Goal: Task Accomplishment & Management: Use online tool/utility

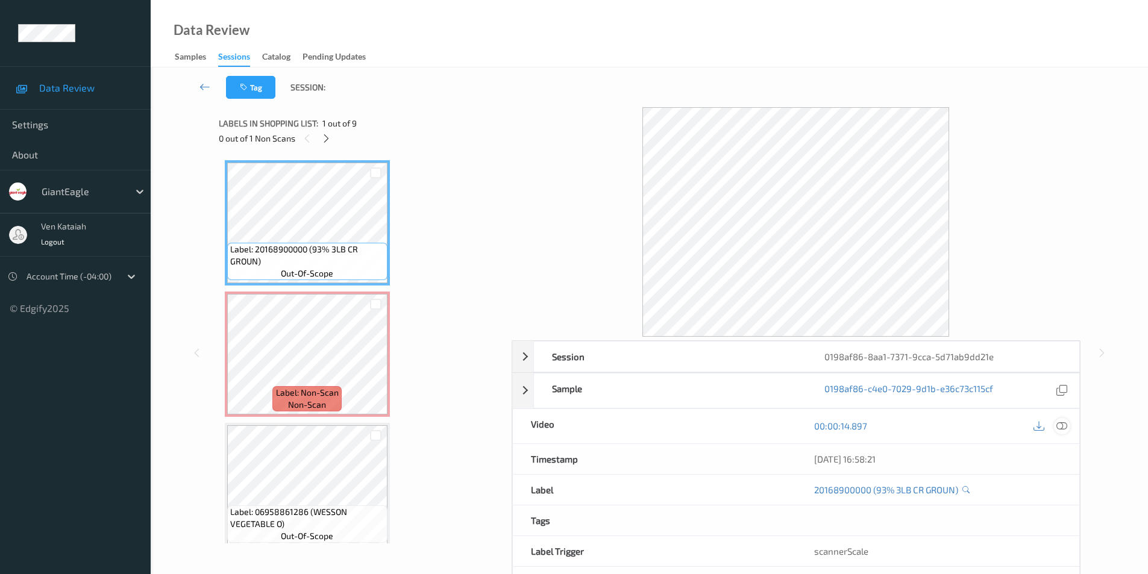
click at [1064, 422] on icon at bounding box center [1061, 425] width 11 height 11
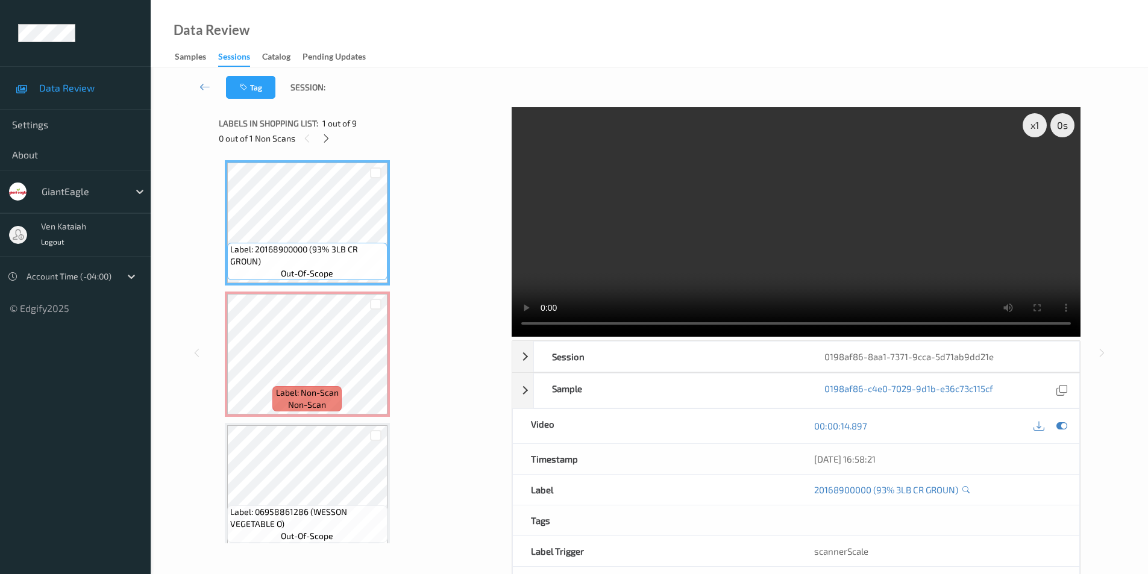
click at [828, 258] on video at bounding box center [795, 222] width 569 height 230
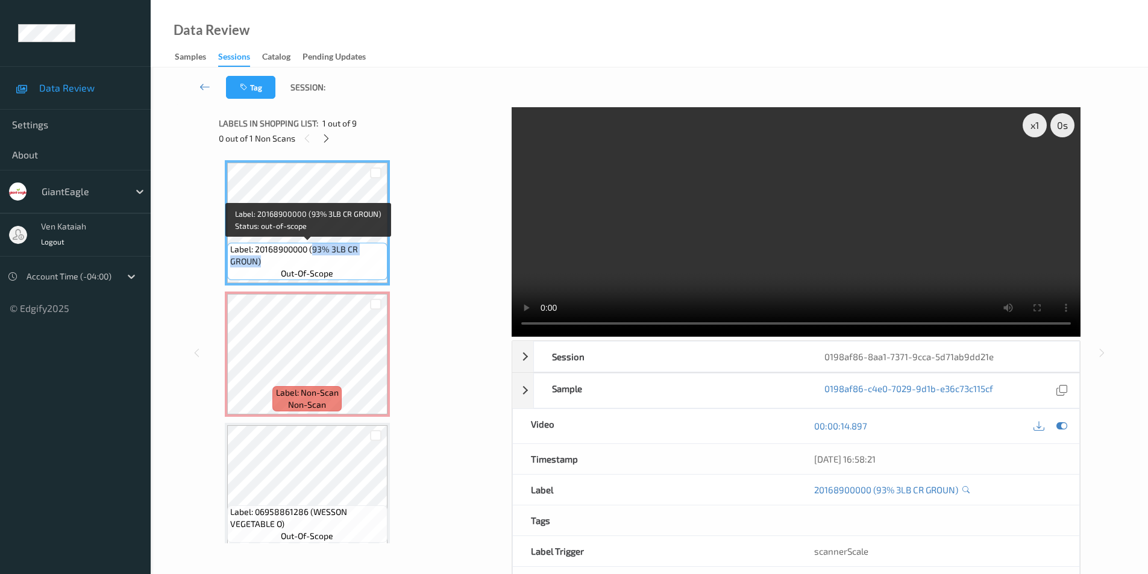
drag, startPoint x: 315, startPoint y: 249, endPoint x: 309, endPoint y: 257, distance: 10.4
click at [309, 257] on span "Label: 20168900000 (93% 3LB CR GROUN)" at bounding box center [307, 255] width 154 height 24
copy span "93% 3LB CR GROUN)"
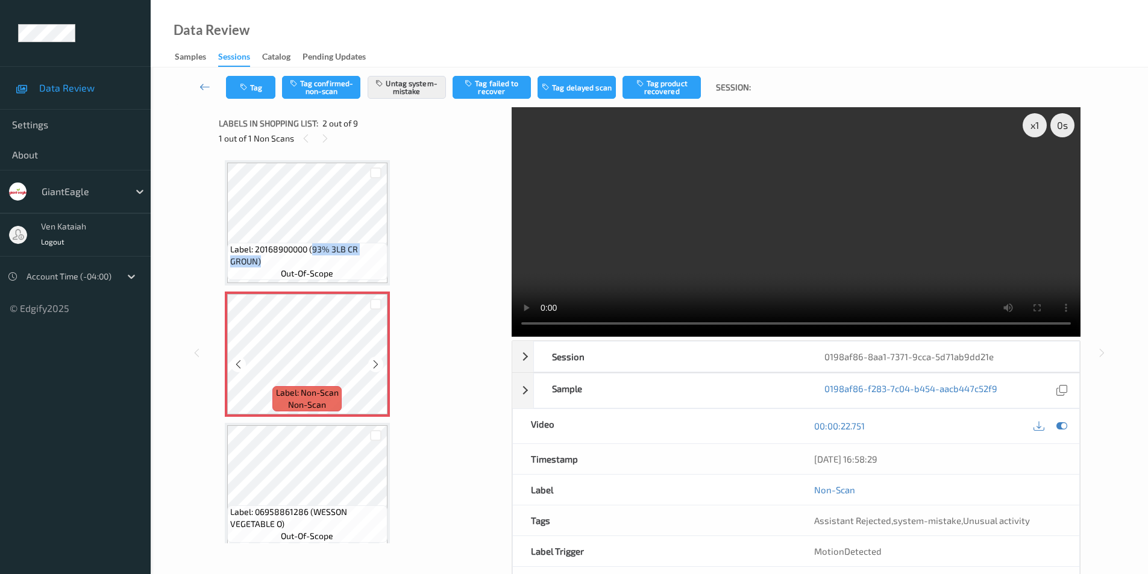
scroll to position [60, 0]
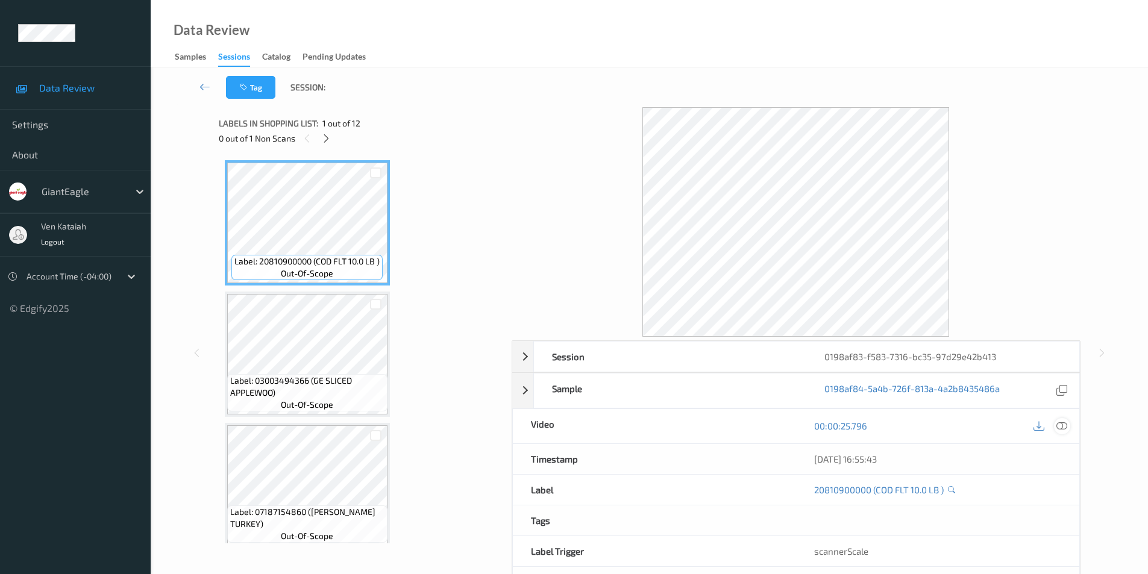
click at [1064, 425] on icon at bounding box center [1061, 425] width 11 height 11
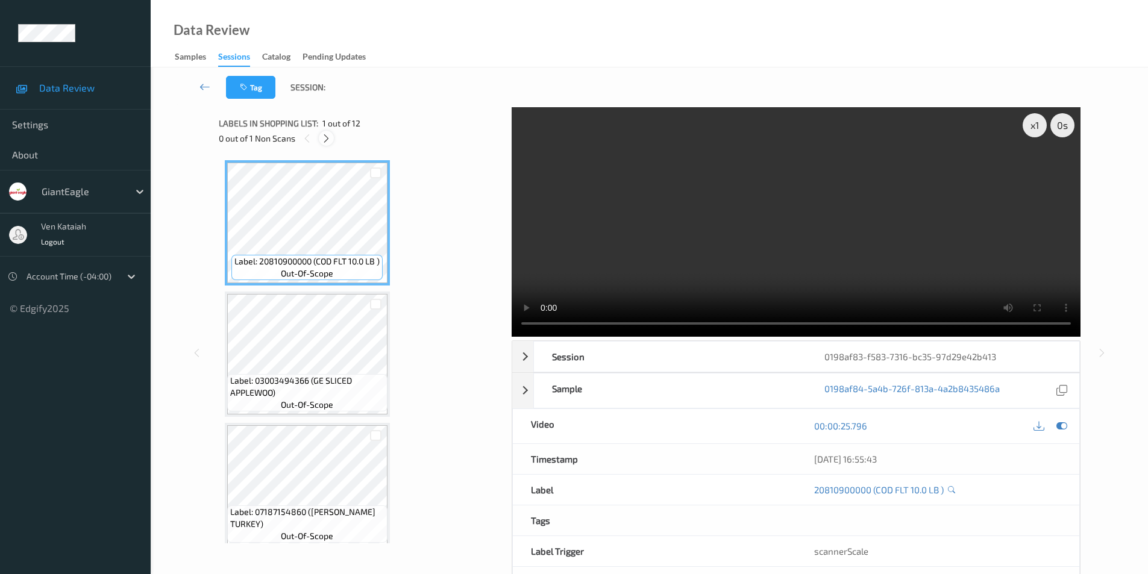
click at [324, 140] on icon at bounding box center [326, 138] width 10 height 11
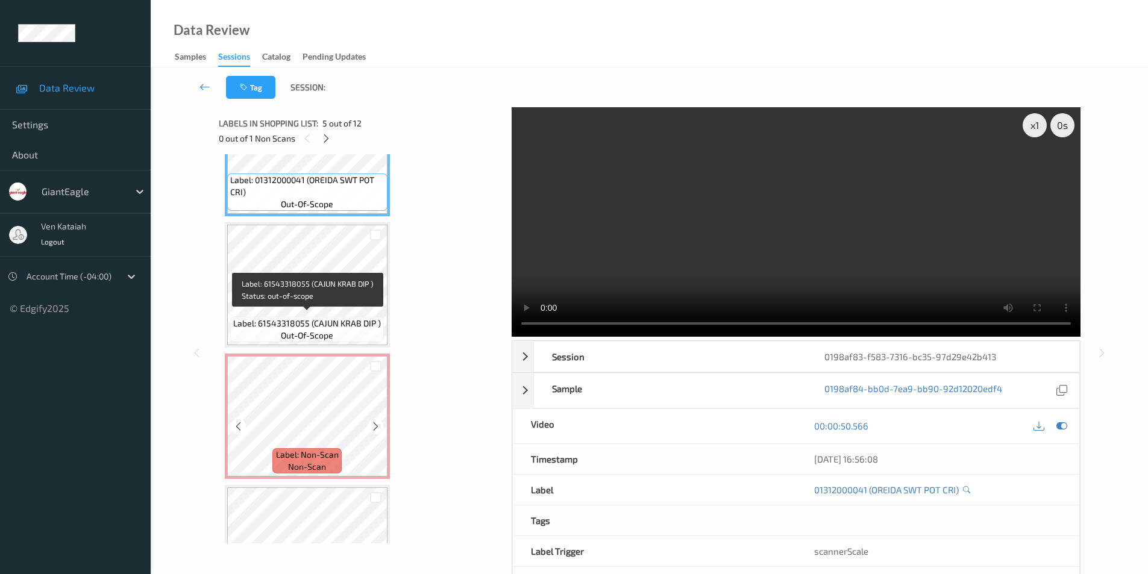
scroll to position [602, 0]
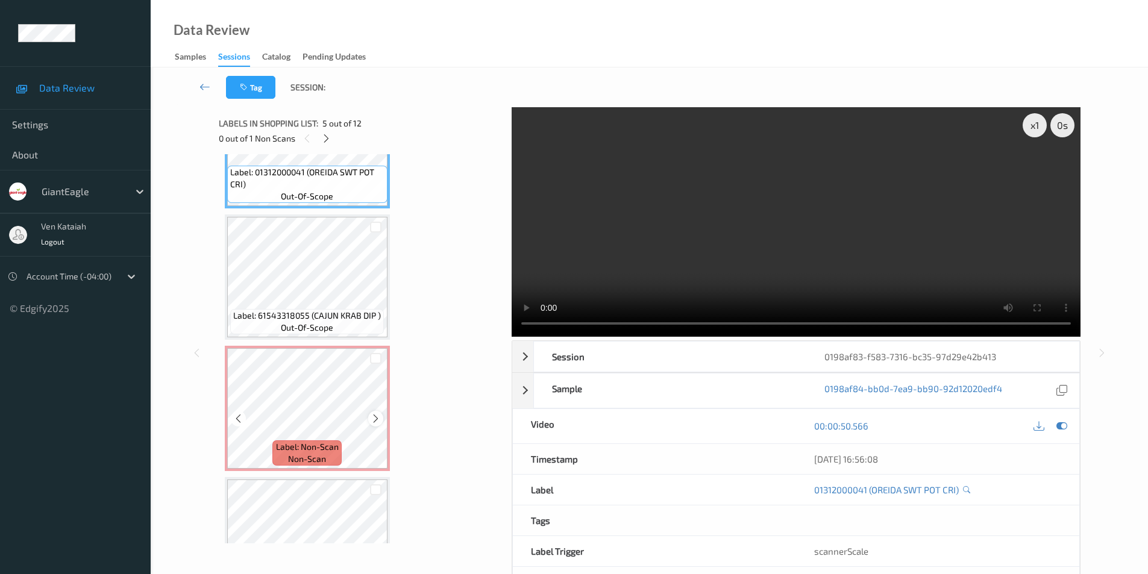
click at [375, 414] on icon at bounding box center [375, 418] width 10 height 11
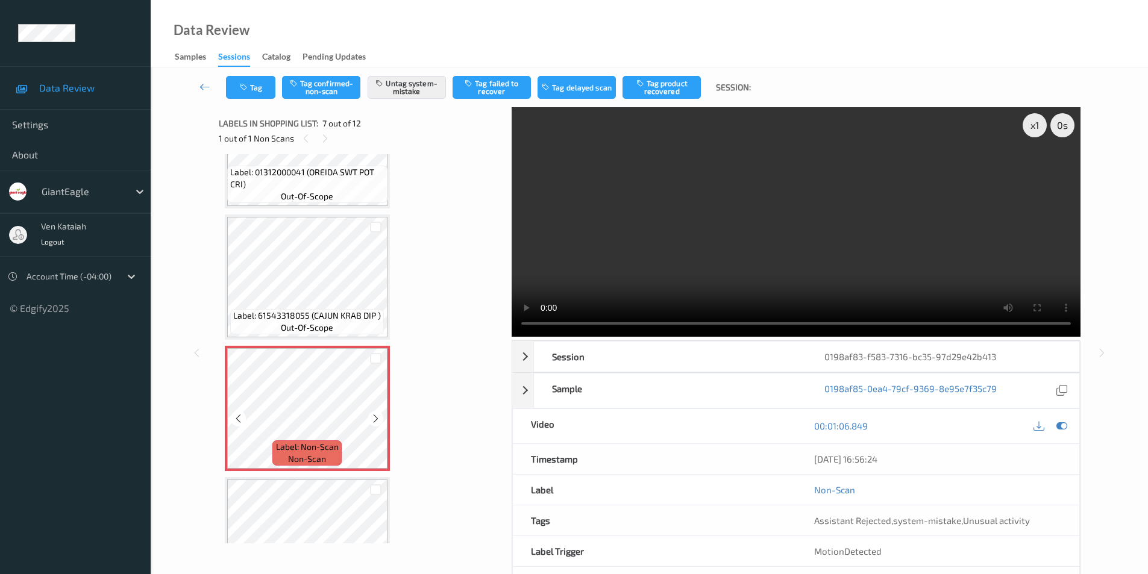
click at [375, 414] on icon at bounding box center [375, 418] width 10 height 11
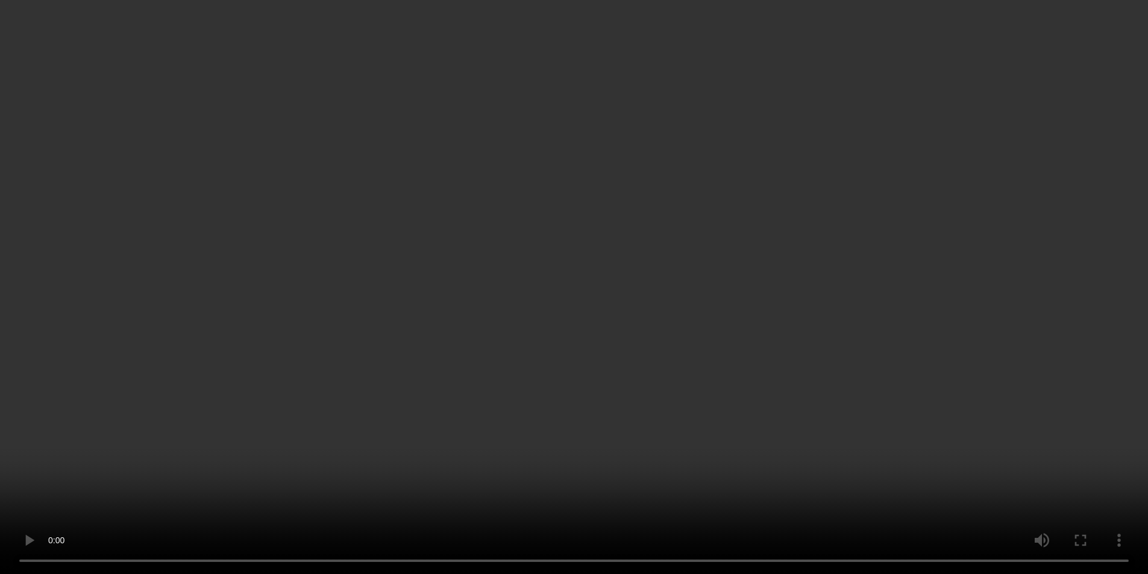
scroll to position [783, 0]
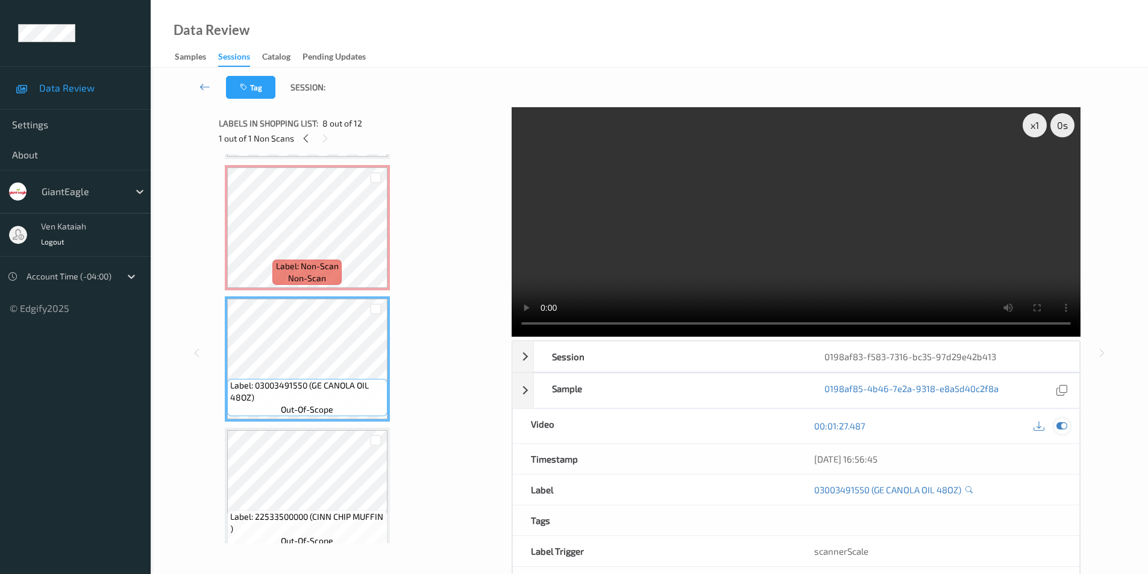
click at [1063, 425] on icon at bounding box center [1061, 425] width 11 height 11
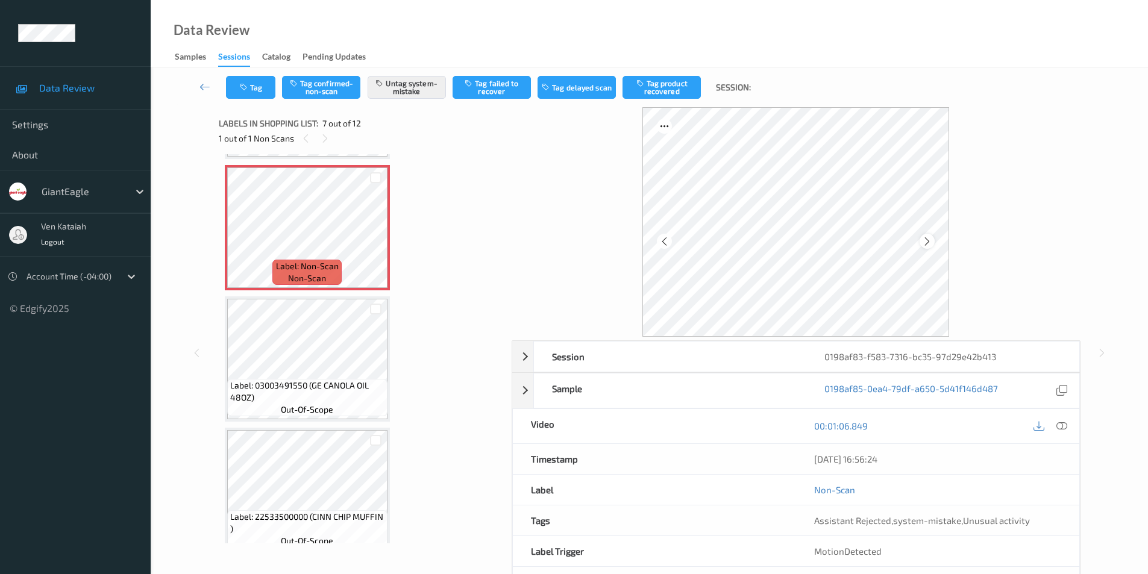
click at [931, 238] on icon at bounding box center [927, 241] width 10 height 11
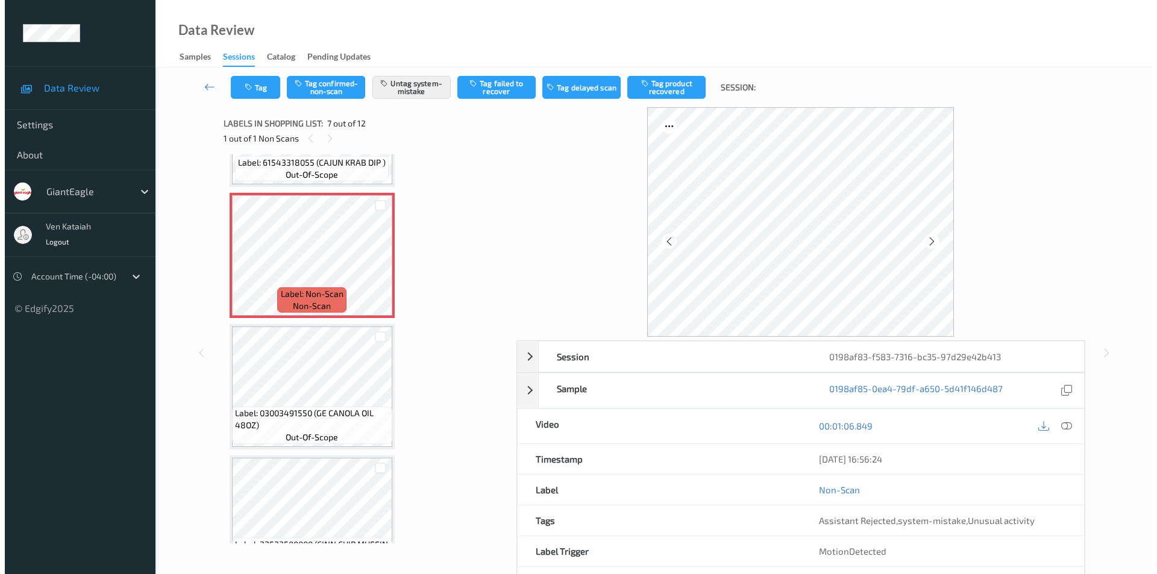
scroll to position [723, 0]
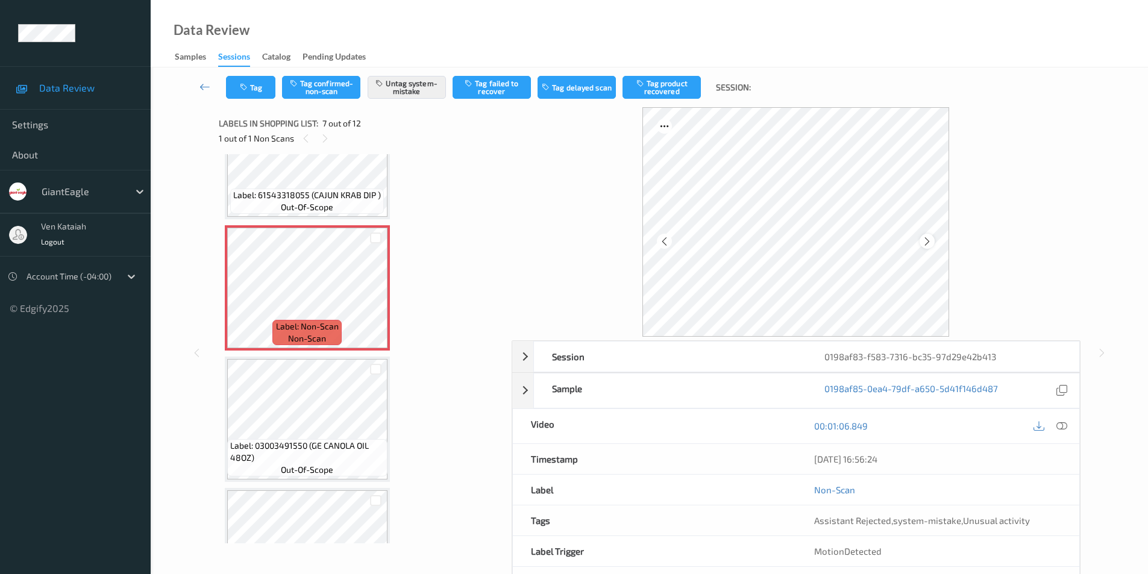
click at [929, 242] on icon at bounding box center [927, 241] width 10 height 11
click at [246, 90] on icon "button" at bounding box center [245, 87] width 10 height 8
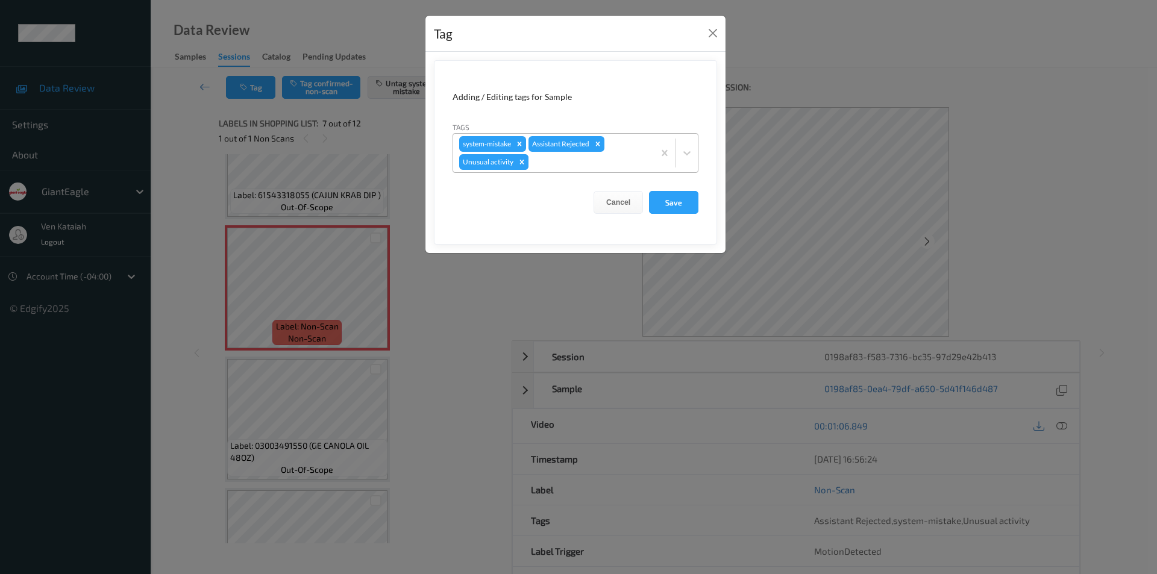
click at [523, 160] on icon "Remove Unusual activity" at bounding box center [521, 162] width 8 height 8
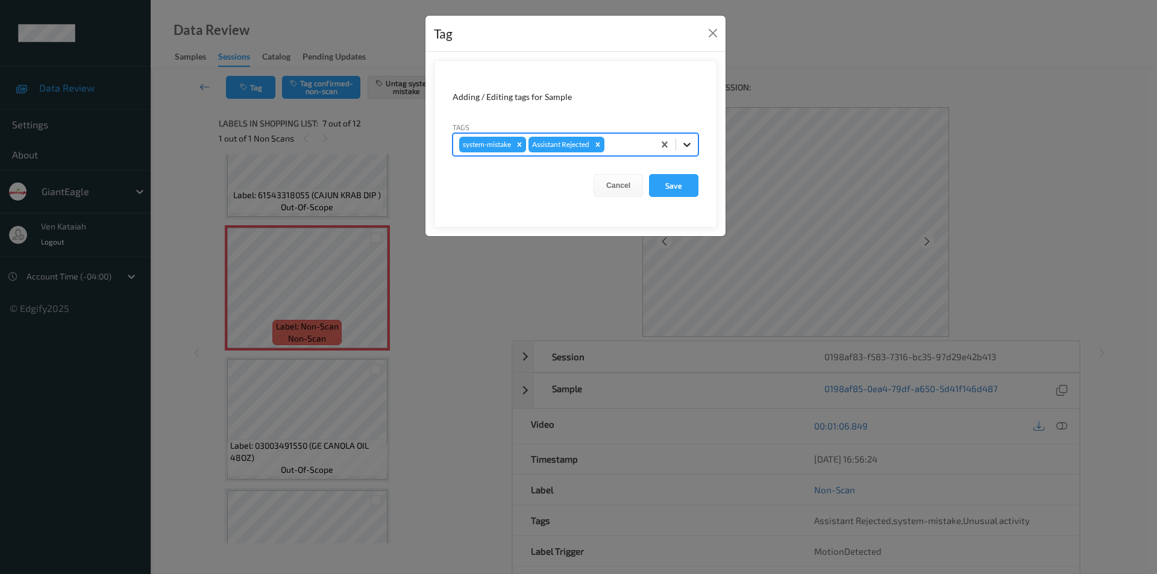
click at [689, 146] on icon at bounding box center [687, 145] width 12 height 12
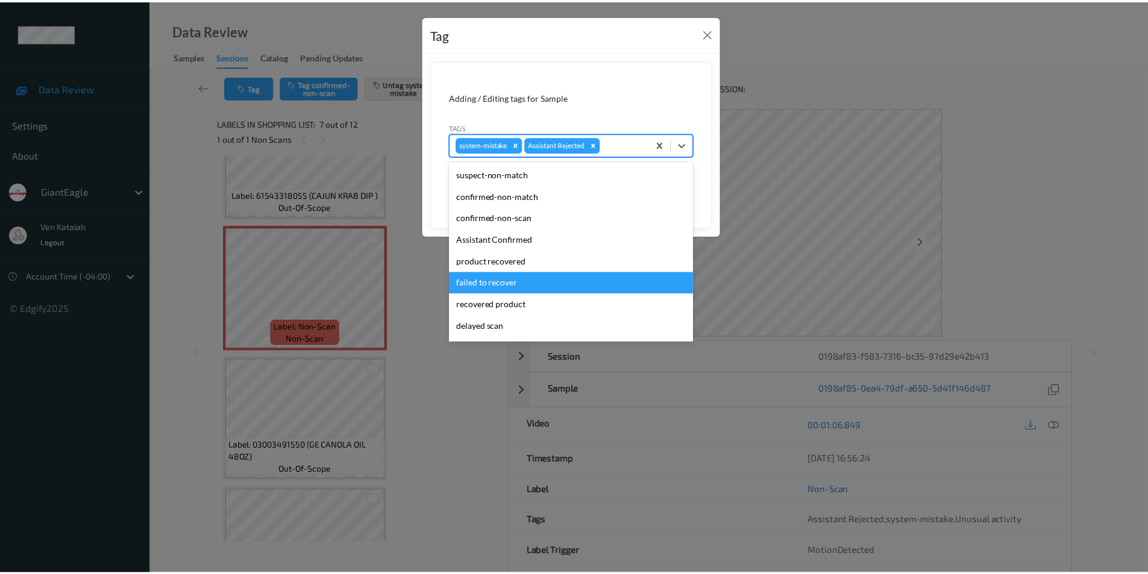
scroll to position [106, 0]
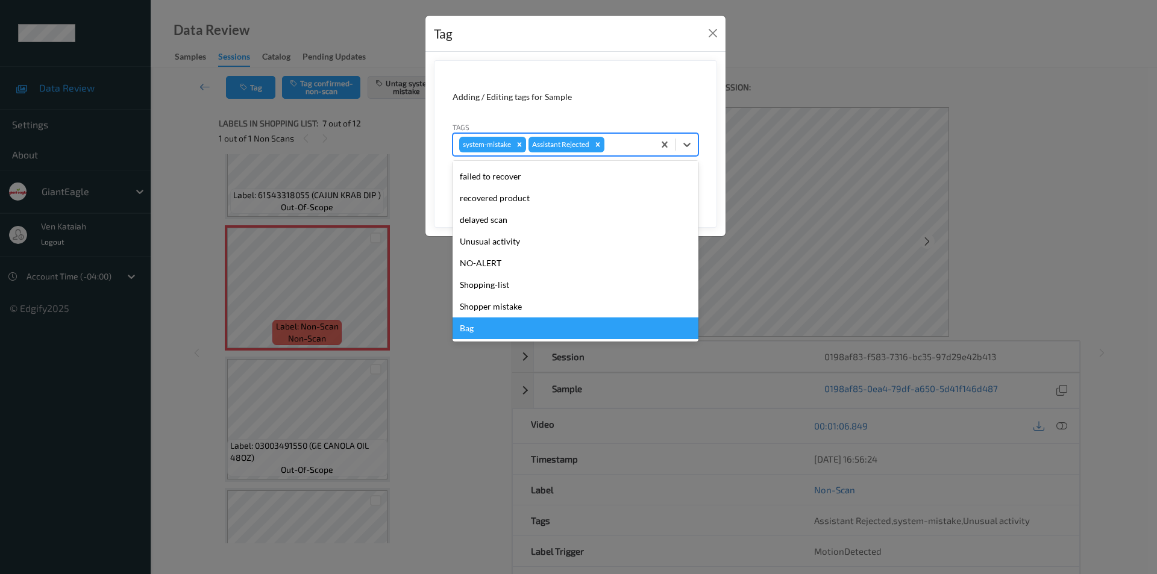
click at [470, 329] on div "Bag" at bounding box center [575, 328] width 246 height 22
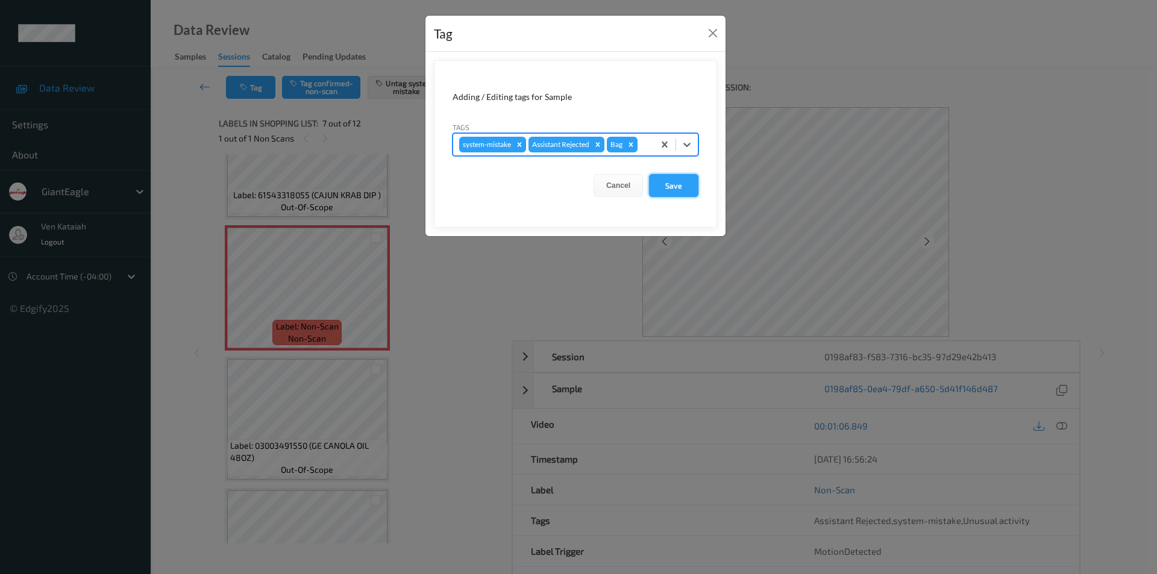
click at [661, 186] on button "Save" at bounding box center [673, 185] width 49 height 23
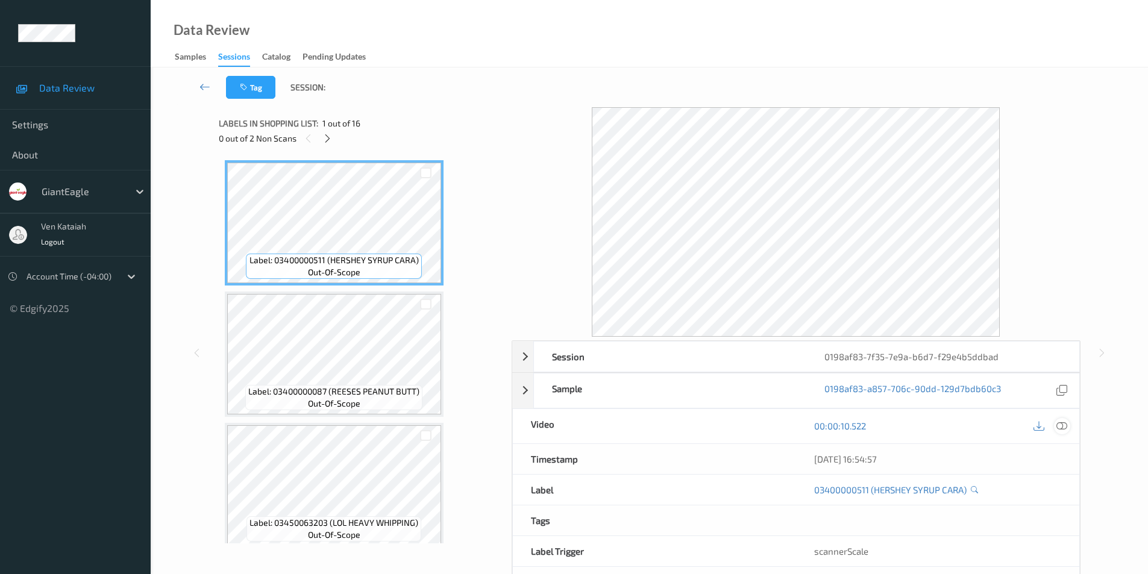
click at [1063, 427] on icon at bounding box center [1061, 425] width 11 height 11
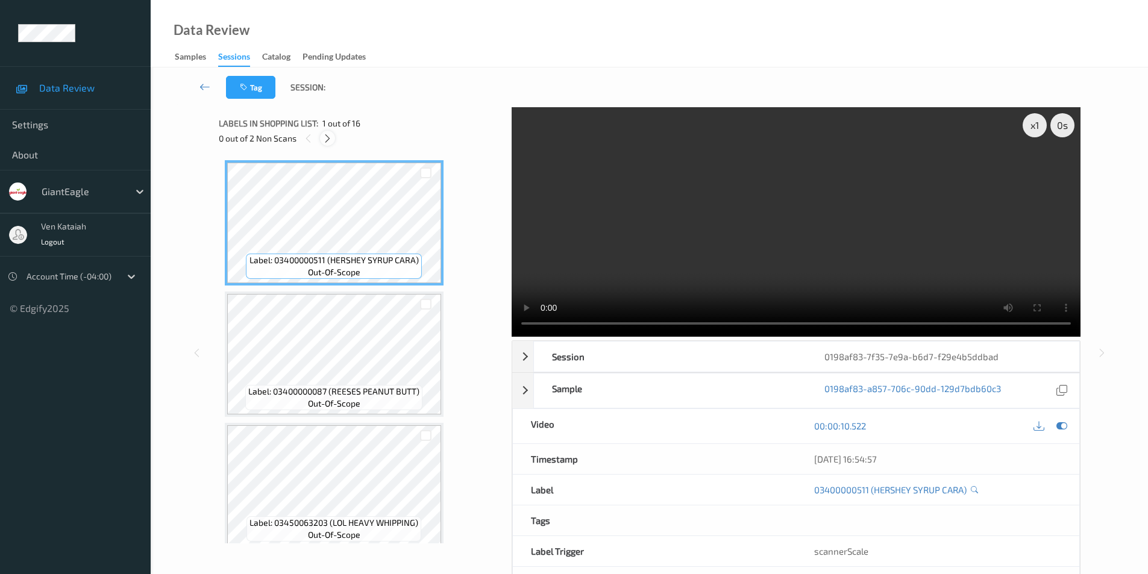
click at [324, 135] on icon at bounding box center [327, 138] width 10 height 11
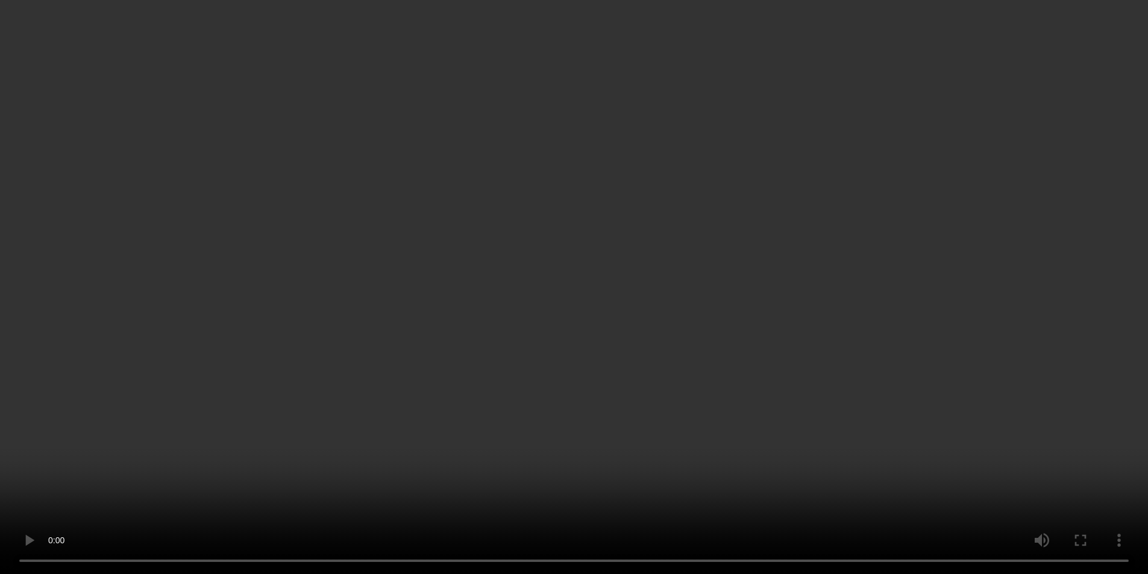
scroll to position [794, 0]
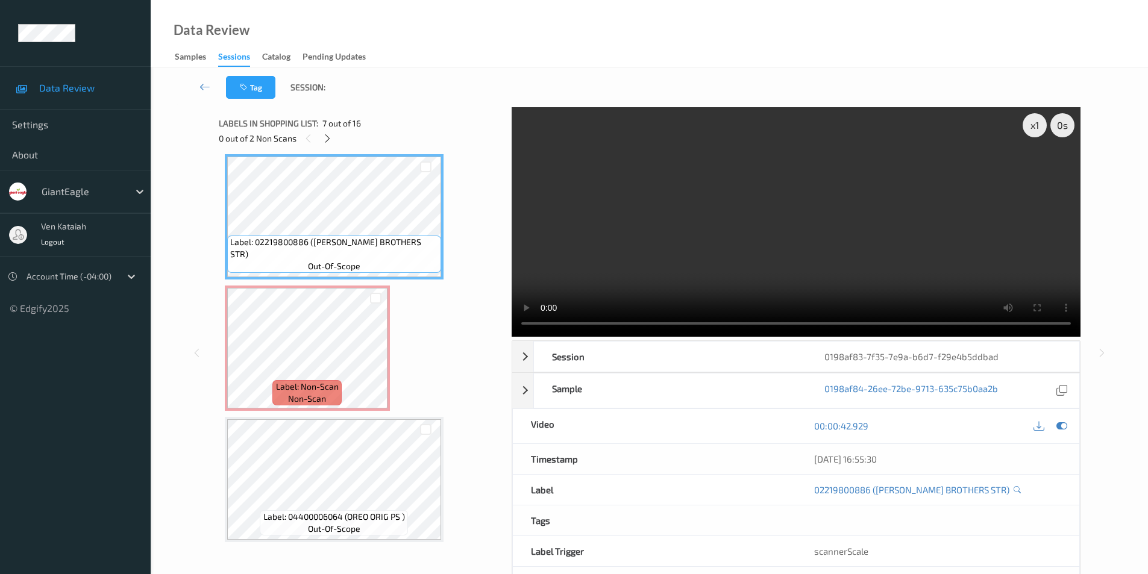
click at [654, 246] on video at bounding box center [795, 222] width 569 height 230
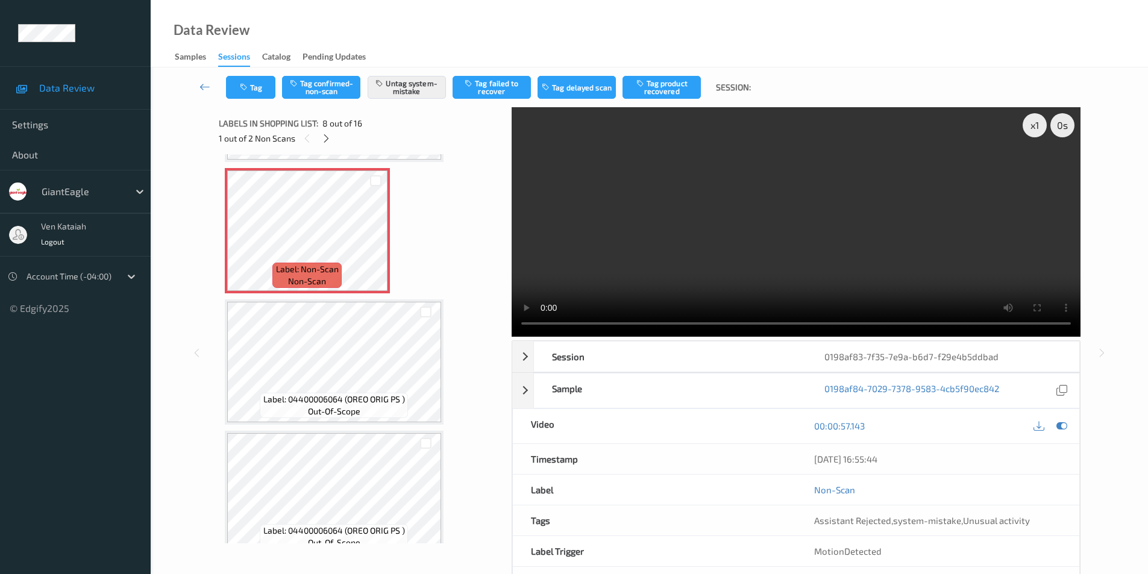
scroll to position [914, 0]
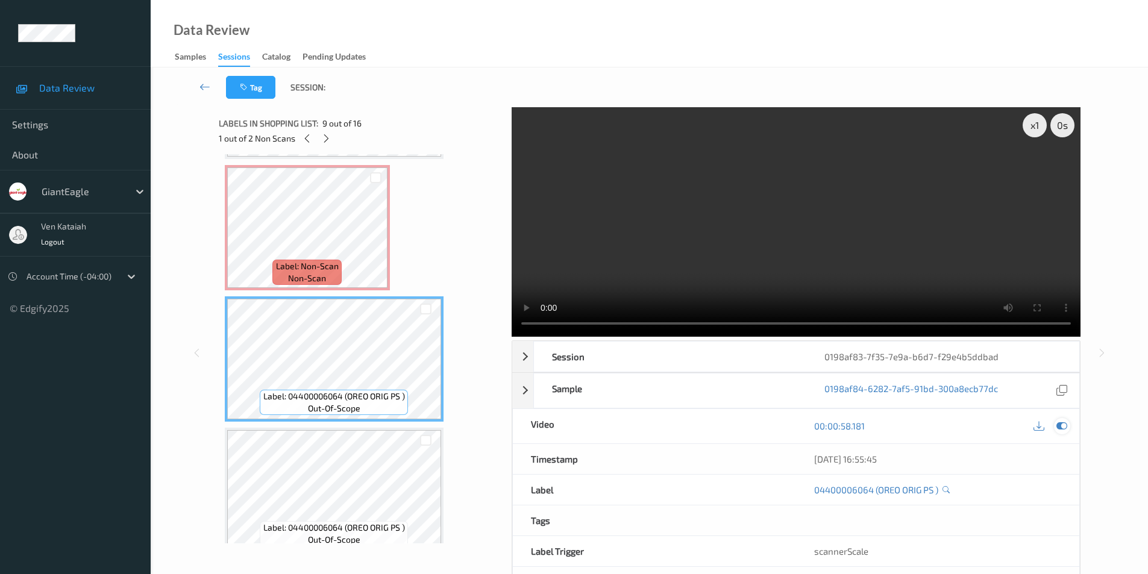
click at [1059, 426] on icon at bounding box center [1061, 425] width 11 height 11
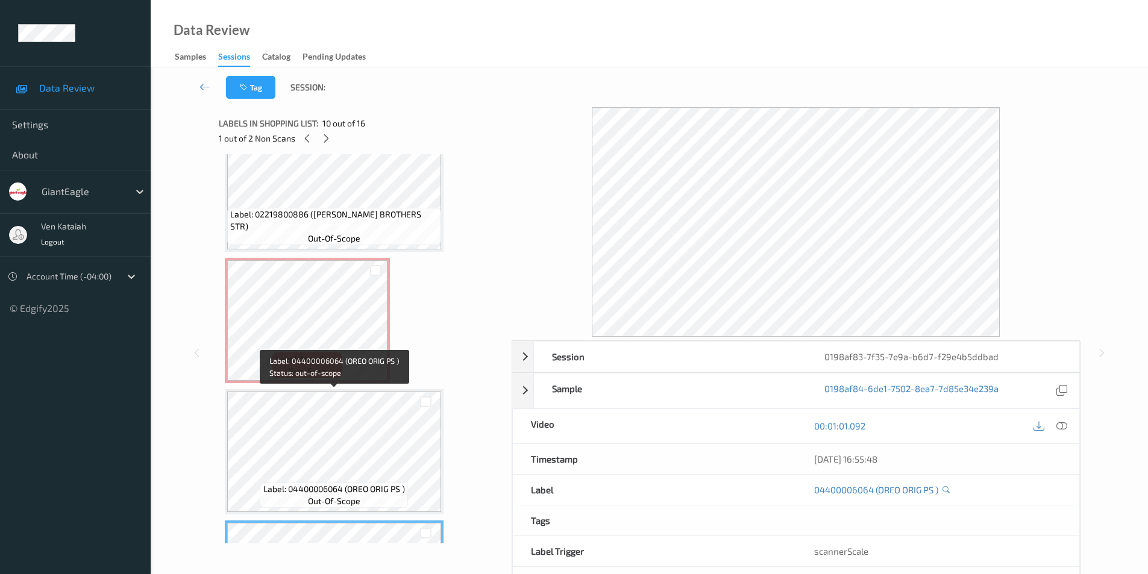
scroll to position [794, 0]
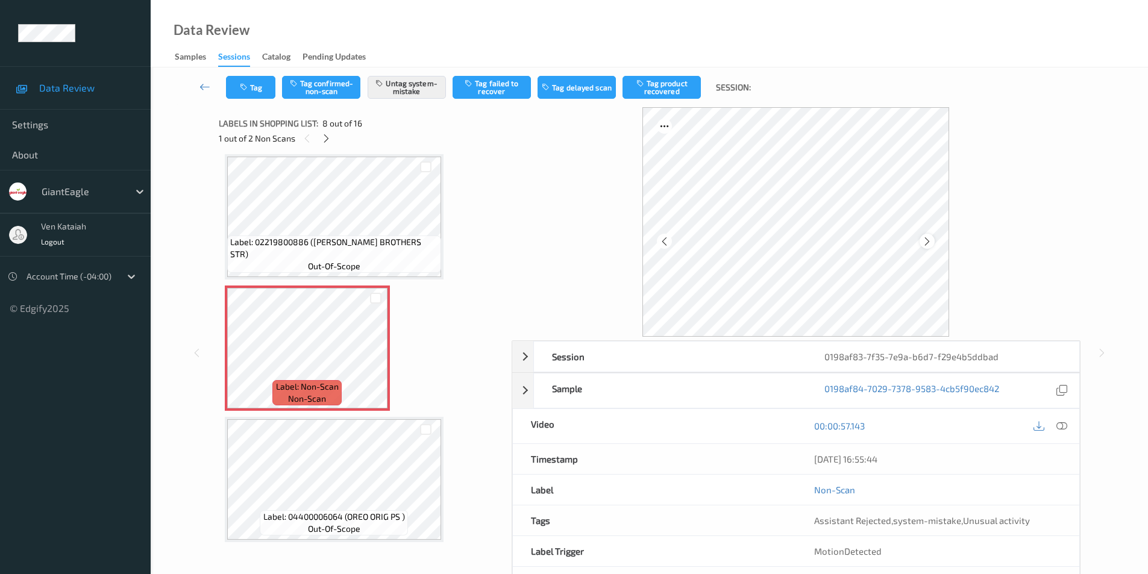
click at [928, 242] on icon at bounding box center [927, 241] width 10 height 11
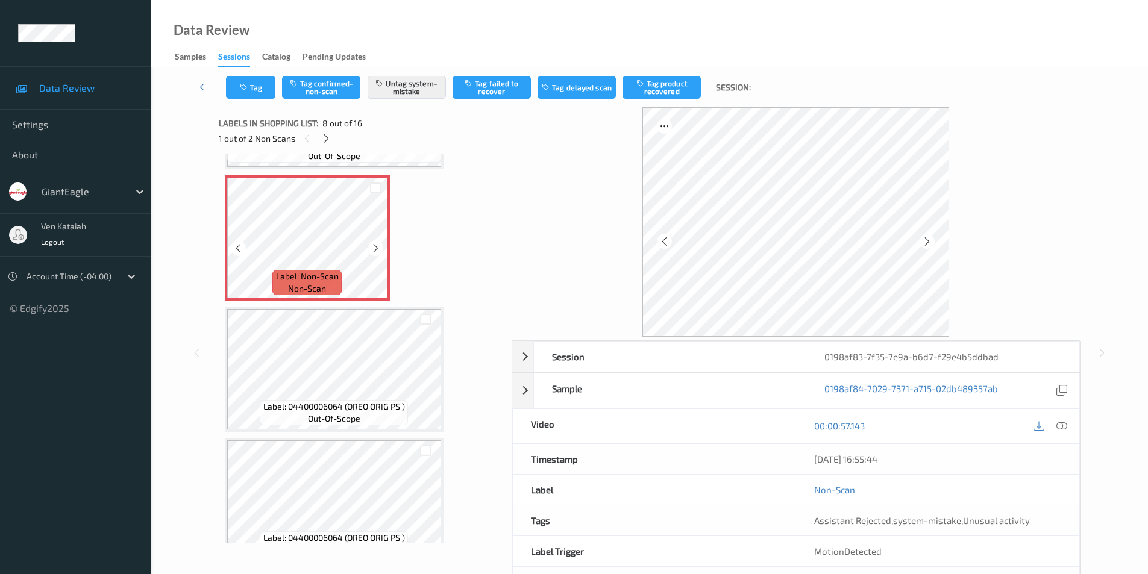
scroll to position [975, 0]
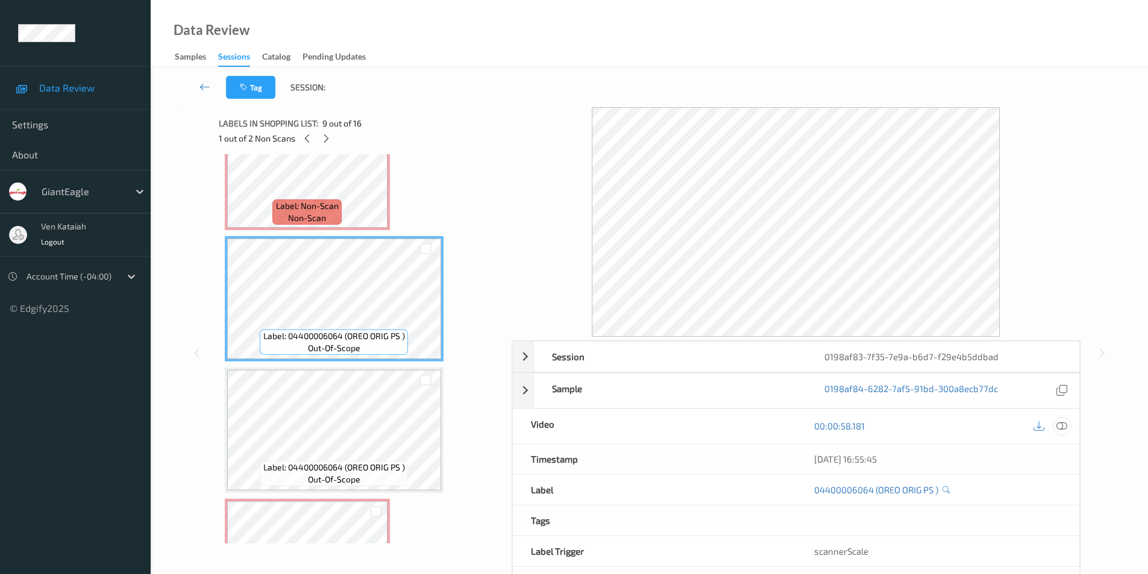
click at [1061, 423] on icon at bounding box center [1061, 425] width 11 height 11
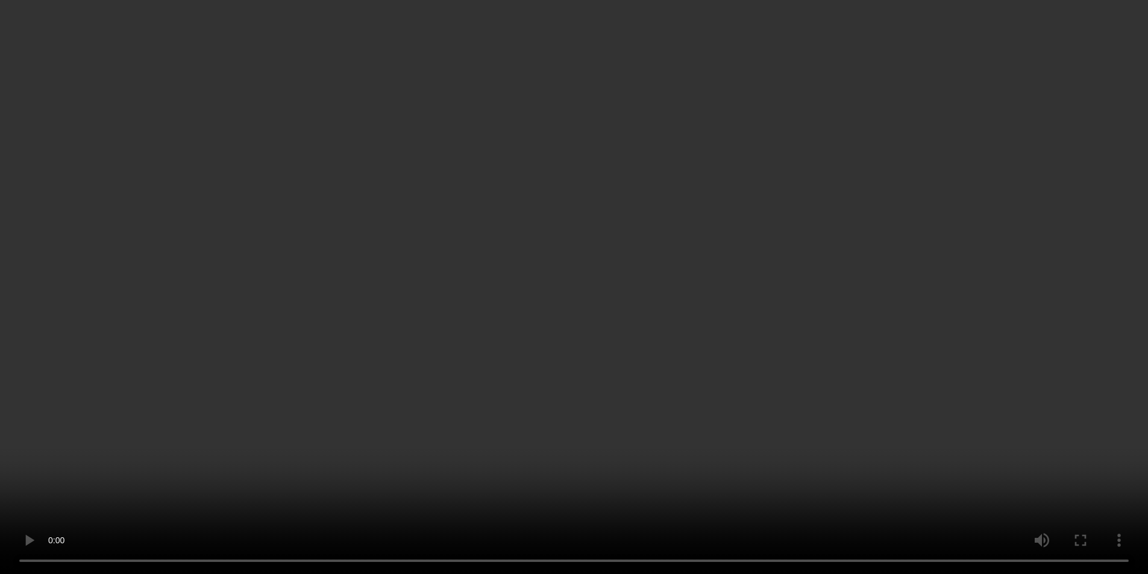
scroll to position [1035, 0]
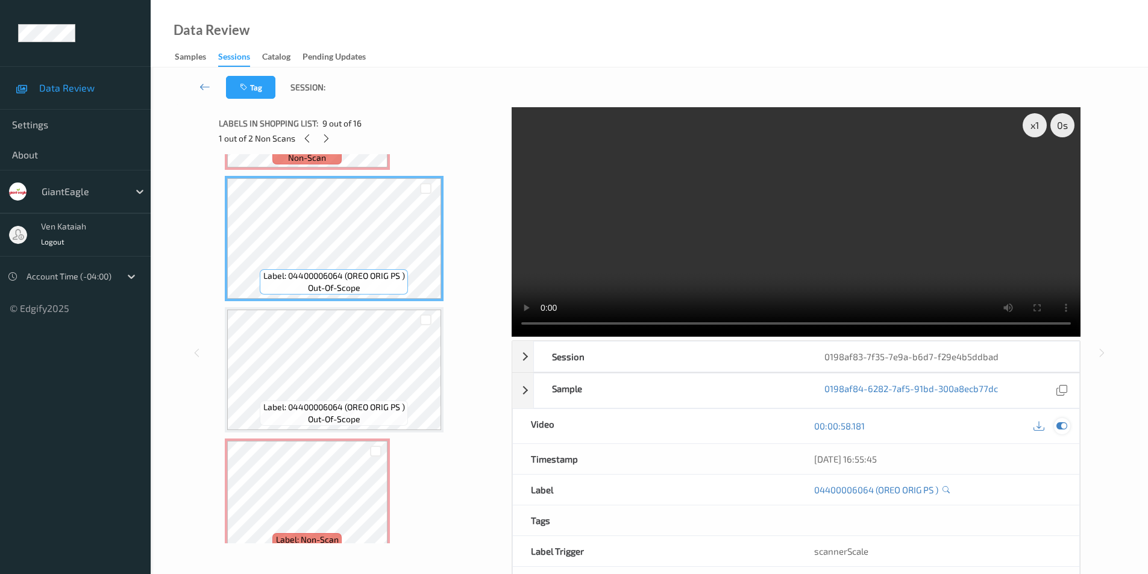
click at [1057, 423] on icon at bounding box center [1061, 425] width 11 height 11
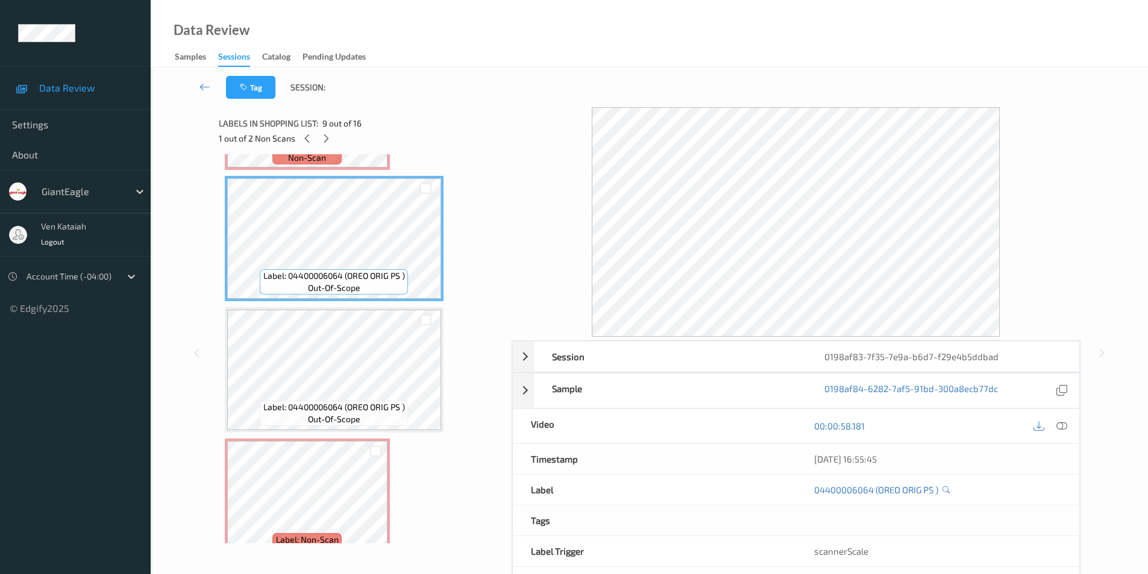
scroll to position [1216, 0]
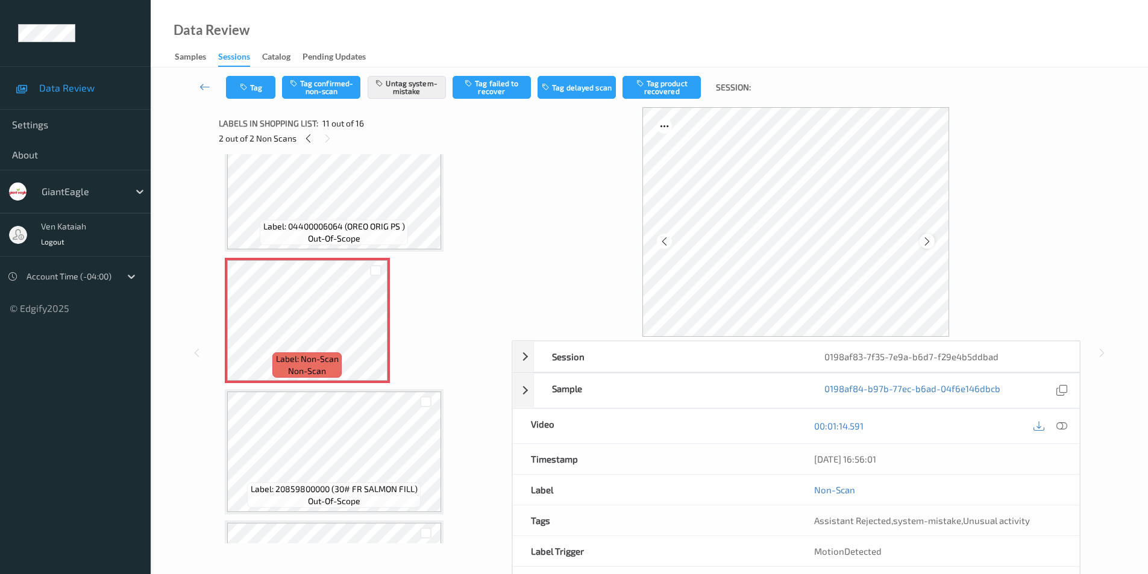
click at [933, 245] on div at bounding box center [926, 241] width 15 height 15
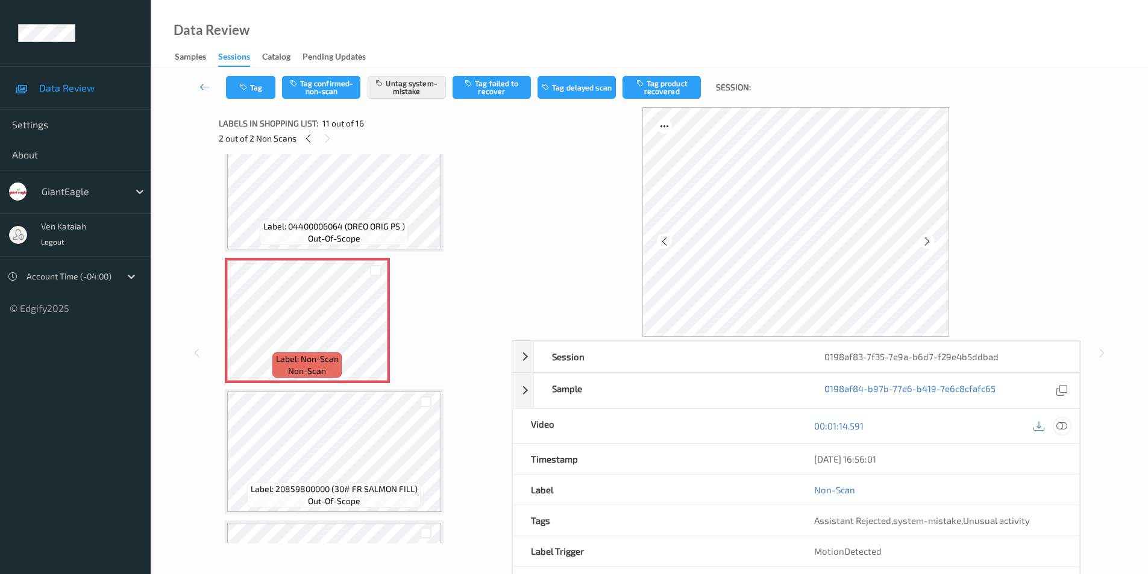
click at [1065, 425] on icon at bounding box center [1061, 425] width 11 height 11
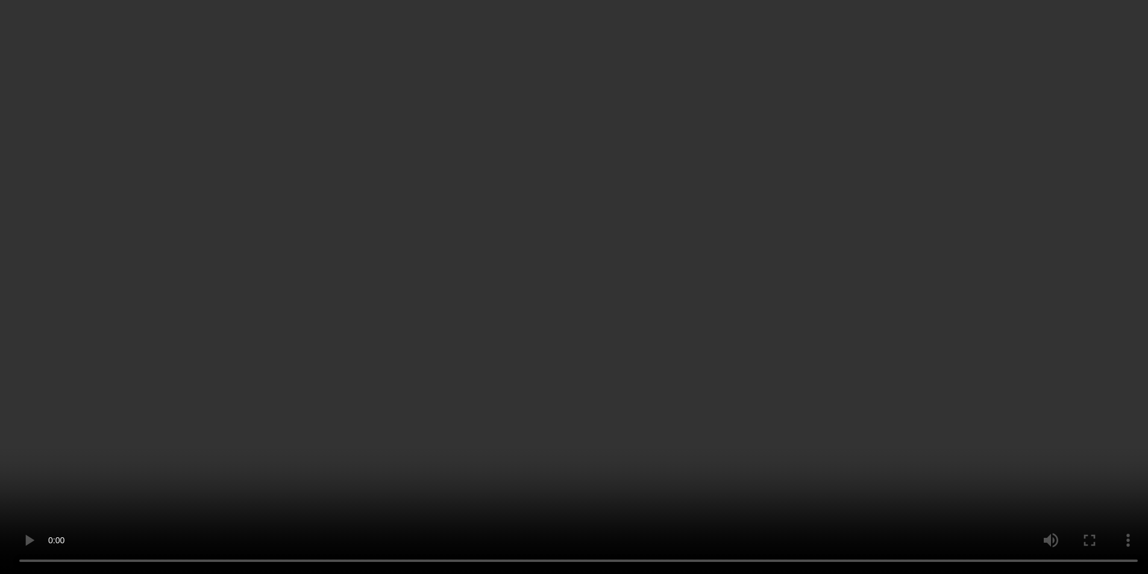
scroll to position [1205, 0]
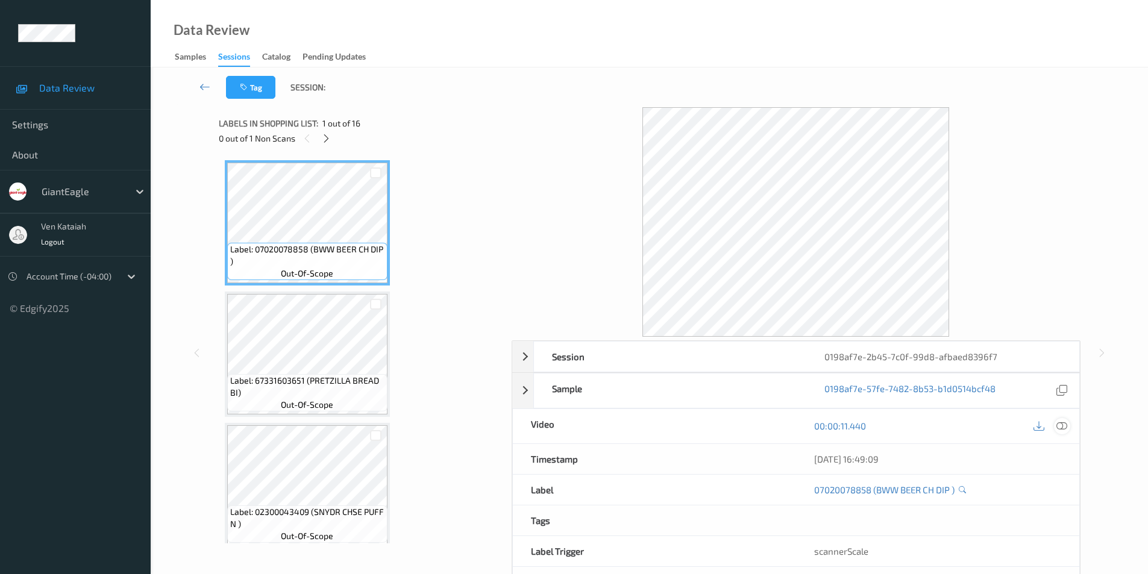
click at [1063, 428] on icon at bounding box center [1061, 425] width 11 height 11
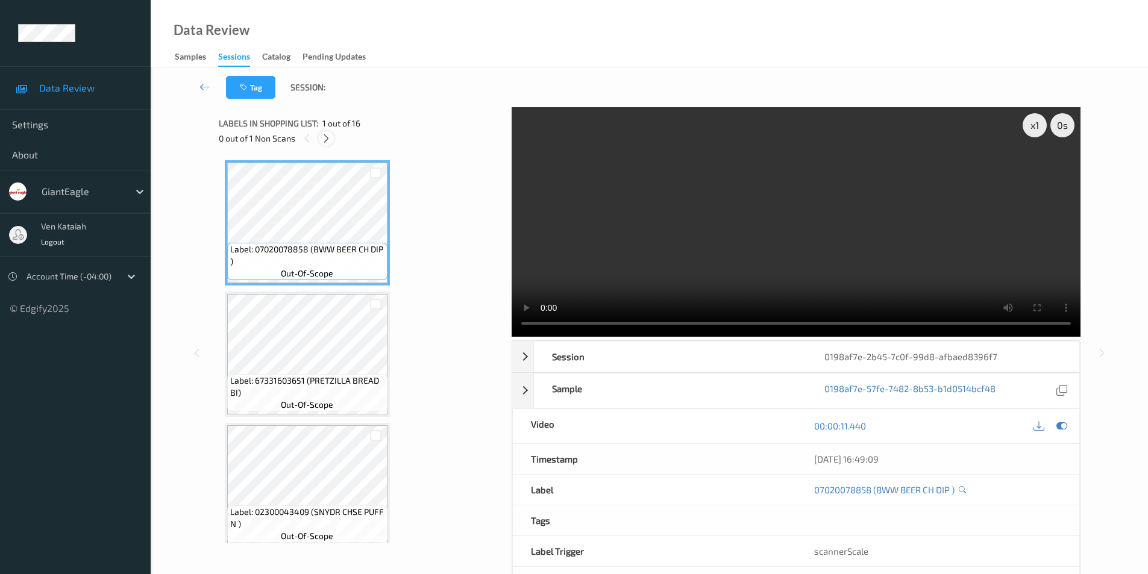
click at [328, 139] on icon at bounding box center [326, 138] width 10 height 11
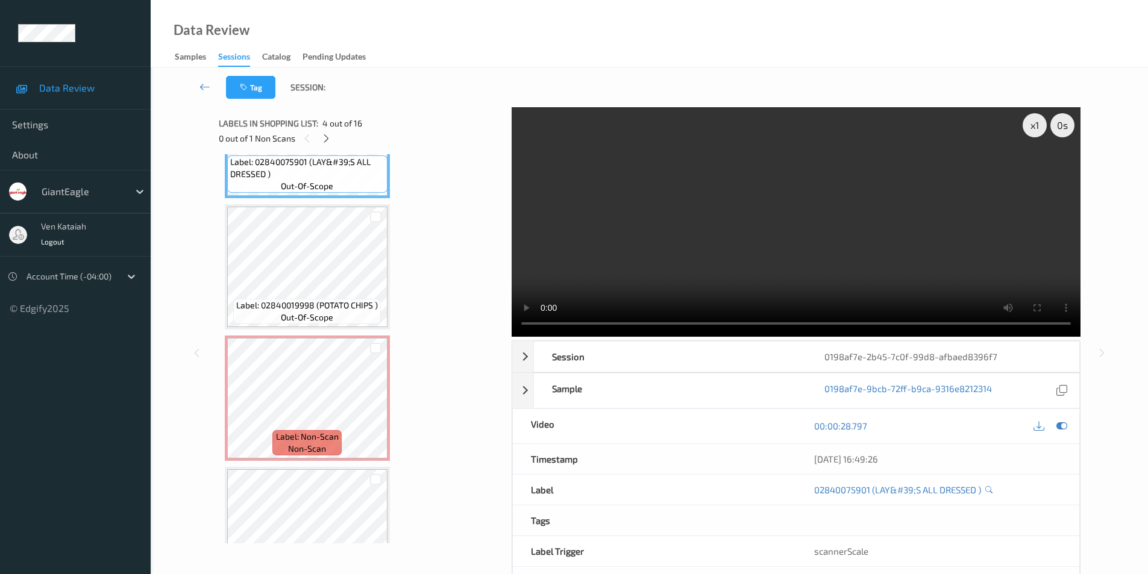
scroll to position [531, 0]
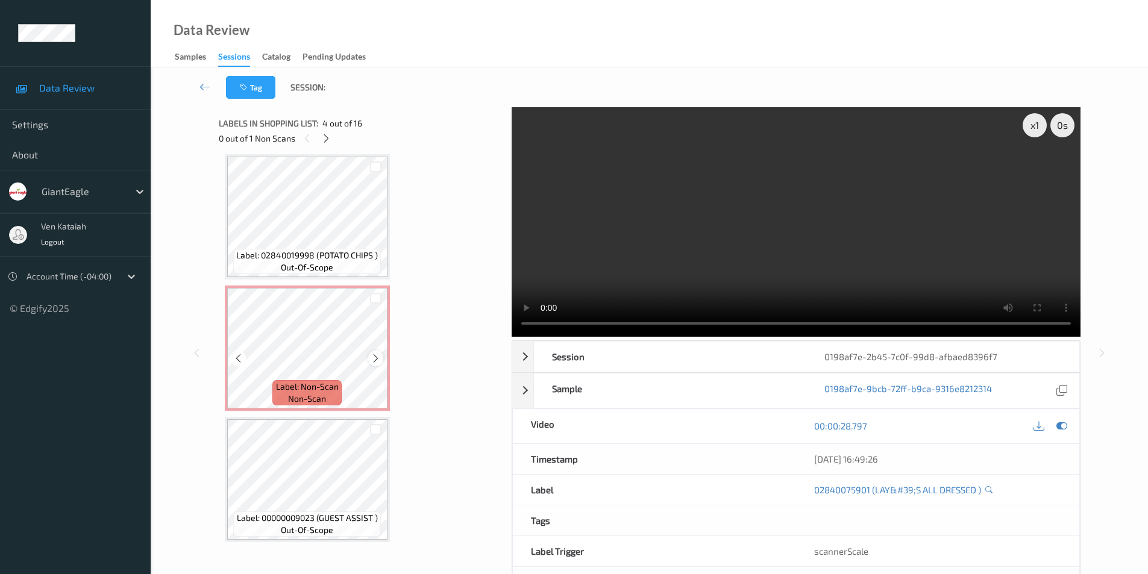
click at [377, 358] on icon at bounding box center [375, 358] width 10 height 11
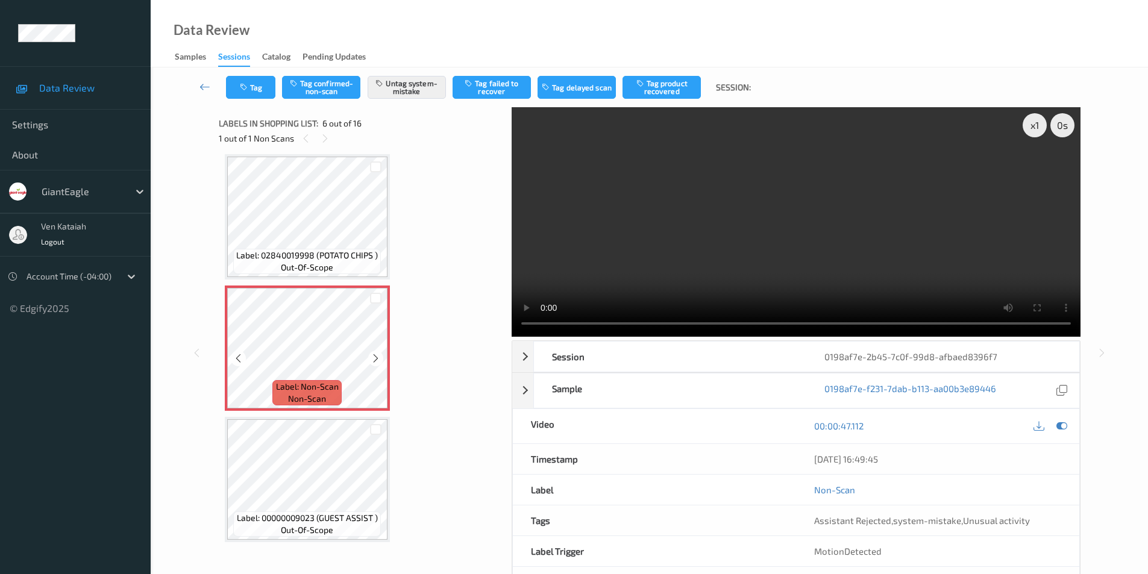
click at [377, 358] on icon at bounding box center [375, 358] width 10 height 11
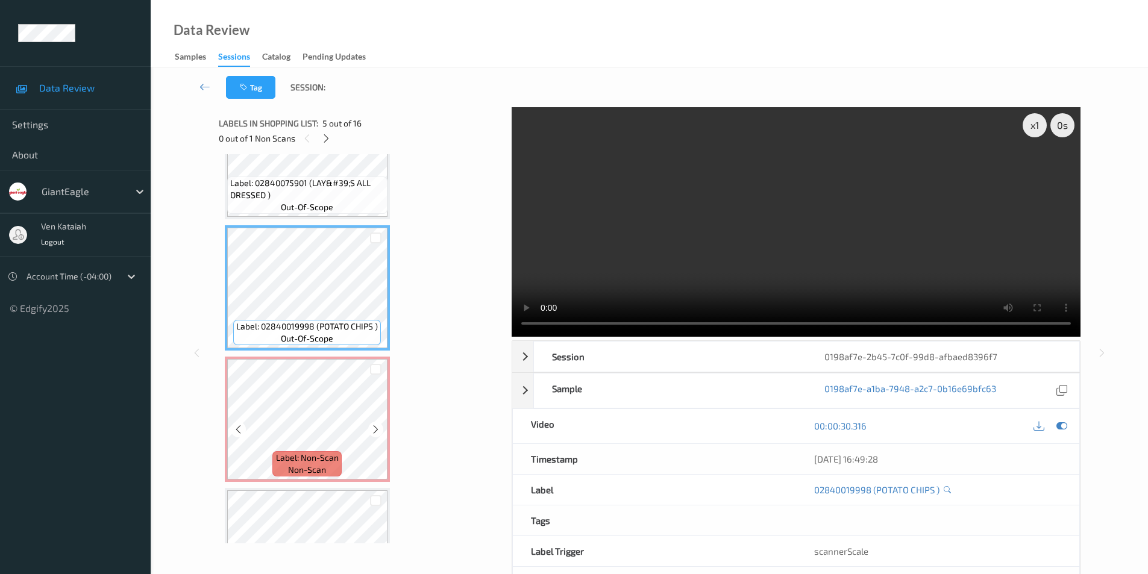
scroll to position [482, 0]
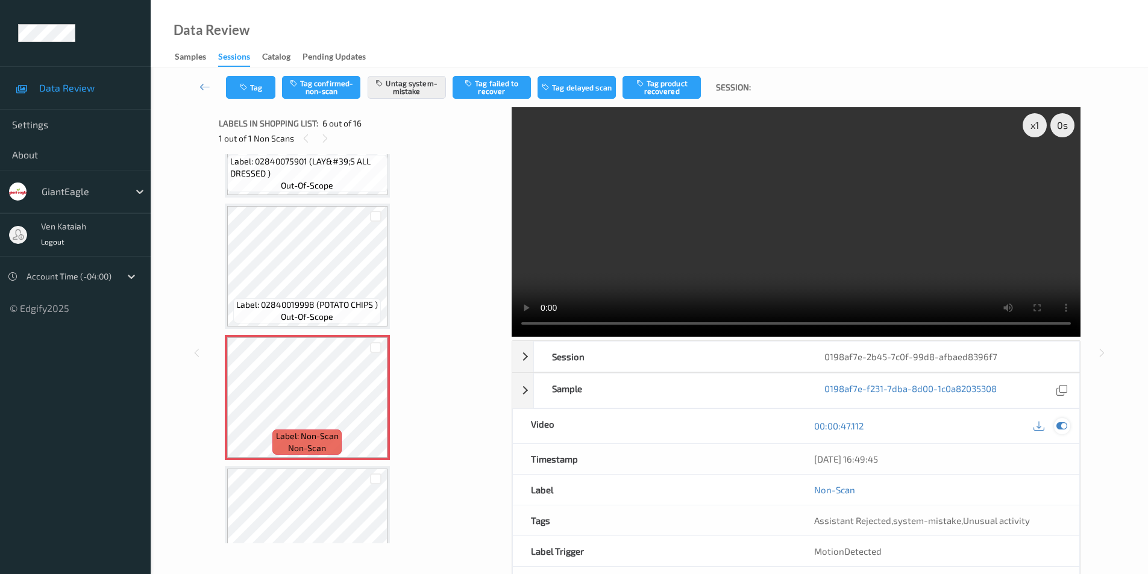
click at [1060, 428] on icon at bounding box center [1061, 425] width 11 height 11
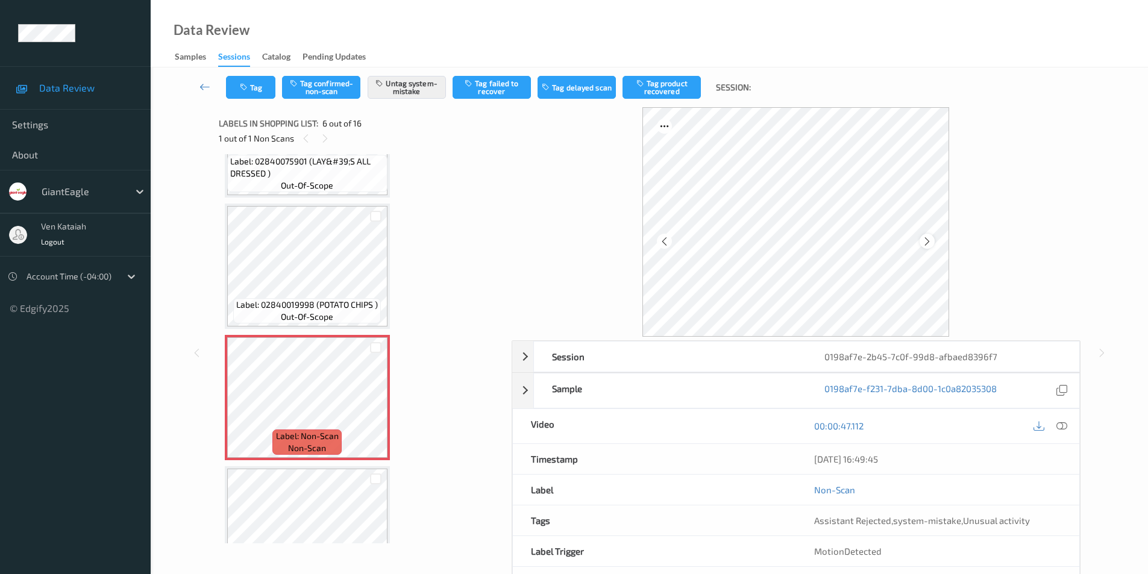
click at [922, 240] on icon at bounding box center [927, 241] width 10 height 11
click at [924, 240] on icon at bounding box center [927, 241] width 10 height 11
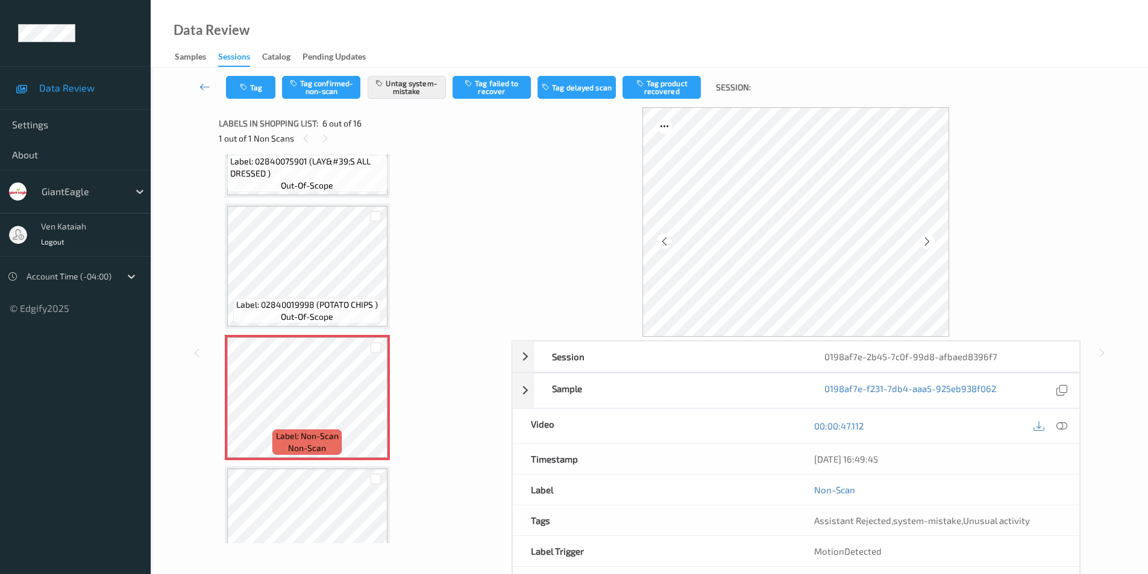
click at [924, 240] on icon at bounding box center [927, 241] width 10 height 11
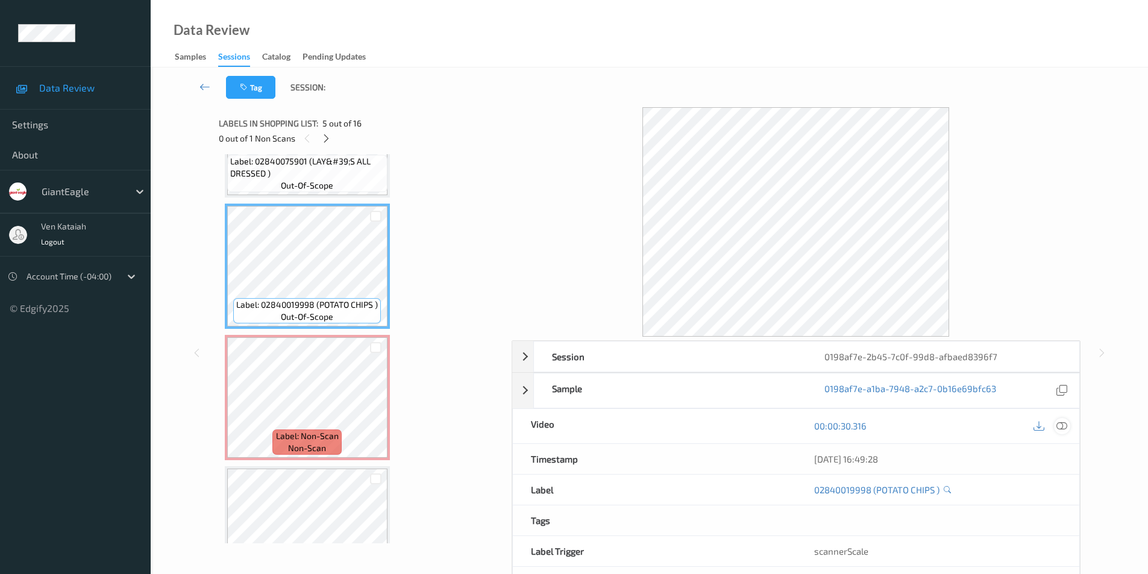
click at [1067, 429] on div at bounding box center [1062, 426] width 16 height 16
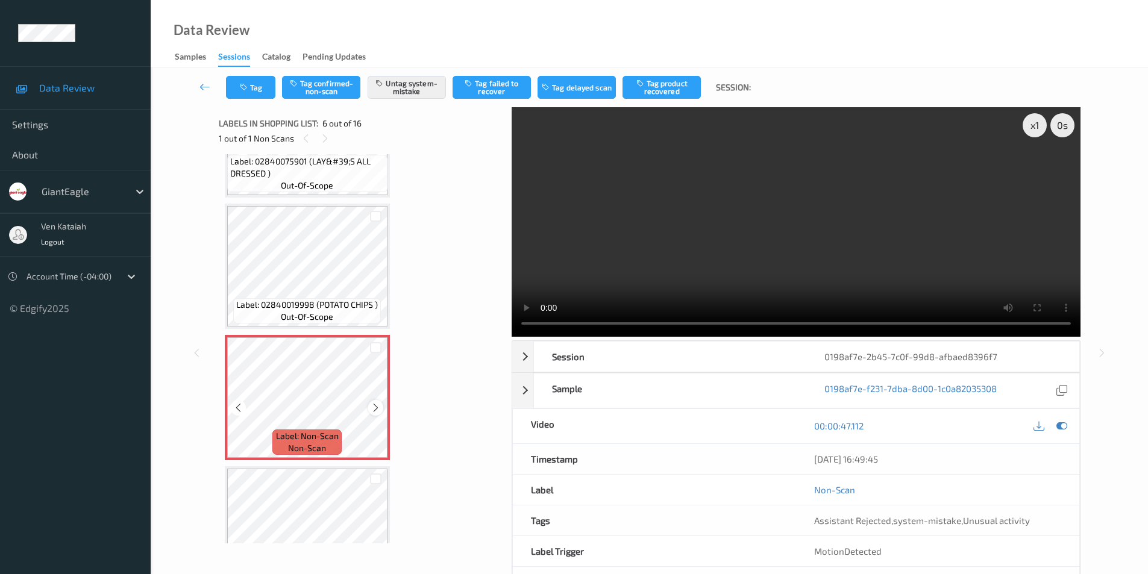
click at [377, 404] on icon at bounding box center [375, 407] width 10 height 11
click at [377, 405] on icon at bounding box center [375, 407] width 10 height 11
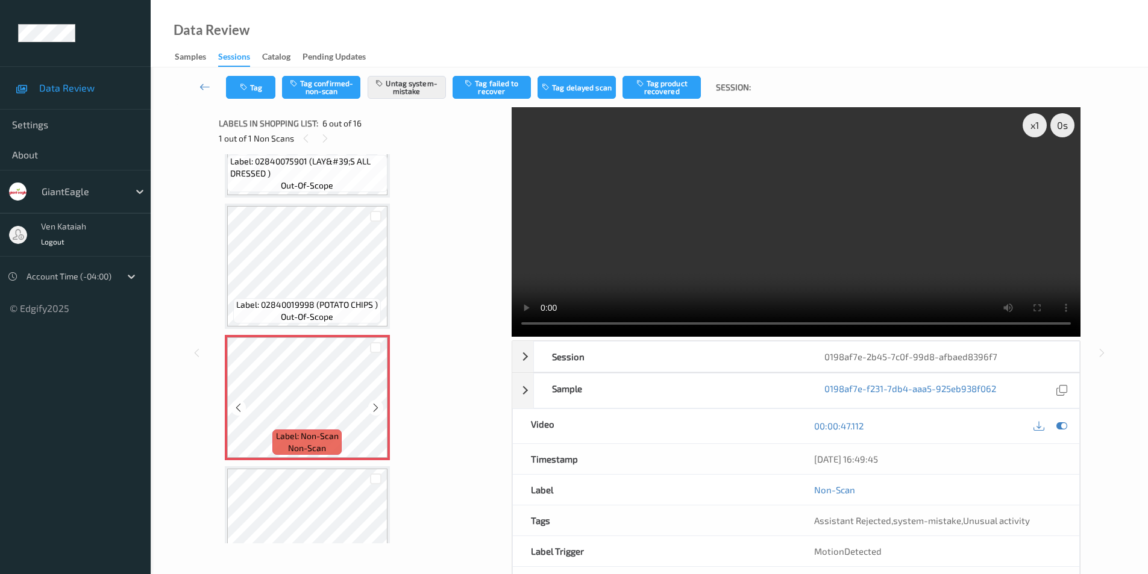
click at [377, 405] on icon at bounding box center [375, 407] width 10 height 11
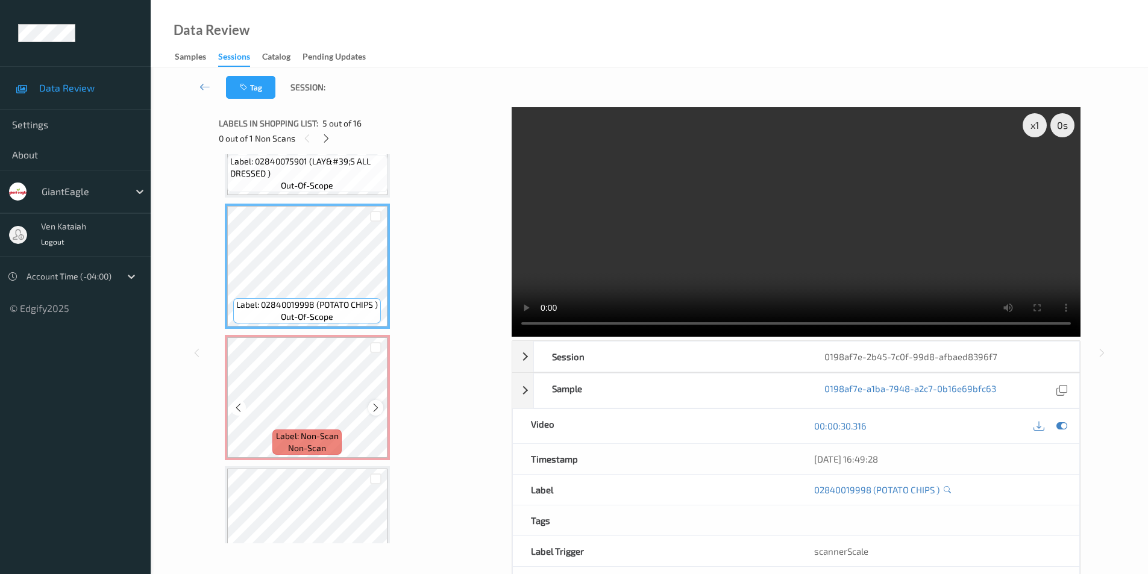
click at [370, 407] on icon at bounding box center [375, 407] width 10 height 11
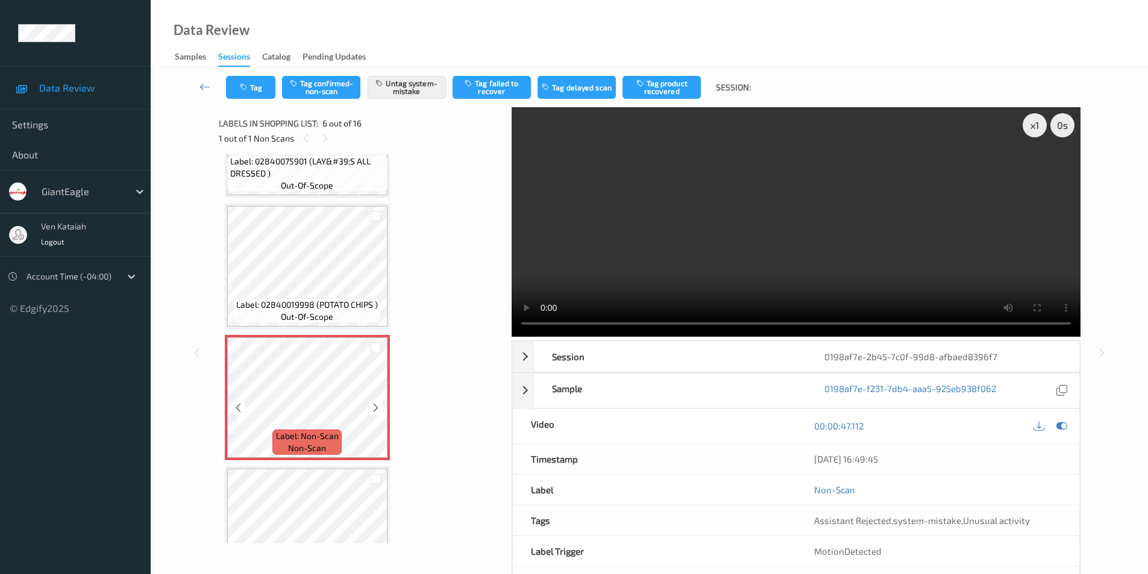
click at [371, 407] on icon at bounding box center [375, 407] width 10 height 11
click at [233, 406] on div at bounding box center [238, 407] width 15 height 15
click at [377, 408] on icon at bounding box center [375, 407] width 10 height 11
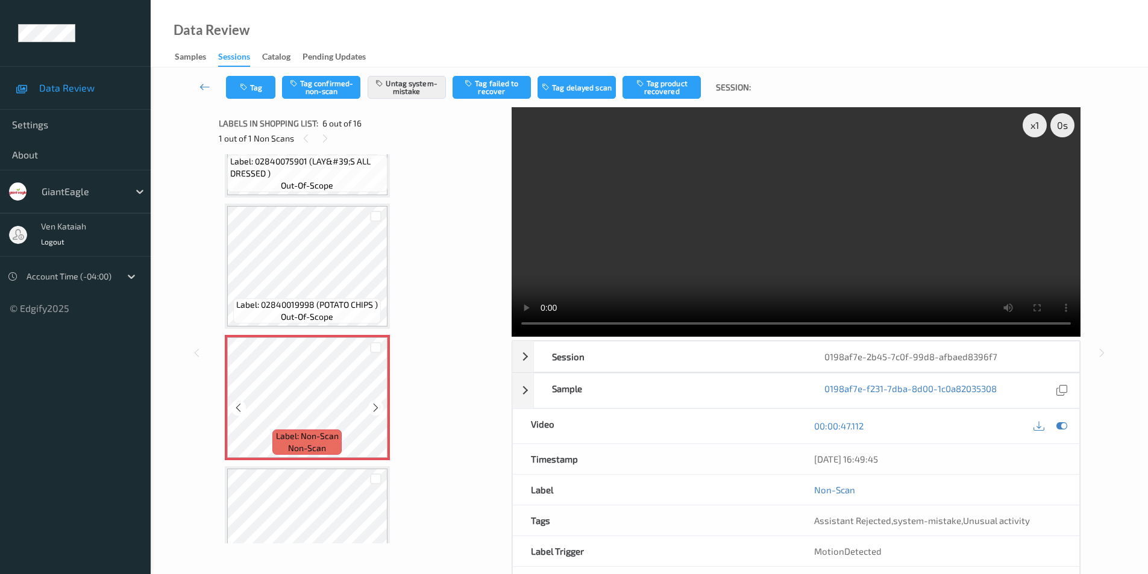
click at [377, 408] on icon at bounding box center [375, 407] width 10 height 11
click at [374, 407] on icon at bounding box center [375, 407] width 10 height 11
click at [239, 408] on icon at bounding box center [238, 407] width 10 height 11
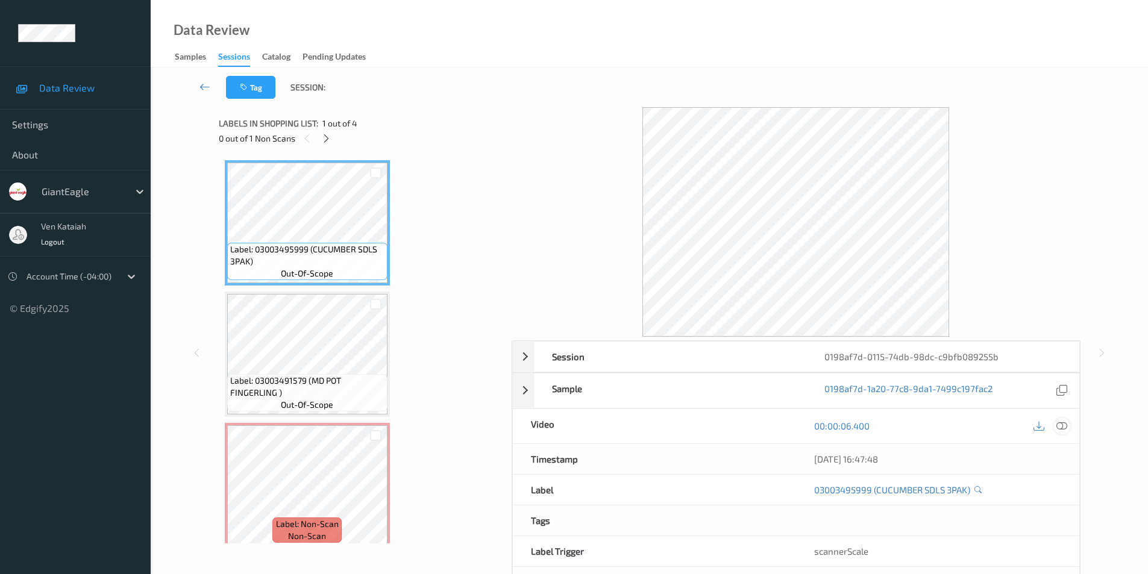
click at [1062, 424] on icon at bounding box center [1061, 425] width 11 height 11
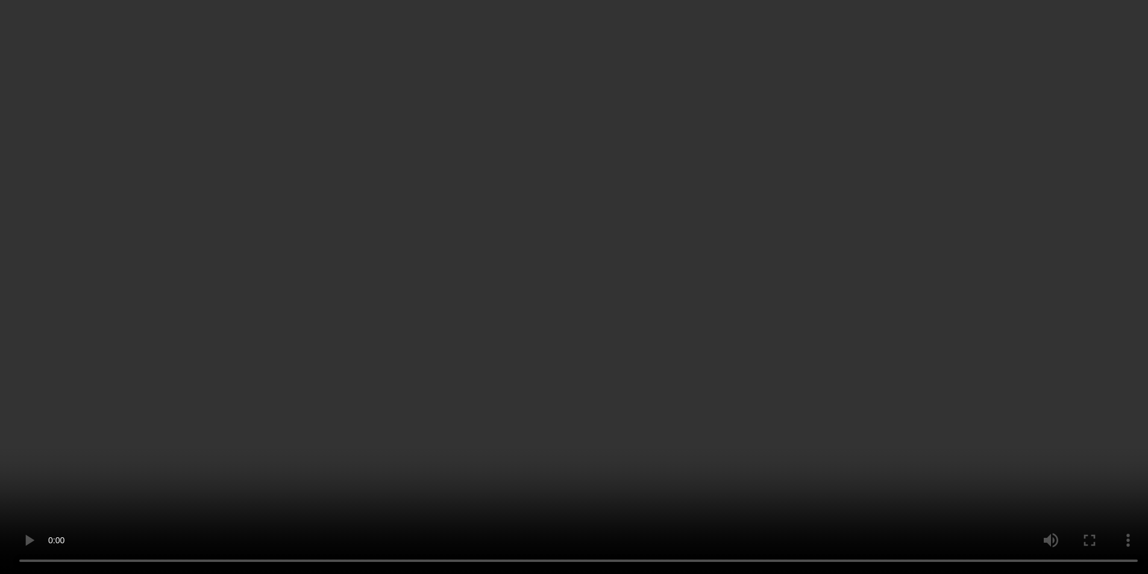
scroll to position [142, 0]
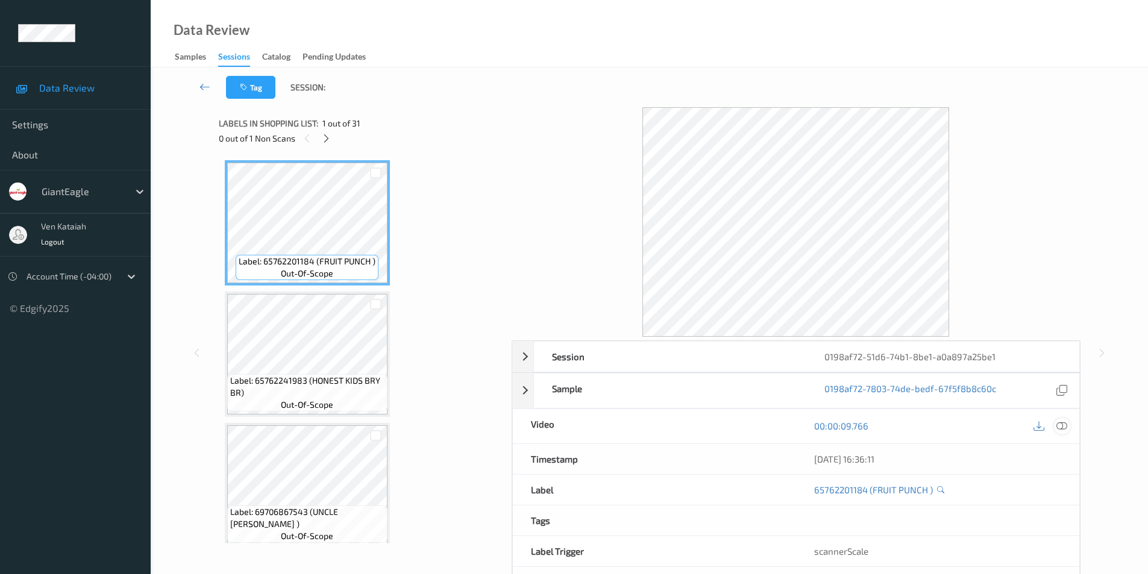
click at [1060, 426] on icon at bounding box center [1061, 425] width 11 height 11
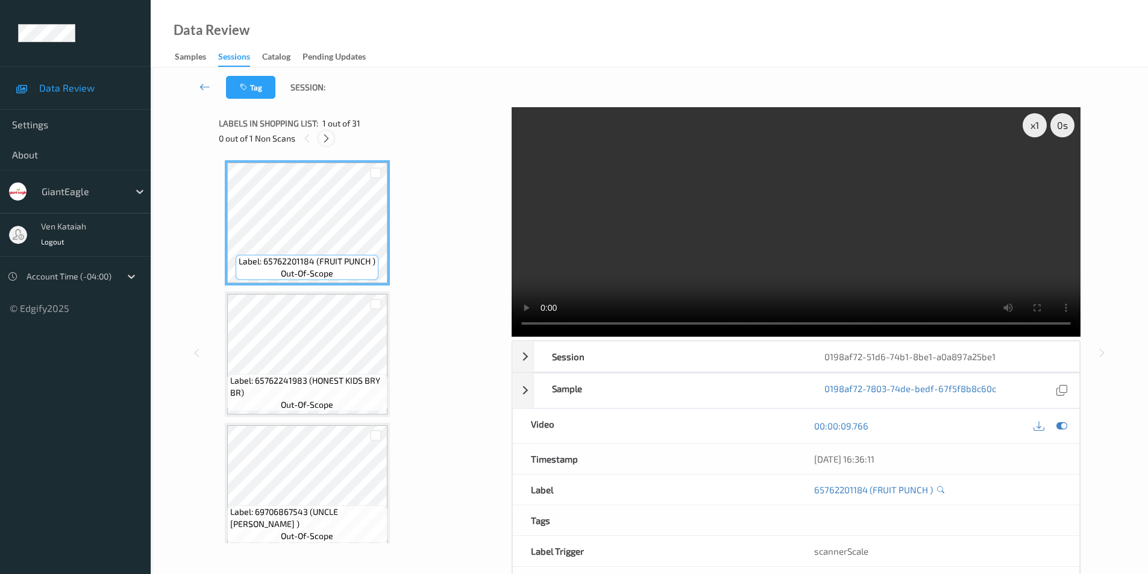
click at [330, 139] on icon at bounding box center [326, 138] width 10 height 11
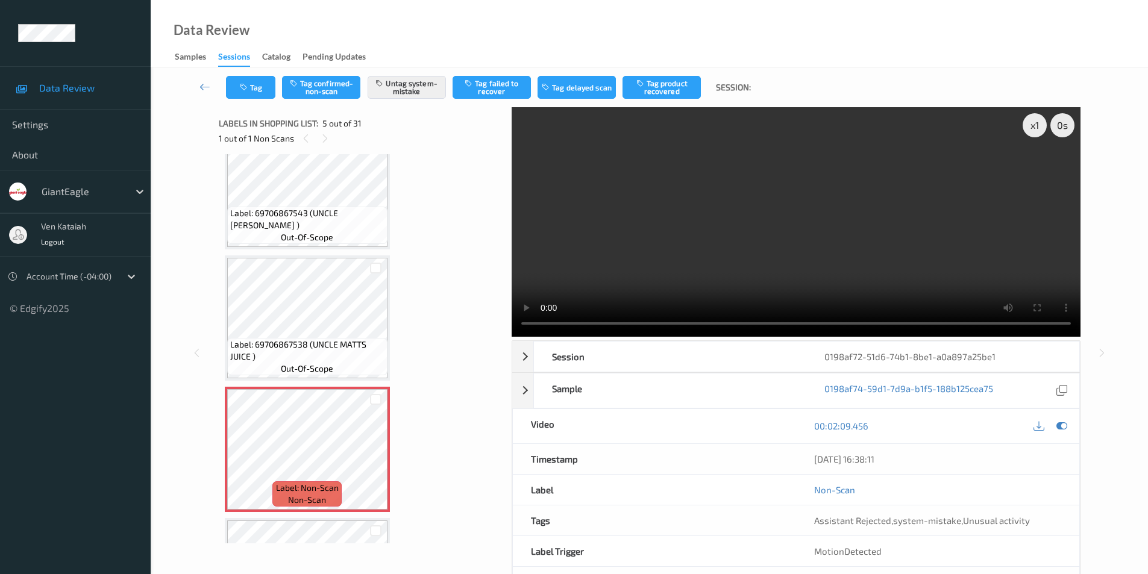
scroll to position [280, 0]
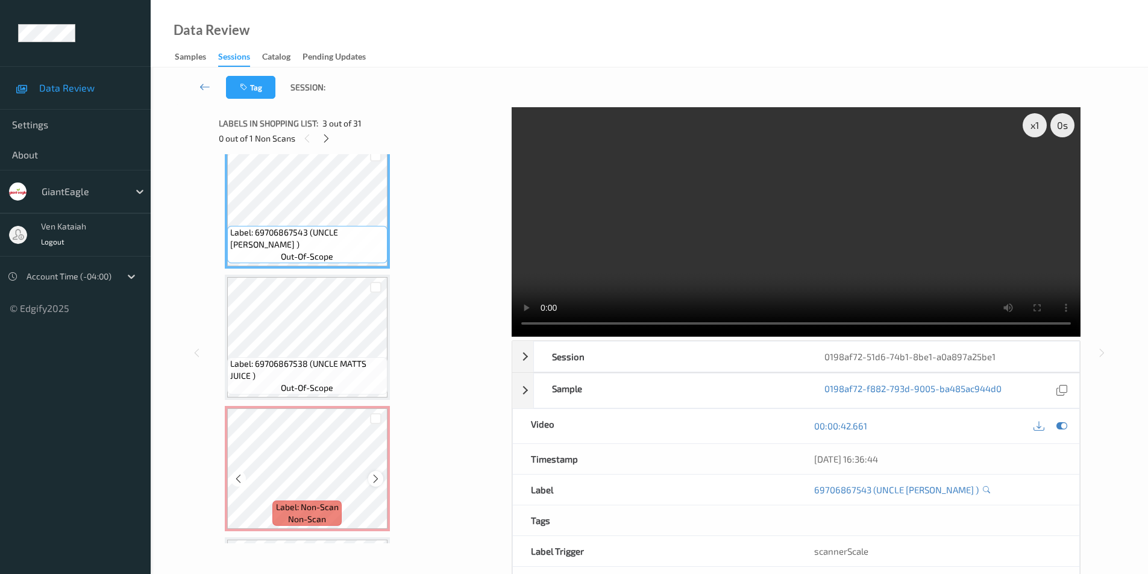
click at [375, 480] on icon at bounding box center [375, 479] width 10 height 11
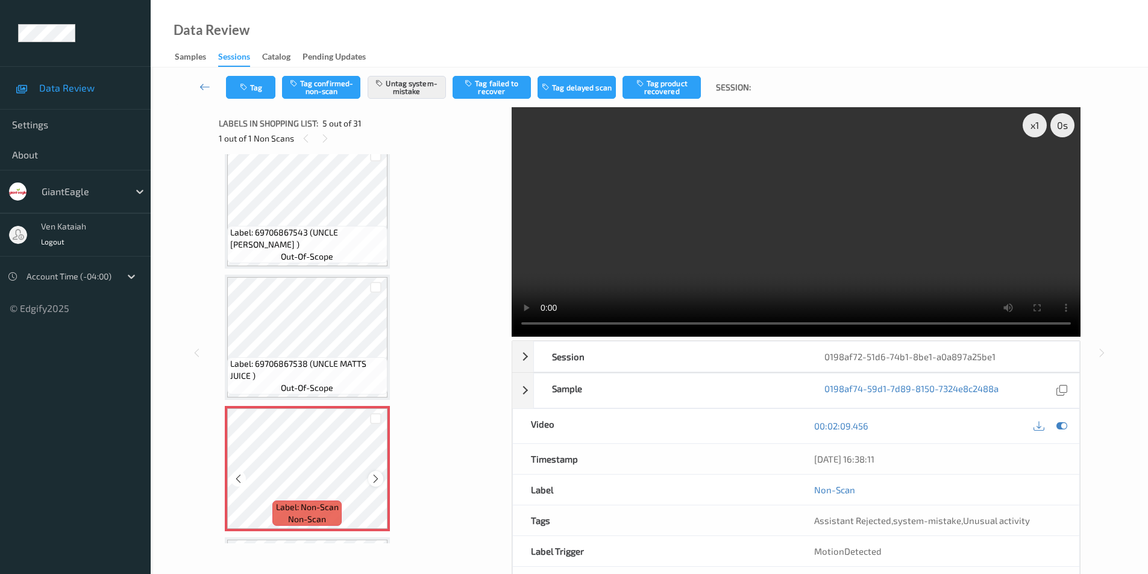
click at [375, 478] on icon at bounding box center [375, 479] width 10 height 11
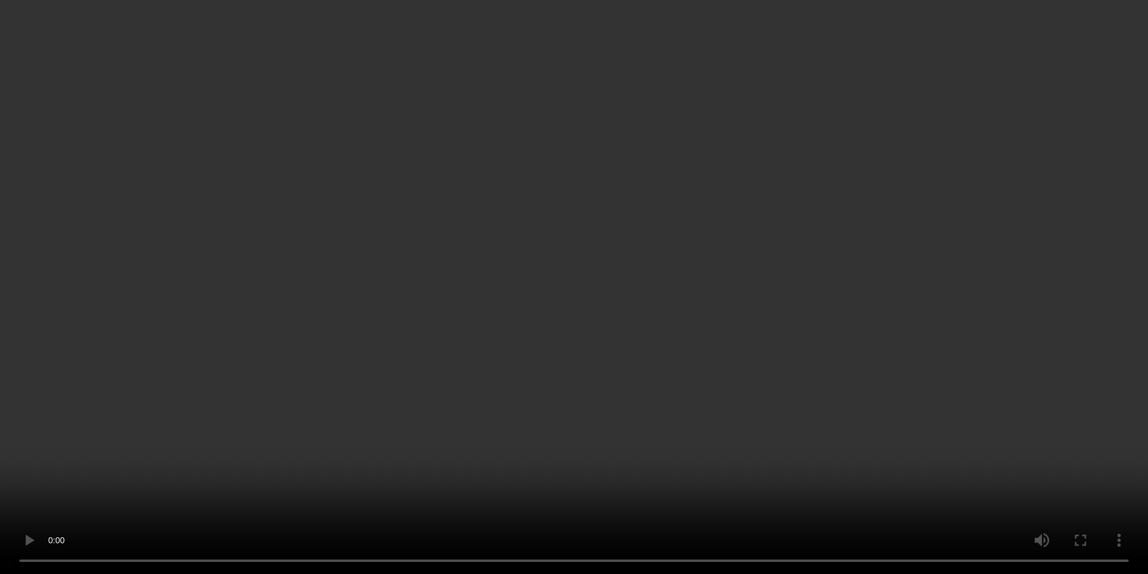
scroll to position [422, 0]
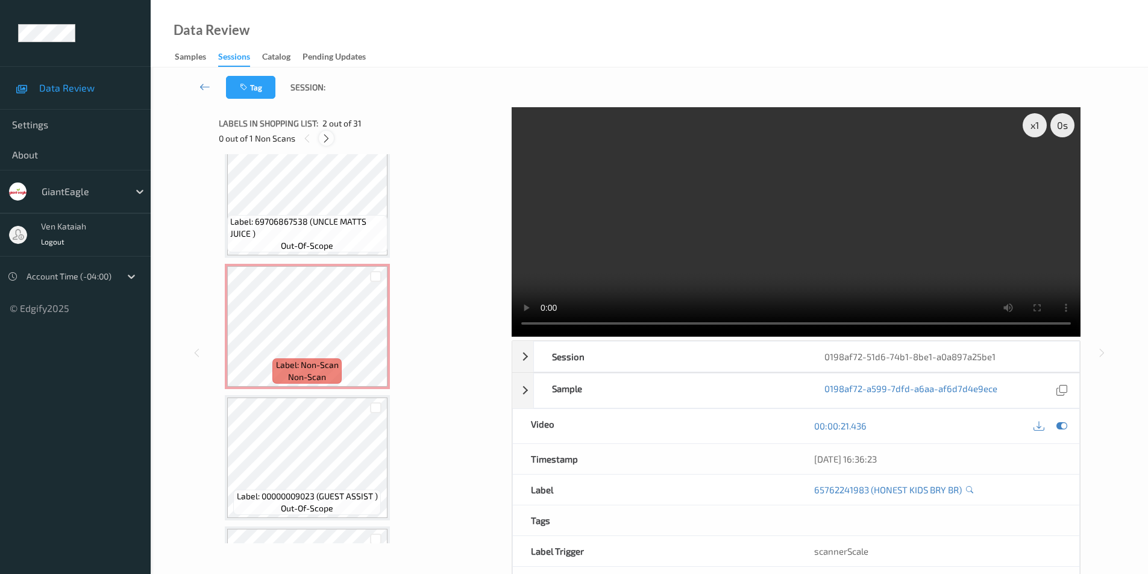
click at [327, 140] on icon at bounding box center [326, 138] width 10 height 11
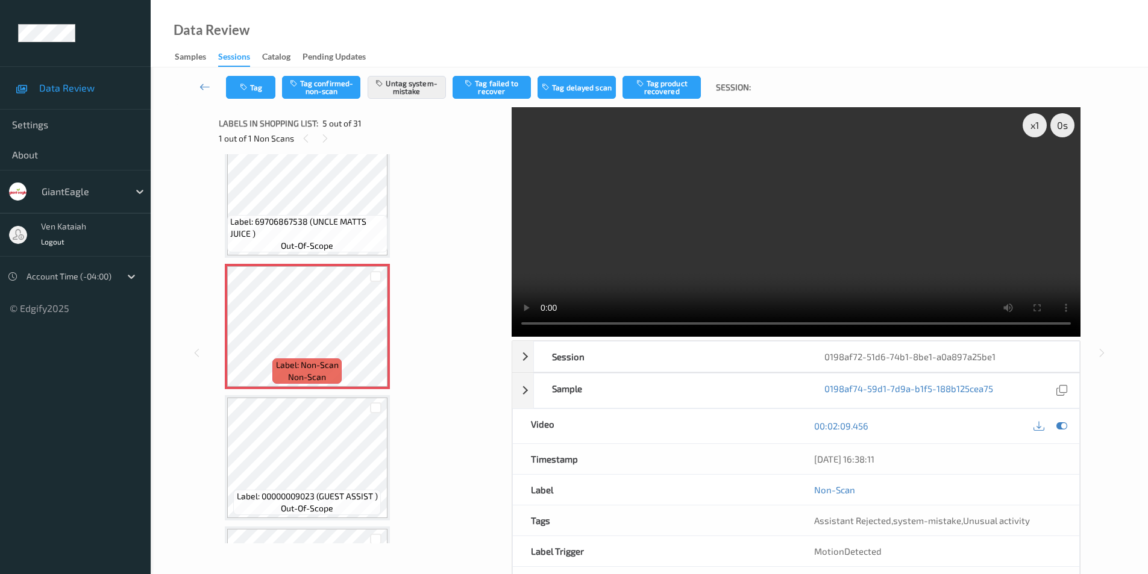
scroll to position [400, 0]
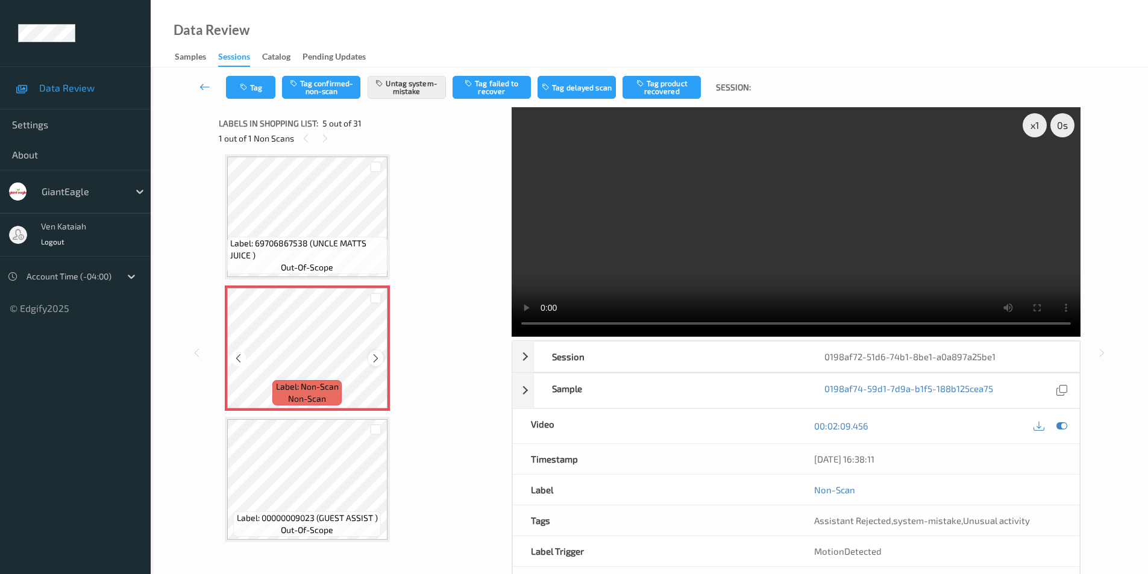
click at [374, 357] on icon at bounding box center [375, 358] width 10 height 11
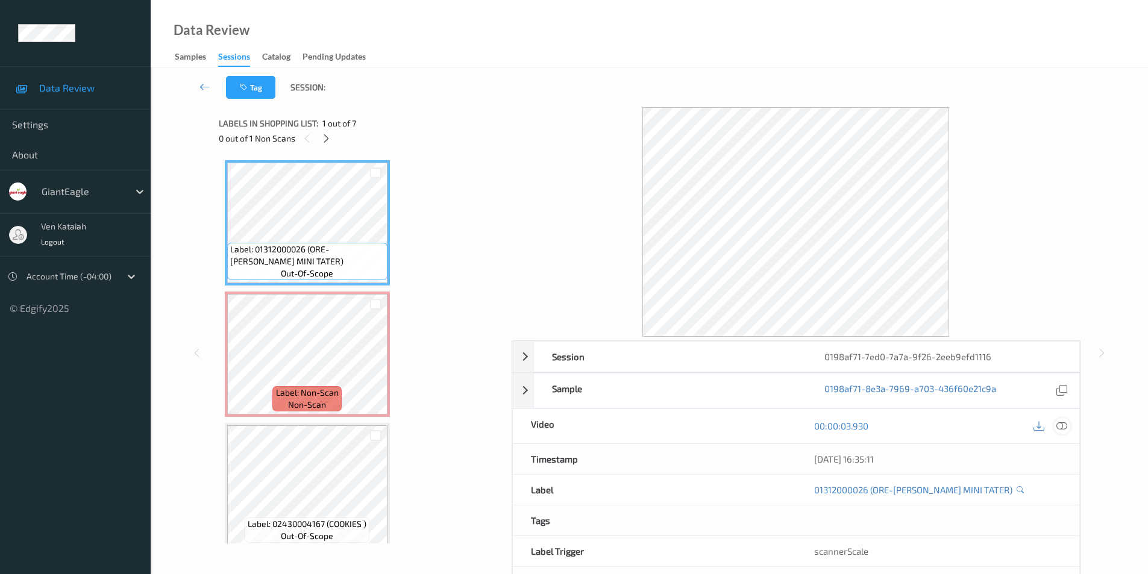
click at [1059, 425] on icon at bounding box center [1061, 425] width 11 height 11
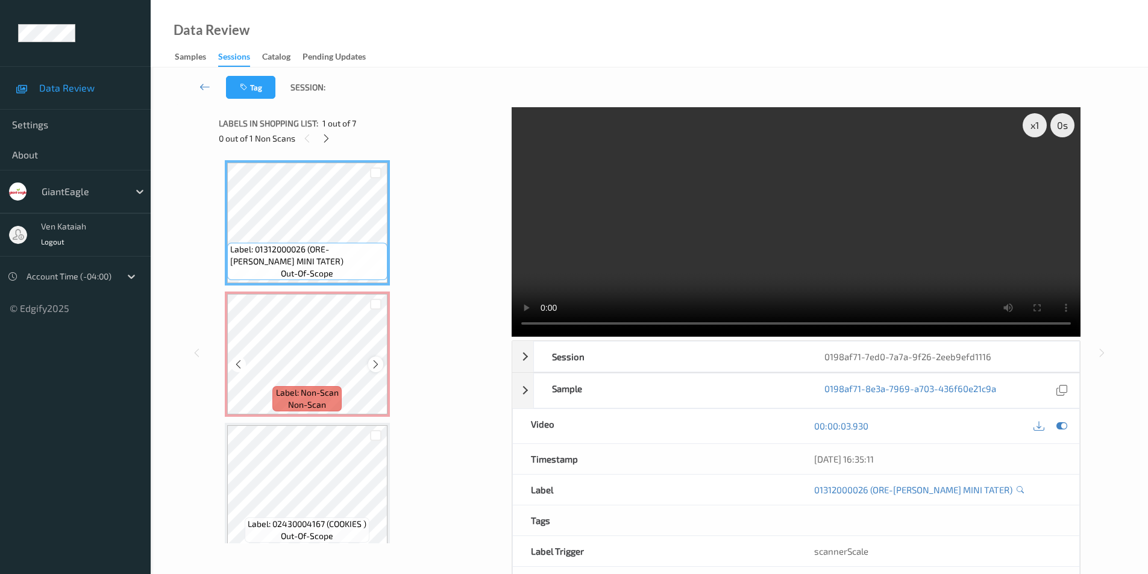
click at [375, 364] on icon at bounding box center [375, 364] width 10 height 11
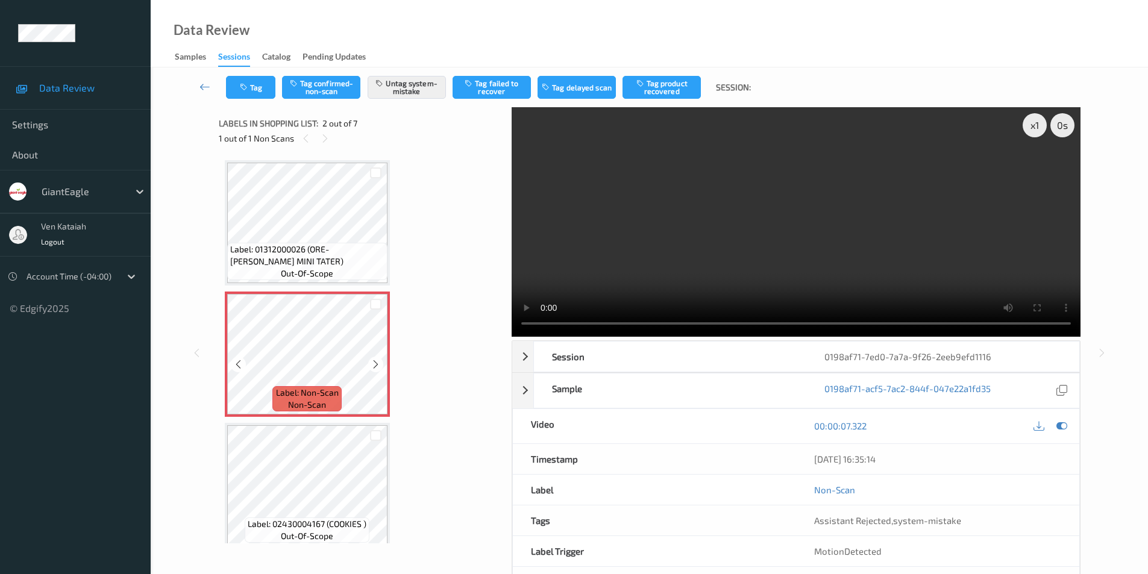
click at [375, 364] on icon at bounding box center [375, 364] width 10 height 11
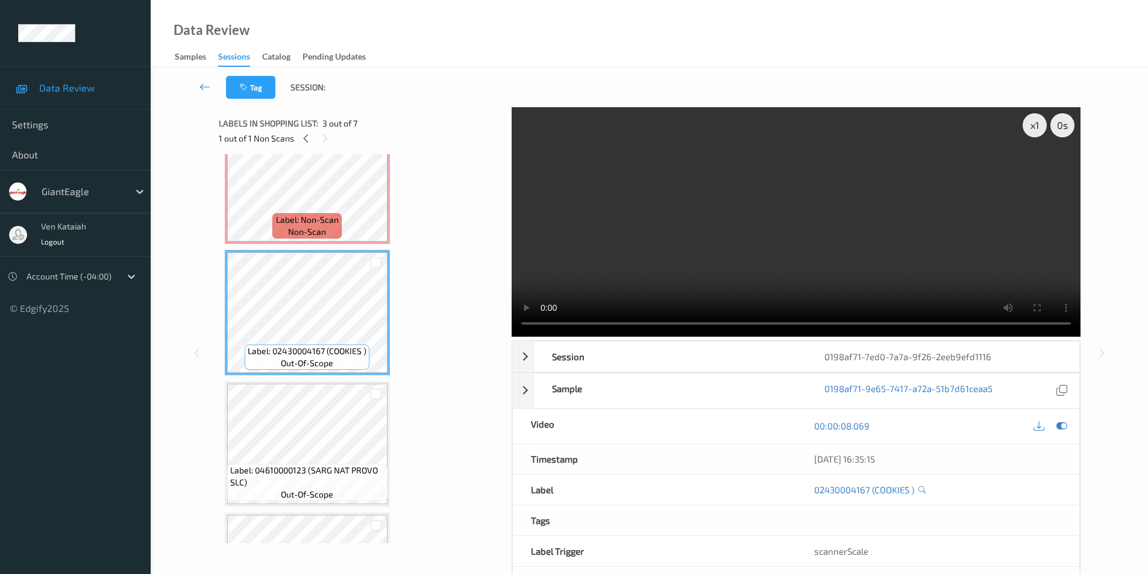
scroll to position [181, 0]
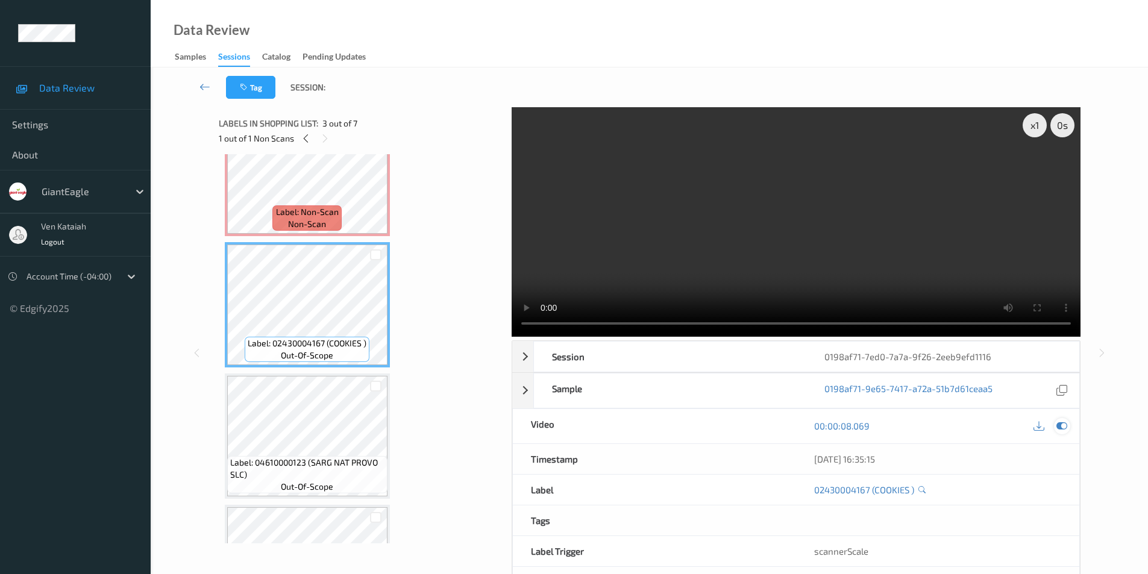
click at [1058, 427] on icon at bounding box center [1061, 425] width 11 height 11
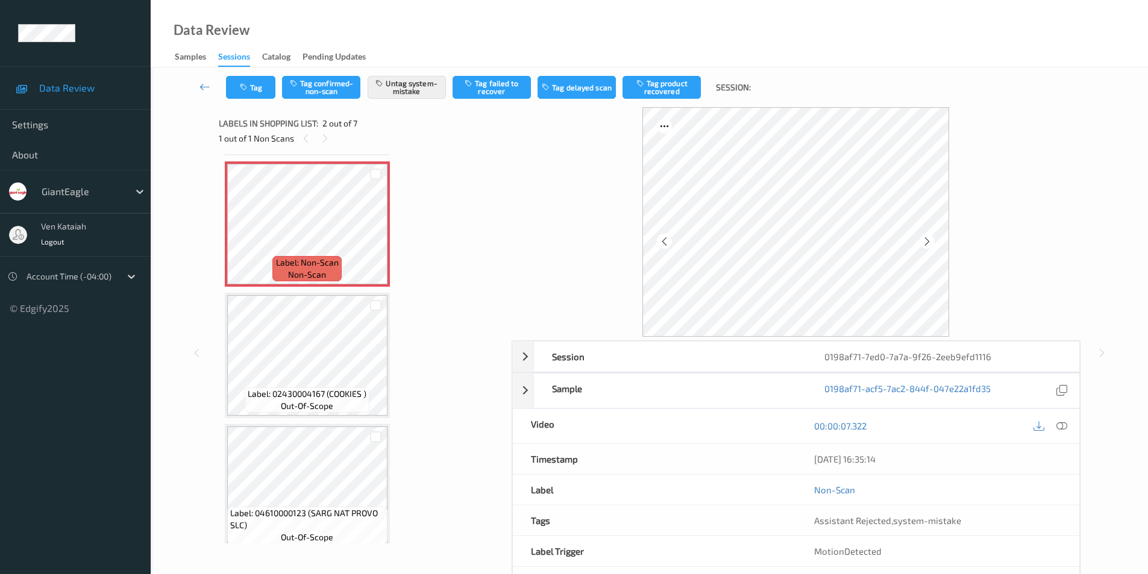
scroll to position [60, 0]
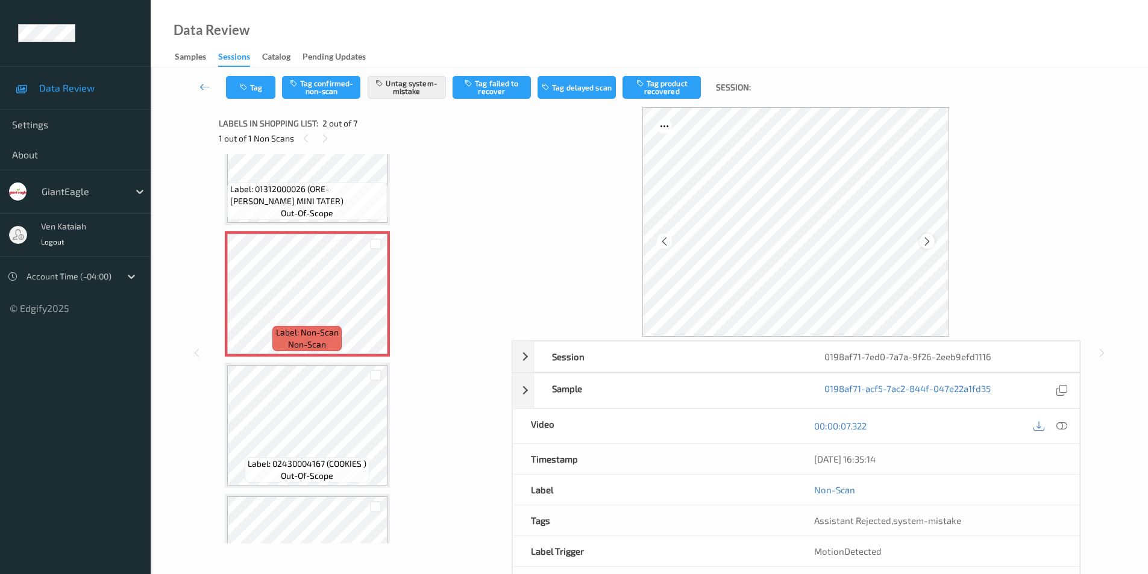
click at [928, 240] on icon at bounding box center [927, 241] width 10 height 11
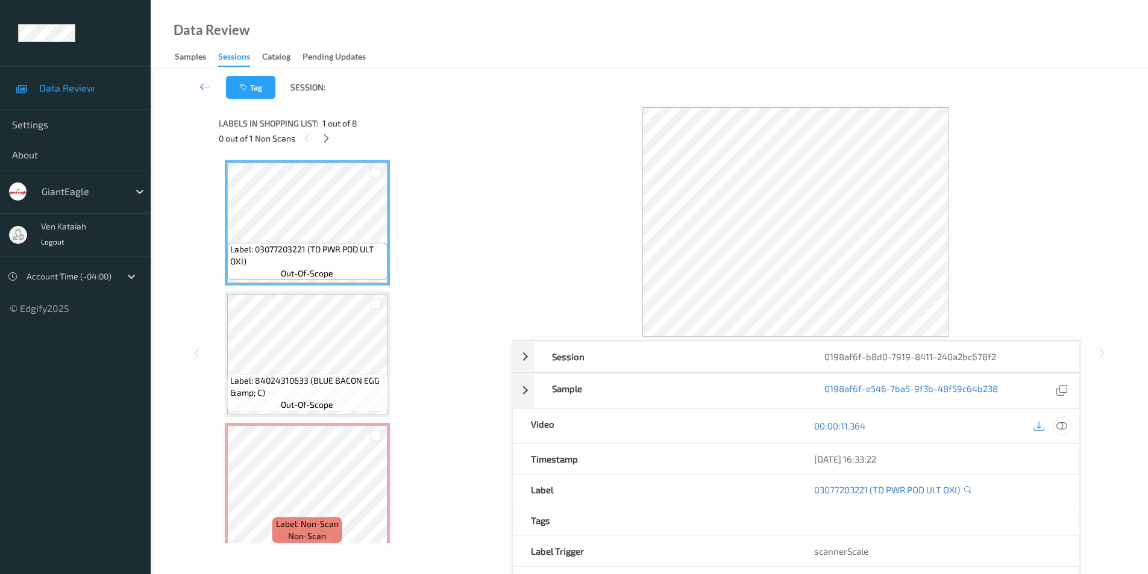
click at [1063, 424] on icon at bounding box center [1061, 425] width 11 height 11
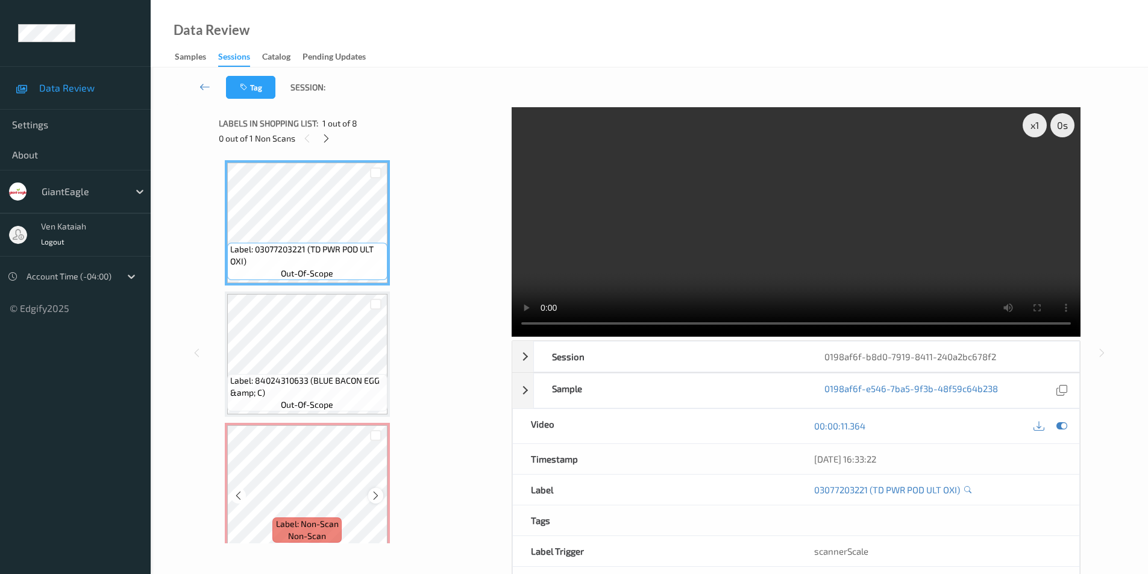
click at [374, 496] on icon at bounding box center [375, 495] width 10 height 11
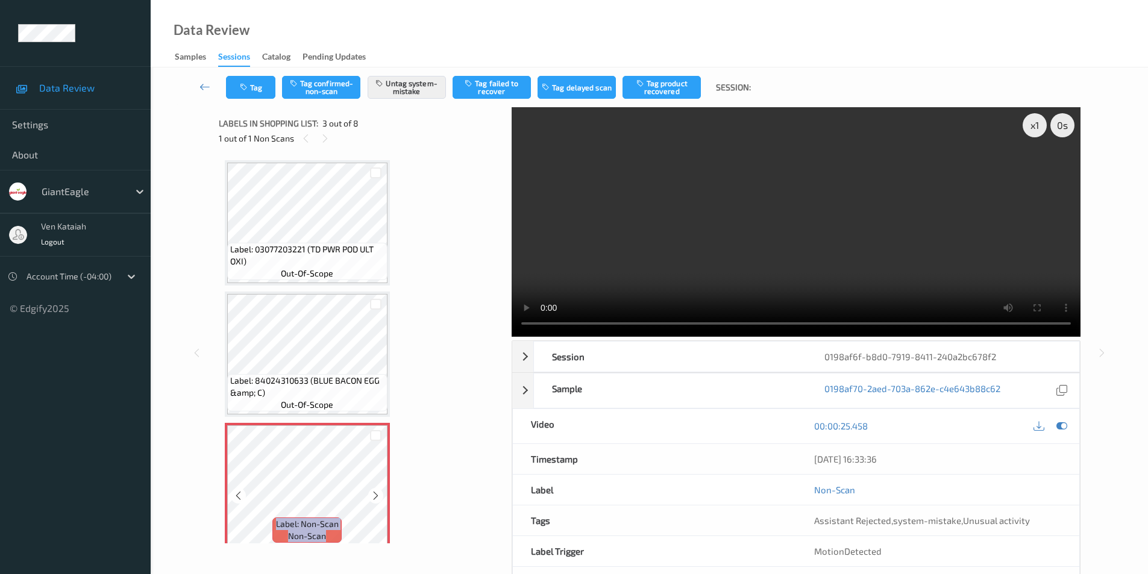
click at [374, 496] on icon at bounding box center [375, 495] width 10 height 11
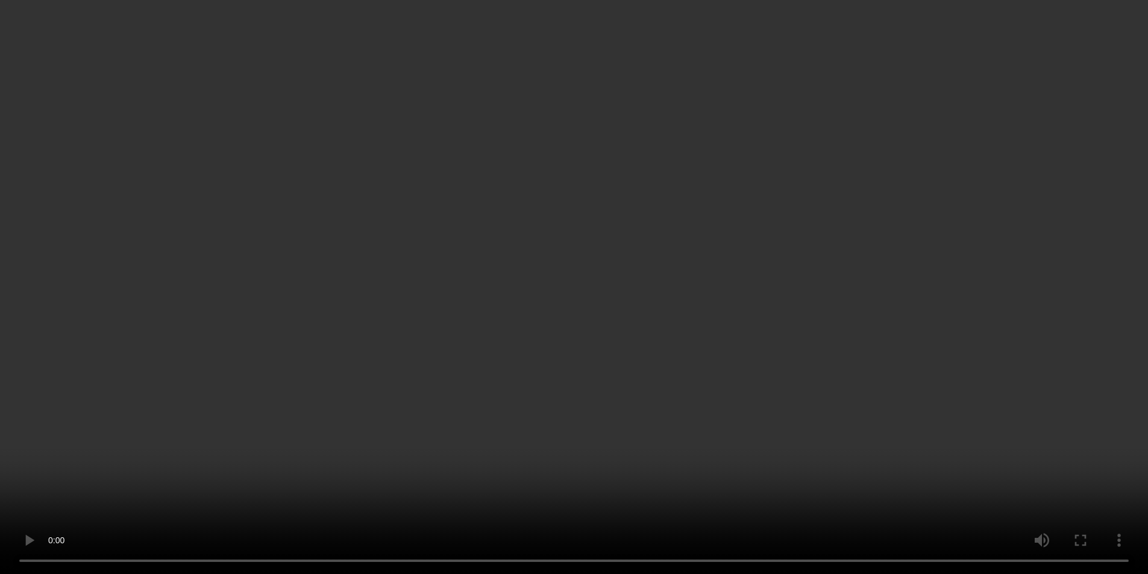
scroll to position [60, 0]
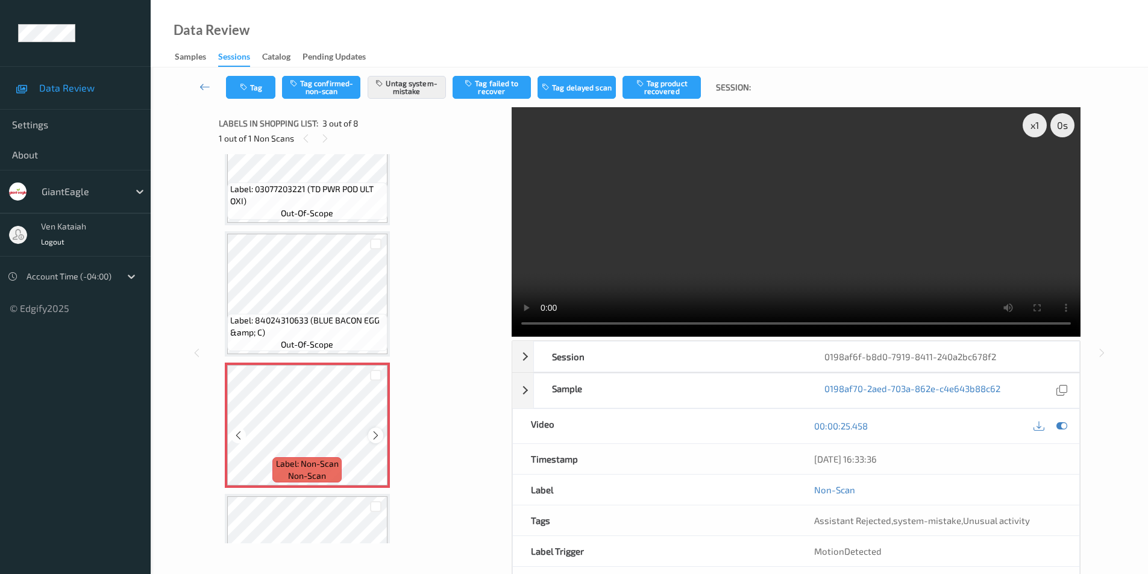
click at [379, 433] on icon at bounding box center [375, 435] width 10 height 11
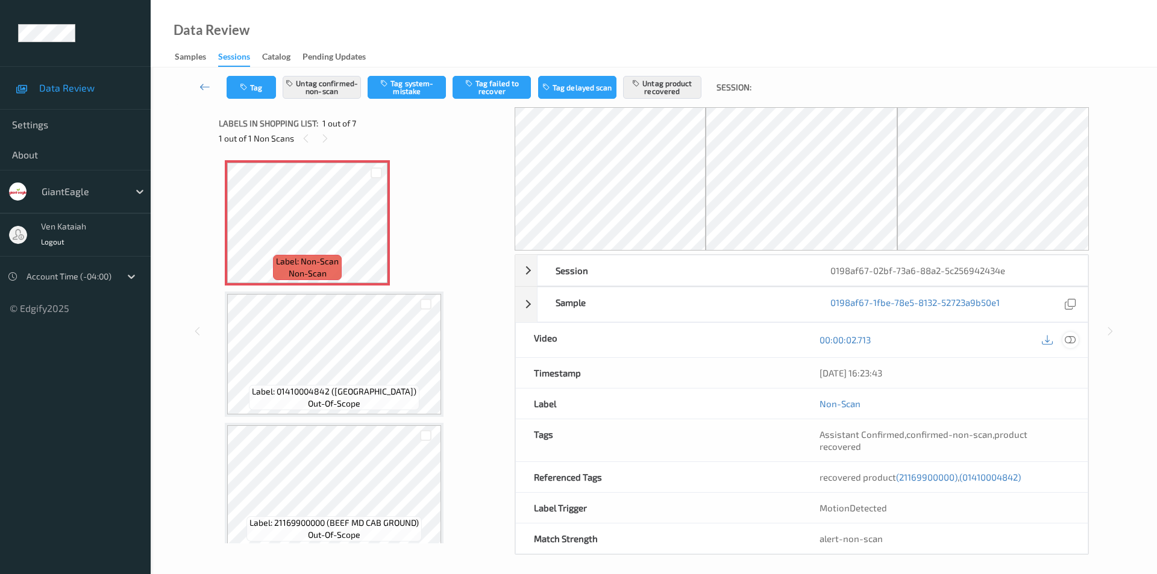
click at [1074, 340] on icon at bounding box center [1069, 339] width 11 height 11
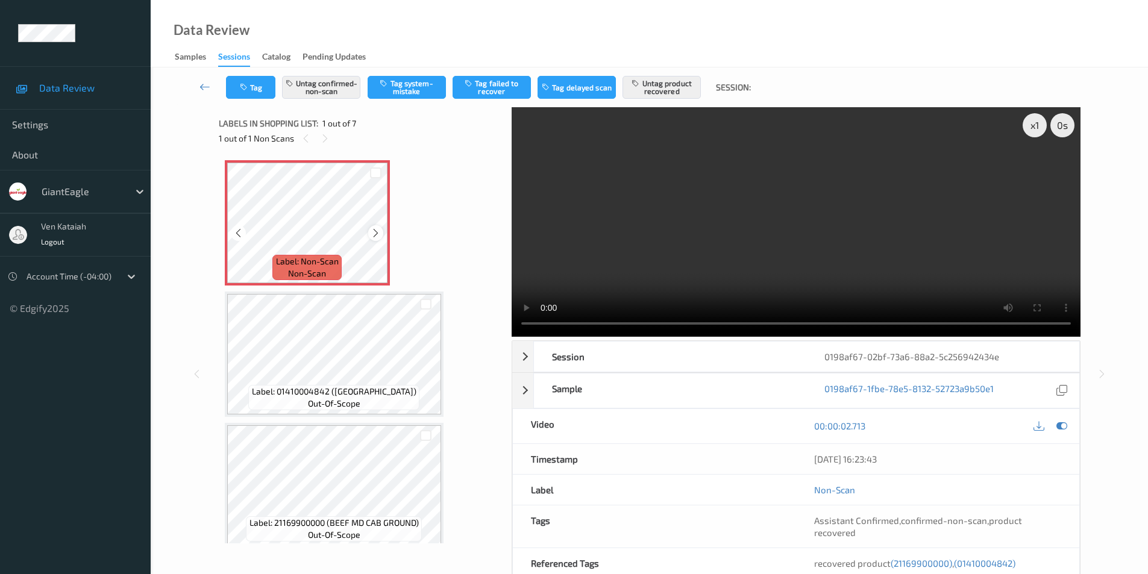
click at [377, 231] on icon at bounding box center [375, 233] width 10 height 11
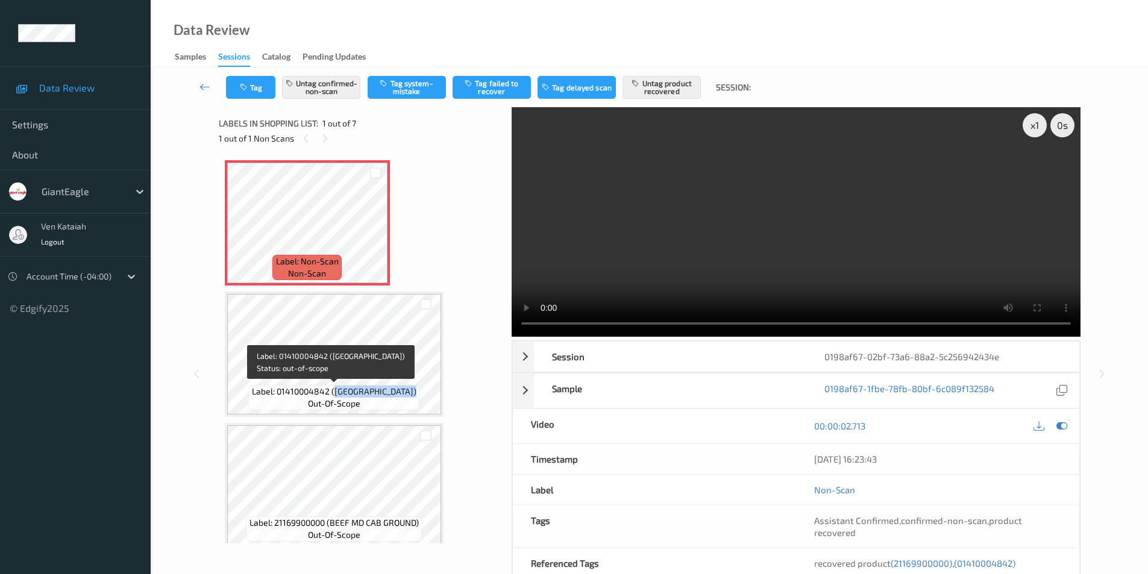
drag, startPoint x: 330, startPoint y: 392, endPoint x: 417, endPoint y: 392, distance: 87.4
click at [416, 392] on span "Label: 01410004842 (PEPPERIDGE FARM SW)" at bounding box center [334, 392] width 164 height 12
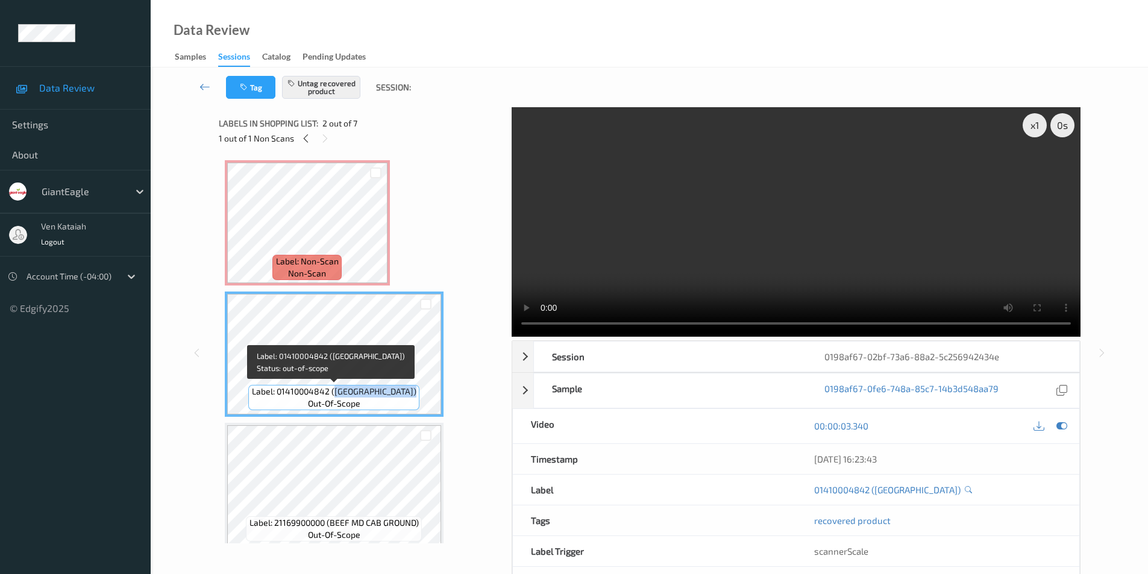
copy span "PEPPERIDGE FARM SW"
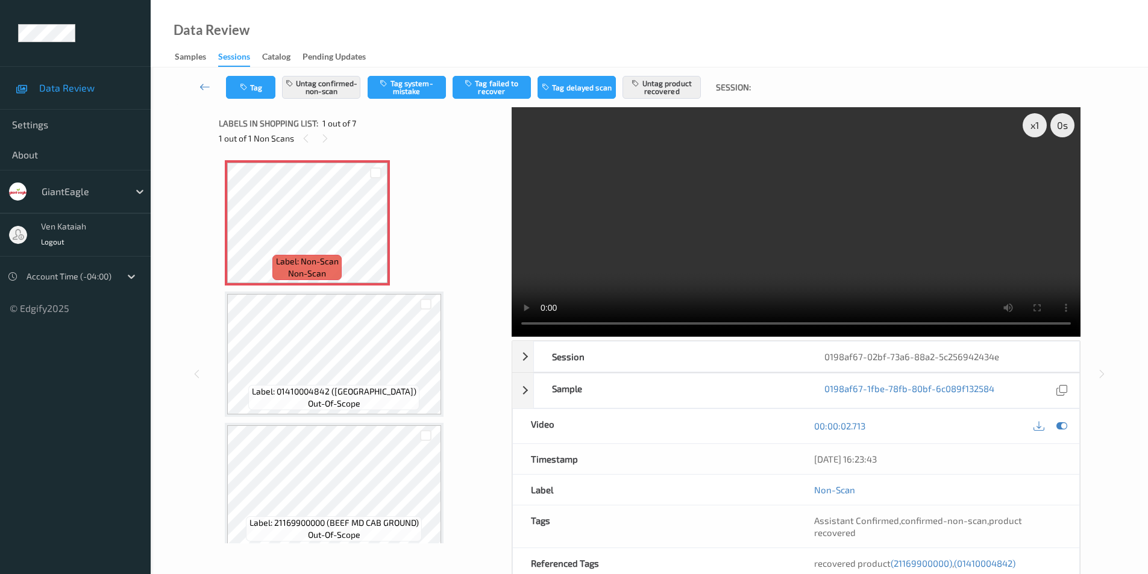
click at [460, 328] on div "x 1 0 s Seek offset Right click reset Session 0198af67-02bf-73a6-88a2-5c2569424…" at bounding box center [649, 374] width 861 height 534
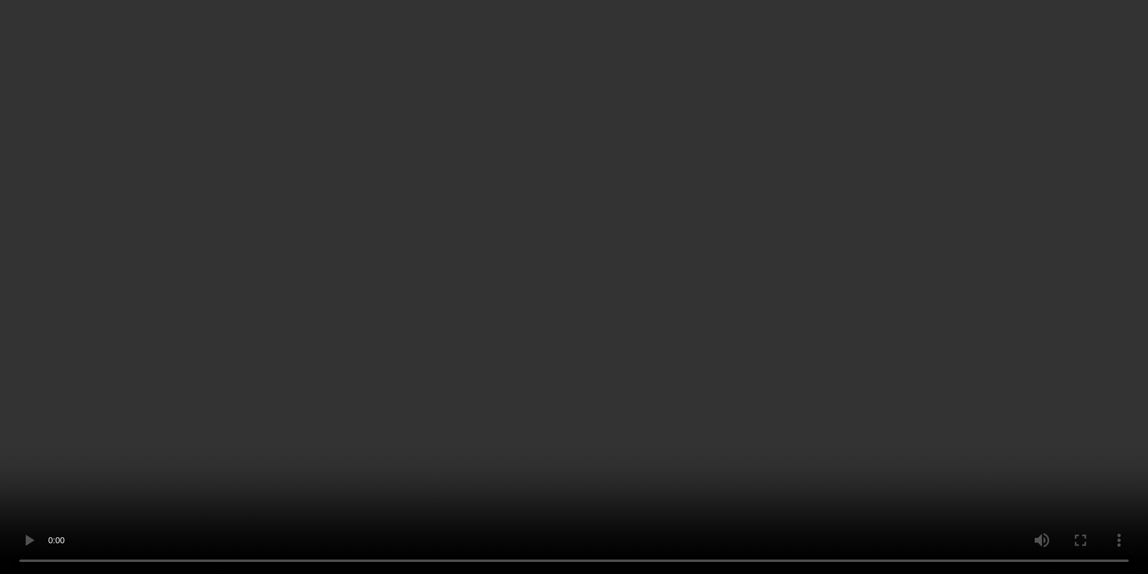
scroll to position [120, 0]
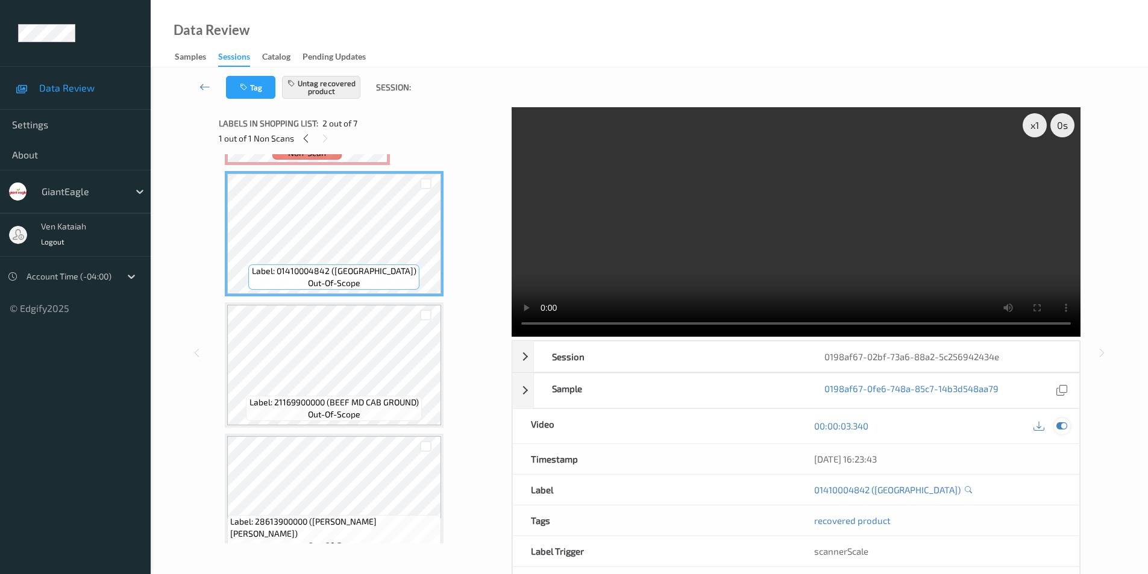
click at [1060, 426] on icon at bounding box center [1061, 425] width 11 height 11
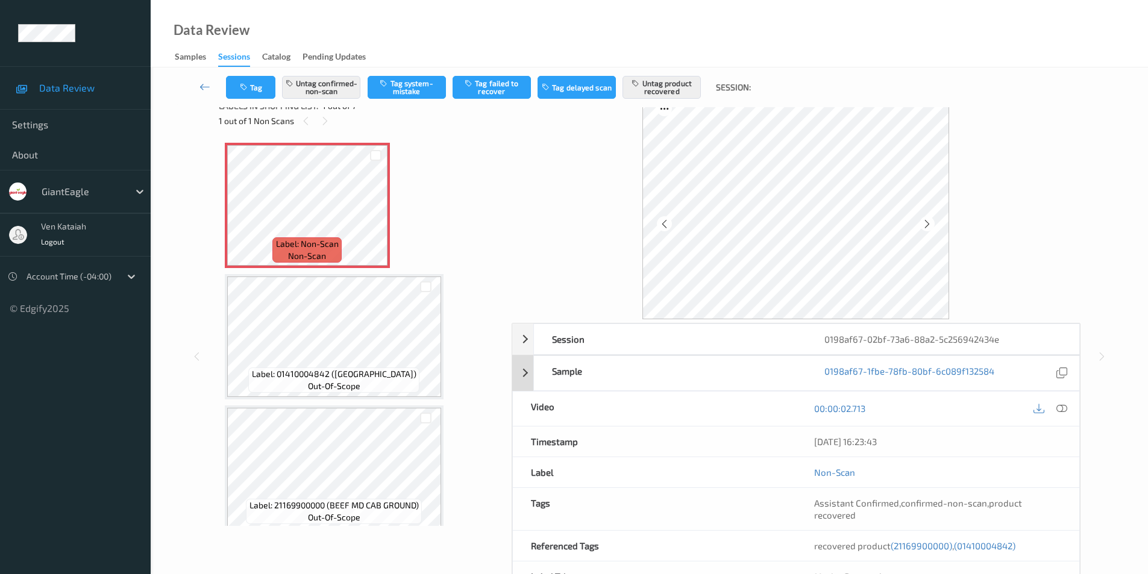
scroll to position [0, 0]
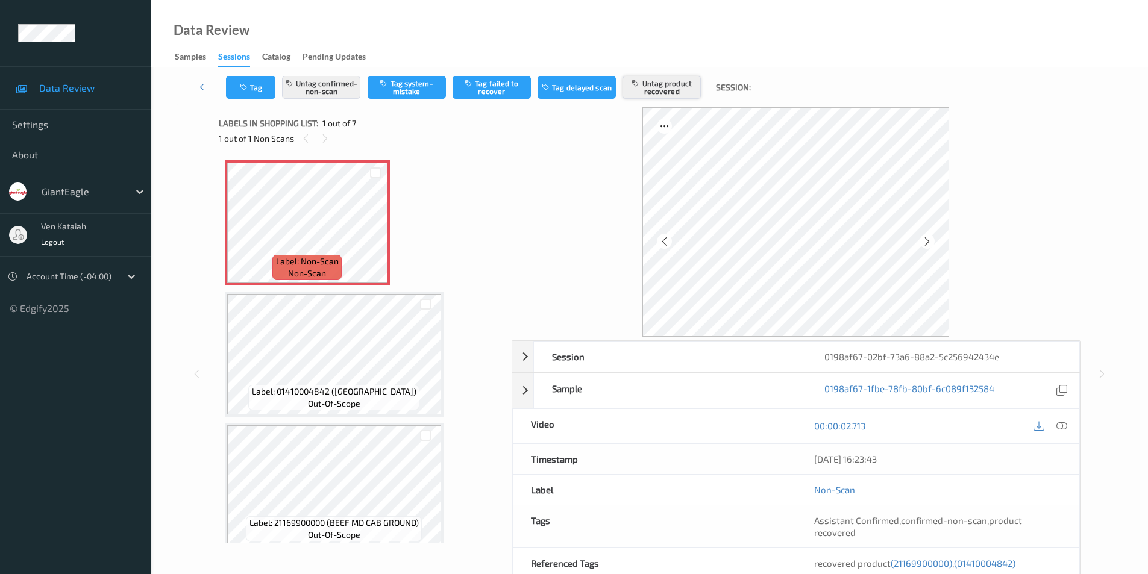
click at [672, 90] on button "Untag product recovered" at bounding box center [661, 87] width 78 height 23
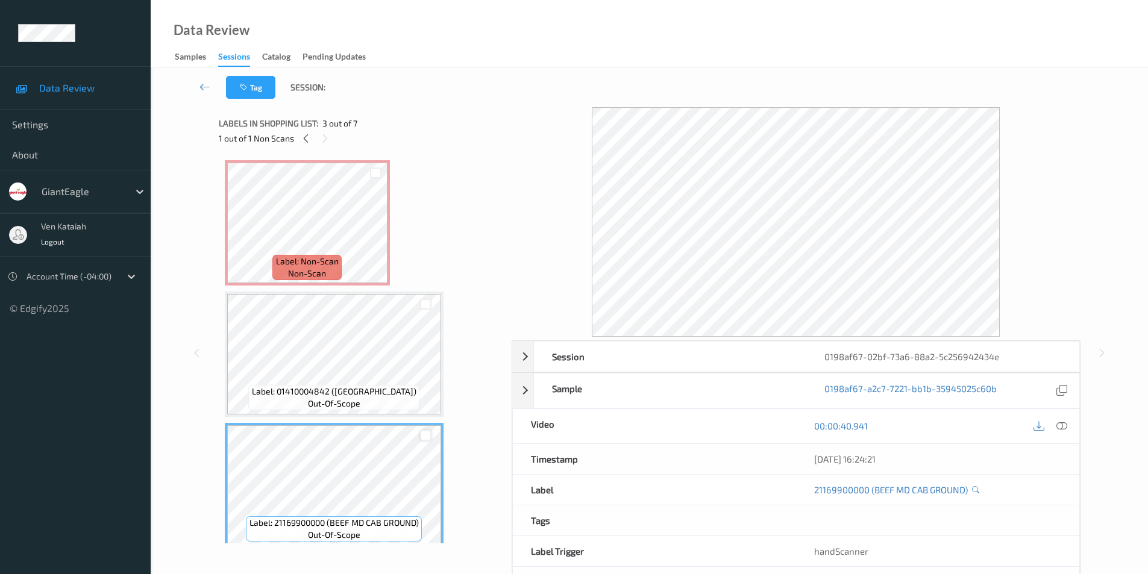
click at [423, 435] on div at bounding box center [425, 435] width 11 height 11
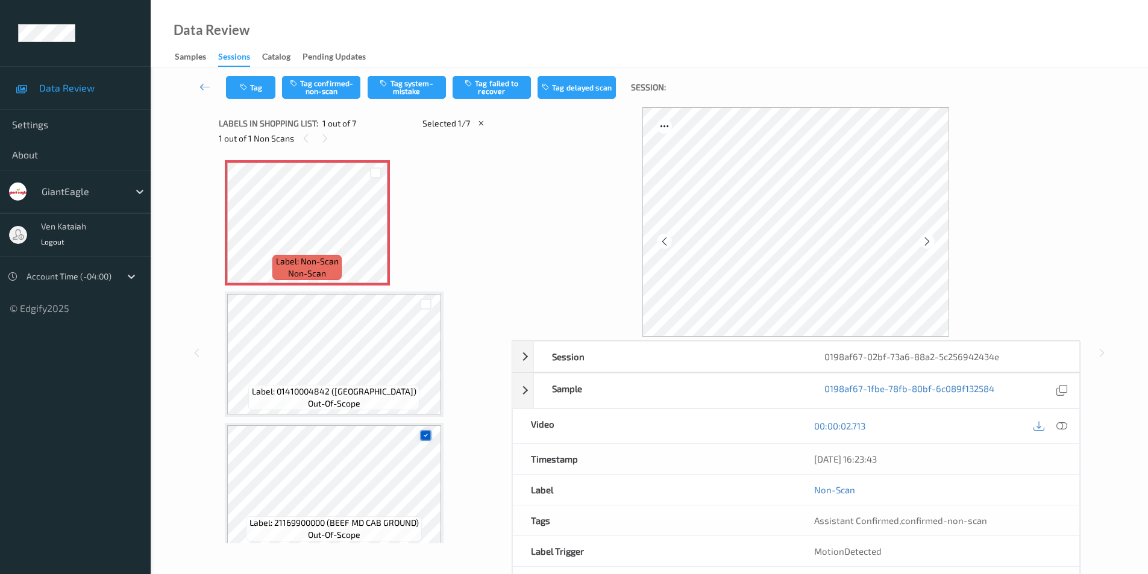
click at [429, 436] on icon at bounding box center [426, 435] width 8 height 8
click at [666, 92] on button "Tag product recovered" at bounding box center [661, 87] width 78 height 23
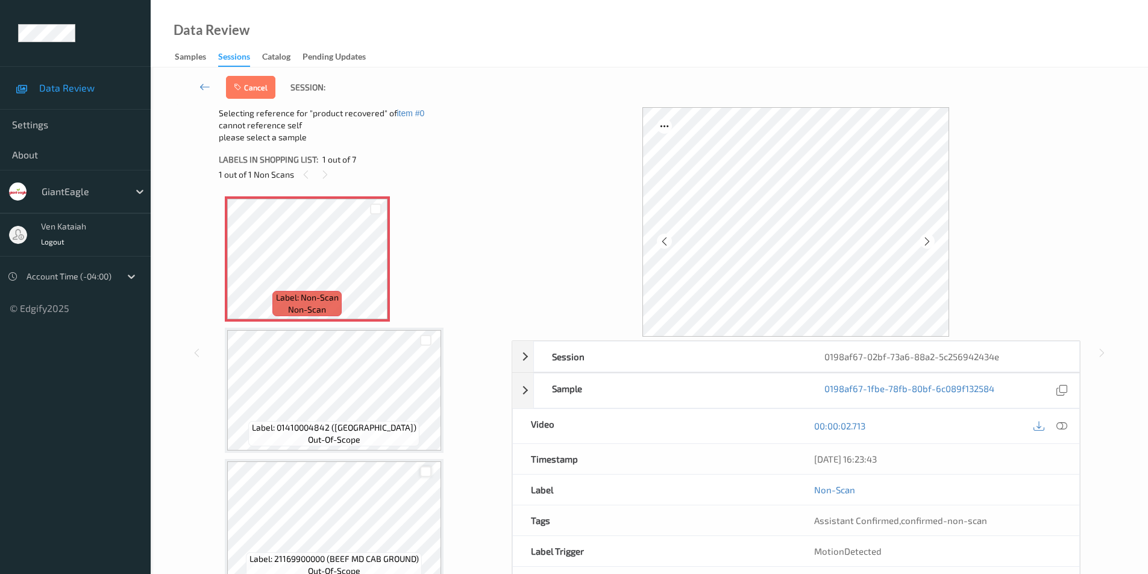
click at [424, 470] on div at bounding box center [425, 471] width 11 height 11
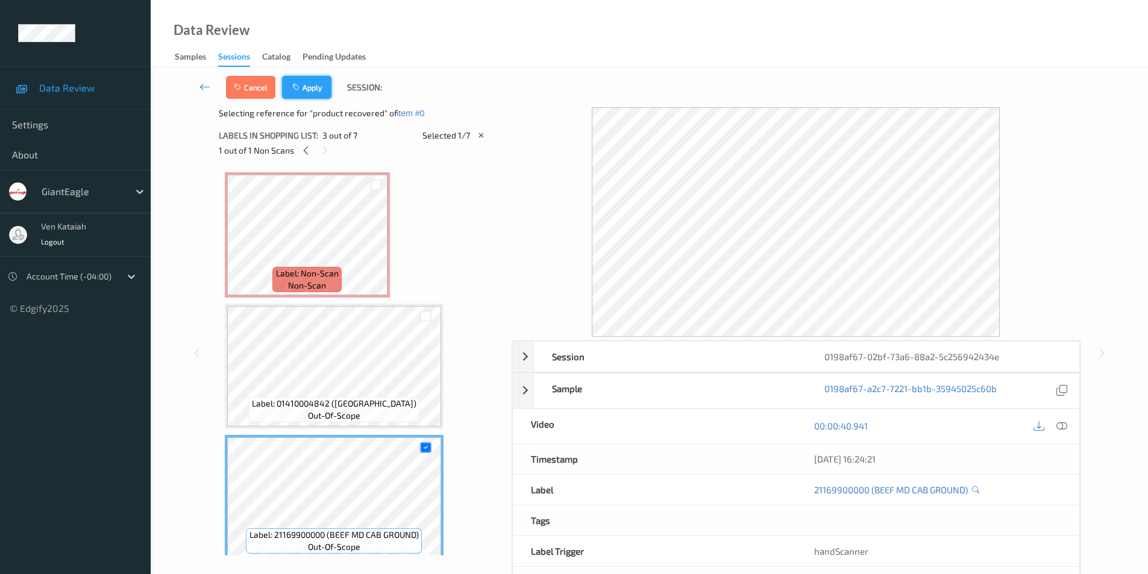
click at [299, 85] on icon "button" at bounding box center [297, 87] width 10 height 8
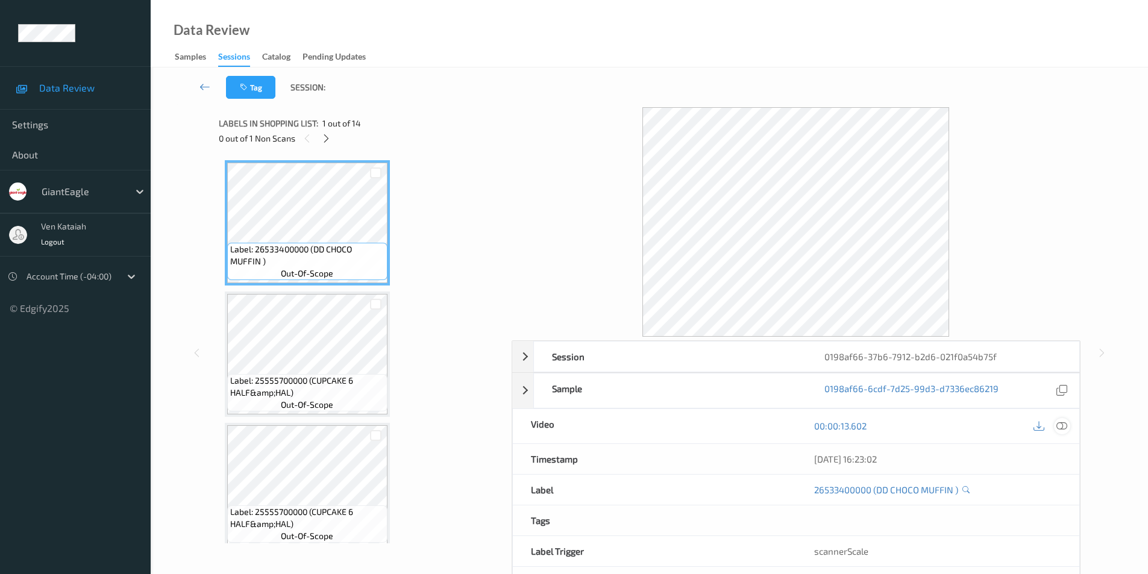
click at [1063, 427] on icon at bounding box center [1061, 425] width 11 height 11
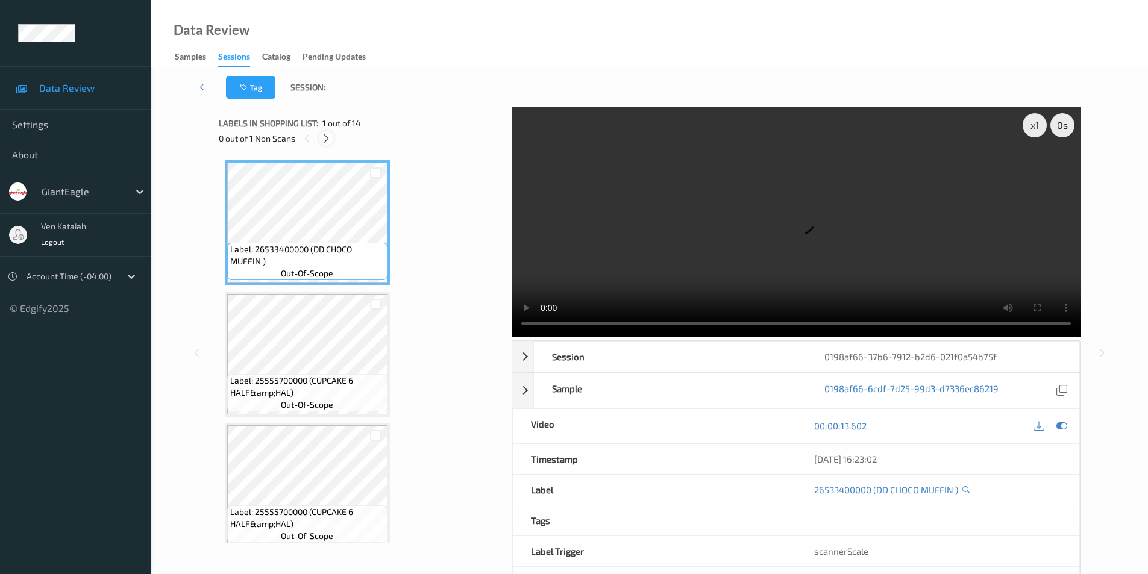
click at [328, 137] on icon at bounding box center [326, 138] width 10 height 11
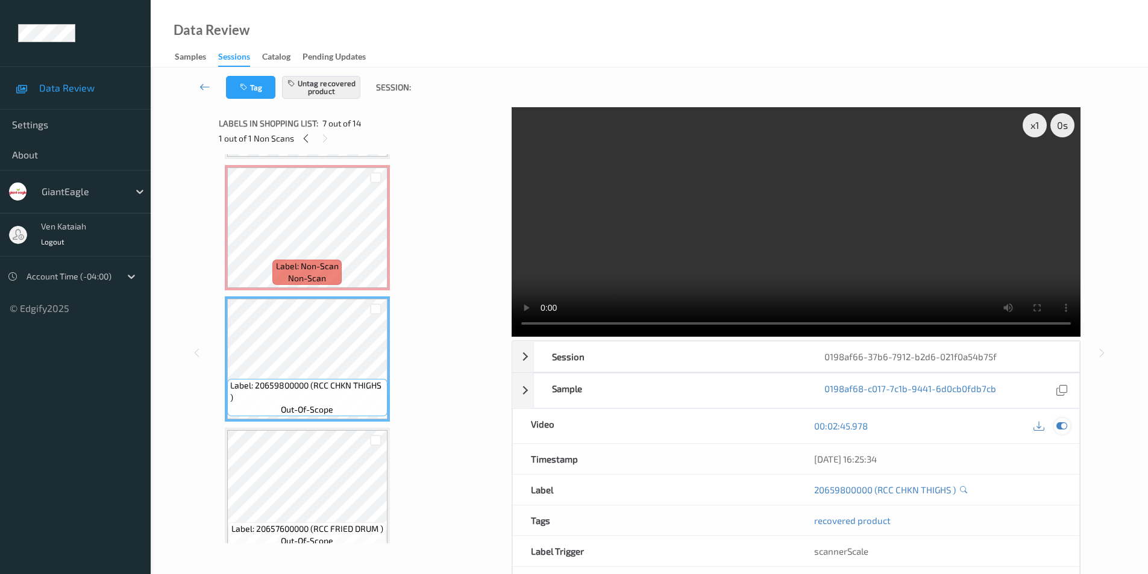
click at [1057, 427] on icon at bounding box center [1061, 425] width 11 height 11
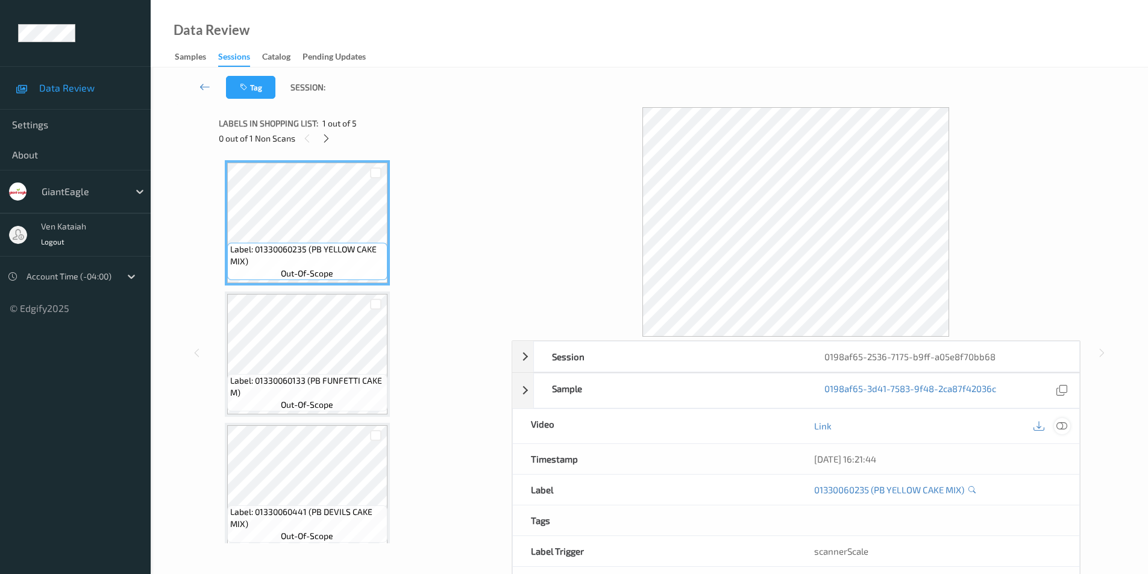
click at [1061, 424] on icon at bounding box center [1061, 425] width 11 height 11
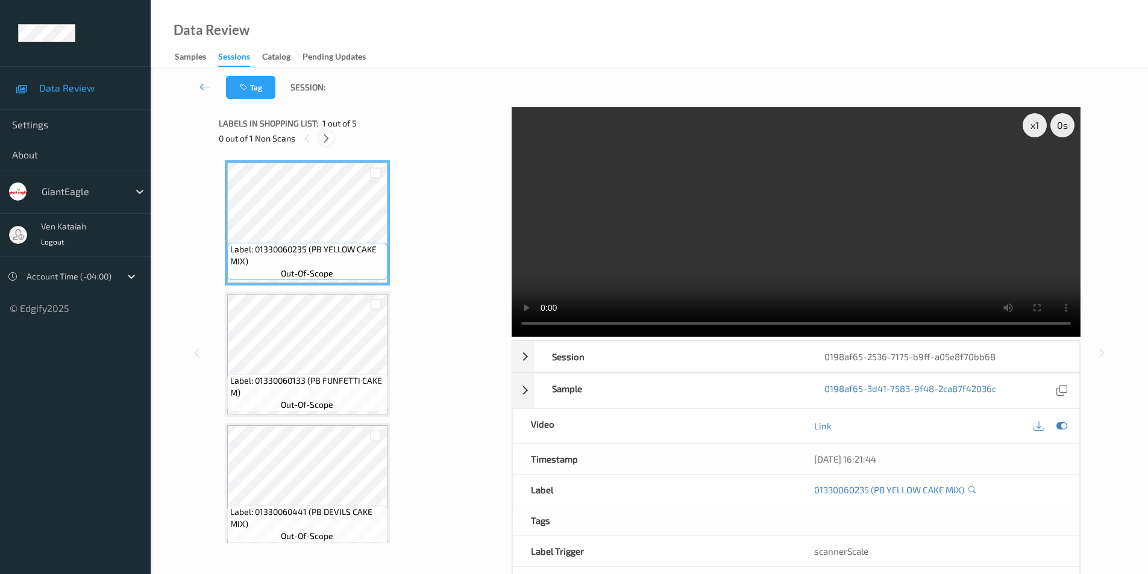
click at [330, 139] on icon at bounding box center [326, 138] width 10 height 11
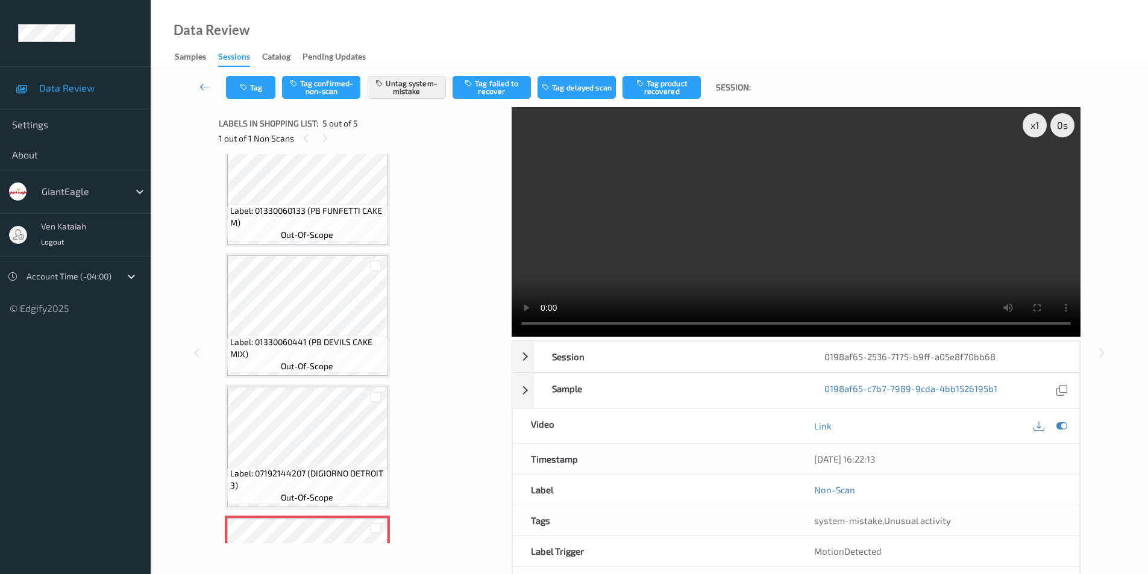
scroll to position [153, 0]
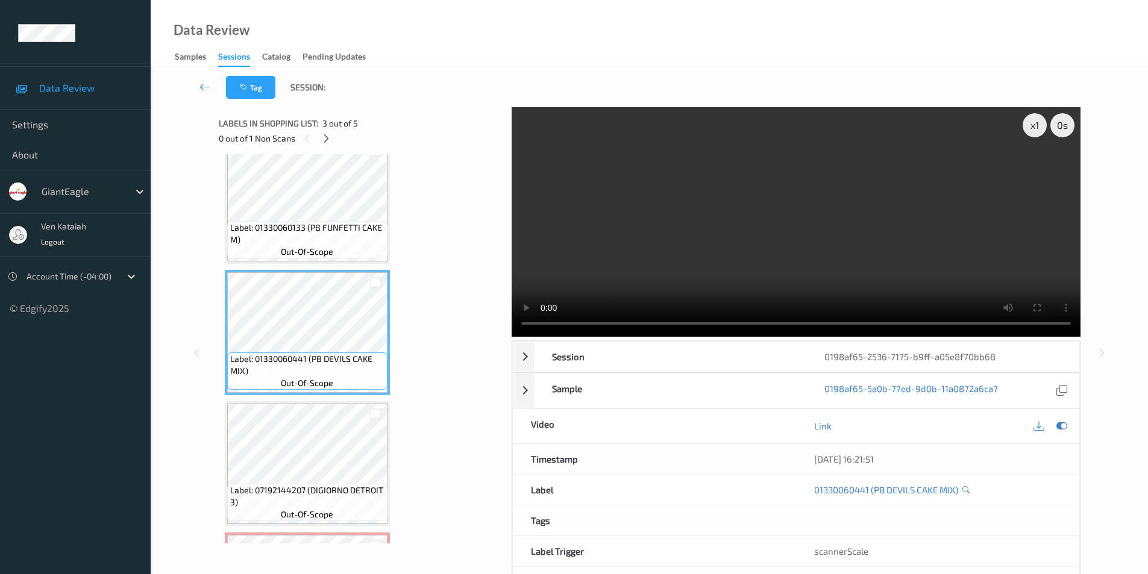
click at [1127, 239] on div "Tag Session: x 1 0 s Session 0198af65-2536-7175-b9ff-a05e8f70bb68 Session ID 01…" at bounding box center [649, 344] width 997 height 555
click at [323, 139] on icon at bounding box center [326, 138] width 10 height 11
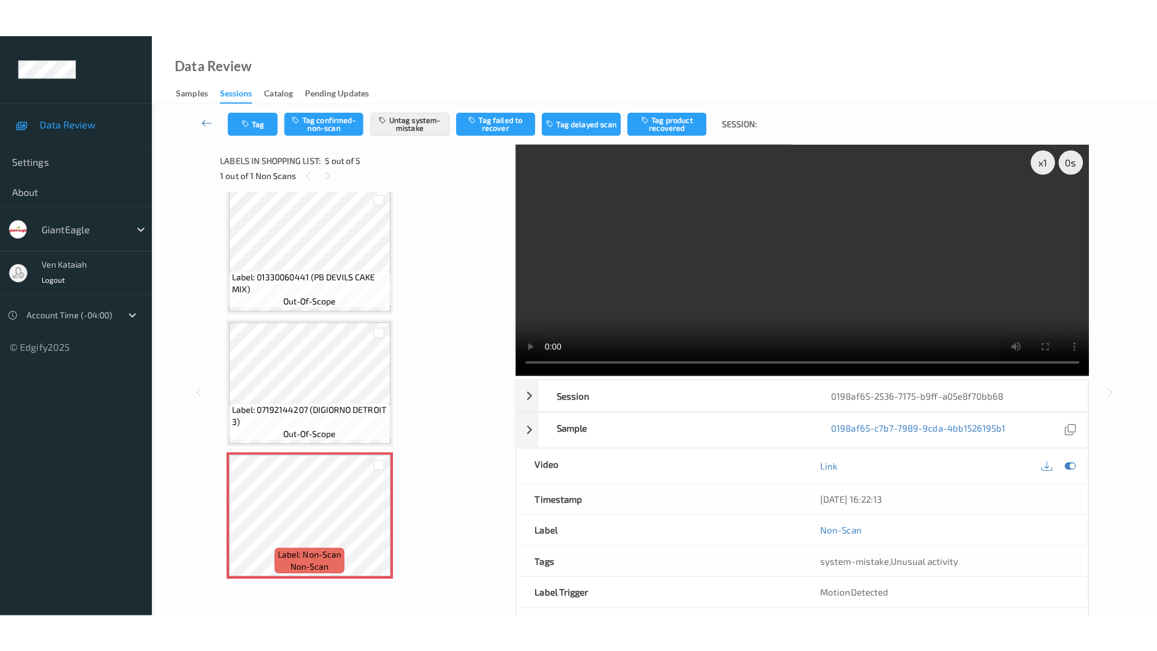
scroll to position [274, 0]
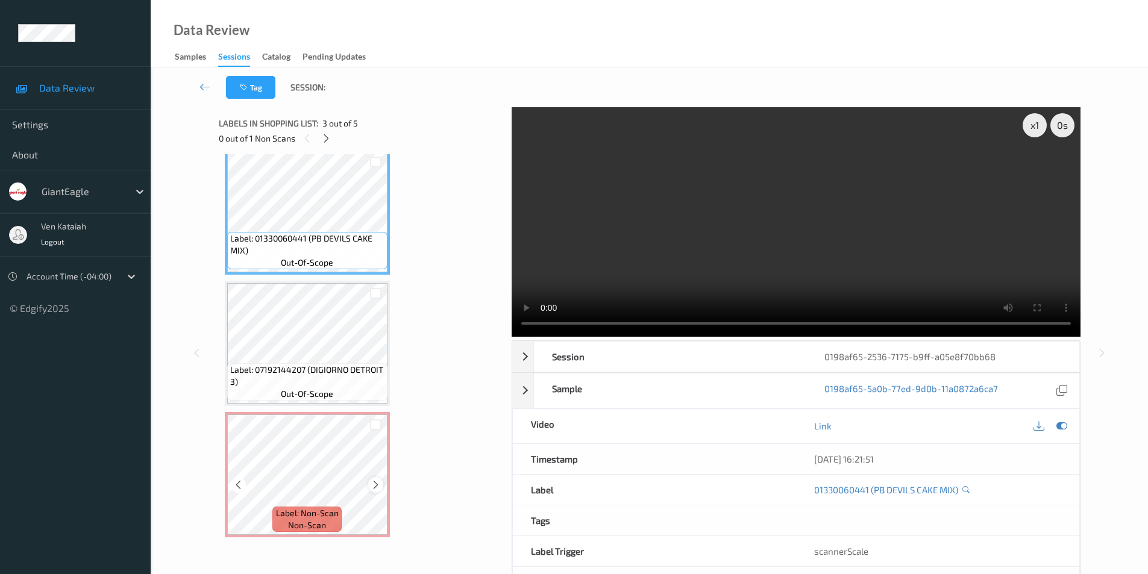
click at [378, 487] on icon at bounding box center [375, 485] width 10 height 11
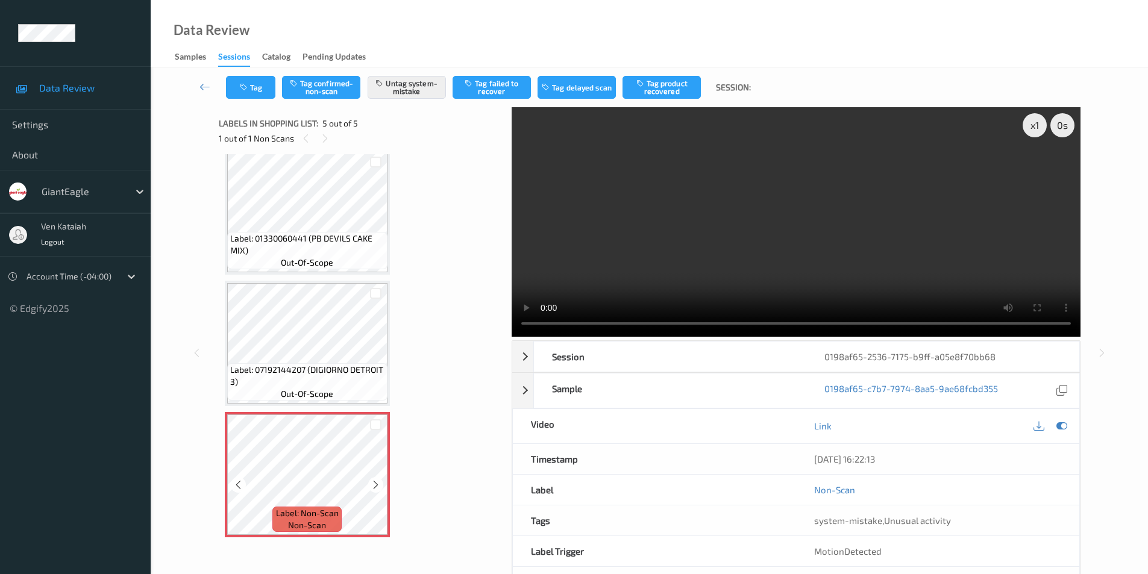
click at [378, 487] on icon at bounding box center [375, 485] width 10 height 11
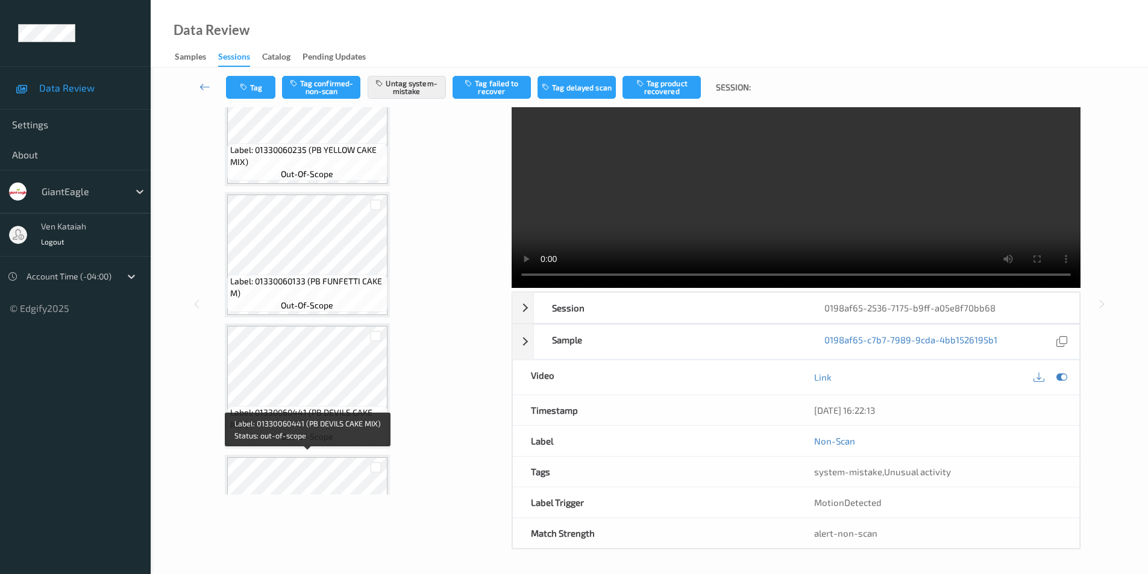
scroll to position [0, 0]
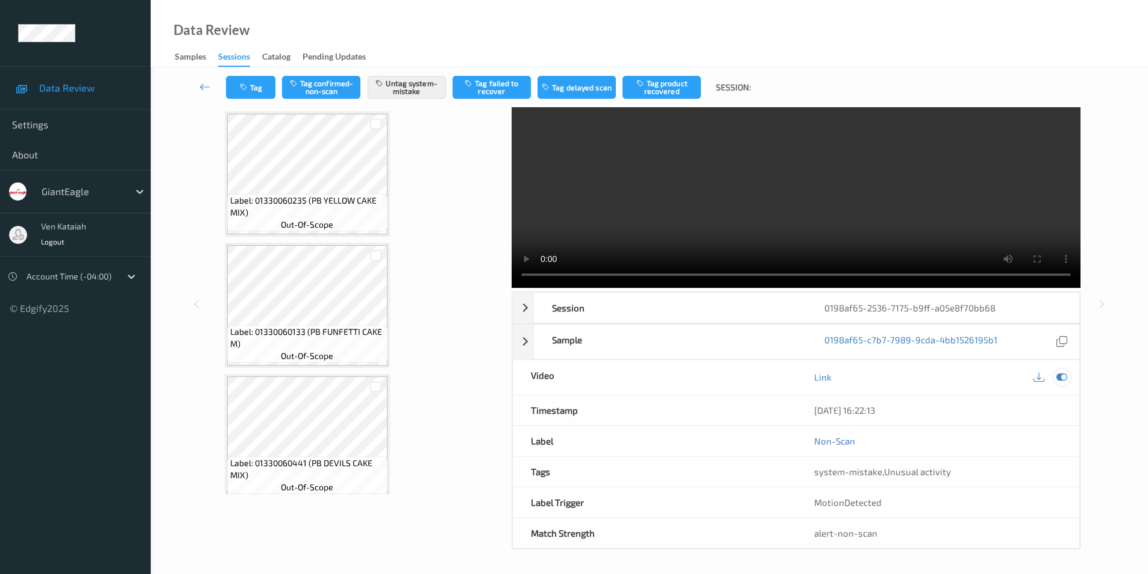
click at [1060, 378] on icon at bounding box center [1061, 377] width 11 height 11
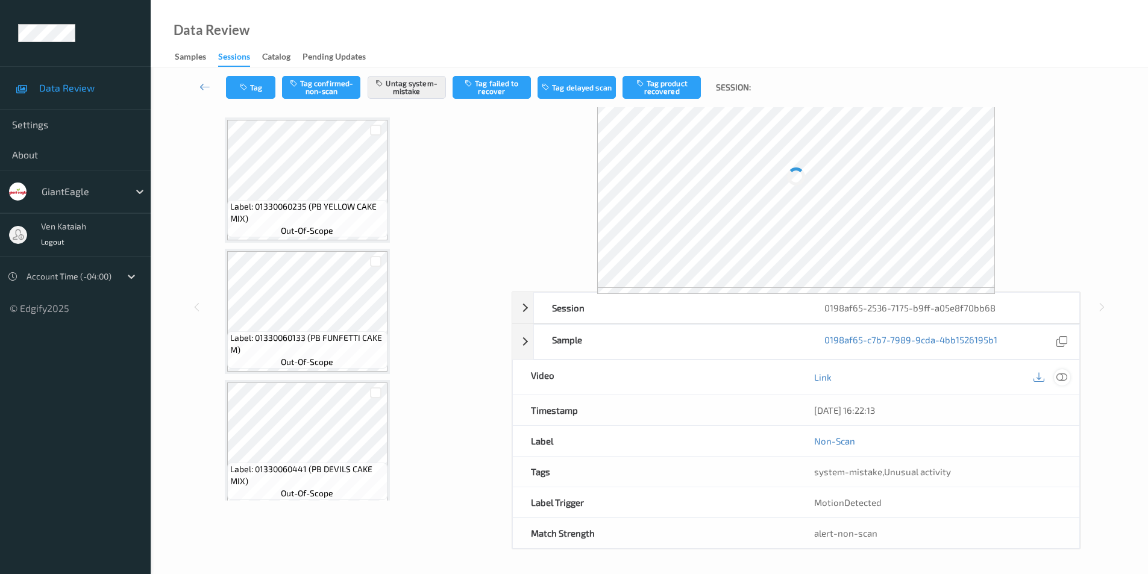
click at [1062, 375] on icon at bounding box center [1061, 377] width 11 height 11
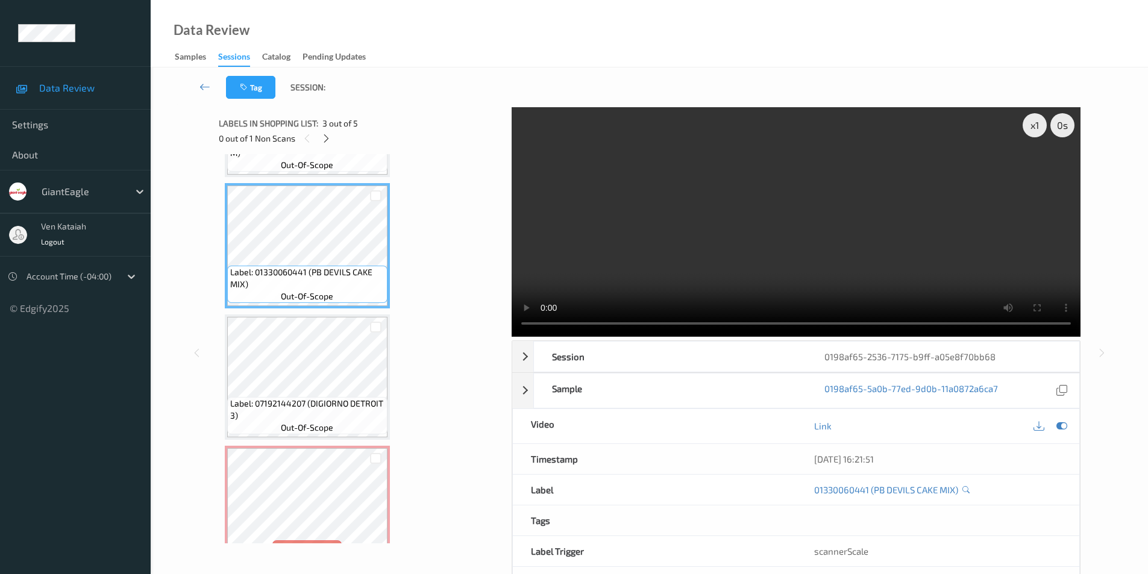
scroll to position [241, 0]
click at [1060, 425] on icon at bounding box center [1061, 425] width 11 height 11
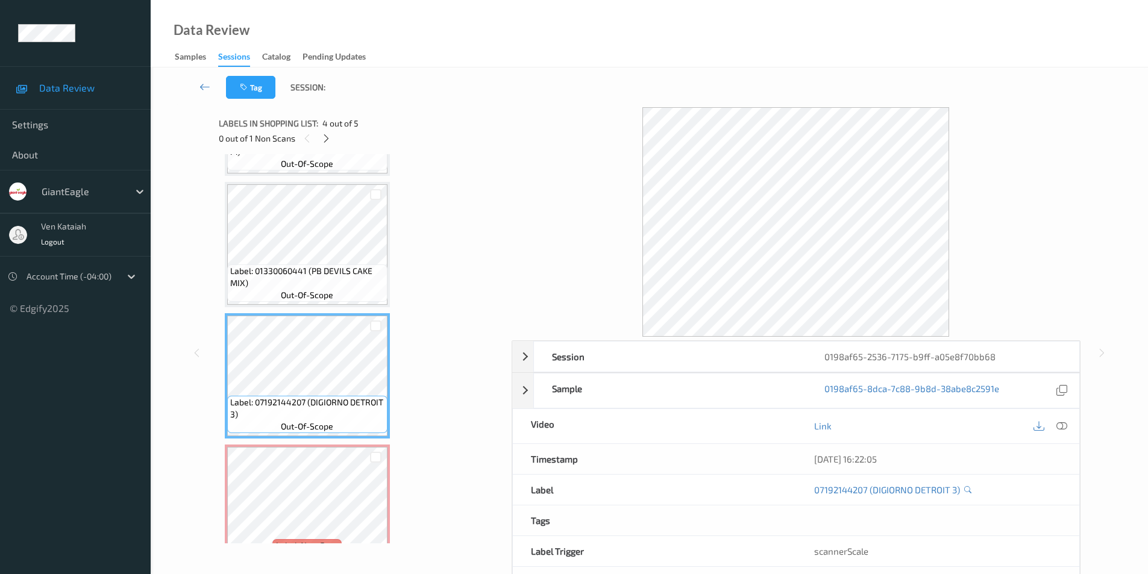
scroll to position [274, 0]
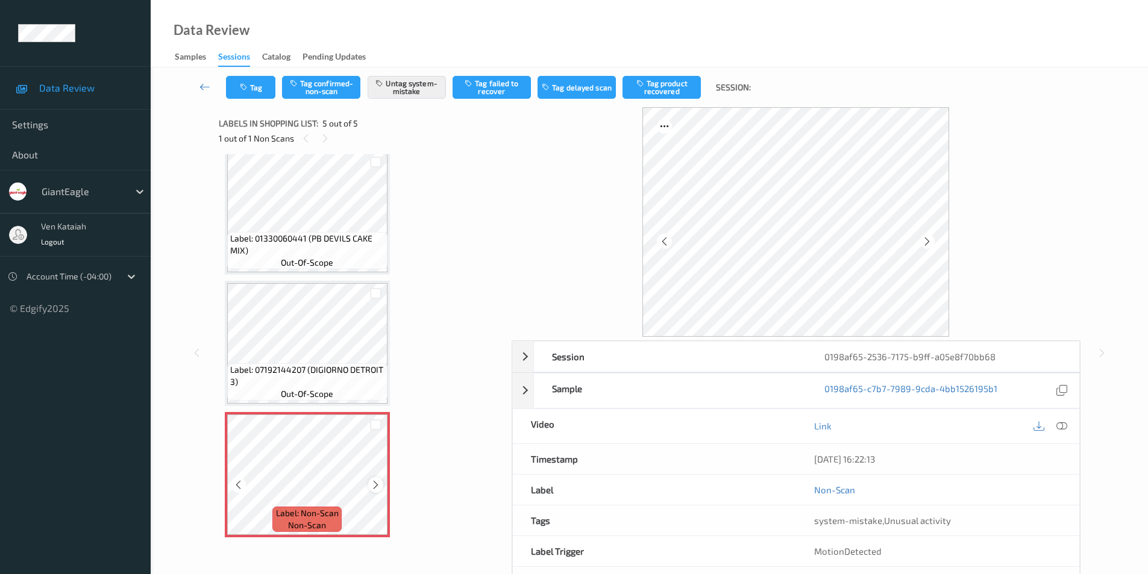
click at [375, 486] on icon at bounding box center [375, 485] width 10 height 11
click at [926, 240] on icon at bounding box center [927, 241] width 10 height 11
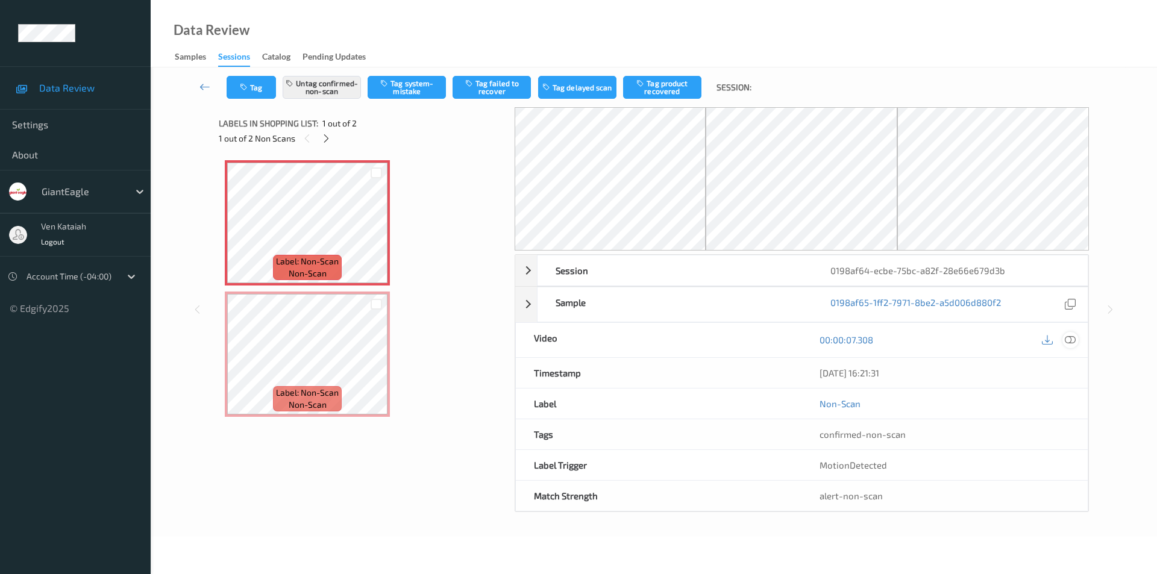
click at [1074, 340] on icon at bounding box center [1069, 339] width 11 height 11
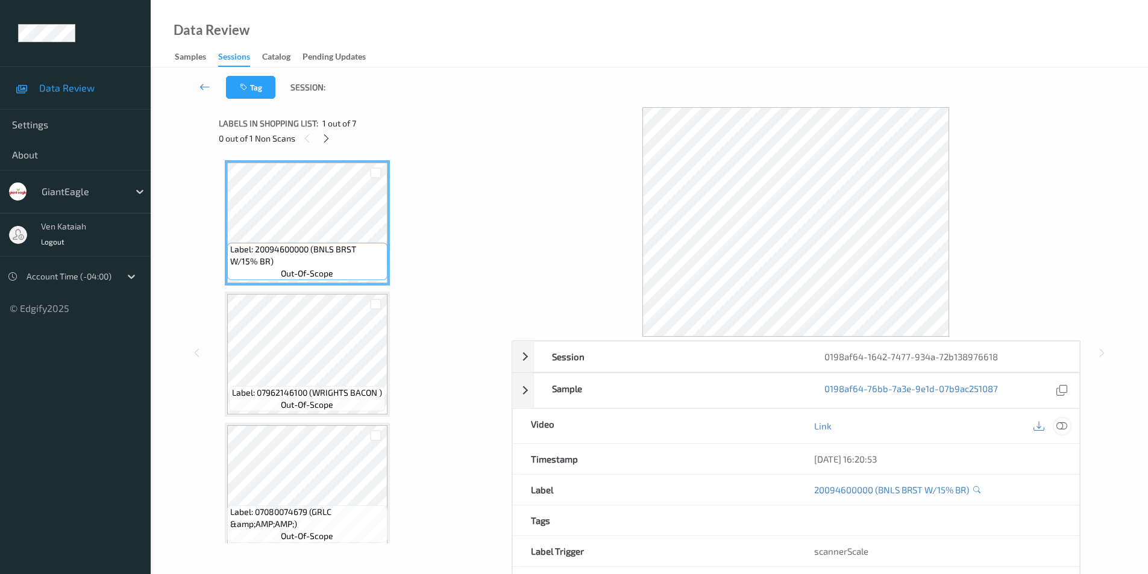
click at [1066, 425] on icon at bounding box center [1061, 425] width 11 height 11
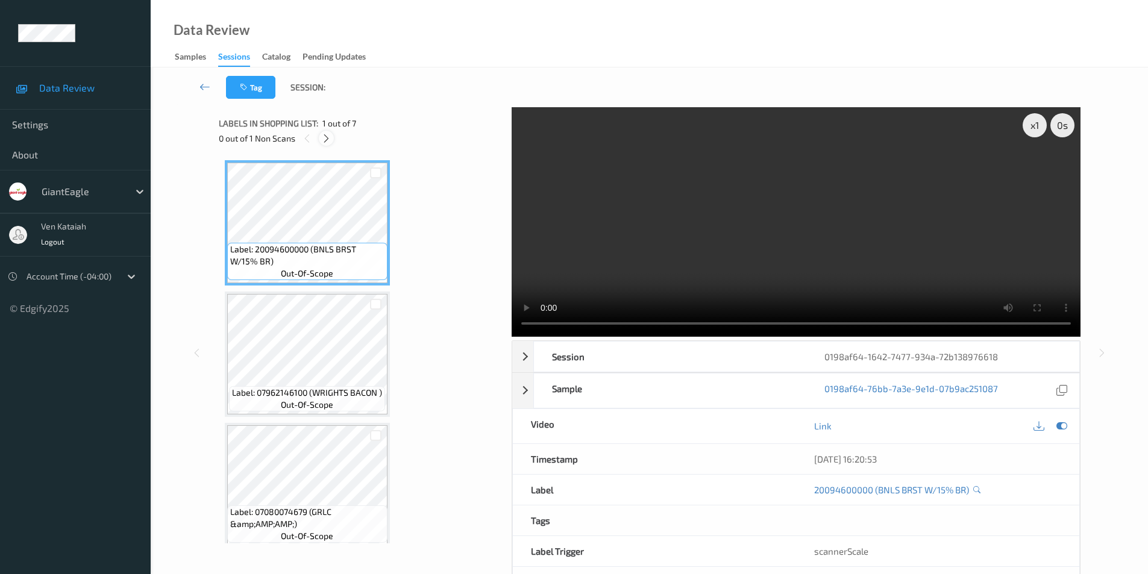
click at [325, 137] on icon at bounding box center [326, 138] width 10 height 11
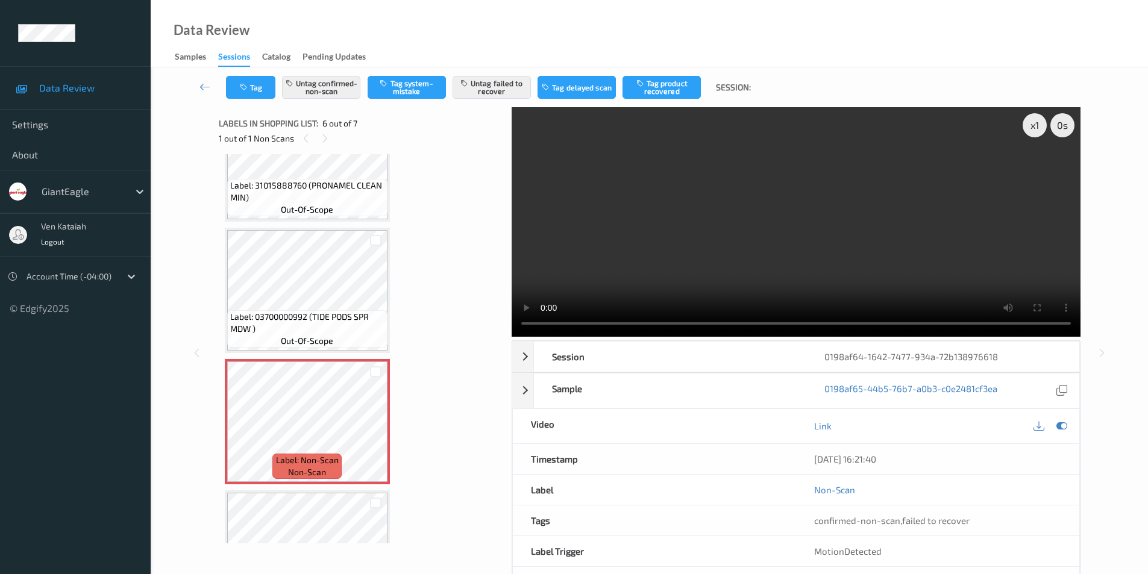
scroll to position [411, 0]
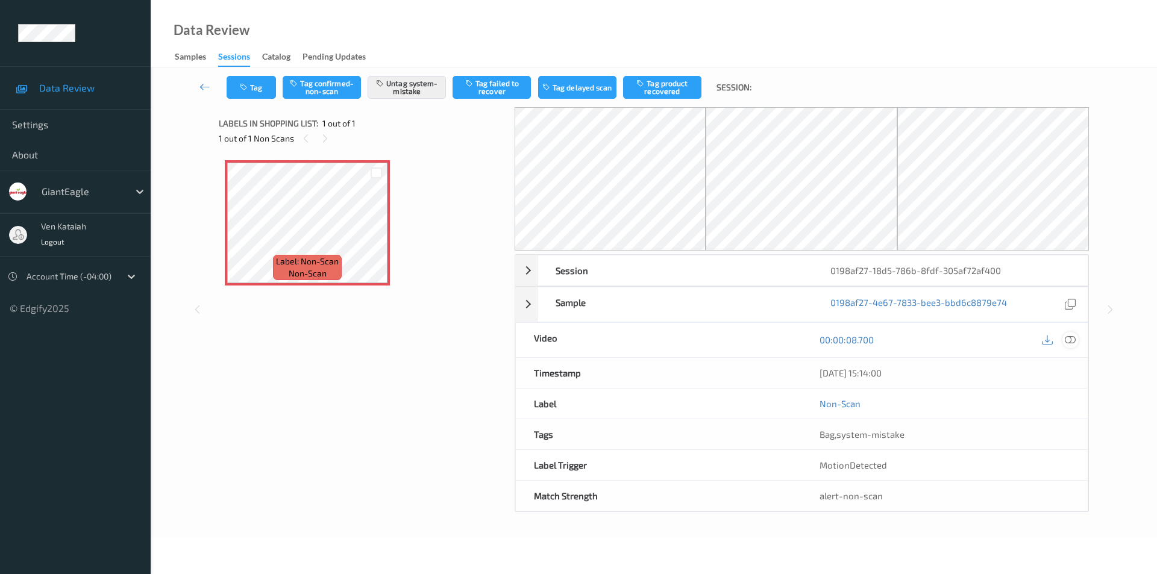
click at [1071, 337] on icon at bounding box center [1069, 339] width 11 height 11
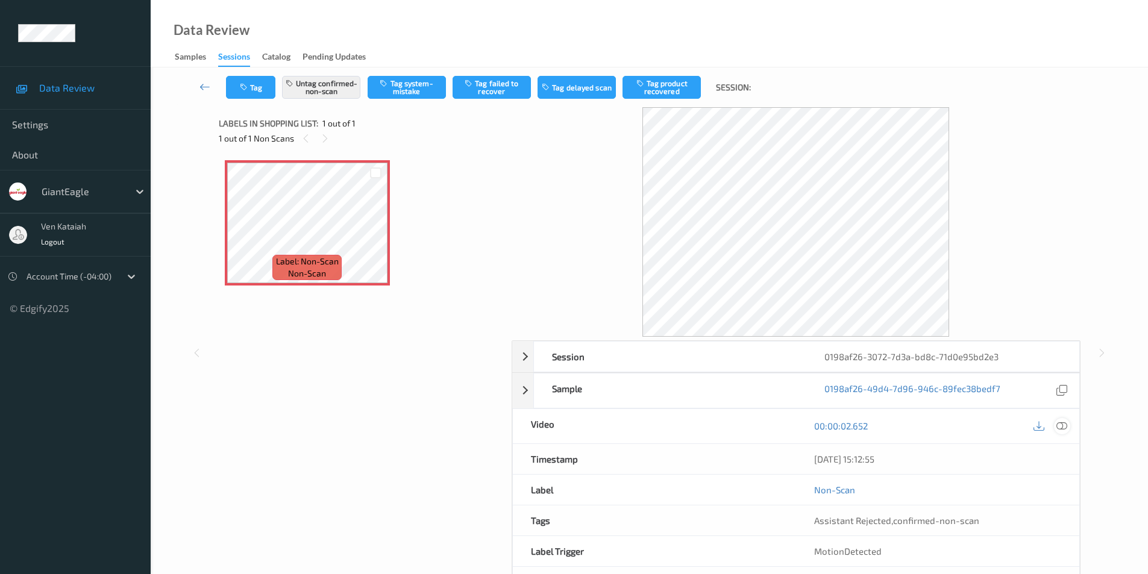
click at [1062, 425] on icon at bounding box center [1061, 425] width 11 height 11
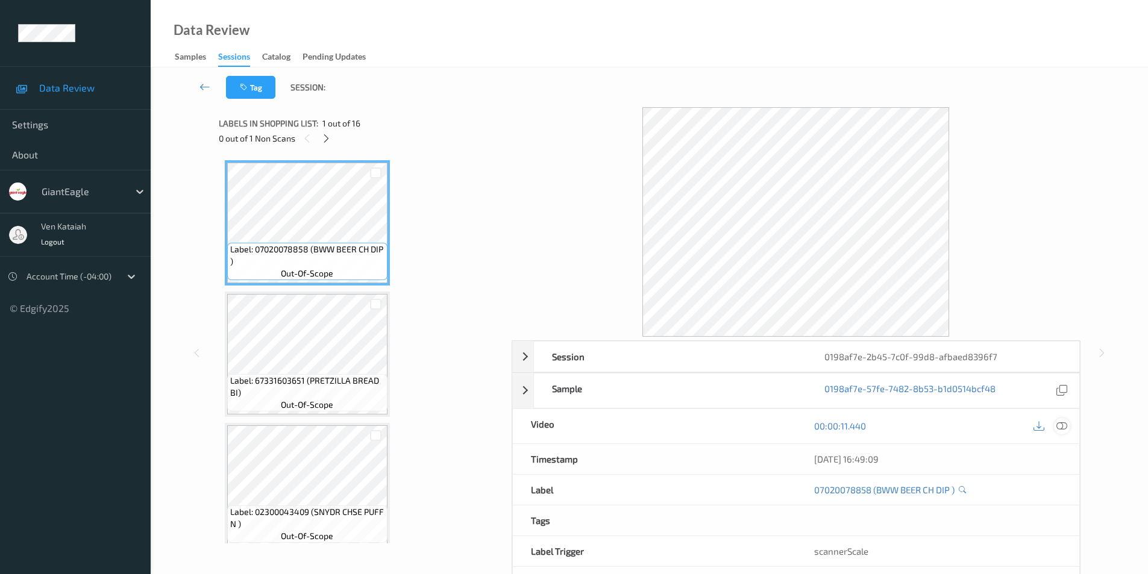
click at [1058, 425] on icon at bounding box center [1061, 425] width 11 height 11
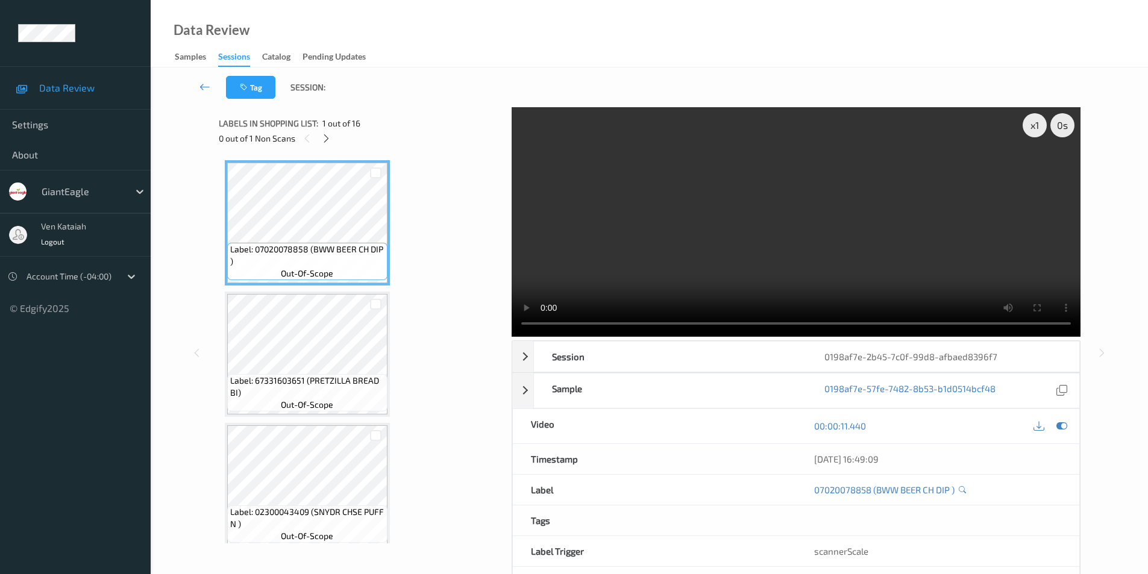
drag, startPoint x: 324, startPoint y: 136, endPoint x: 324, endPoint y: 146, distance: 10.3
click at [324, 136] on icon at bounding box center [326, 138] width 10 height 11
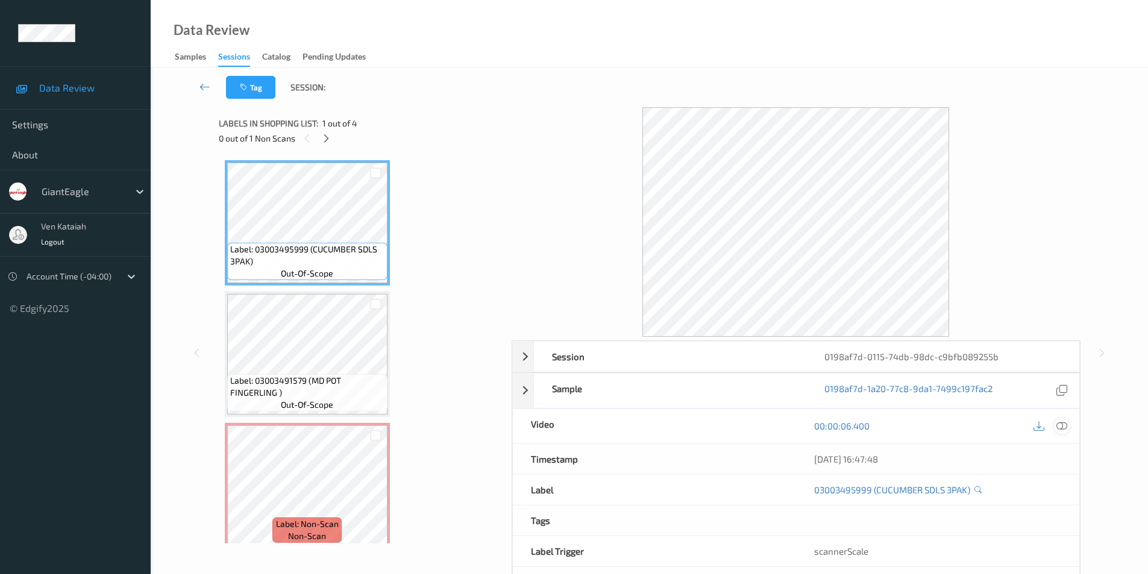
click at [1062, 426] on icon at bounding box center [1061, 425] width 11 height 11
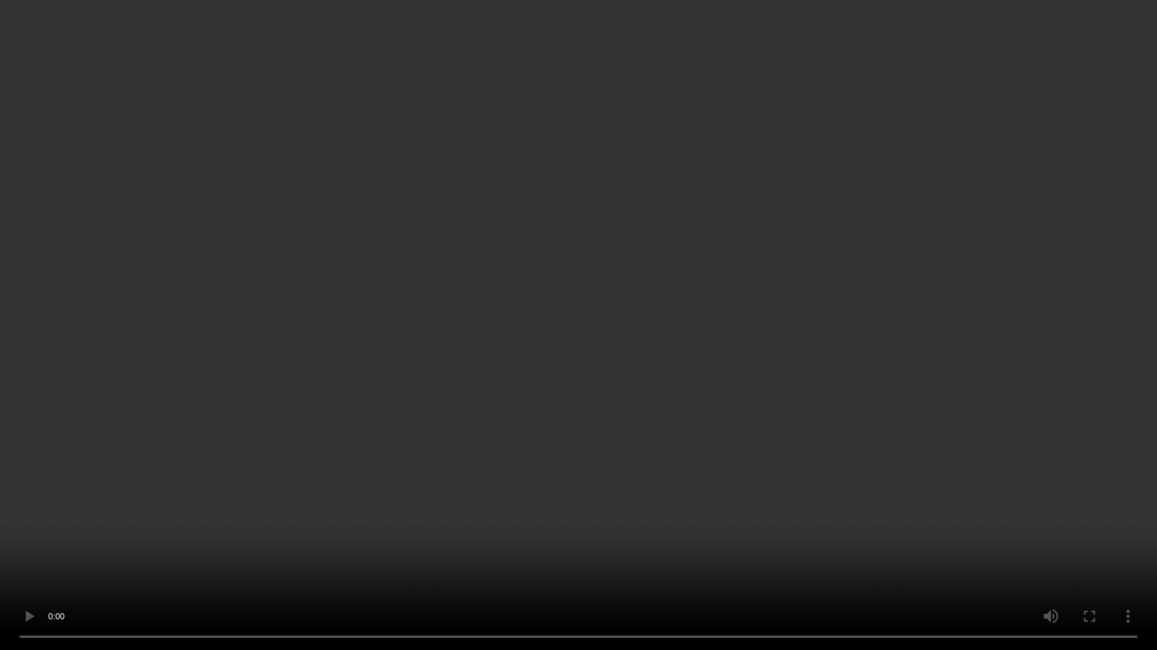
drag, startPoint x: 657, startPoint y: 527, endPoint x: 692, endPoint y: 539, distance: 36.8
click at [657, 527] on video at bounding box center [578, 325] width 1157 height 650
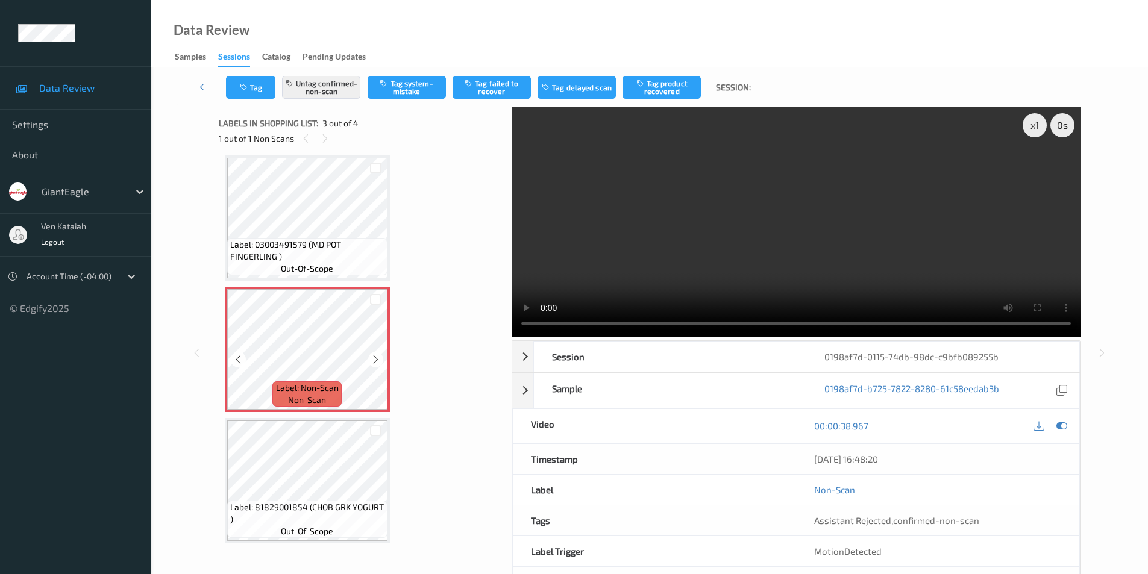
scroll to position [142, 0]
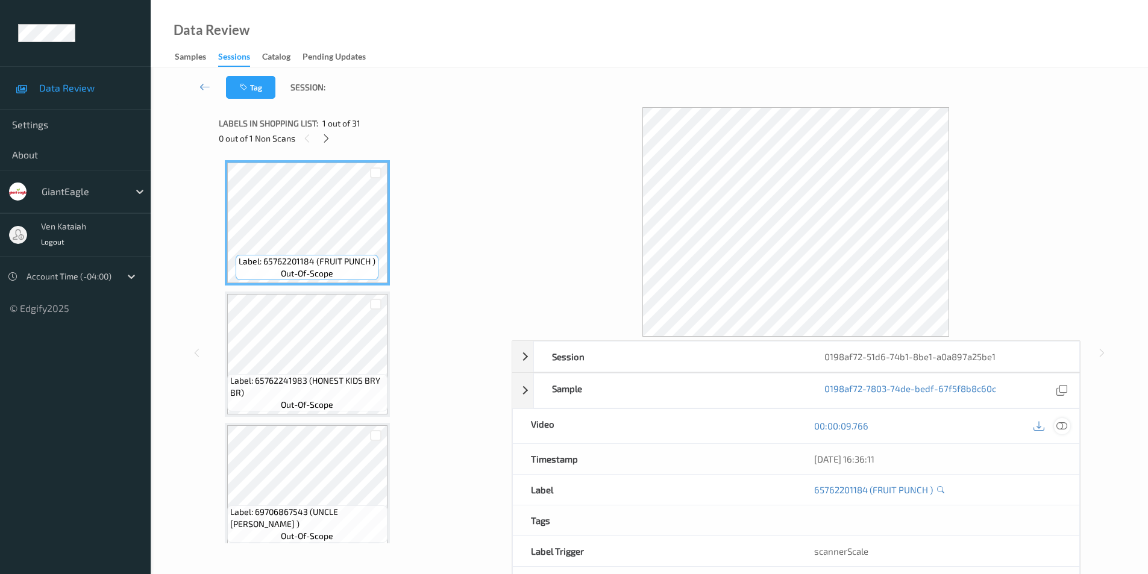
click at [1061, 426] on icon at bounding box center [1061, 425] width 11 height 11
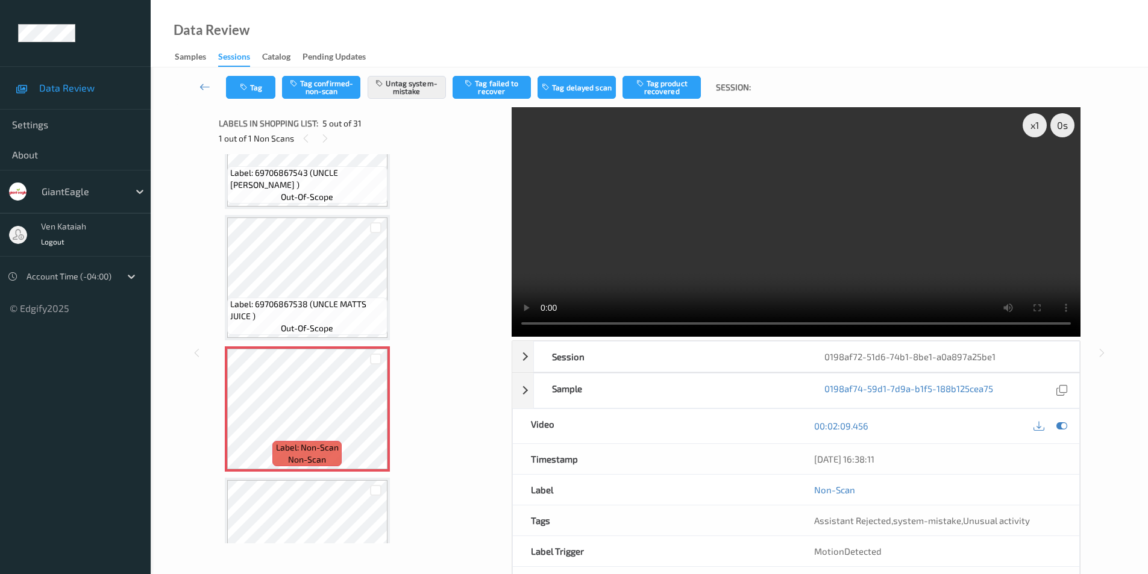
scroll to position [361, 0]
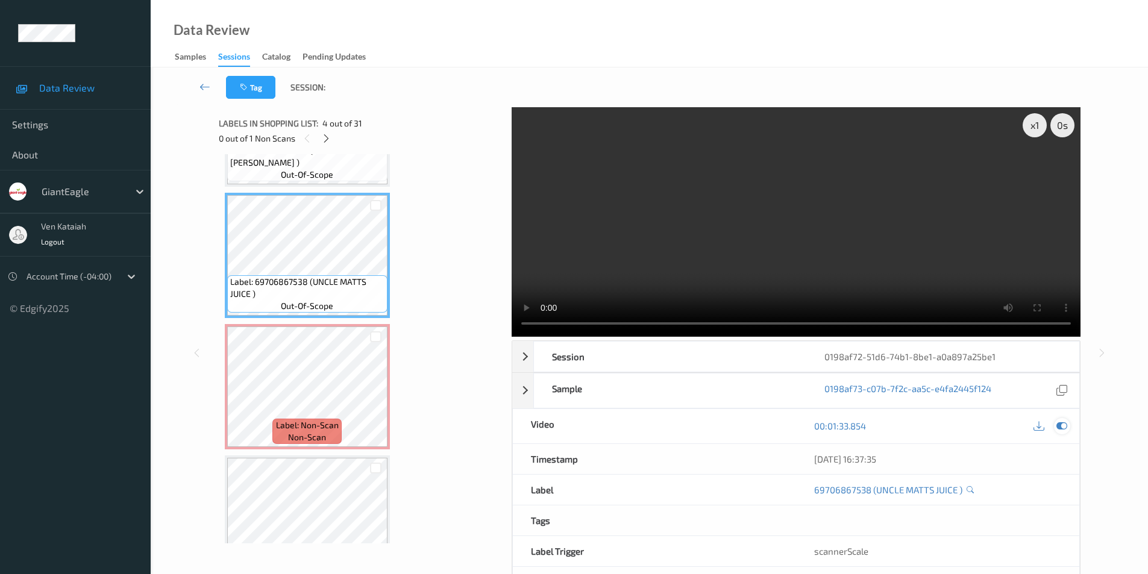
click at [1056, 427] on icon at bounding box center [1061, 425] width 11 height 11
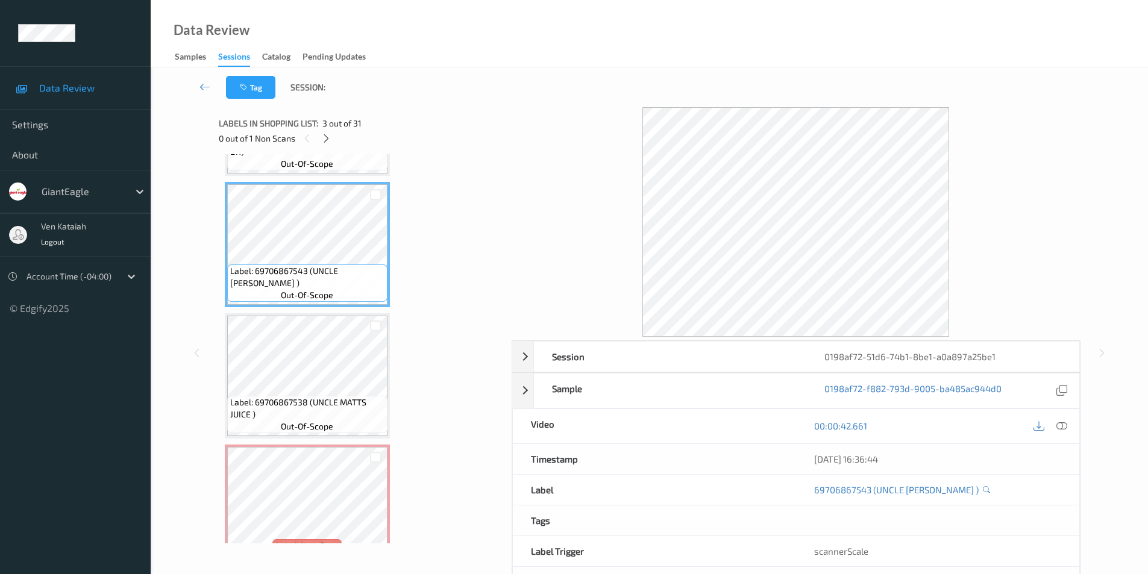
scroll to position [482, 0]
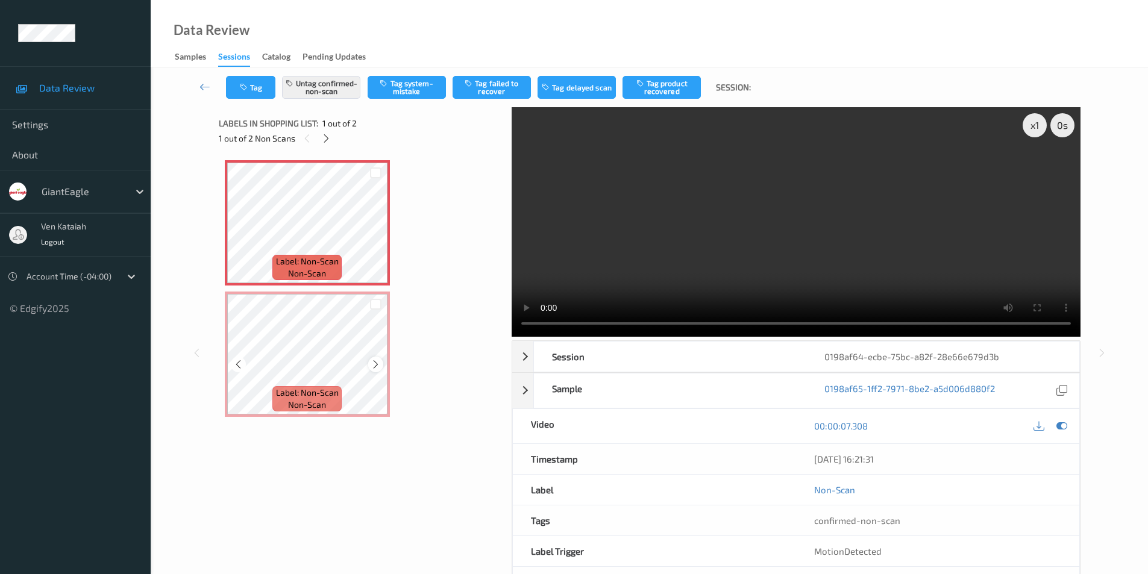
click at [377, 363] on icon at bounding box center [375, 364] width 10 height 11
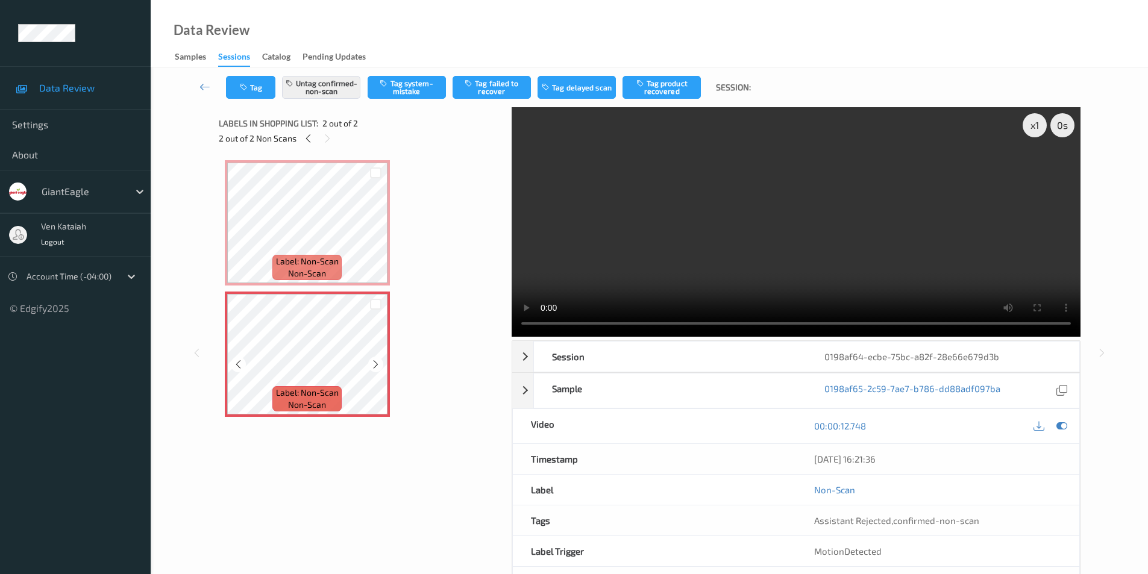
click at [377, 363] on icon at bounding box center [375, 364] width 10 height 11
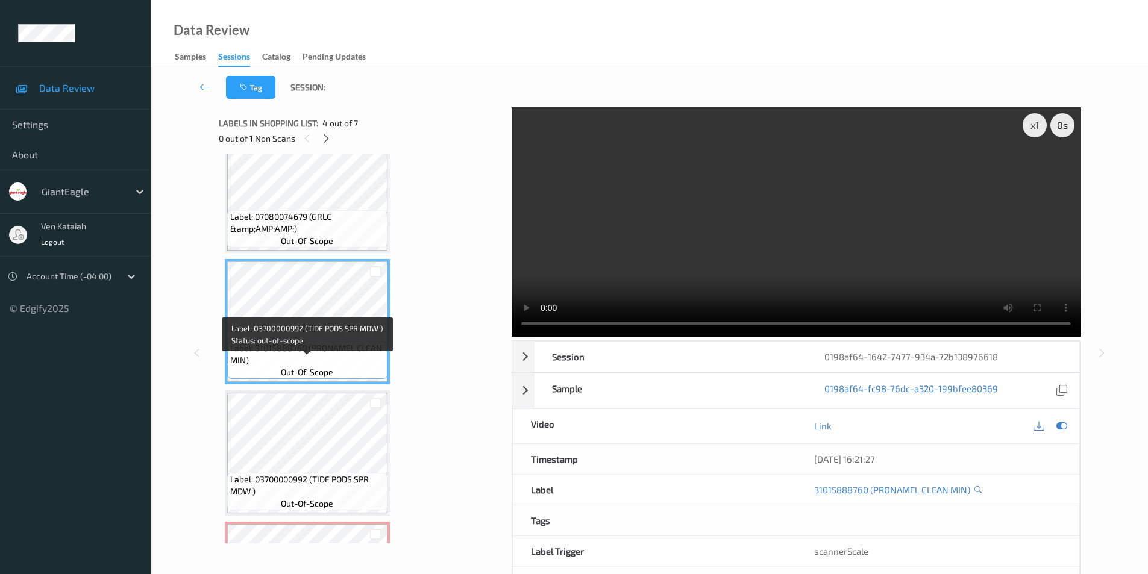
scroll to position [290, 0]
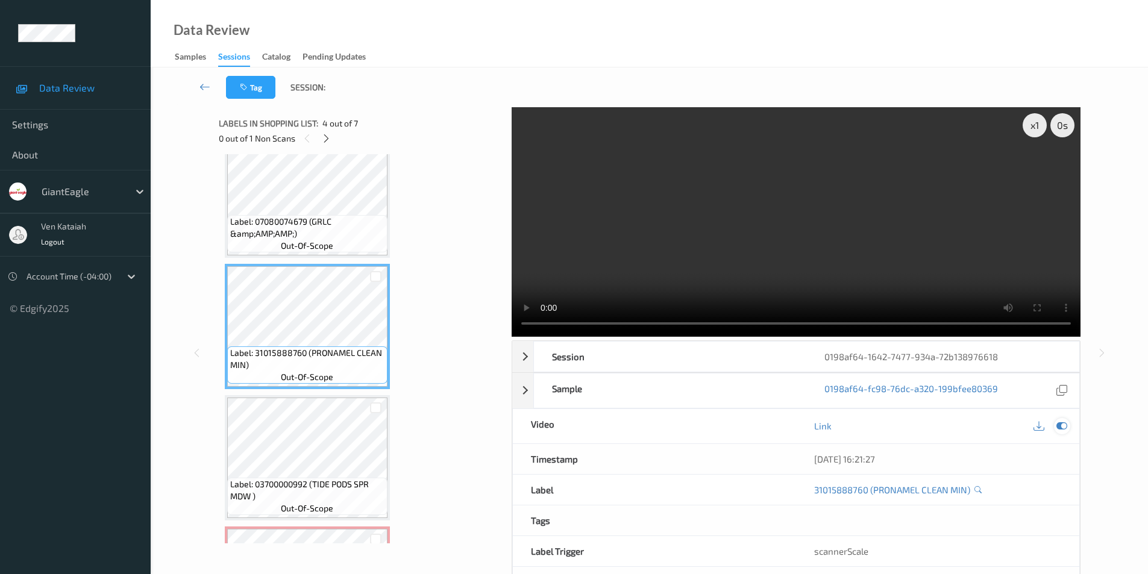
click at [1061, 427] on icon at bounding box center [1061, 425] width 11 height 11
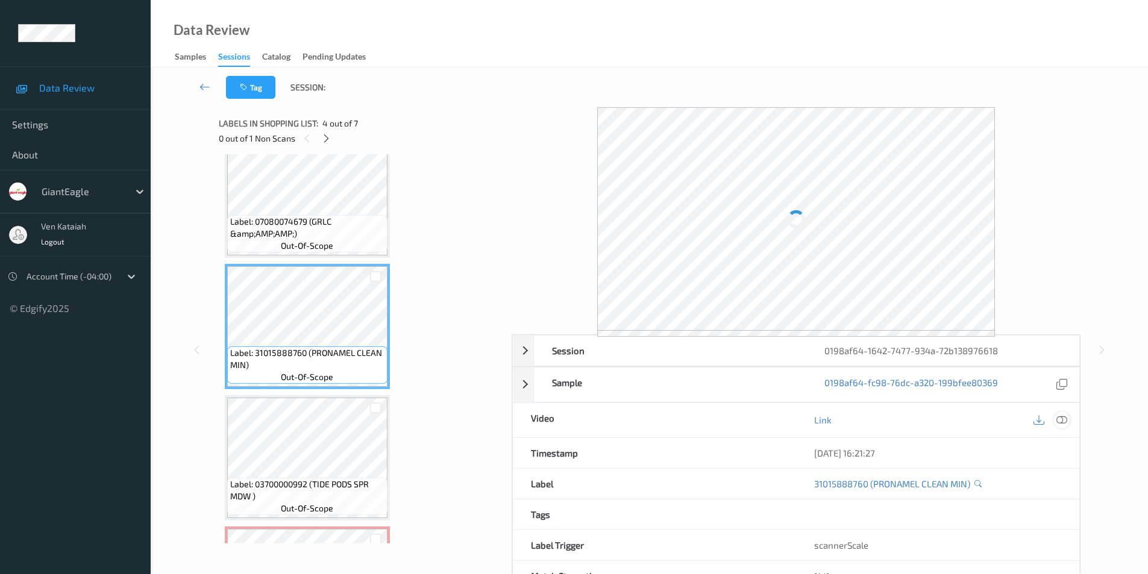
click at [1064, 419] on icon at bounding box center [1061, 419] width 11 height 11
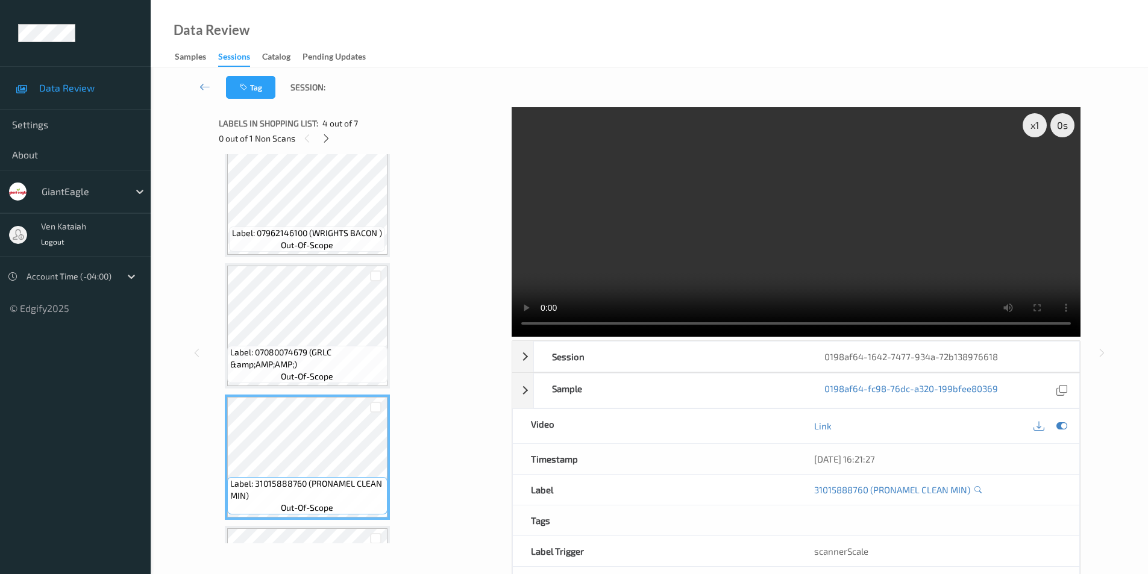
scroll to position [0, 0]
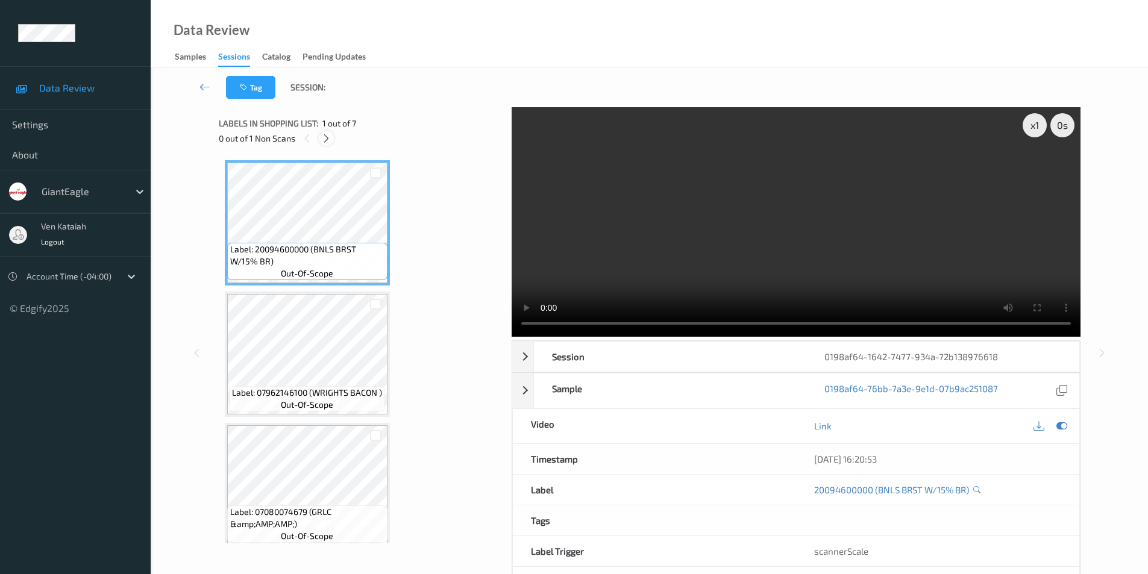
click at [329, 138] on icon at bounding box center [326, 138] width 10 height 11
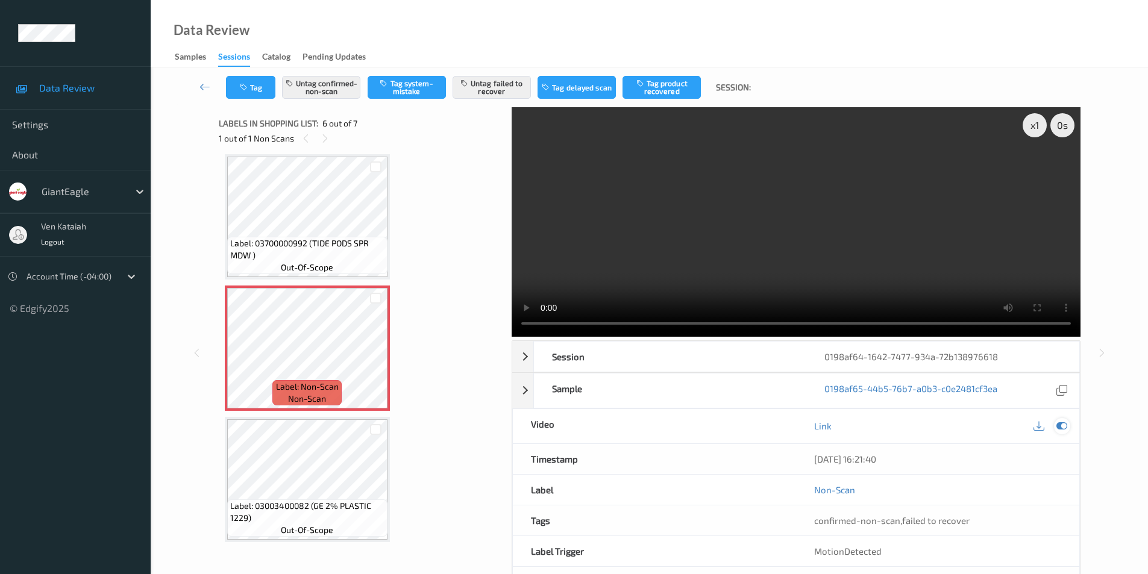
click at [1064, 426] on icon at bounding box center [1061, 425] width 11 height 11
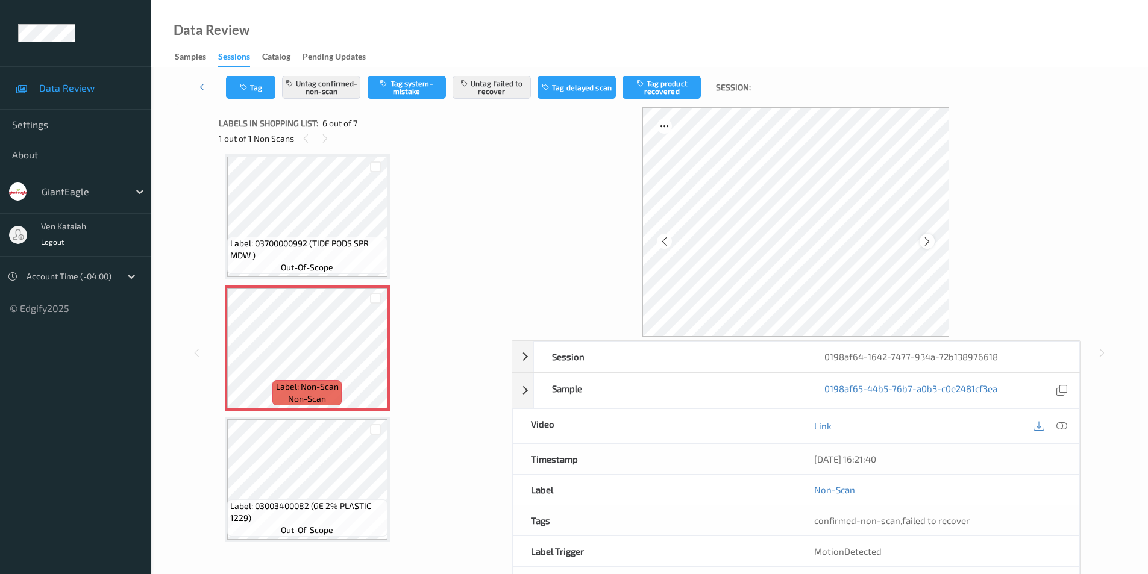
click at [926, 242] on icon at bounding box center [927, 241] width 10 height 11
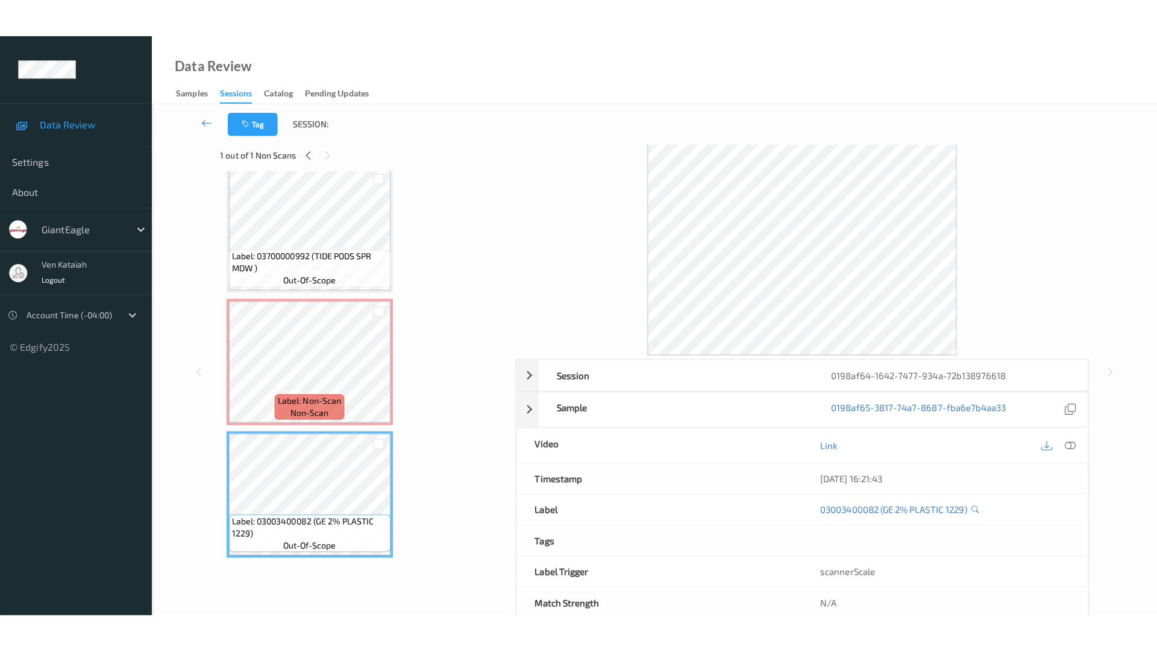
scroll to position [0, 0]
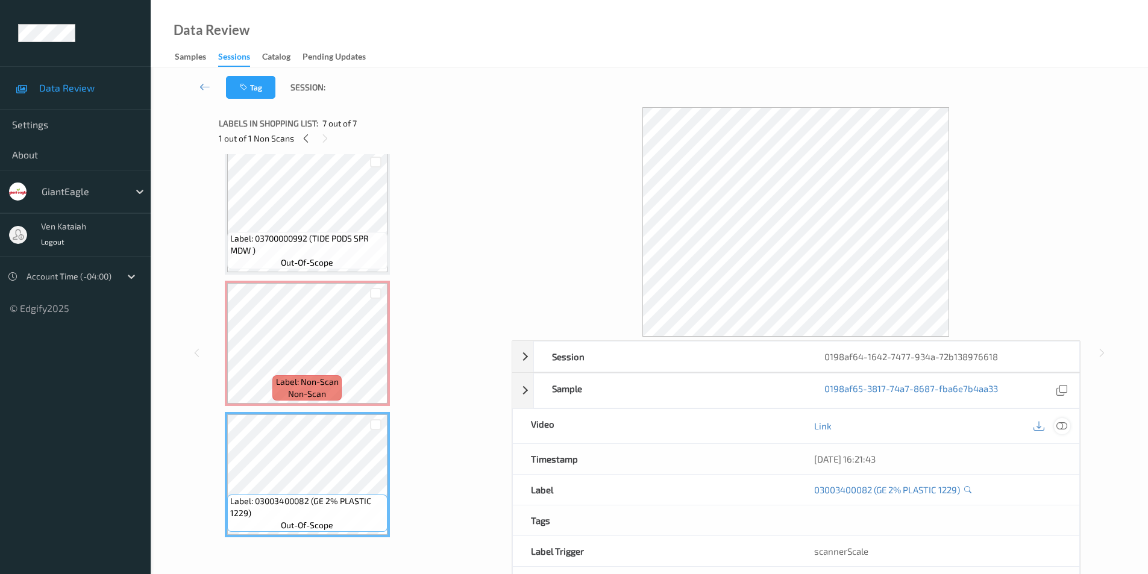
click at [1066, 428] on icon at bounding box center [1061, 425] width 11 height 11
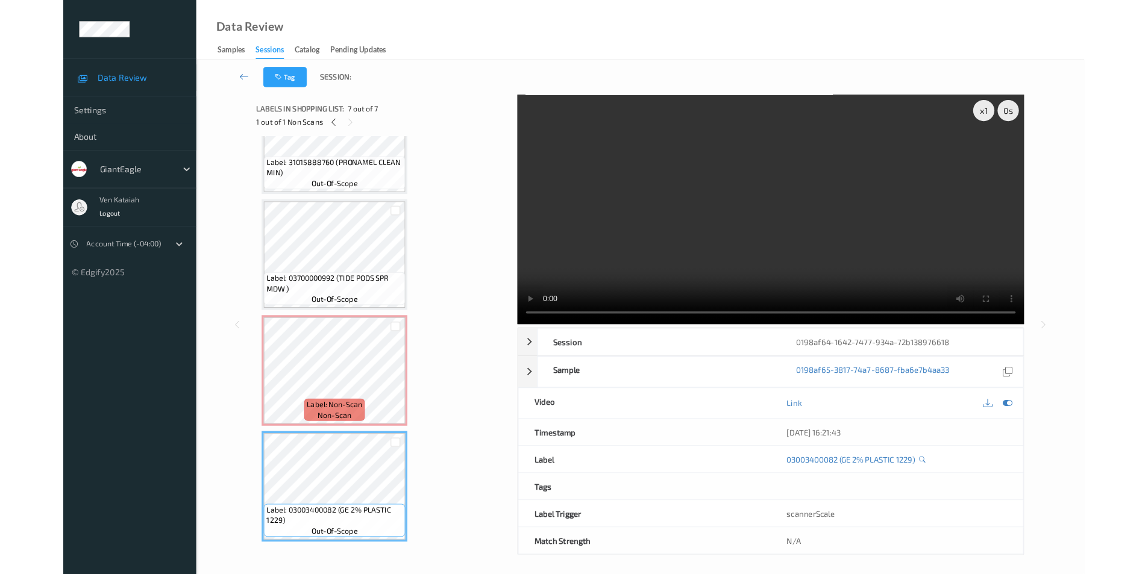
scroll to position [460, 0]
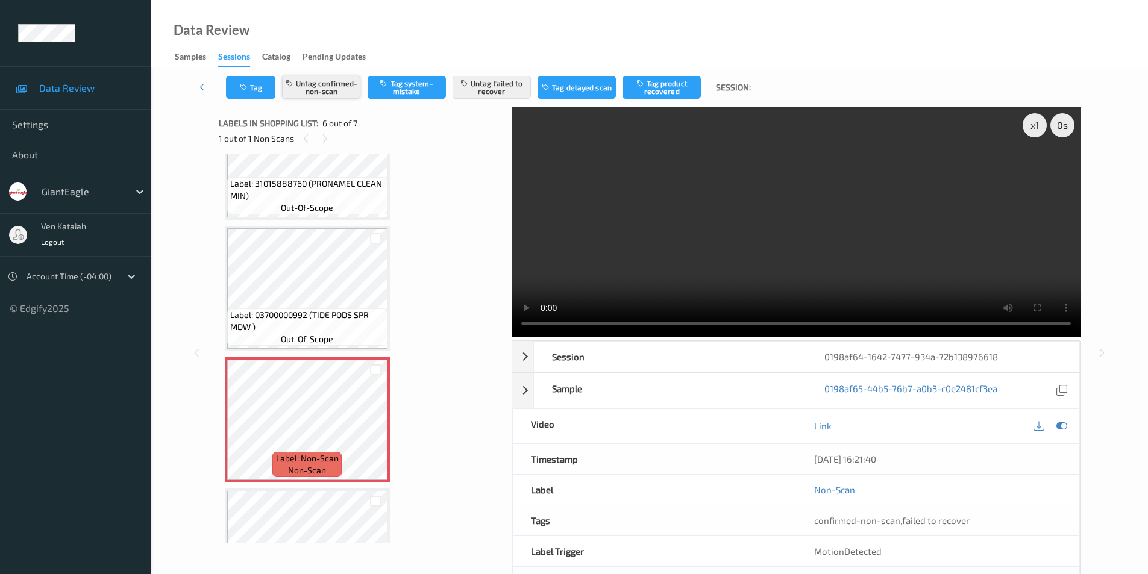
click at [313, 81] on button "Untag confirmed-non-scan" at bounding box center [321, 87] width 78 height 23
click at [474, 81] on button "Untag failed to recover" at bounding box center [491, 87] width 78 height 23
click at [411, 89] on button "Tag system-mistake" at bounding box center [406, 87] width 78 height 23
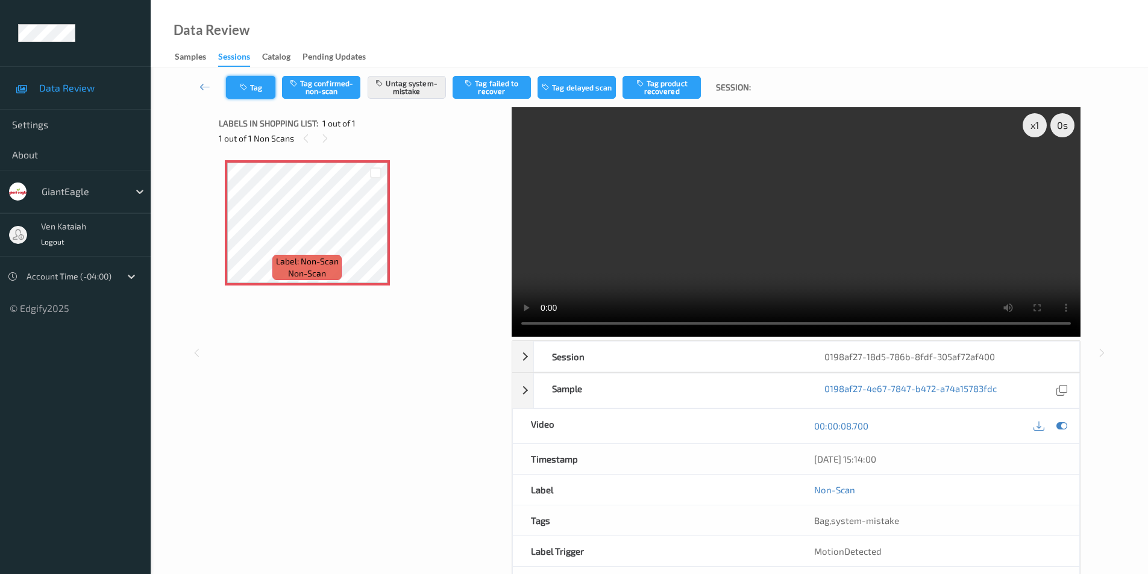
click at [240, 85] on icon "button" at bounding box center [245, 87] width 10 height 8
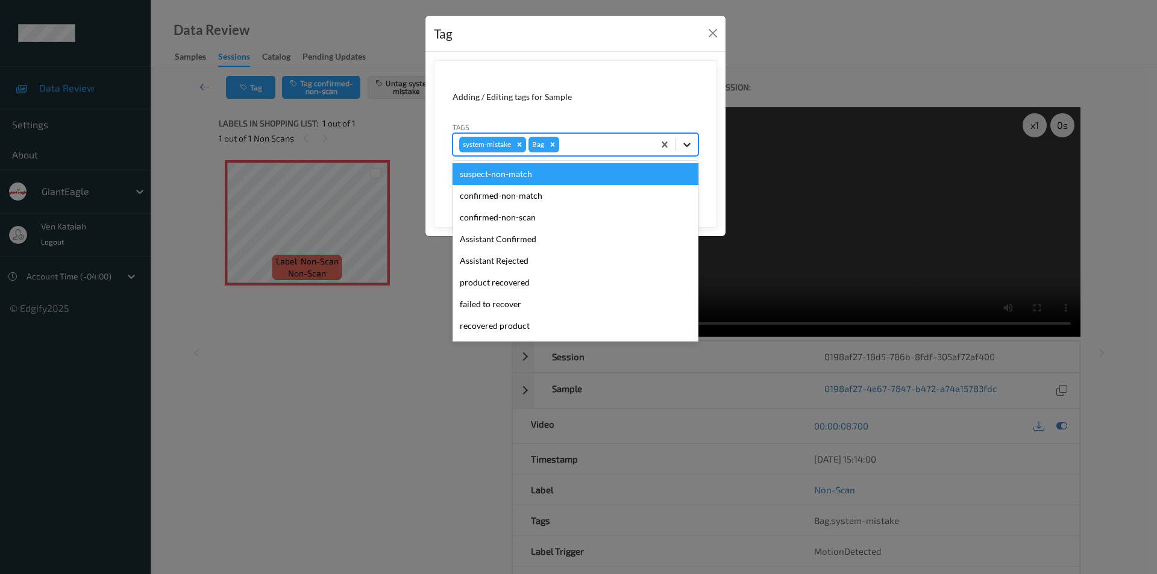
click at [687, 143] on icon at bounding box center [687, 145] width 12 height 12
click at [719, 31] on button "Close" at bounding box center [712, 33] width 17 height 17
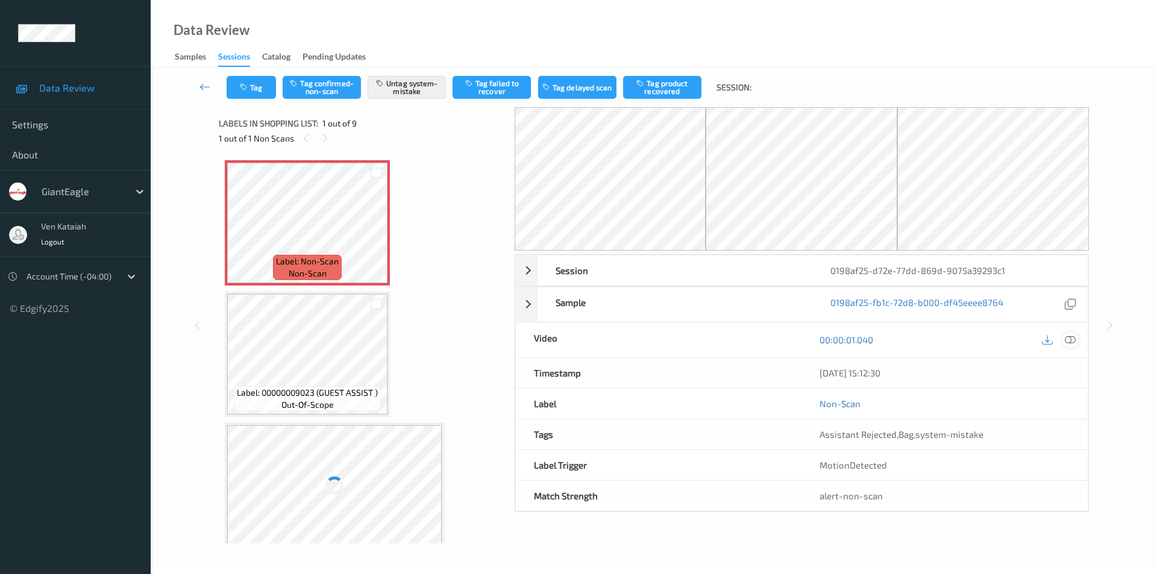
click at [1075, 341] on icon at bounding box center [1069, 339] width 11 height 11
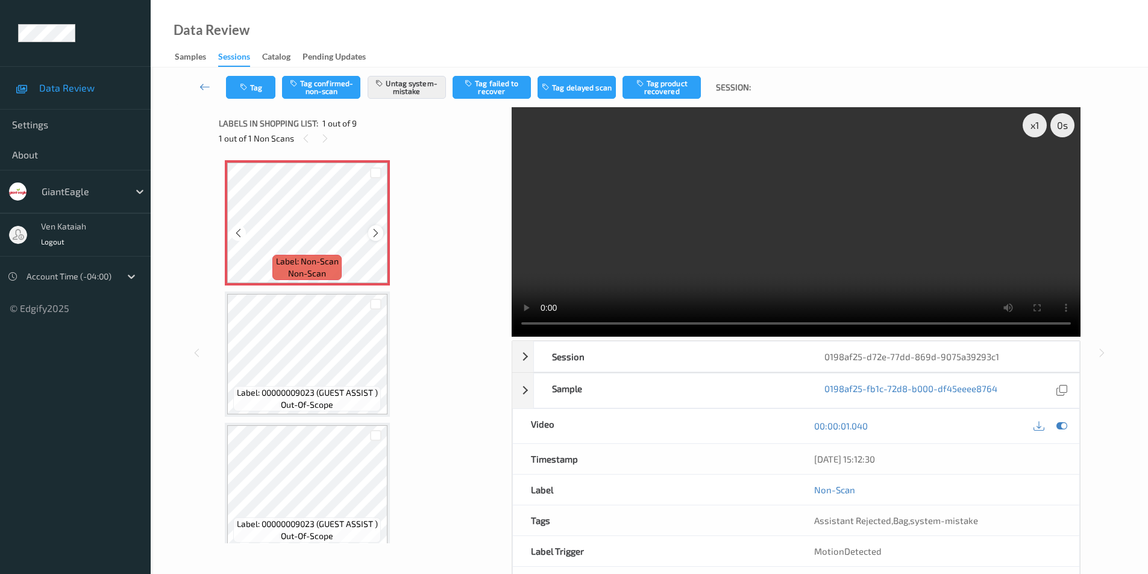
click at [377, 234] on icon at bounding box center [375, 233] width 10 height 11
click at [380, 234] on icon at bounding box center [375, 233] width 10 height 11
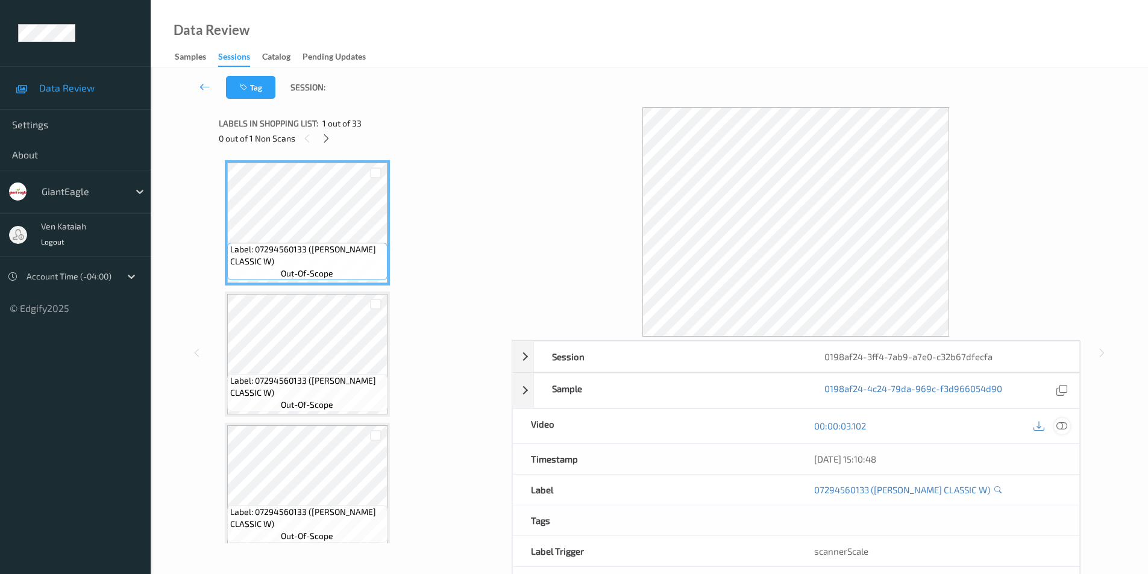
click at [1060, 425] on icon at bounding box center [1061, 425] width 11 height 11
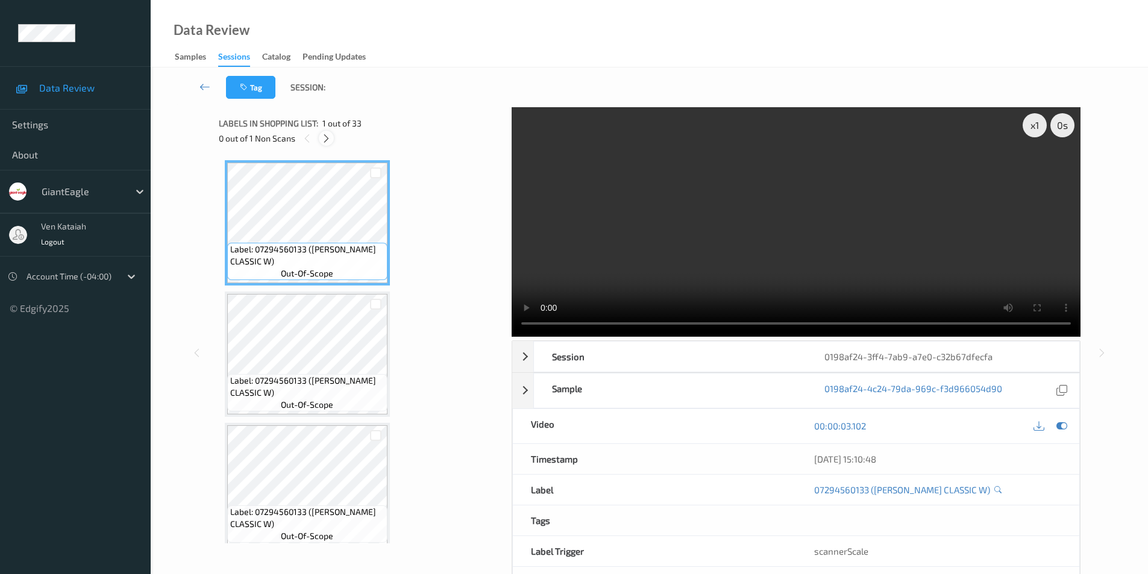
click at [327, 140] on icon at bounding box center [326, 138] width 10 height 11
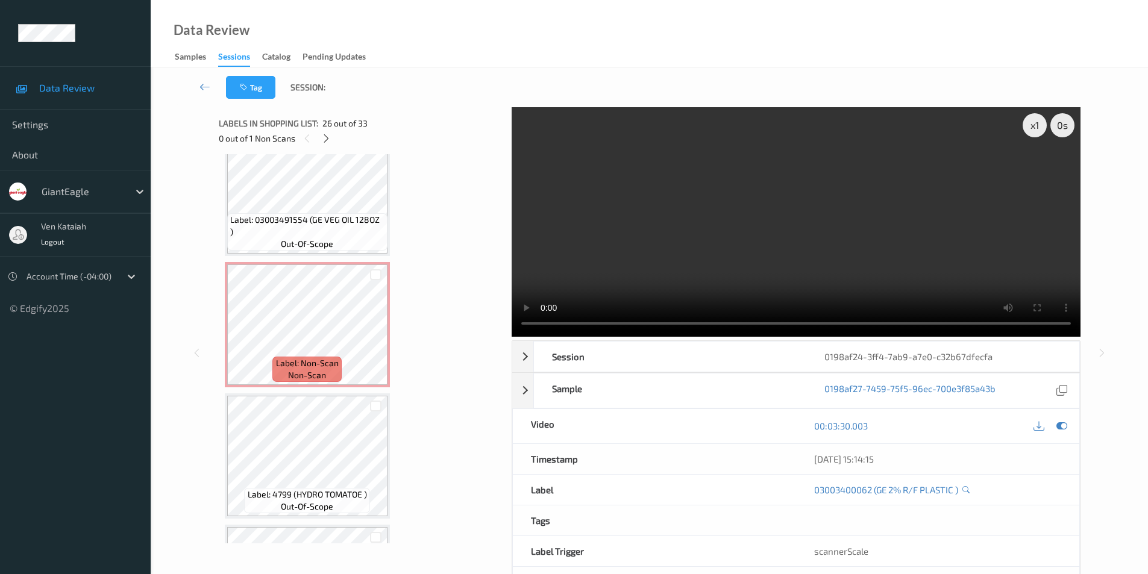
scroll to position [3421, 0]
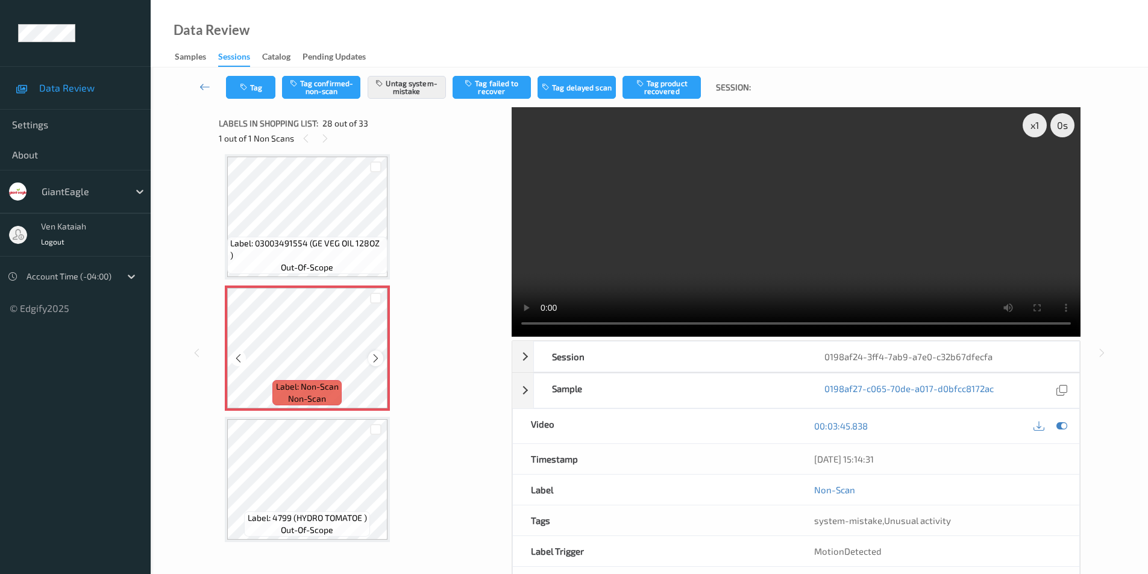
click at [379, 358] on icon at bounding box center [375, 358] width 10 height 11
click at [1060, 424] on icon at bounding box center [1061, 425] width 11 height 11
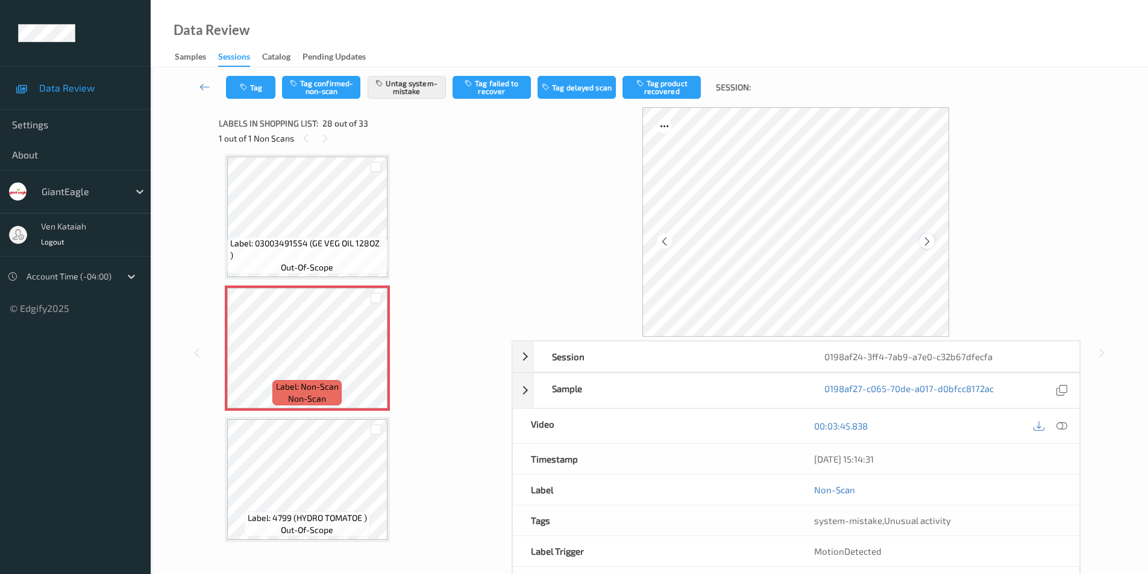
click at [924, 241] on icon at bounding box center [927, 241] width 10 height 11
click at [1062, 428] on icon at bounding box center [1061, 425] width 11 height 11
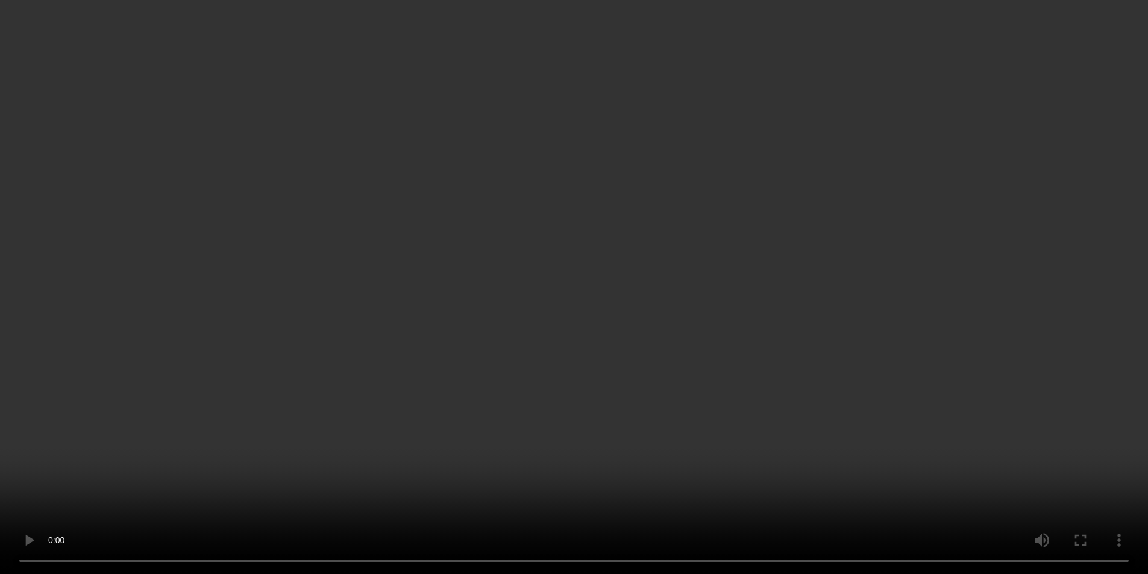
scroll to position [3481, 0]
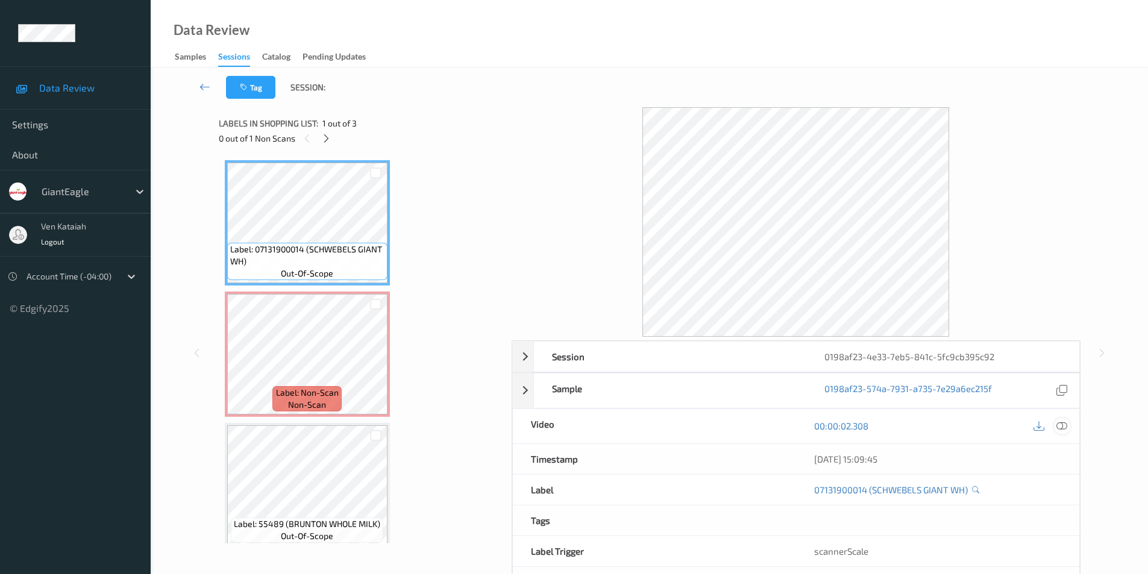
click at [1066, 424] on icon at bounding box center [1061, 425] width 11 height 11
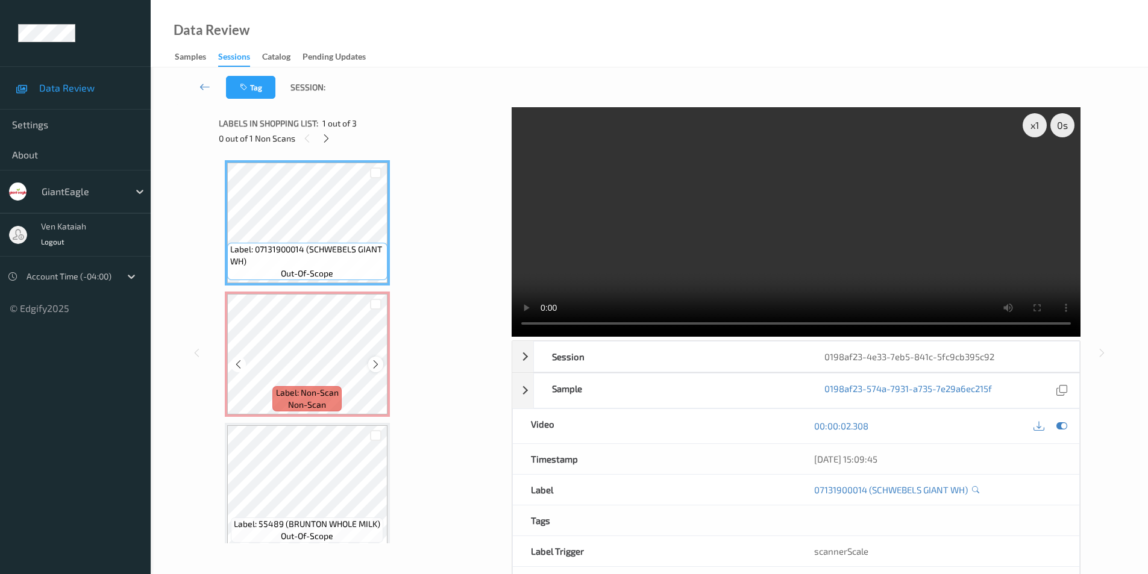
click at [377, 363] on icon at bounding box center [375, 364] width 10 height 11
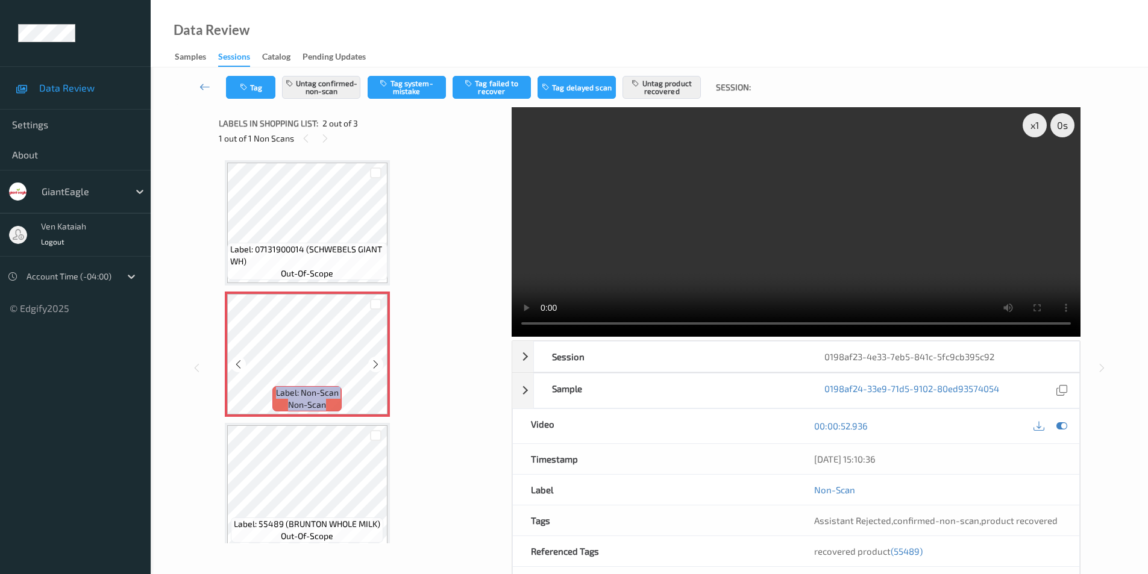
click at [377, 363] on icon at bounding box center [375, 364] width 10 height 11
click at [378, 367] on icon at bounding box center [375, 364] width 10 height 11
click at [378, 365] on icon at bounding box center [375, 364] width 10 height 11
click at [1068, 420] on div at bounding box center [1049, 426] width 39 height 16
click at [1060, 430] on icon at bounding box center [1061, 425] width 11 height 11
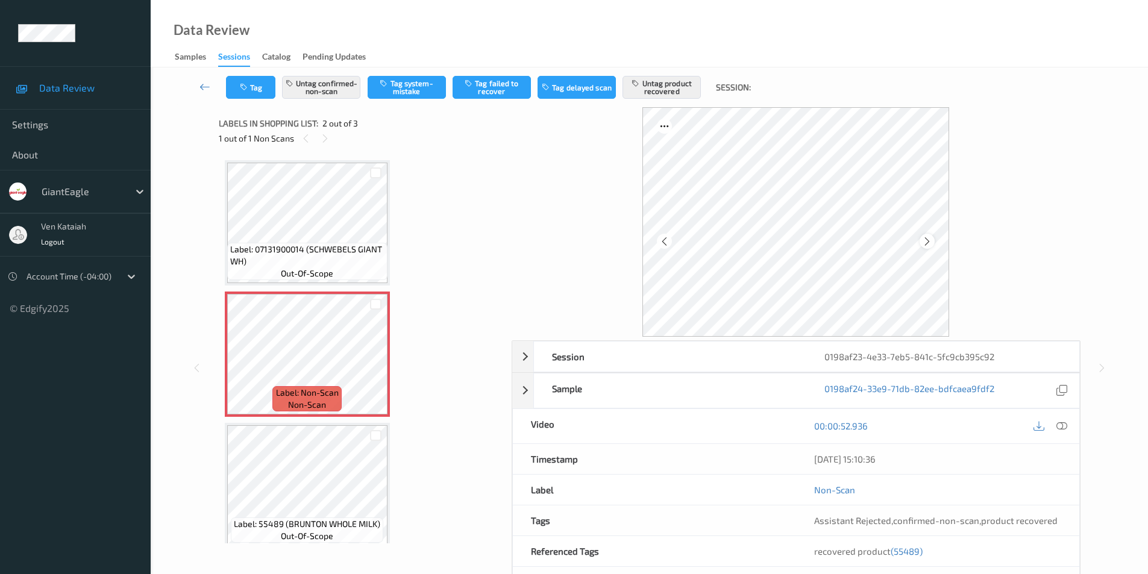
click at [925, 239] on icon at bounding box center [927, 241] width 10 height 11
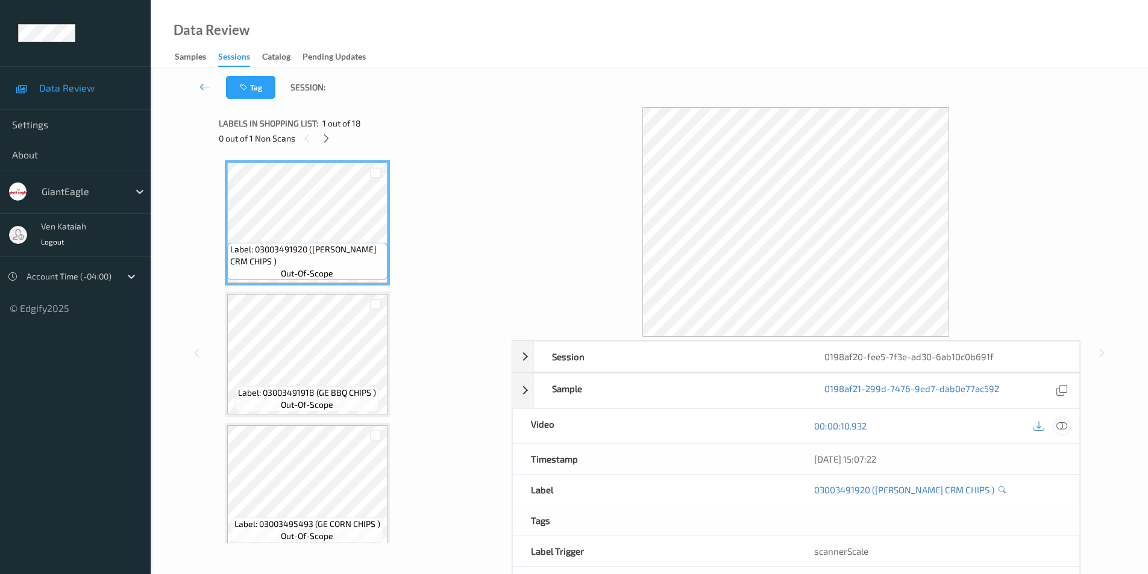
click at [1069, 428] on div at bounding box center [1062, 426] width 16 height 16
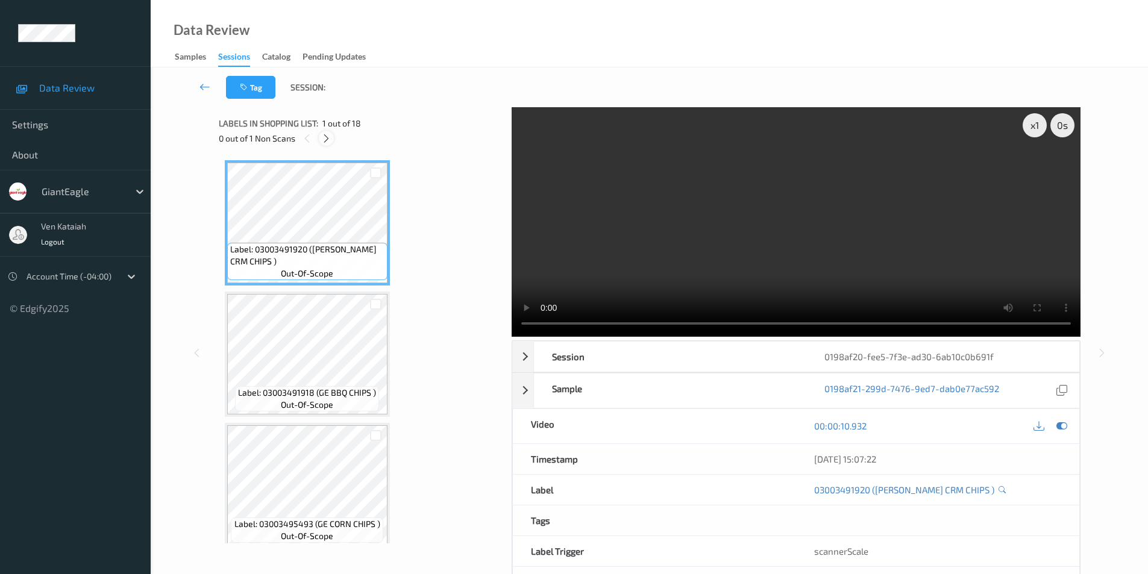
click at [325, 139] on icon at bounding box center [326, 138] width 10 height 11
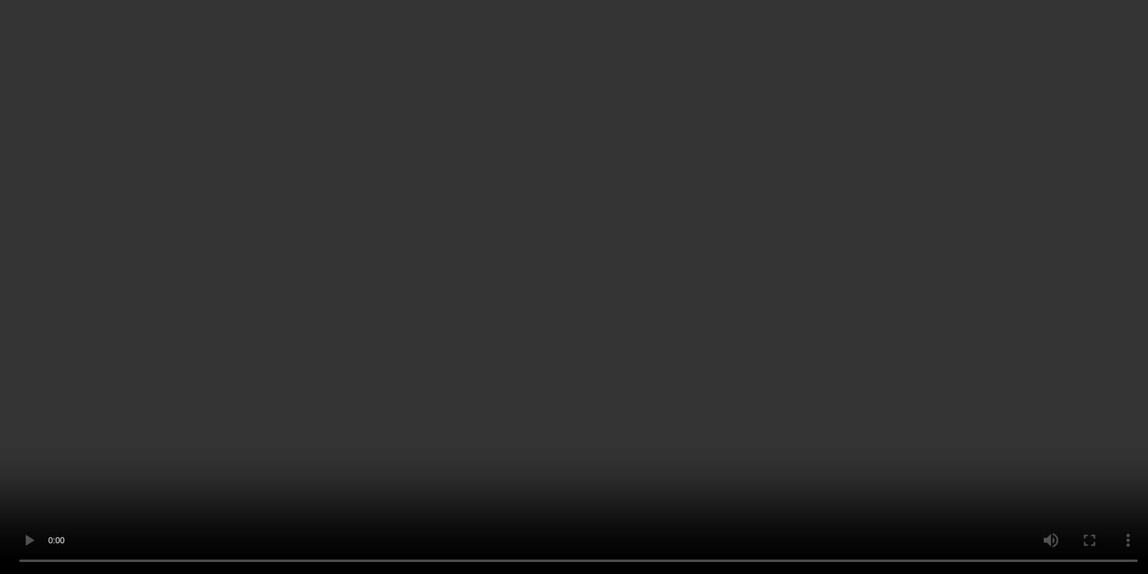
scroll to position [734, 0]
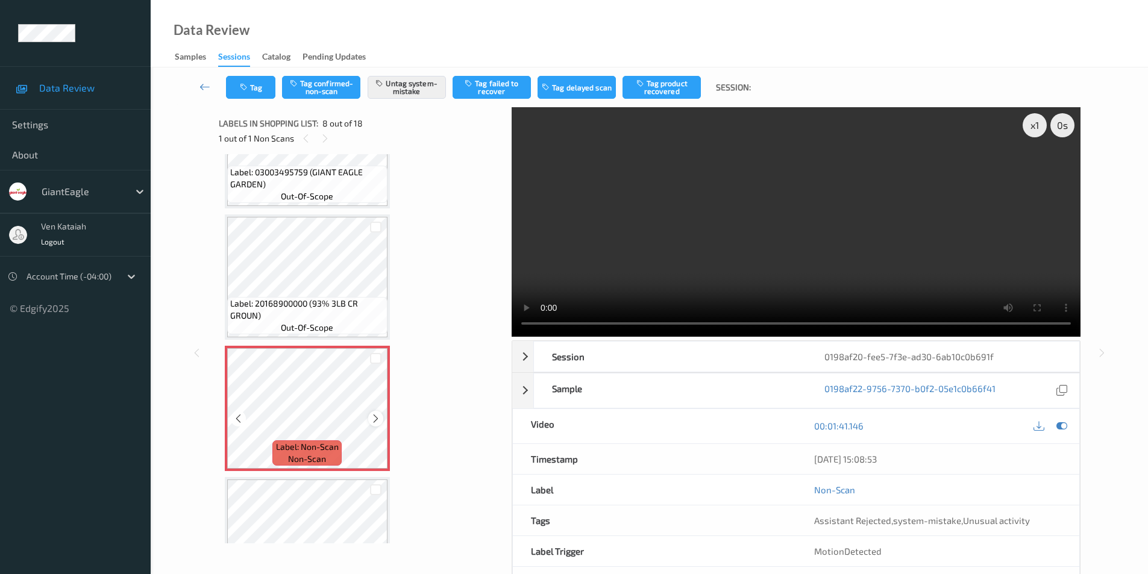
click at [376, 418] on icon at bounding box center [375, 418] width 10 height 11
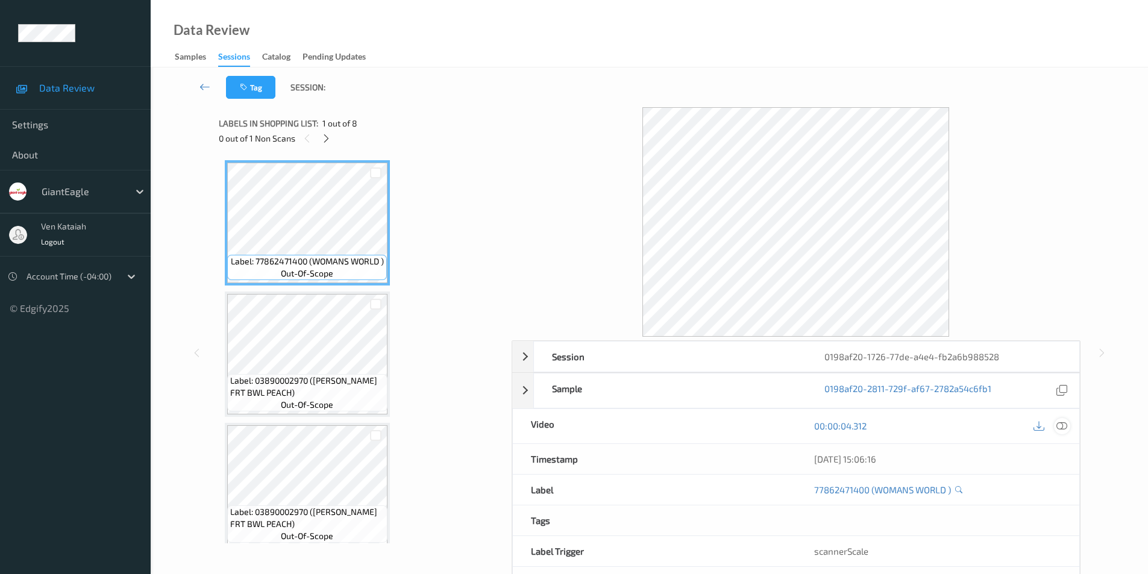
drag, startPoint x: 1066, startPoint y: 427, endPoint x: 431, endPoint y: 251, distance: 659.3
click at [1066, 427] on icon at bounding box center [1061, 425] width 11 height 11
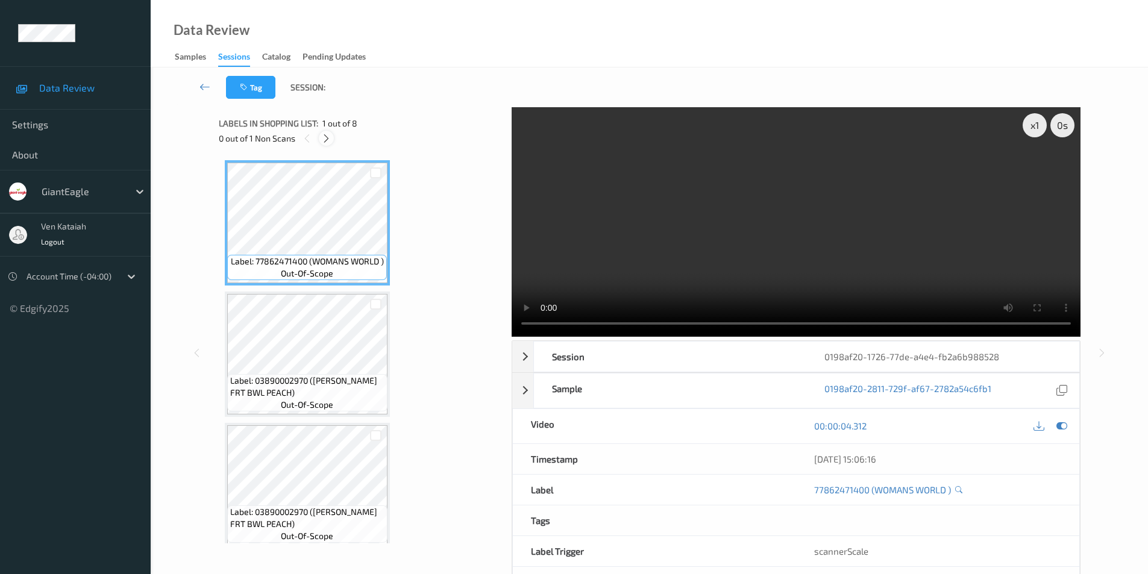
click at [327, 140] on icon at bounding box center [326, 138] width 10 height 11
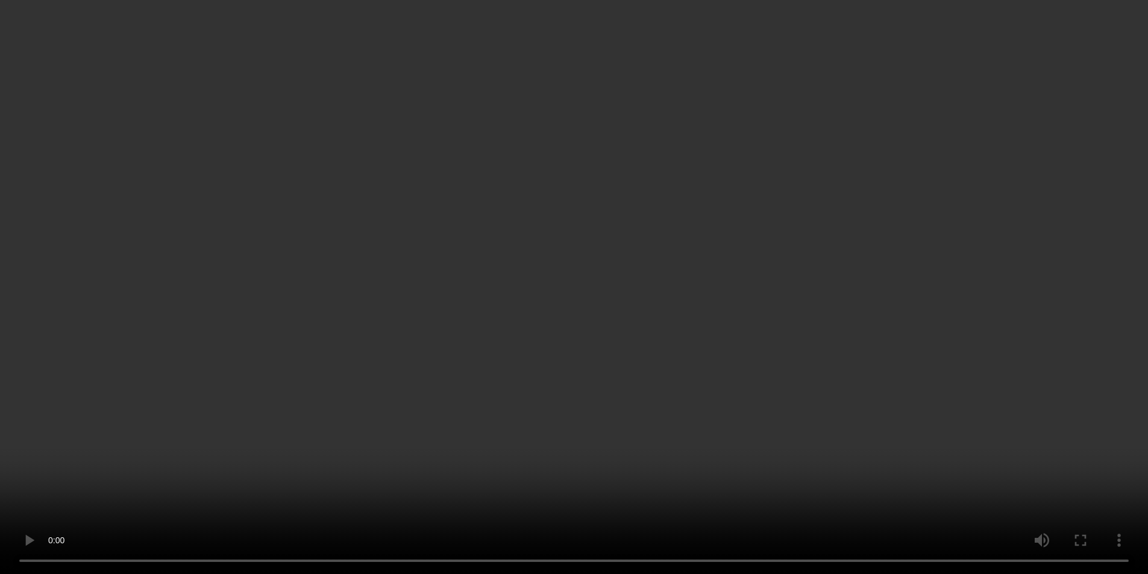
scroll to position [602, 0]
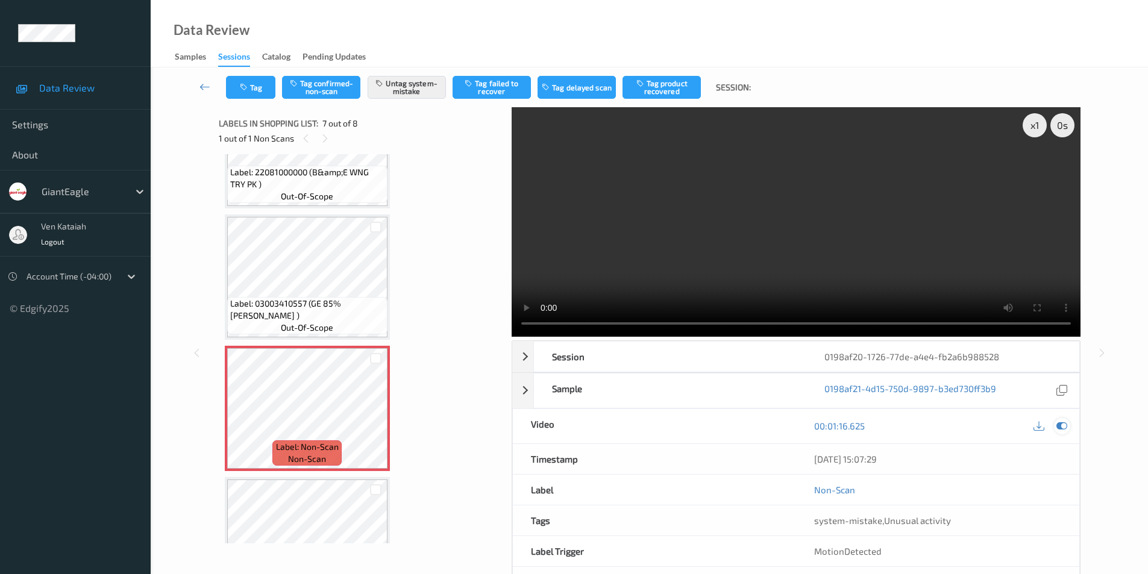
click at [1061, 428] on icon at bounding box center [1061, 425] width 11 height 11
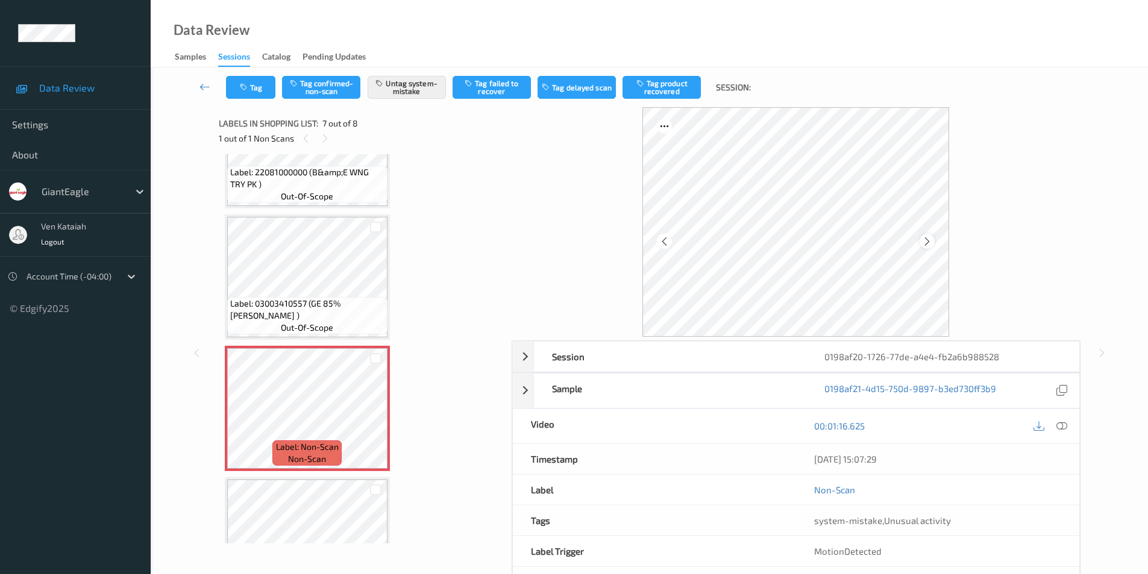
click at [927, 241] on icon at bounding box center [927, 241] width 10 height 11
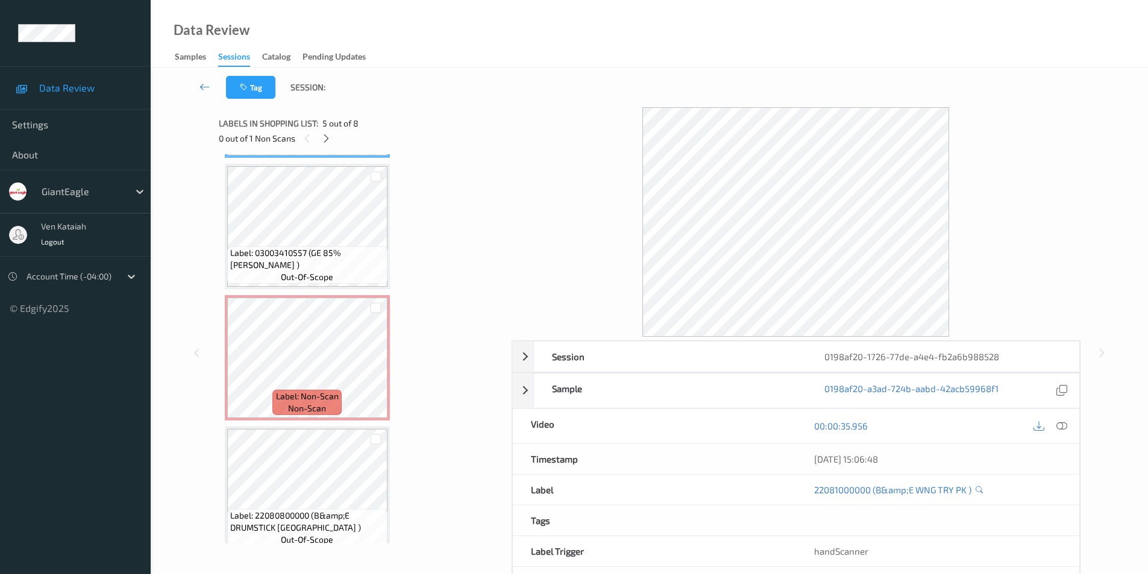
scroll to position [663, 0]
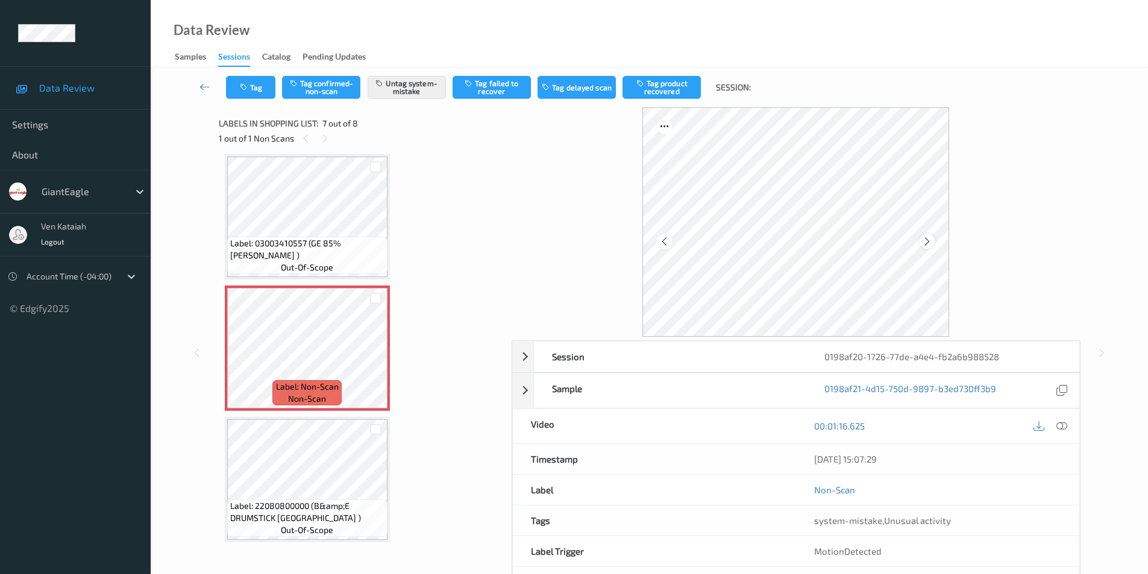
click at [928, 241] on icon at bounding box center [927, 241] width 10 height 11
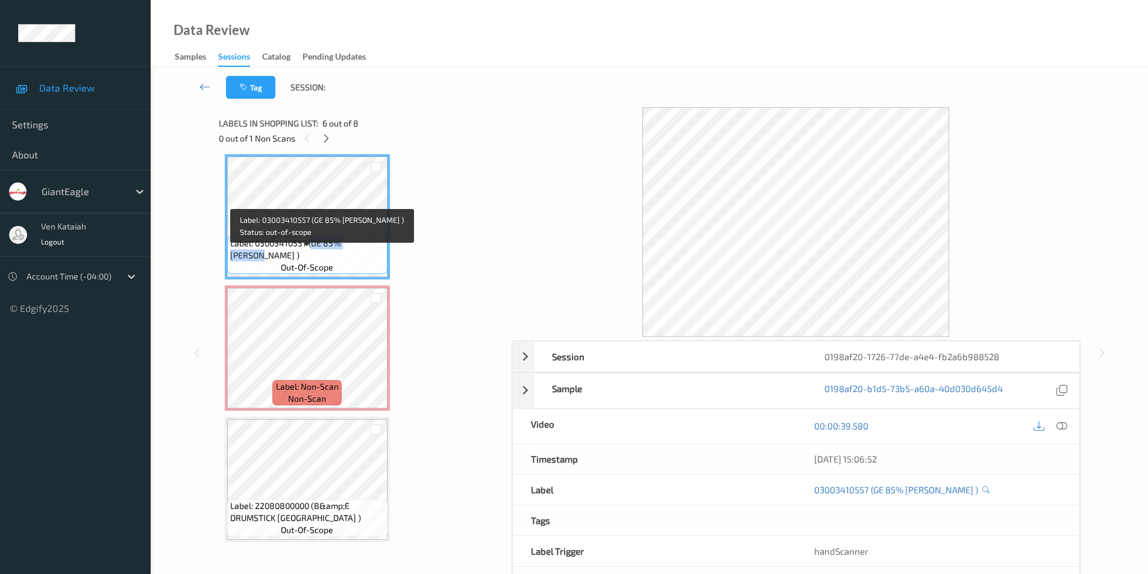
drag, startPoint x: 313, startPoint y: 256, endPoint x: 376, endPoint y: 254, distance: 62.7
click at [376, 254] on span "Label: 03003410557 (GE 85% GR TURK )" at bounding box center [307, 249] width 154 height 24
copy span "GE 85% GR TURK"
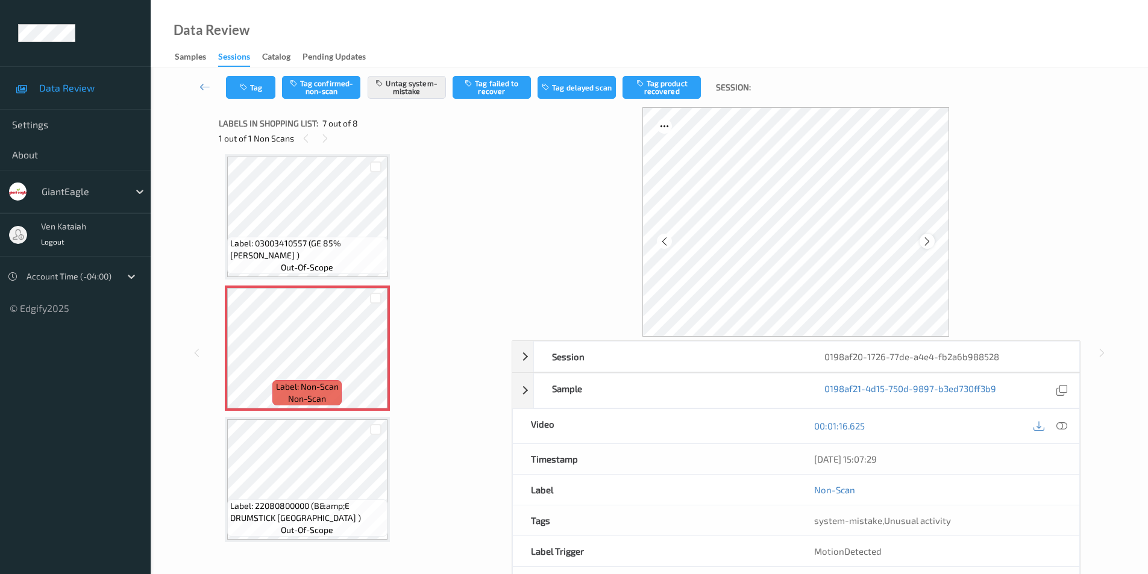
click at [923, 239] on icon at bounding box center [927, 241] width 10 height 11
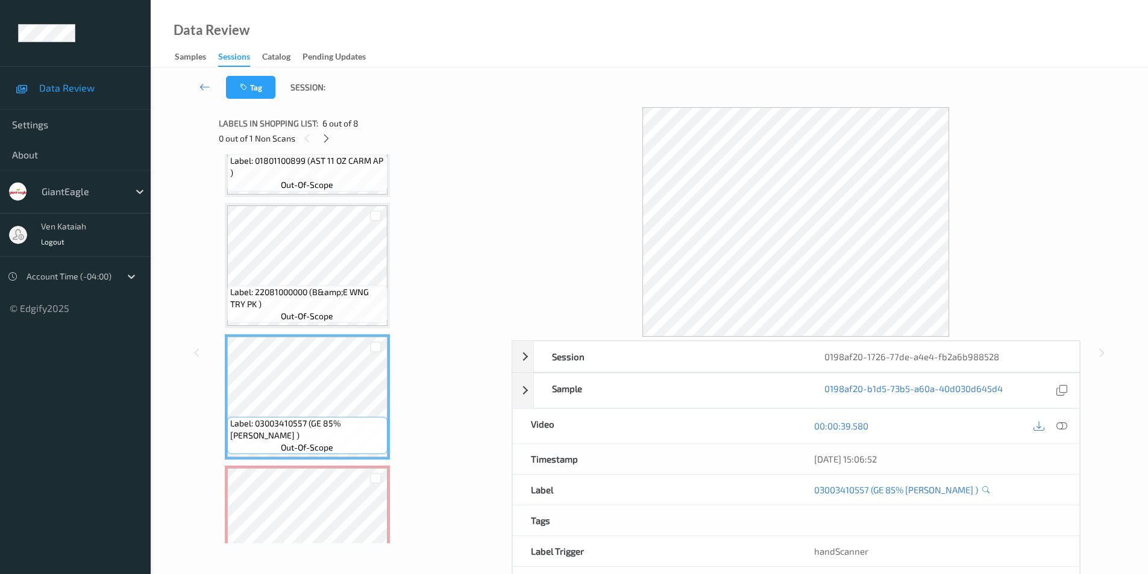
scroll to position [482, 0]
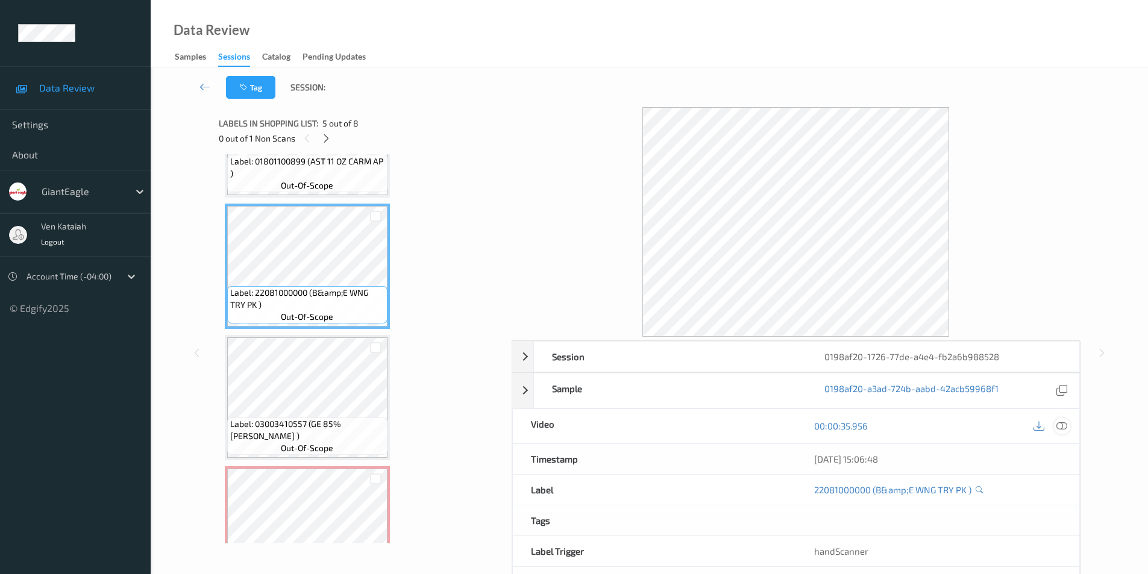
click at [1061, 425] on icon at bounding box center [1061, 425] width 11 height 11
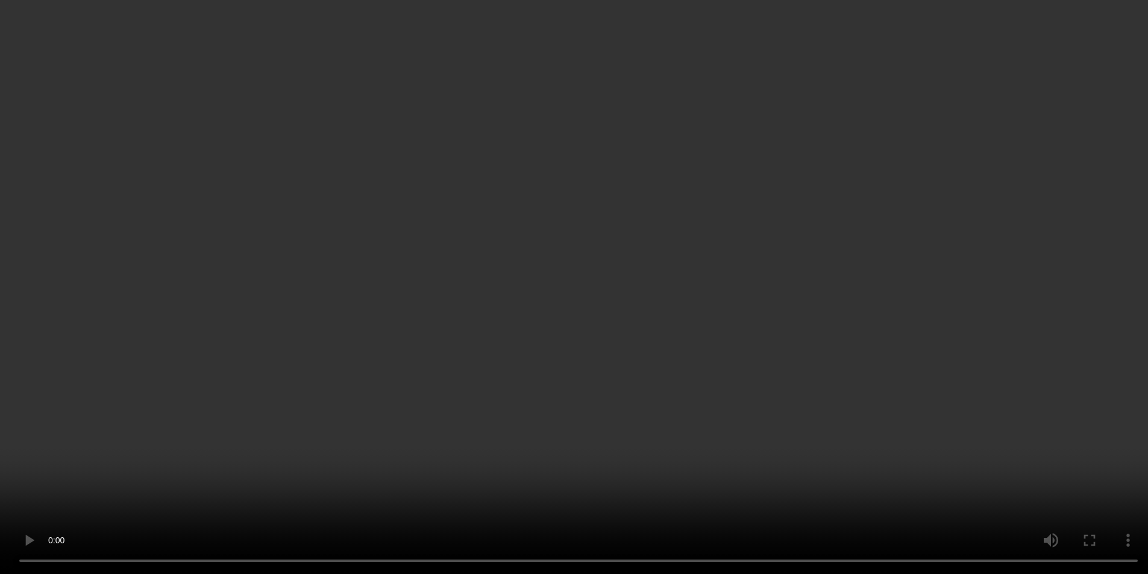
scroll to position [602, 0]
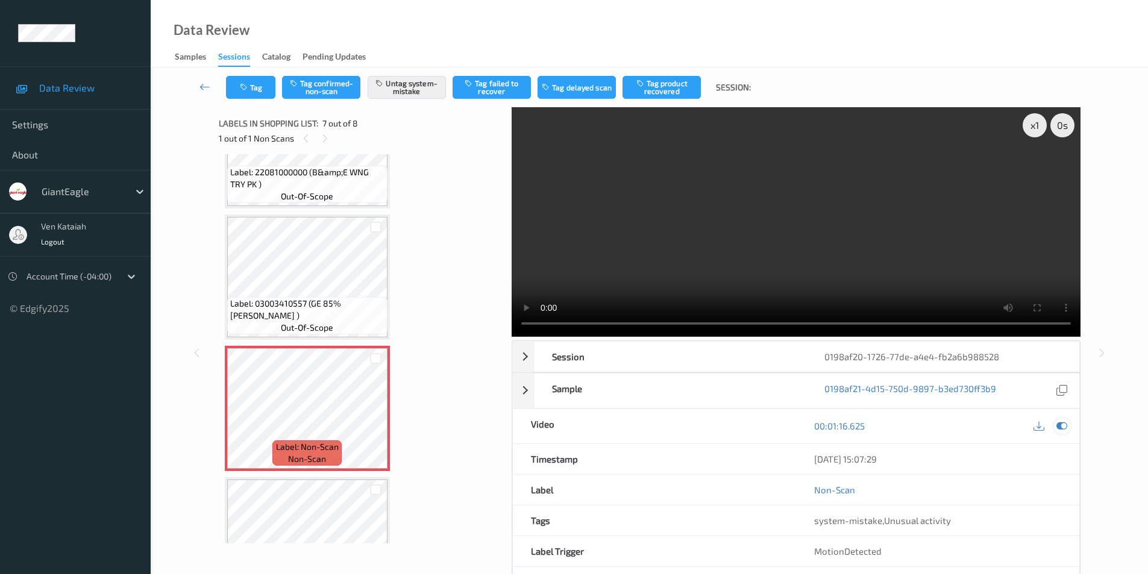
click at [1059, 424] on icon at bounding box center [1061, 425] width 11 height 11
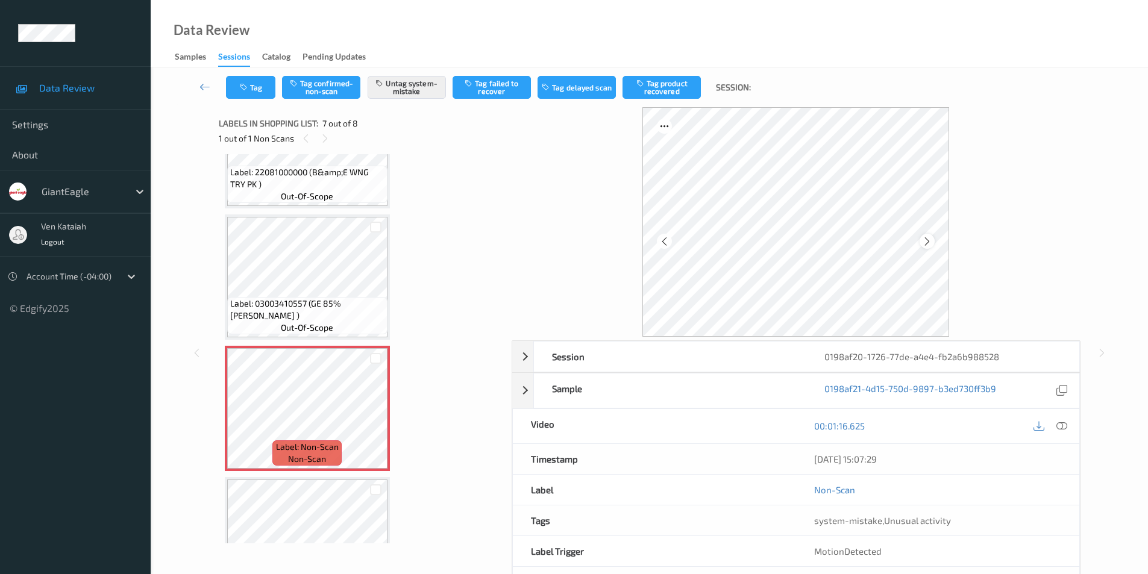
click at [923, 242] on icon at bounding box center [927, 241] width 10 height 11
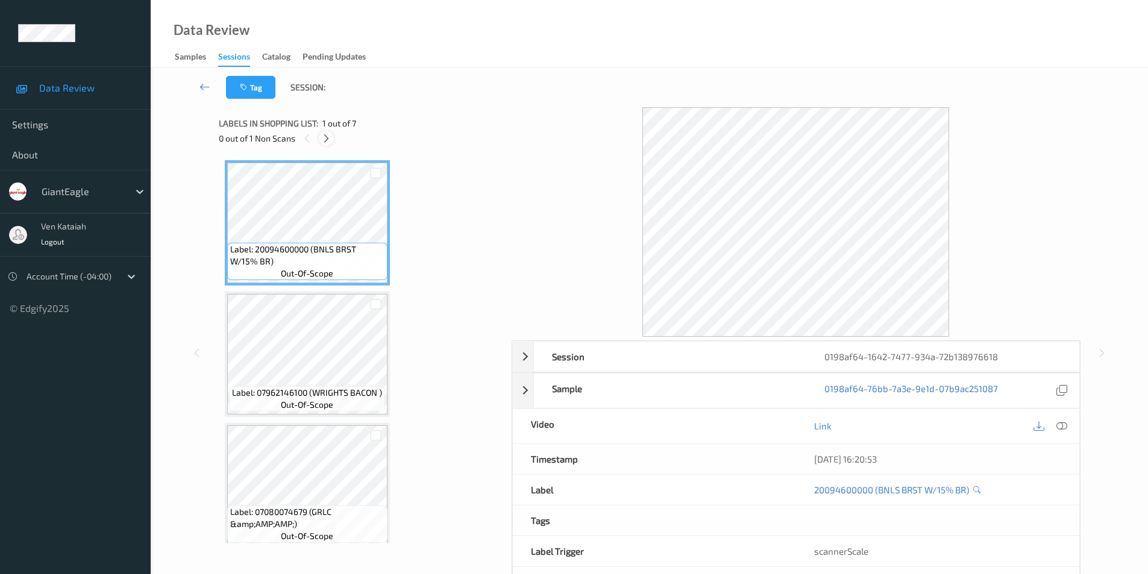
click at [323, 138] on icon at bounding box center [326, 138] width 10 height 11
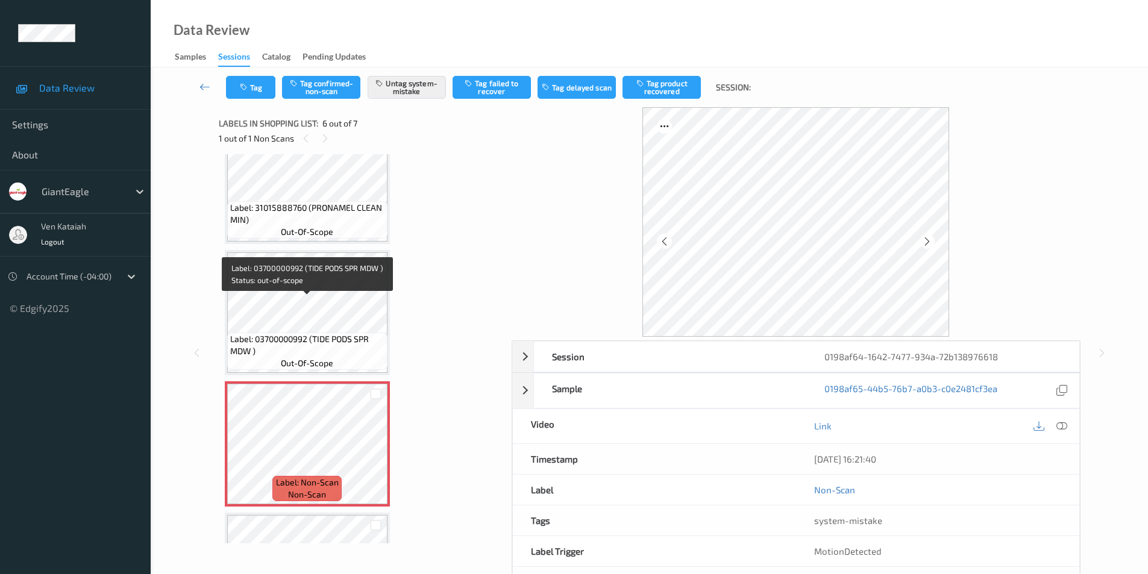
scroll to position [411, 0]
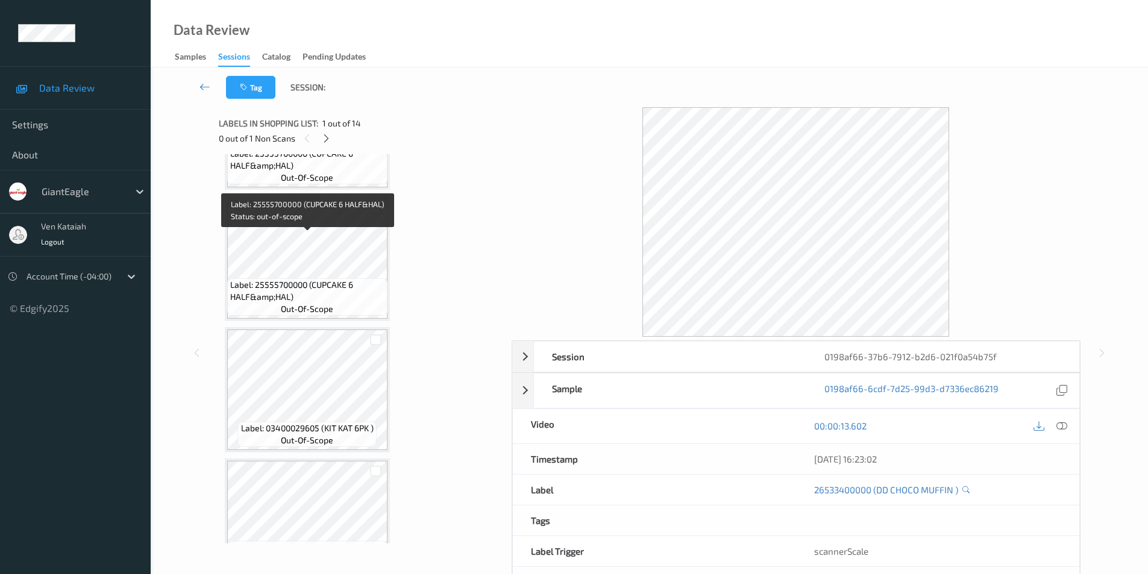
scroll to position [241, 0]
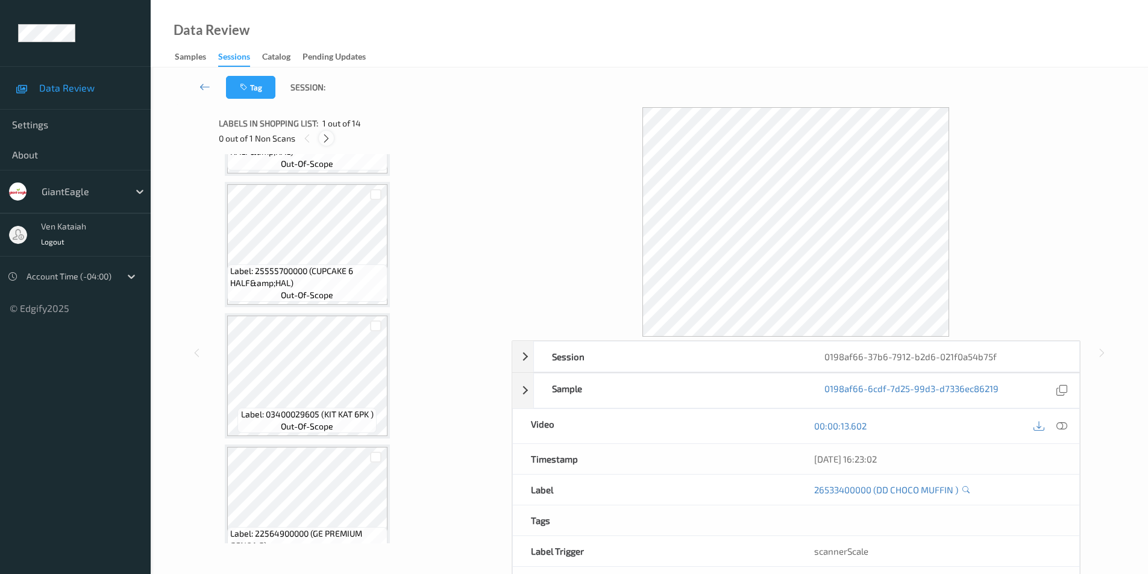
click at [324, 141] on icon at bounding box center [326, 138] width 10 height 11
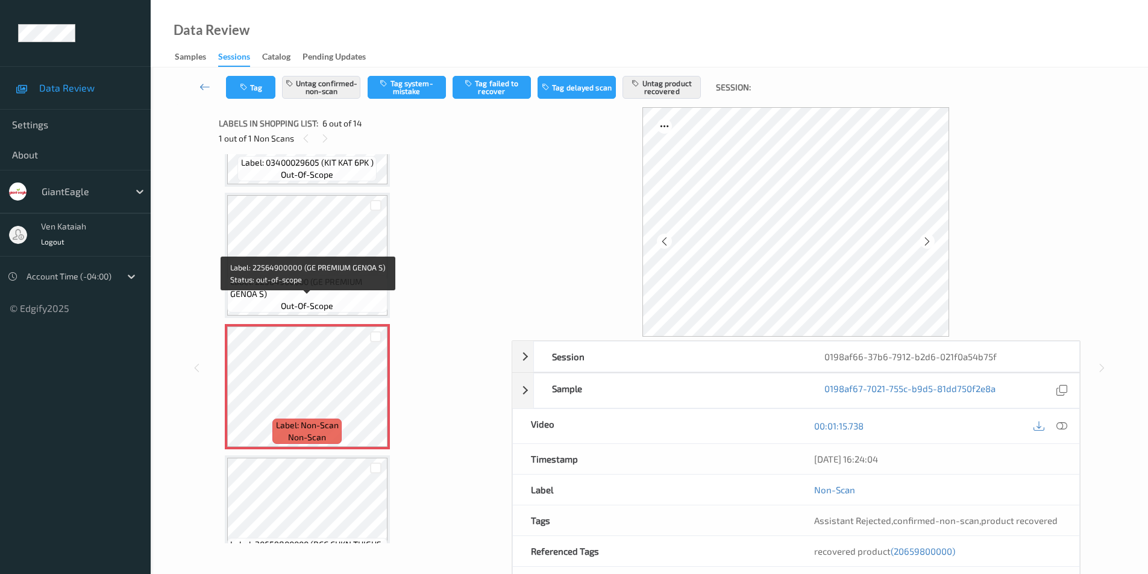
scroll to position [471, 0]
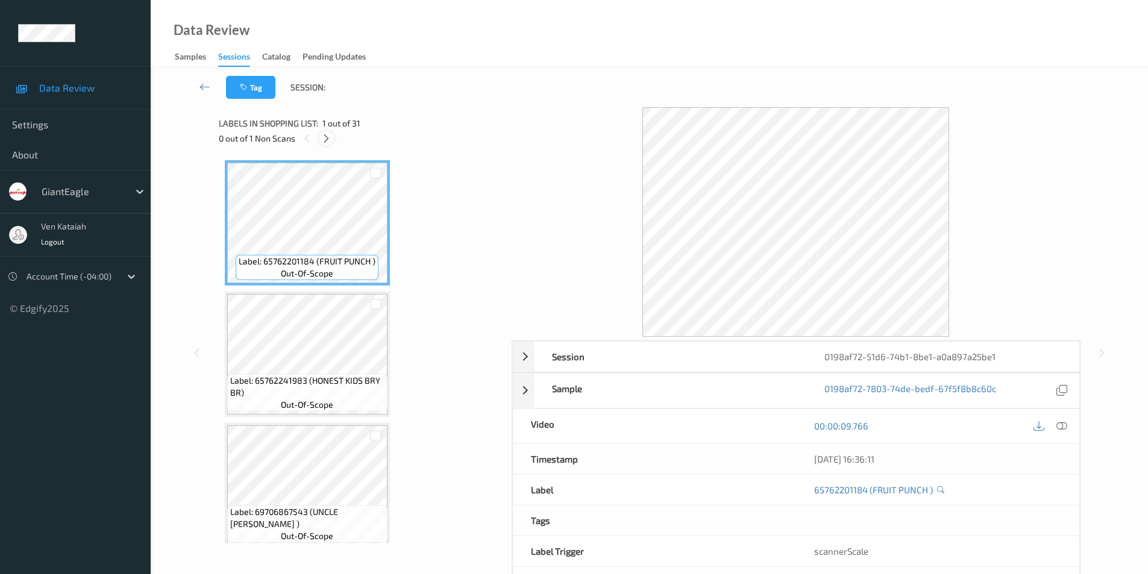
click at [324, 141] on icon at bounding box center [326, 138] width 10 height 11
click at [325, 139] on icon at bounding box center [326, 138] width 10 height 11
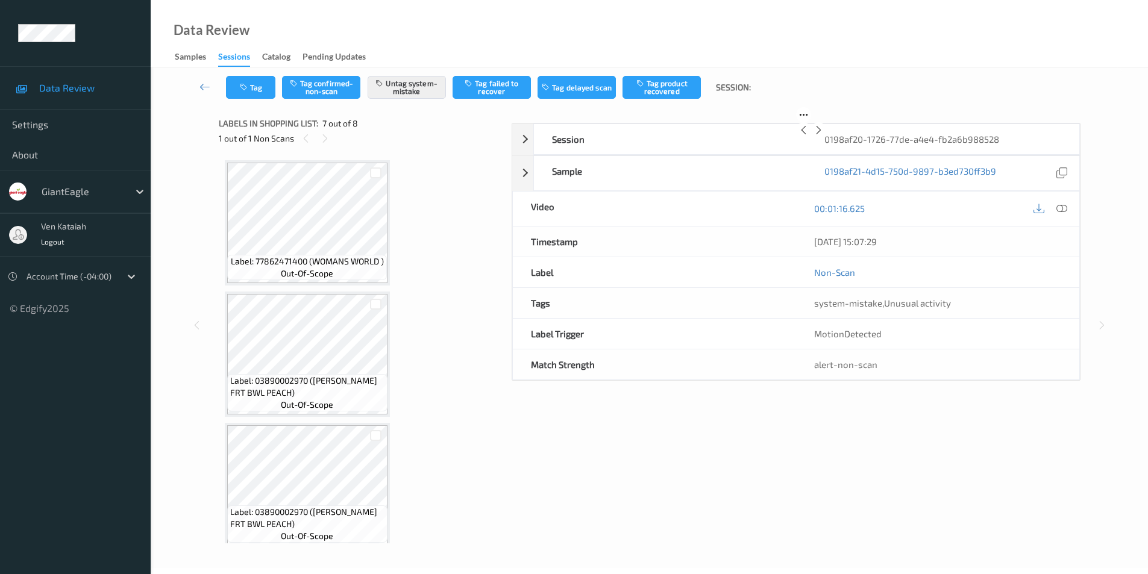
scroll to position [663, 0]
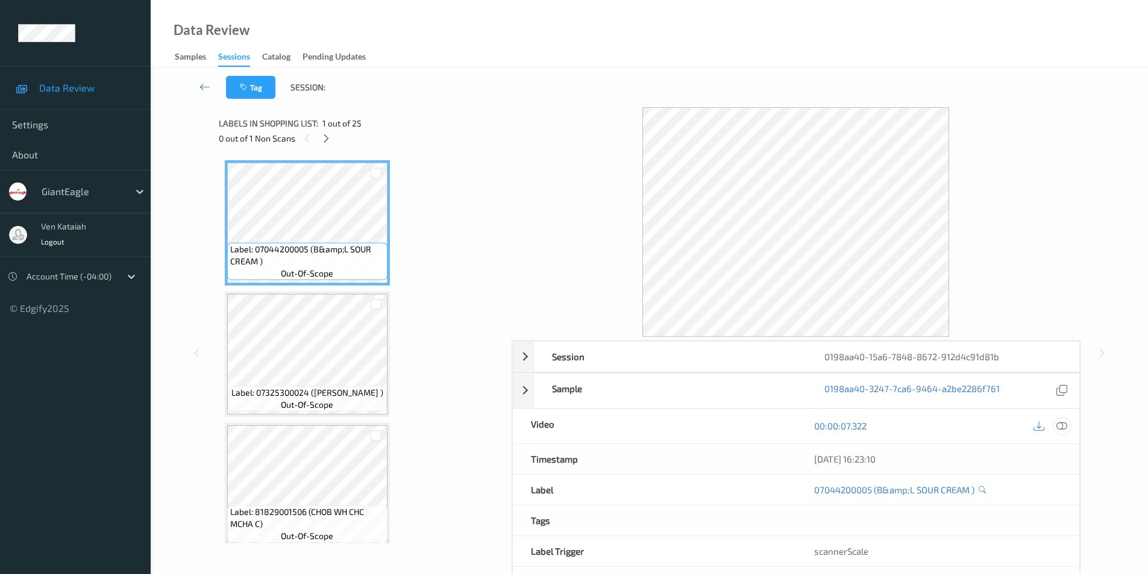
click at [1061, 429] on icon at bounding box center [1061, 425] width 11 height 11
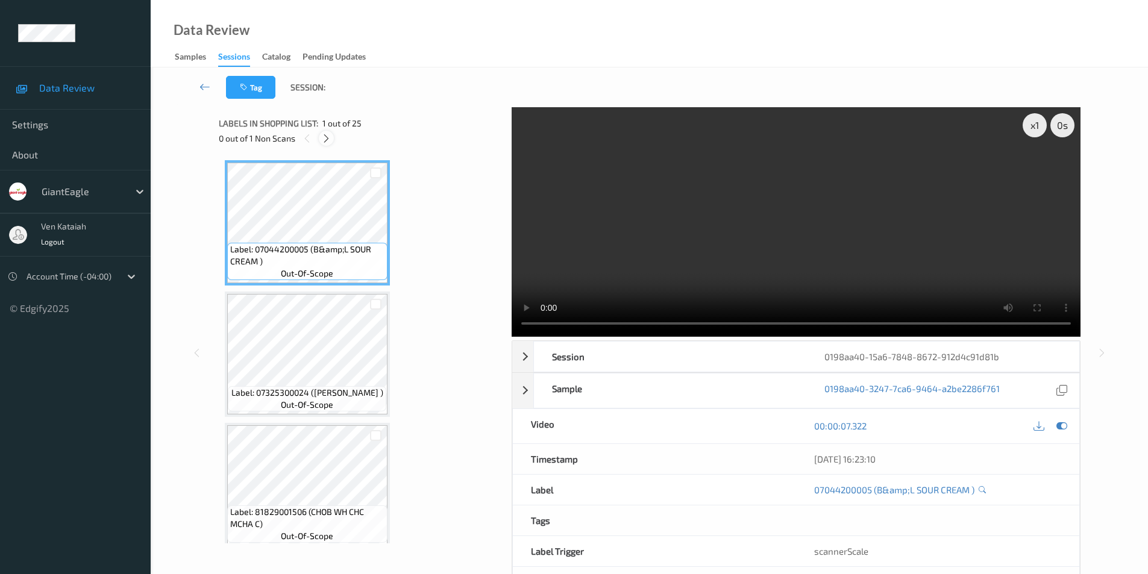
click at [324, 137] on icon at bounding box center [326, 138] width 10 height 11
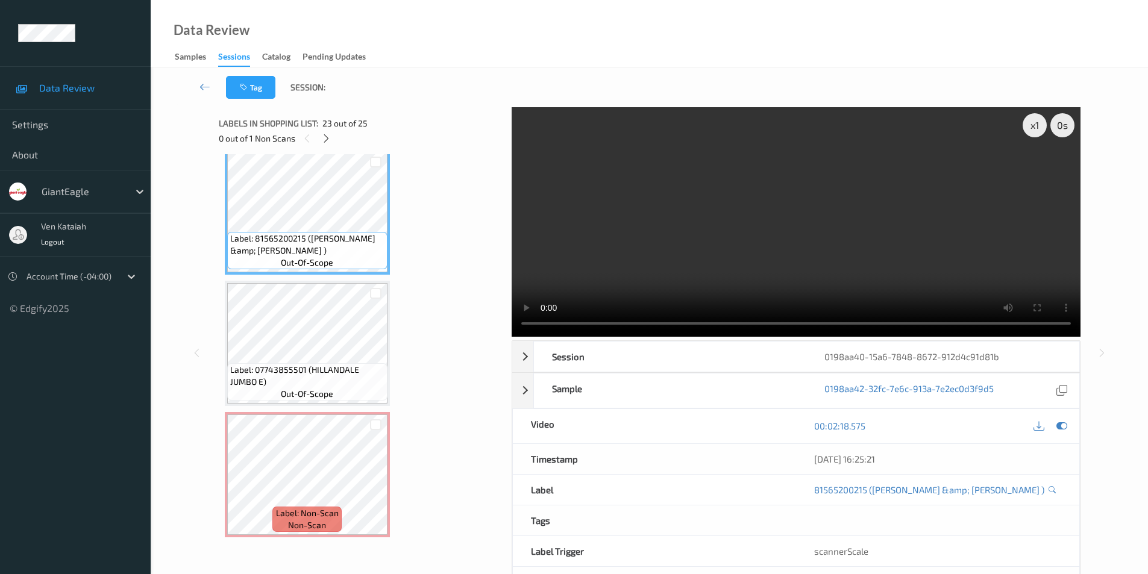
scroll to position [49, 0]
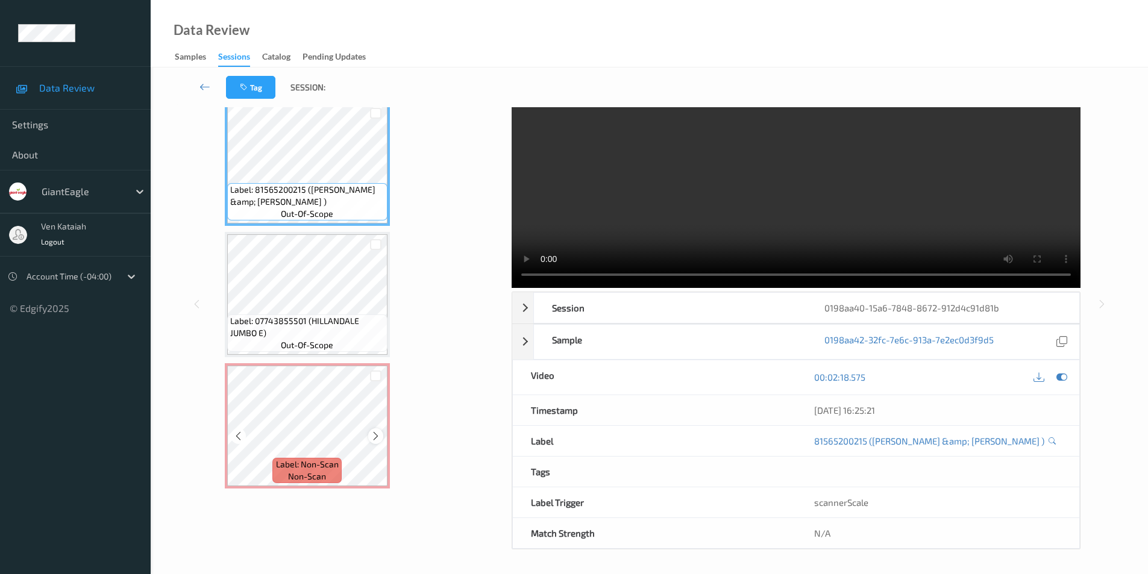
click at [374, 437] on icon at bounding box center [375, 436] width 10 height 11
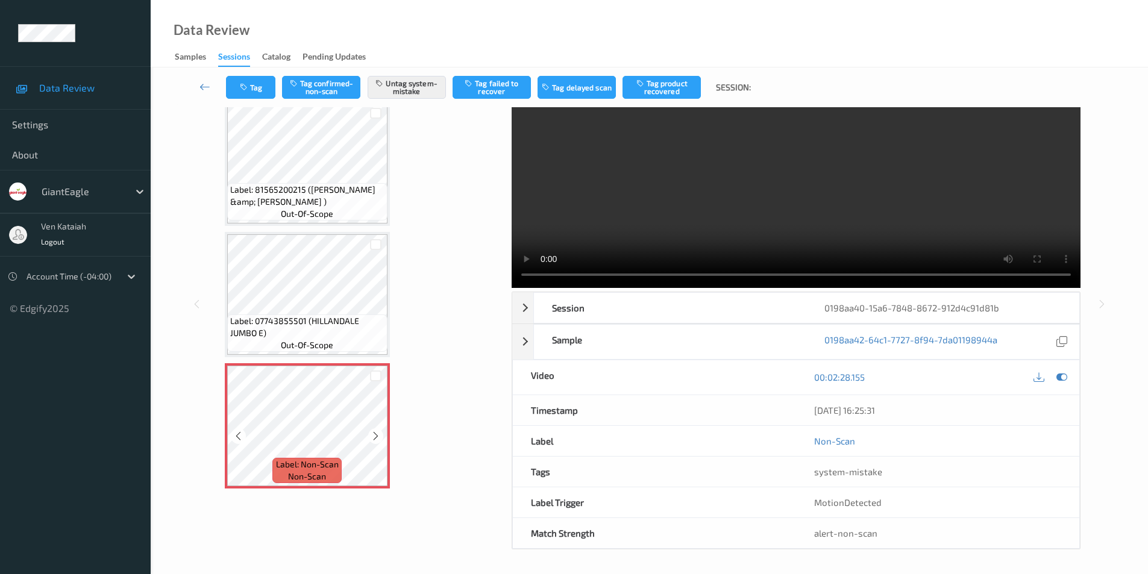
click at [374, 437] on icon at bounding box center [375, 436] width 10 height 11
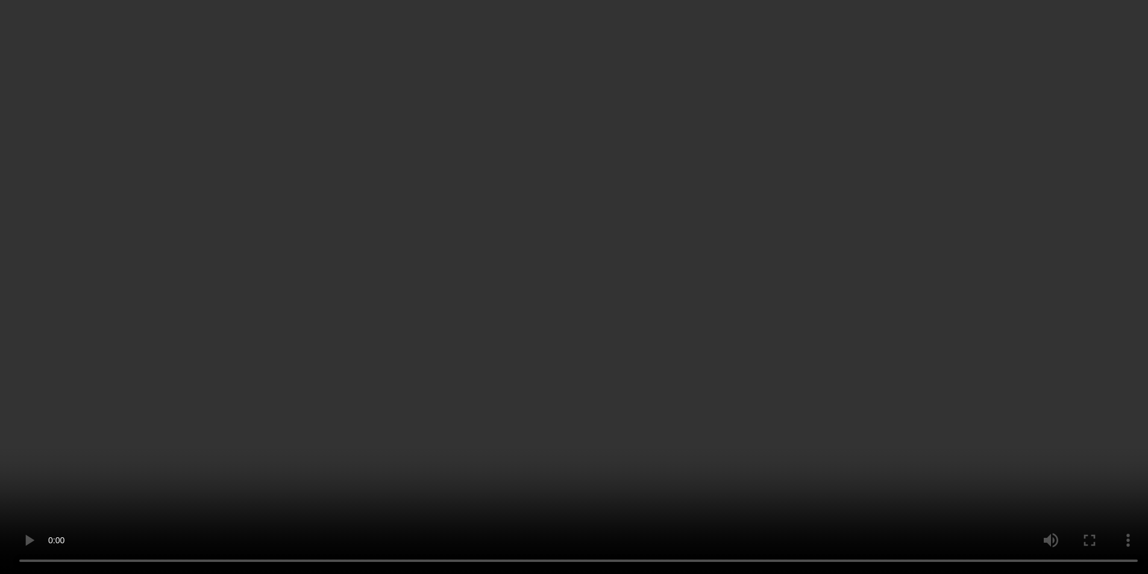
scroll to position [2900, 0]
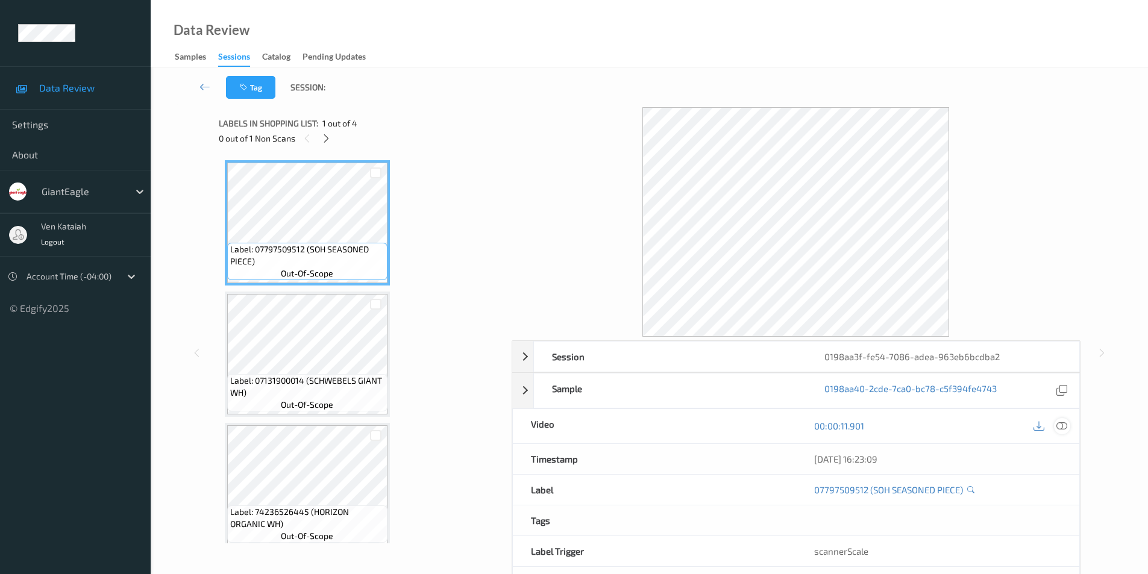
click at [1057, 425] on icon at bounding box center [1061, 425] width 11 height 11
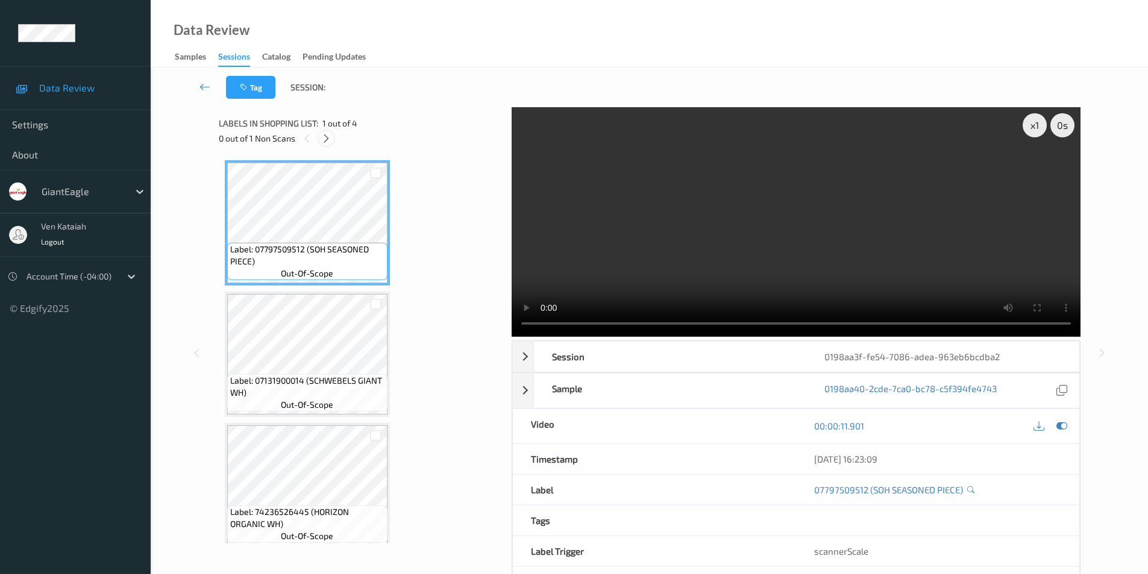
click at [326, 141] on icon at bounding box center [326, 138] width 10 height 11
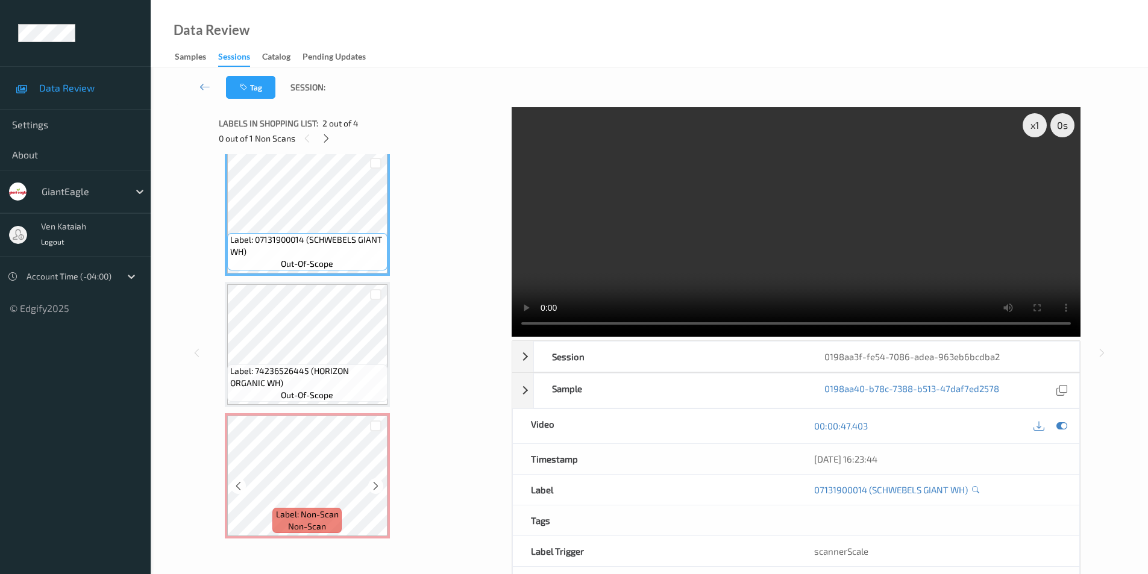
scroll to position [142, 0]
click at [374, 486] on icon at bounding box center [375, 485] width 10 height 11
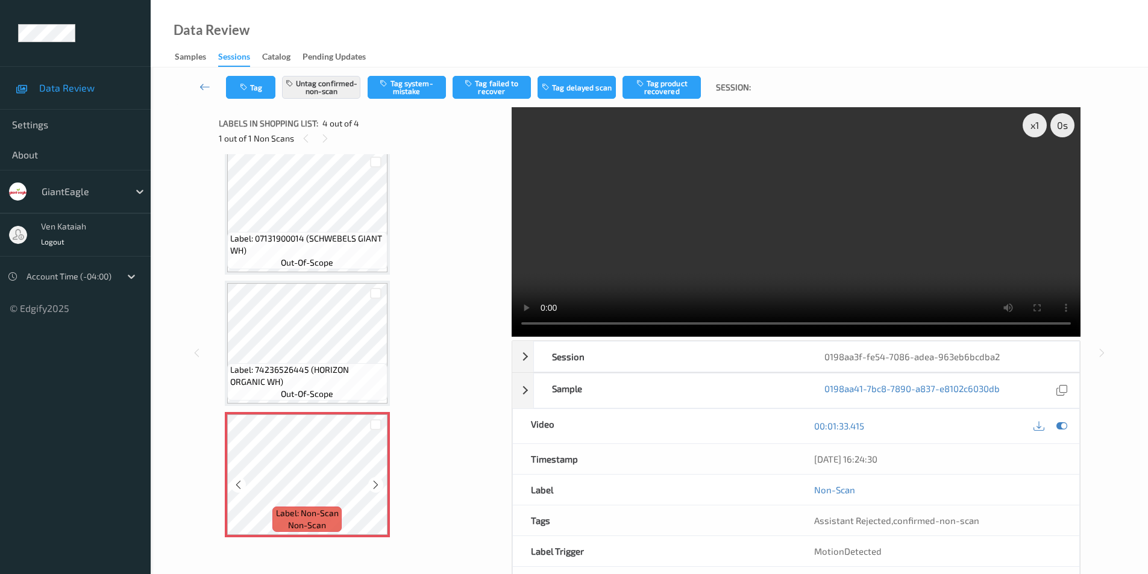
click at [374, 486] on icon at bounding box center [375, 485] width 10 height 11
click at [1062, 427] on icon at bounding box center [1061, 425] width 11 height 11
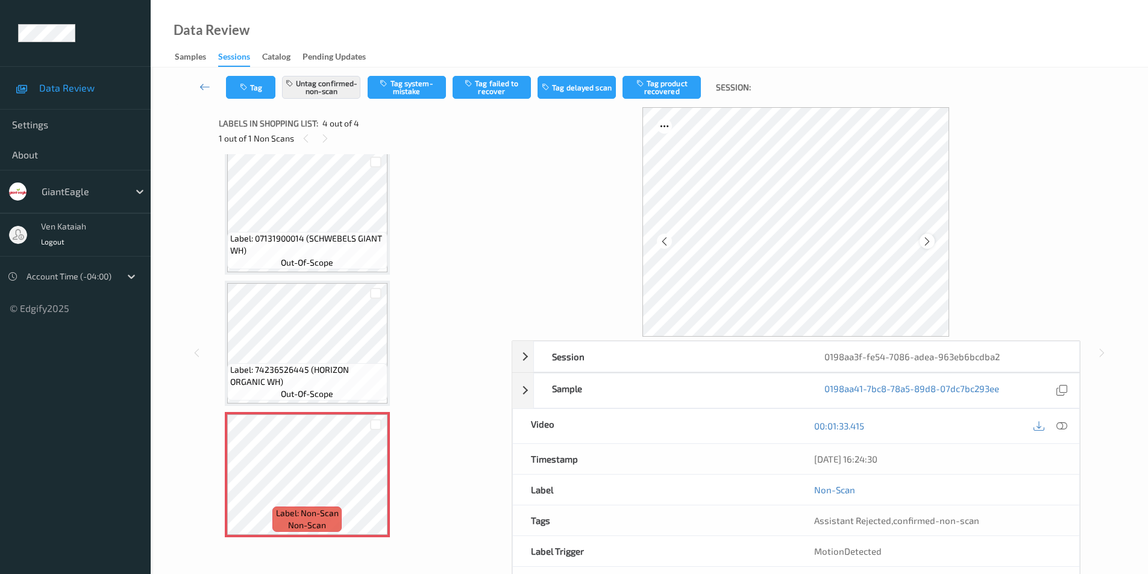
click at [931, 245] on icon at bounding box center [927, 241] width 10 height 11
click at [1058, 425] on icon at bounding box center [1061, 425] width 11 height 11
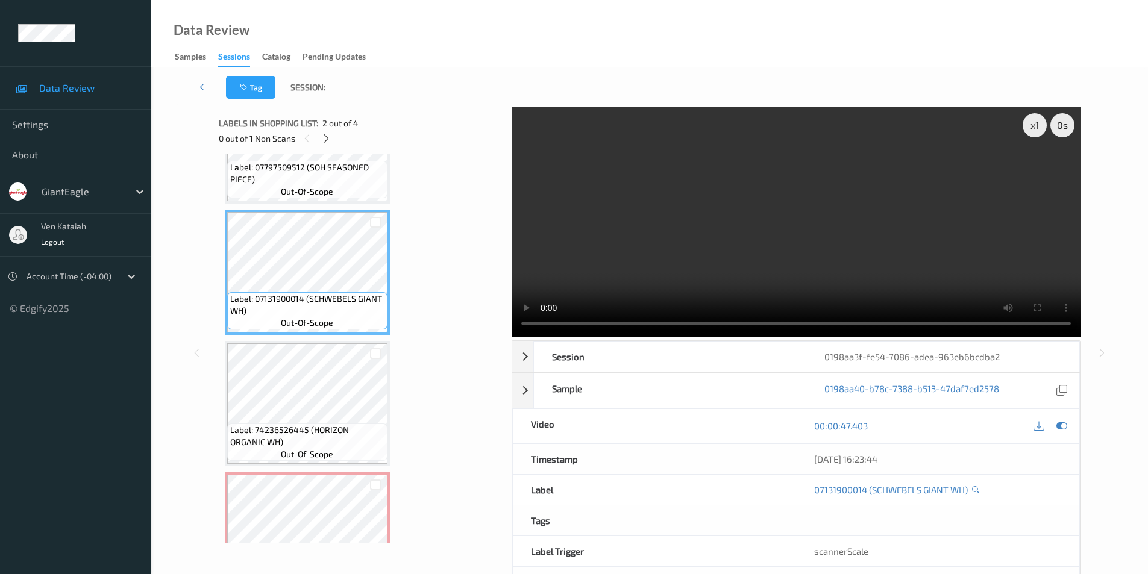
scroll to position [66, 0]
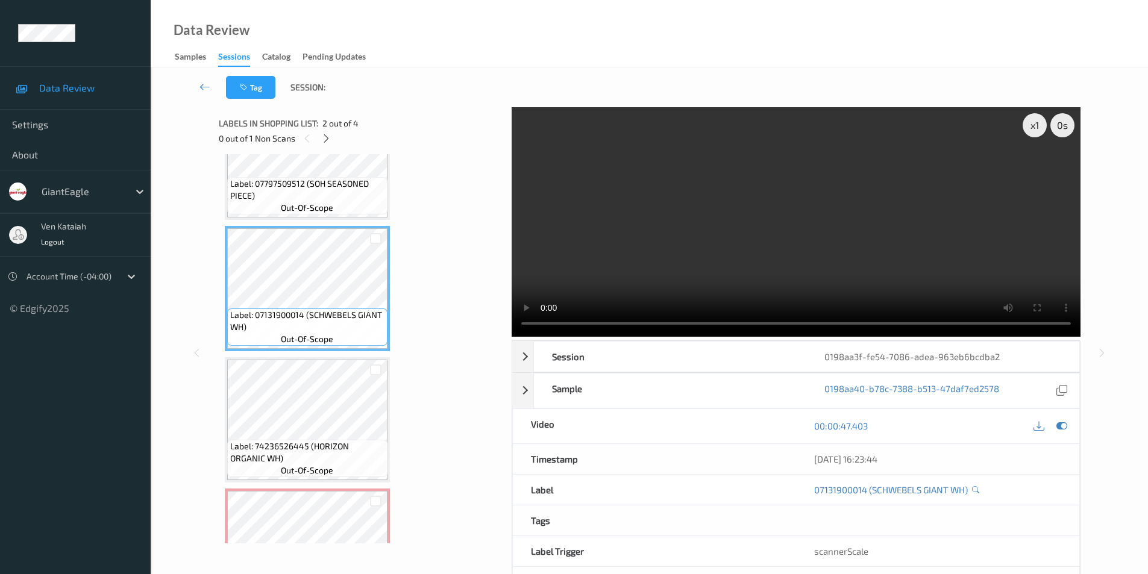
click at [1124, 266] on div "Tag Session: x 1 0 s Session 0198aa3f-fe54-7086-adea-963eb6bcdba2 Session ID 01…" at bounding box center [649, 344] width 997 height 555
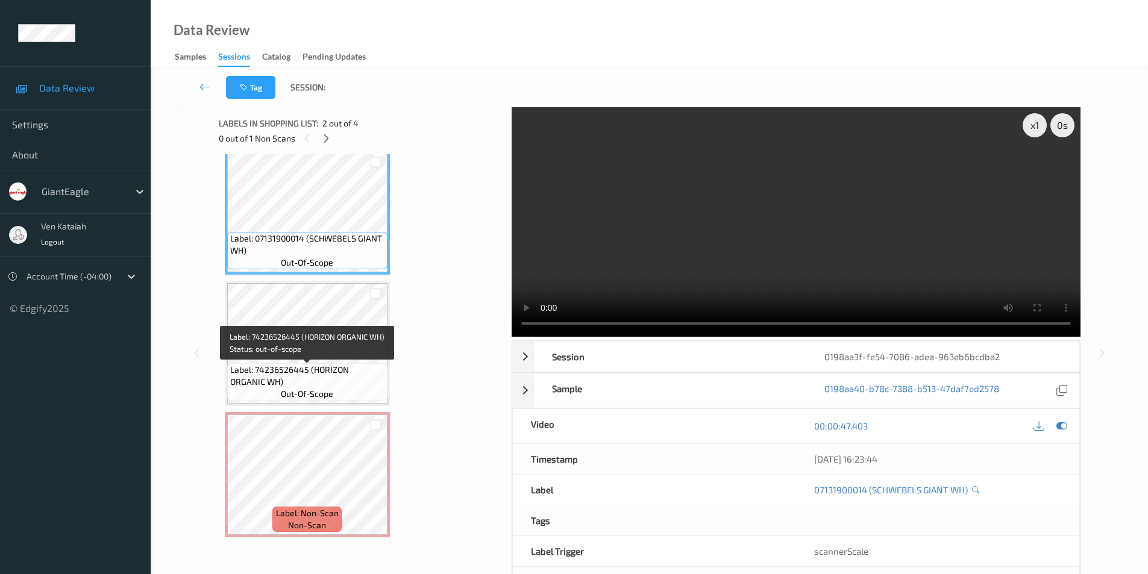
scroll to position [49, 0]
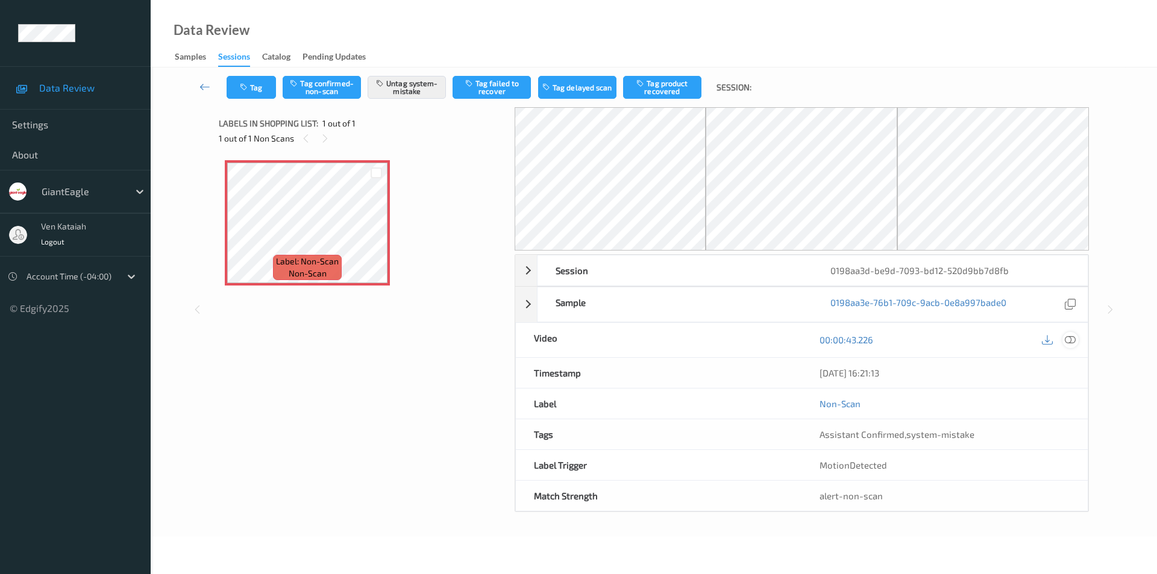
click at [1067, 337] on icon at bounding box center [1069, 339] width 11 height 11
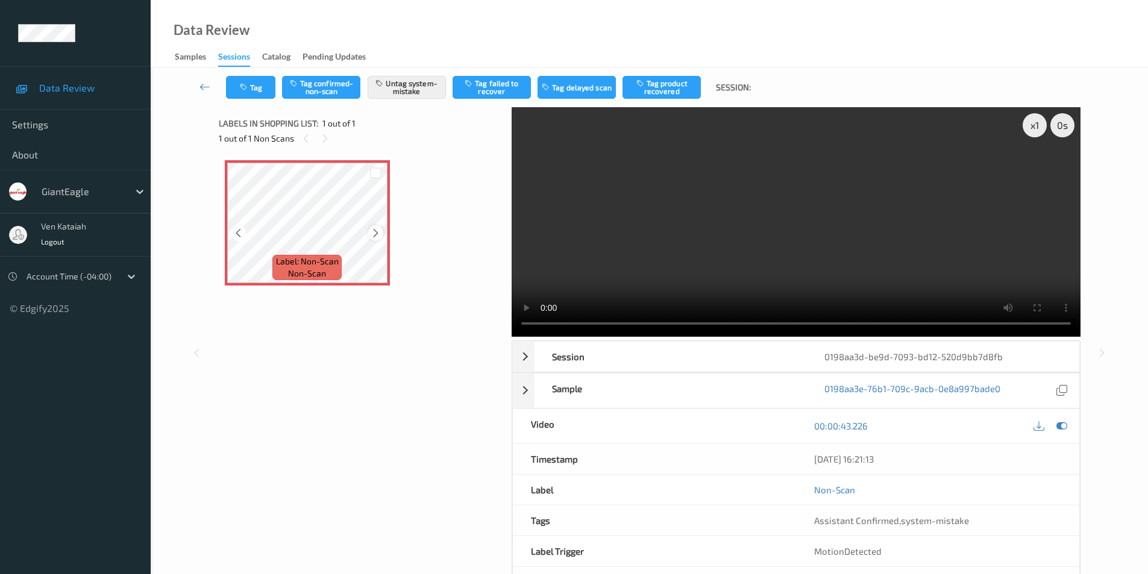
click at [370, 230] on div at bounding box center [375, 232] width 15 height 15
click at [1061, 425] on icon at bounding box center [1061, 425] width 11 height 11
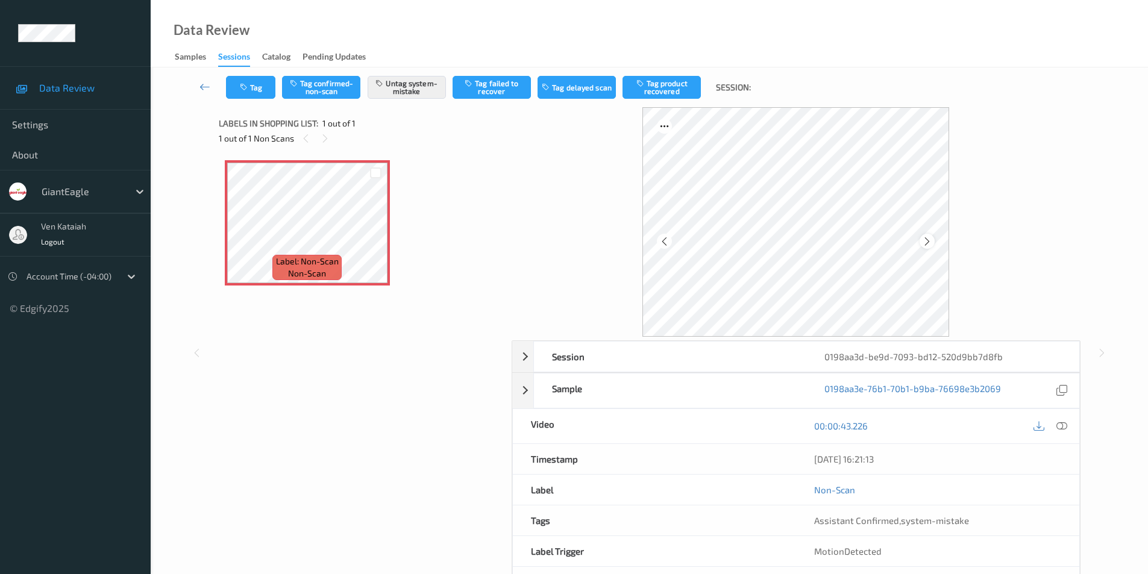
click at [927, 240] on icon at bounding box center [927, 241] width 10 height 11
click at [1061, 423] on icon at bounding box center [1061, 425] width 11 height 11
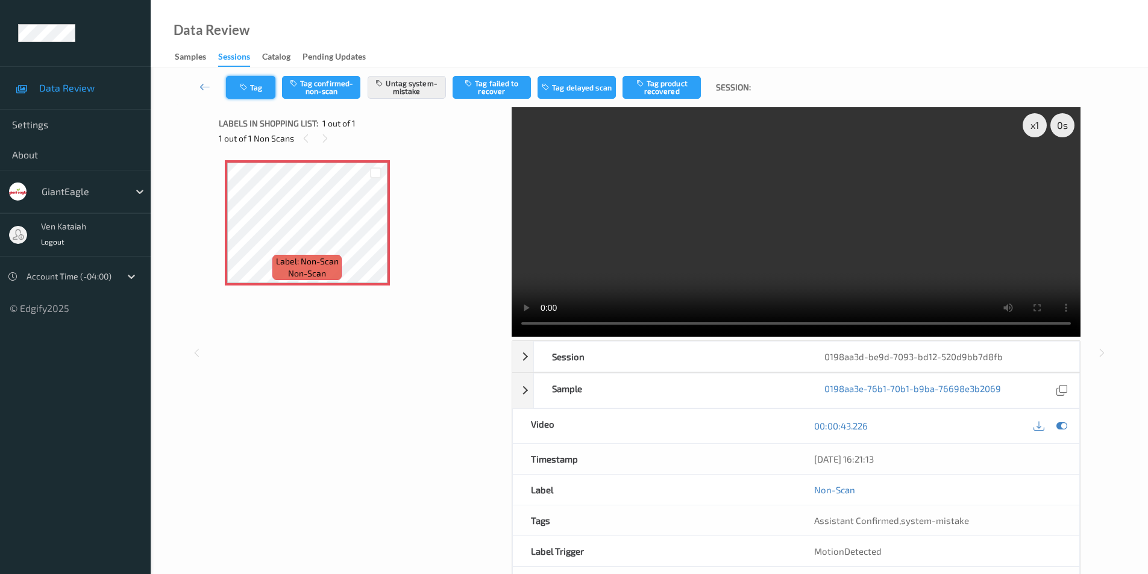
click at [257, 89] on button "Tag" at bounding box center [250, 87] width 49 height 23
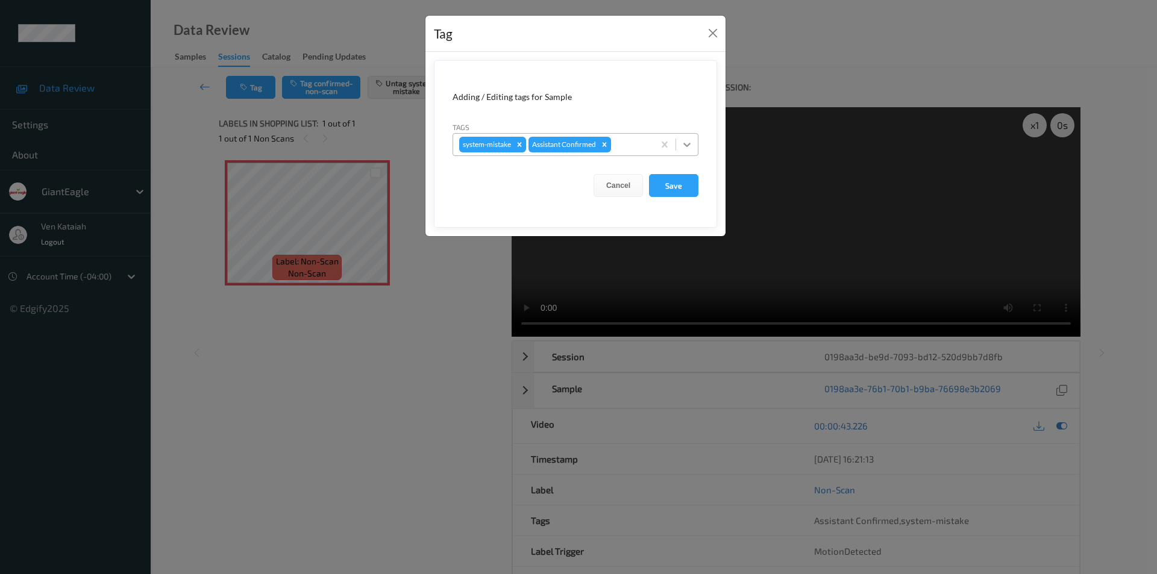
click at [685, 142] on icon at bounding box center [687, 145] width 12 height 12
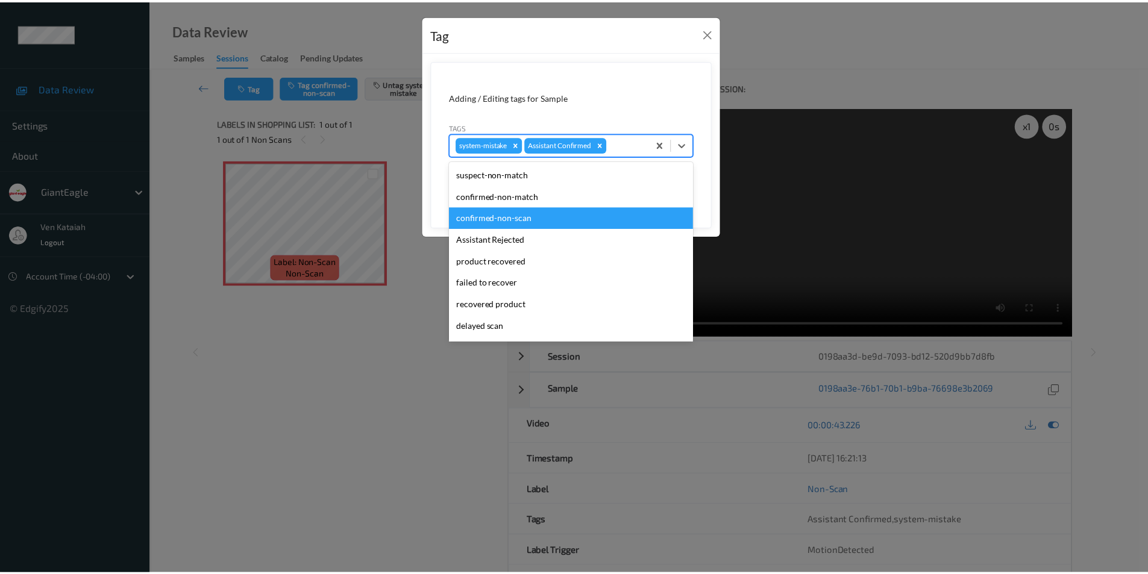
scroll to position [106, 0]
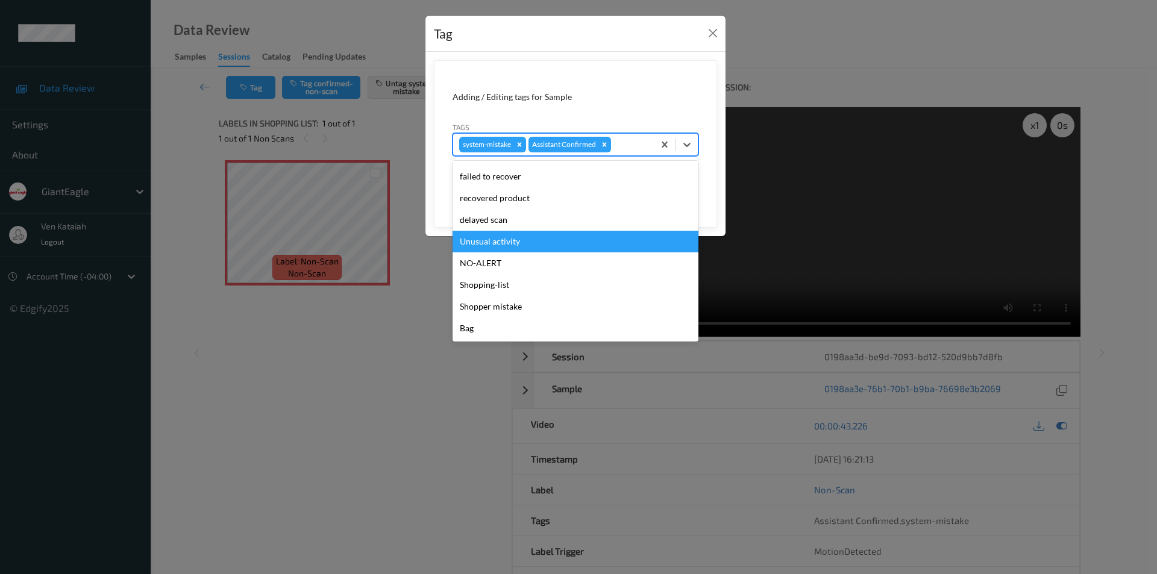
click at [502, 240] on div "Unusual activity" at bounding box center [575, 242] width 246 height 22
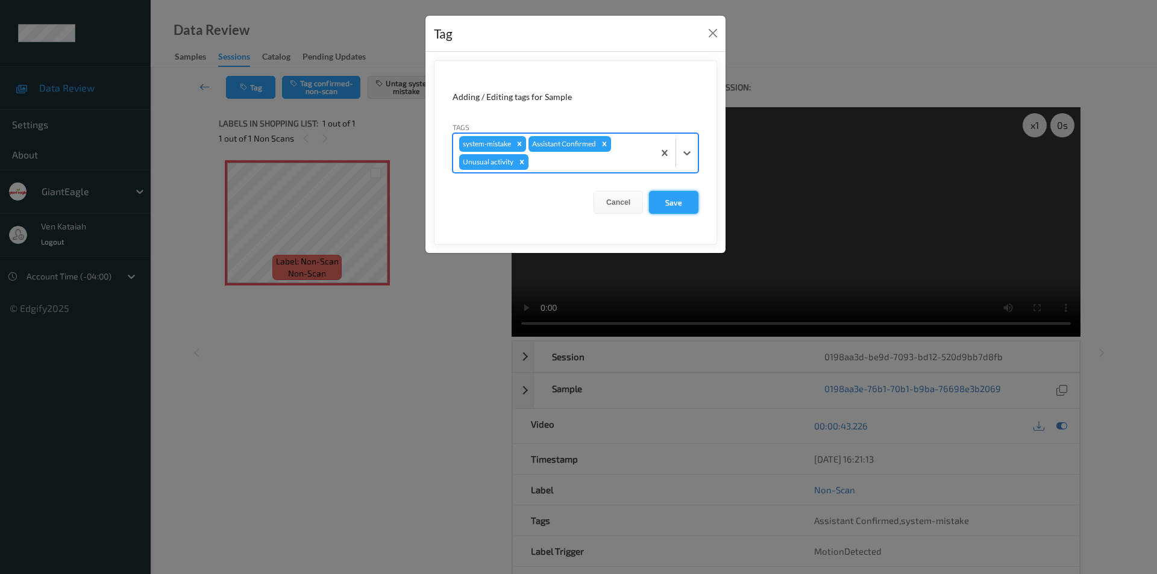
click at [670, 202] on button "Save" at bounding box center [673, 202] width 49 height 23
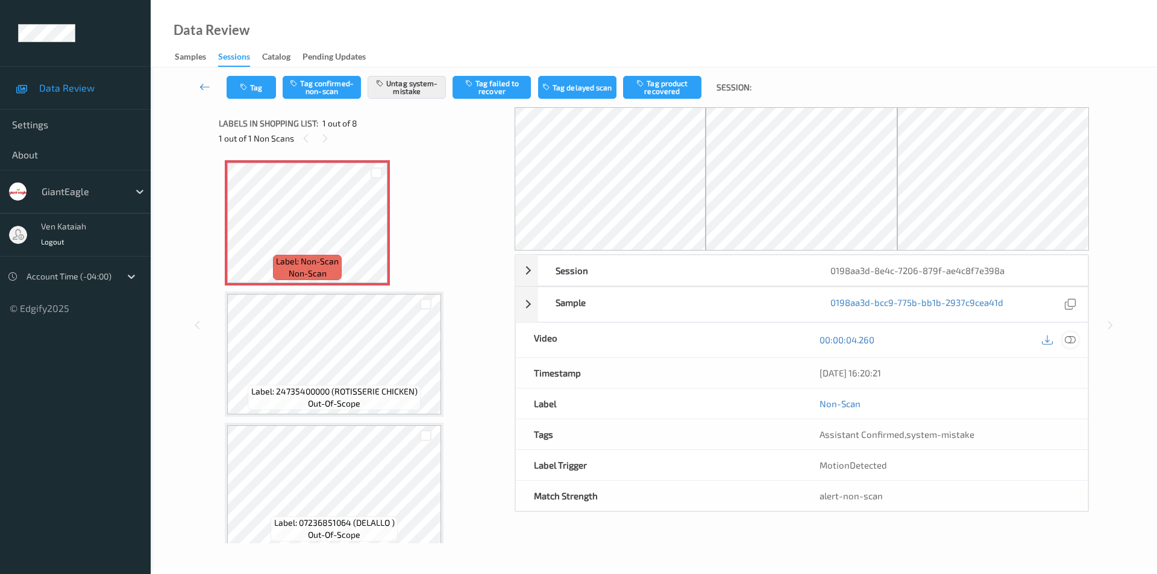
click at [1069, 340] on icon at bounding box center [1069, 339] width 11 height 11
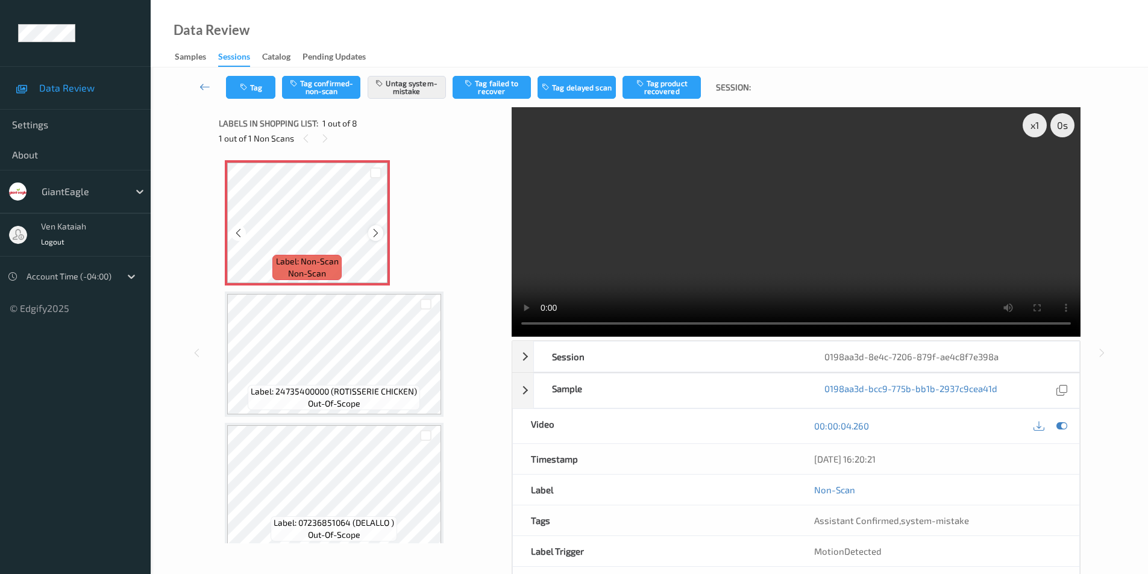
click at [375, 234] on icon at bounding box center [375, 233] width 10 height 11
click at [1060, 428] on icon at bounding box center [1061, 425] width 11 height 11
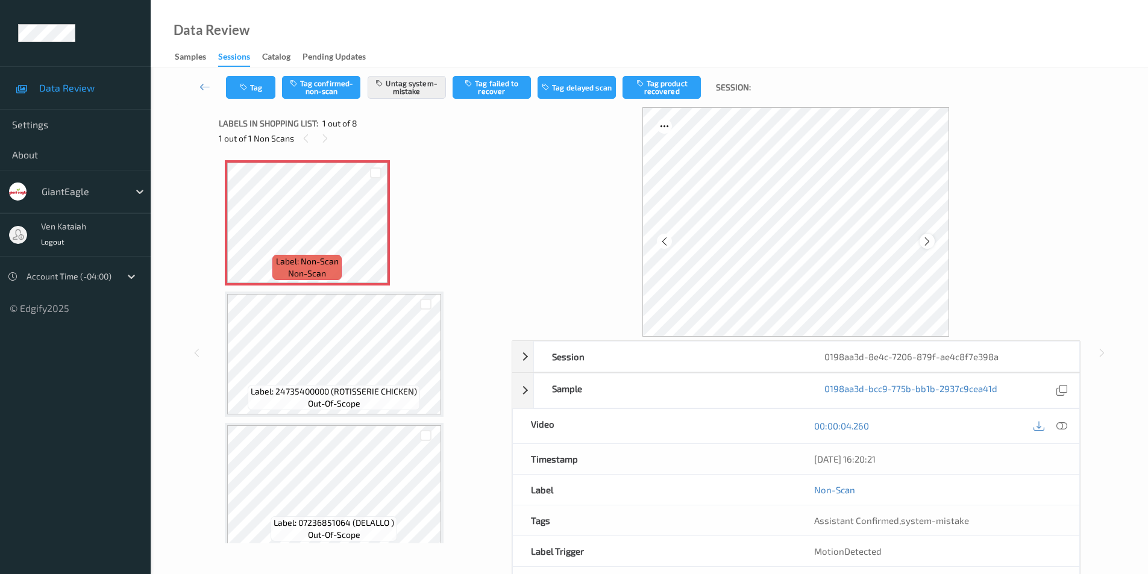
click at [922, 241] on icon at bounding box center [927, 241] width 10 height 11
click at [1063, 425] on icon at bounding box center [1061, 425] width 11 height 11
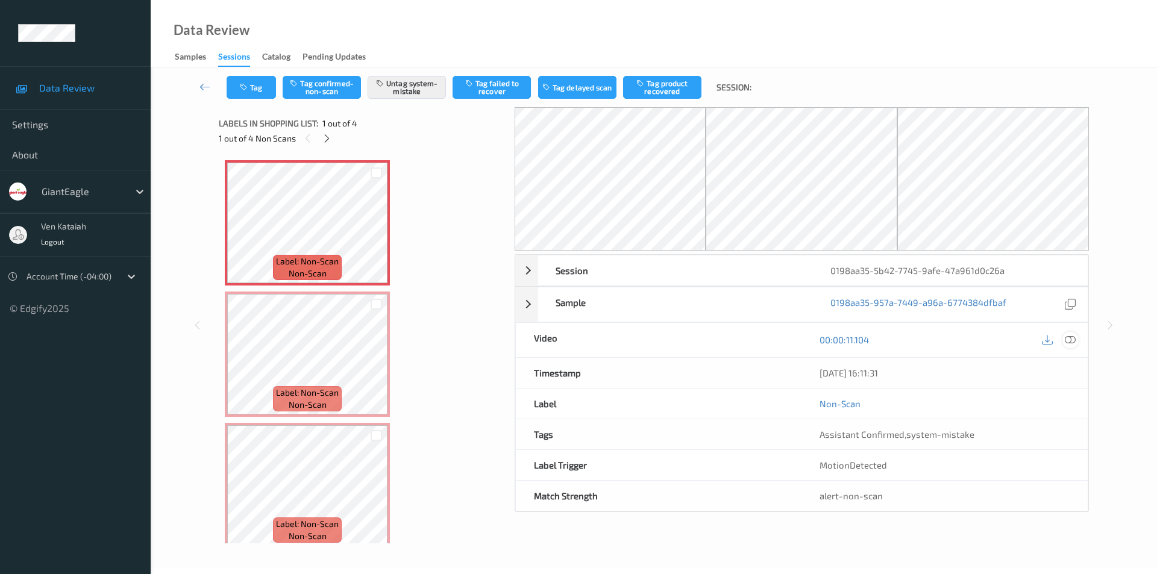
click at [1075, 338] on icon at bounding box center [1069, 339] width 11 height 11
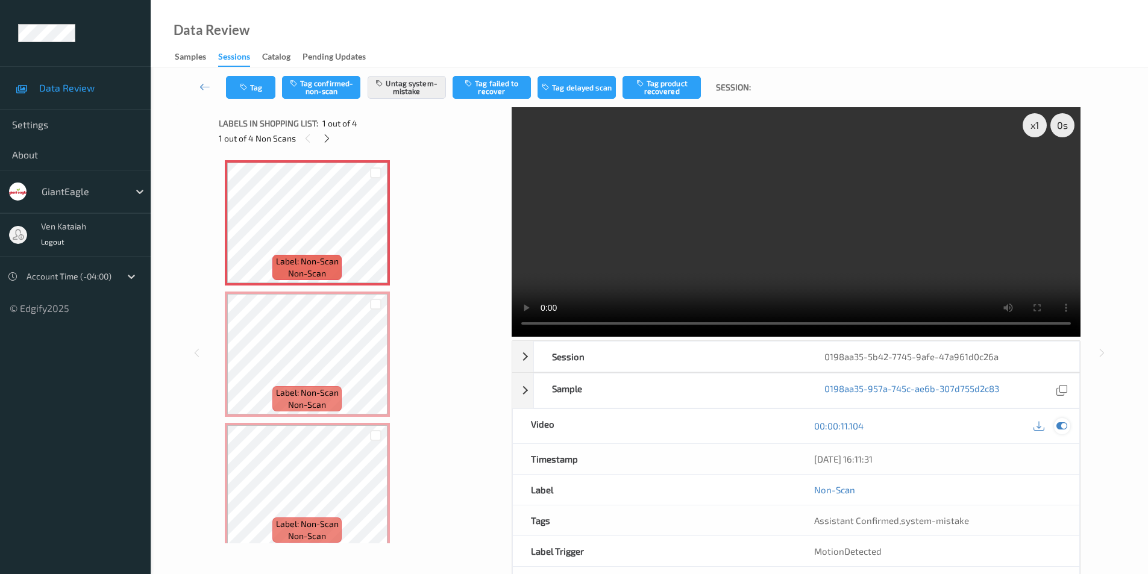
click at [1060, 424] on icon at bounding box center [1061, 425] width 11 height 11
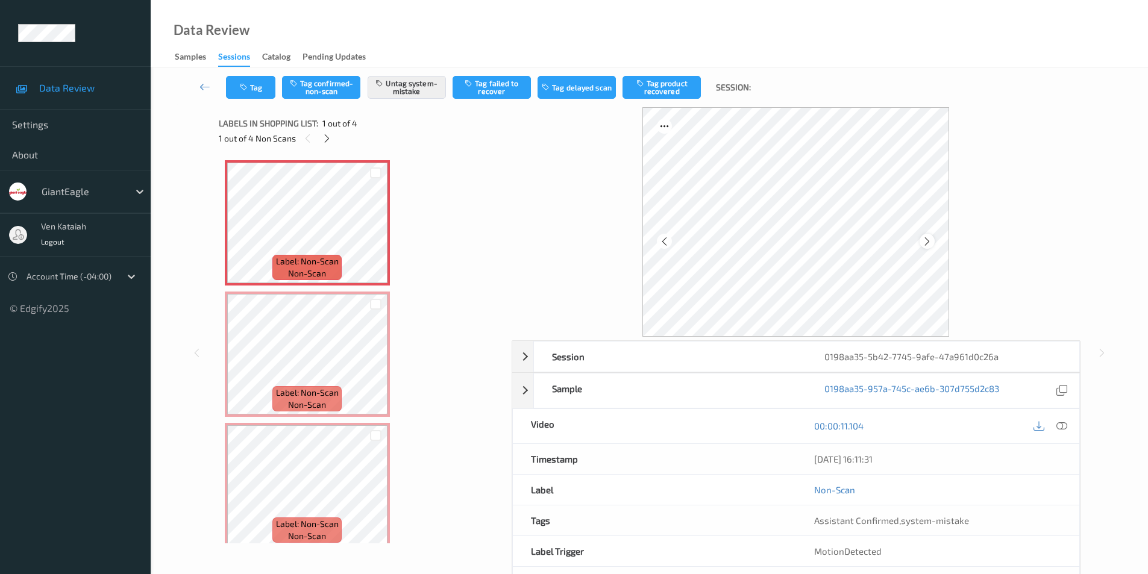
click at [926, 240] on icon at bounding box center [927, 241] width 10 height 11
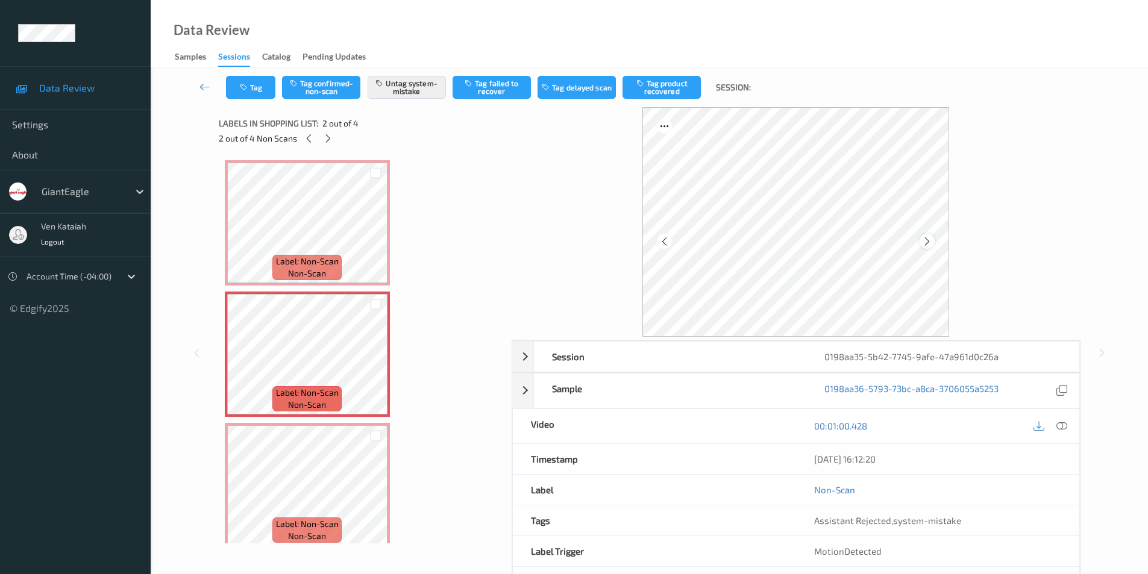
click at [924, 237] on icon at bounding box center [927, 241] width 10 height 11
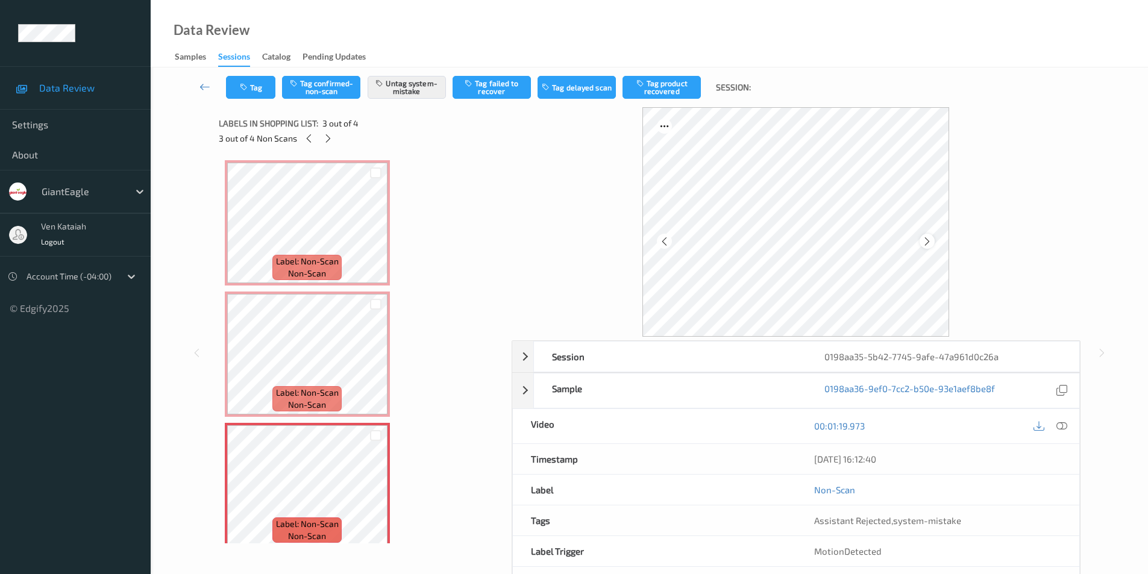
click at [924, 239] on icon at bounding box center [927, 241] width 10 height 11
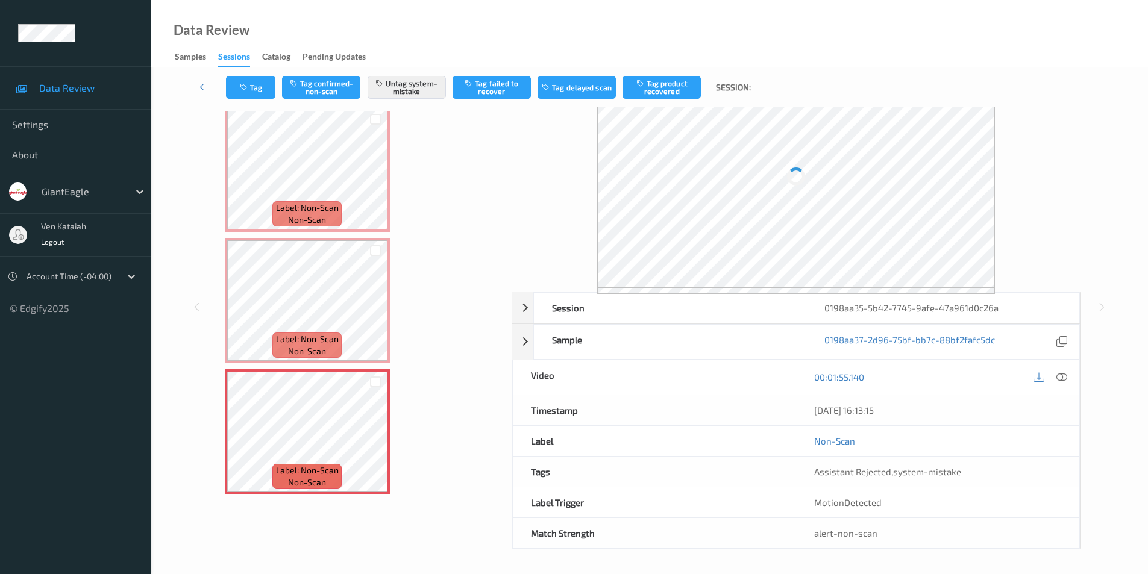
scroll to position [49, 0]
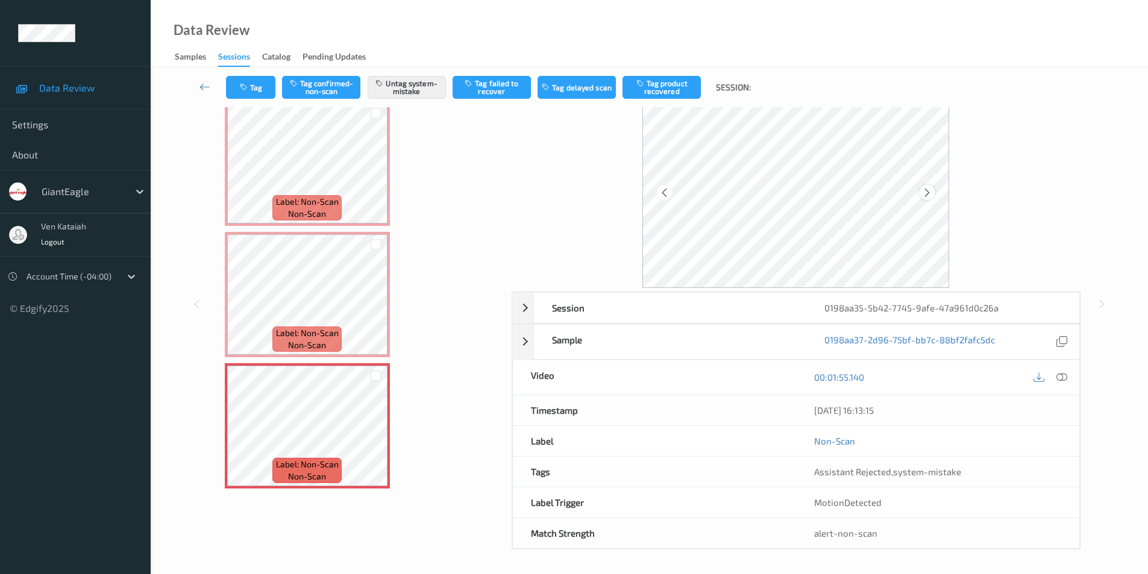
click at [926, 192] on icon at bounding box center [927, 192] width 10 height 11
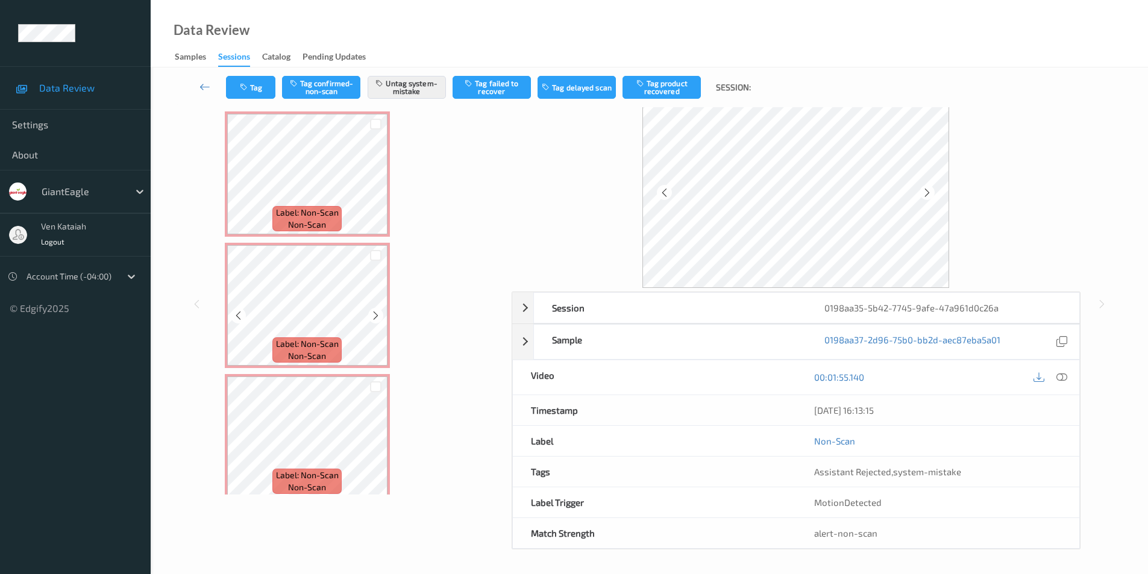
scroll to position [0, 0]
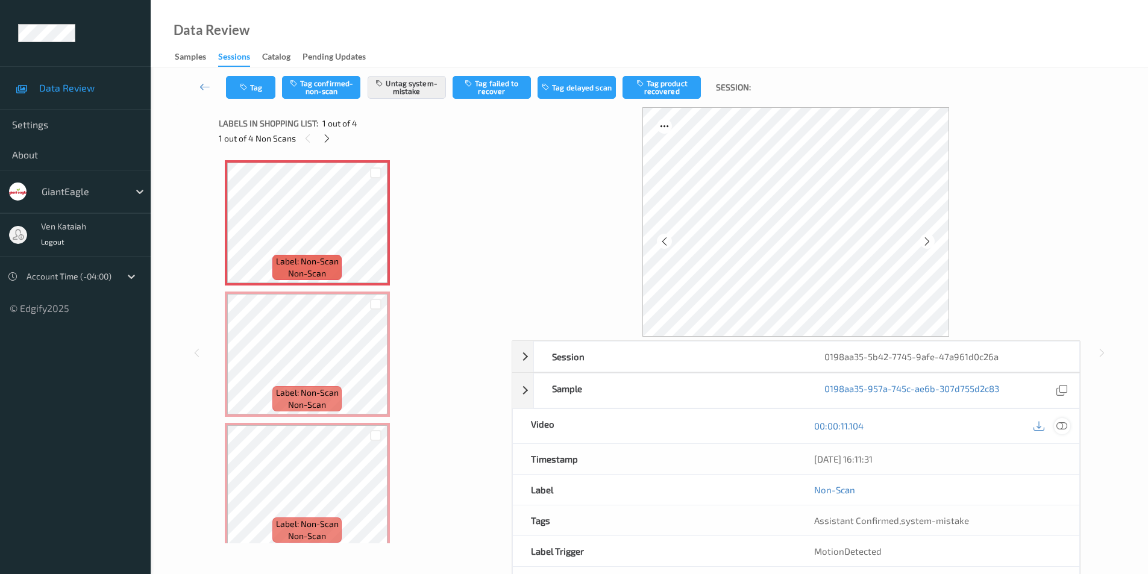
click at [1064, 425] on icon at bounding box center [1061, 425] width 11 height 11
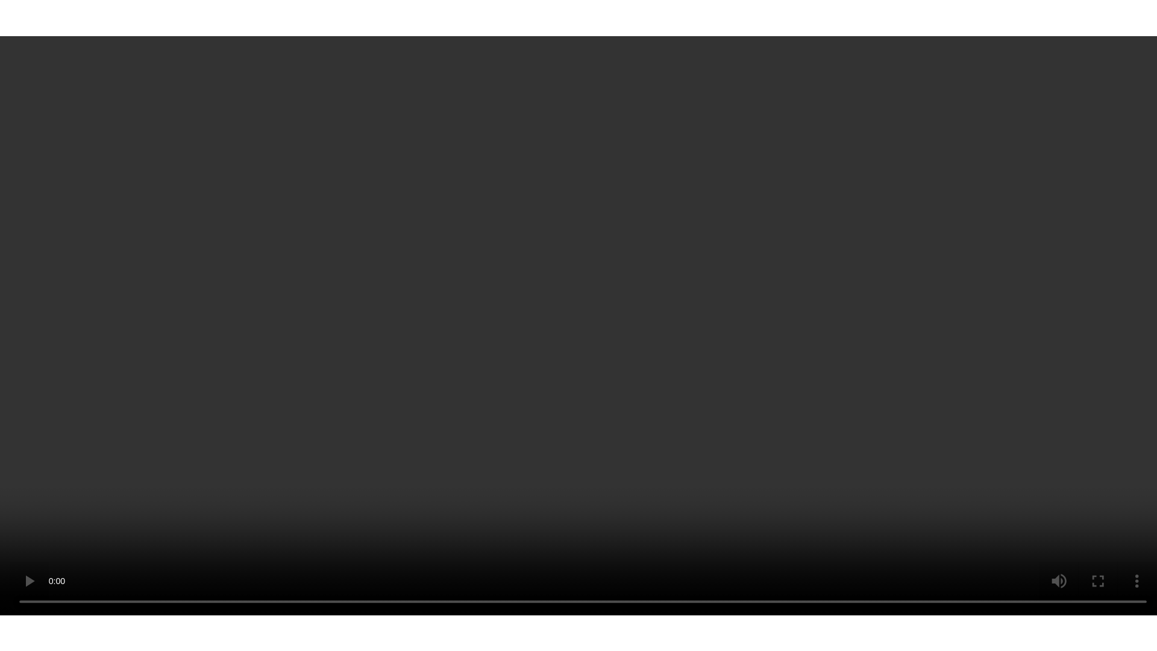
scroll to position [142, 0]
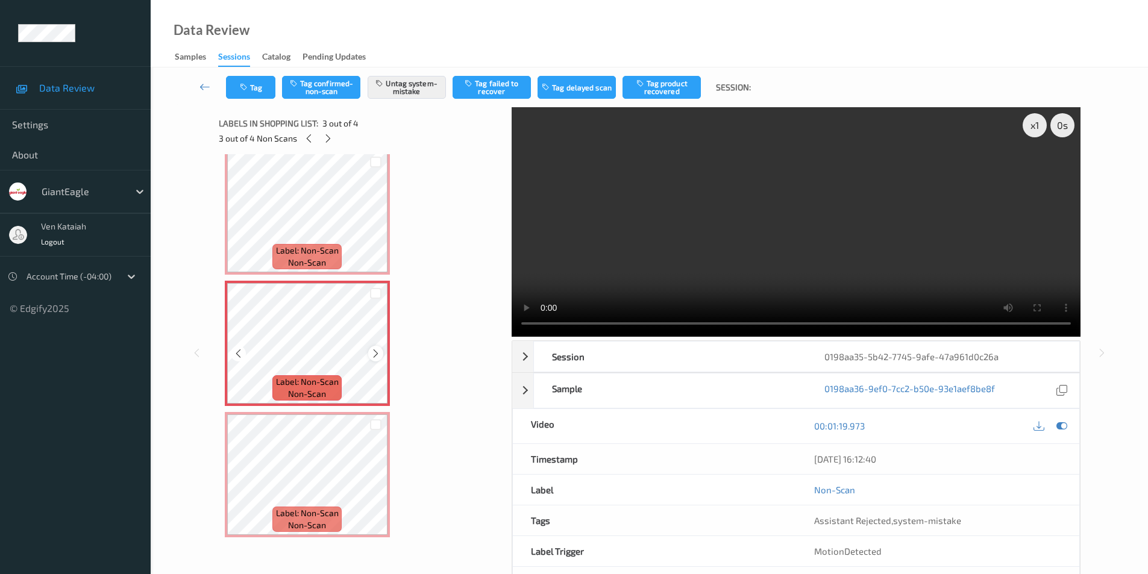
click at [375, 352] on icon at bounding box center [375, 353] width 10 height 11
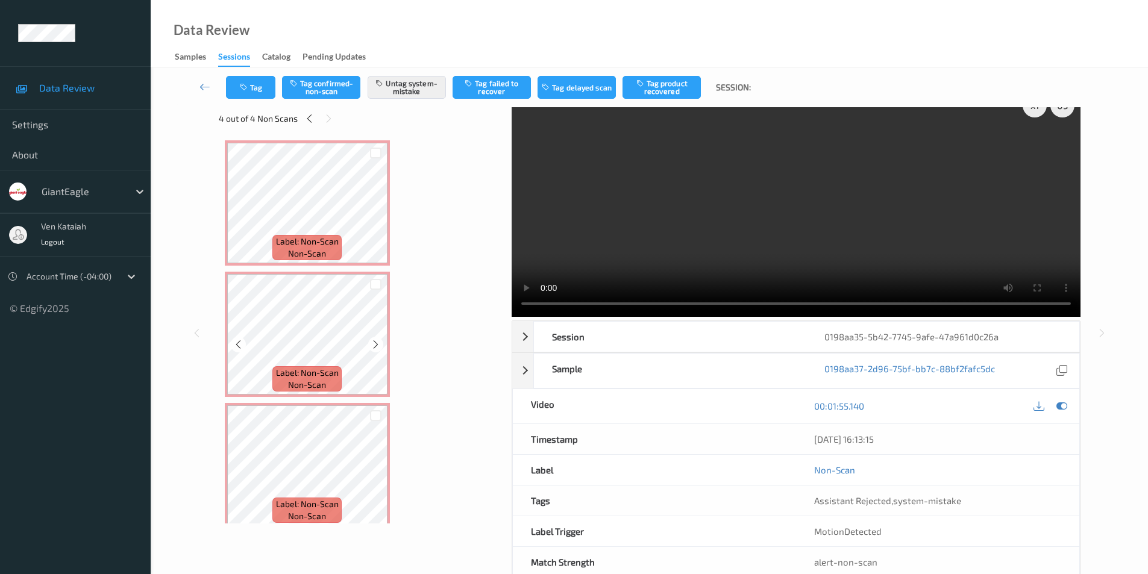
scroll to position [0, 0]
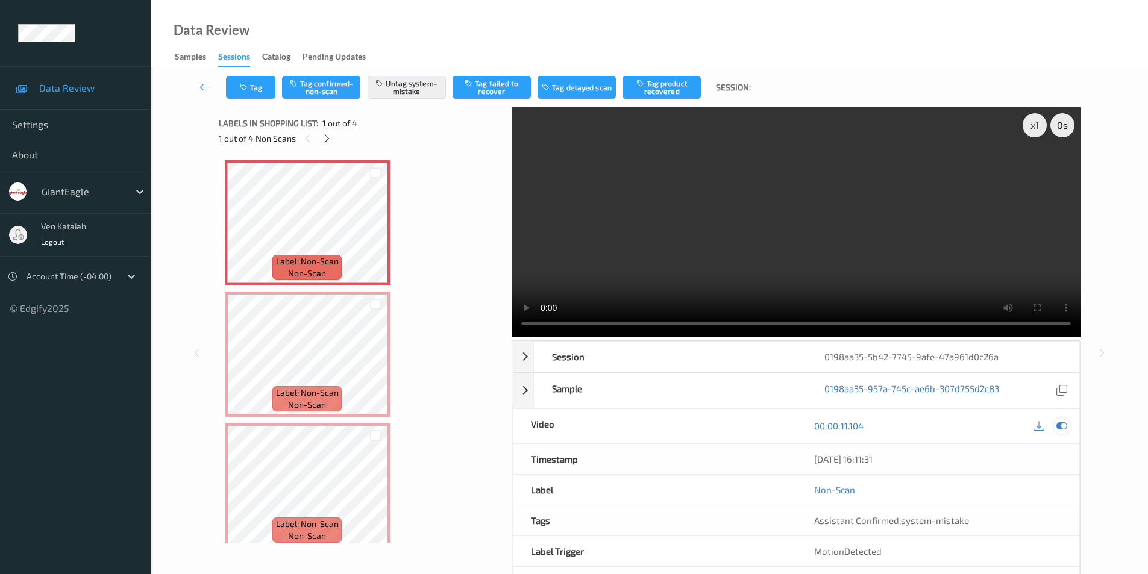
click at [1063, 426] on icon at bounding box center [1061, 425] width 11 height 11
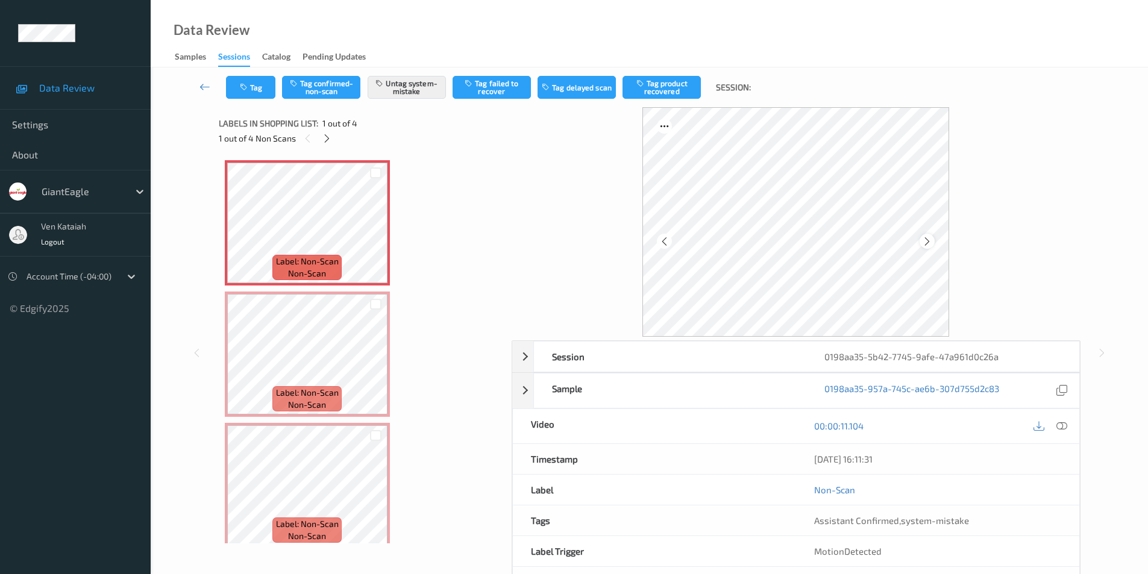
click at [932, 243] on div at bounding box center [926, 241] width 15 height 15
click at [931, 243] on icon at bounding box center [927, 241] width 10 height 11
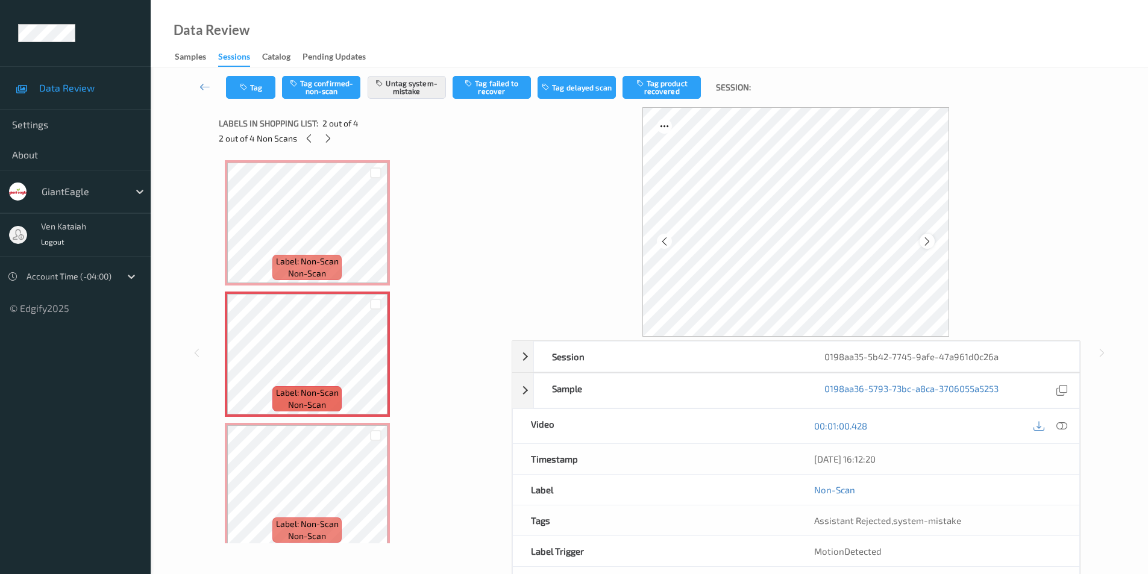
click at [925, 241] on icon at bounding box center [927, 241] width 10 height 11
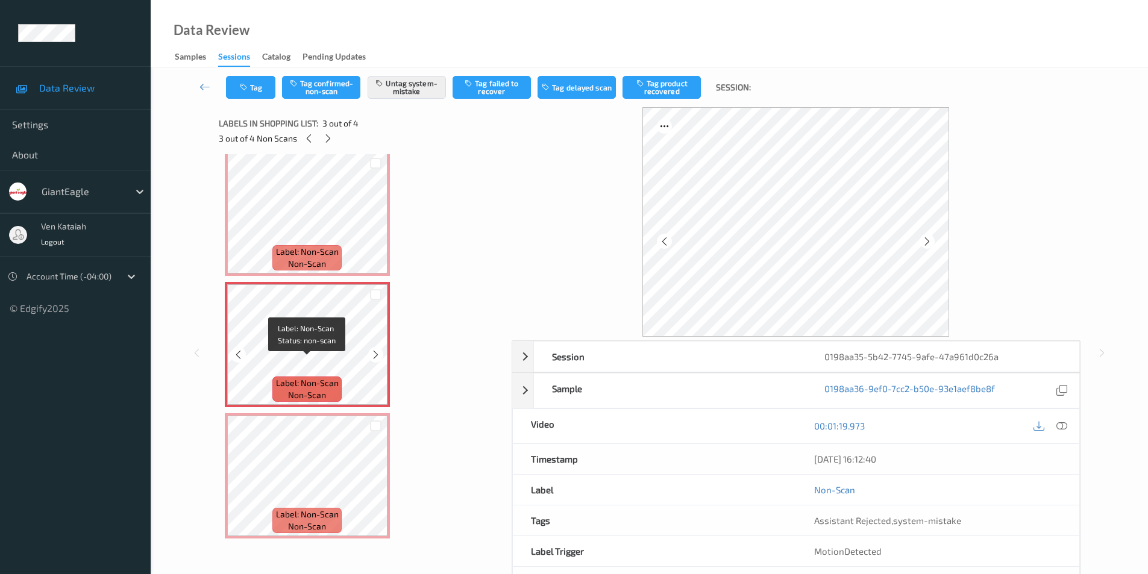
scroll to position [142, 0]
click at [931, 242] on icon at bounding box center [927, 241] width 10 height 11
click at [932, 241] on div at bounding box center [926, 241] width 15 height 15
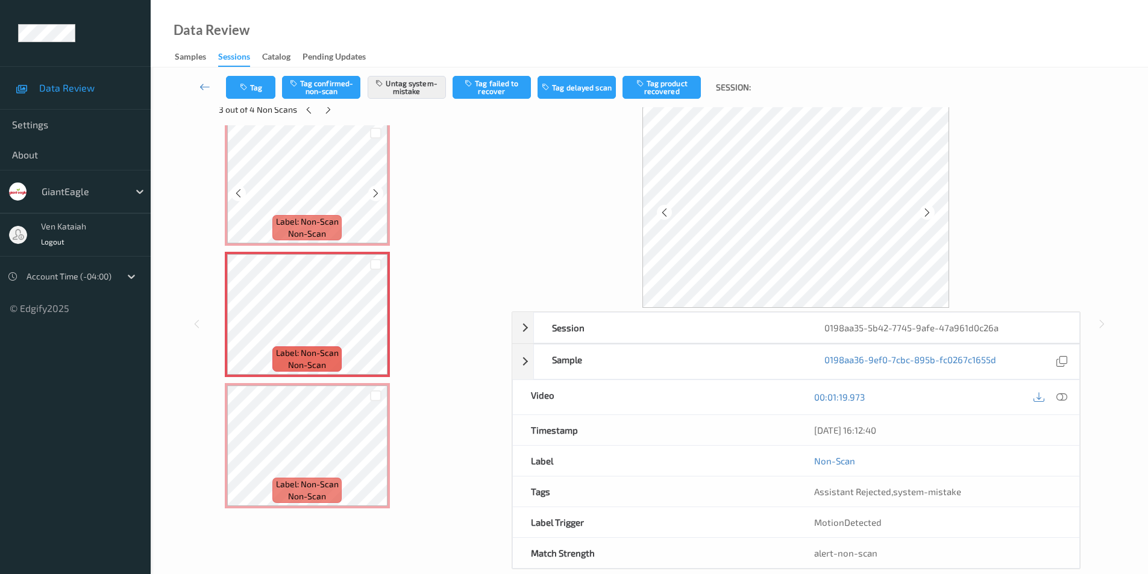
scroll to position [49, 0]
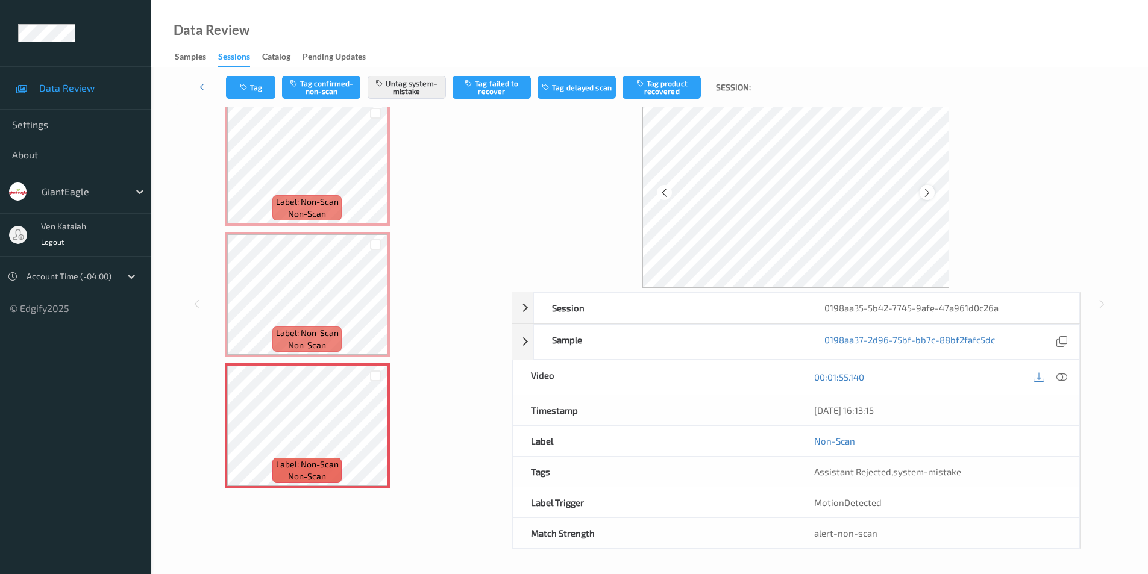
click at [932, 192] on div at bounding box center [926, 192] width 15 height 15
click at [933, 192] on div at bounding box center [926, 192] width 15 height 15
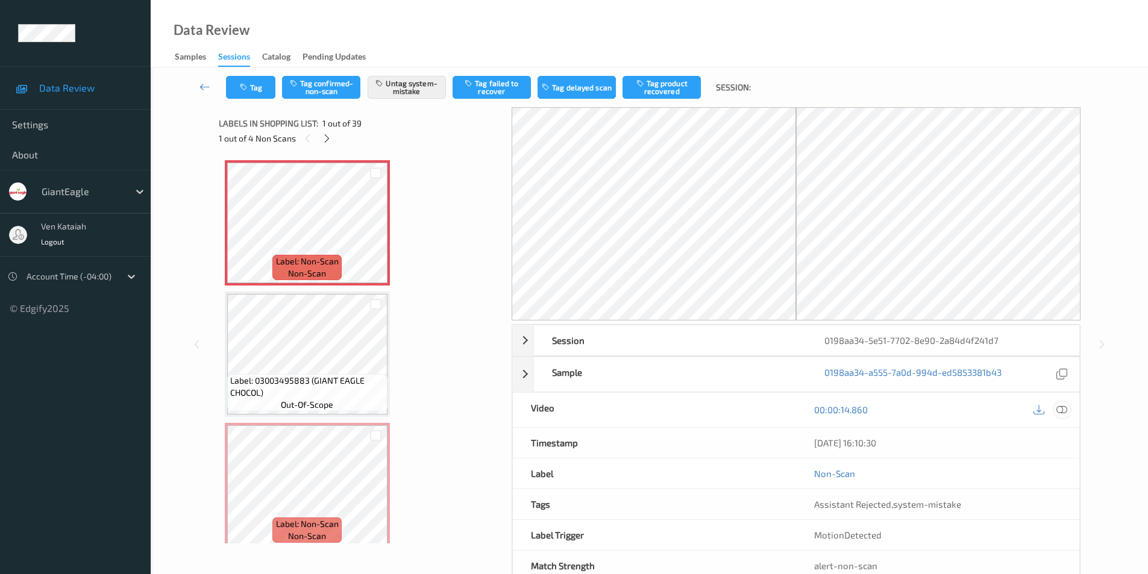
click at [1063, 412] on icon at bounding box center [1061, 409] width 11 height 11
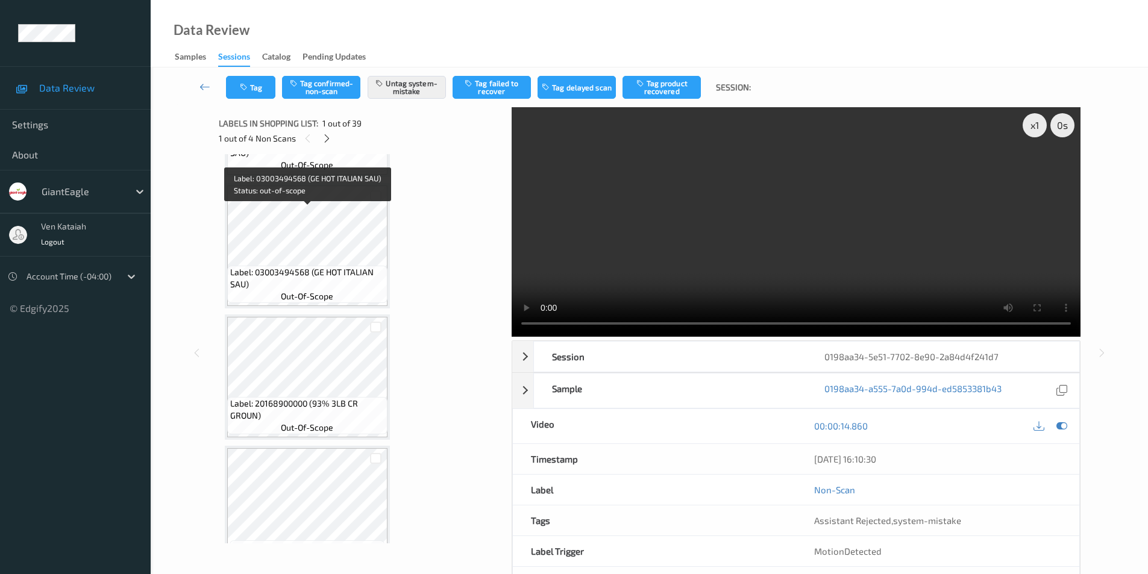
scroll to position [1566, 0]
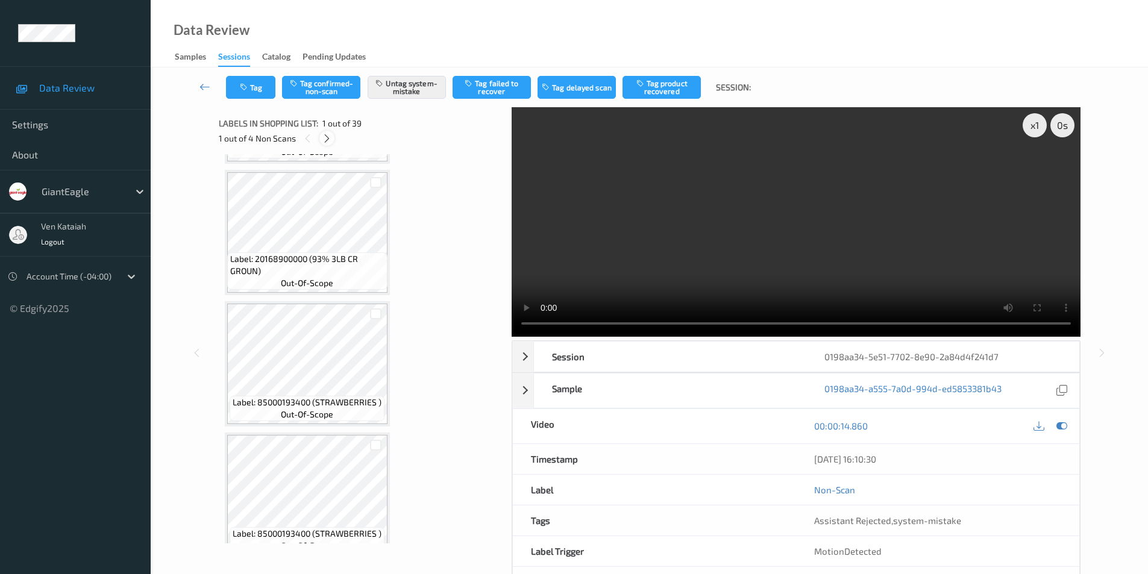
click at [326, 136] on icon at bounding box center [327, 138] width 10 height 11
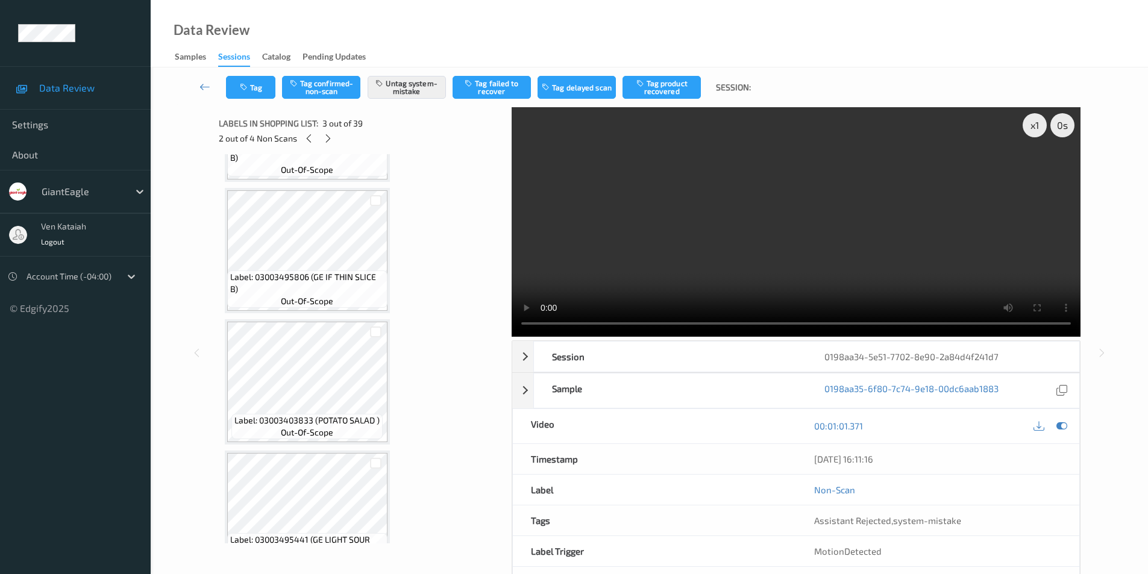
scroll to position [499, 0]
click at [328, 141] on icon at bounding box center [328, 138] width 10 height 11
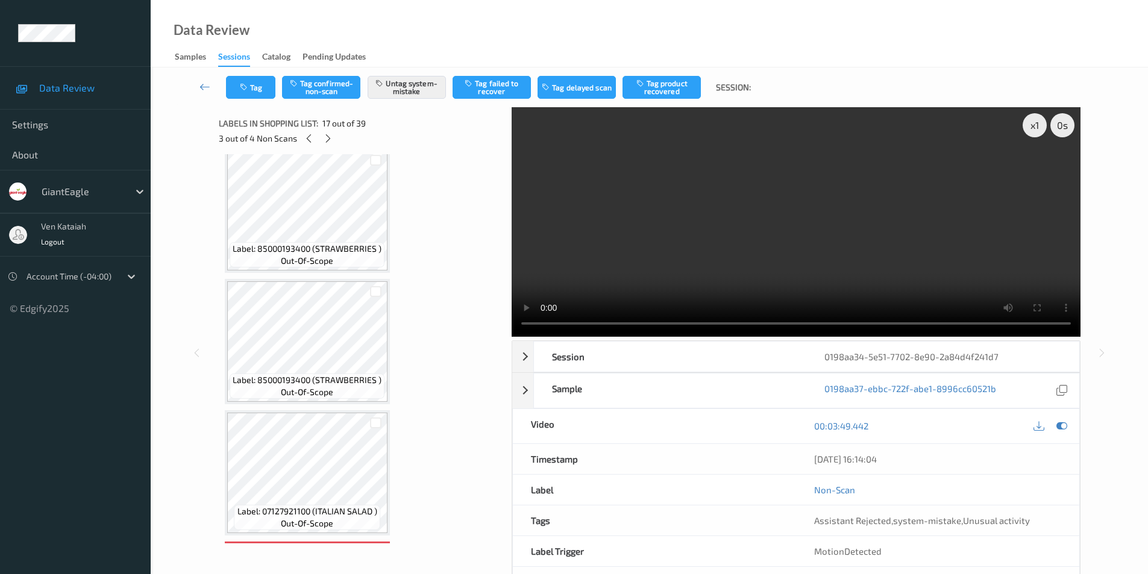
scroll to position [1494, 0]
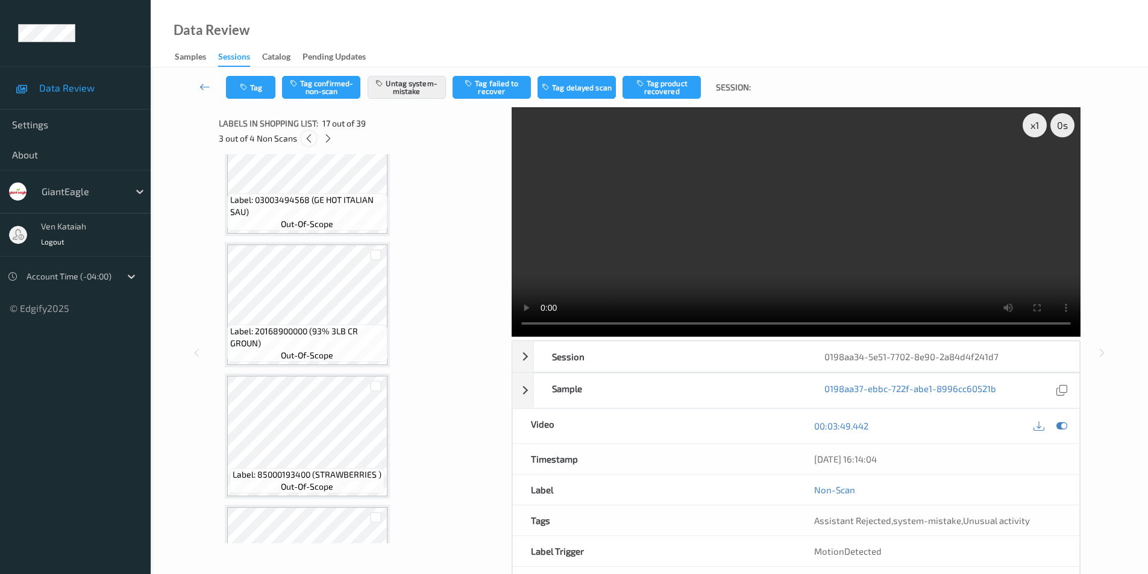
click at [308, 136] on icon at bounding box center [309, 138] width 10 height 11
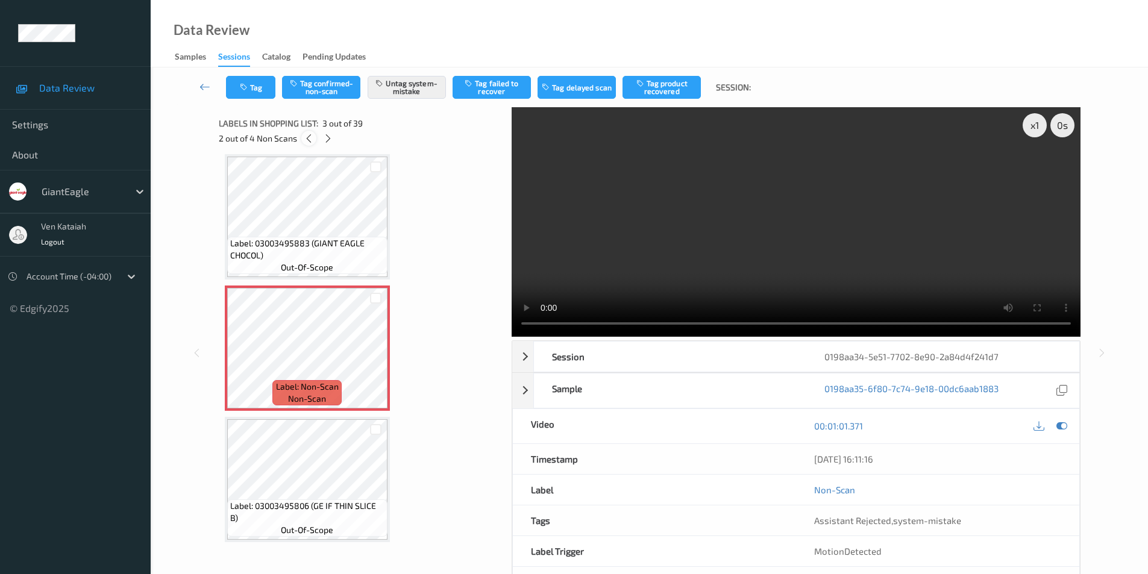
click at [308, 136] on icon at bounding box center [309, 138] width 10 height 11
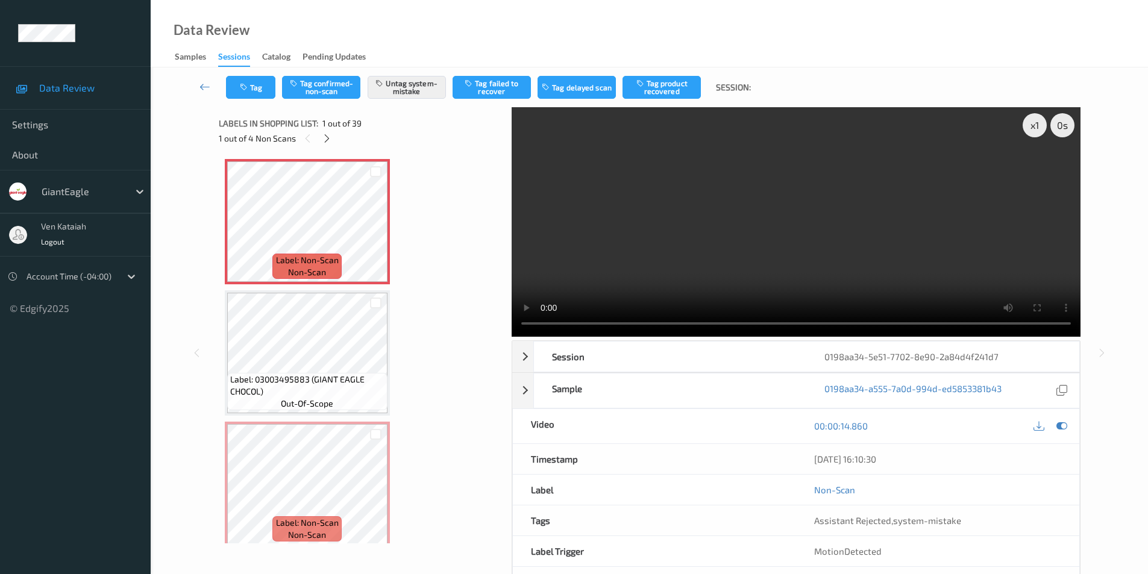
scroll to position [0, 0]
click at [377, 236] on icon at bounding box center [375, 233] width 10 height 11
click at [1060, 426] on icon at bounding box center [1061, 425] width 11 height 11
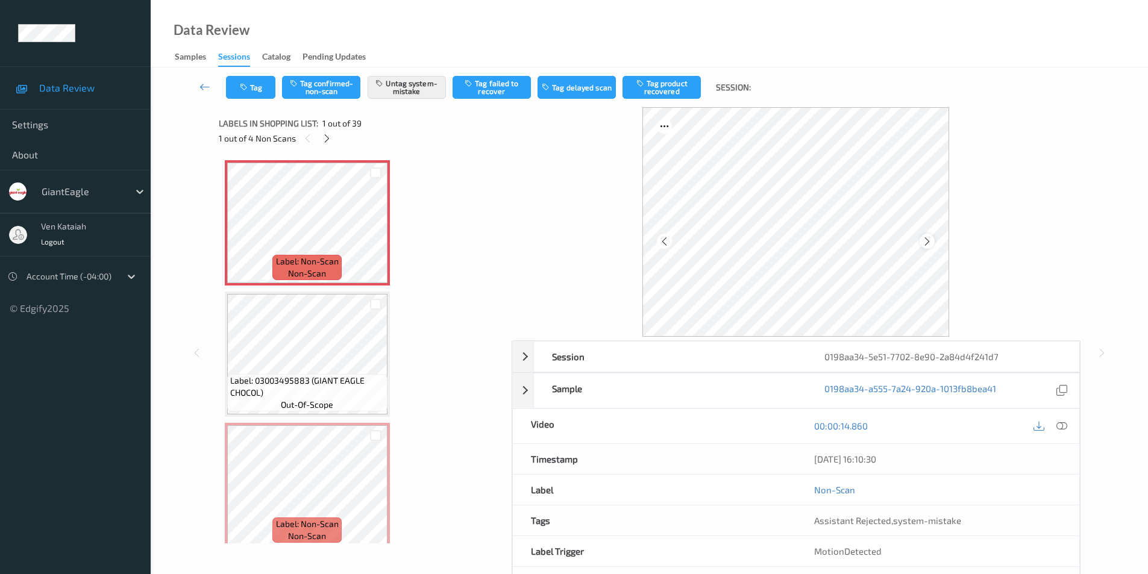
click at [925, 240] on icon at bounding box center [927, 241] width 10 height 11
click at [1066, 427] on icon at bounding box center [1061, 425] width 11 height 11
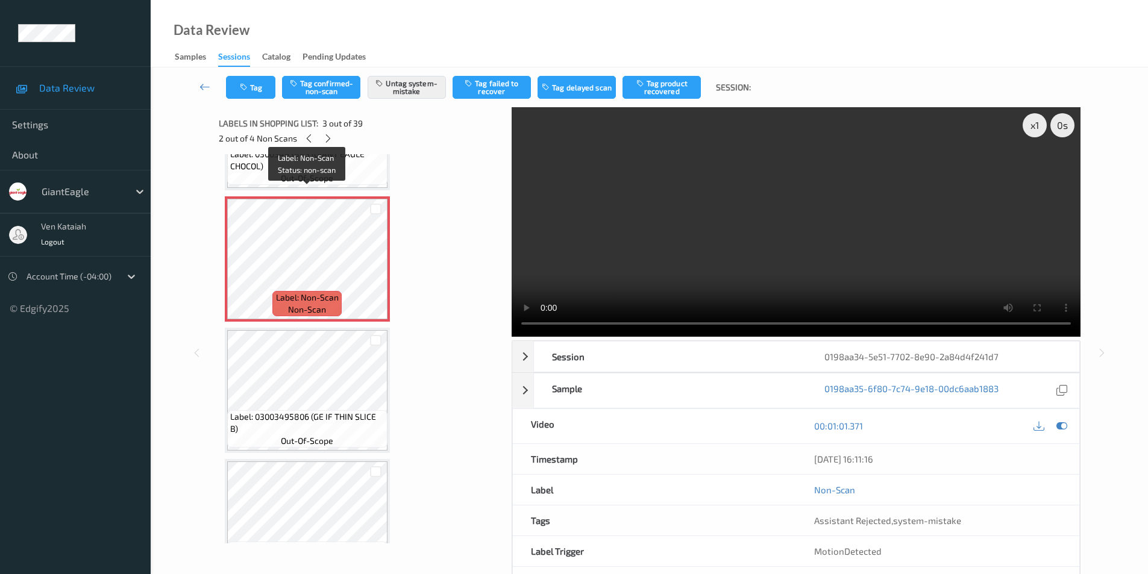
scroll to position [361, 0]
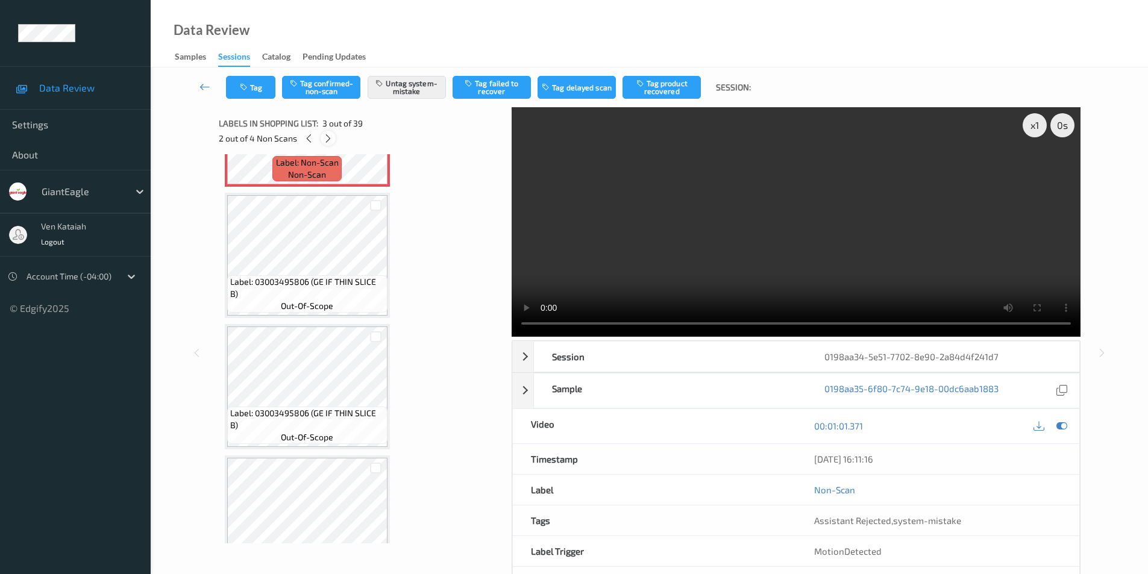
click at [328, 139] on icon at bounding box center [328, 138] width 10 height 11
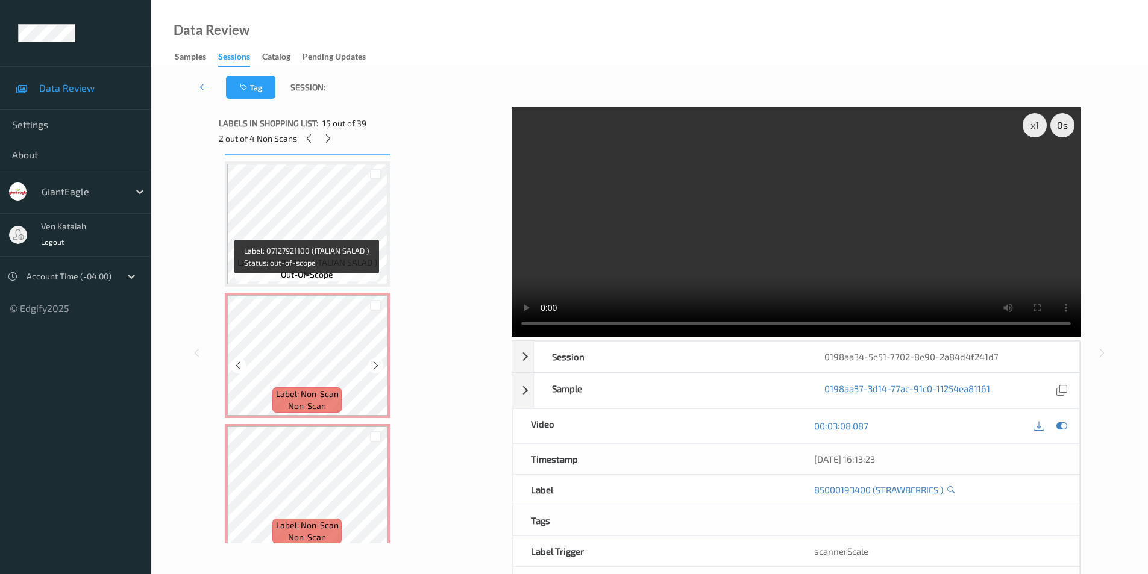
scroll to position [1976, 0]
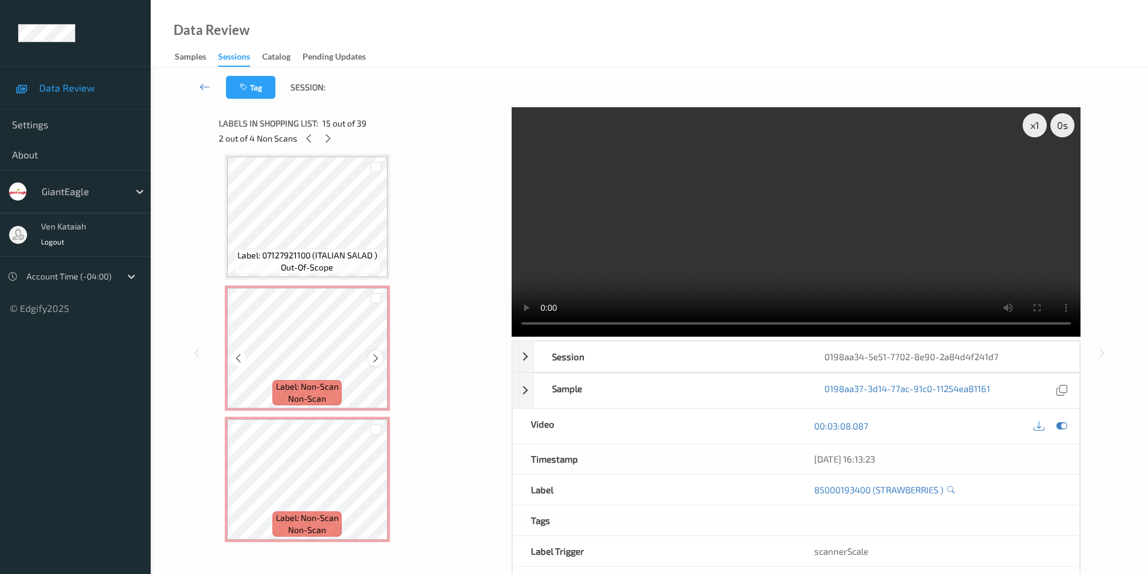
click at [373, 360] on icon at bounding box center [375, 358] width 10 height 11
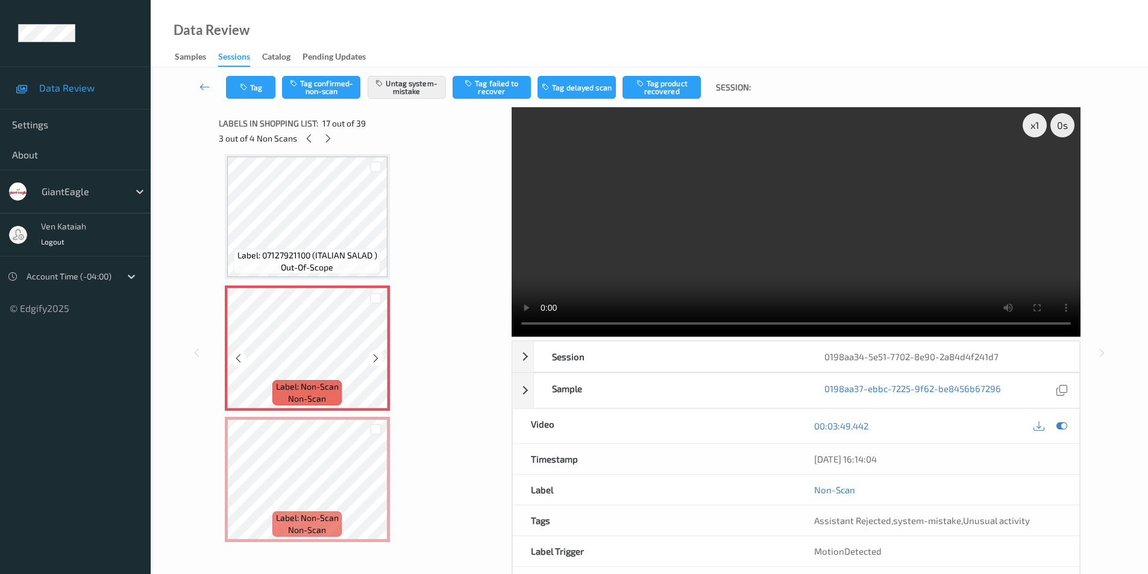
click at [373, 360] on icon at bounding box center [375, 358] width 10 height 11
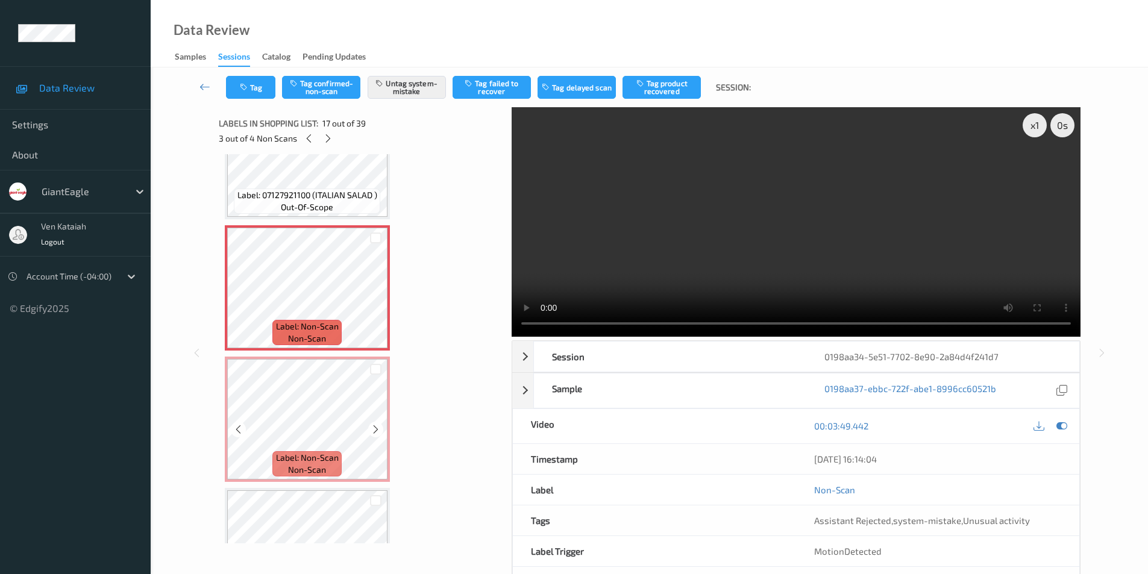
scroll to position [2096, 0]
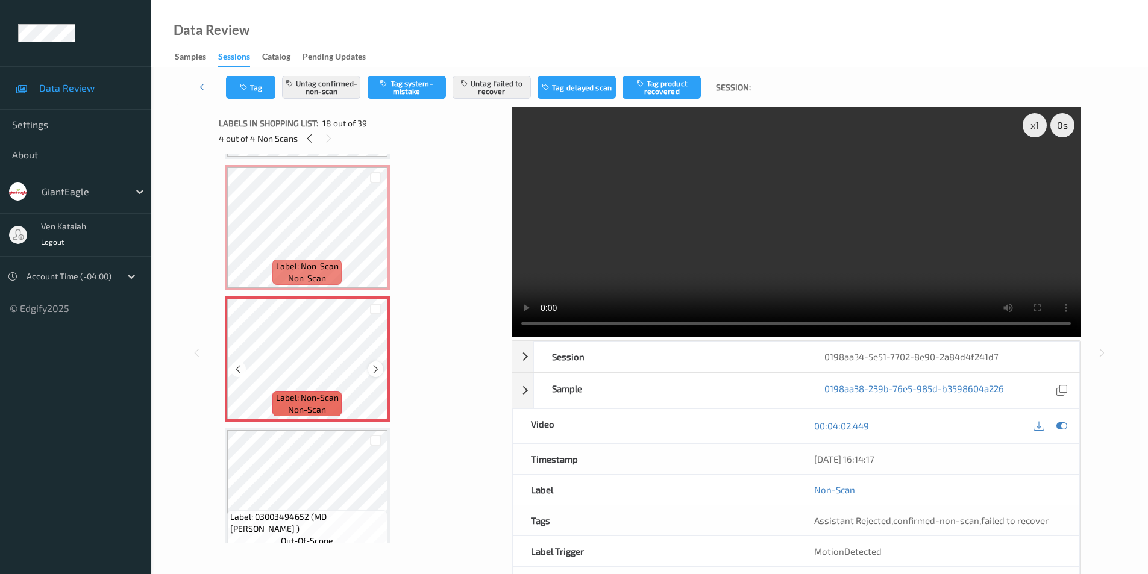
click at [380, 372] on icon at bounding box center [375, 369] width 10 height 11
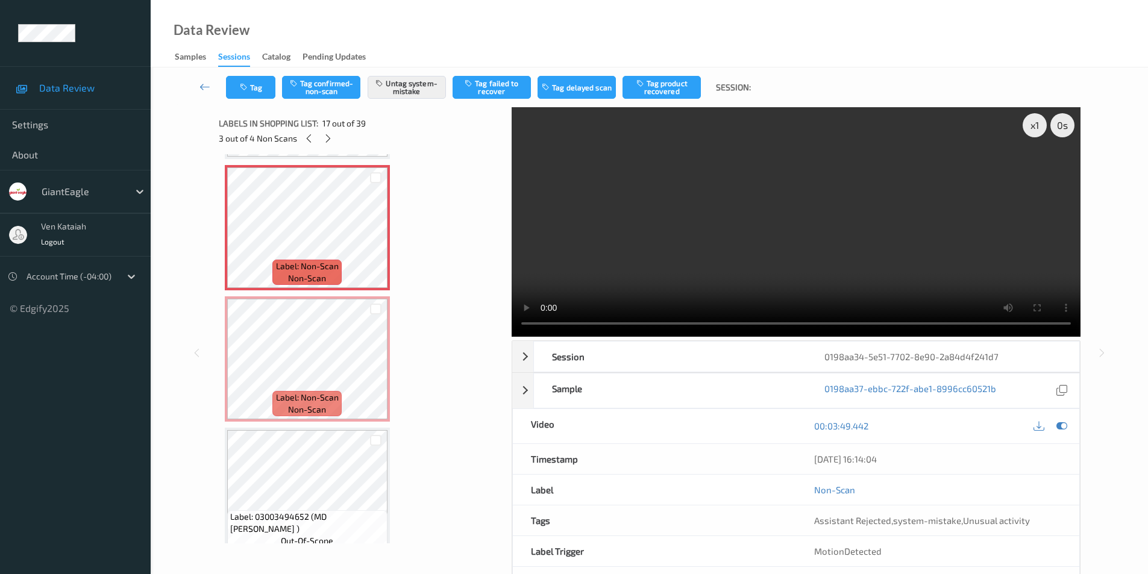
click at [1067, 425] on div at bounding box center [1062, 426] width 16 height 16
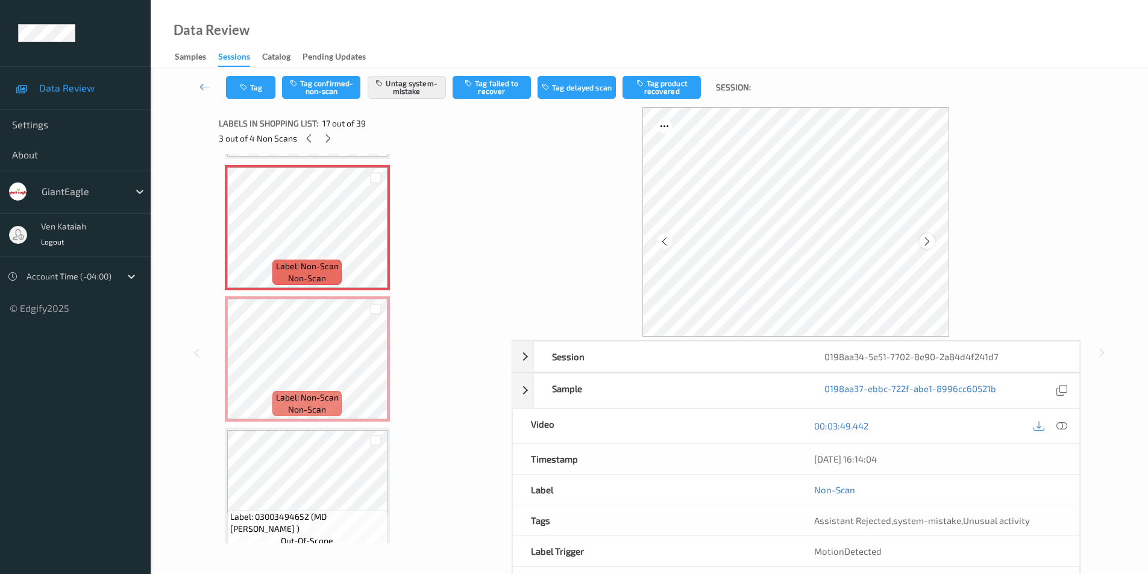
click at [930, 244] on icon at bounding box center [927, 241] width 10 height 11
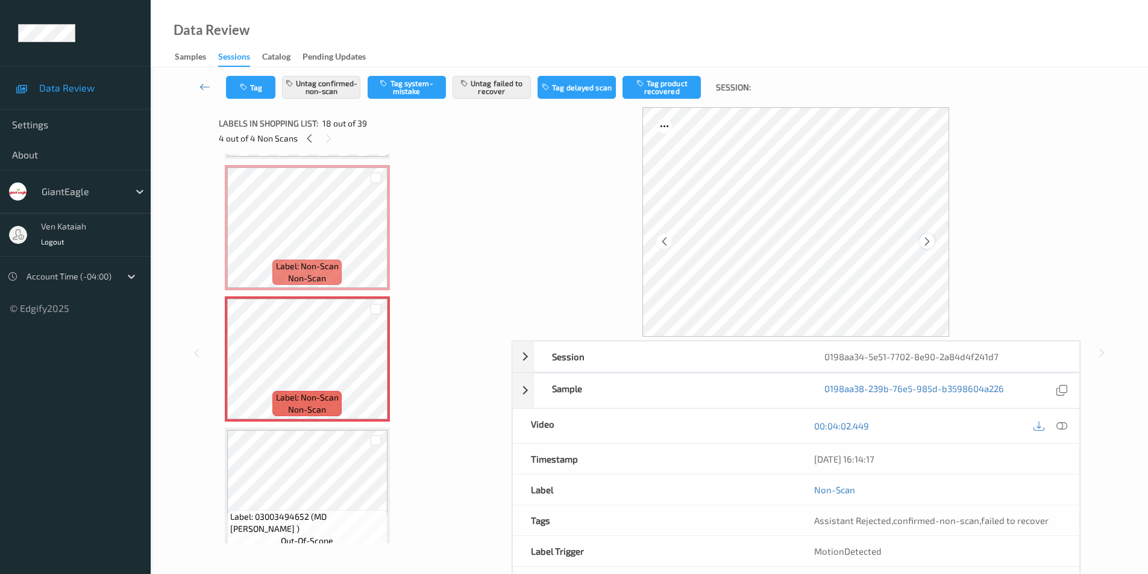
click at [926, 240] on icon at bounding box center [927, 241] width 10 height 11
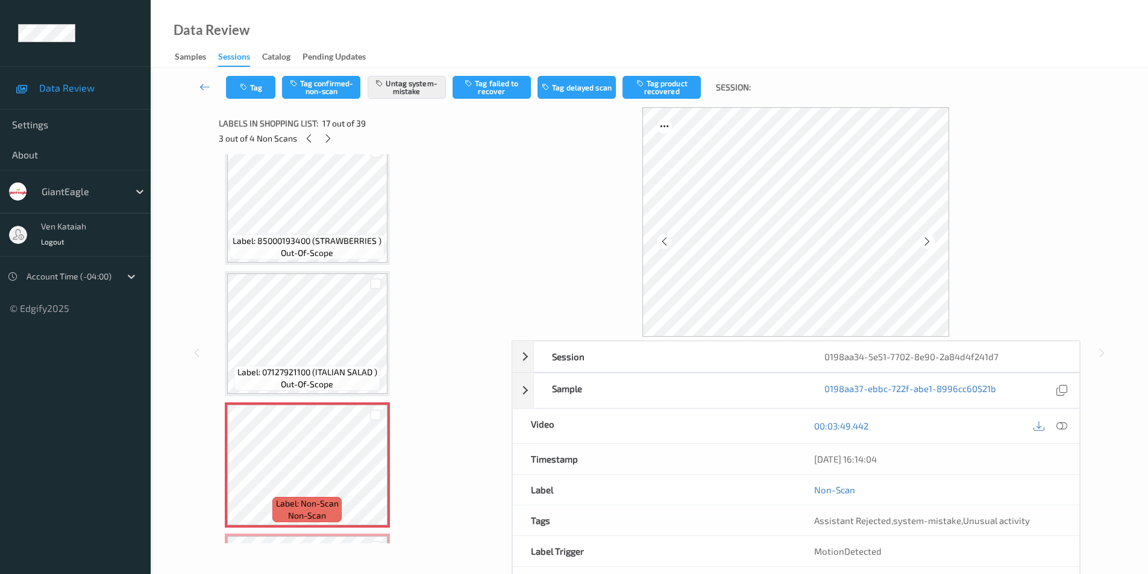
scroll to position [1855, 0]
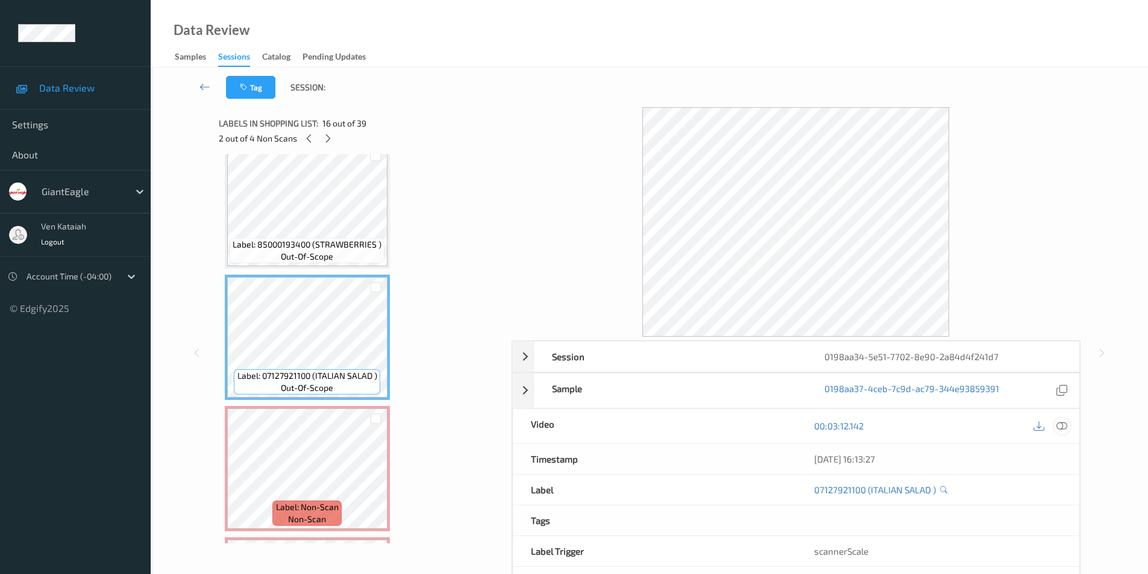
click at [1064, 423] on icon at bounding box center [1061, 425] width 11 height 11
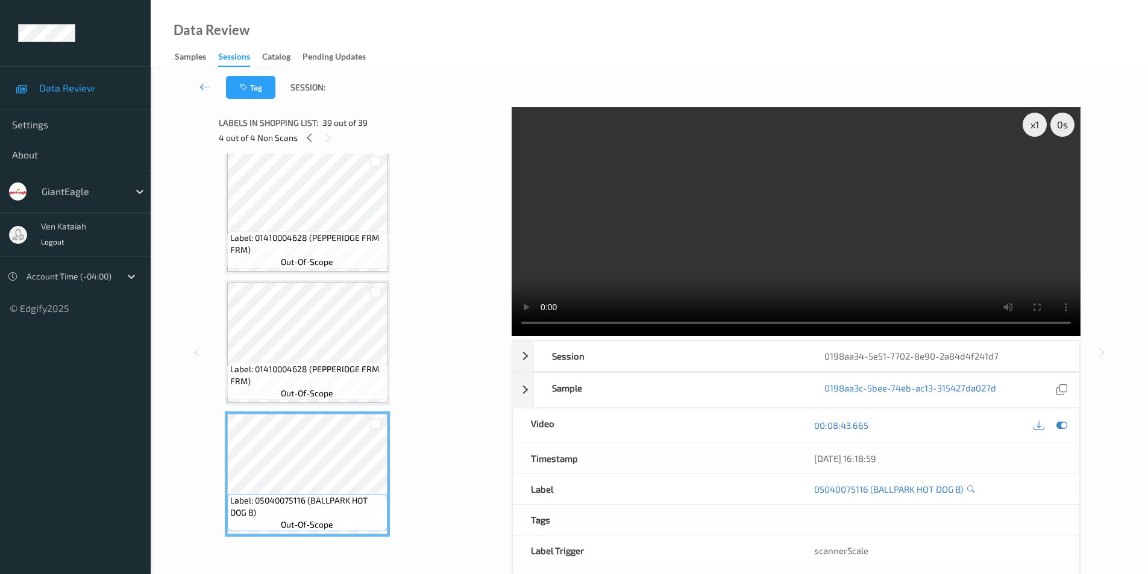
scroll to position [0, 0]
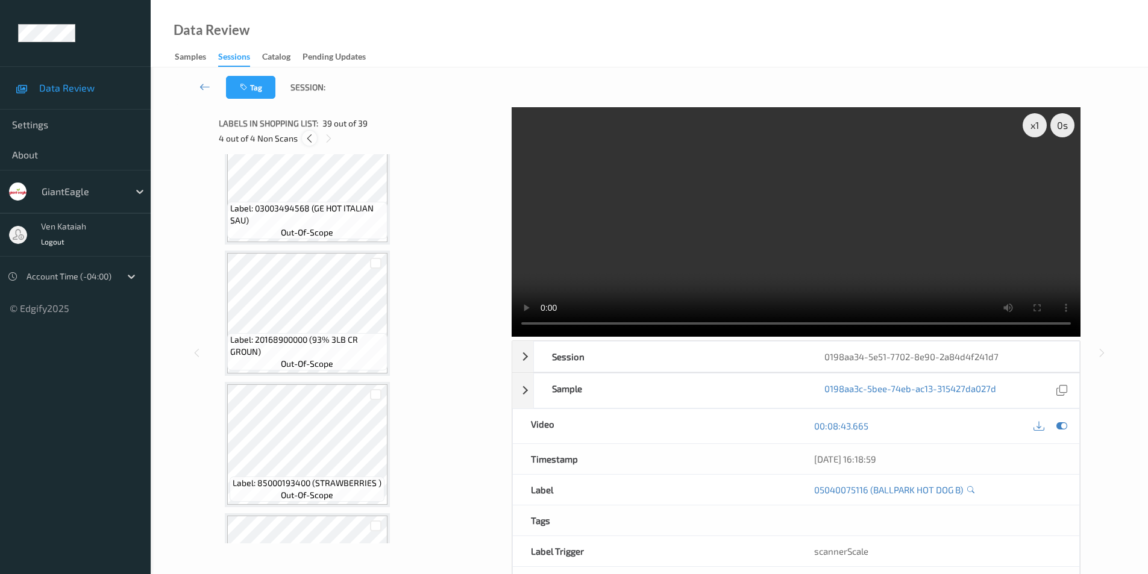
click at [311, 139] on icon at bounding box center [309, 138] width 10 height 11
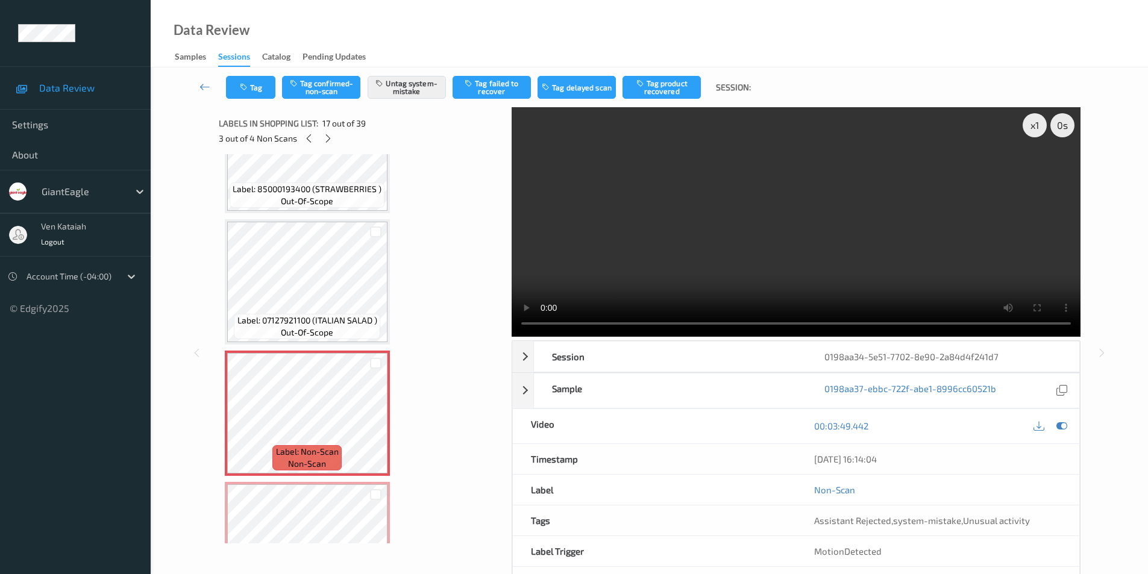
scroll to position [1866, 0]
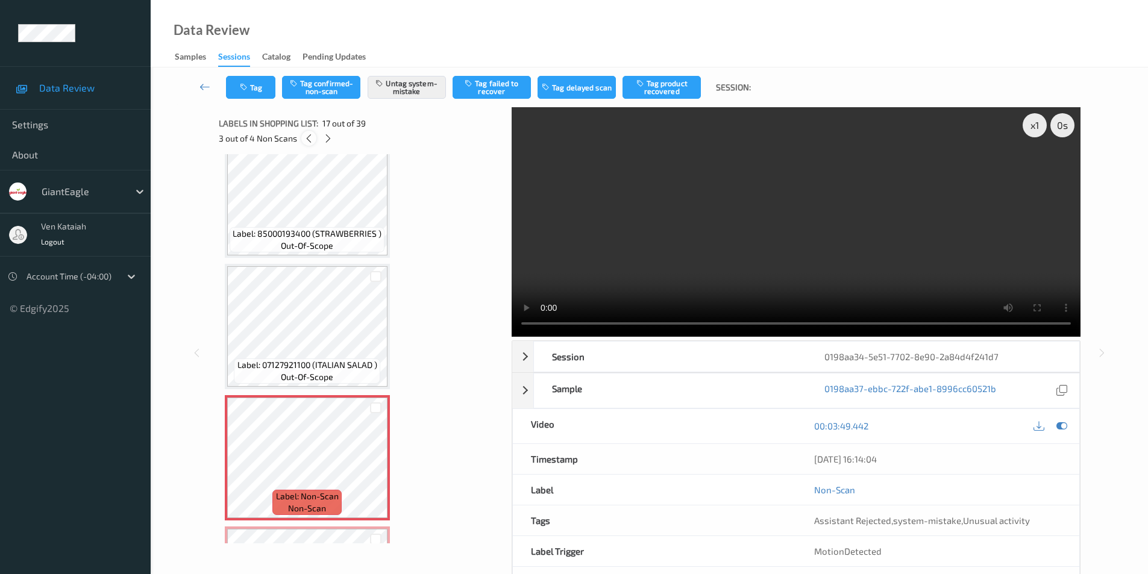
click at [309, 142] on icon at bounding box center [309, 138] width 10 height 11
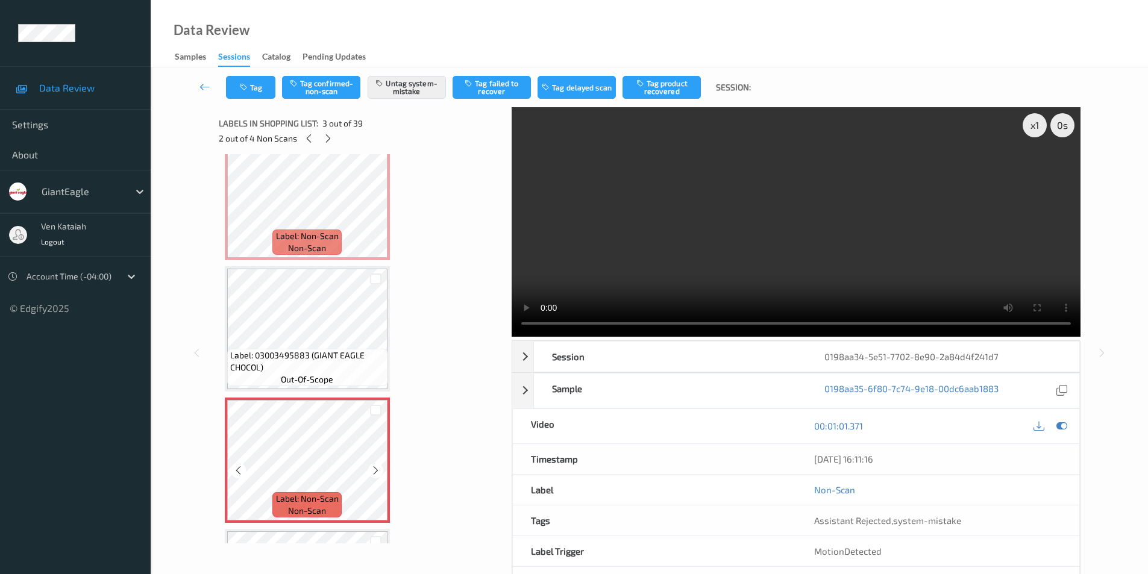
scroll to position [17, 0]
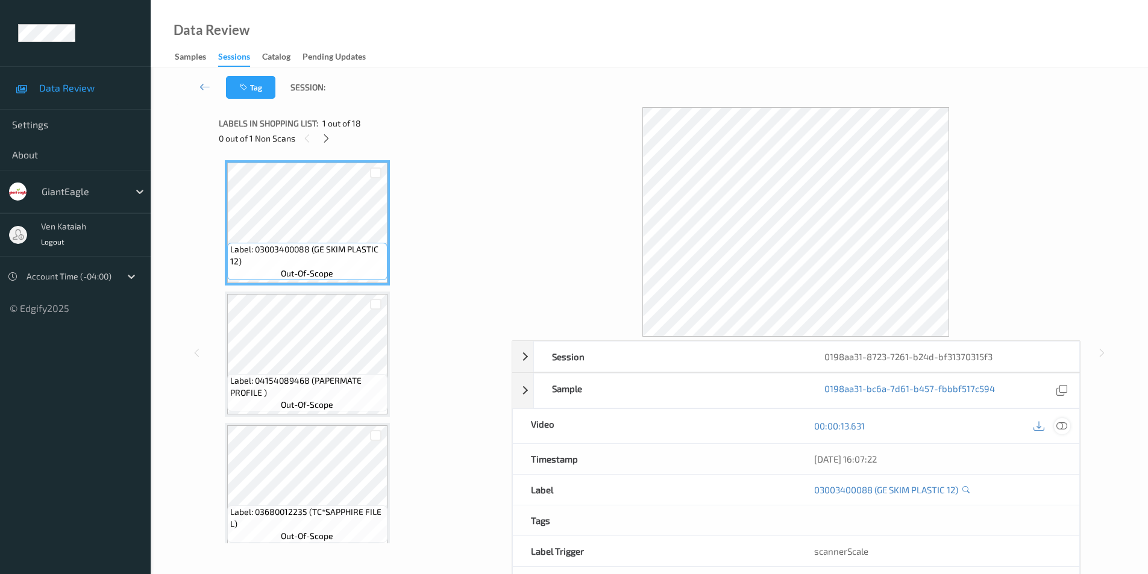
click at [1067, 427] on div at bounding box center [1062, 426] width 16 height 16
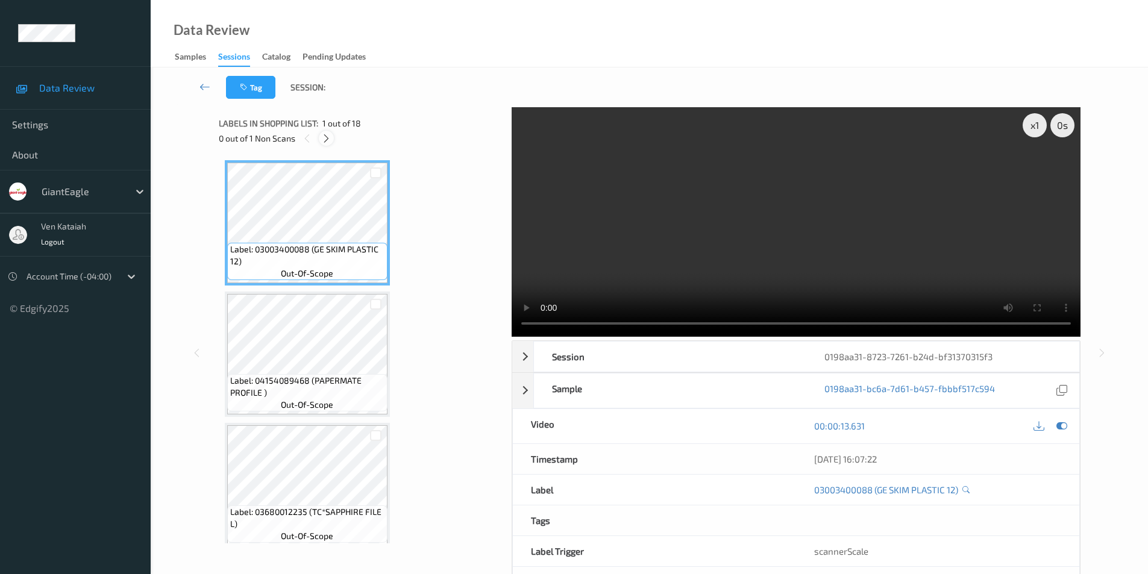
click at [330, 137] on icon at bounding box center [326, 138] width 10 height 11
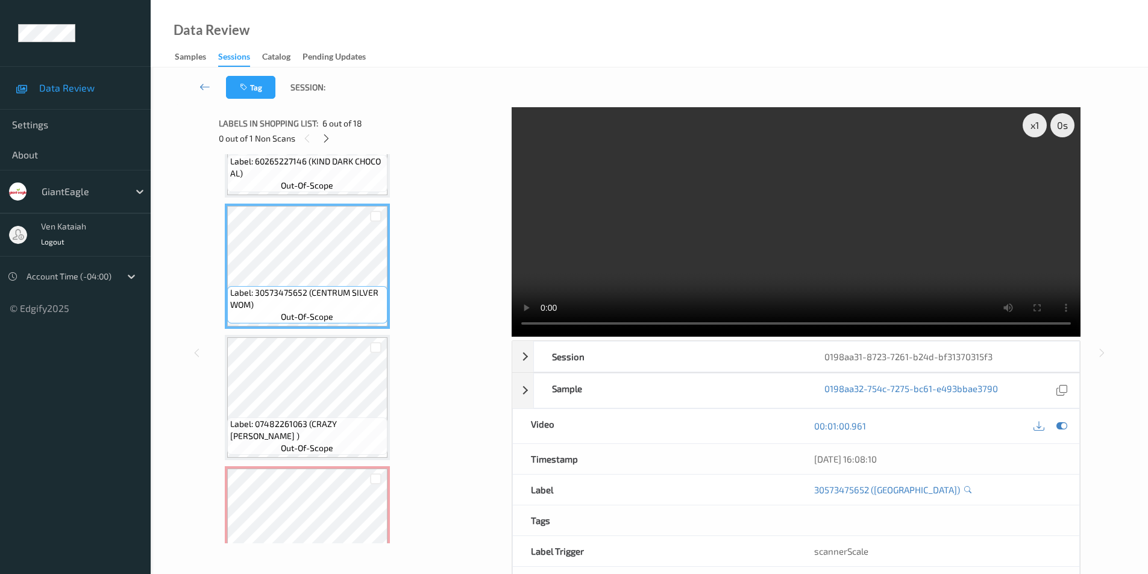
scroll to position [734, 0]
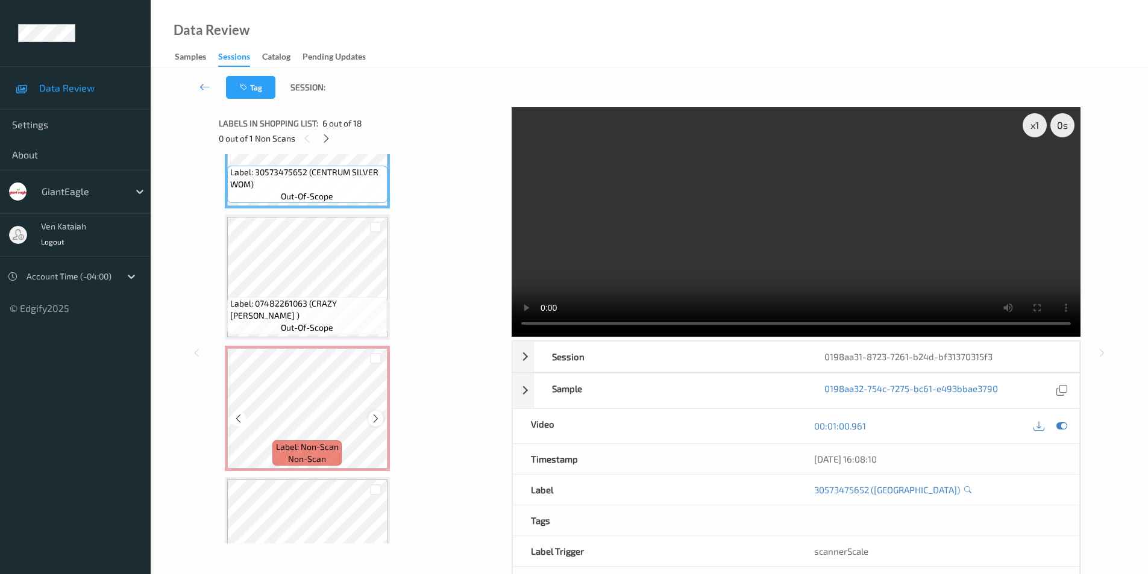
click at [374, 420] on icon at bounding box center [375, 418] width 10 height 11
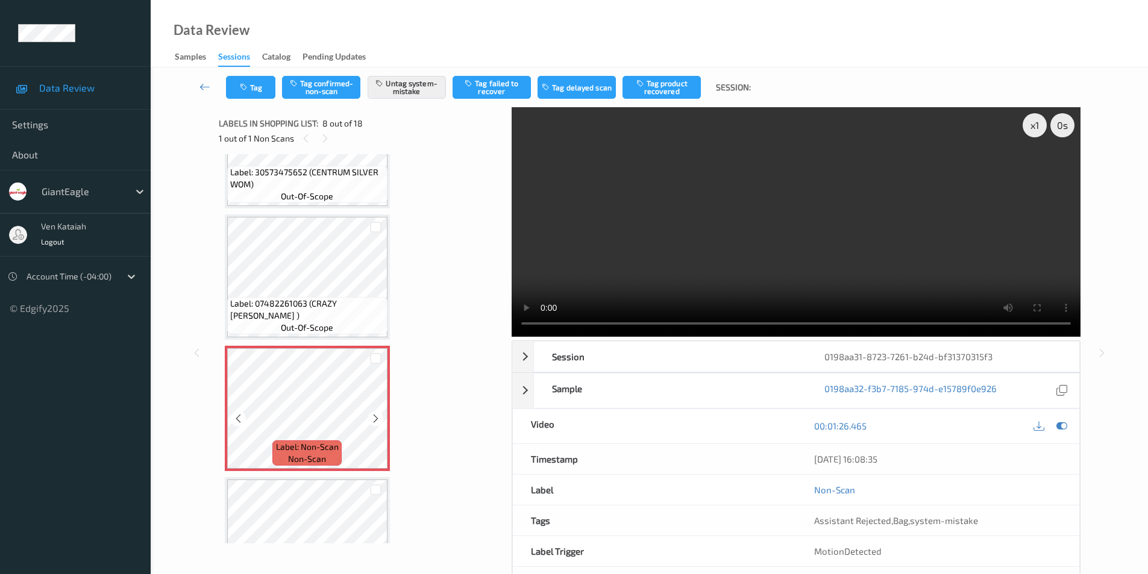
click at [374, 420] on icon at bounding box center [375, 418] width 10 height 11
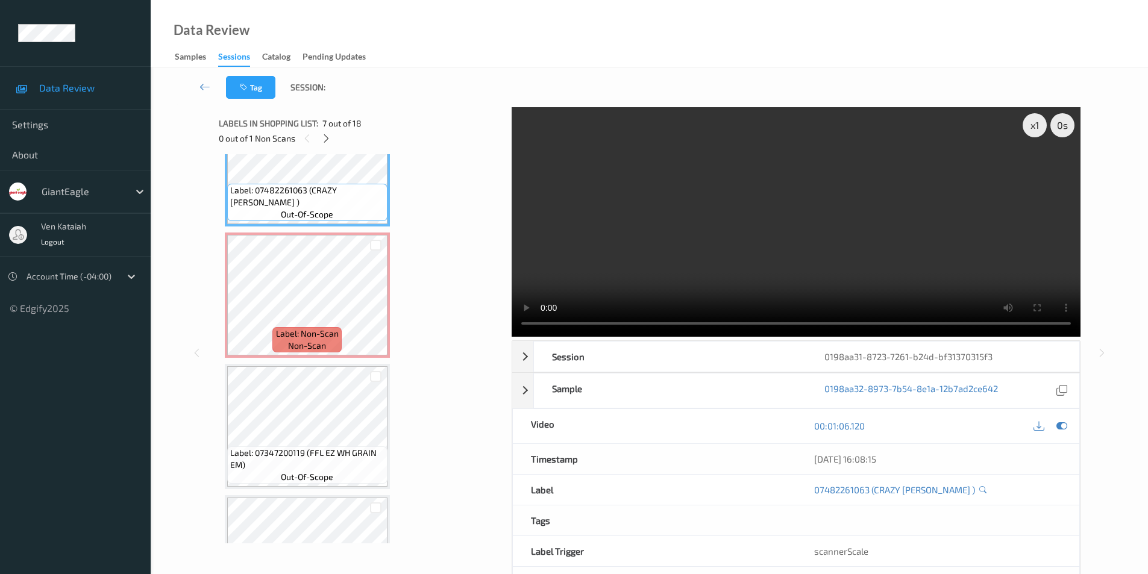
scroll to position [854, 0]
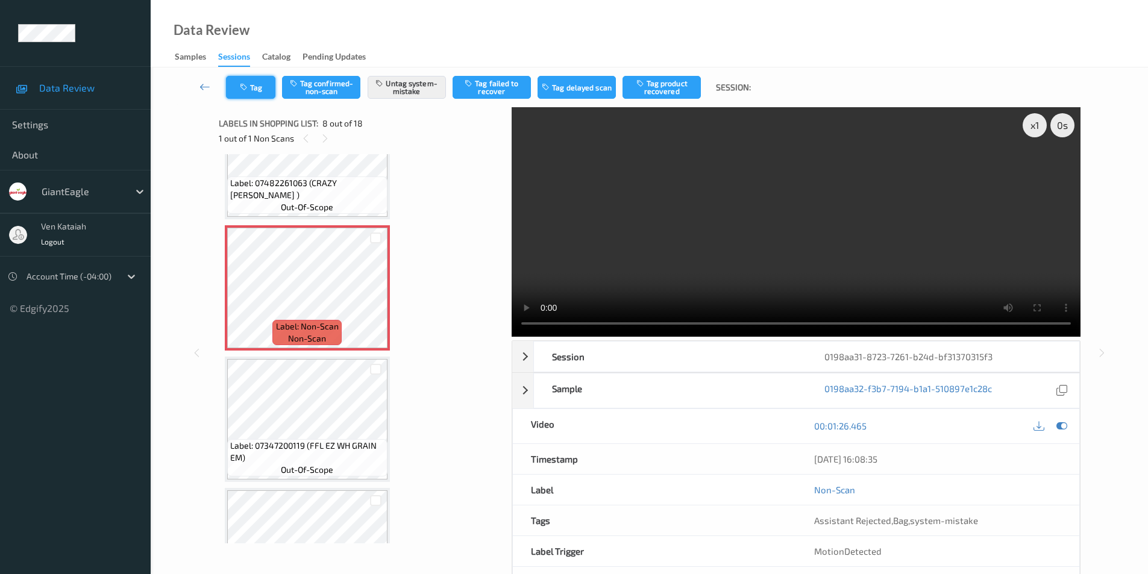
click at [259, 86] on button "Tag" at bounding box center [250, 87] width 49 height 23
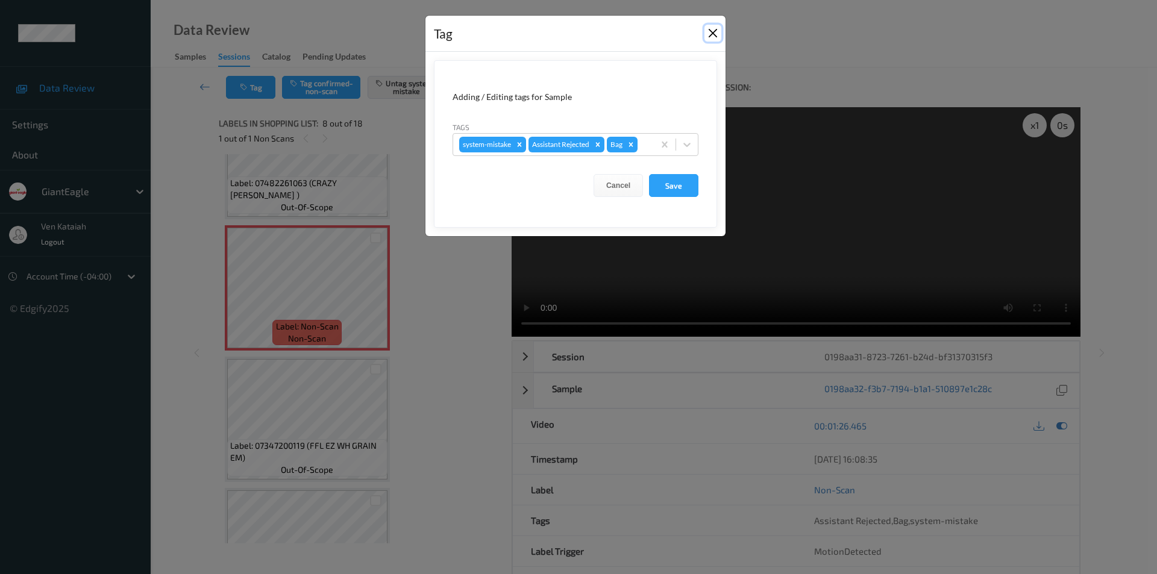
click at [713, 35] on button "Close" at bounding box center [712, 33] width 17 height 17
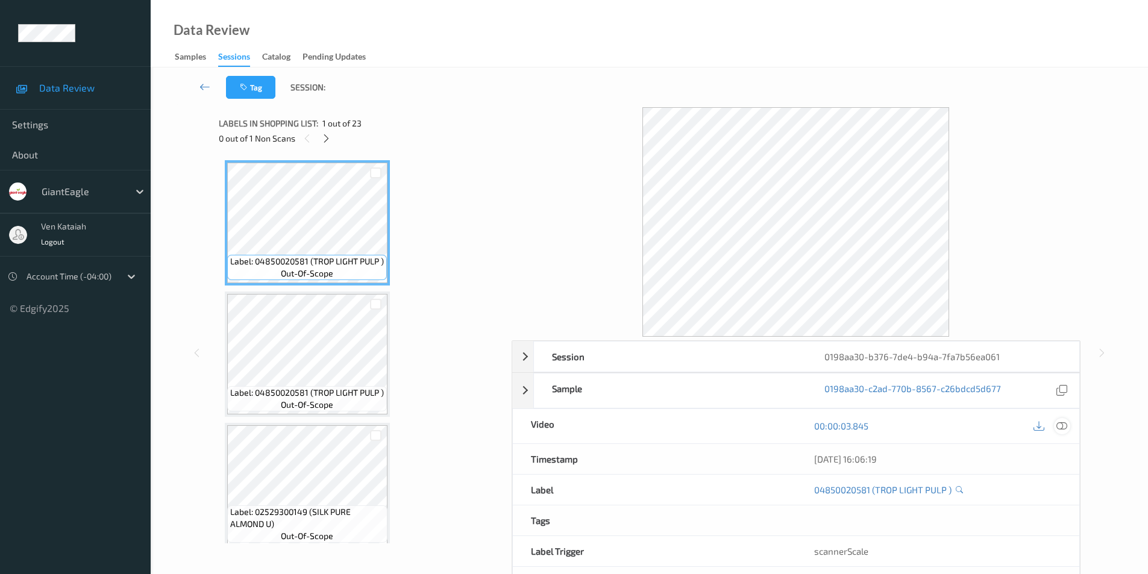
click at [1063, 427] on icon at bounding box center [1061, 425] width 11 height 11
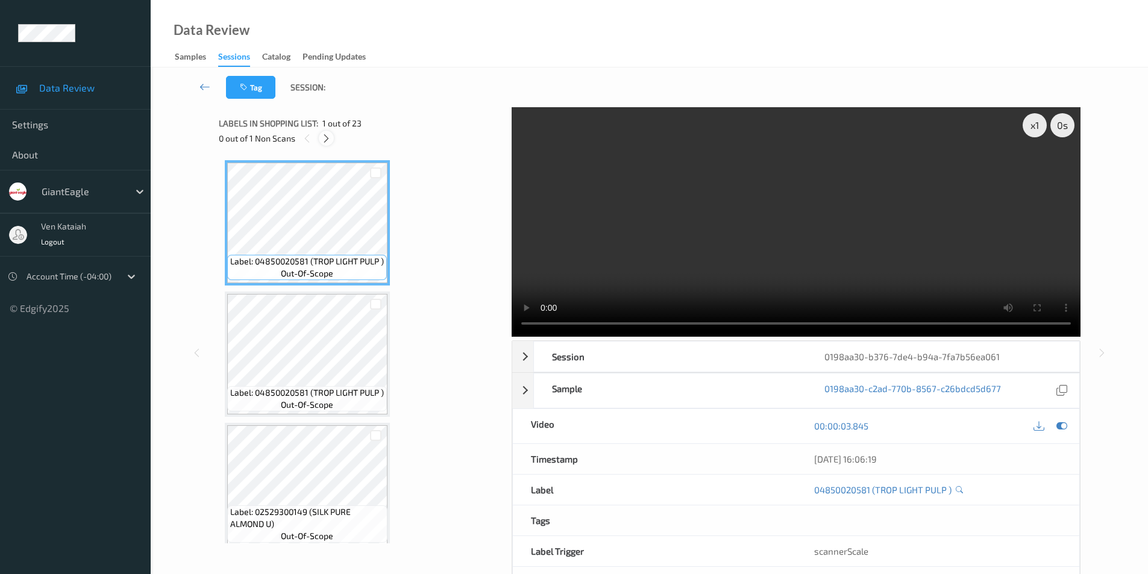
click at [323, 140] on icon at bounding box center [326, 138] width 10 height 11
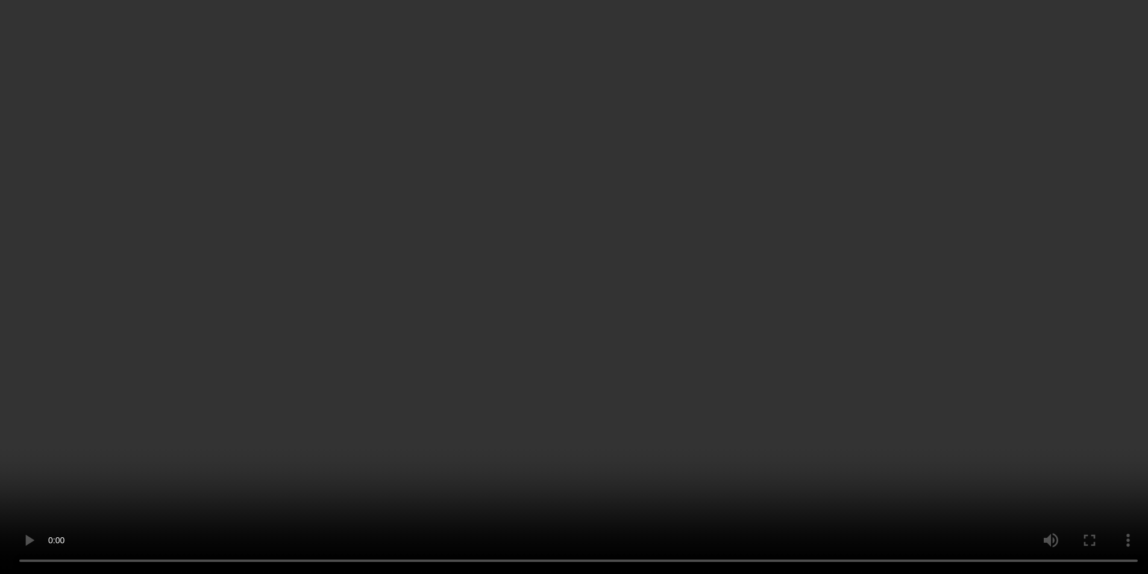
scroll to position [2562, 0]
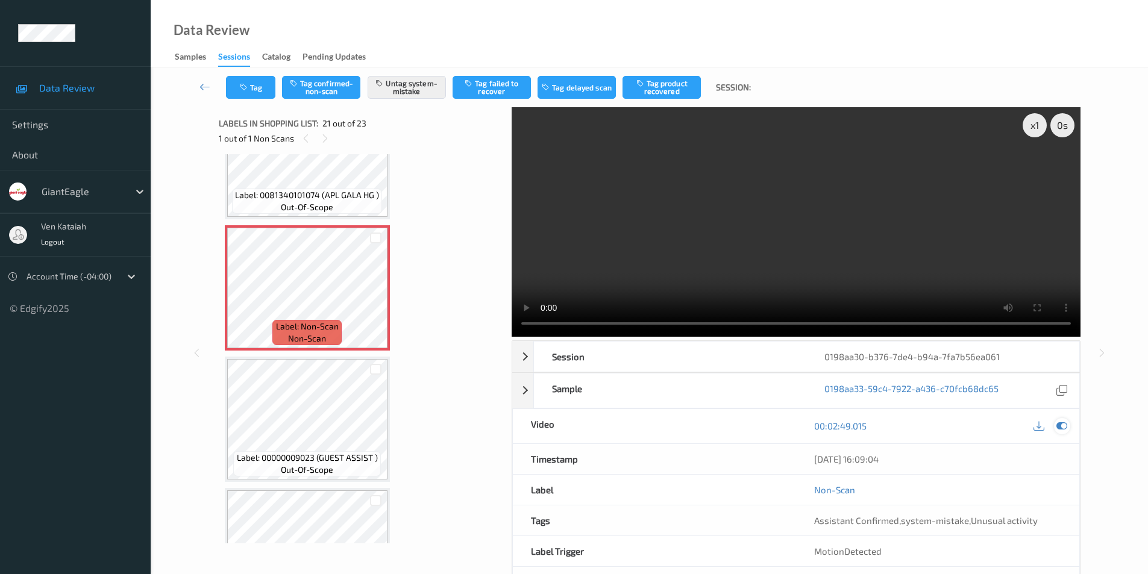
click at [1060, 427] on icon at bounding box center [1061, 425] width 11 height 11
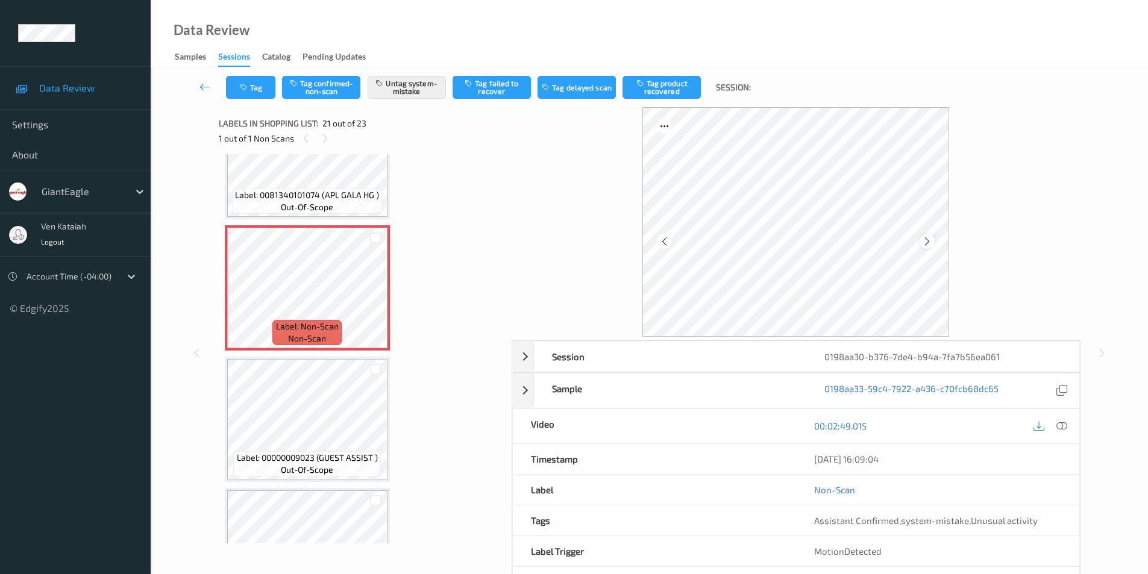
click at [928, 242] on icon at bounding box center [927, 241] width 10 height 11
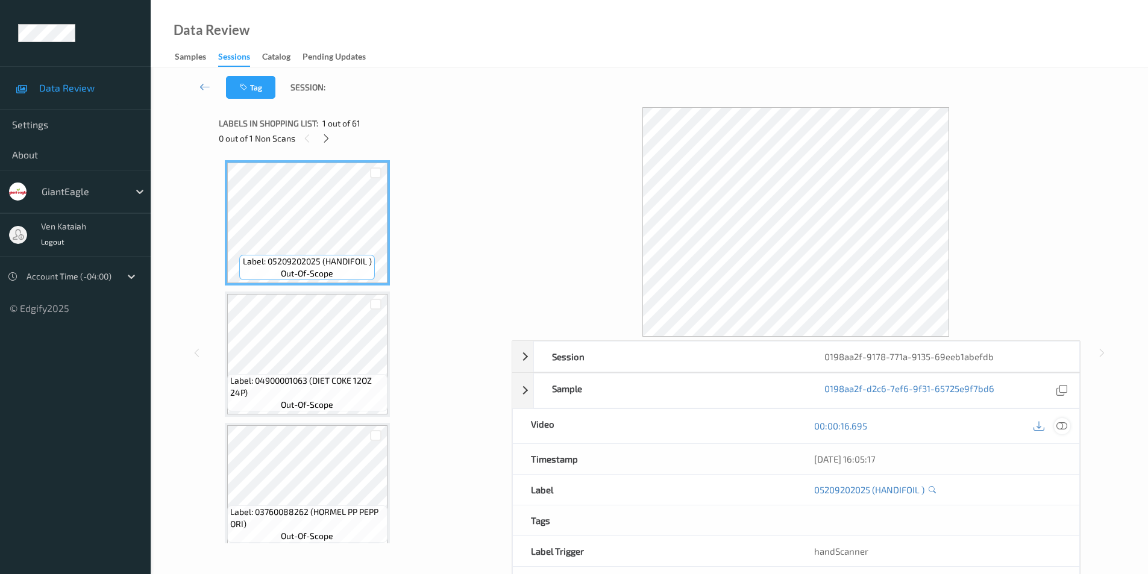
click at [1060, 427] on icon at bounding box center [1061, 425] width 11 height 11
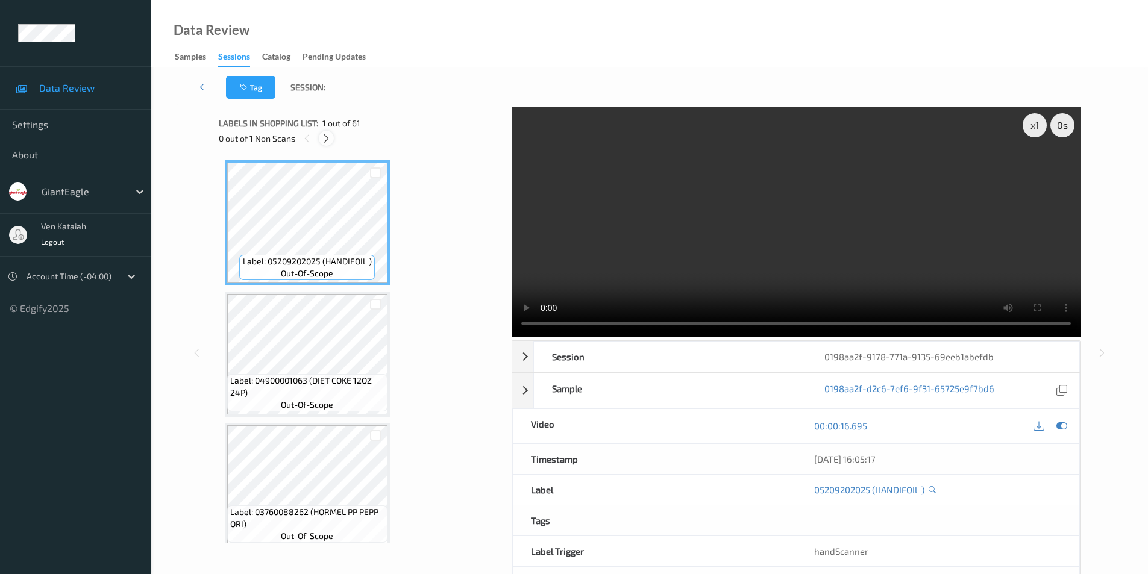
click at [324, 140] on icon at bounding box center [326, 138] width 10 height 11
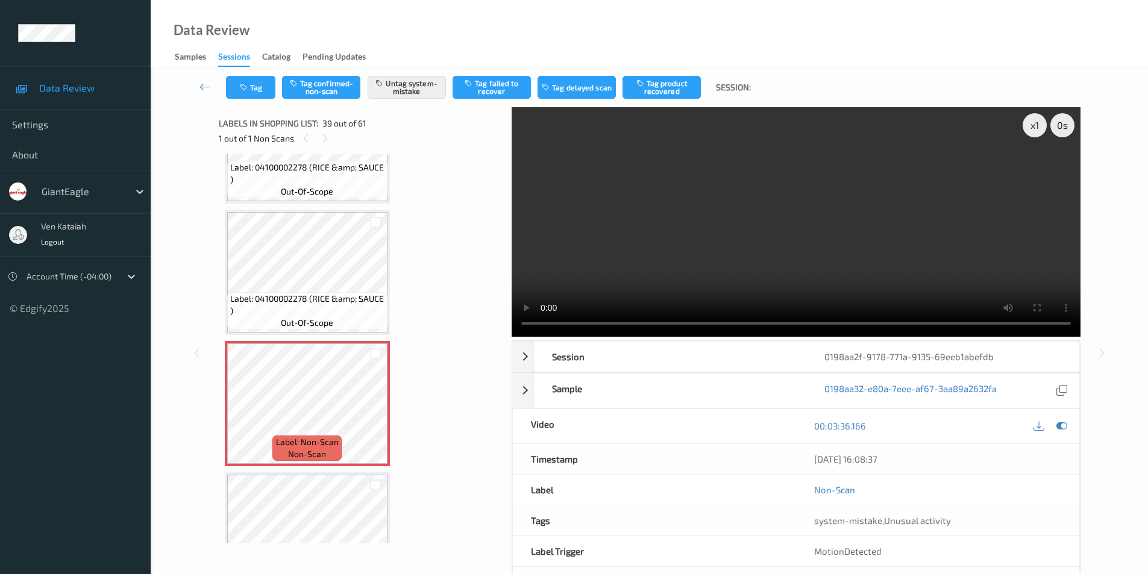
scroll to position [4684, 0]
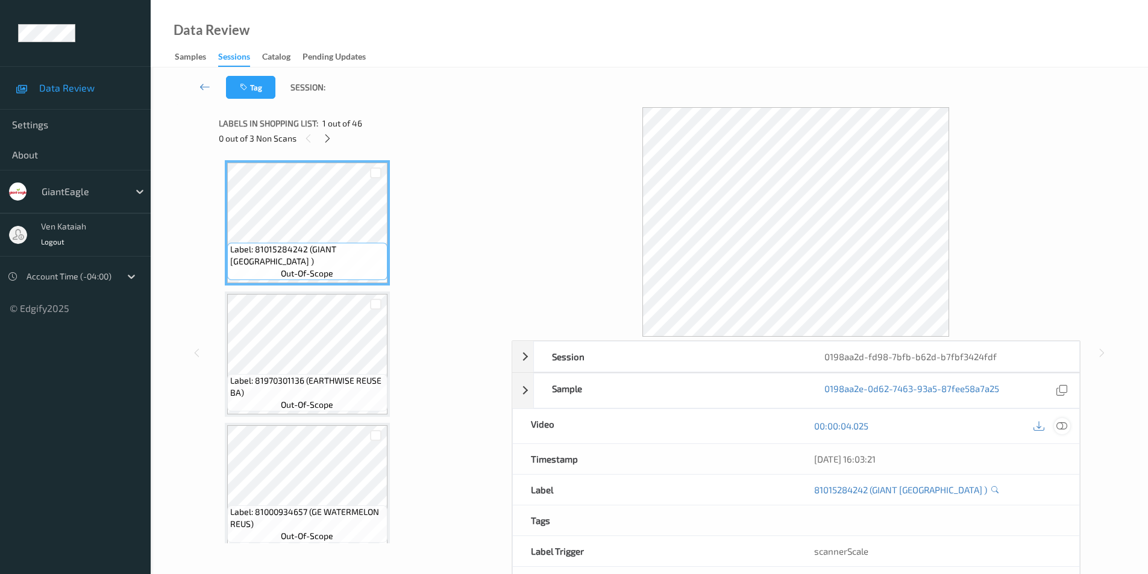
click at [1063, 427] on icon at bounding box center [1061, 425] width 11 height 11
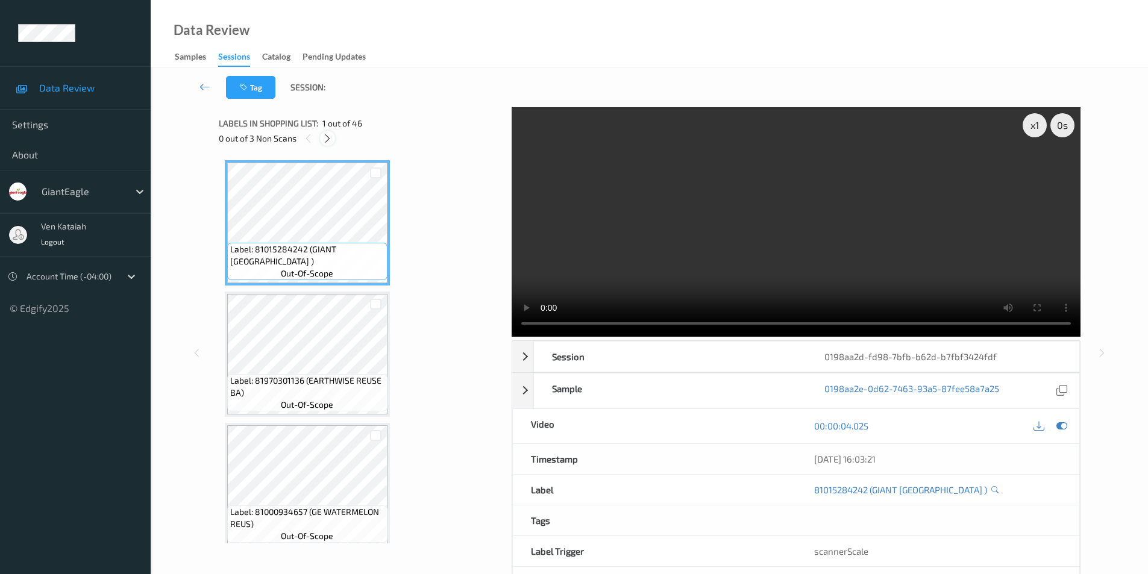
click at [330, 139] on icon at bounding box center [327, 138] width 10 height 11
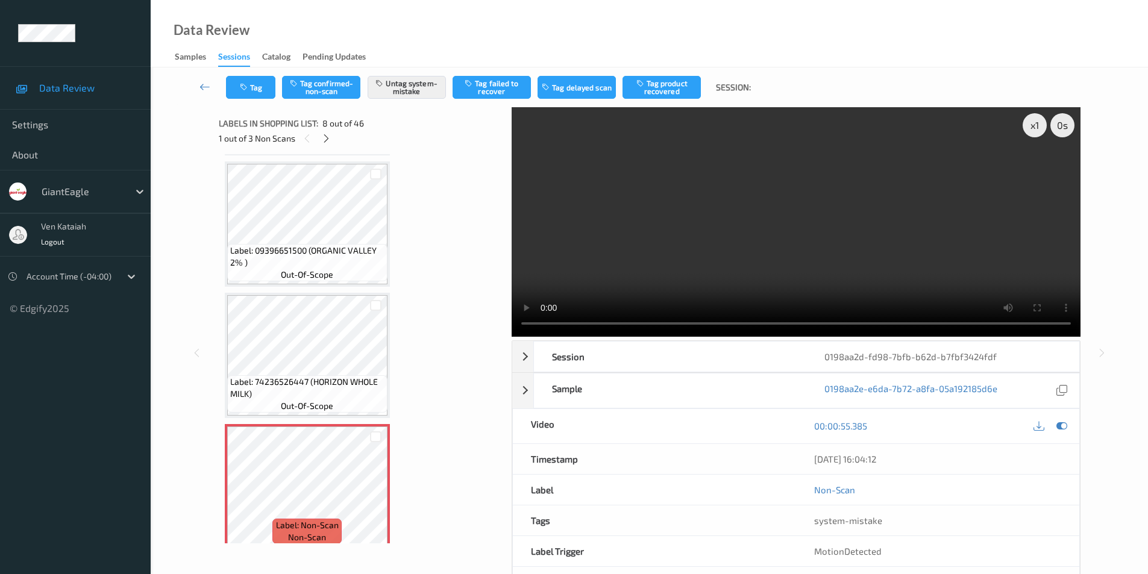
scroll to position [613, 0]
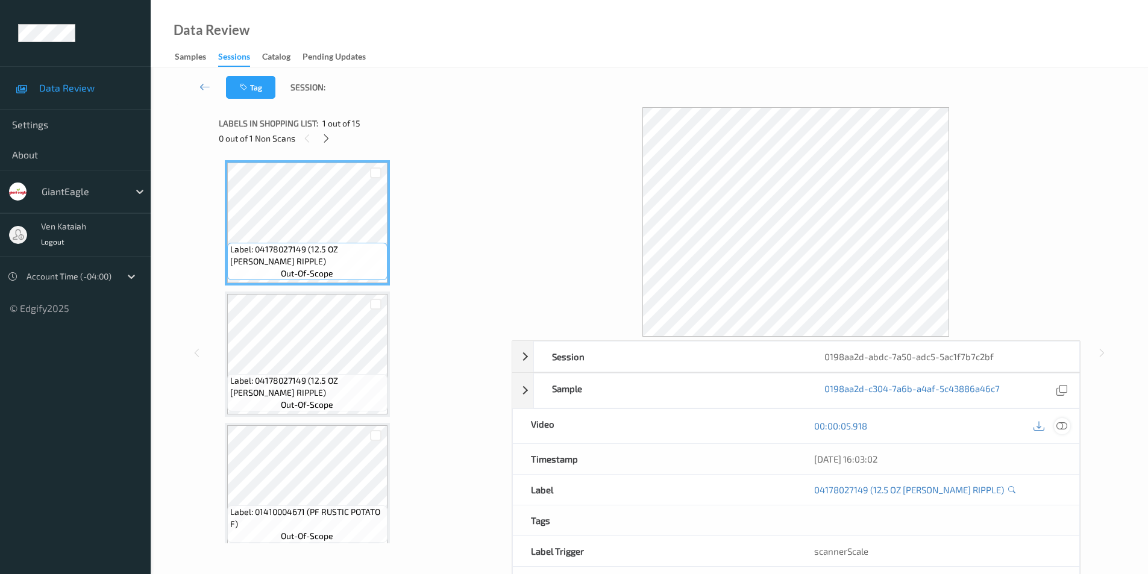
click at [1060, 423] on icon at bounding box center [1061, 425] width 11 height 11
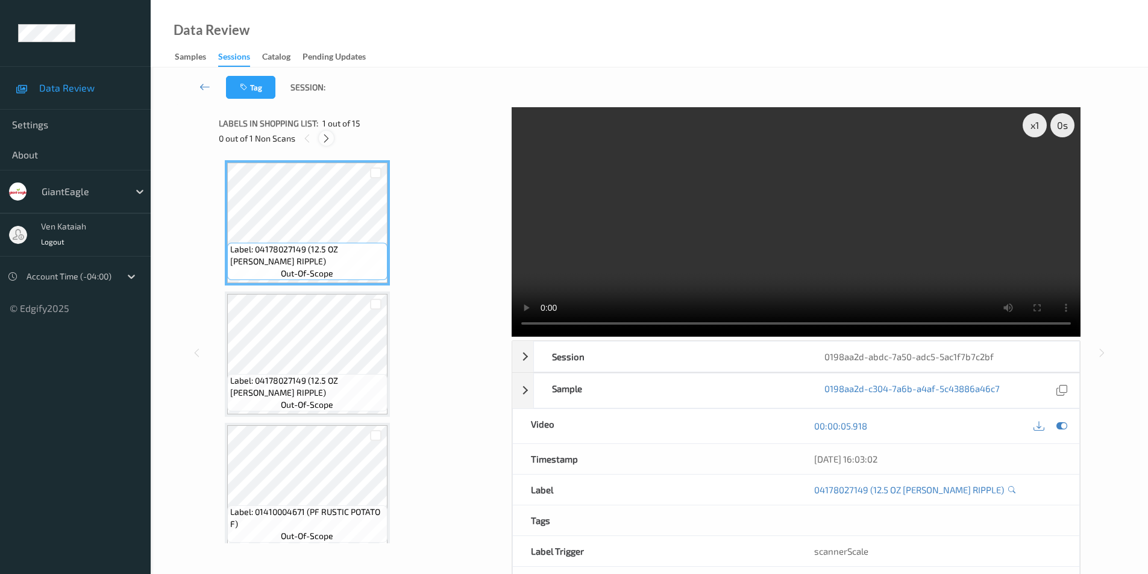
click at [325, 139] on icon at bounding box center [326, 138] width 10 height 11
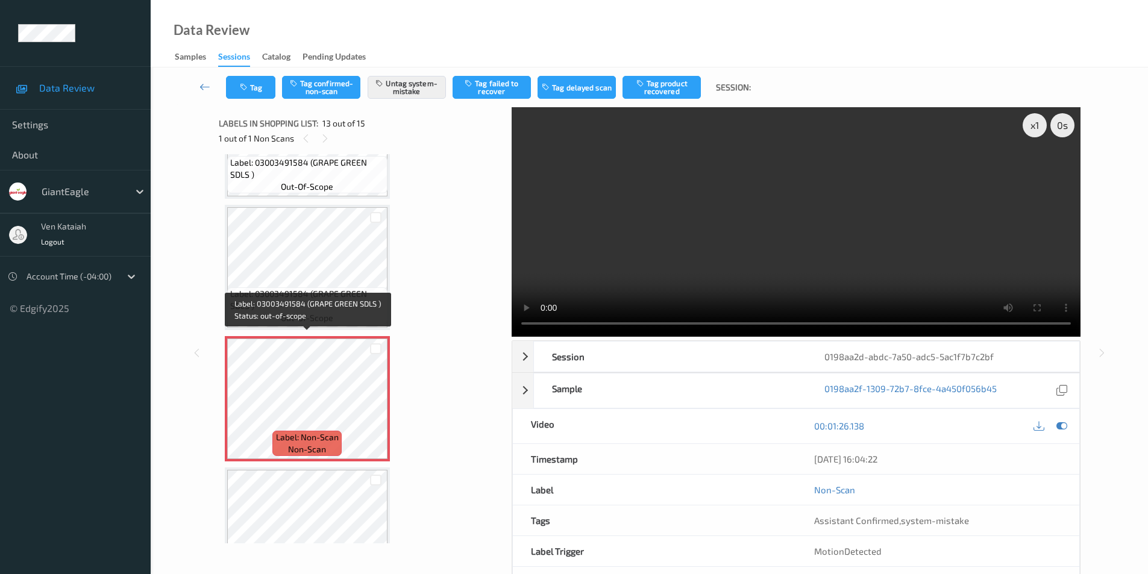
scroll to position [1330, 0]
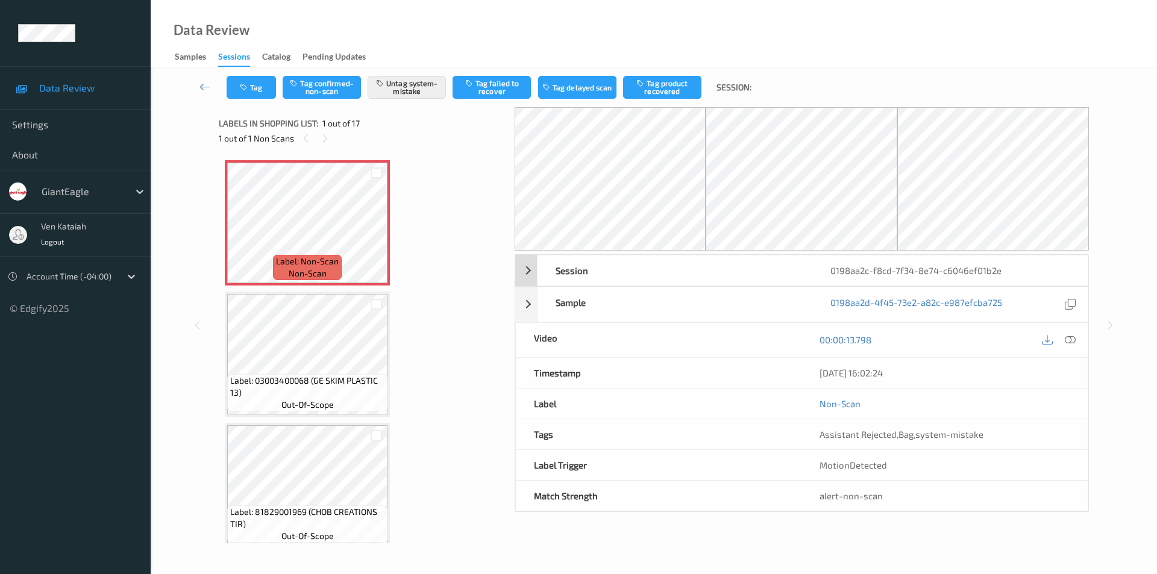
click at [1070, 340] on icon at bounding box center [1069, 339] width 11 height 11
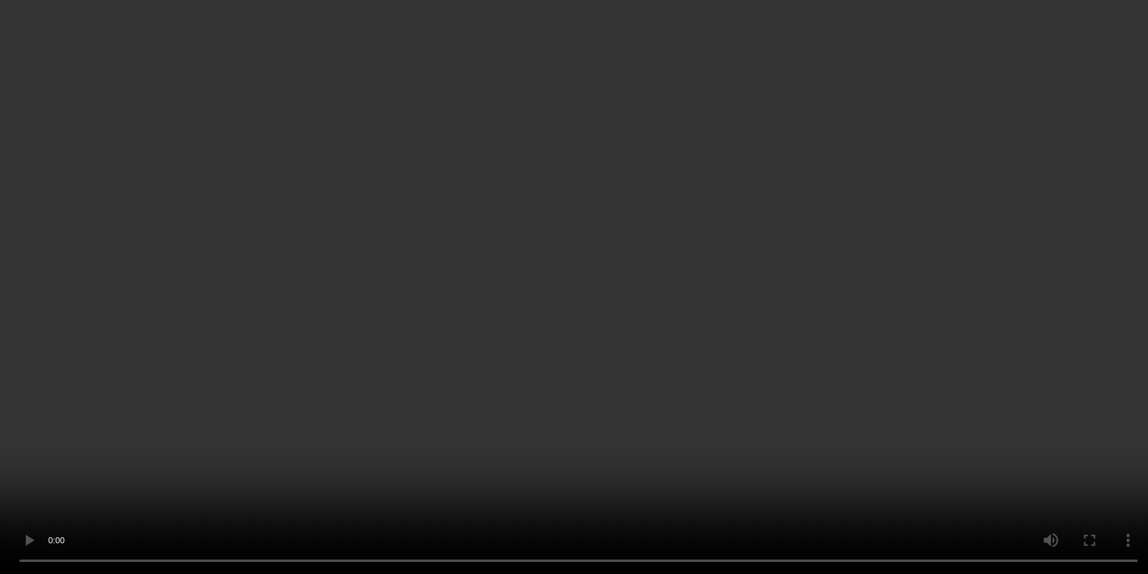
scroll to position [4925, 0]
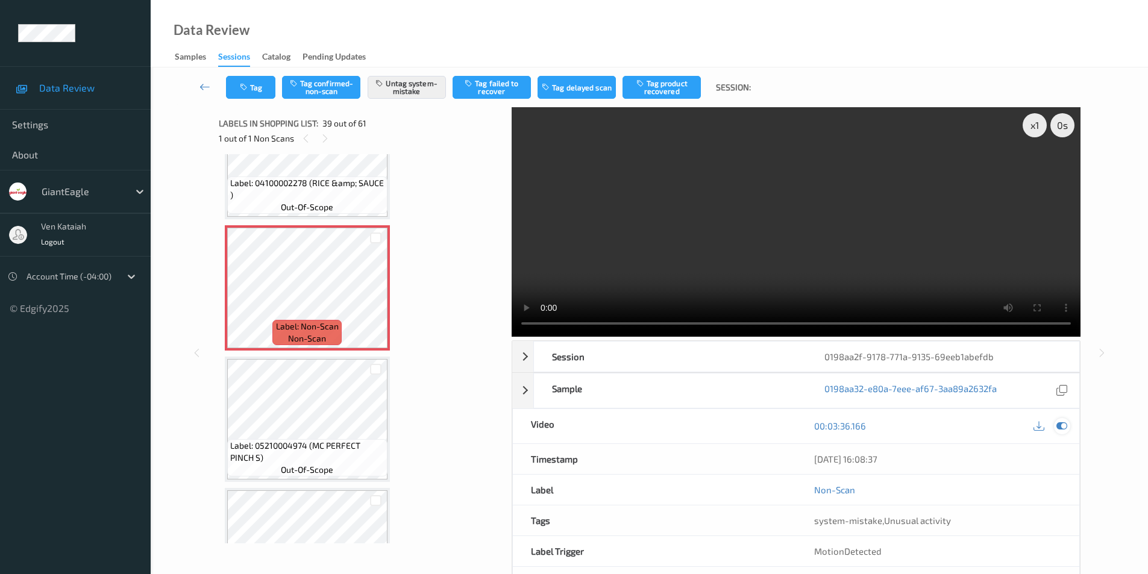
click at [1055, 425] on div at bounding box center [1062, 426] width 16 height 16
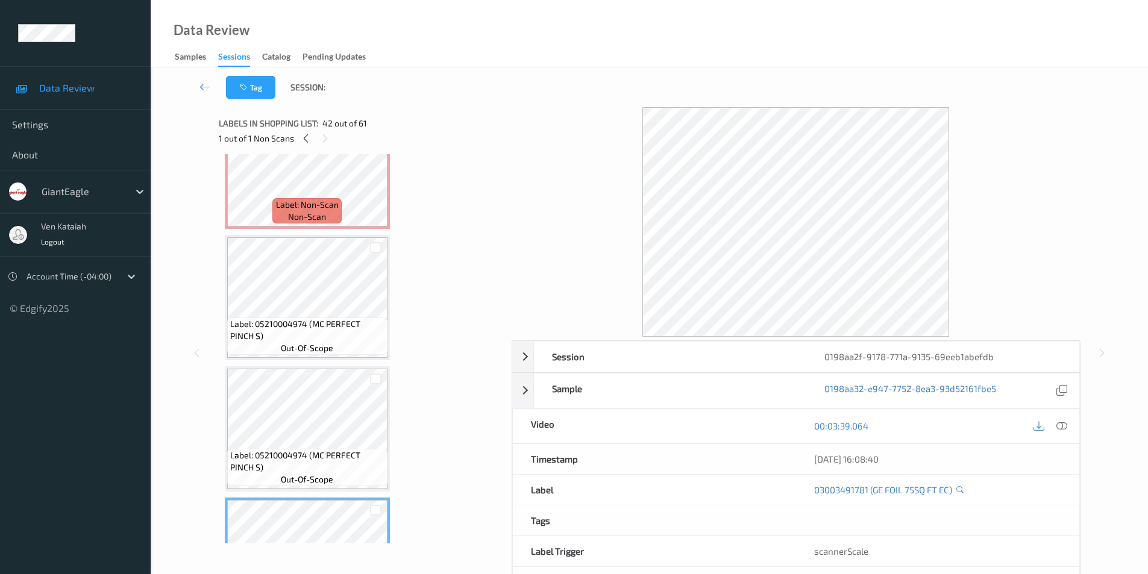
scroll to position [5046, 0]
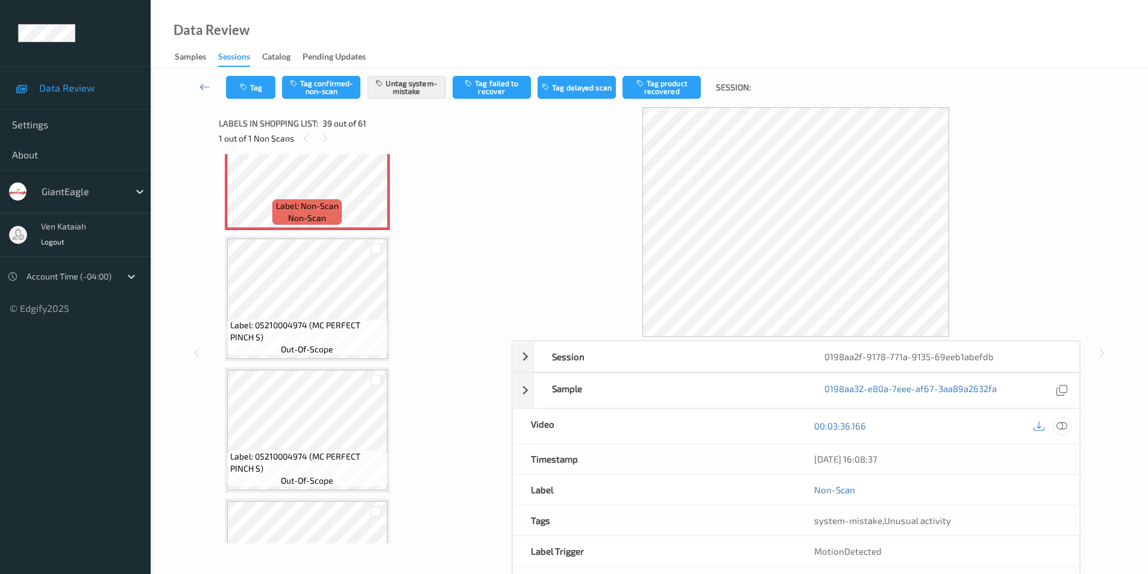
click at [1060, 426] on icon at bounding box center [1061, 425] width 11 height 11
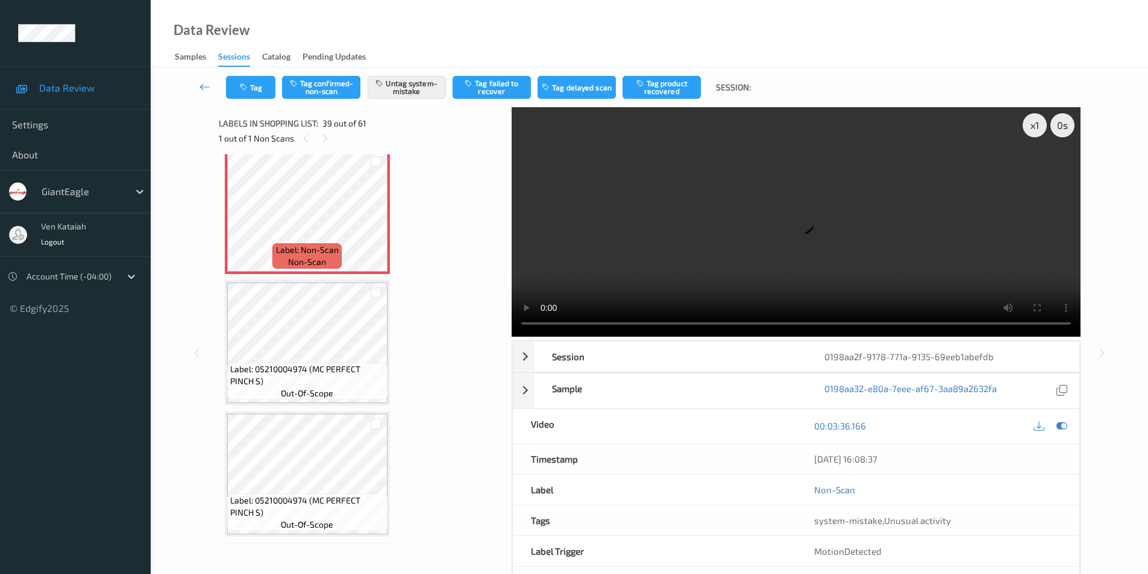
scroll to position [4865, 0]
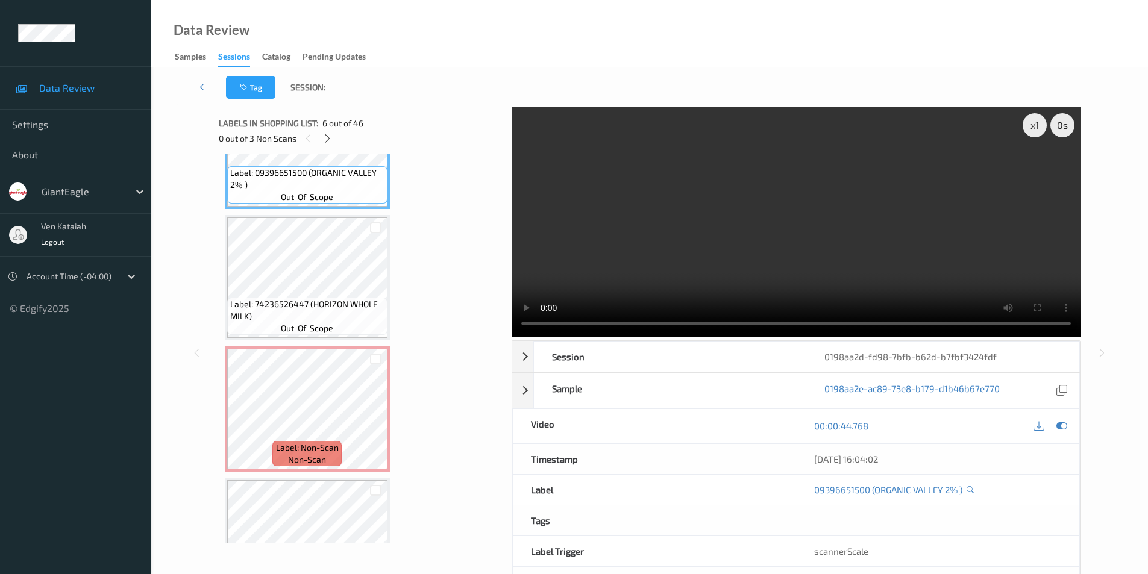
scroll to position [734, 0]
click at [377, 420] on icon at bounding box center [375, 418] width 10 height 11
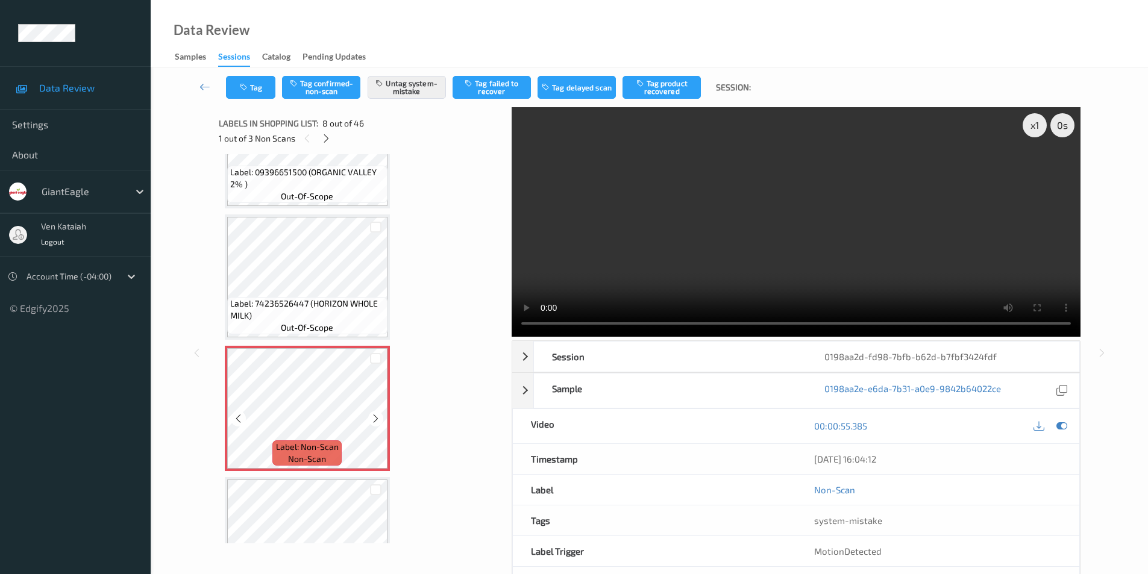
click at [377, 420] on icon at bounding box center [375, 418] width 10 height 11
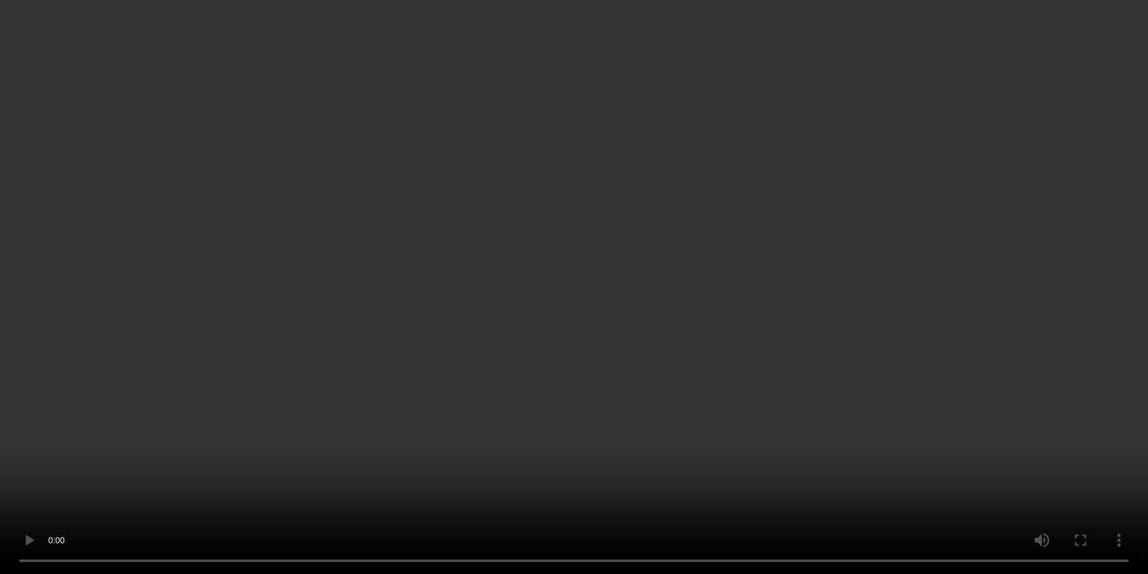
scroll to position [975, 0]
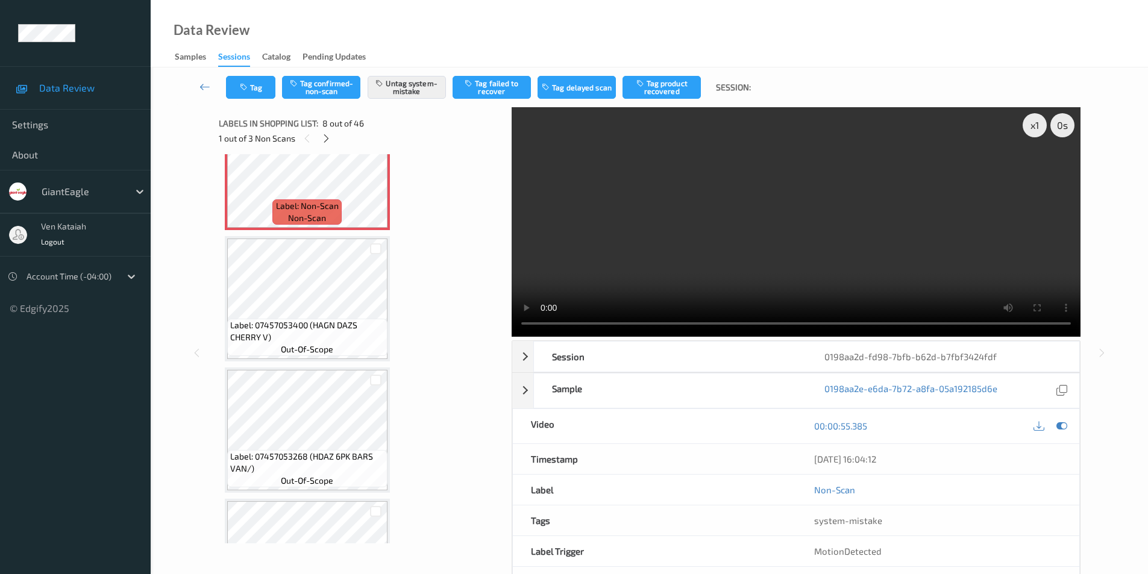
drag, startPoint x: 1061, startPoint y: 425, endPoint x: 984, endPoint y: 417, distance: 76.9
click at [1060, 425] on icon at bounding box center [1061, 425] width 11 height 11
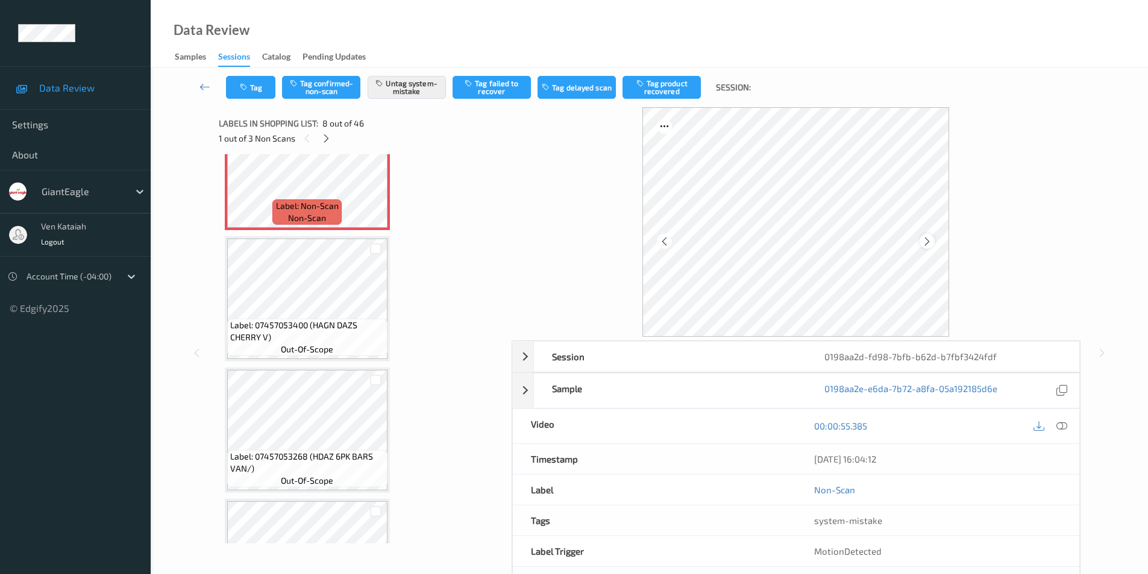
click at [926, 239] on icon at bounding box center [927, 241] width 10 height 11
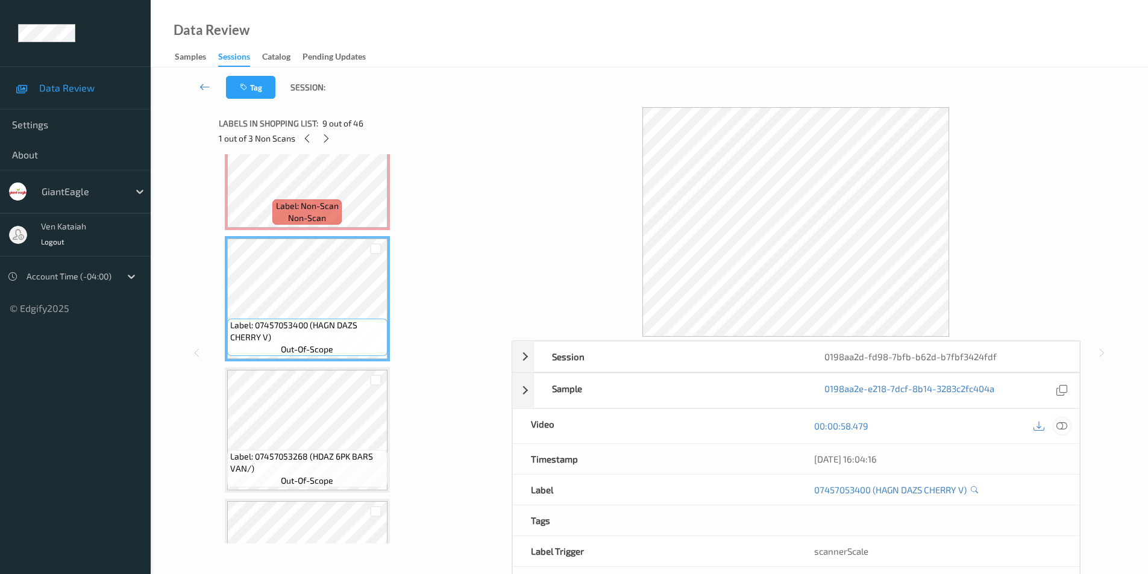
click at [1063, 426] on icon at bounding box center [1061, 425] width 11 height 11
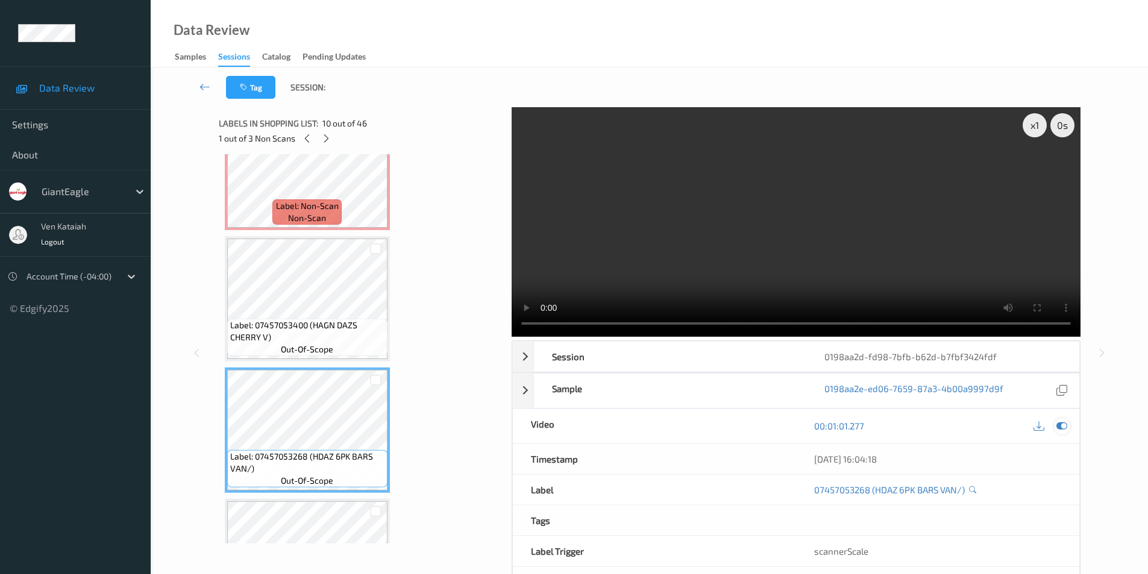
click at [1065, 426] on icon at bounding box center [1061, 425] width 11 height 11
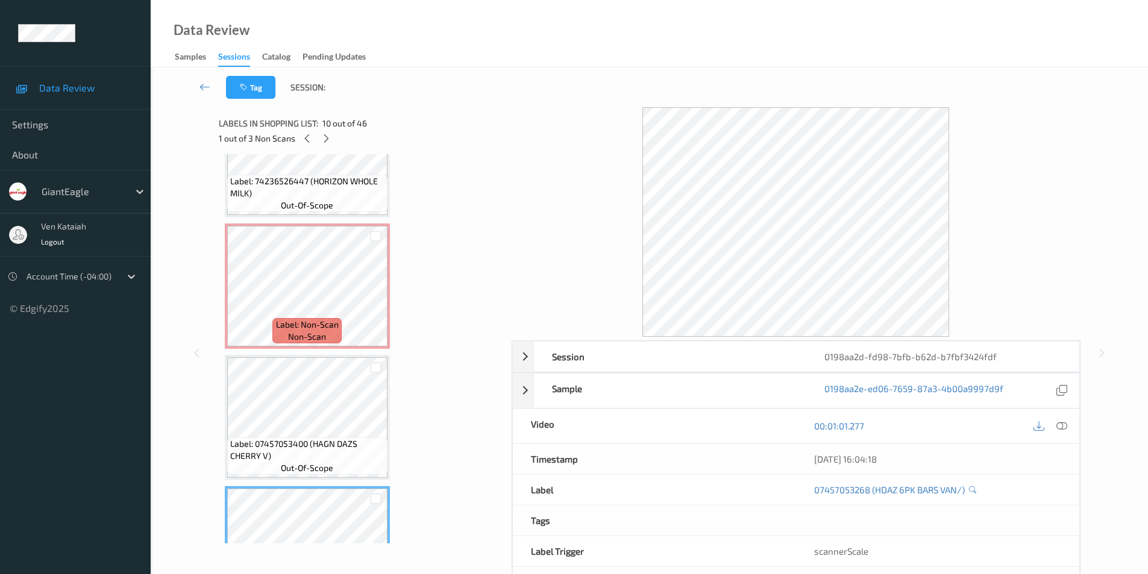
scroll to position [854, 0]
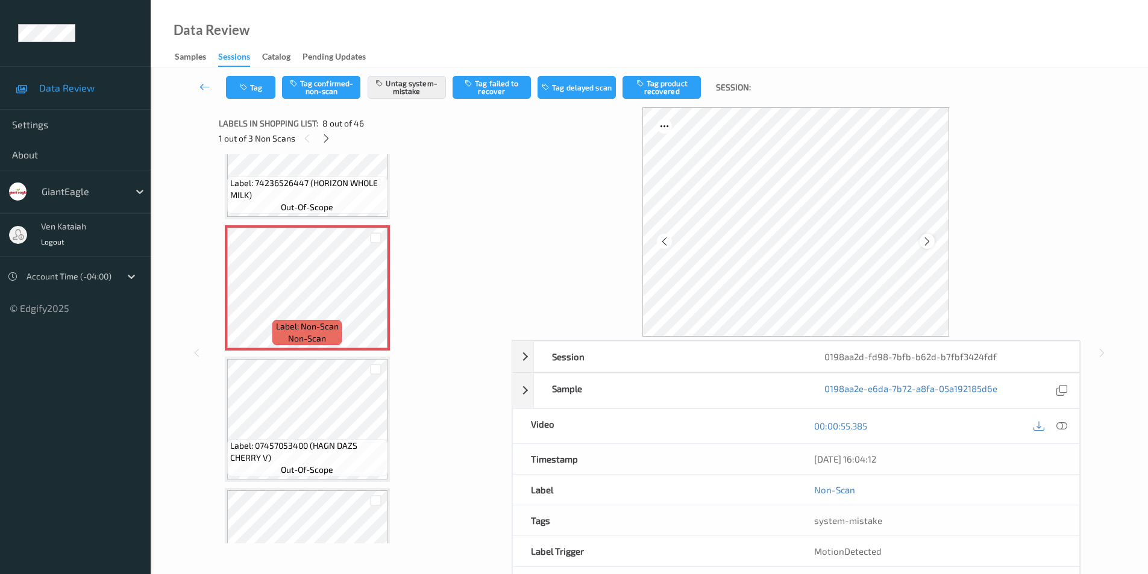
click at [928, 240] on icon at bounding box center [927, 241] width 10 height 11
click at [927, 242] on icon at bounding box center [927, 241] width 10 height 11
click at [927, 243] on icon at bounding box center [927, 241] width 10 height 11
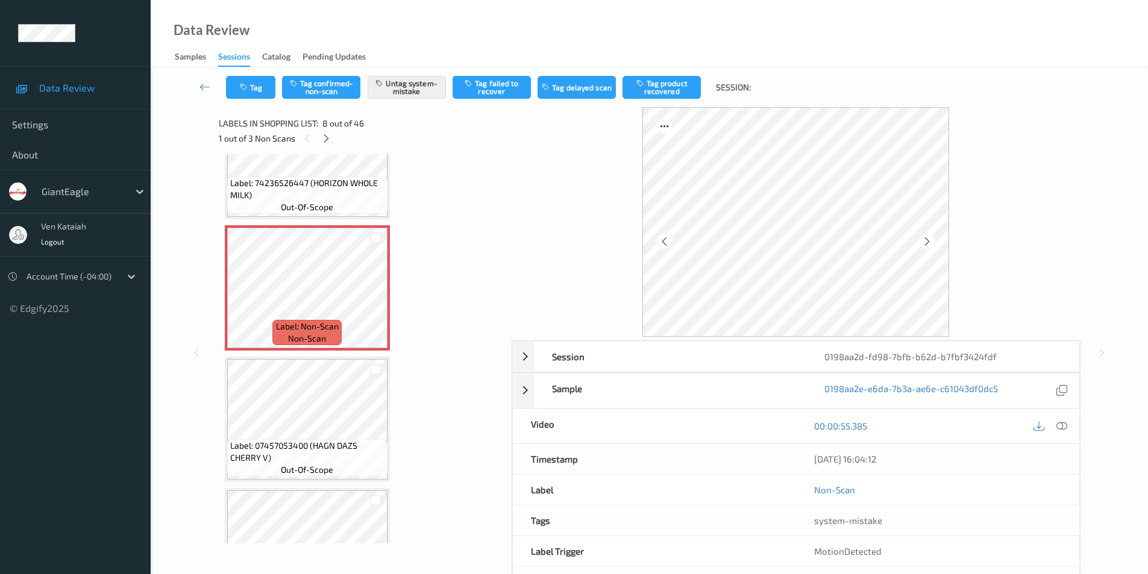
click at [927, 243] on icon at bounding box center [927, 241] width 10 height 11
click at [926, 243] on icon at bounding box center [927, 241] width 10 height 11
click at [925, 242] on icon at bounding box center [927, 241] width 10 height 11
click at [928, 243] on icon at bounding box center [927, 241] width 10 height 11
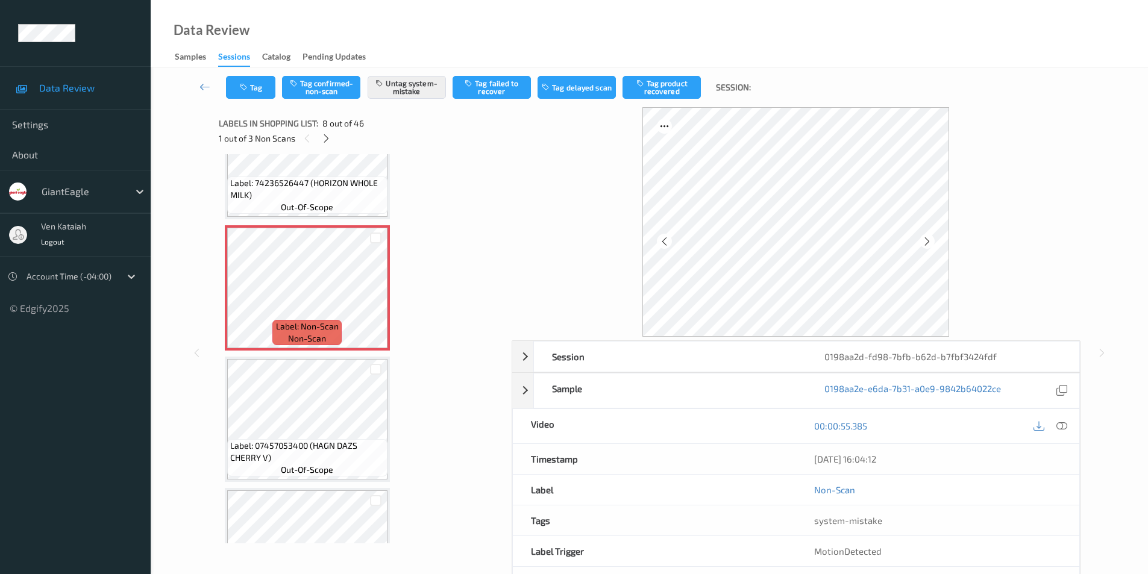
click at [928, 243] on icon at bounding box center [927, 241] width 10 height 11
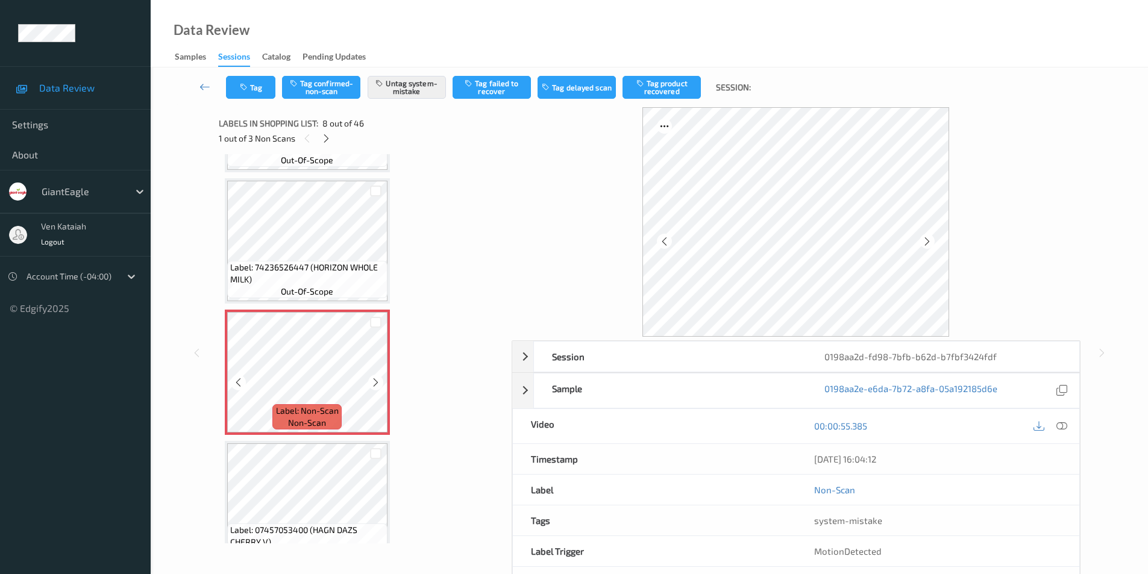
scroll to position [794, 0]
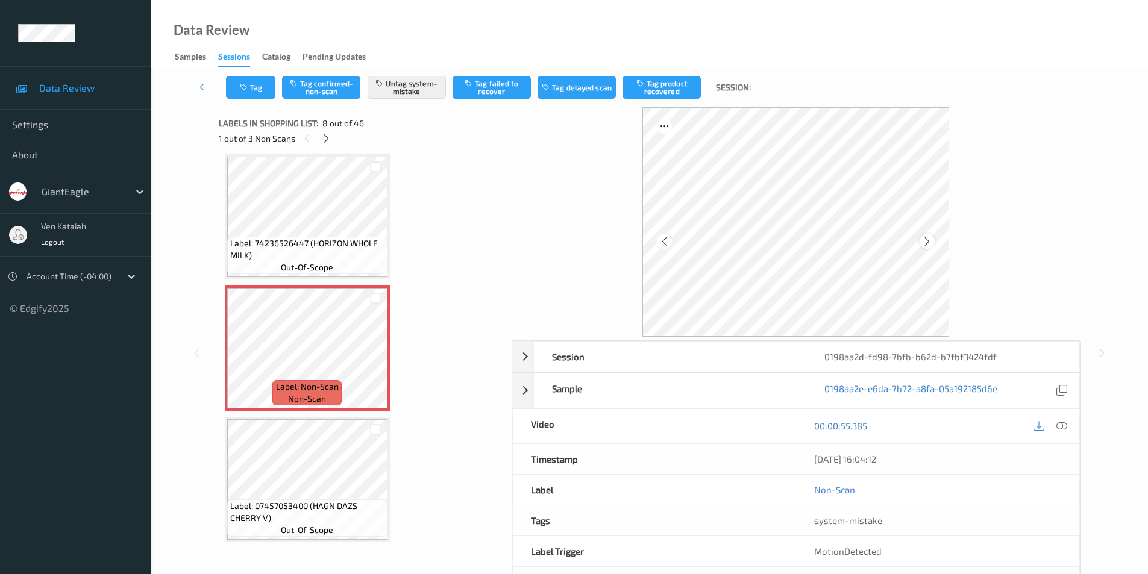
click at [931, 240] on icon at bounding box center [927, 241] width 10 height 11
click at [930, 240] on icon at bounding box center [927, 241] width 10 height 11
click at [930, 241] on icon at bounding box center [927, 241] width 10 height 11
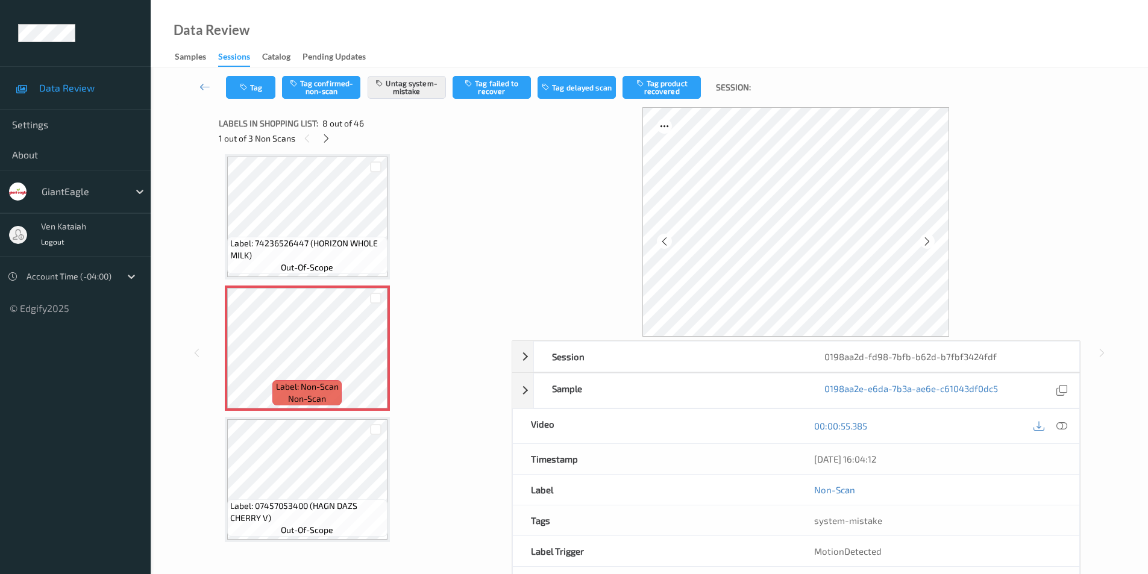
click at [929, 243] on icon at bounding box center [927, 241] width 10 height 11
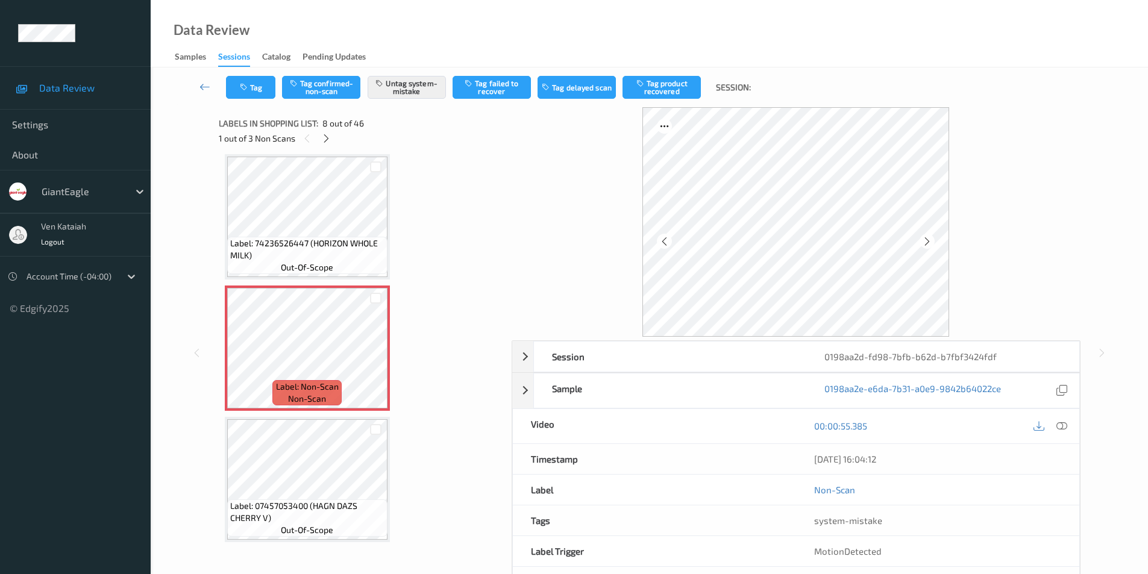
click at [929, 243] on icon at bounding box center [927, 241] width 10 height 11
click at [926, 243] on icon at bounding box center [927, 241] width 10 height 11
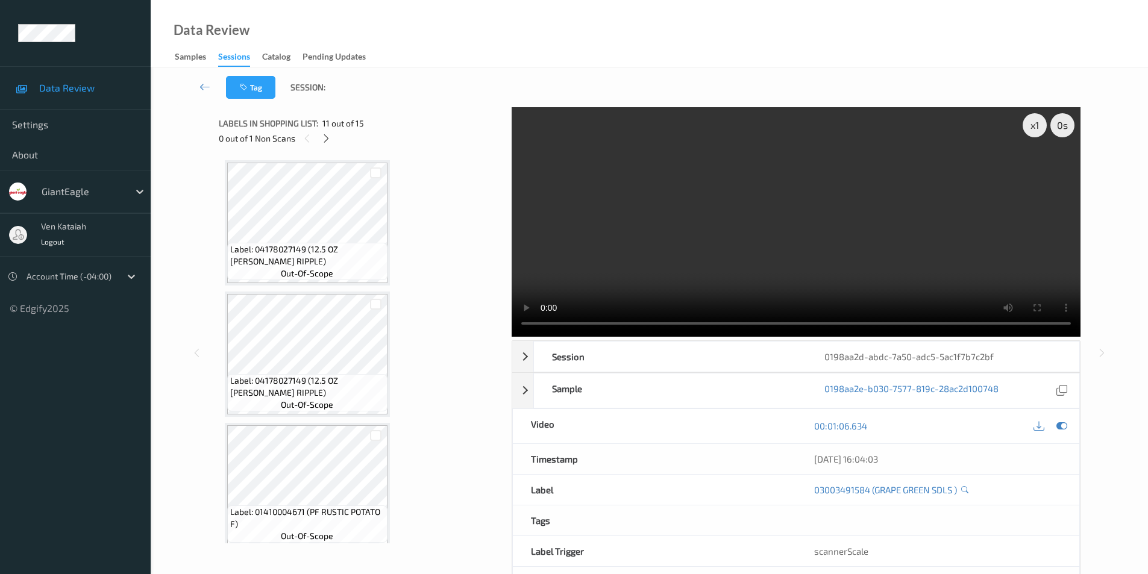
scroll to position [1330, 0]
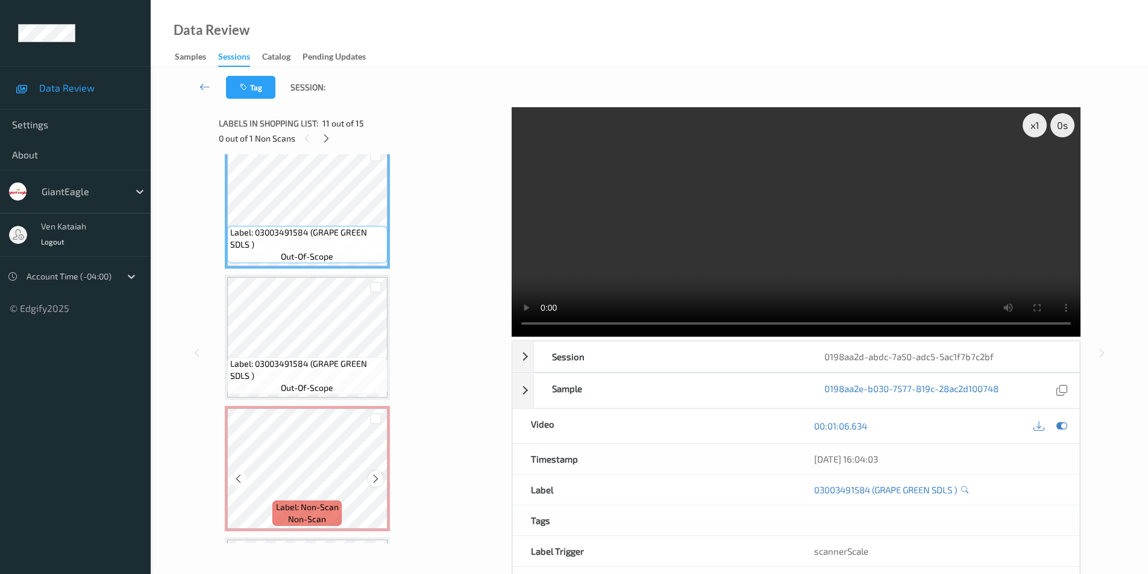
click at [374, 483] on icon at bounding box center [375, 479] width 10 height 11
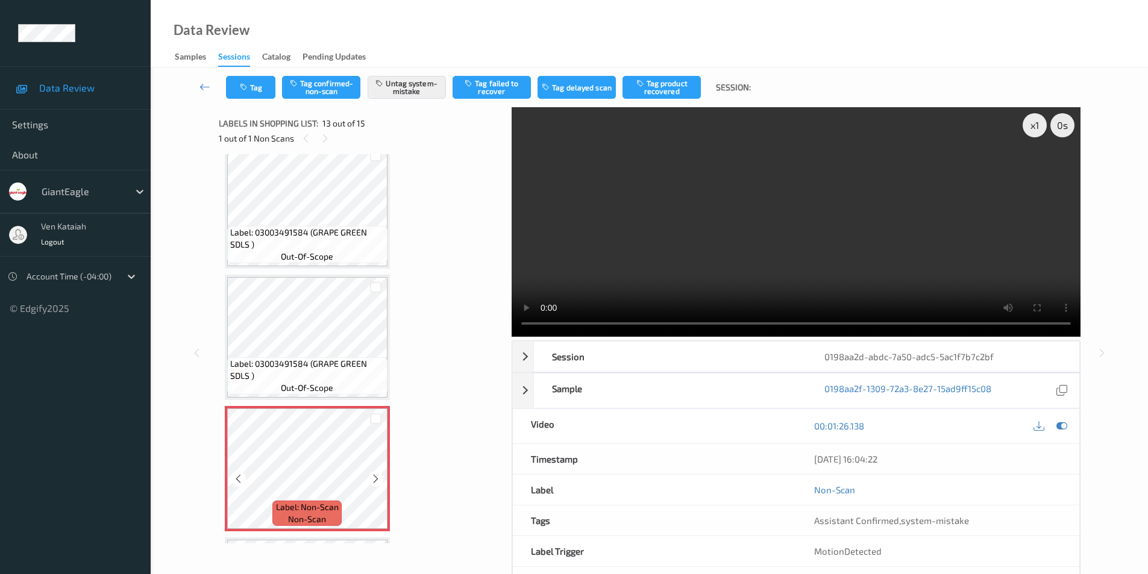
click at [374, 483] on icon at bounding box center [375, 479] width 10 height 11
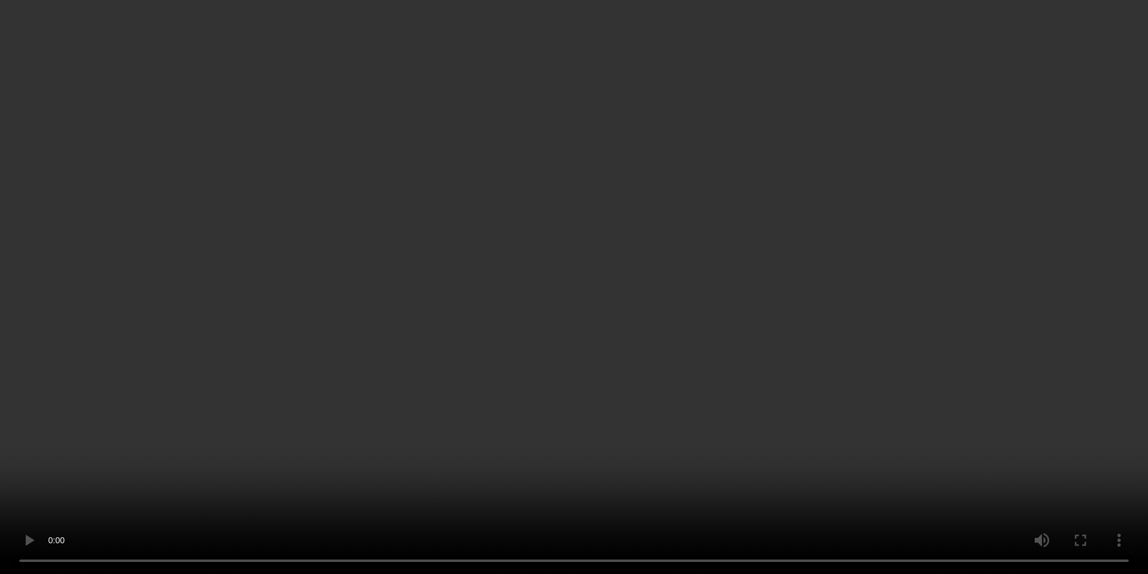
scroll to position [1451, 0]
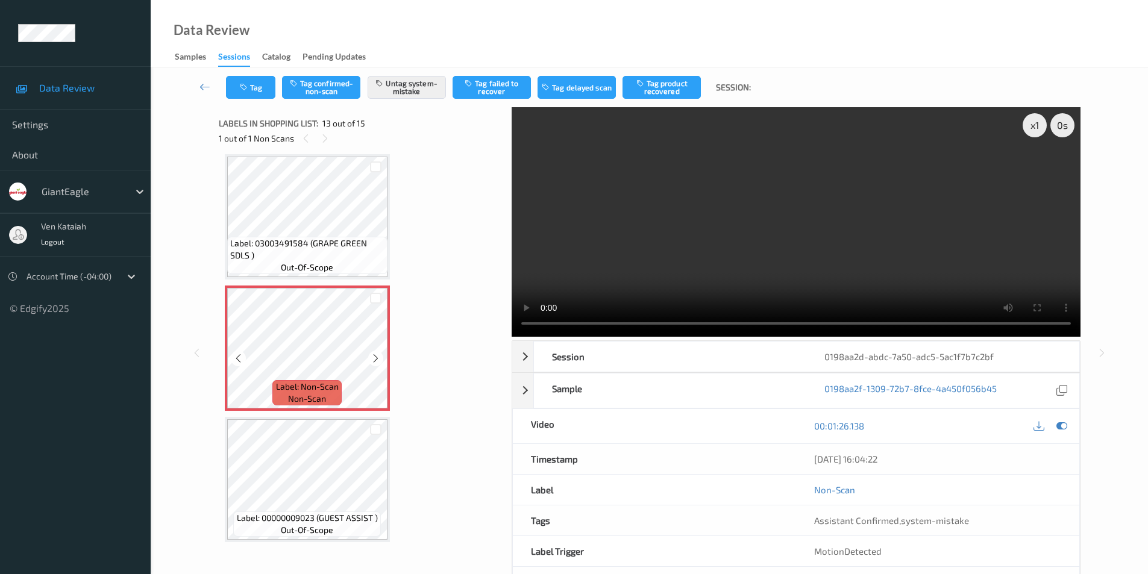
click at [370, 361] on icon at bounding box center [375, 358] width 10 height 11
click at [370, 361] on div at bounding box center [375, 358] width 15 height 15
click at [1063, 426] on icon at bounding box center [1061, 425] width 11 height 11
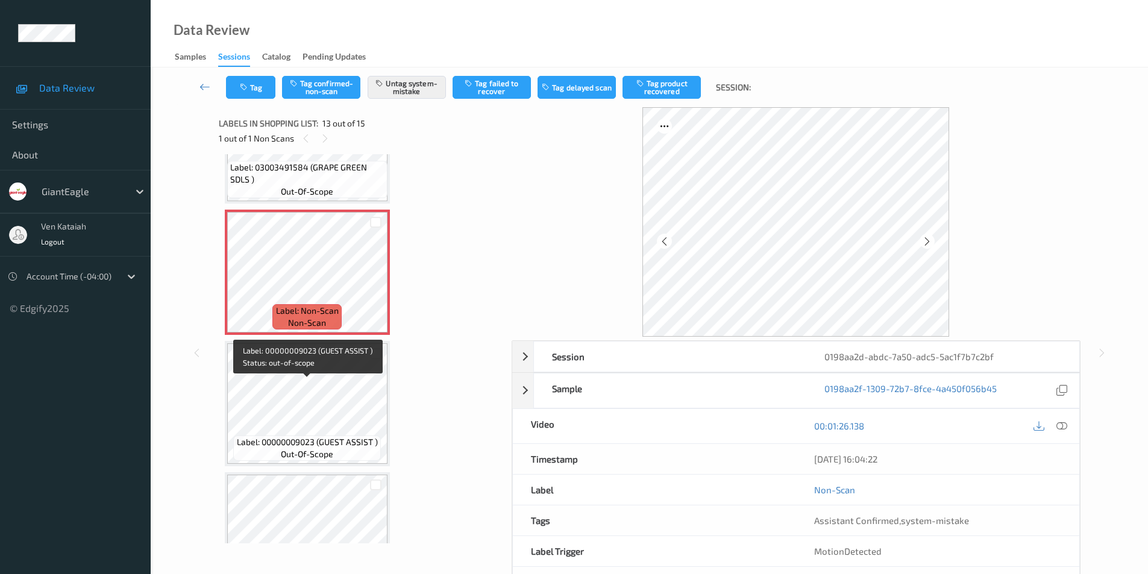
scroll to position [1466, 0]
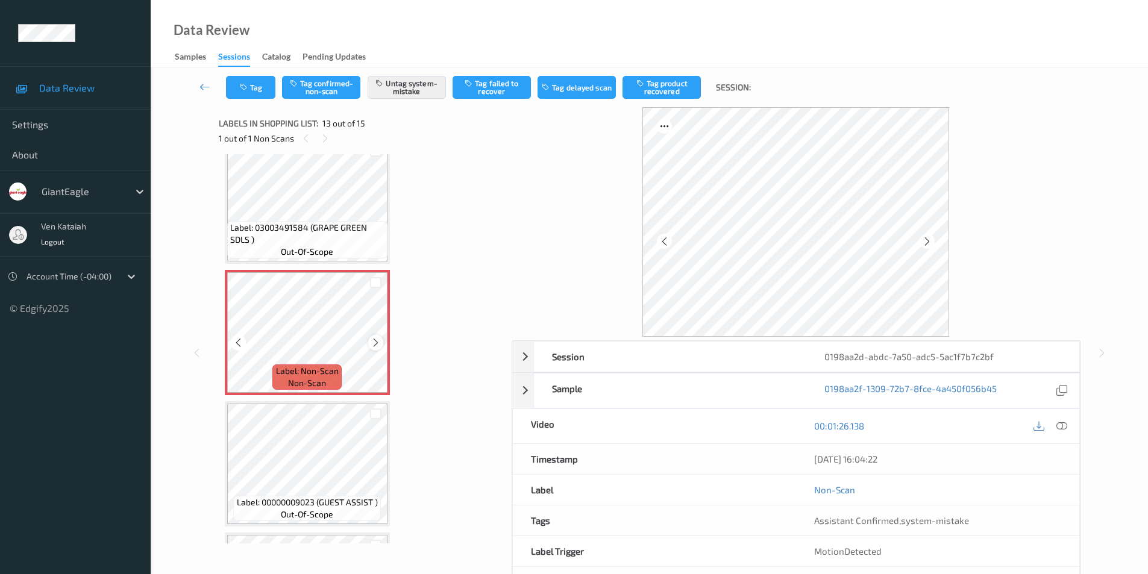
click at [374, 342] on icon at bounding box center [375, 342] width 10 height 11
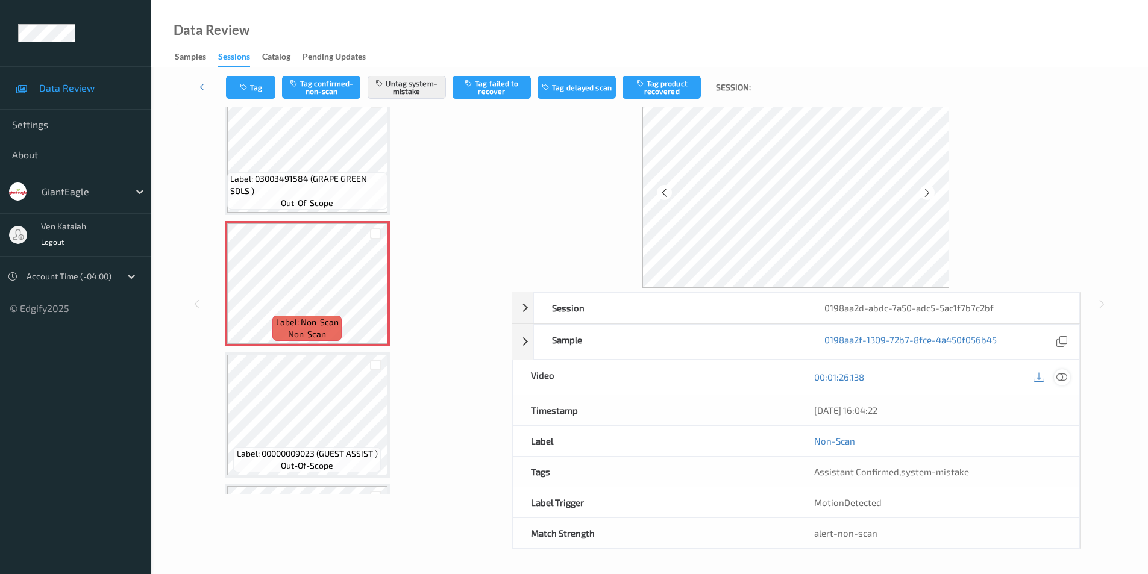
click at [1064, 377] on icon at bounding box center [1061, 377] width 11 height 11
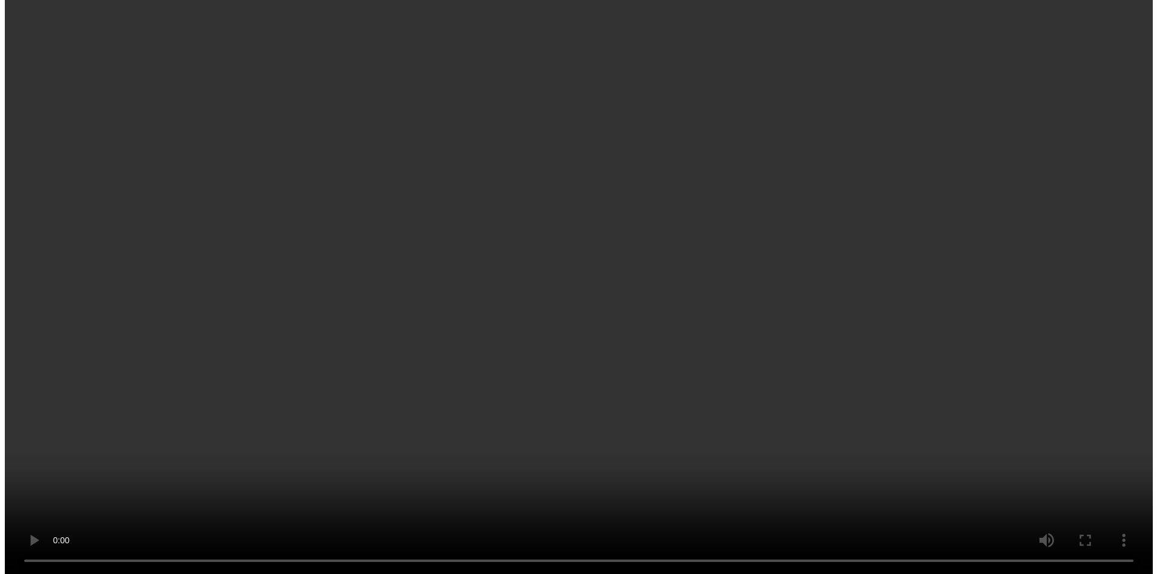
scroll to position [1527, 0]
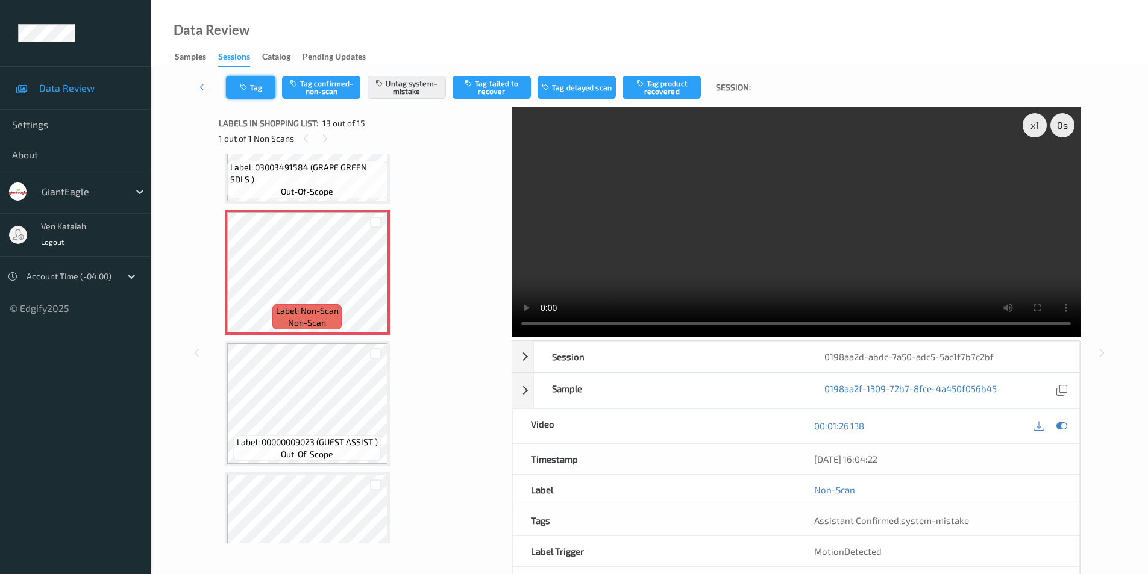
click at [248, 92] on button "Tag" at bounding box center [250, 87] width 49 height 23
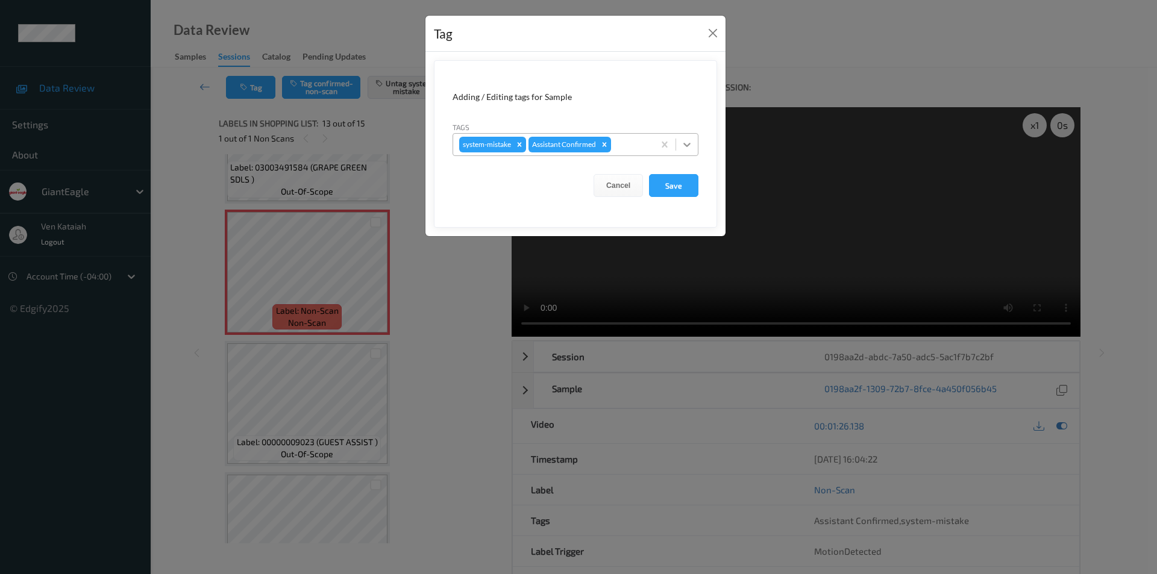
click at [689, 146] on icon at bounding box center [687, 145] width 12 height 12
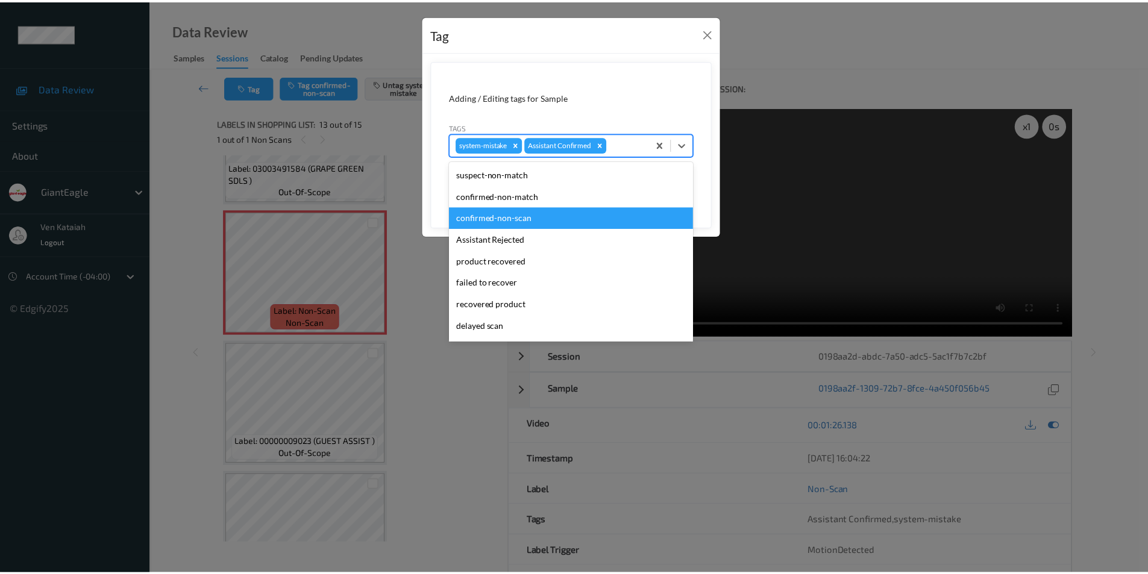
scroll to position [106, 0]
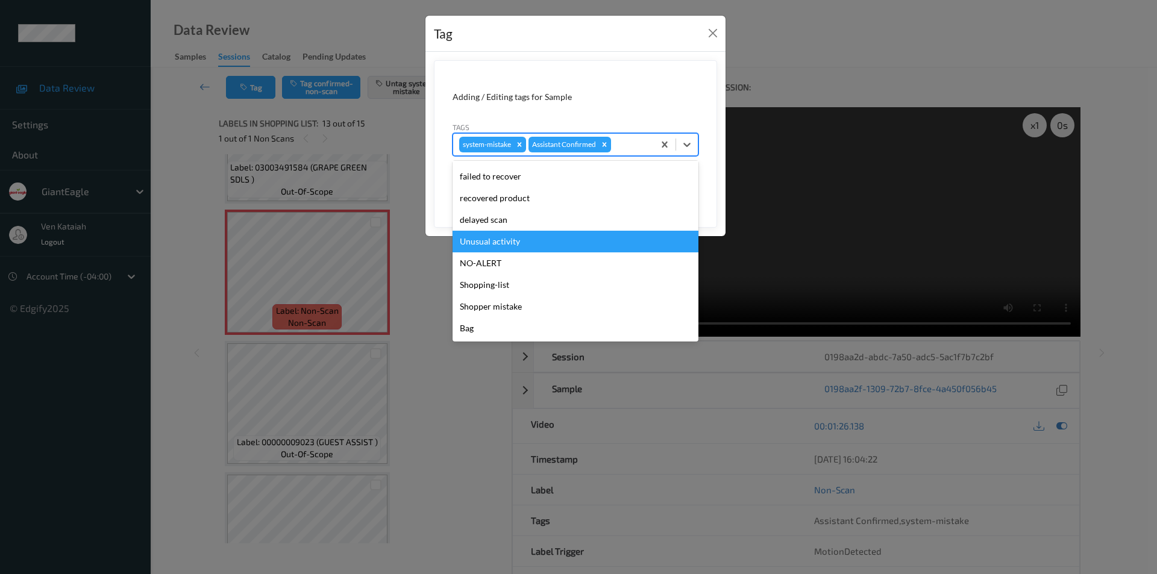
drag, startPoint x: 510, startPoint y: 242, endPoint x: 614, endPoint y: 234, distance: 105.1
click at [510, 242] on div "Unusual activity" at bounding box center [575, 242] width 246 height 22
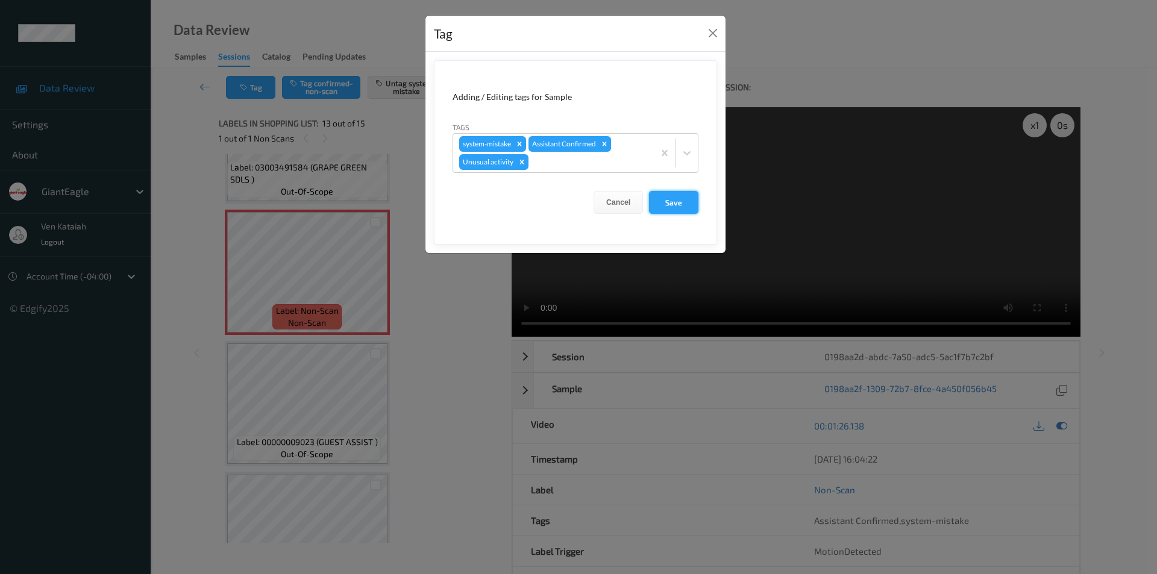
click at [683, 198] on button "Save" at bounding box center [673, 202] width 49 height 23
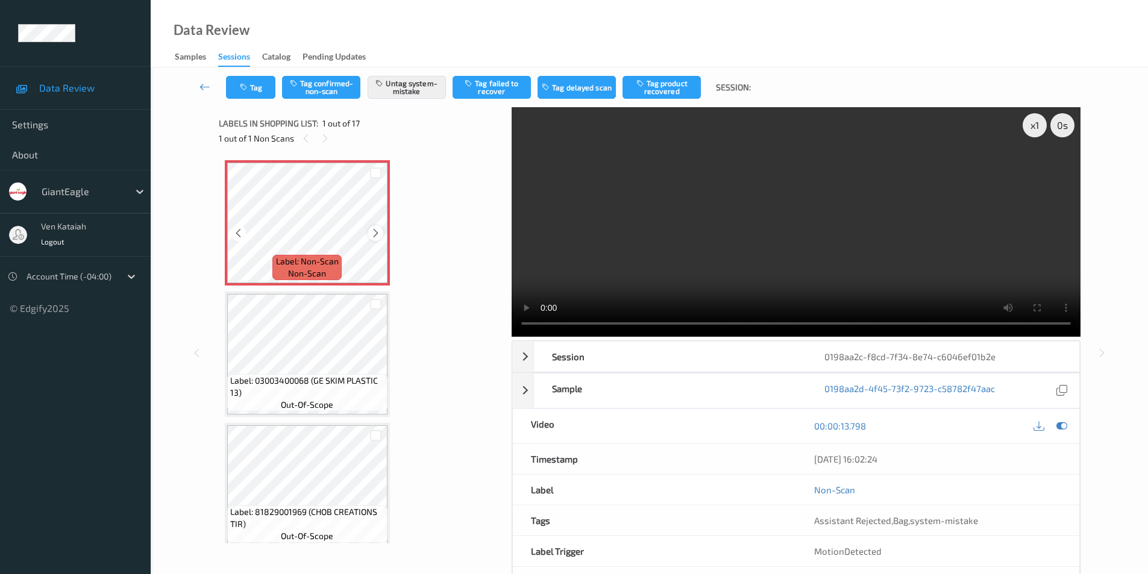
click at [376, 236] on icon at bounding box center [375, 233] width 10 height 11
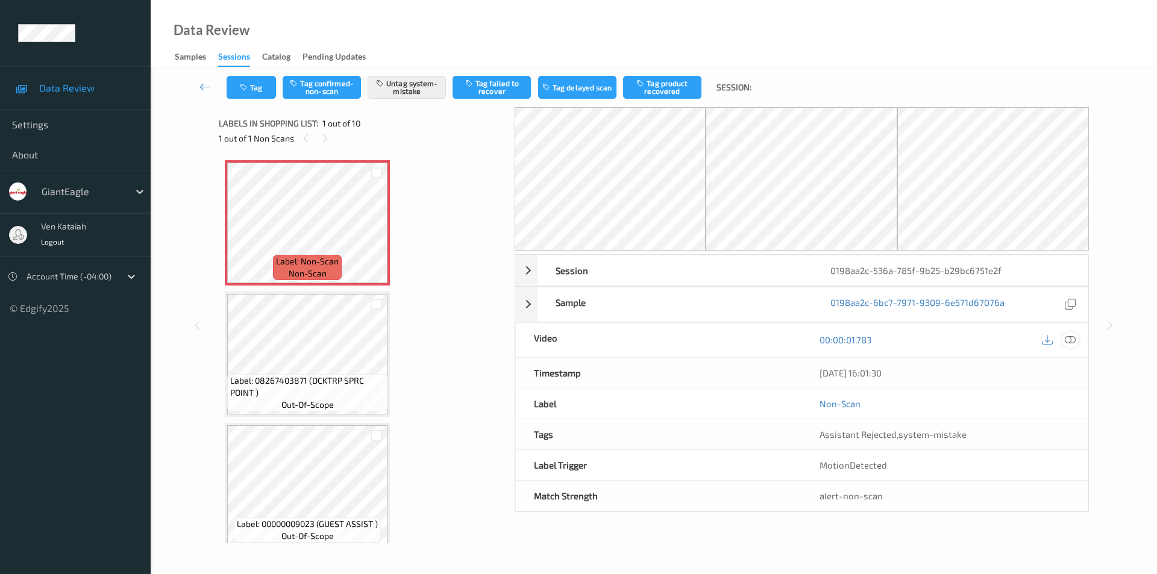
click at [1069, 337] on icon at bounding box center [1069, 339] width 11 height 11
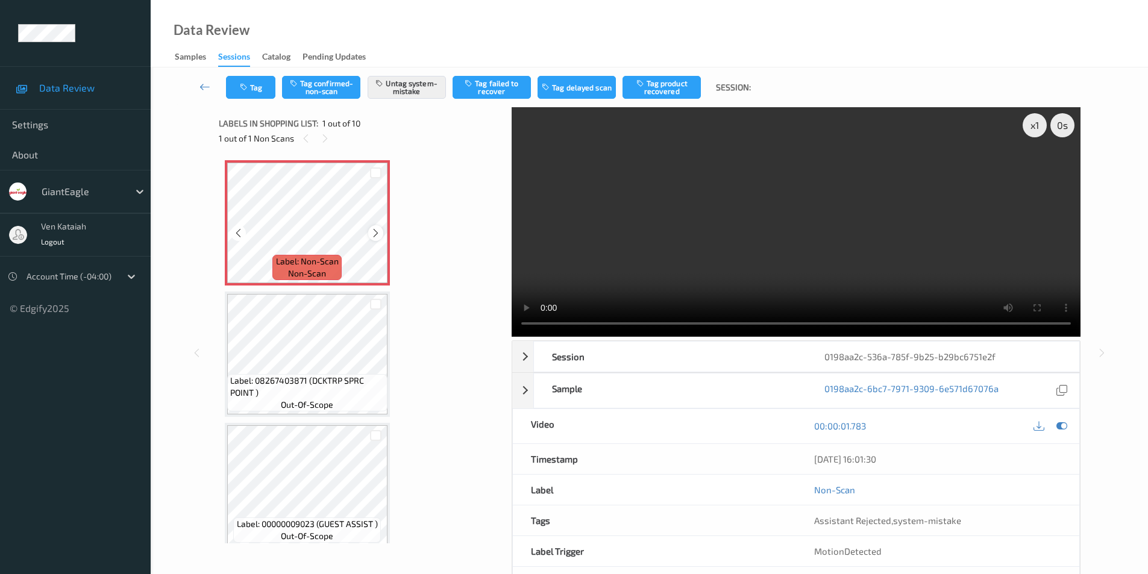
click at [375, 233] on icon at bounding box center [375, 233] width 10 height 11
click at [372, 231] on icon at bounding box center [375, 233] width 10 height 11
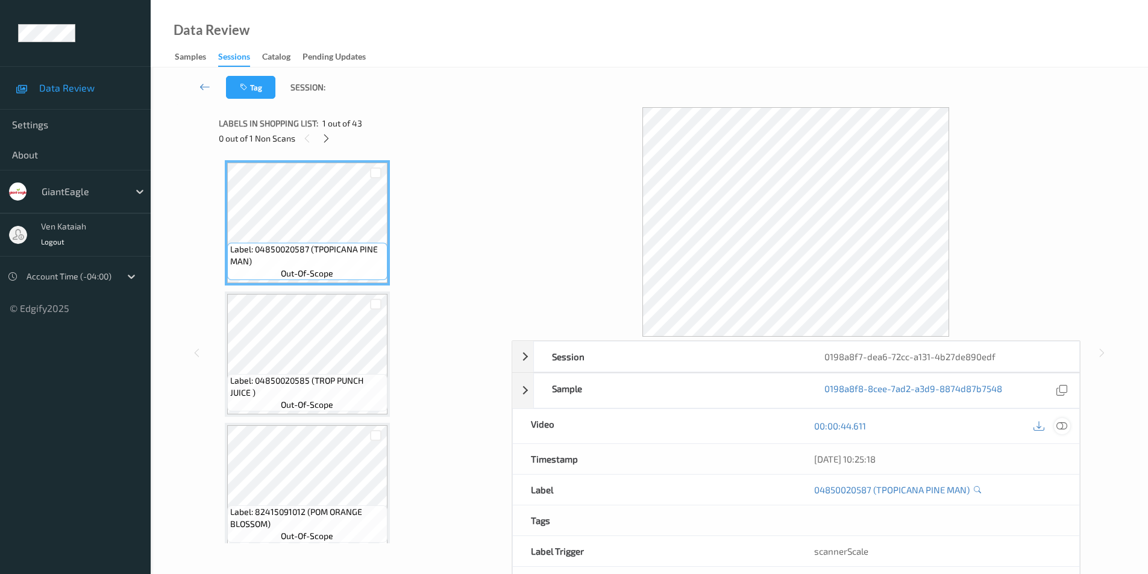
click at [1061, 427] on icon at bounding box center [1061, 425] width 11 height 11
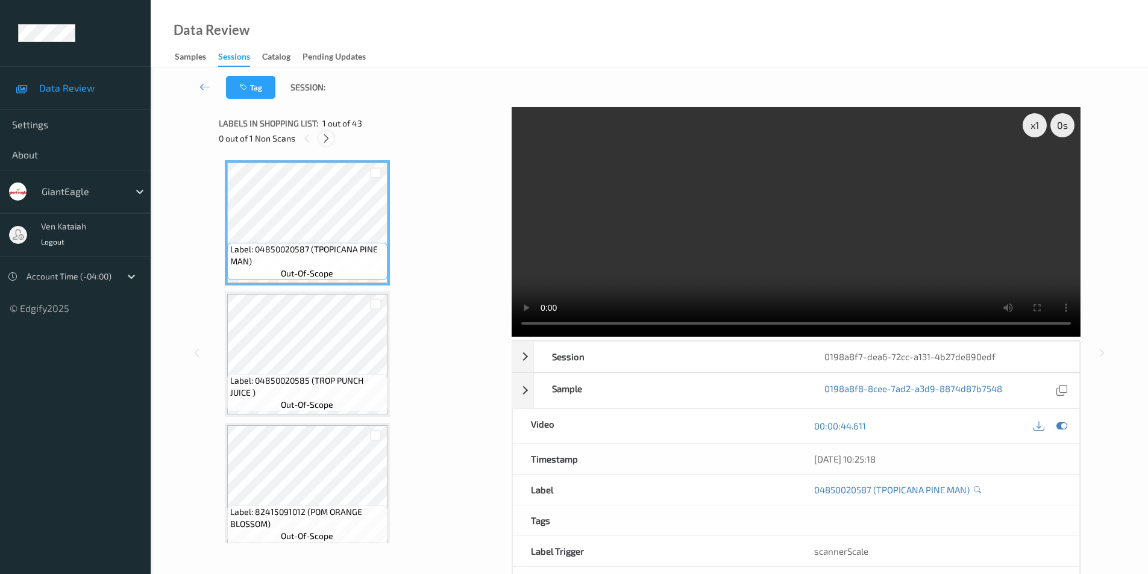
click at [328, 139] on icon at bounding box center [326, 138] width 10 height 11
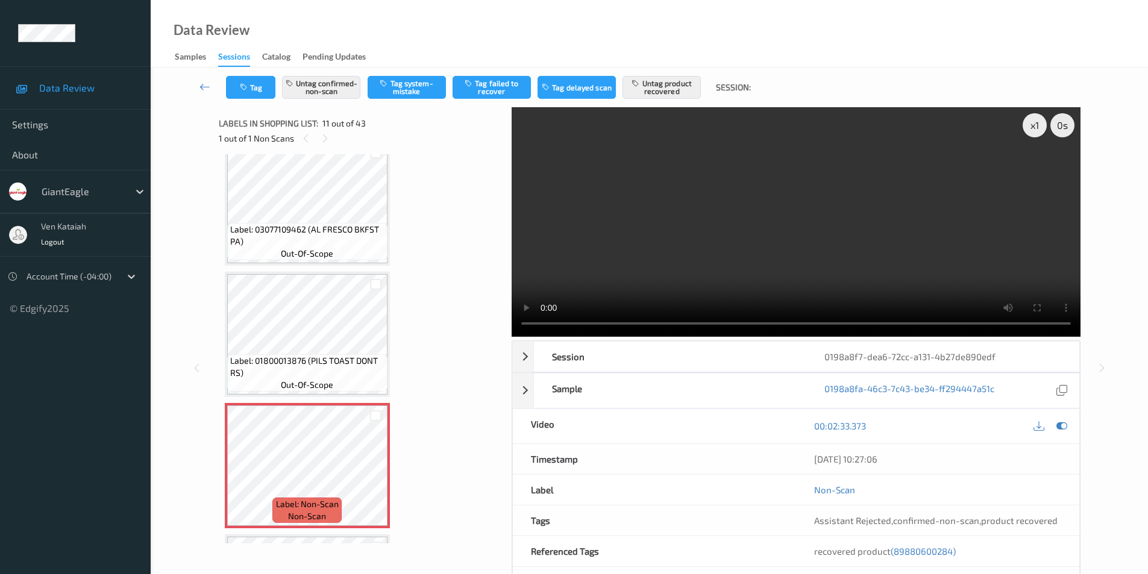
scroll to position [1067, 0]
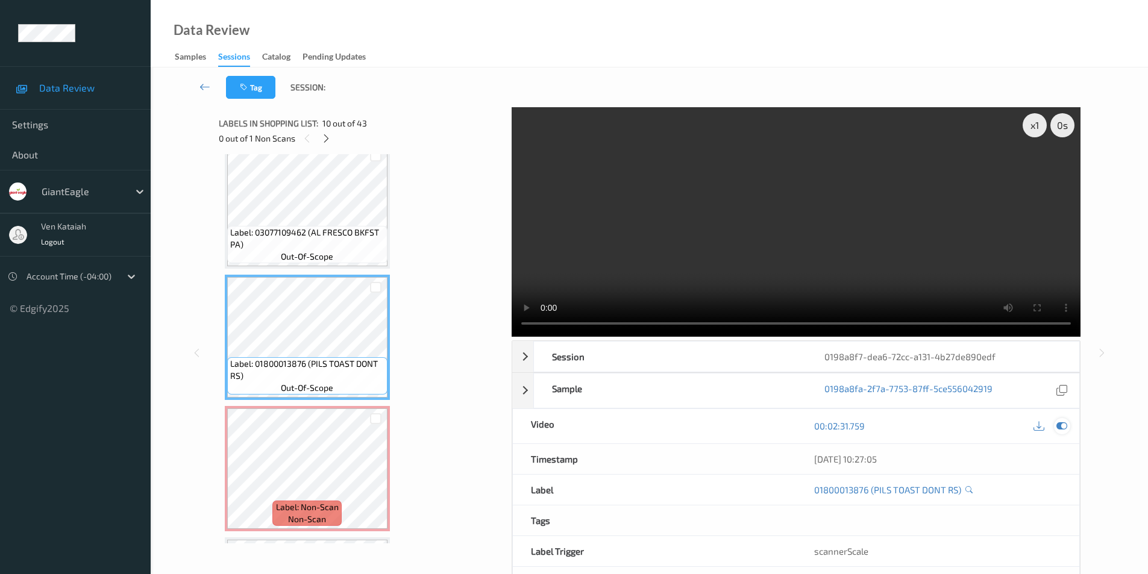
click at [1063, 425] on icon at bounding box center [1061, 425] width 11 height 11
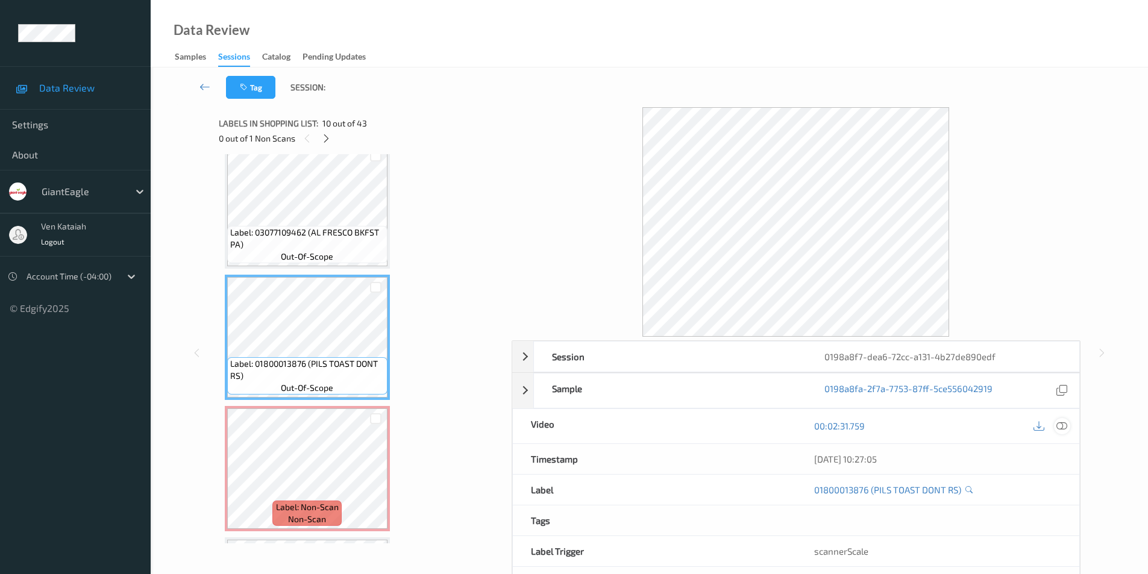
click at [1060, 422] on icon at bounding box center [1061, 425] width 11 height 11
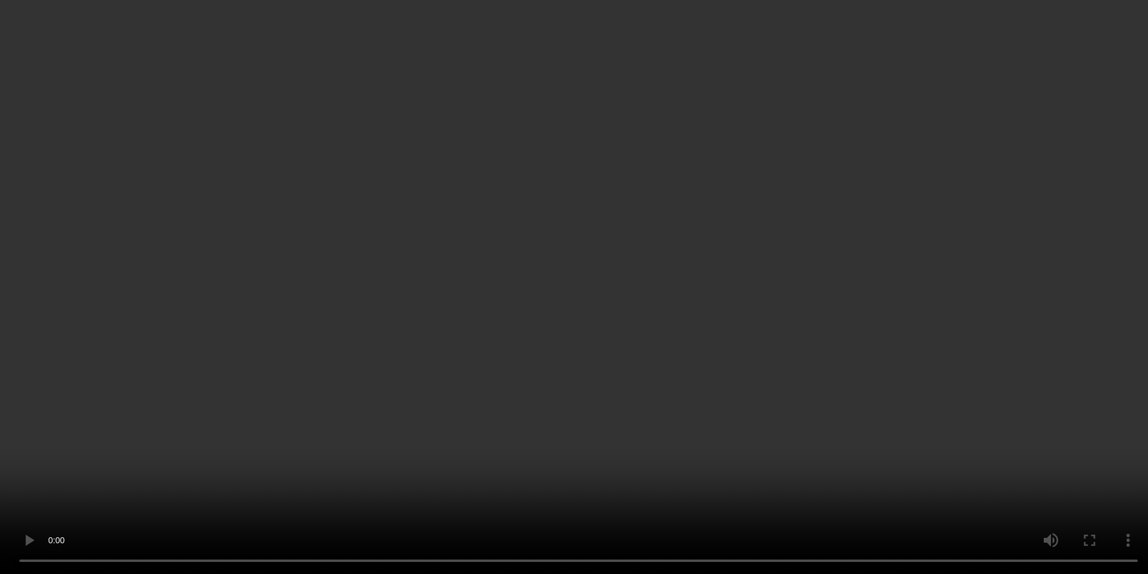
scroll to position [1549, 0]
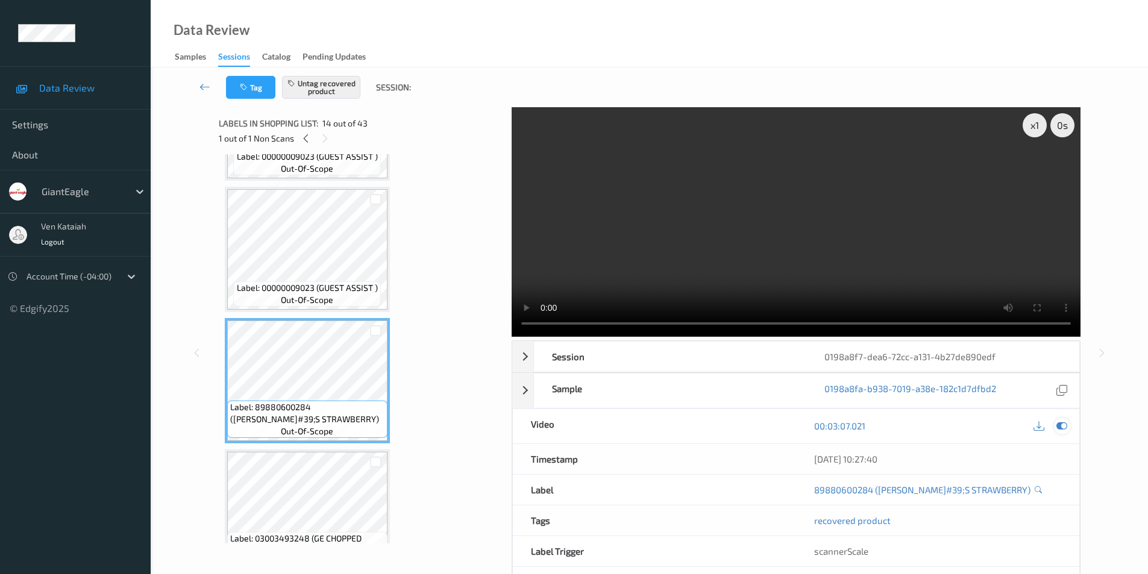
click at [1057, 428] on icon at bounding box center [1061, 425] width 11 height 11
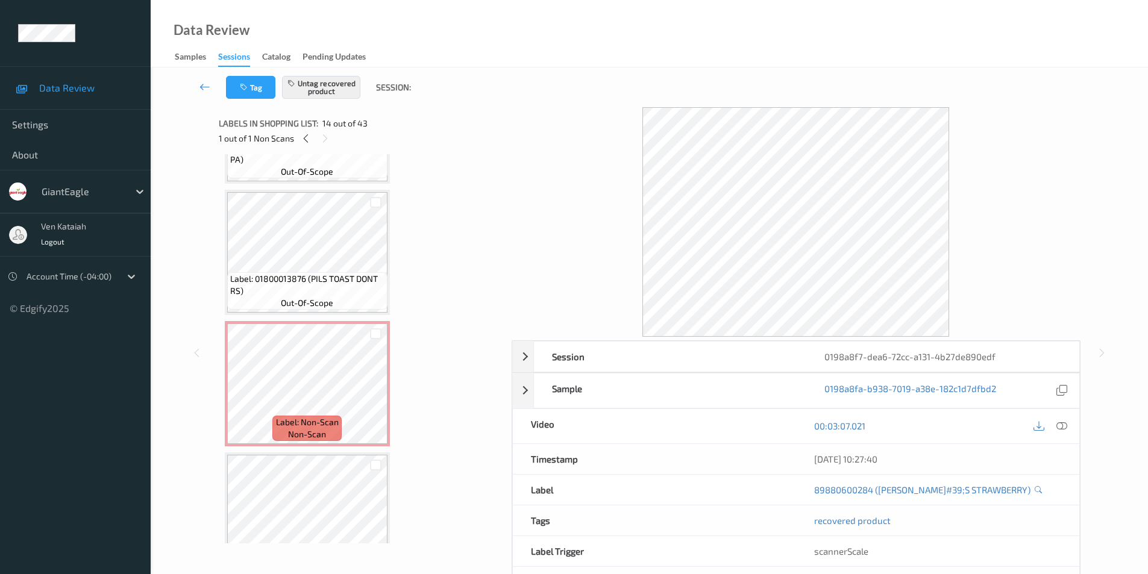
scroll to position [1128, 0]
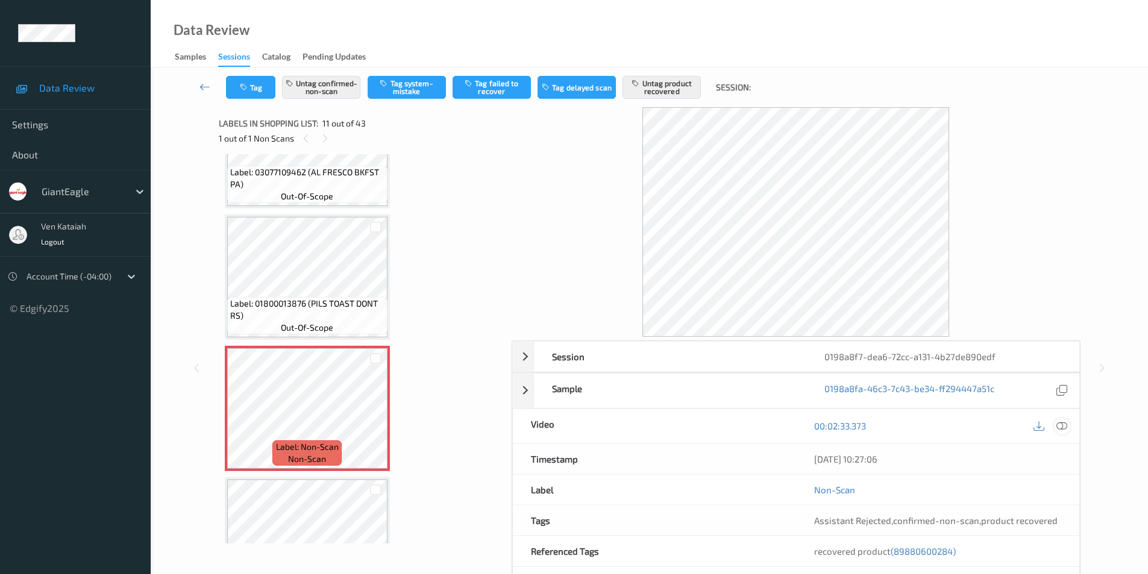
click at [1064, 424] on icon at bounding box center [1061, 425] width 11 height 11
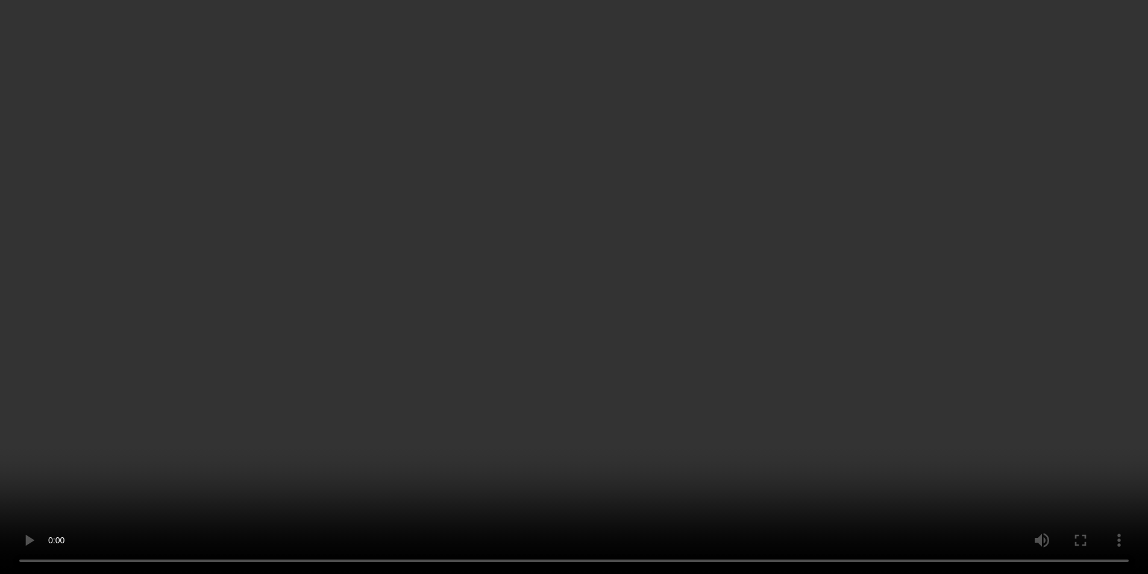
scroll to position [947, 0]
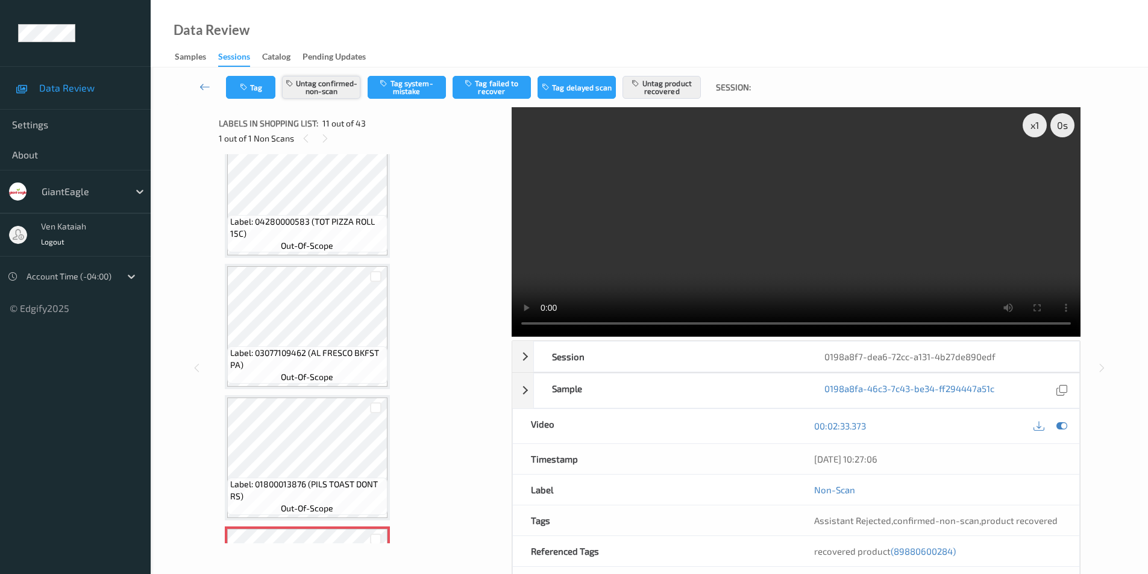
click at [324, 90] on button "Untag confirmed-non-scan" at bounding box center [321, 87] width 78 height 23
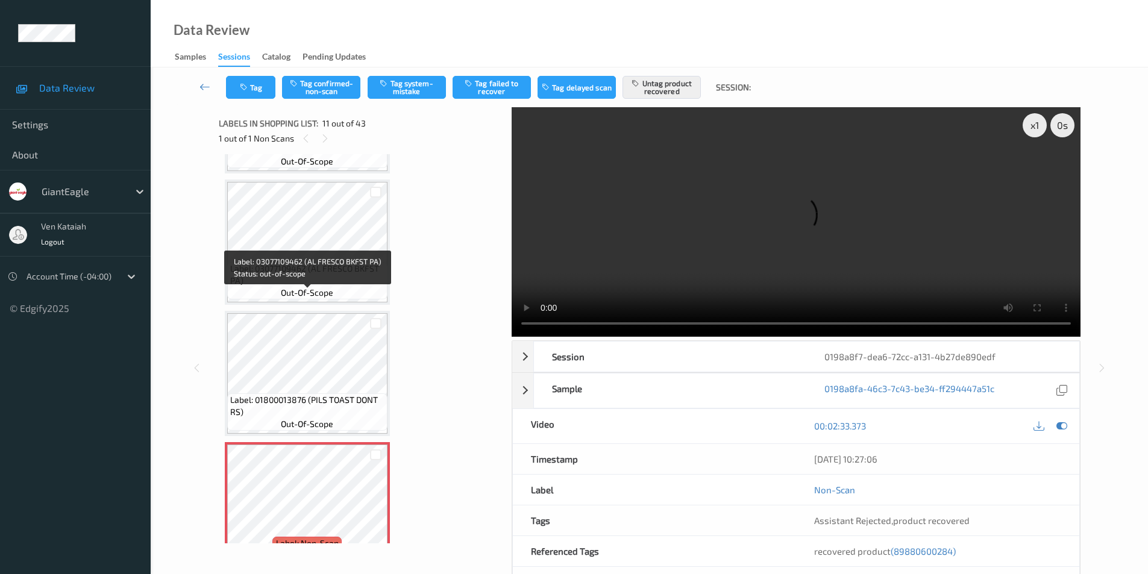
scroll to position [1188, 0]
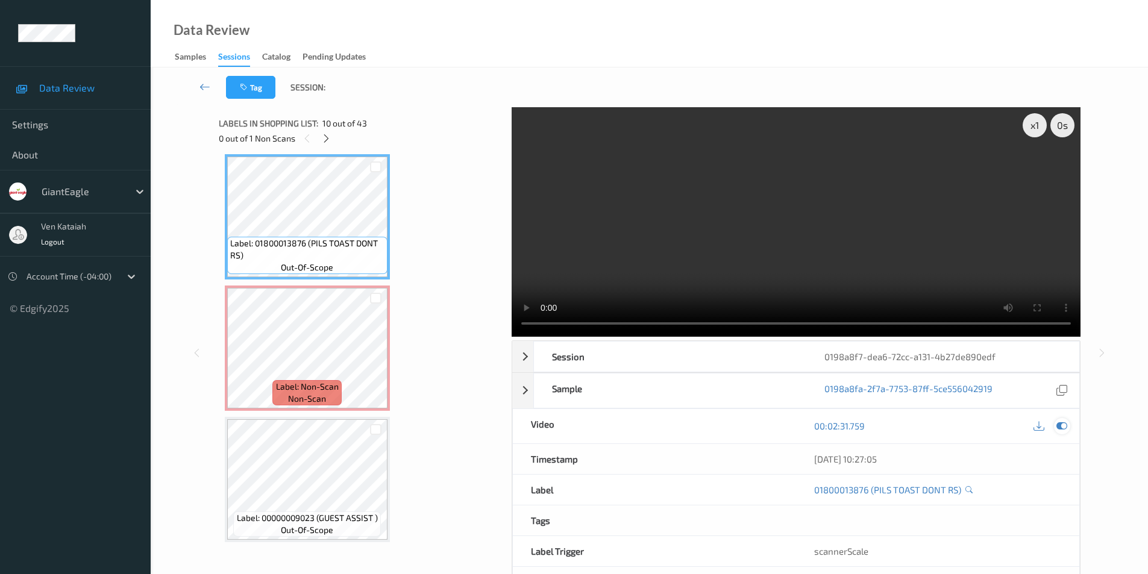
click at [1060, 428] on icon at bounding box center [1061, 425] width 11 height 11
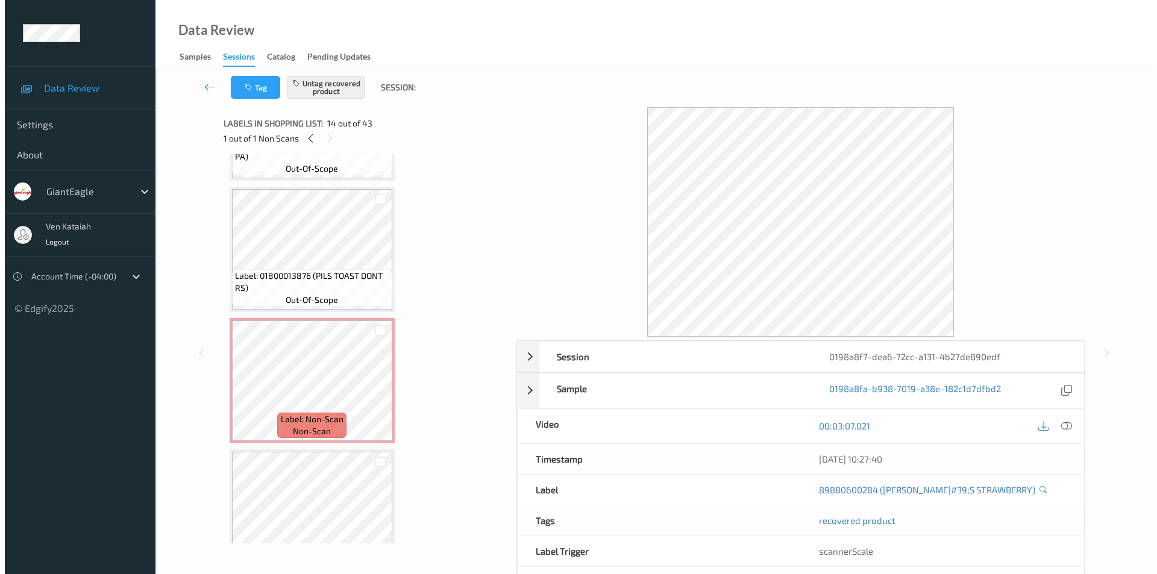
scroll to position [1128, 0]
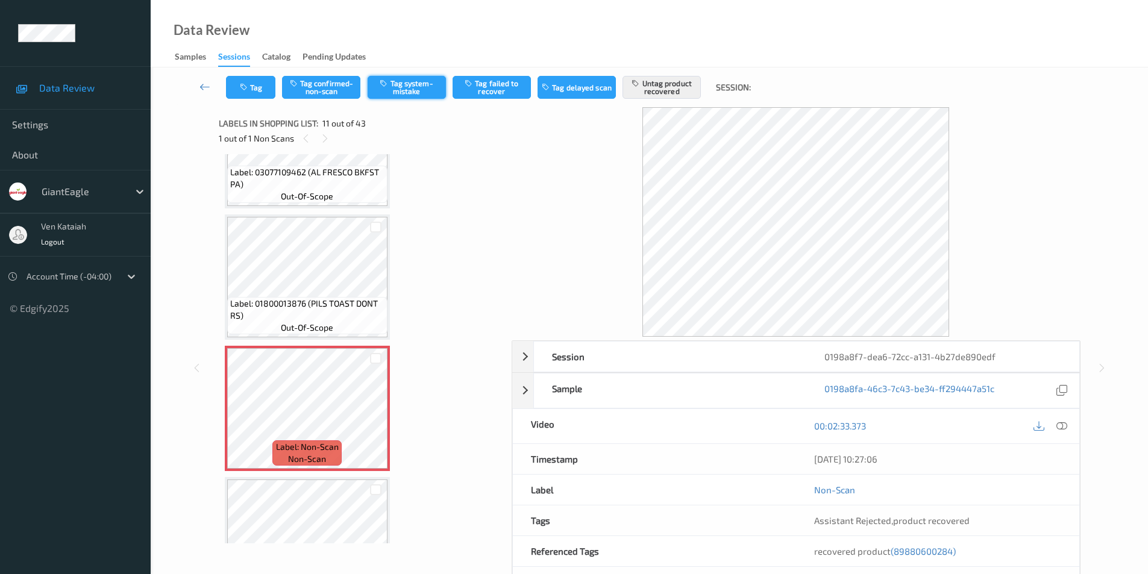
click at [431, 90] on button "Tag system-mistake" at bounding box center [406, 87] width 78 height 23
click at [645, 86] on button "Untag product recovered" at bounding box center [661, 87] width 78 height 23
click at [257, 81] on button "Tag" at bounding box center [250, 87] width 49 height 23
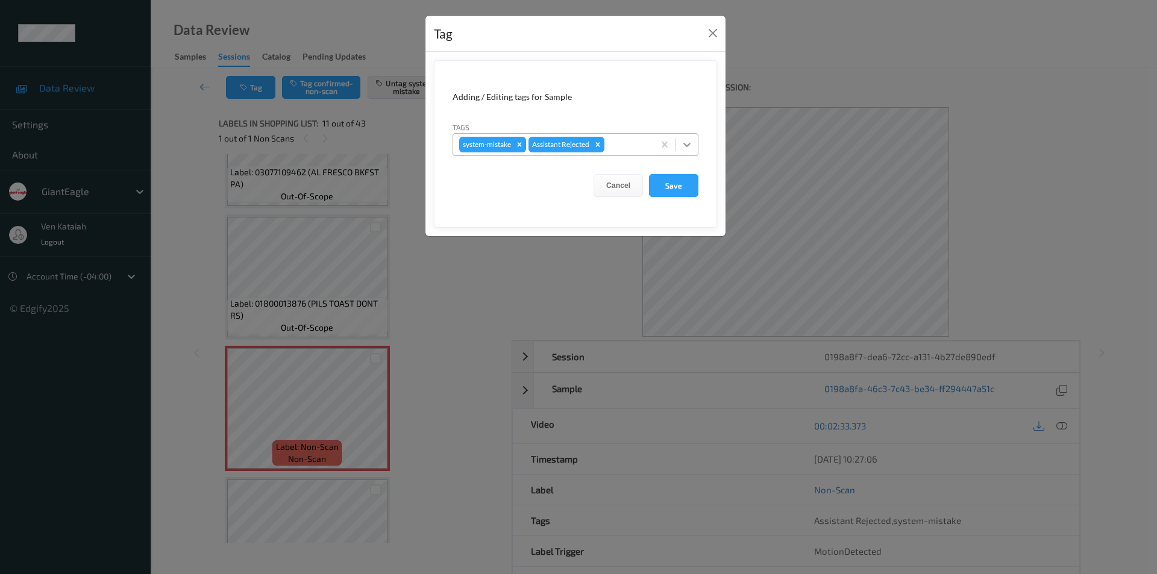
click at [689, 143] on icon at bounding box center [686, 145] width 7 height 4
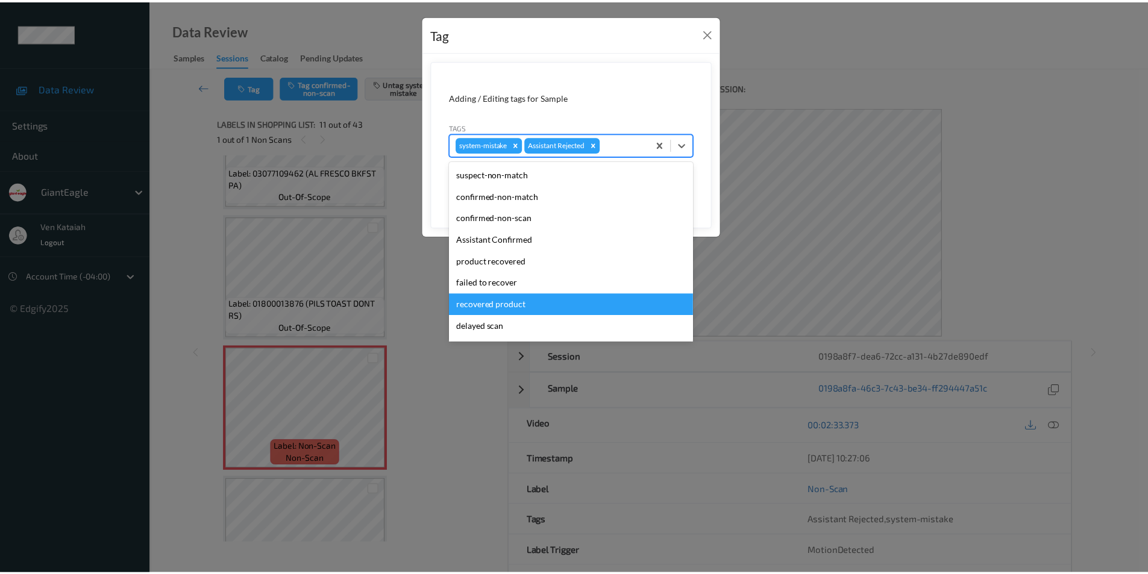
scroll to position [106, 0]
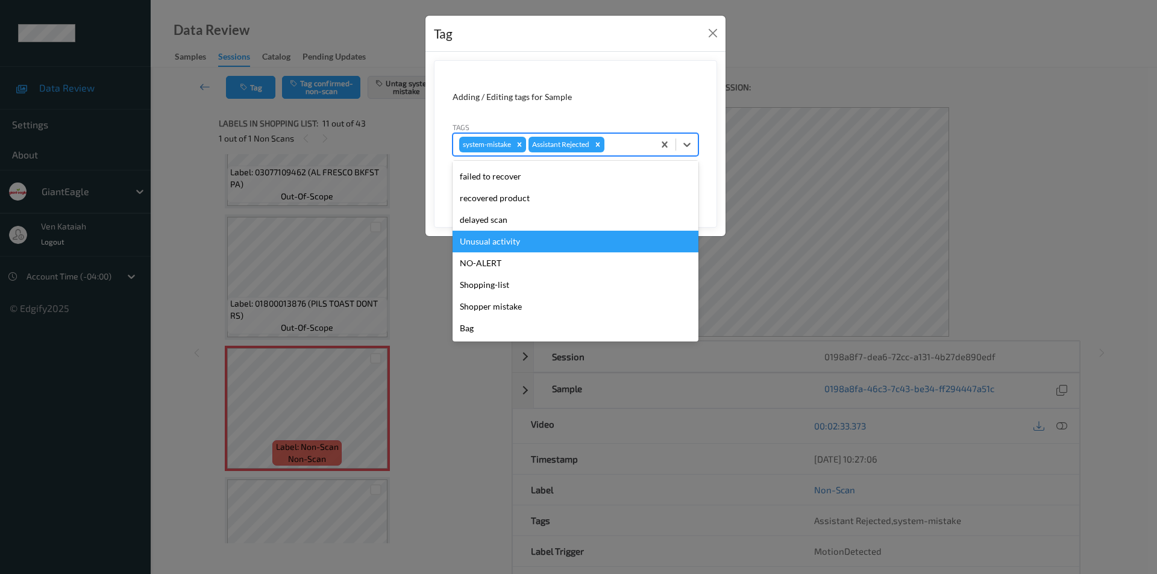
click at [500, 245] on div "Unusual activity" at bounding box center [575, 242] width 246 height 22
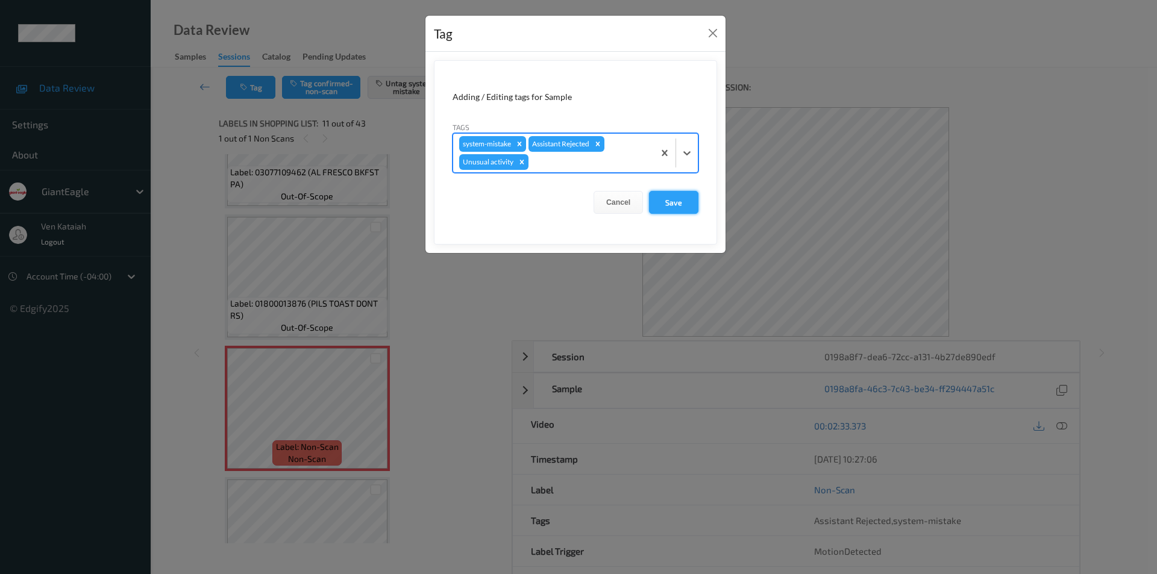
click at [671, 201] on button "Save" at bounding box center [673, 202] width 49 height 23
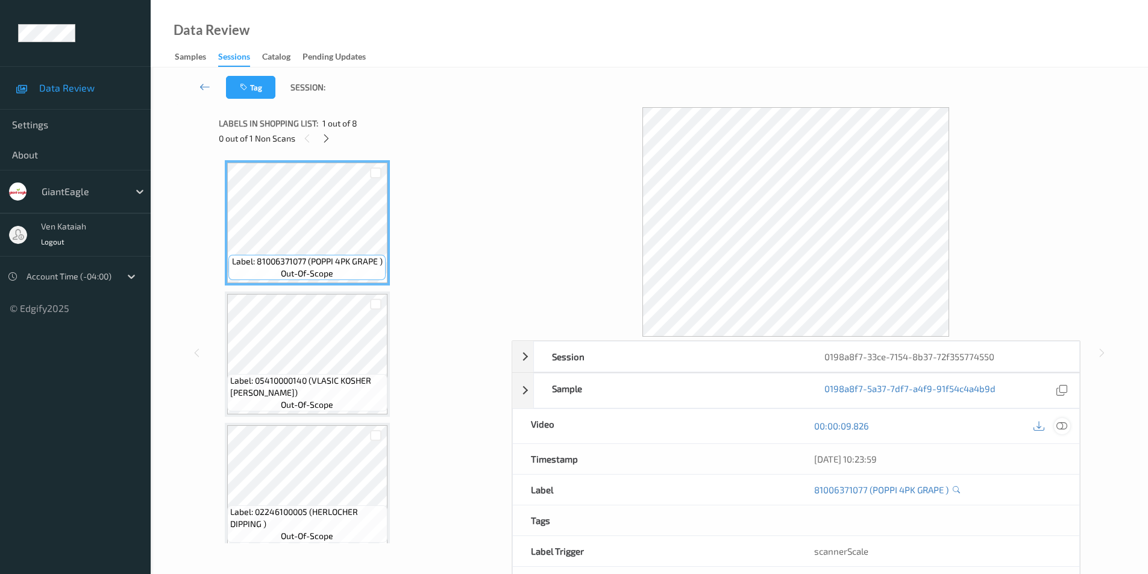
click at [1065, 421] on icon at bounding box center [1061, 425] width 11 height 11
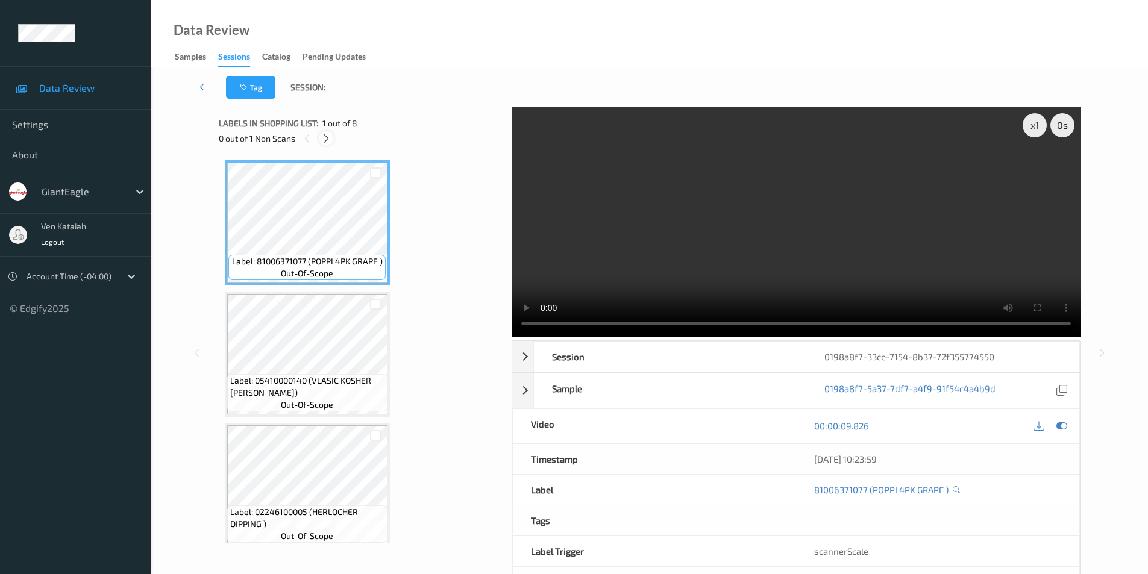
click at [328, 140] on icon at bounding box center [326, 138] width 10 height 11
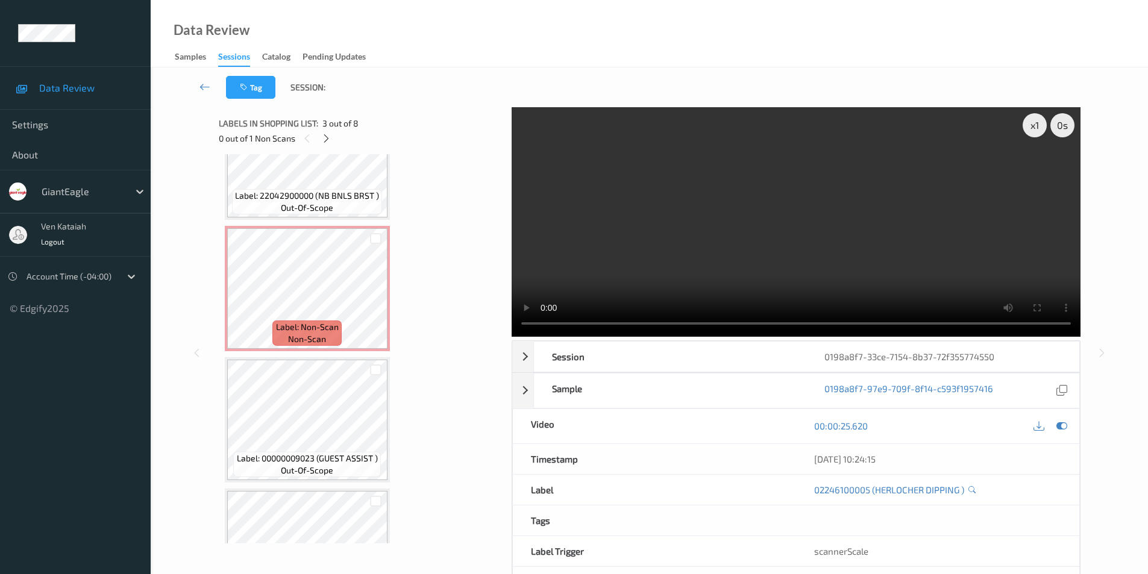
scroll to position [460, 0]
click at [375, 292] on div at bounding box center [375, 297] width 15 height 15
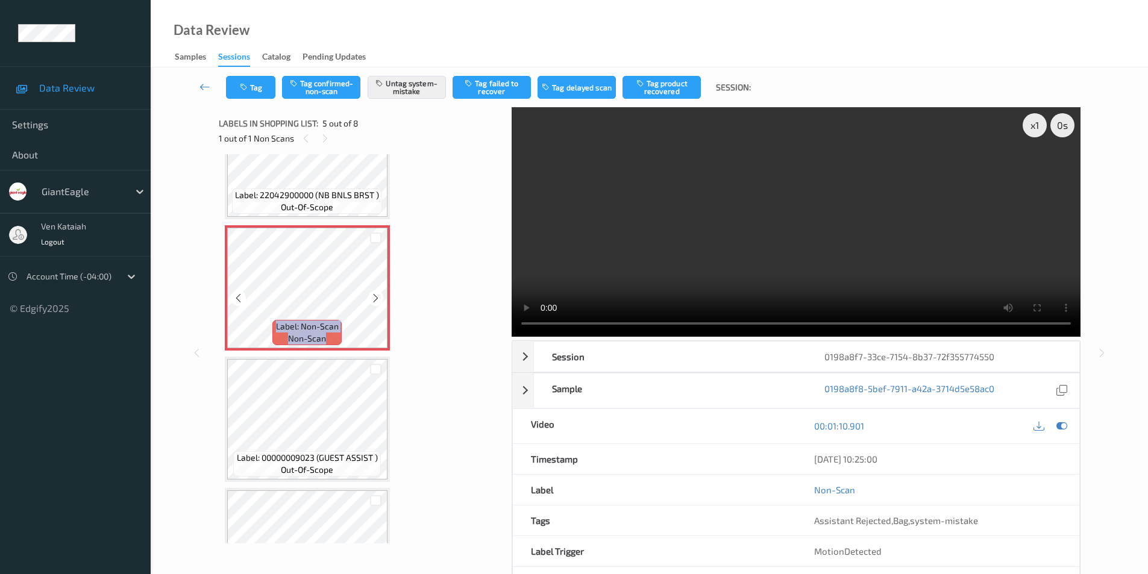
click at [375, 292] on div at bounding box center [375, 297] width 15 height 15
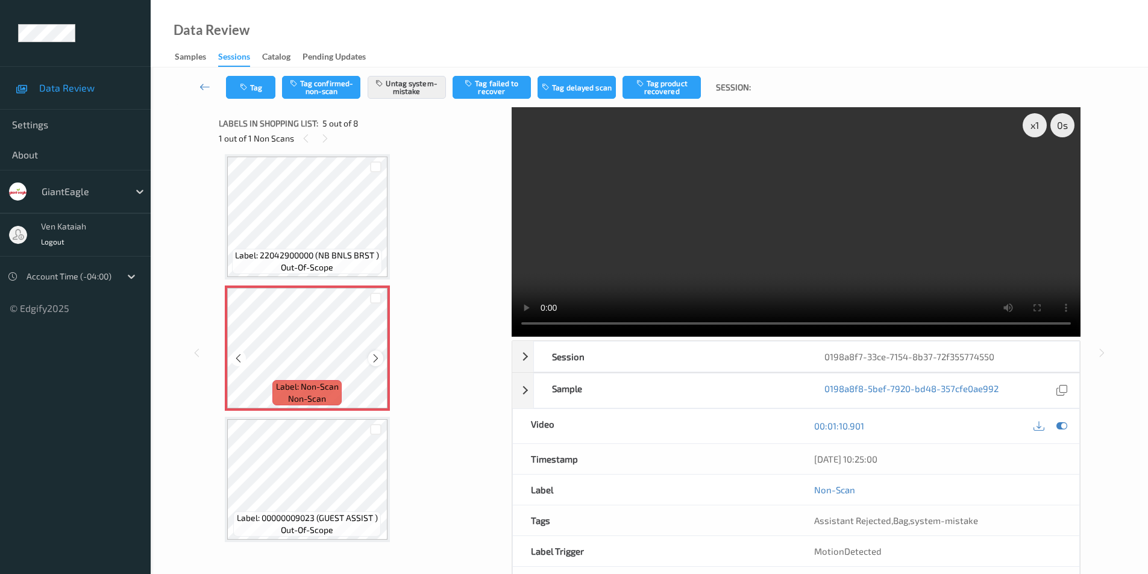
scroll to position [340, 0]
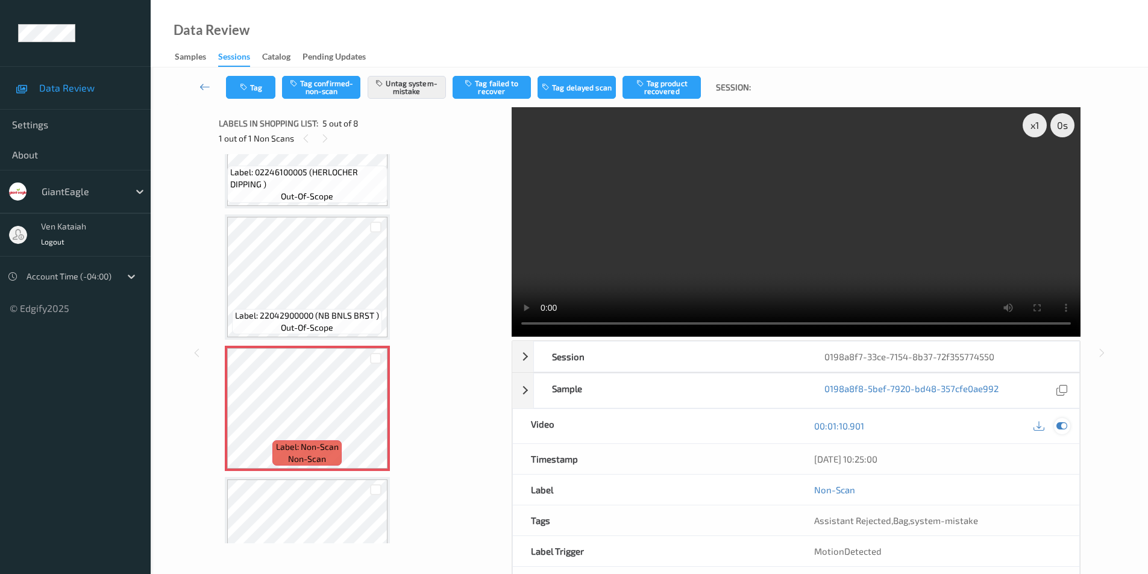
click at [1061, 424] on icon at bounding box center [1061, 425] width 11 height 11
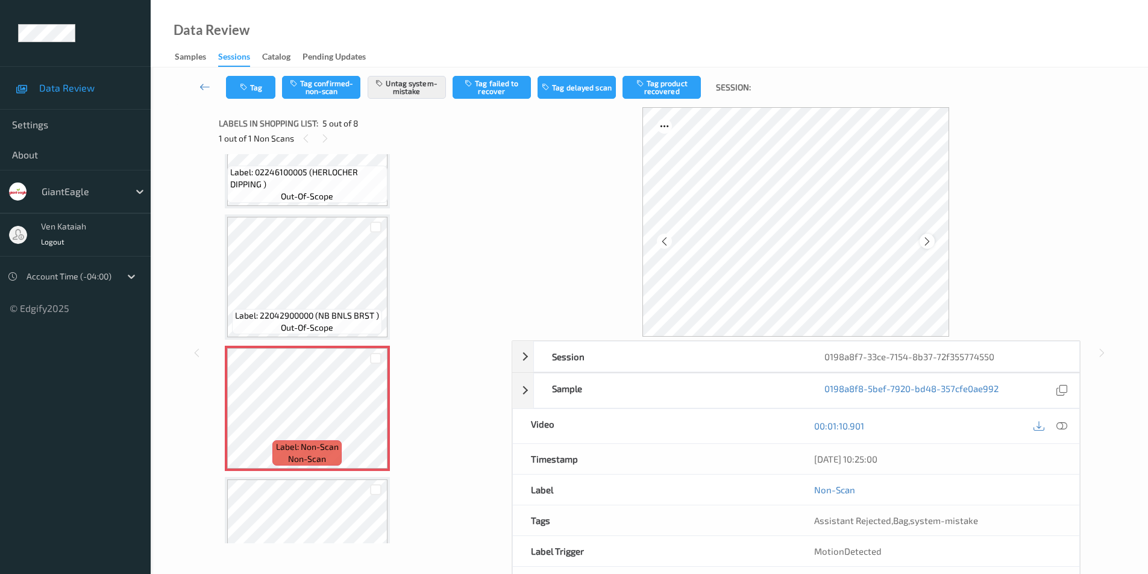
click at [928, 240] on icon at bounding box center [927, 241] width 10 height 11
click at [928, 243] on icon at bounding box center [927, 241] width 10 height 11
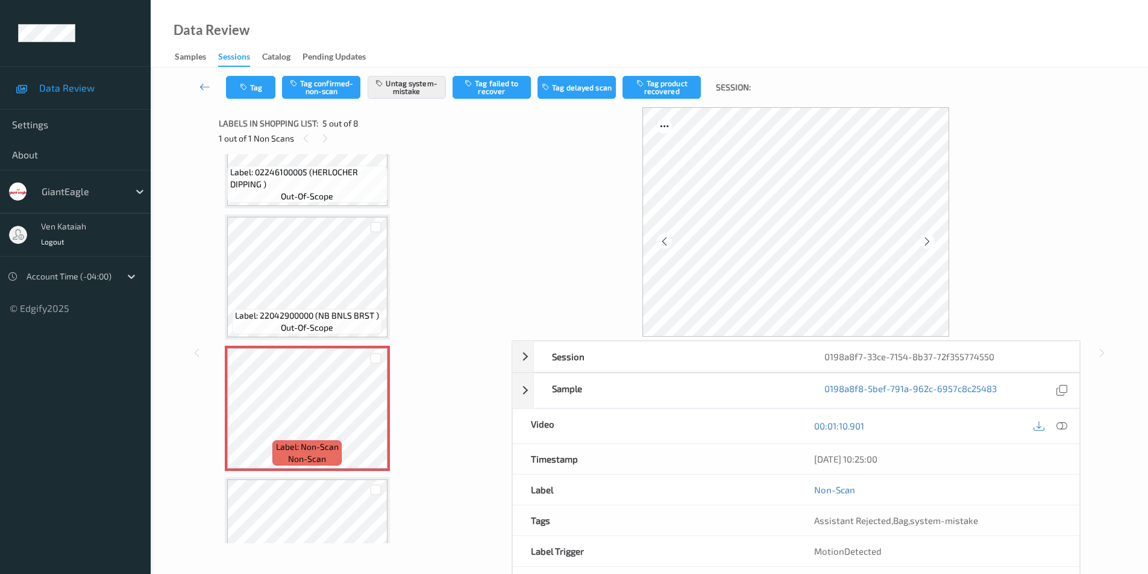
click at [928, 243] on icon at bounding box center [927, 241] width 10 height 11
click at [927, 243] on icon at bounding box center [927, 241] width 10 height 11
click at [926, 243] on icon at bounding box center [927, 241] width 10 height 11
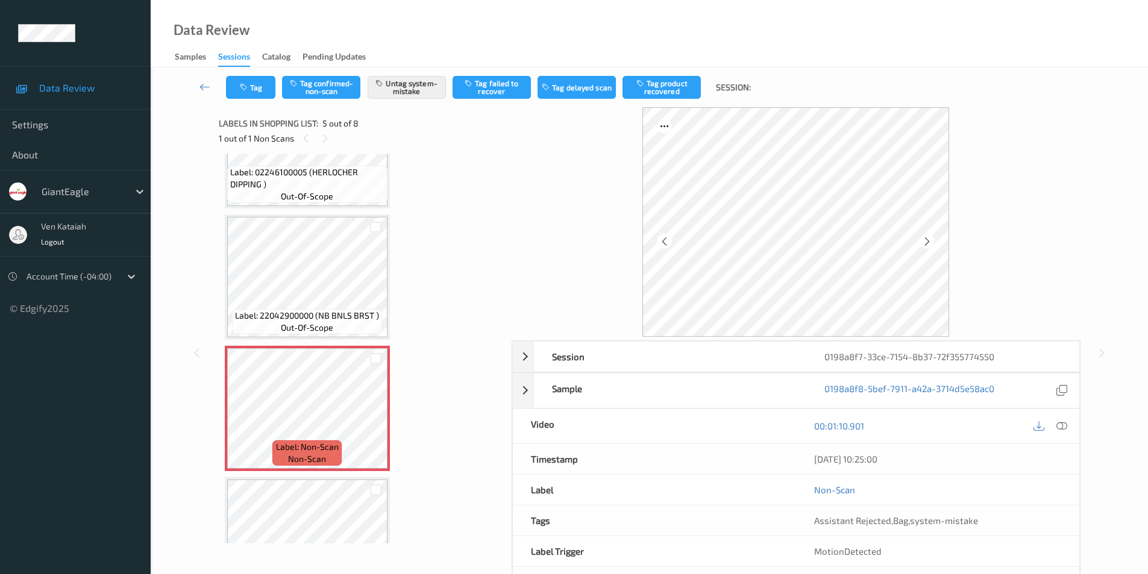
click at [926, 243] on icon at bounding box center [927, 241] width 10 height 11
click at [924, 244] on icon at bounding box center [927, 241] width 10 height 11
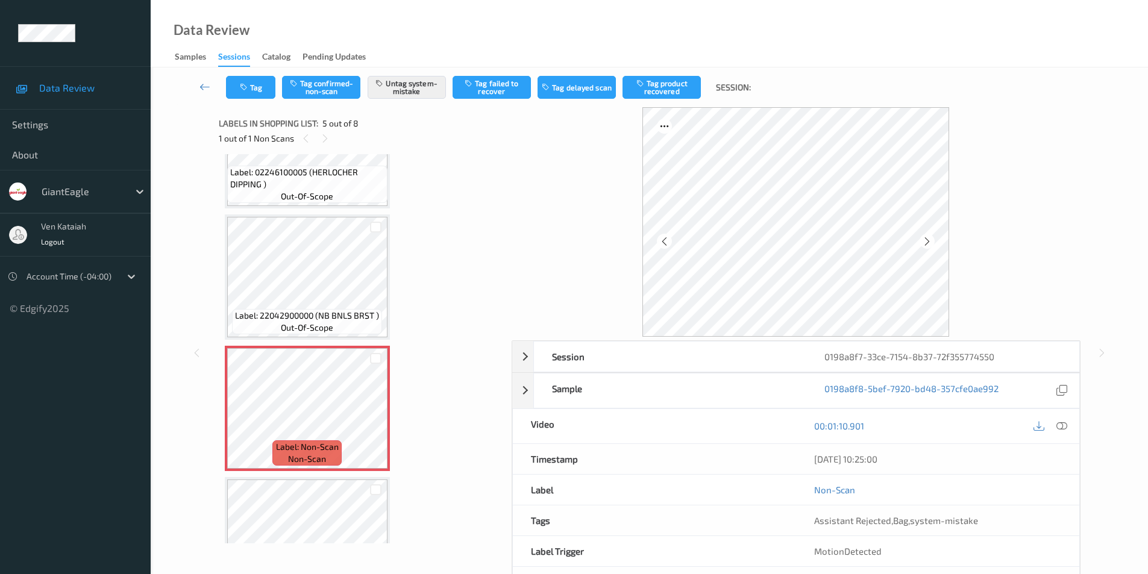
click at [924, 244] on icon at bounding box center [927, 241] width 10 height 11
click at [923, 237] on icon at bounding box center [927, 241] width 10 height 11
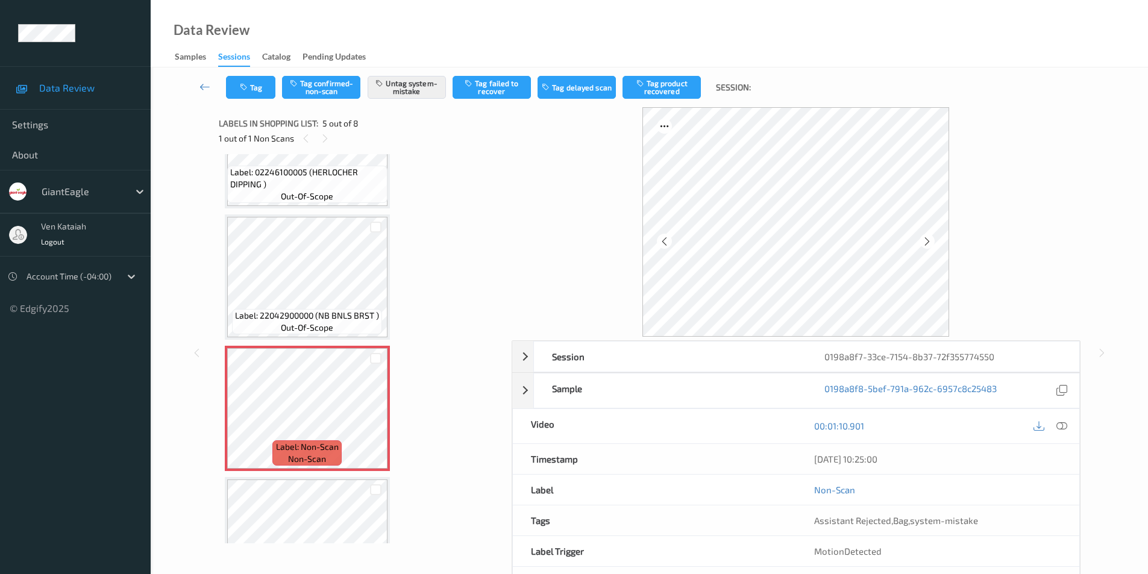
click at [923, 237] on icon at bounding box center [927, 241] width 10 height 11
click at [925, 244] on icon at bounding box center [927, 241] width 10 height 11
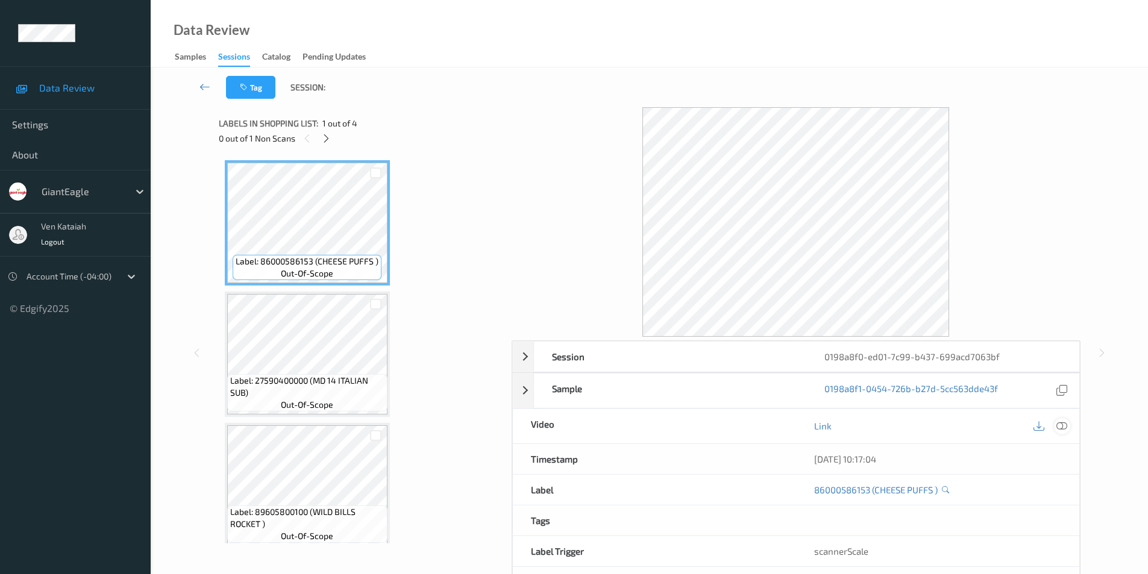
click at [1061, 424] on icon at bounding box center [1061, 425] width 11 height 11
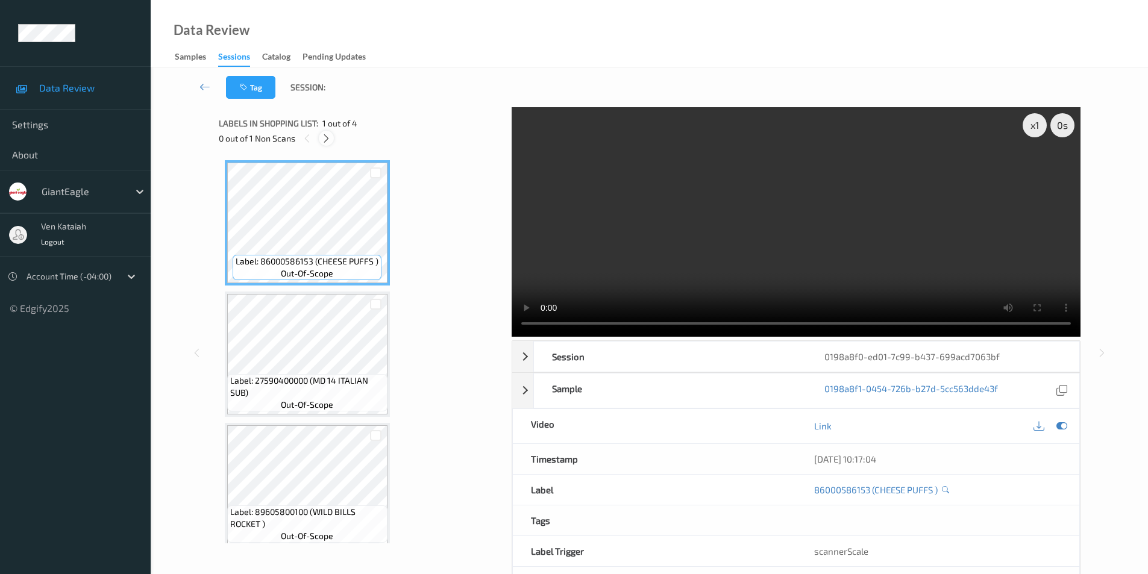
click at [327, 138] on icon at bounding box center [326, 138] width 10 height 11
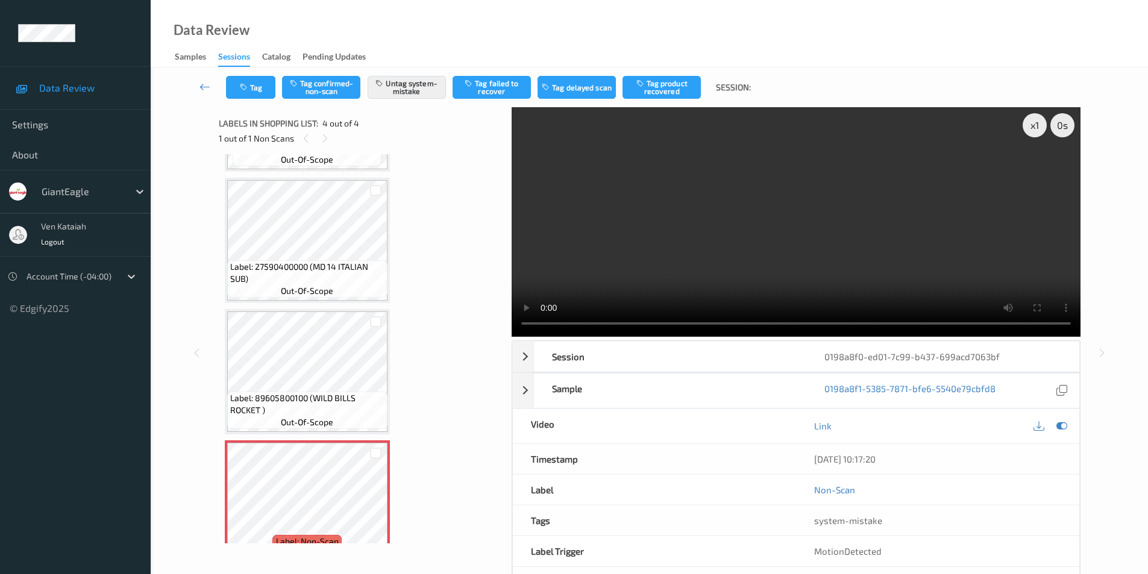
scroll to position [82, 0]
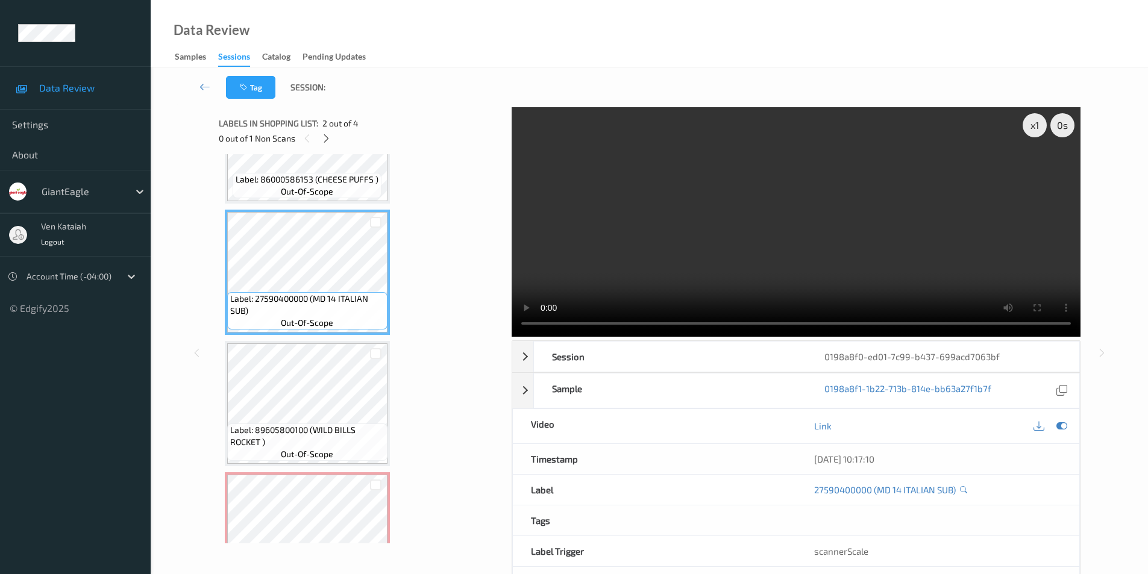
click at [1118, 242] on div "x 1 0 s Session 0198a8f0-ed01-7c99-b437-699acd7063bf Session ID 0198a8f0-ed01-7…" at bounding box center [649, 352] width 948 height 491
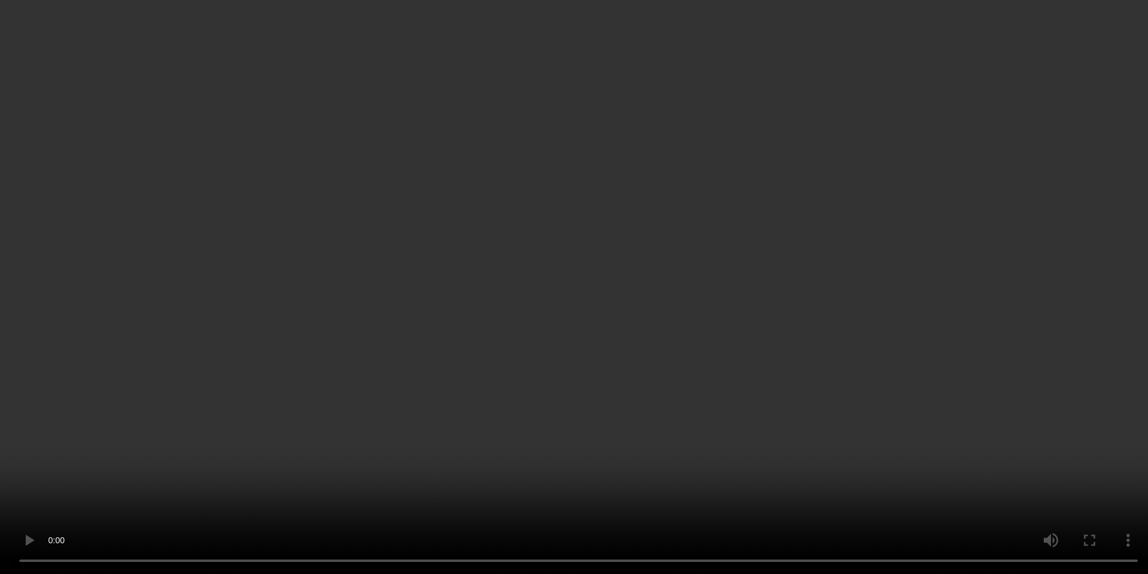
scroll to position [142, 0]
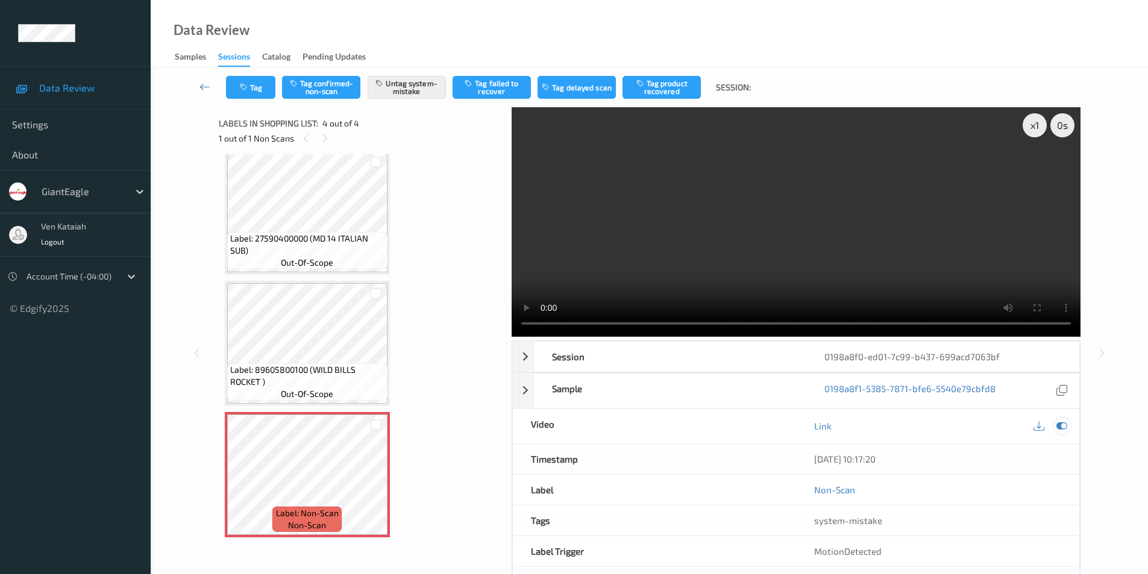
click at [1058, 427] on icon at bounding box center [1061, 425] width 11 height 11
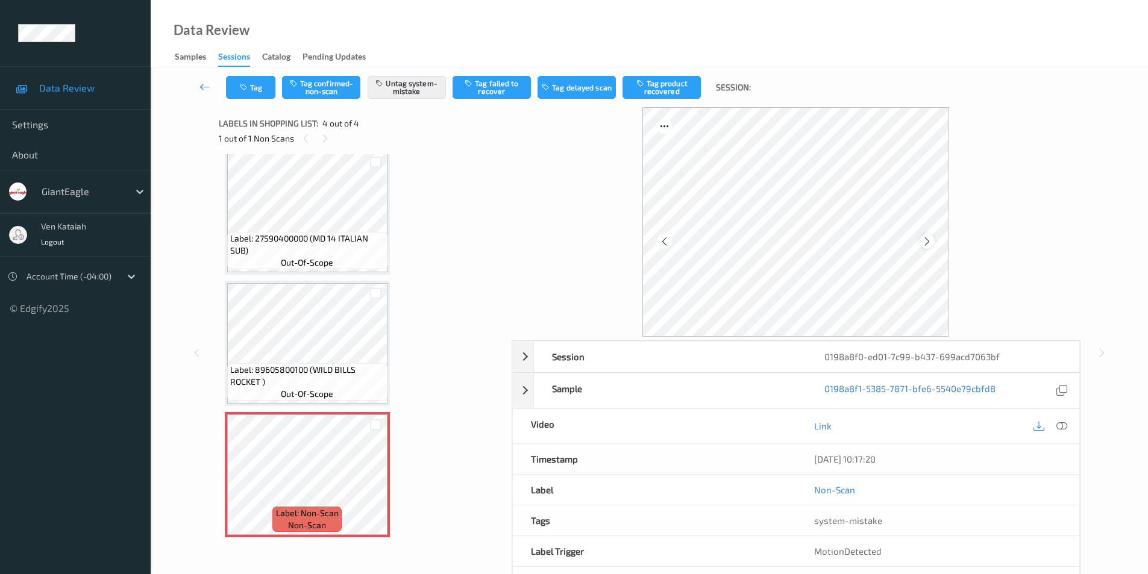
click at [930, 234] on div at bounding box center [926, 241] width 15 height 15
click at [930, 236] on icon at bounding box center [927, 241] width 10 height 11
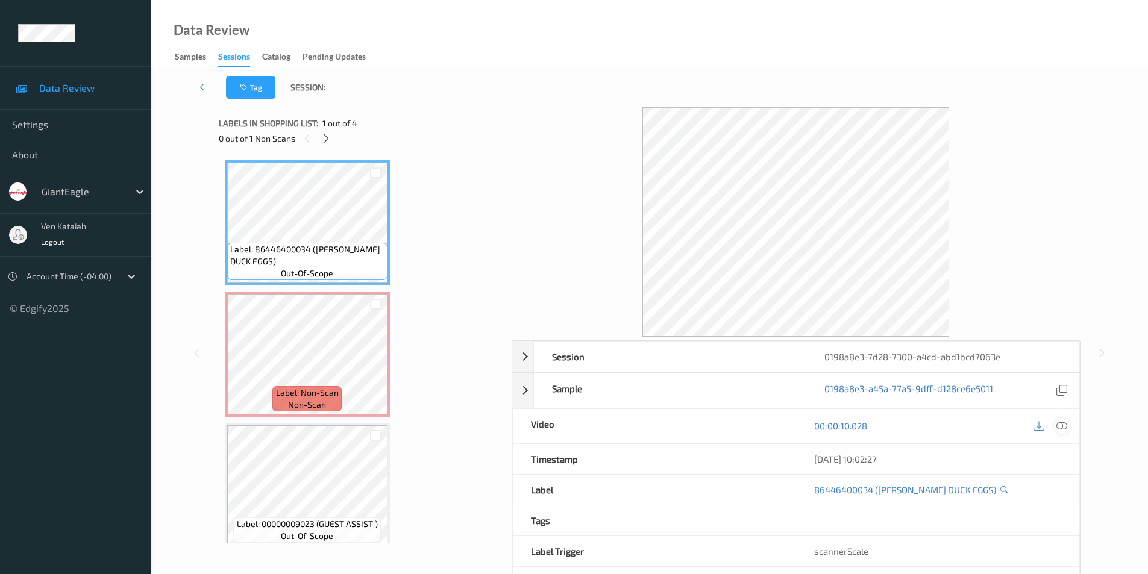
click at [1063, 426] on icon at bounding box center [1061, 425] width 11 height 11
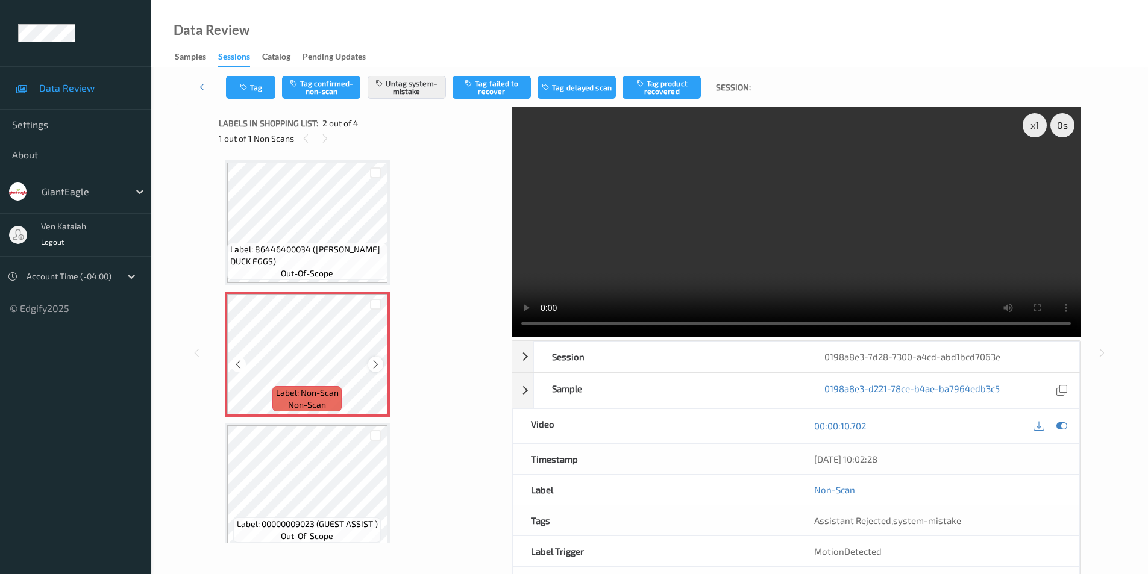
click at [376, 364] on icon at bounding box center [375, 364] width 10 height 11
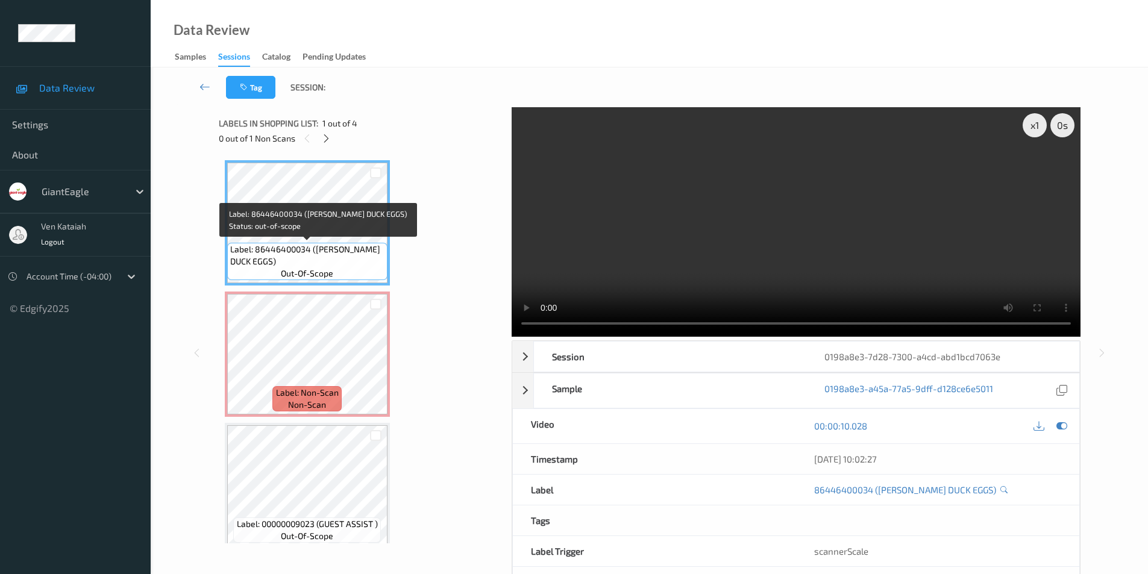
click at [324, 245] on span "Label: 86446400034 ([PERSON_NAME] DUCK EGGS)" at bounding box center [307, 255] width 154 height 24
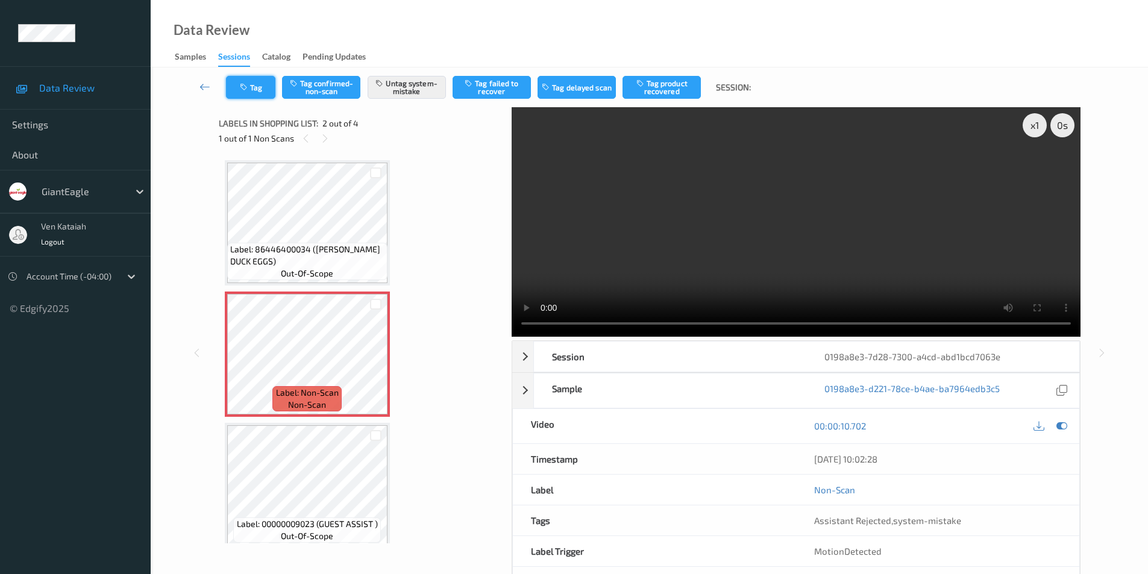
click at [251, 92] on button "Tag" at bounding box center [250, 87] width 49 height 23
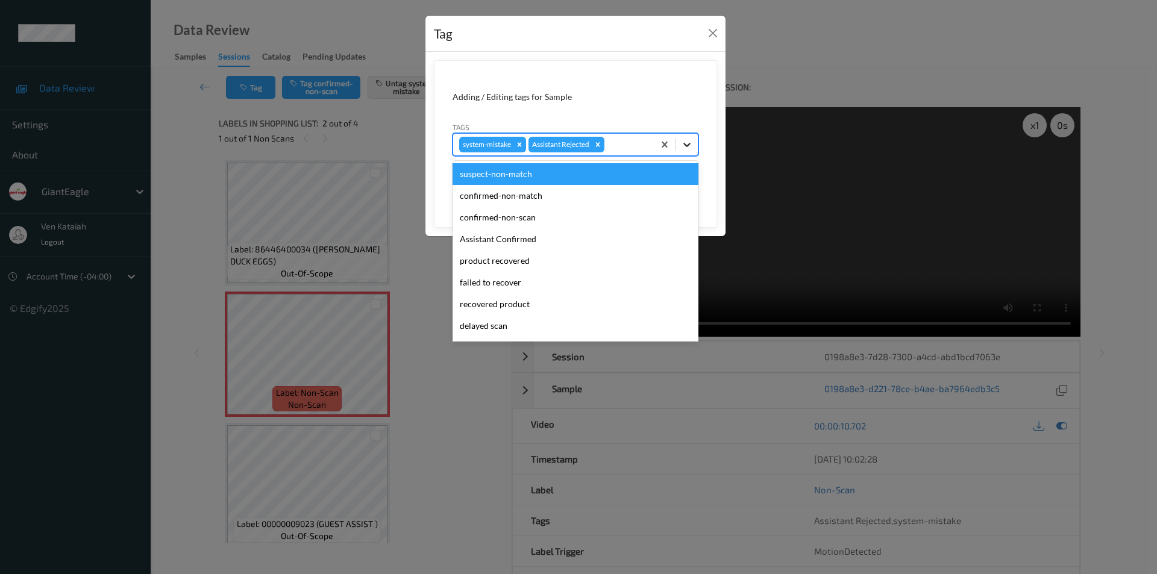
click at [689, 149] on icon at bounding box center [687, 145] width 12 height 12
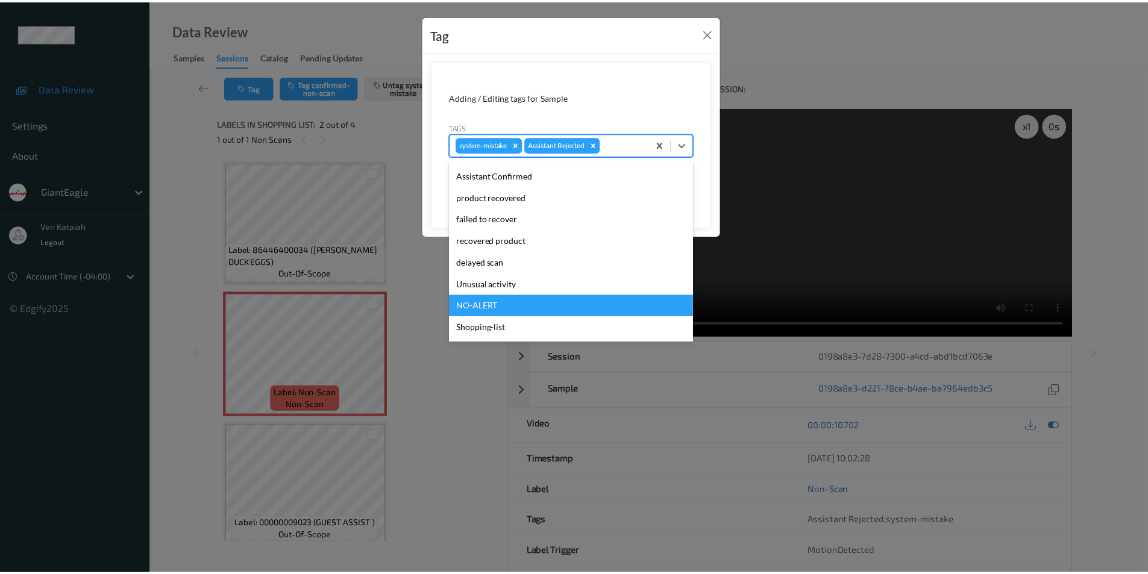
scroll to position [106, 0]
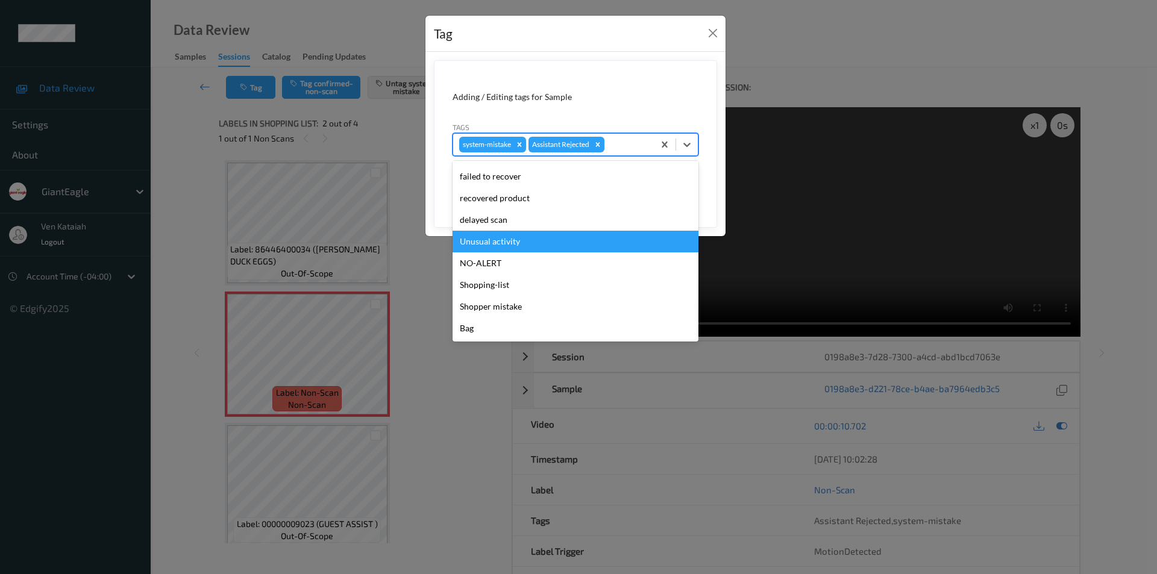
click at [515, 241] on div "Unusual activity" at bounding box center [575, 242] width 246 height 22
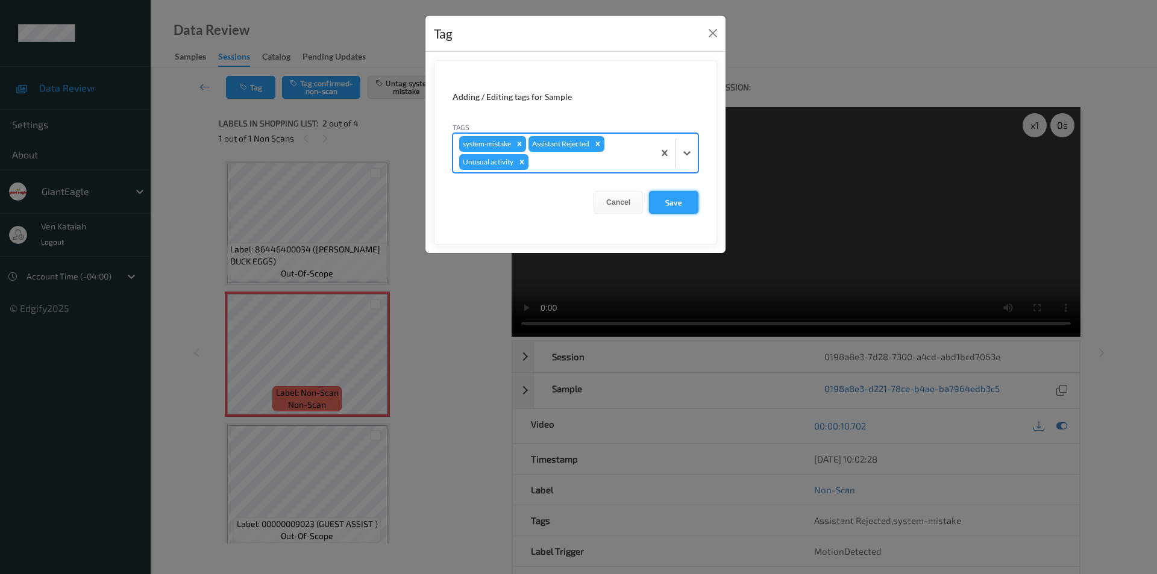
click at [676, 201] on button "Save" at bounding box center [673, 202] width 49 height 23
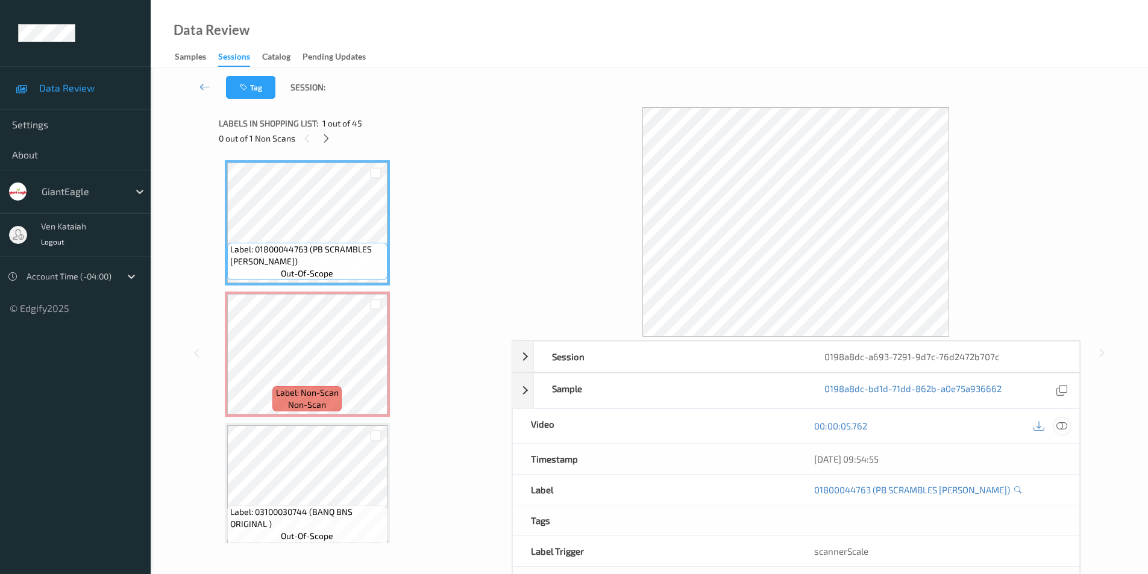
click at [1063, 424] on icon at bounding box center [1061, 425] width 11 height 11
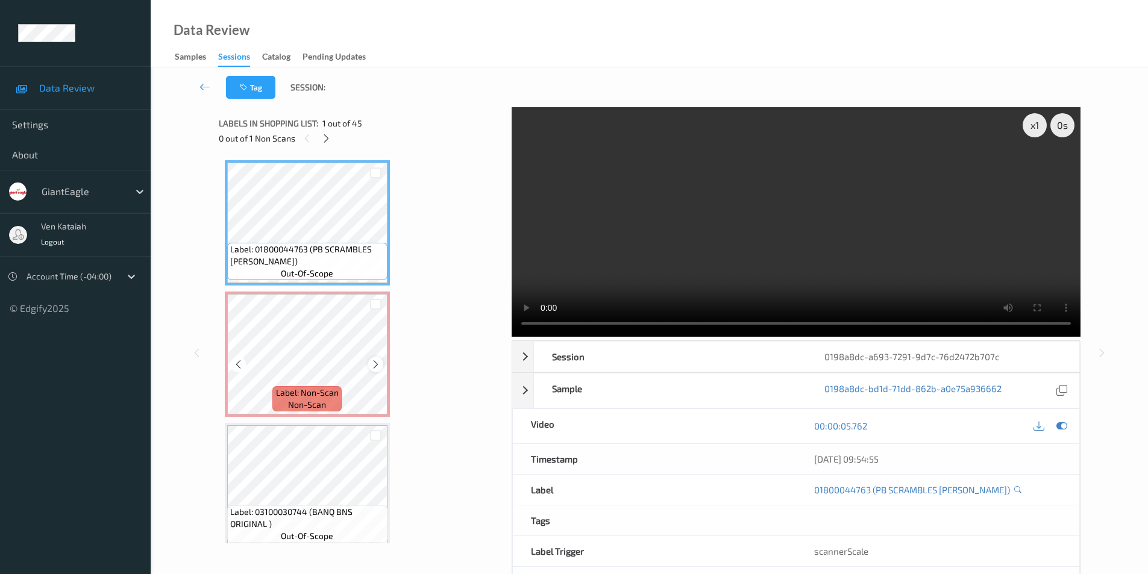
click at [373, 361] on icon at bounding box center [375, 364] width 10 height 11
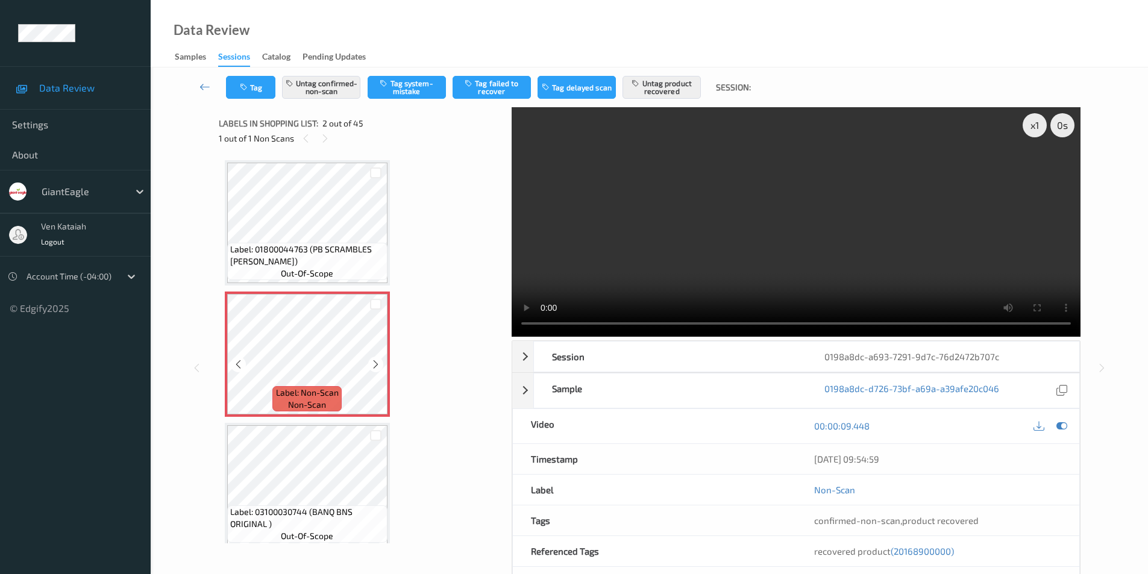
click at [373, 361] on icon at bounding box center [375, 364] width 10 height 11
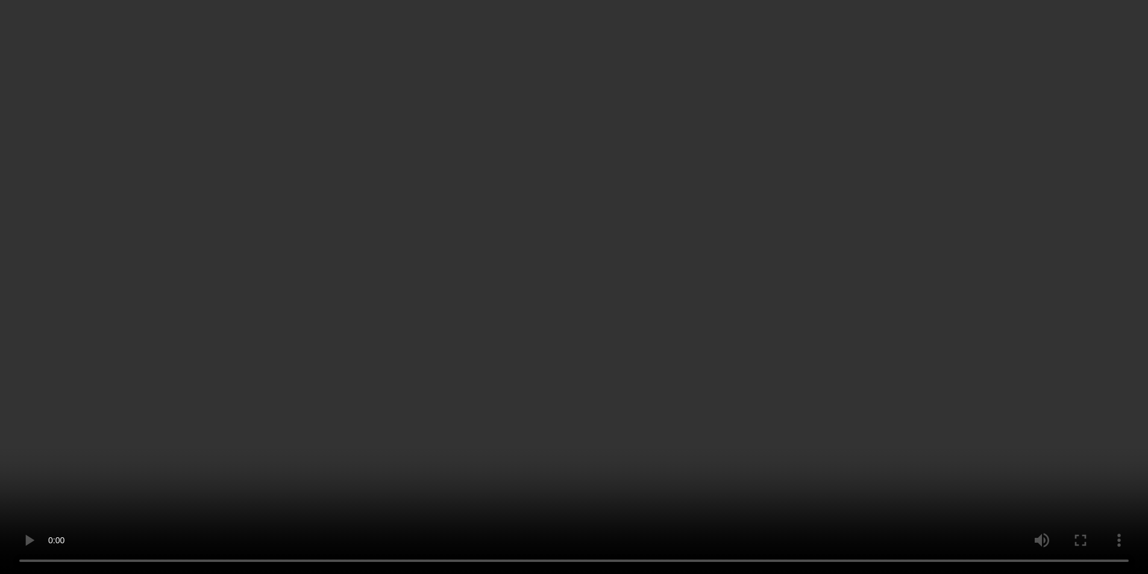
scroll to position [783, 0]
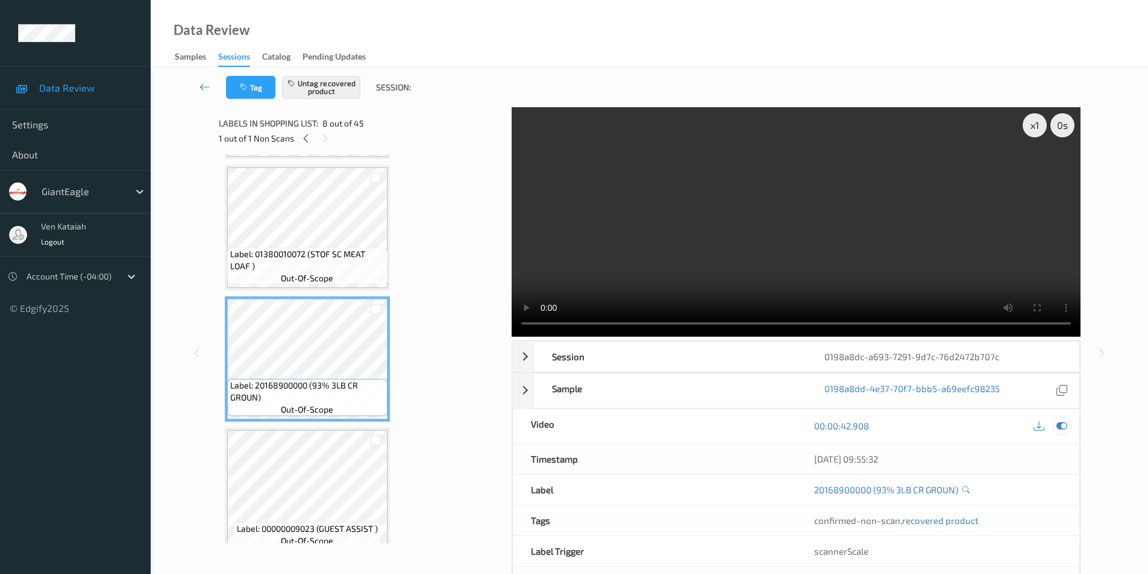
click at [1059, 428] on icon at bounding box center [1061, 425] width 11 height 11
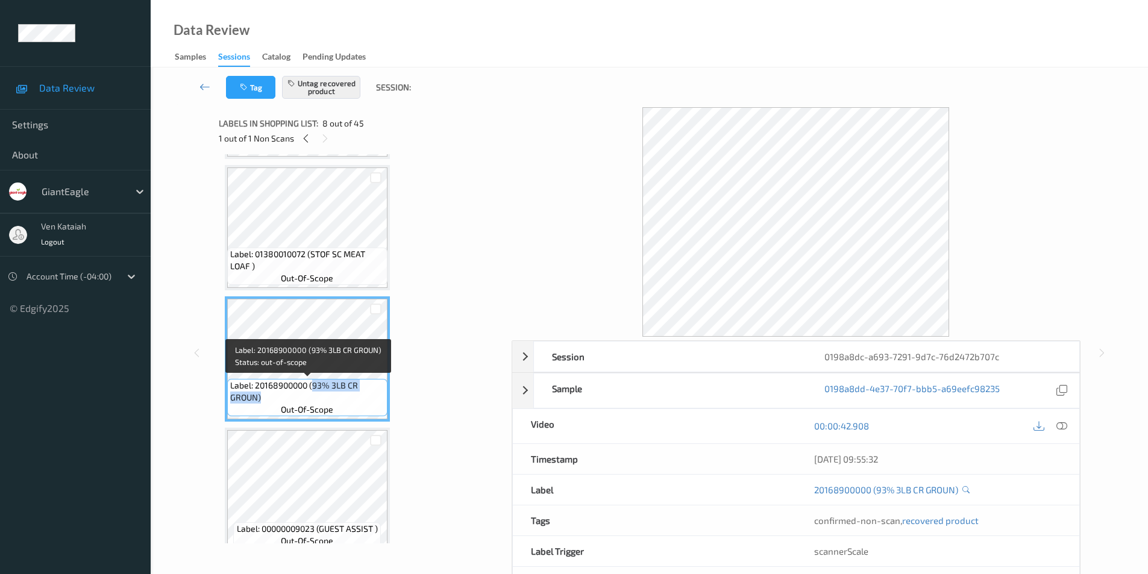
drag, startPoint x: 312, startPoint y: 386, endPoint x: 312, endPoint y: 399, distance: 13.9
click at [312, 399] on span "Label: 20168900000 (93% 3LB CR GROUN)" at bounding box center [307, 392] width 154 height 24
copy span "93% 3LB CR GROUN)"
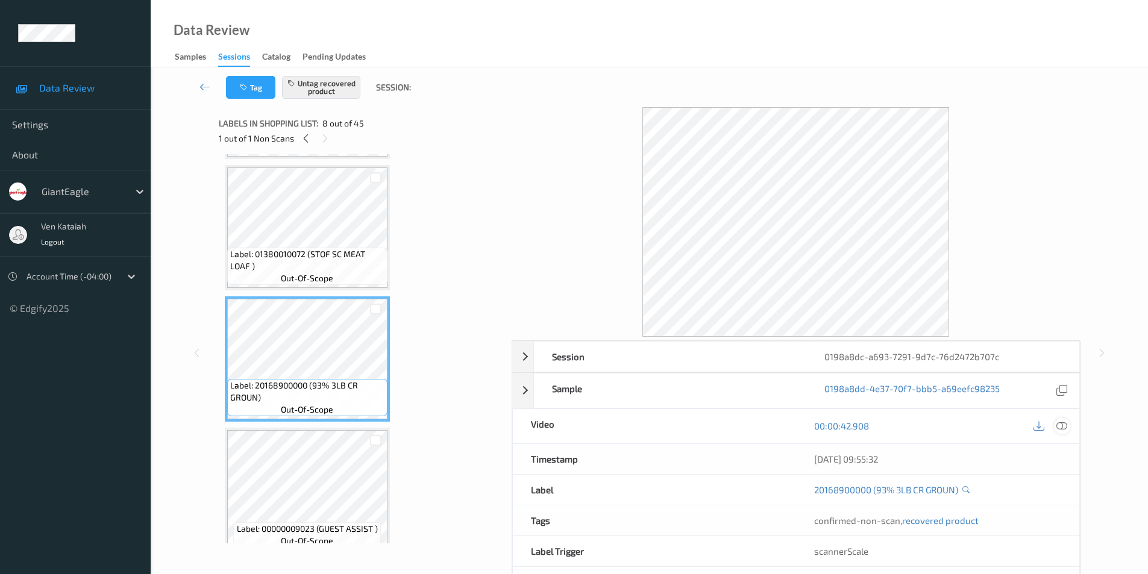
click at [1063, 427] on icon at bounding box center [1061, 425] width 11 height 11
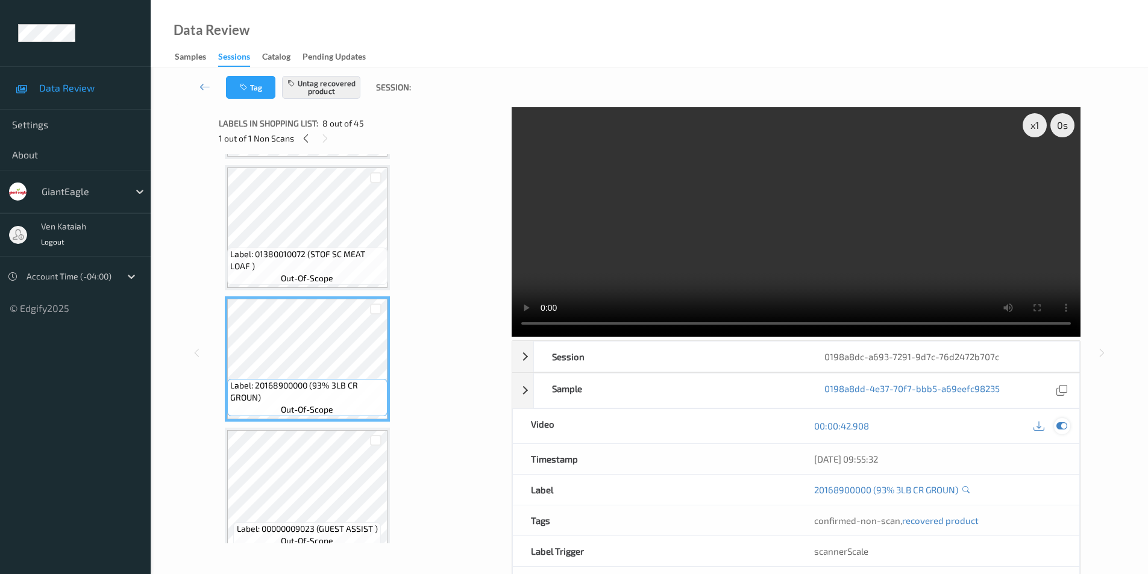
click at [1054, 425] on div at bounding box center [1062, 426] width 16 height 16
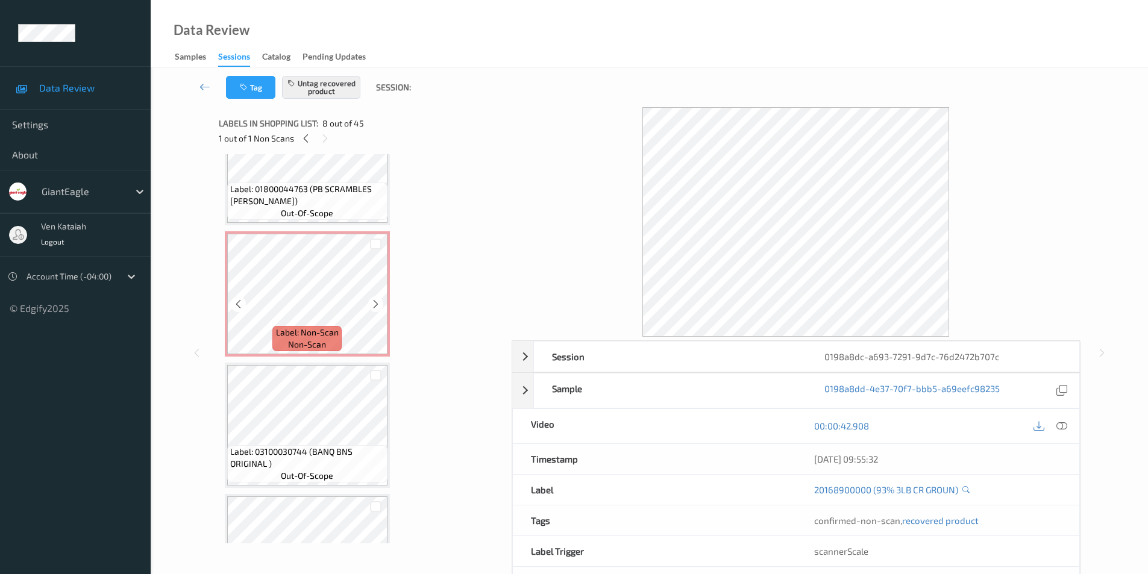
scroll to position [0, 0]
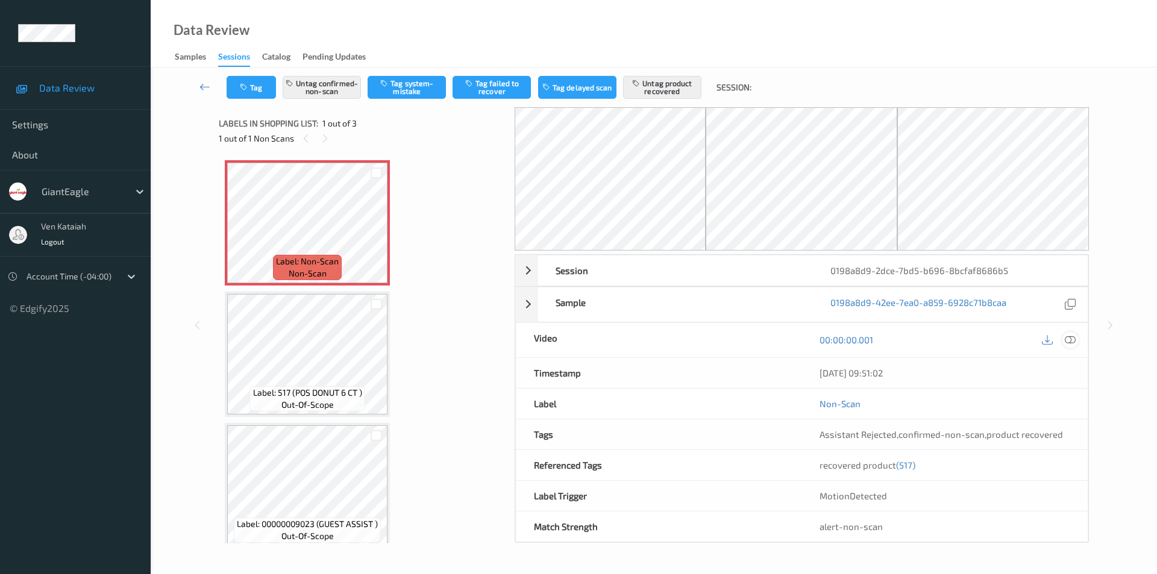
click at [1071, 336] on icon at bounding box center [1069, 339] width 11 height 11
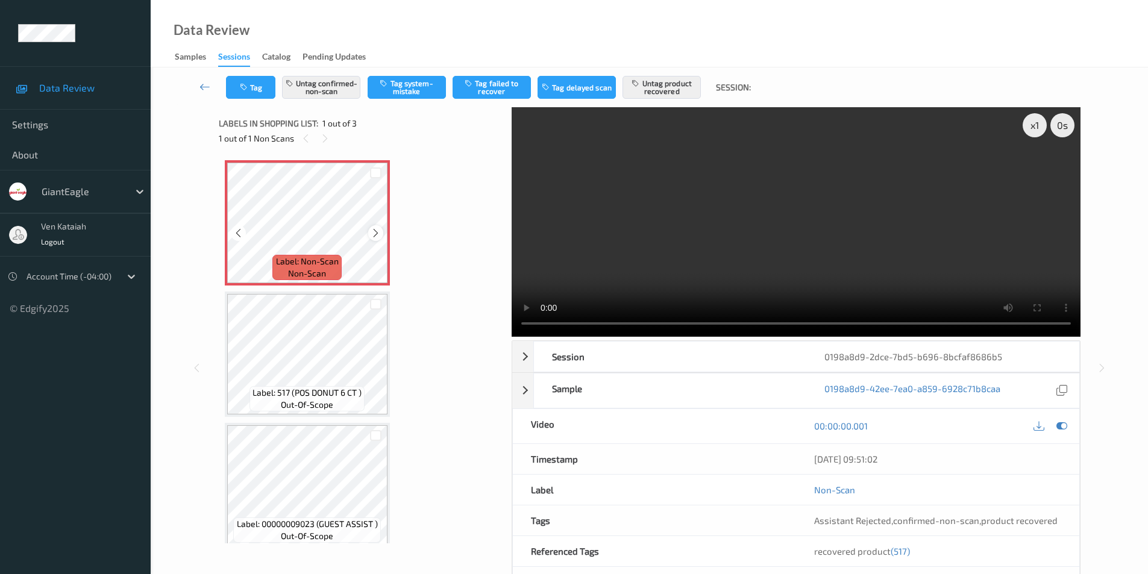
click at [377, 234] on icon at bounding box center [375, 233] width 10 height 11
click at [1059, 423] on icon at bounding box center [1061, 425] width 11 height 11
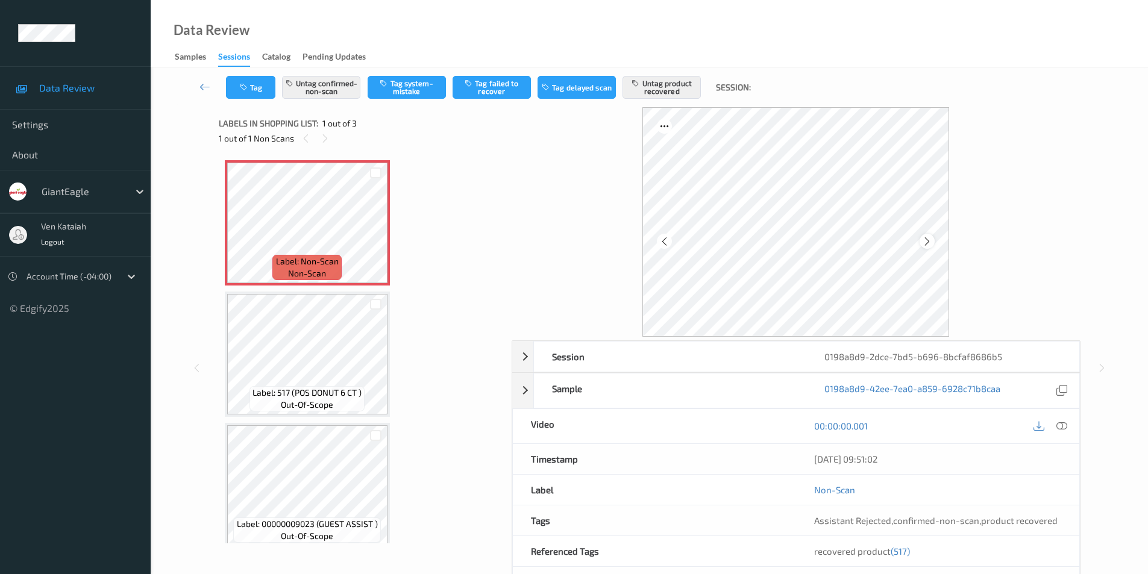
click at [930, 240] on icon at bounding box center [927, 241] width 10 height 11
click at [1067, 422] on div at bounding box center [1062, 426] width 16 height 16
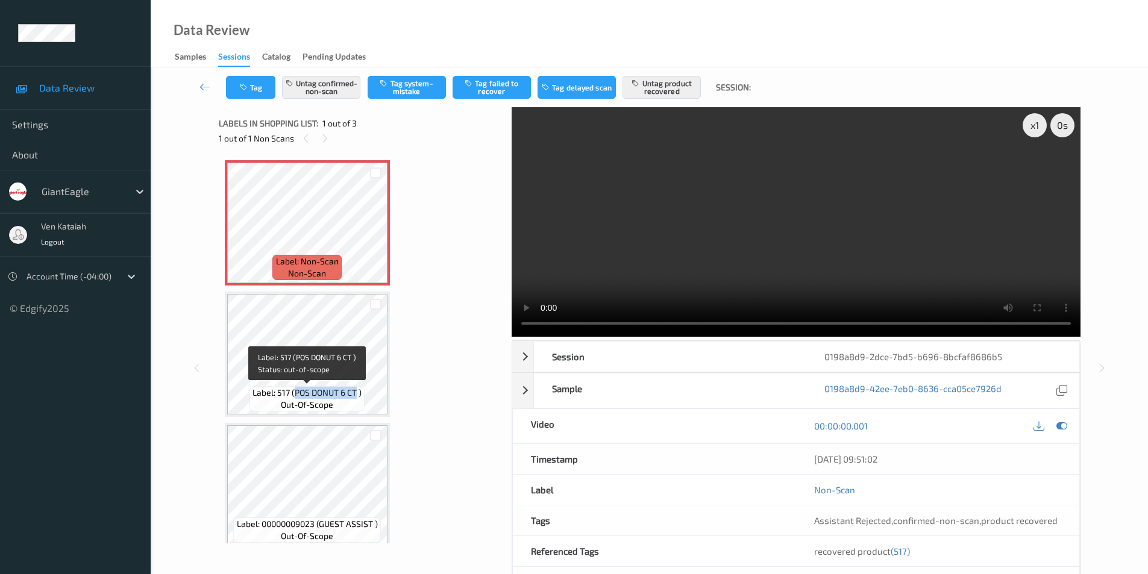
drag, startPoint x: 293, startPoint y: 393, endPoint x: 356, endPoint y: 392, distance: 63.3
click at [356, 392] on span "Label: 517 (POS DONUT 6 CT )" at bounding box center [306, 393] width 109 height 12
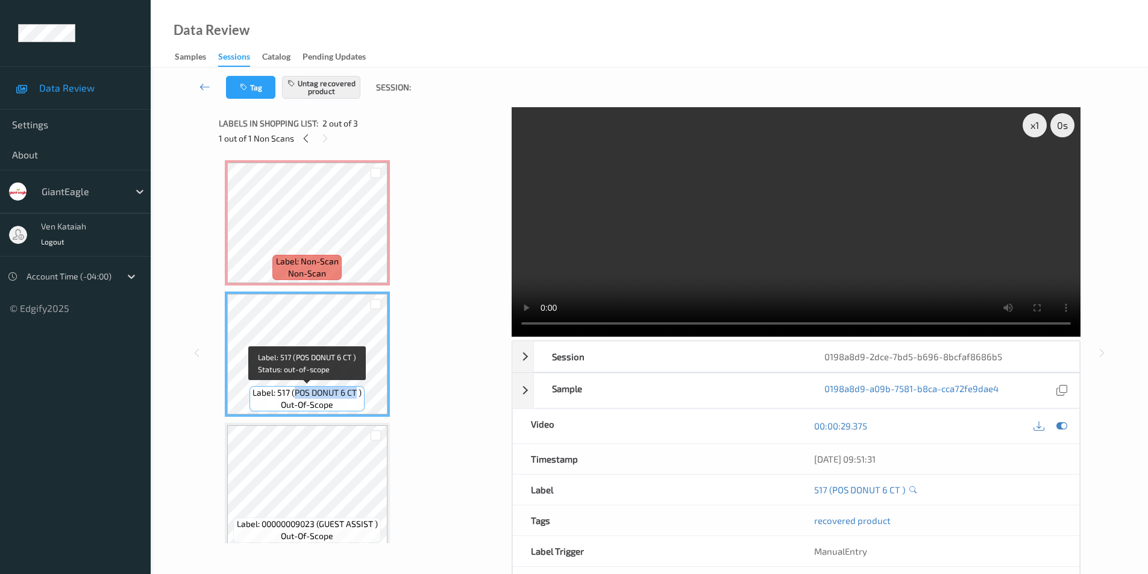
copy span "POS DONUT 6 CT"
click at [1063, 424] on icon at bounding box center [1061, 425] width 11 height 11
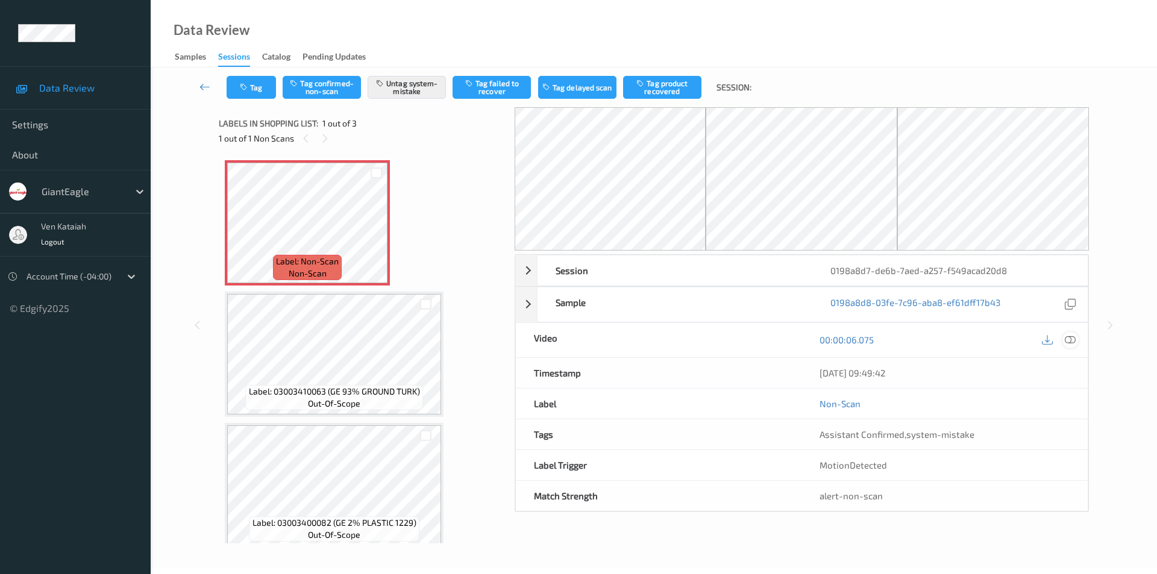
click at [1074, 338] on icon at bounding box center [1069, 339] width 11 height 11
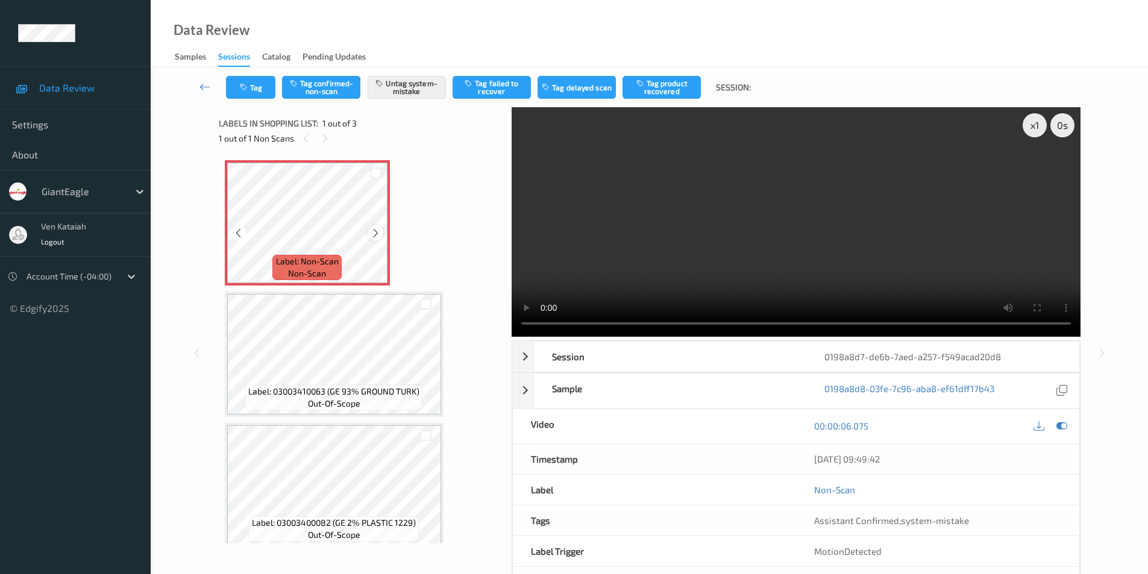
click at [373, 232] on icon at bounding box center [375, 233] width 10 height 11
click at [458, 321] on div "x 1 0 s Session 0198a8d7-de6b-7aed-a257-f549acad20d8 Session ID 0198a8d7-de6b-7…" at bounding box center [649, 352] width 861 height 491
click at [1061, 426] on icon at bounding box center [1061, 425] width 11 height 11
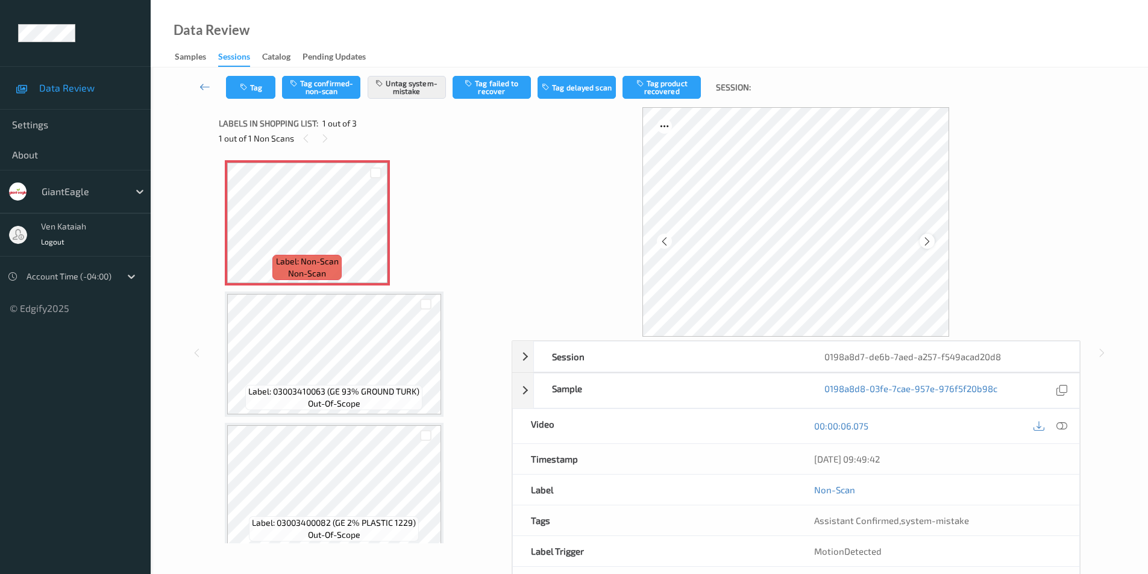
click at [925, 244] on icon at bounding box center [927, 241] width 10 height 11
click at [925, 243] on icon at bounding box center [927, 241] width 10 height 11
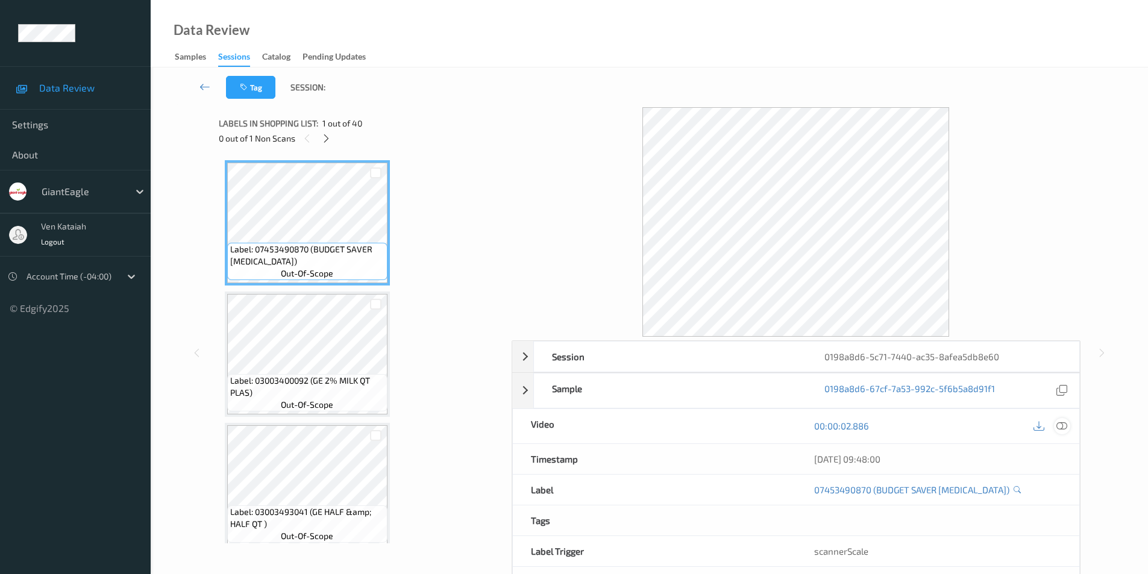
click at [1059, 426] on icon at bounding box center [1061, 425] width 11 height 11
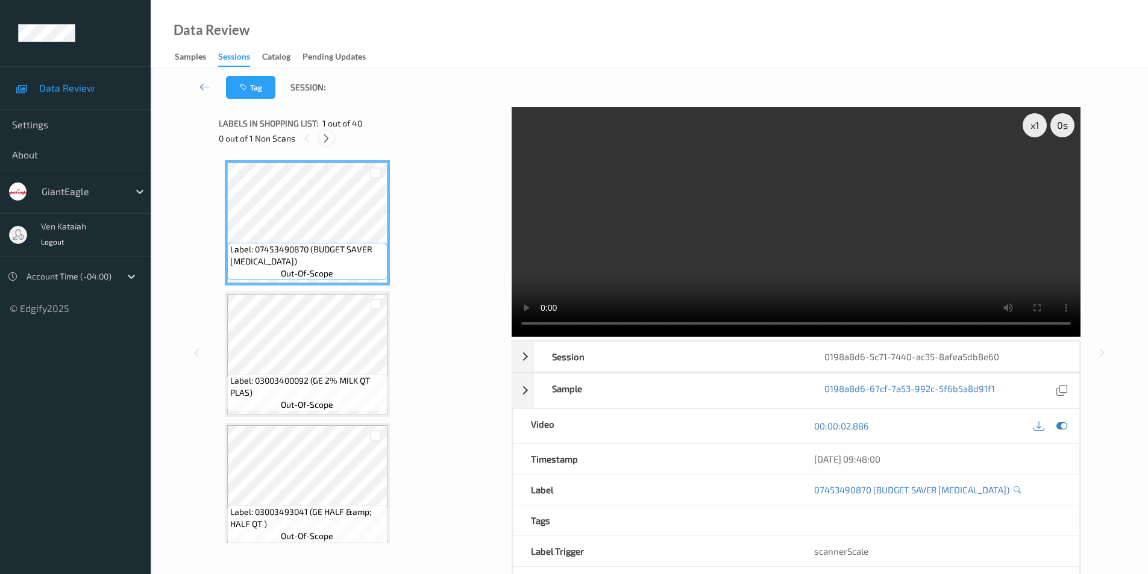
click at [324, 142] on icon at bounding box center [326, 138] width 10 height 11
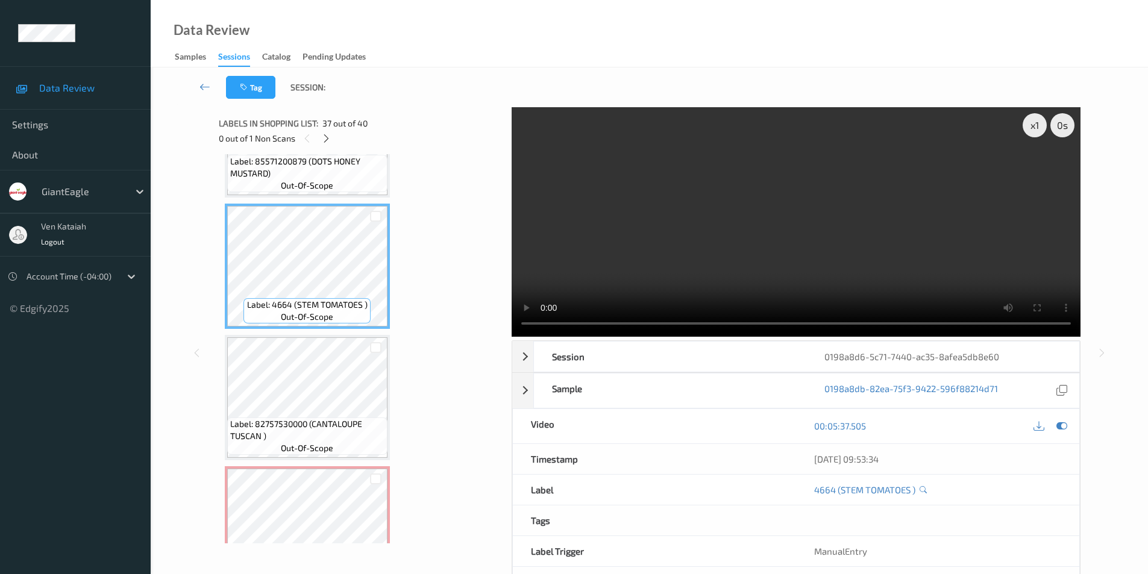
scroll to position [4745, 0]
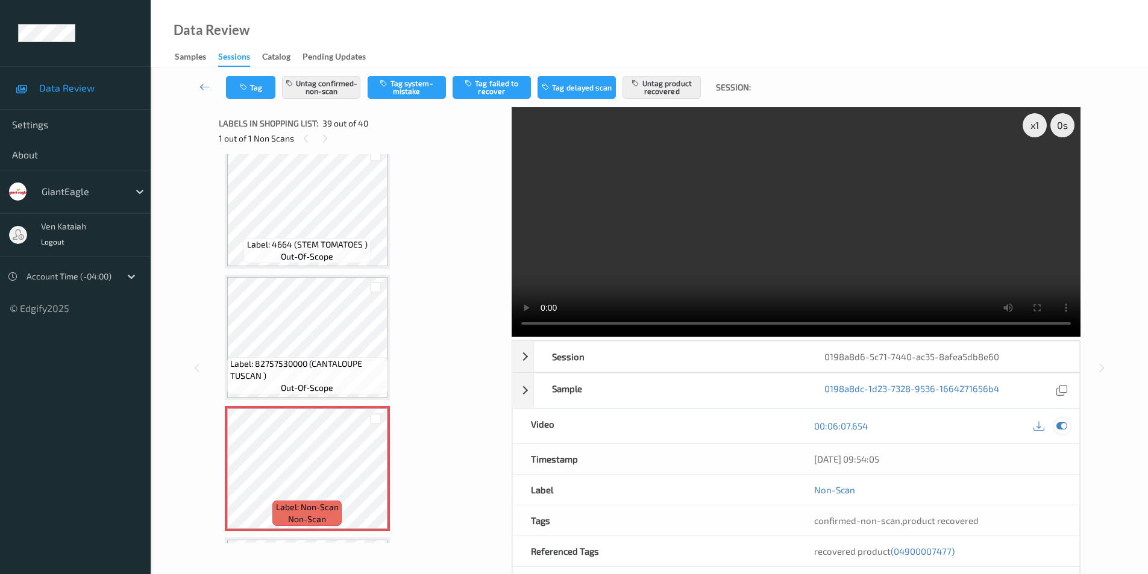
click at [1057, 424] on icon at bounding box center [1061, 425] width 11 height 11
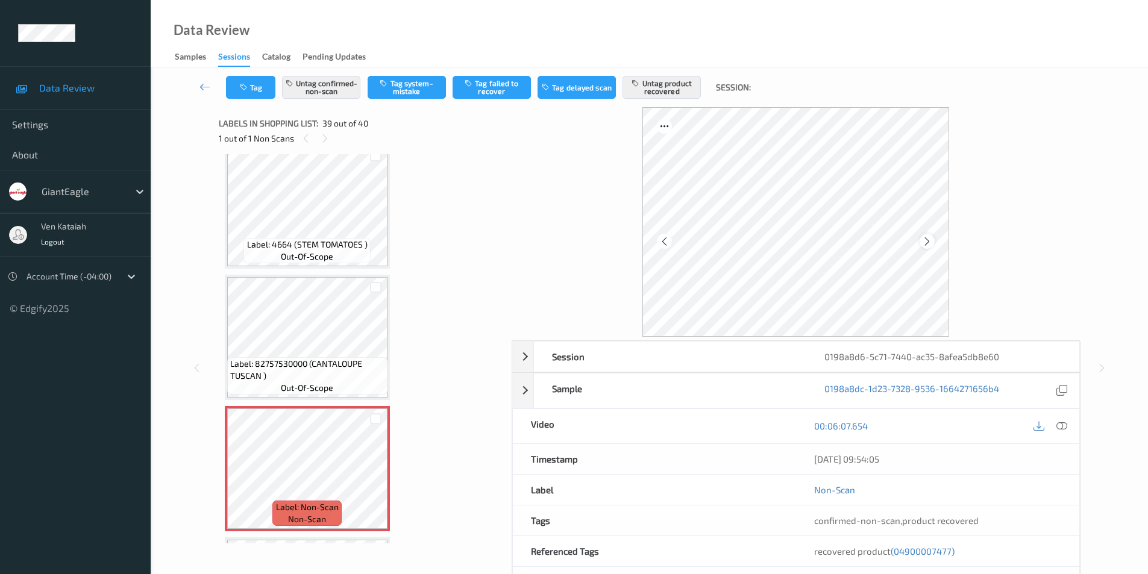
click at [924, 239] on icon at bounding box center [927, 241] width 10 height 11
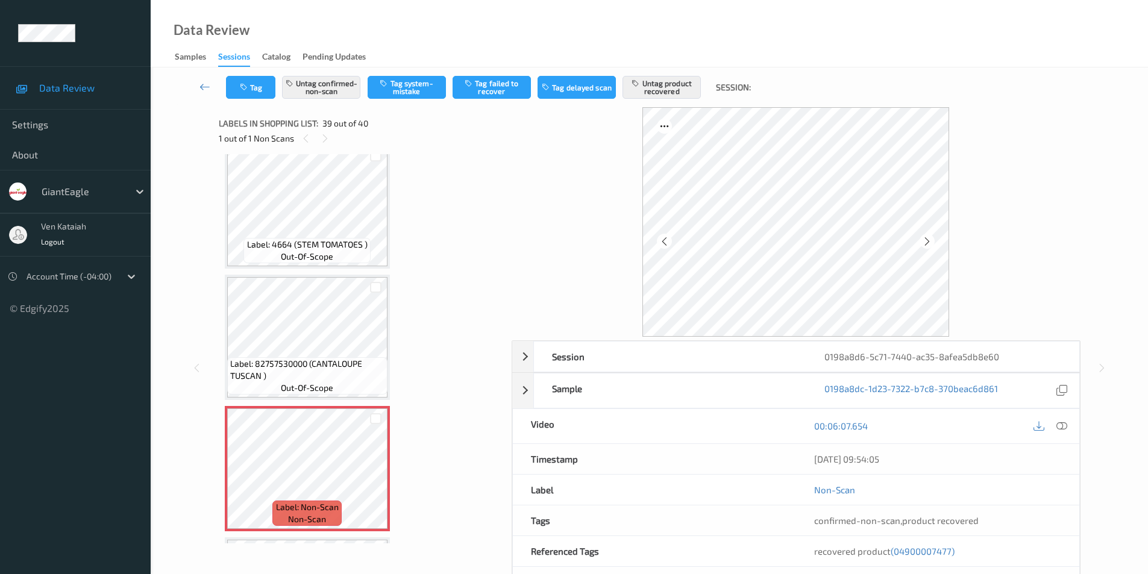
click at [924, 239] on icon at bounding box center [927, 241] width 10 height 11
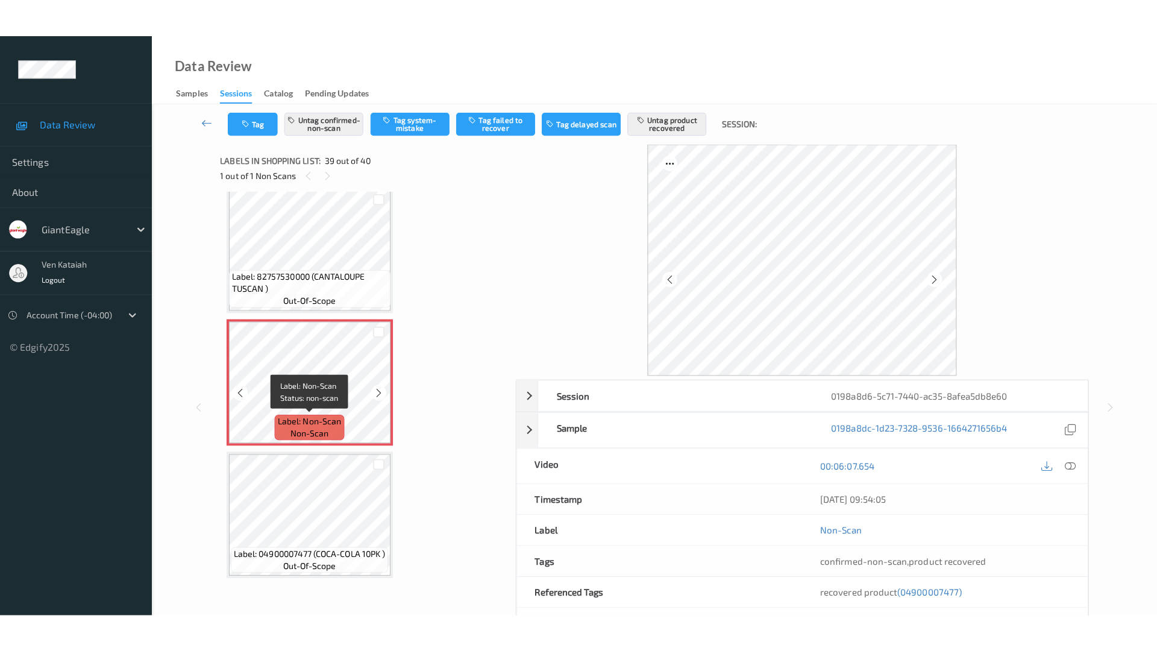
scroll to position [4810, 0]
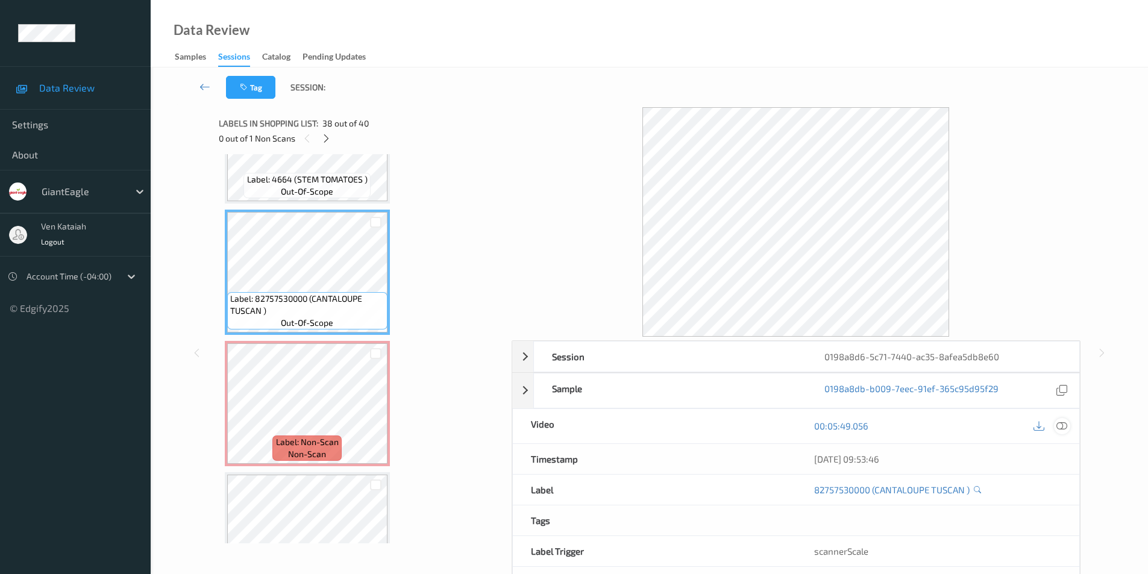
click at [1060, 430] on icon at bounding box center [1061, 425] width 11 height 11
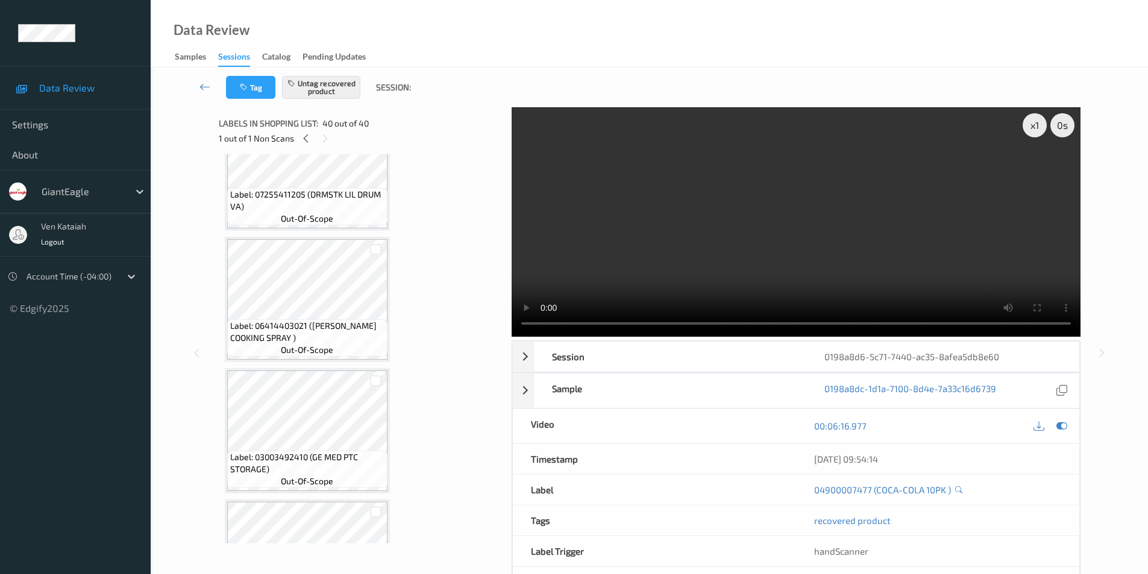
scroll to position [0, 0]
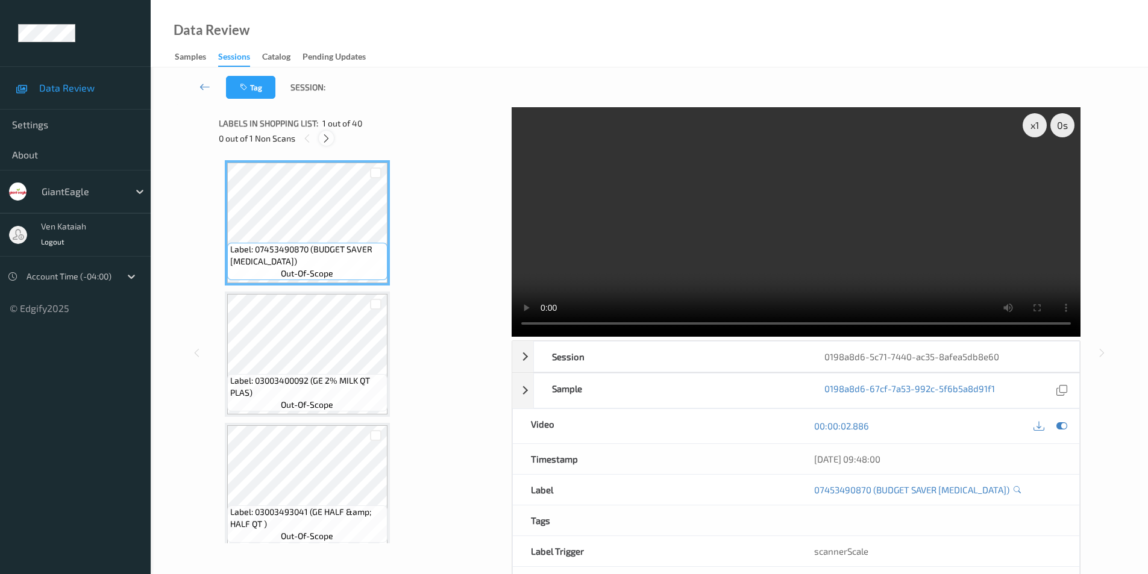
click at [326, 140] on icon at bounding box center [326, 138] width 10 height 11
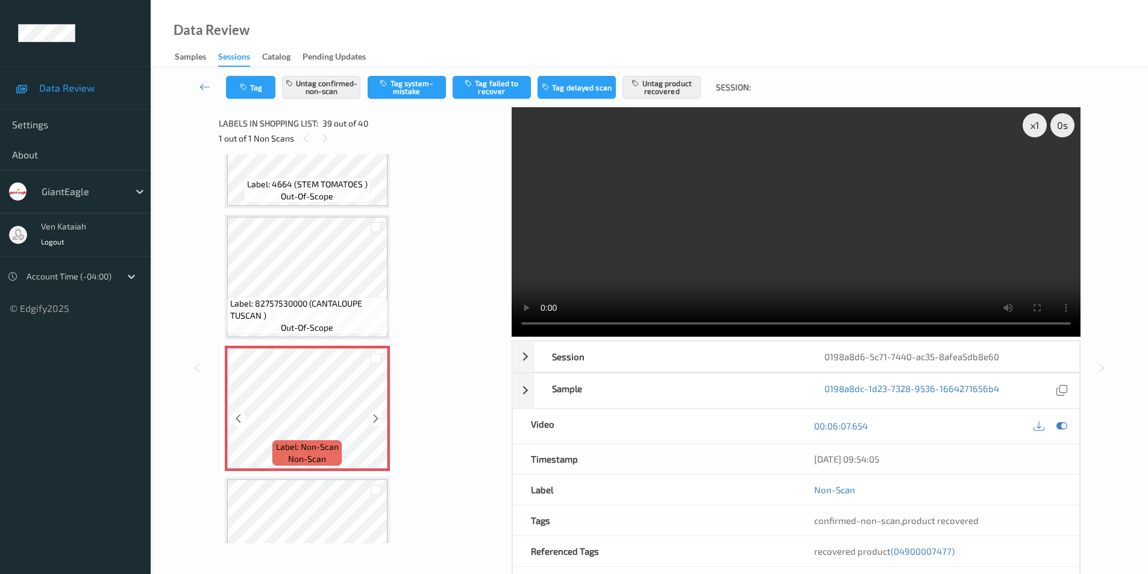
scroll to position [4865, 0]
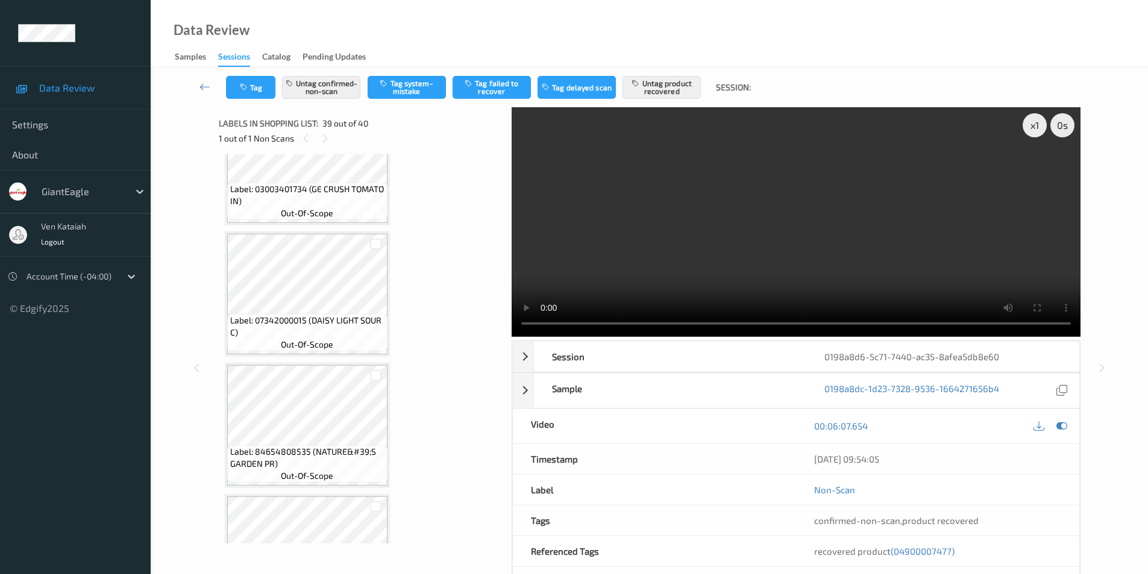
scroll to position [3058, 0]
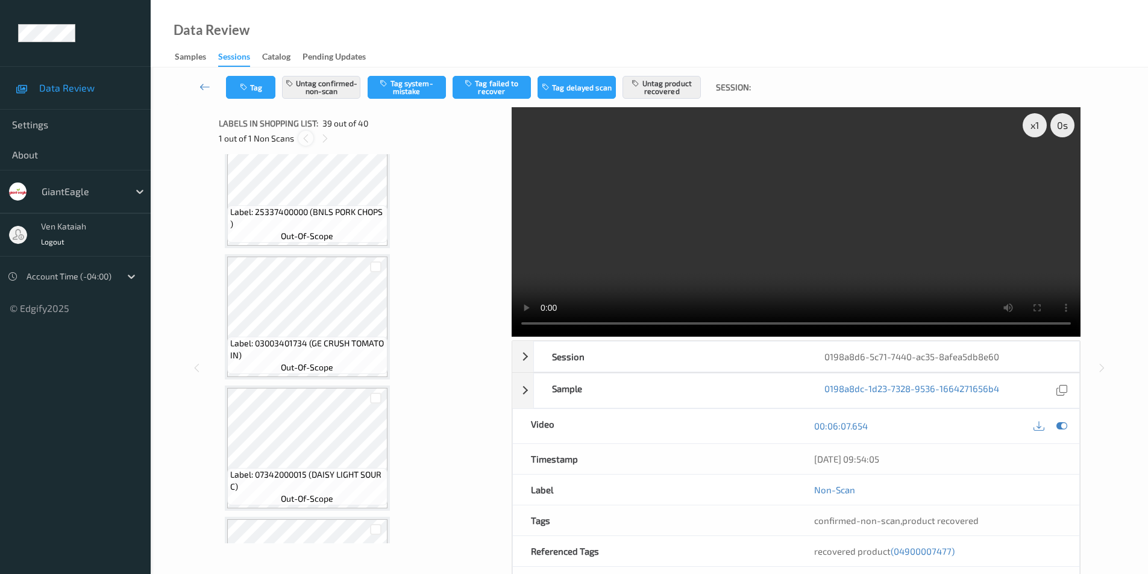
click at [306, 137] on icon at bounding box center [306, 138] width 10 height 11
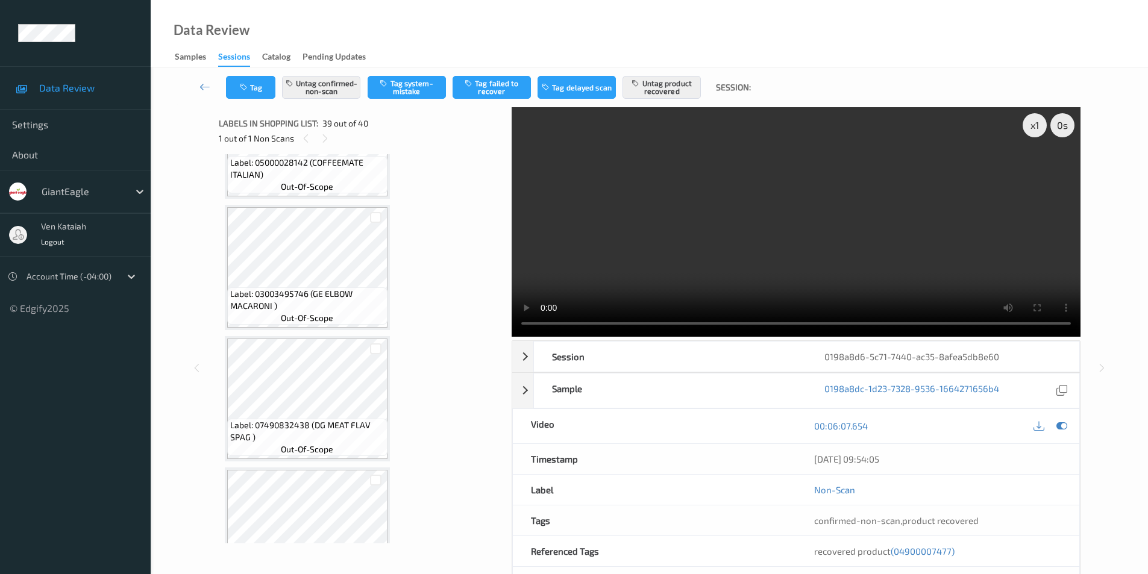
scroll to position [0, 0]
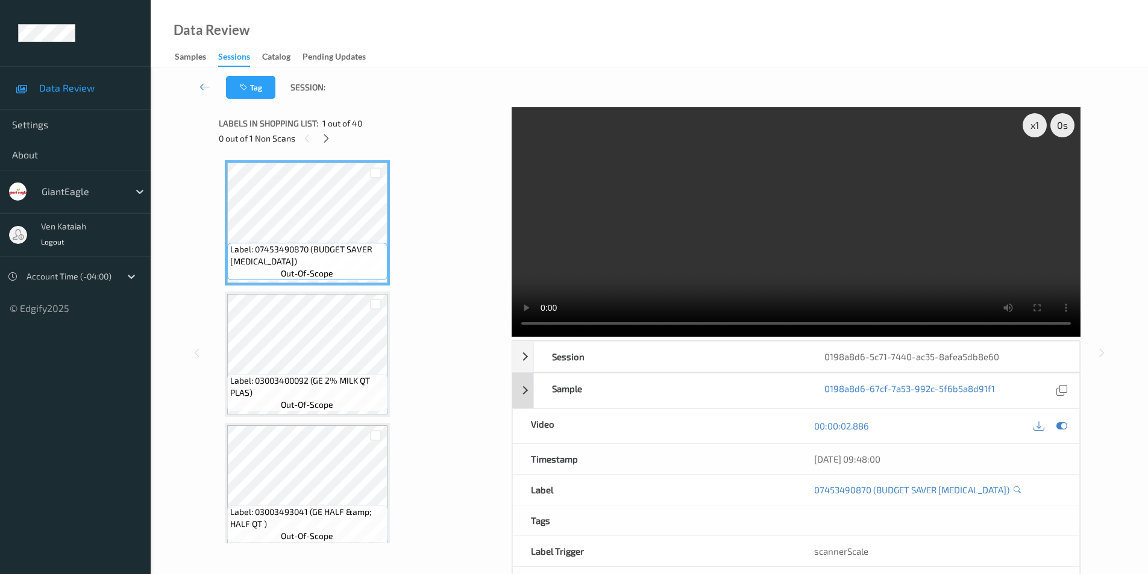
drag, startPoint x: 1058, startPoint y: 420, endPoint x: 828, endPoint y: 396, distance: 230.8
click at [1057, 420] on icon at bounding box center [1061, 425] width 11 height 11
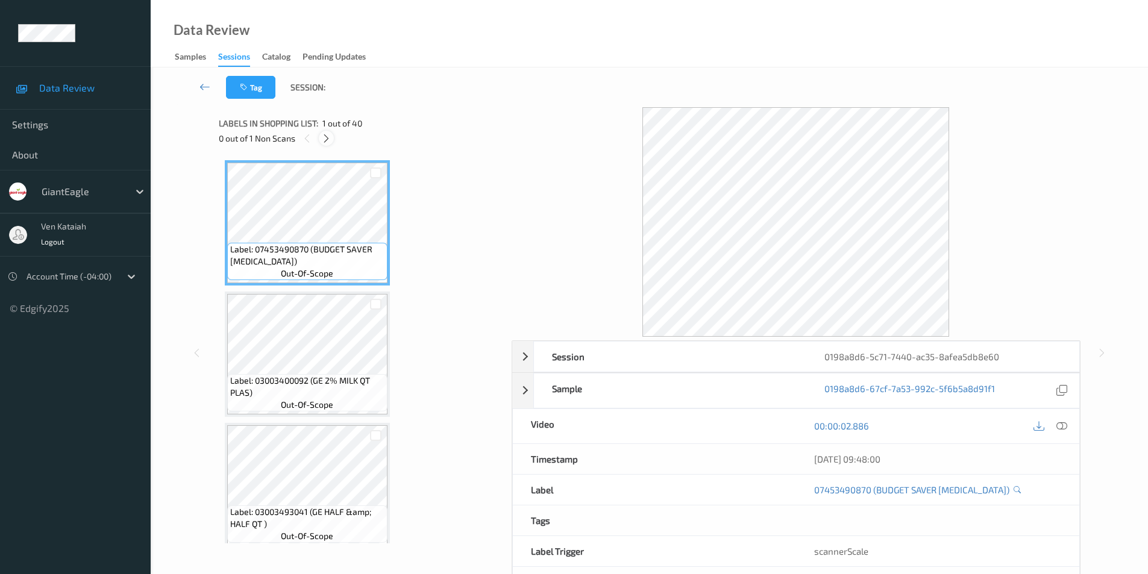
click at [329, 136] on icon at bounding box center [326, 138] width 10 height 11
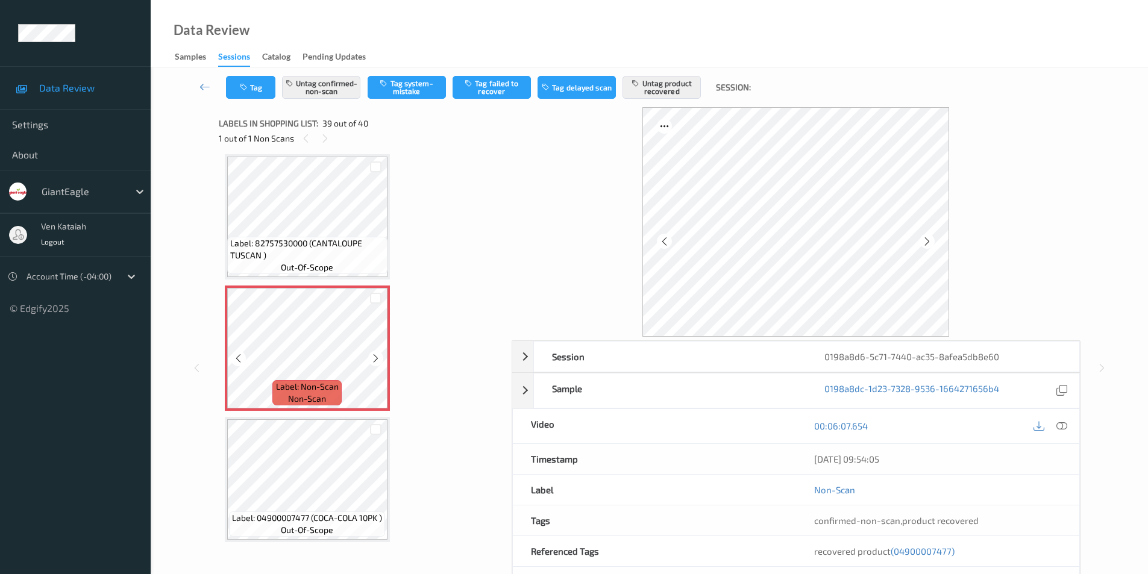
scroll to position [4870, 0]
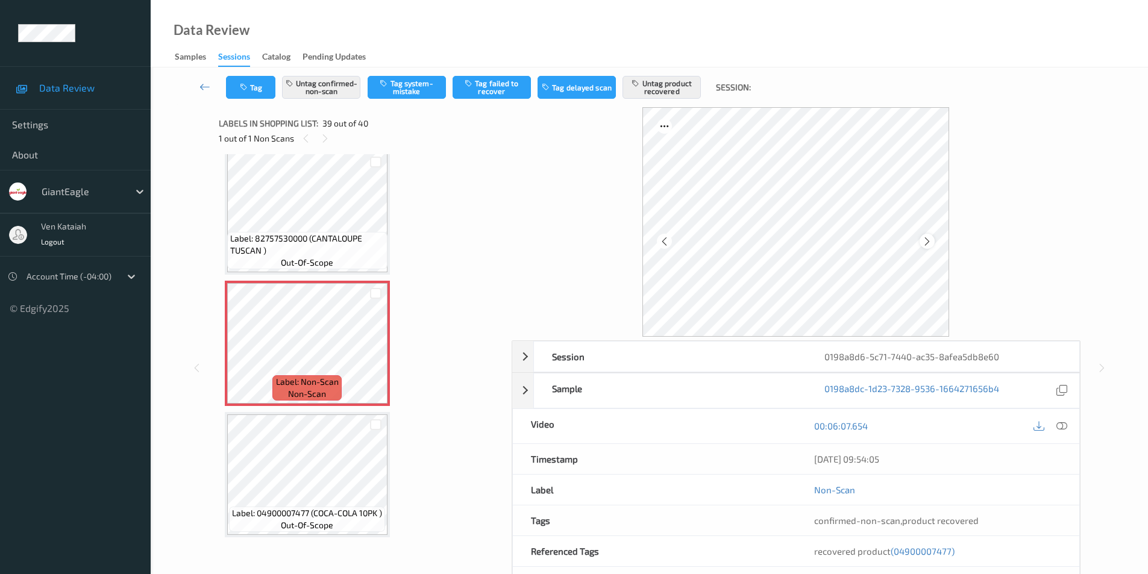
click at [929, 243] on icon at bounding box center [927, 241] width 10 height 11
click at [922, 240] on icon at bounding box center [927, 241] width 10 height 11
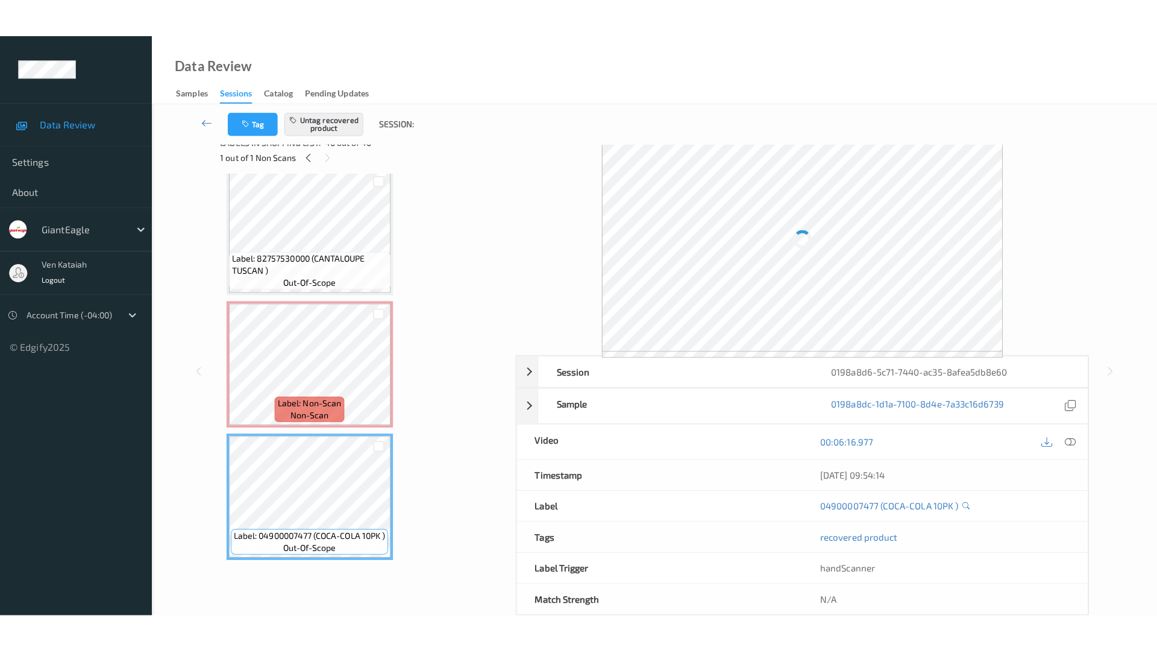
scroll to position [0, 0]
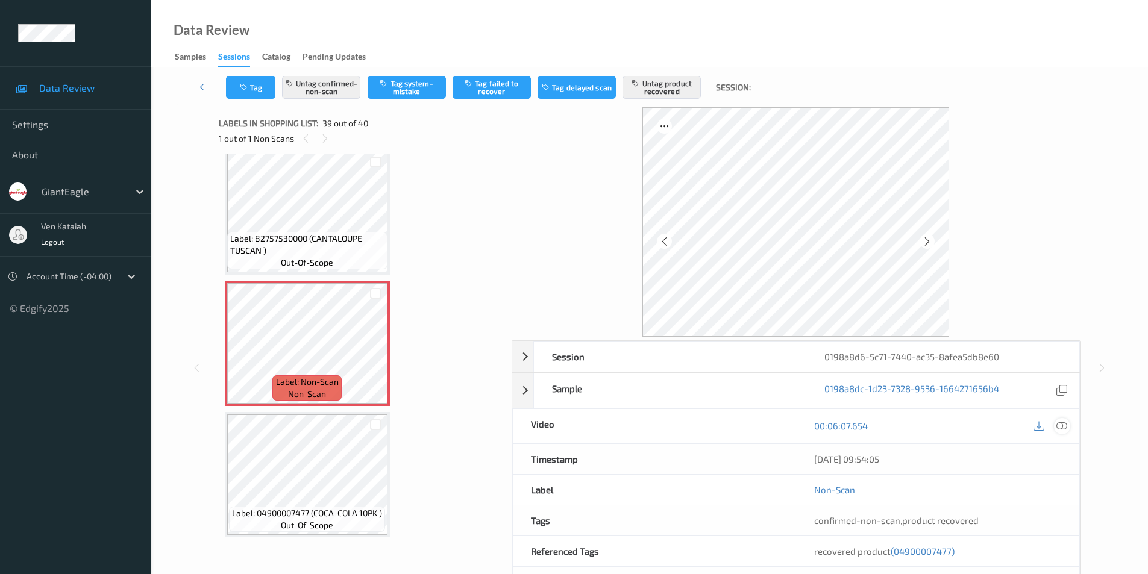
click at [1060, 423] on icon at bounding box center [1061, 425] width 11 height 11
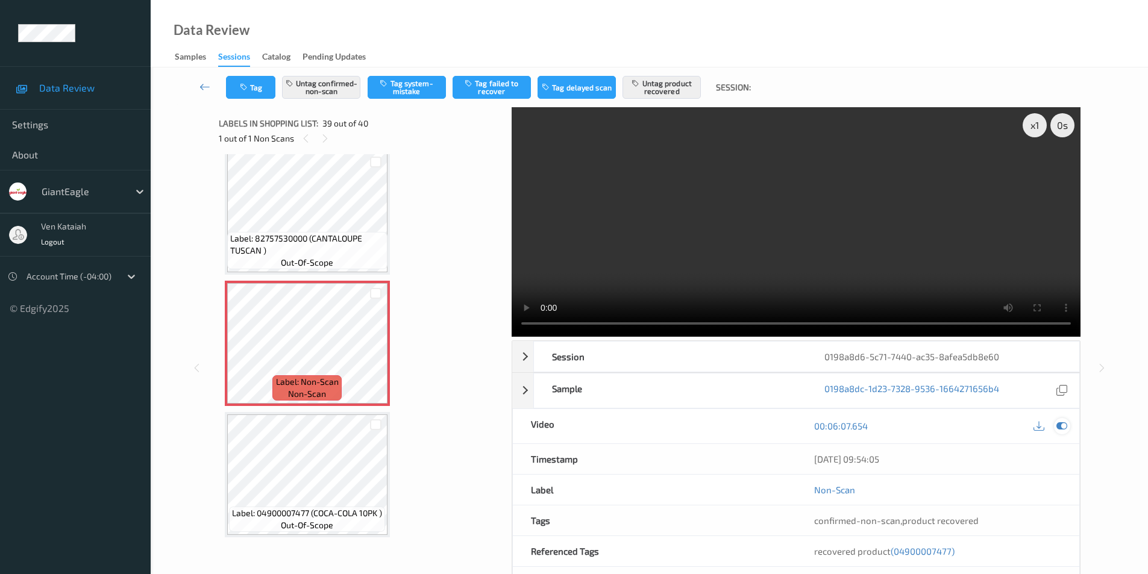
click at [1060, 425] on icon at bounding box center [1061, 425] width 11 height 11
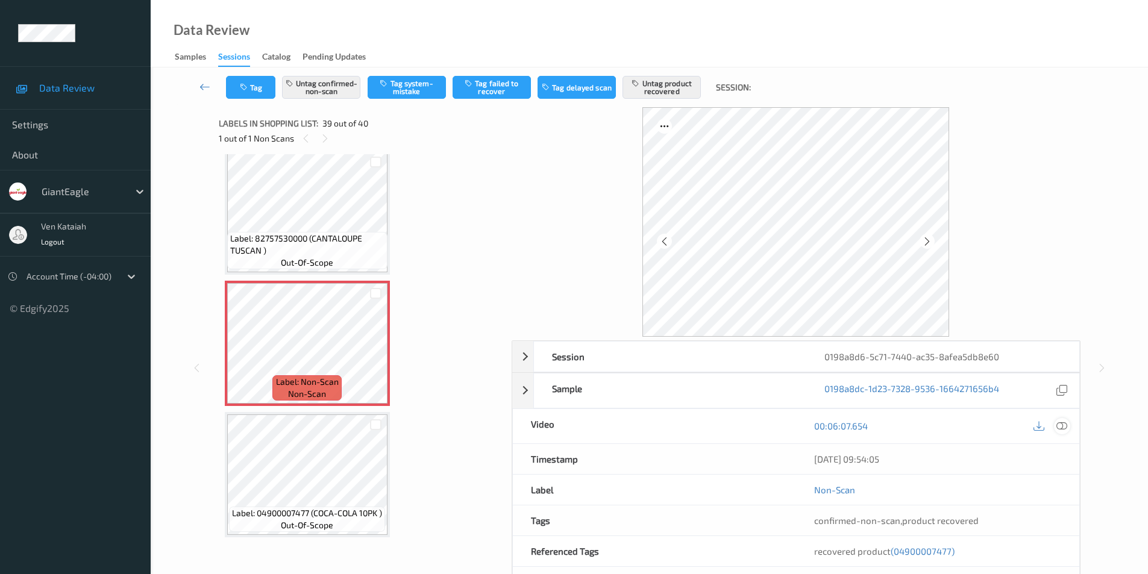
click at [1061, 425] on icon at bounding box center [1061, 425] width 11 height 11
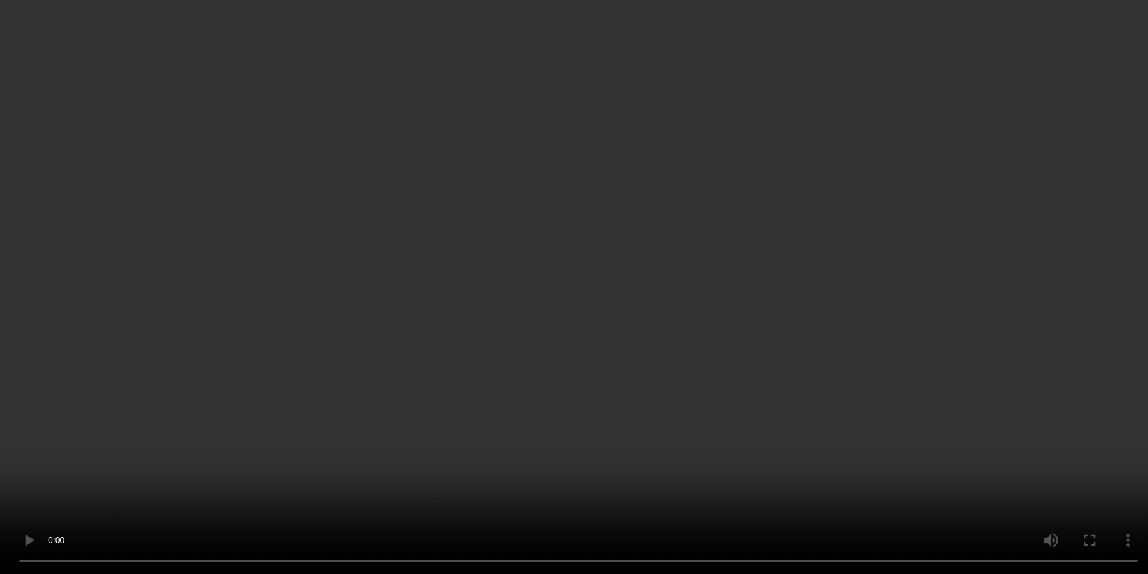
scroll to position [4870, 0]
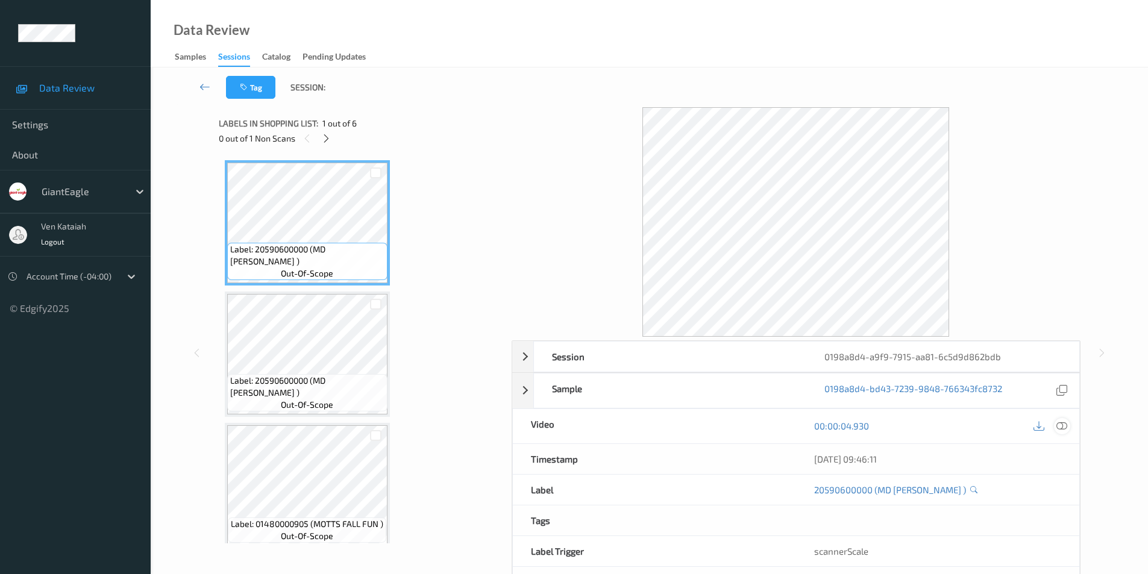
click at [1059, 423] on icon at bounding box center [1061, 425] width 11 height 11
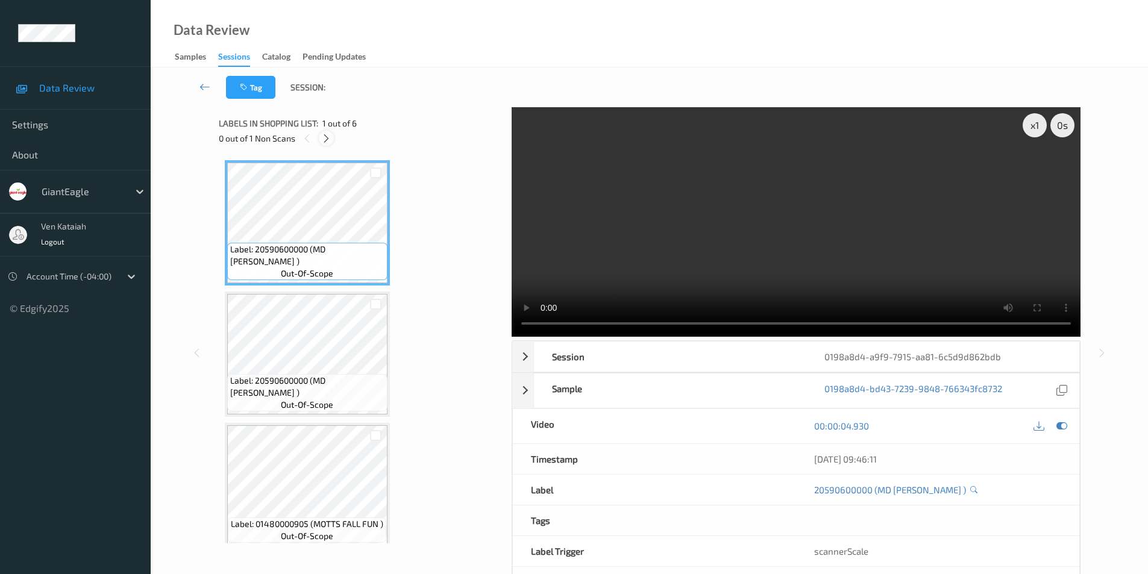
click at [330, 140] on icon at bounding box center [326, 138] width 10 height 11
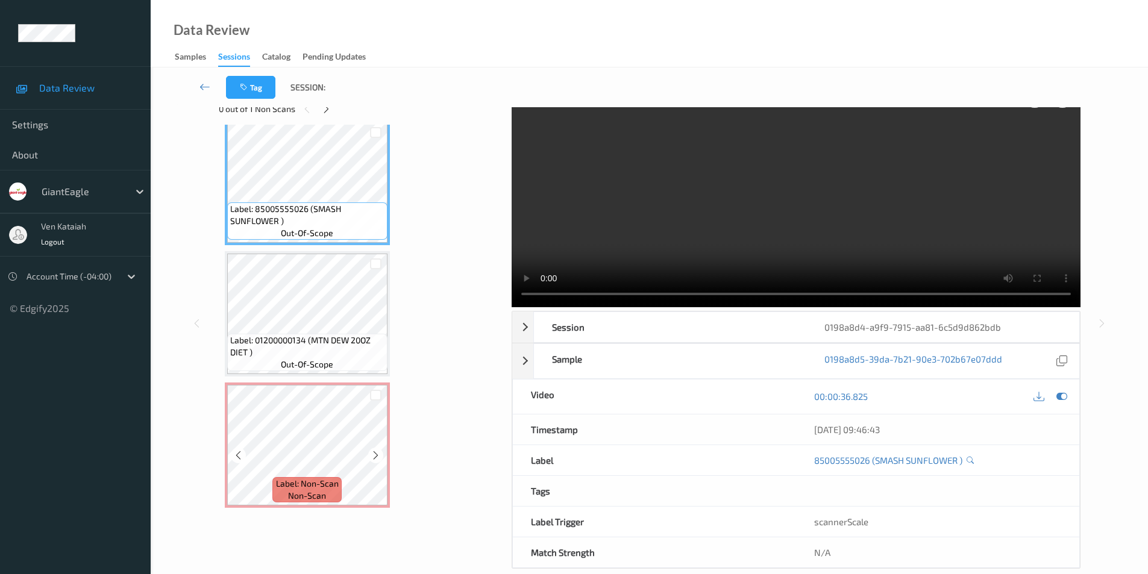
scroll to position [49, 0]
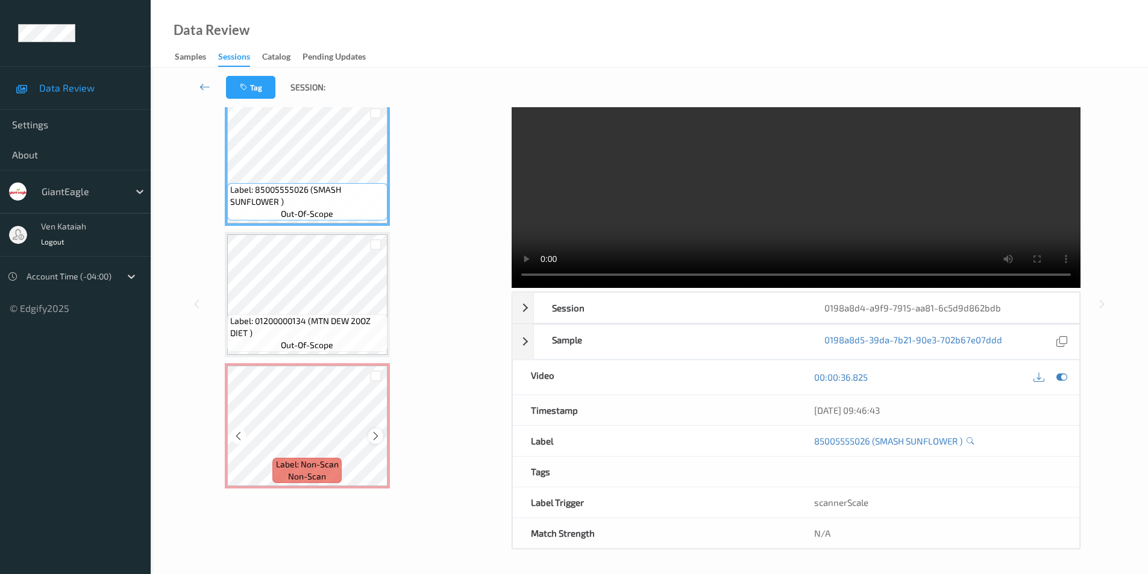
click at [375, 440] on icon at bounding box center [375, 436] width 10 height 11
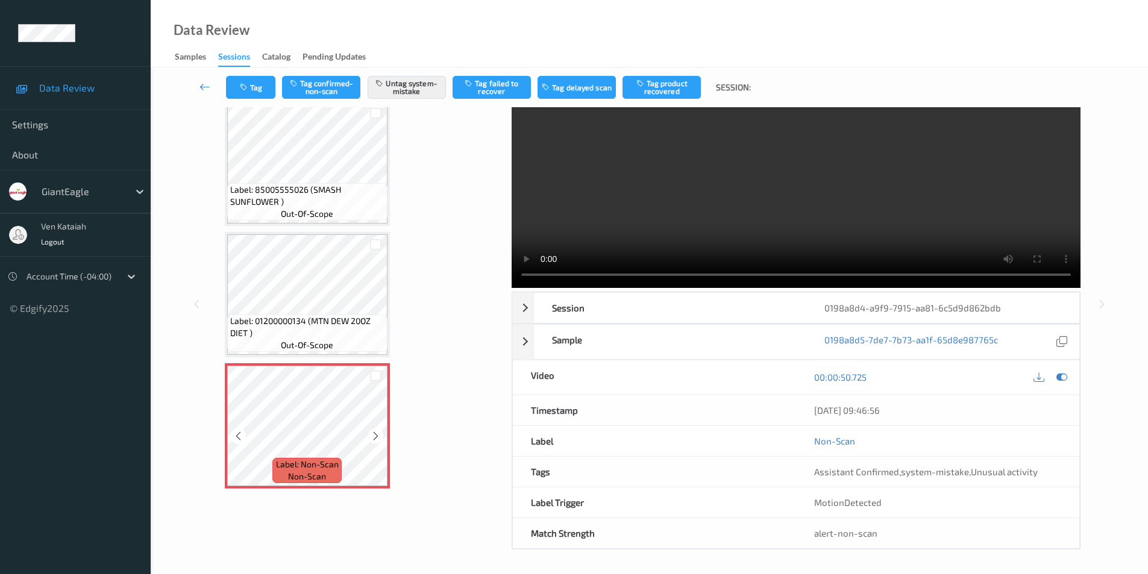
click at [375, 440] on icon at bounding box center [375, 436] width 10 height 11
click at [1060, 377] on icon at bounding box center [1061, 377] width 11 height 11
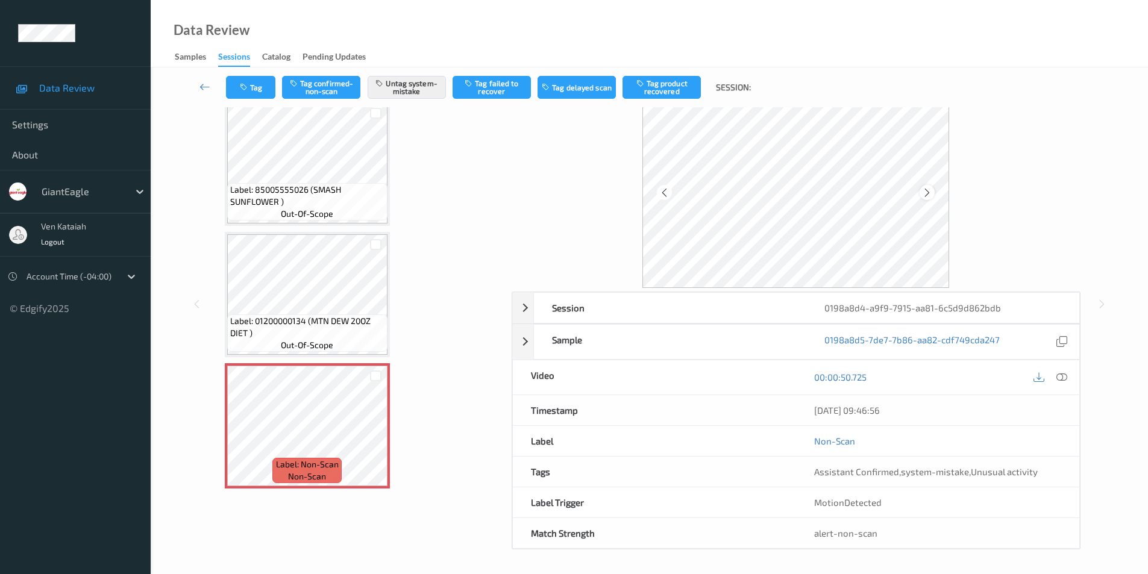
click at [926, 193] on icon at bounding box center [927, 192] width 10 height 11
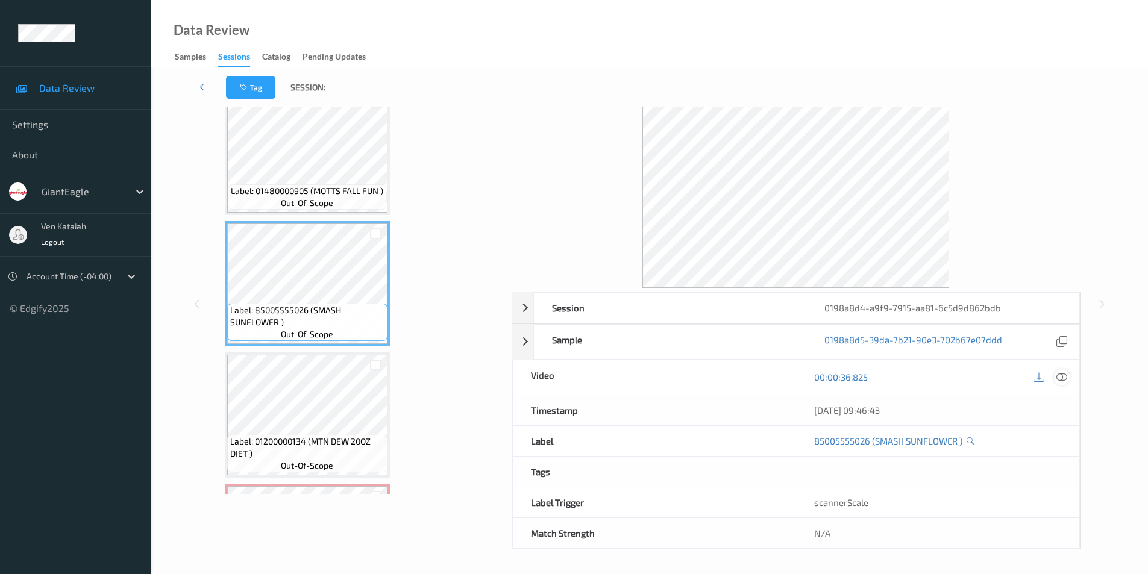
click at [1061, 377] on icon at bounding box center [1061, 377] width 11 height 11
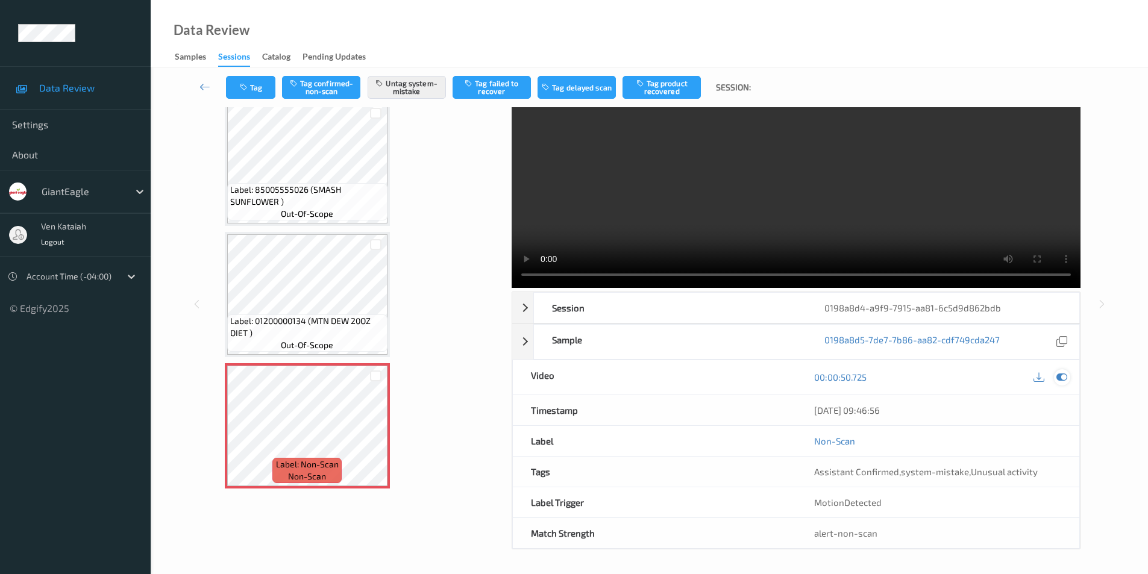
click at [1059, 377] on icon at bounding box center [1061, 377] width 11 height 11
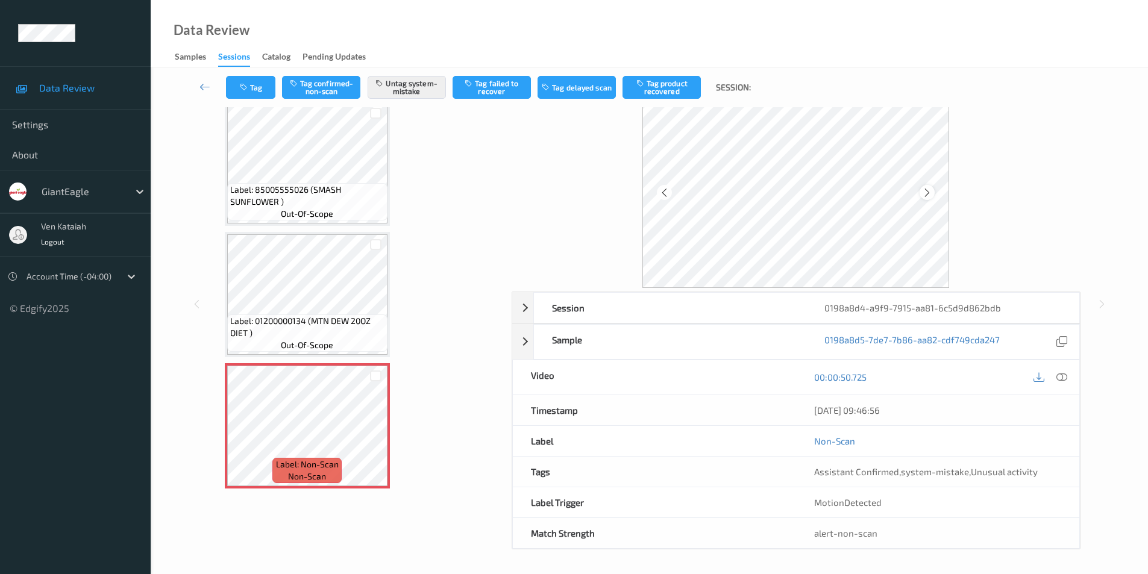
click at [927, 193] on icon at bounding box center [927, 192] width 10 height 11
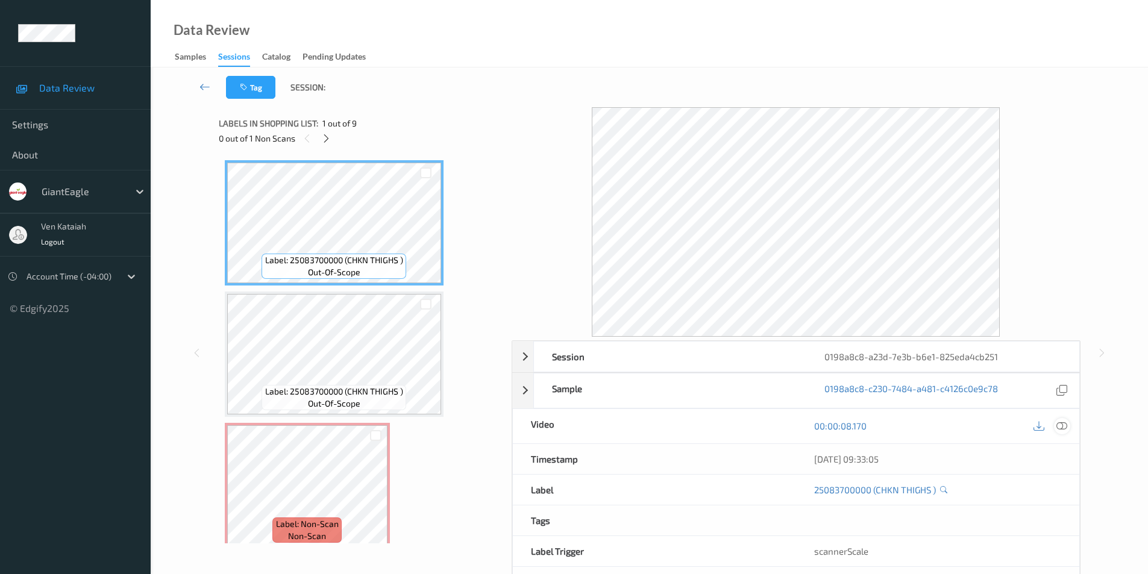
click at [1061, 428] on icon at bounding box center [1061, 425] width 11 height 11
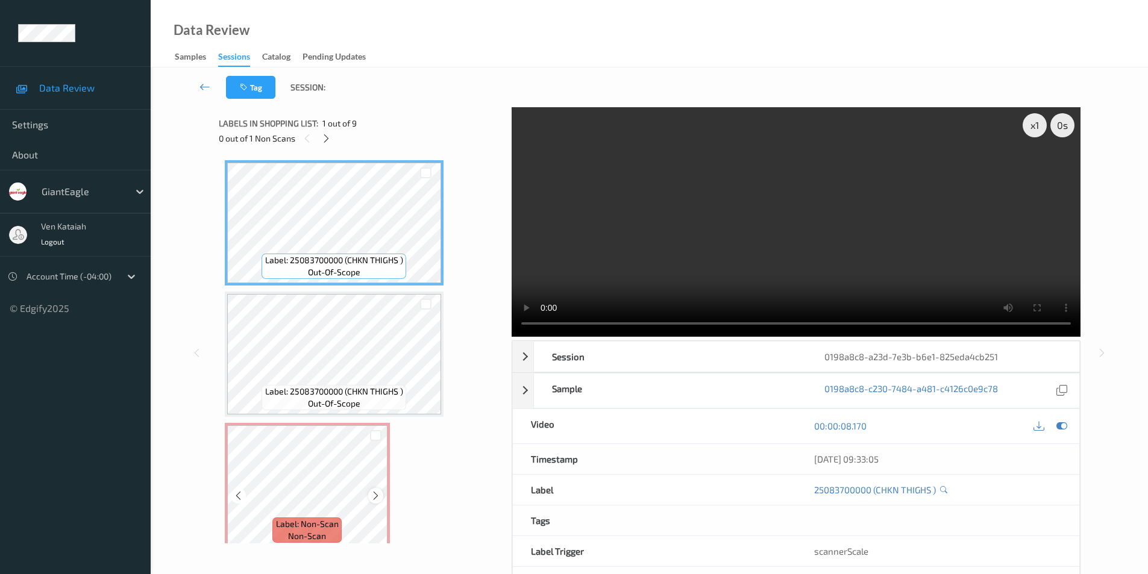
click at [376, 493] on icon at bounding box center [375, 495] width 10 height 11
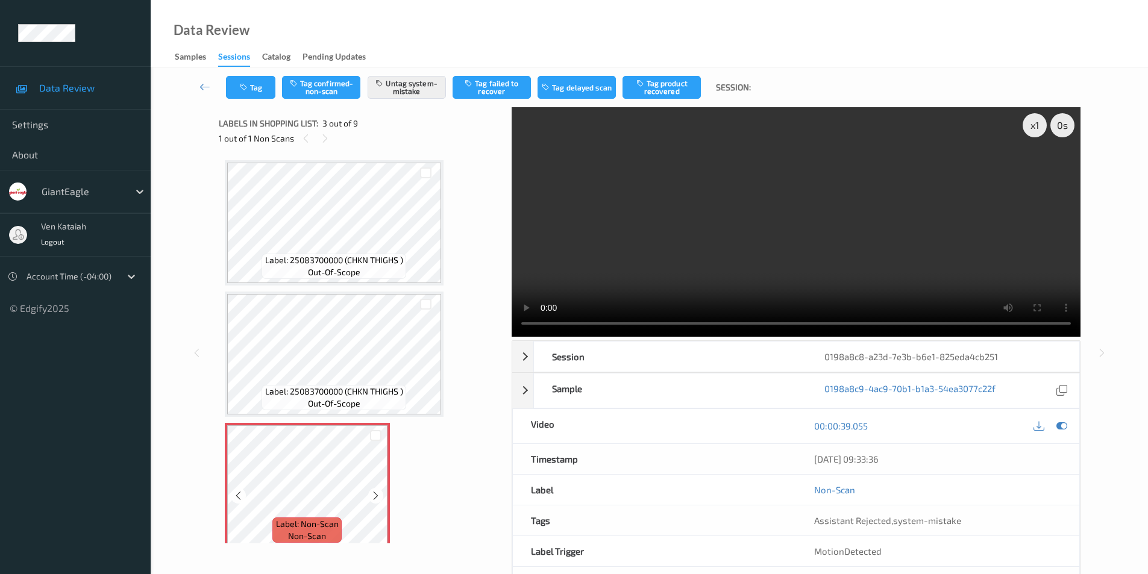
click at [376, 493] on icon at bounding box center [375, 495] width 10 height 11
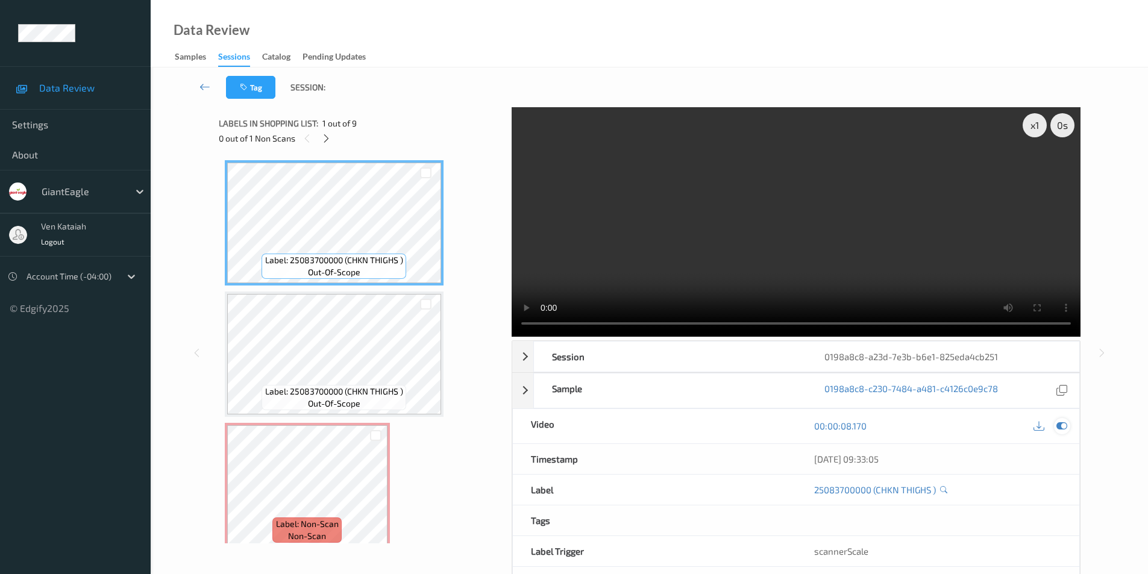
click at [1057, 425] on icon at bounding box center [1061, 425] width 11 height 11
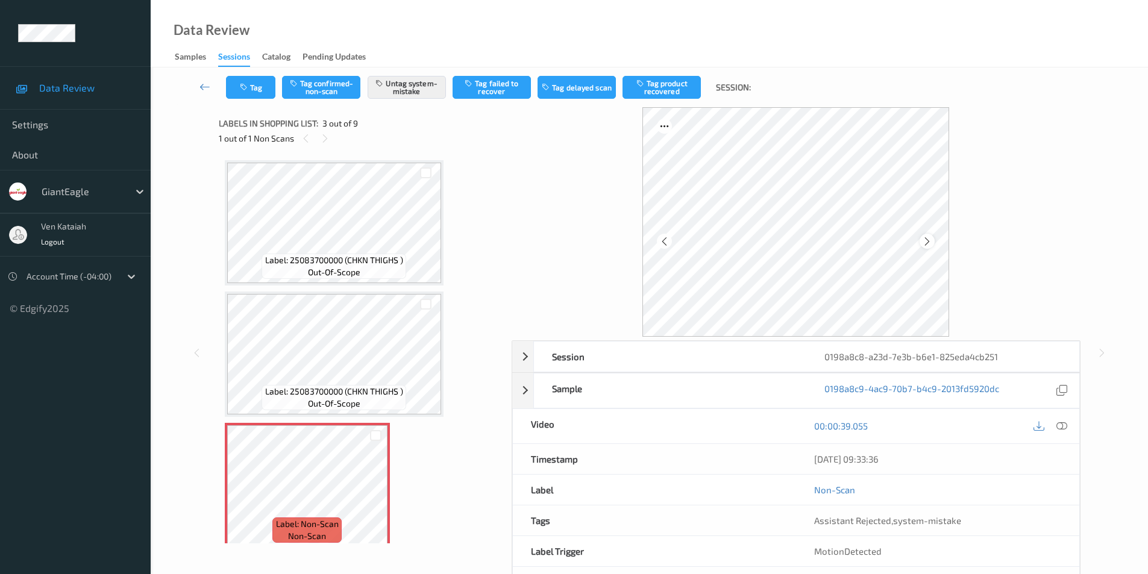
click at [925, 242] on icon at bounding box center [927, 241] width 10 height 11
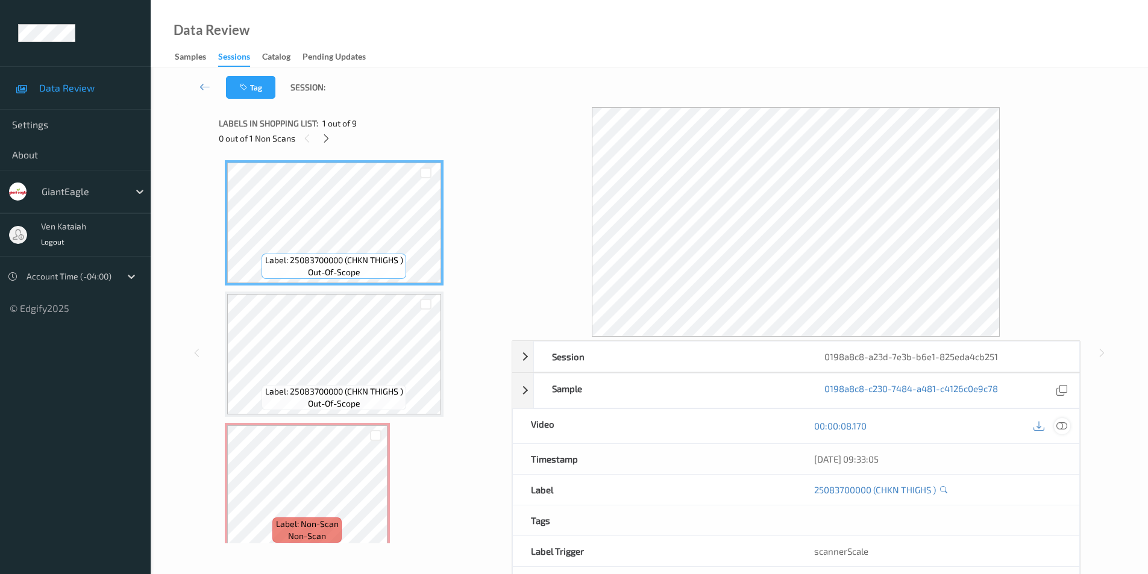
click at [1064, 426] on icon at bounding box center [1061, 425] width 11 height 11
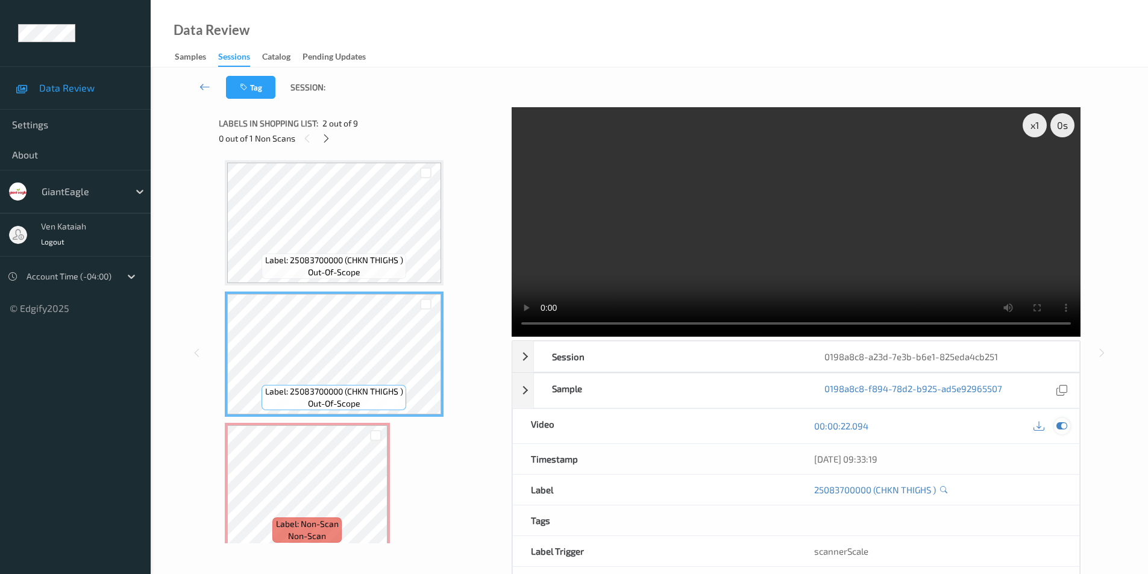
click at [1057, 425] on icon at bounding box center [1061, 425] width 11 height 11
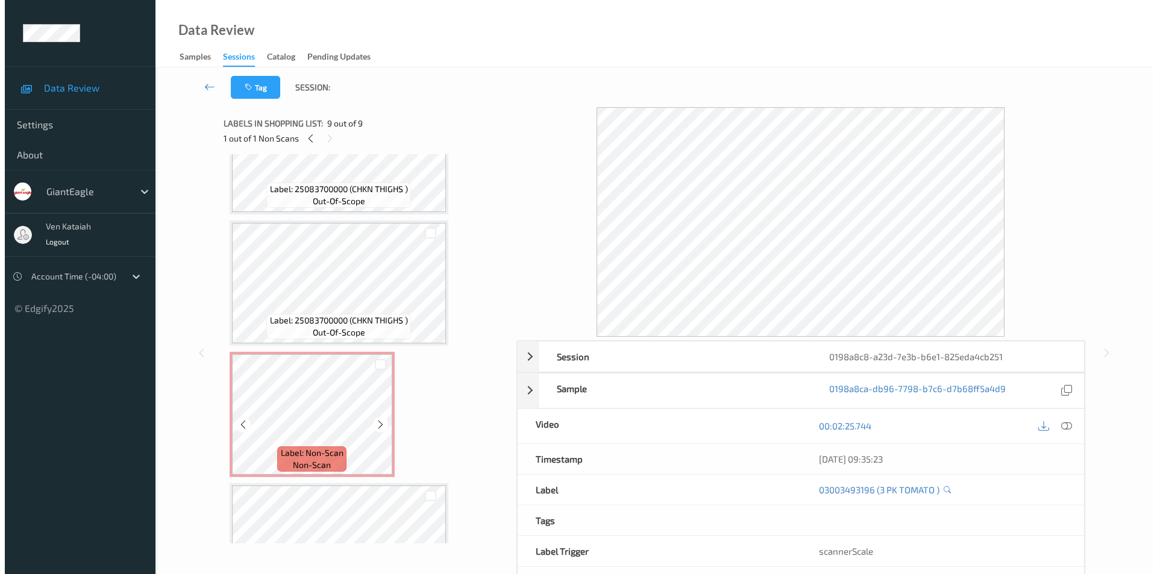
scroll to position [136, 0]
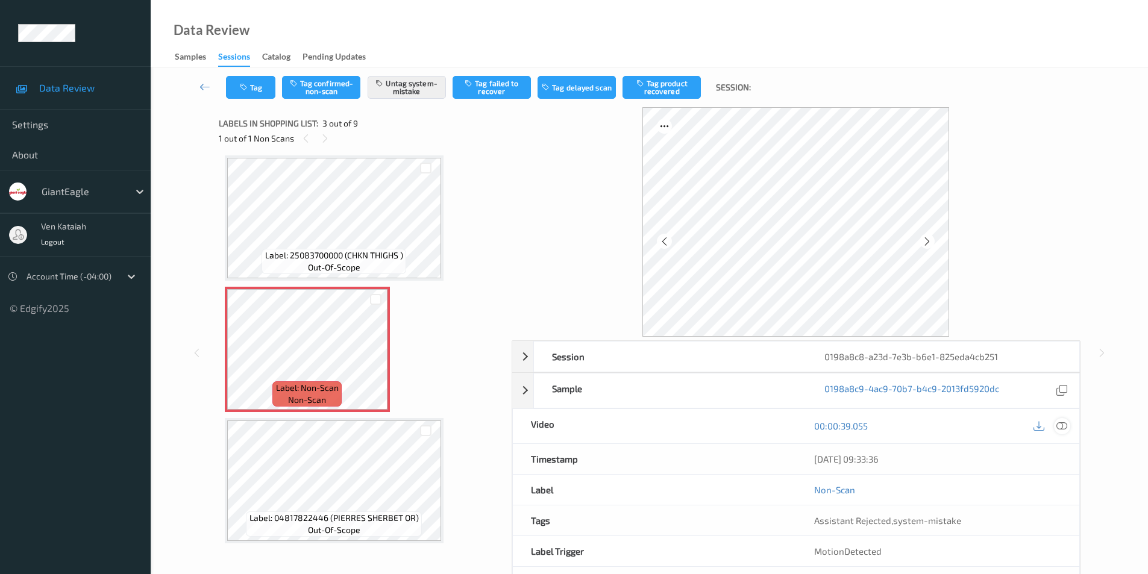
click at [1062, 422] on icon at bounding box center [1061, 425] width 11 height 11
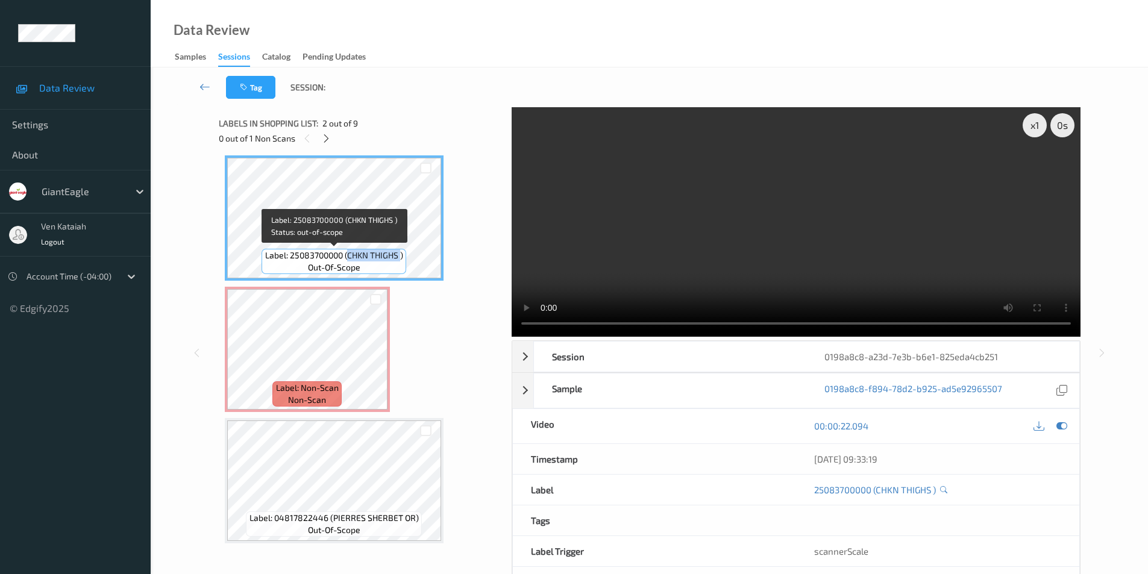
drag, startPoint x: 347, startPoint y: 255, endPoint x: 401, endPoint y: 258, distance: 53.7
click at [401, 258] on span "Label: 25083700000 (CHKN THIGHS )" at bounding box center [334, 255] width 138 height 12
copy span "CHKN THIGHS"
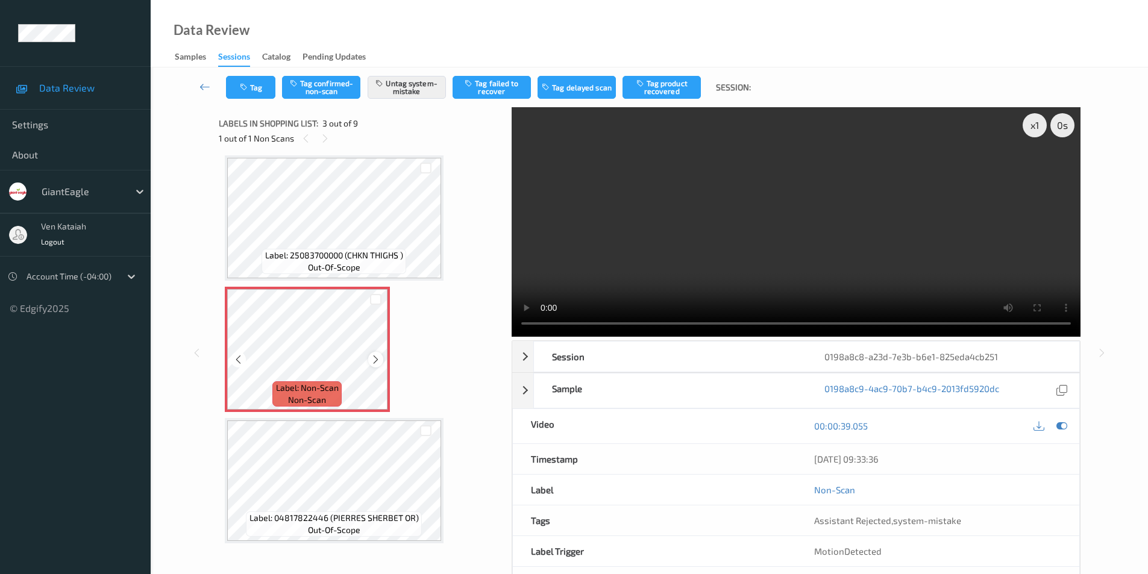
click at [375, 356] on icon at bounding box center [375, 359] width 10 height 11
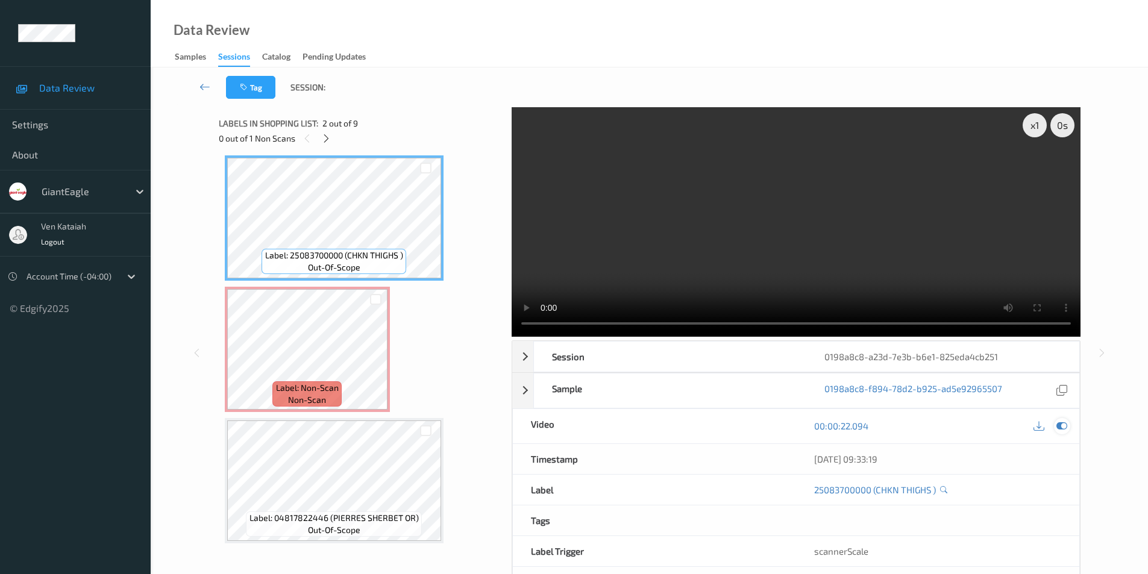
click at [1058, 424] on icon at bounding box center [1061, 425] width 11 height 11
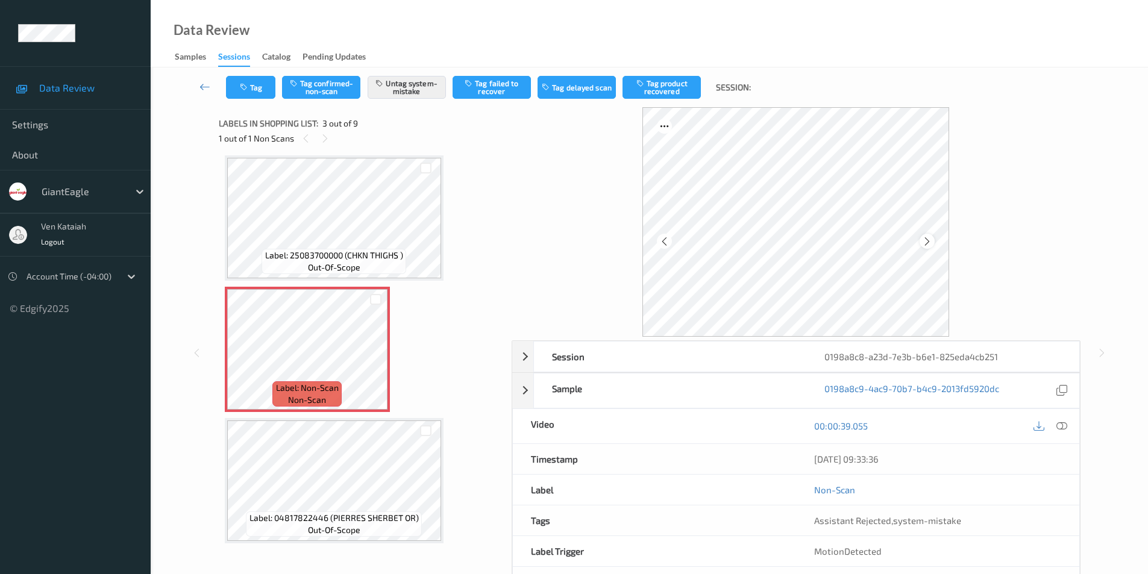
click at [928, 241] on icon at bounding box center [927, 241] width 10 height 11
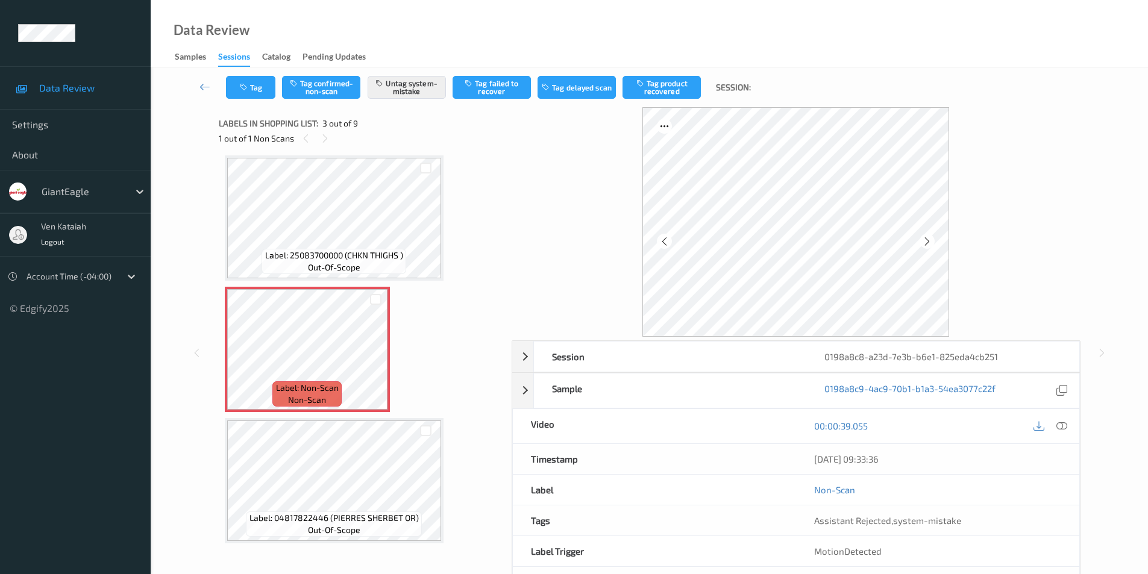
click at [928, 241] on icon at bounding box center [927, 241] width 10 height 11
click at [255, 92] on button "Tag" at bounding box center [250, 87] width 49 height 23
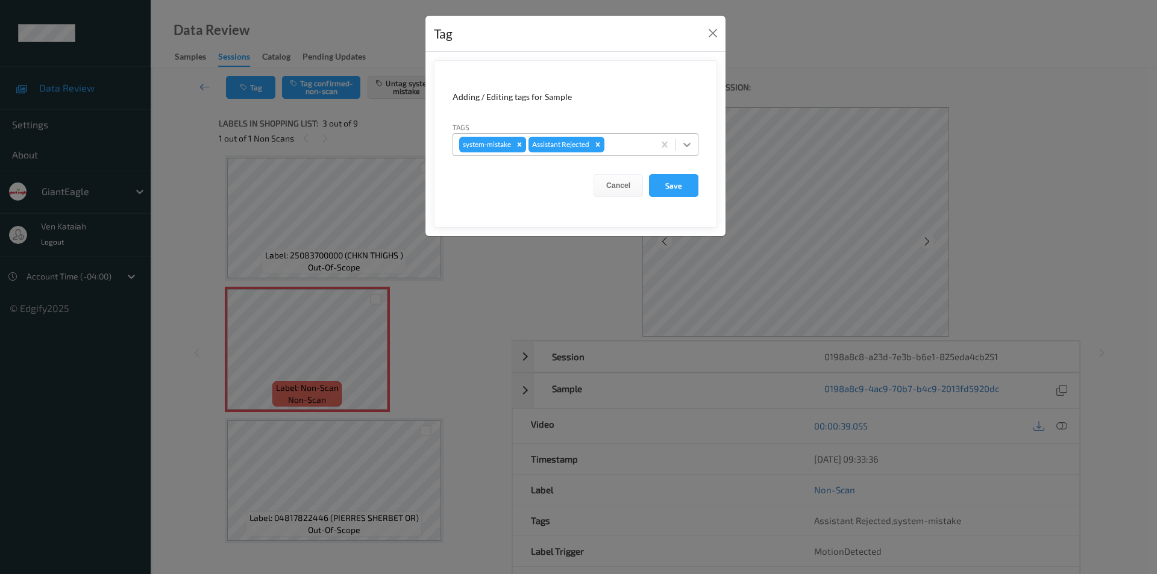
click at [688, 146] on icon at bounding box center [686, 145] width 7 height 4
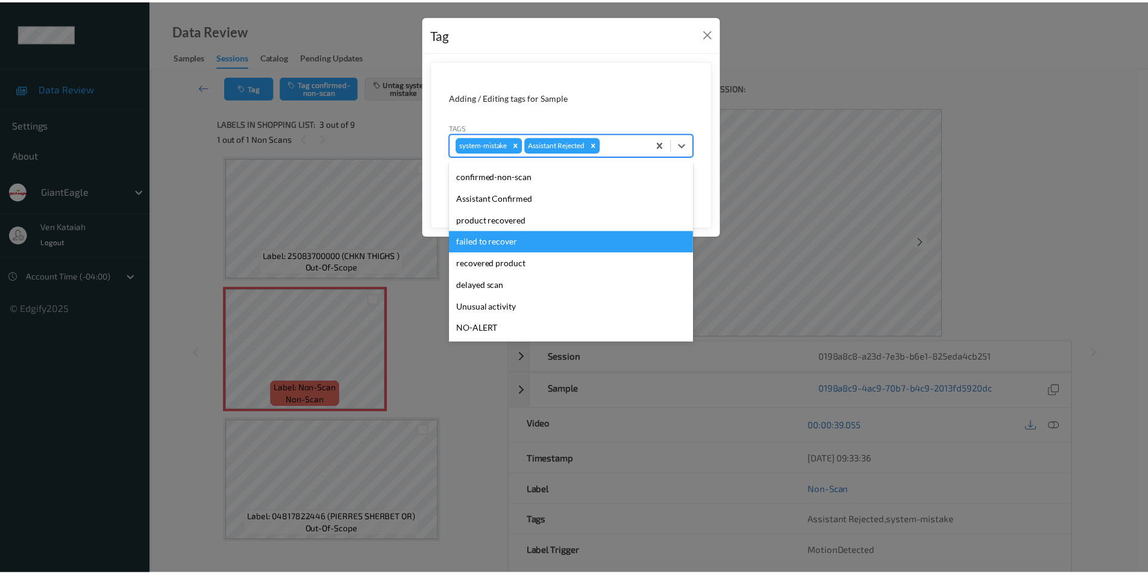
scroll to position [106, 0]
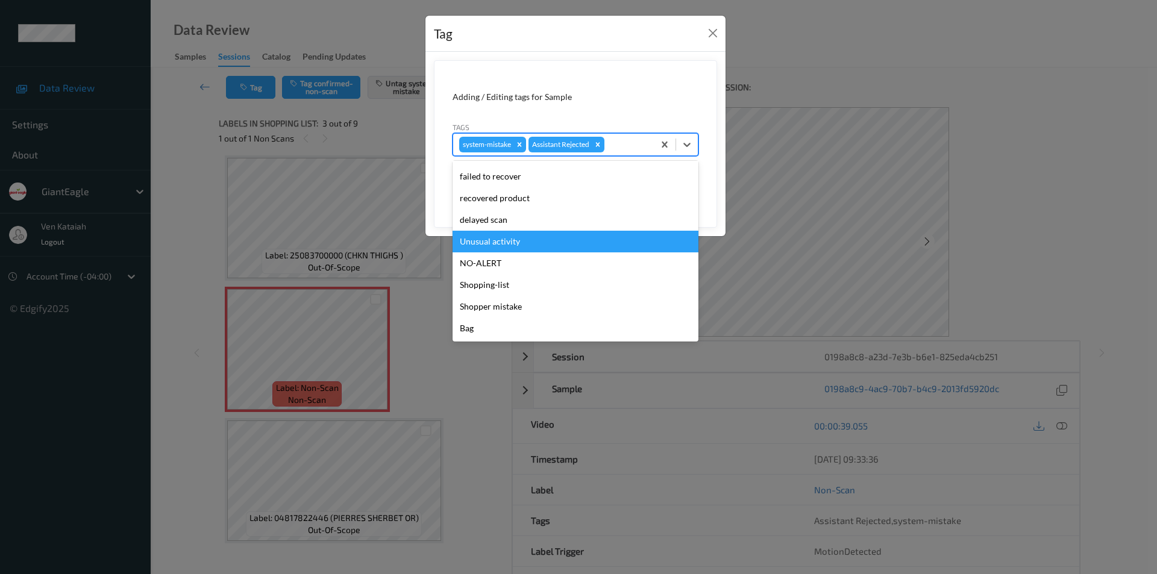
click at [513, 242] on div "Unusual activity" at bounding box center [575, 242] width 246 height 22
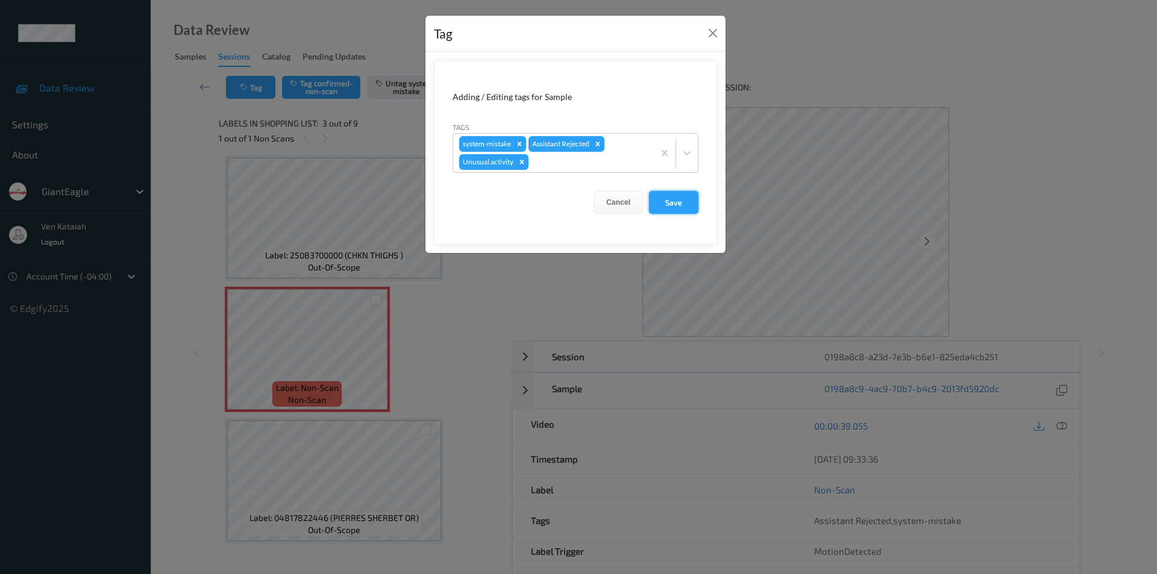
click at [670, 204] on button "Save" at bounding box center [673, 202] width 49 height 23
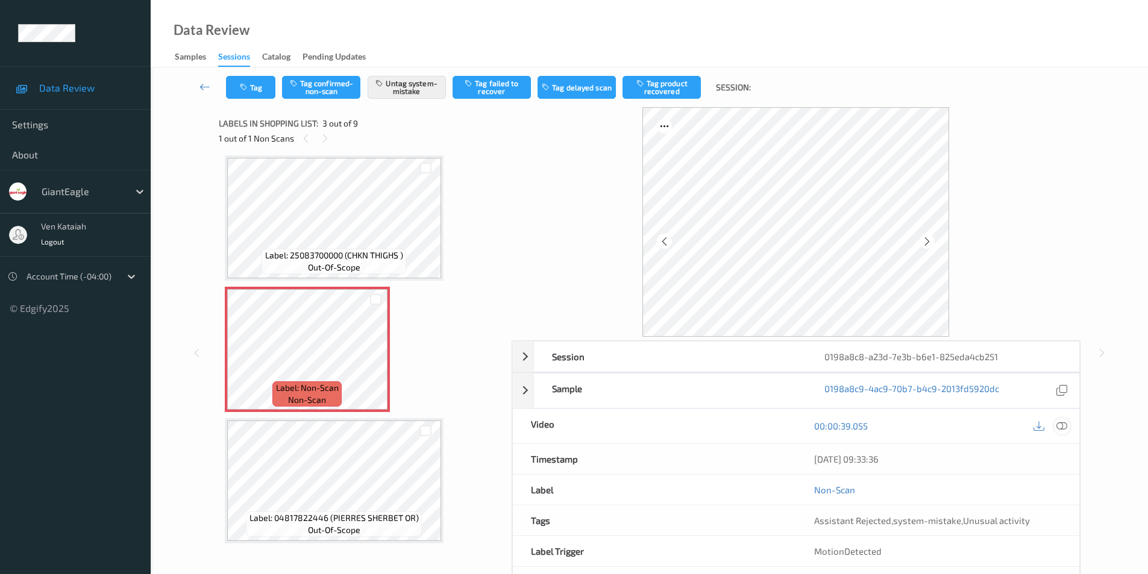
click at [1061, 425] on icon at bounding box center [1061, 425] width 11 height 11
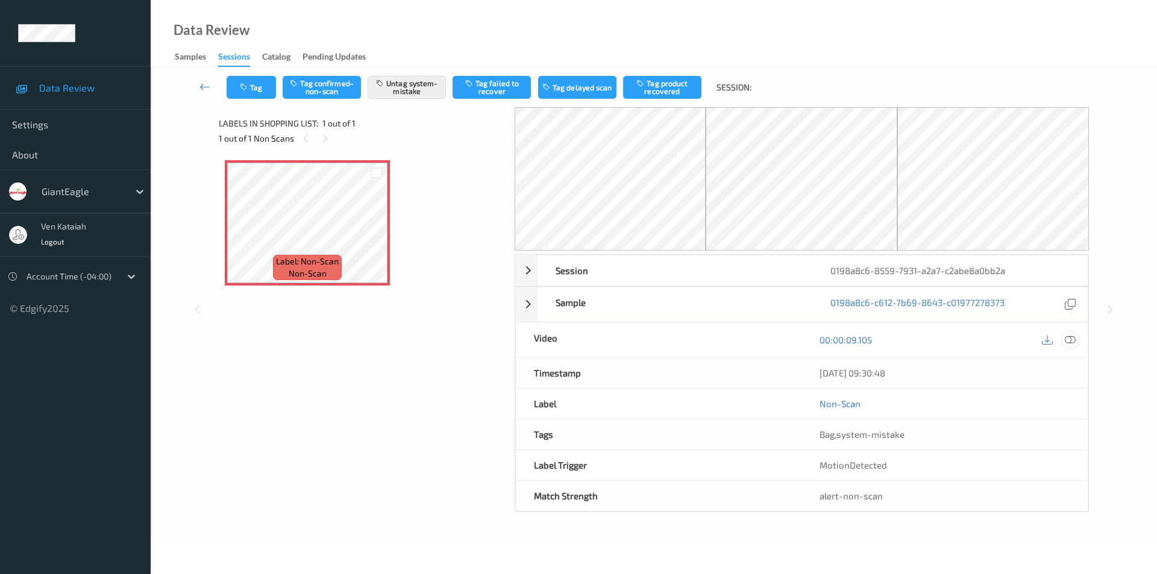
click at [1067, 336] on icon at bounding box center [1069, 339] width 11 height 11
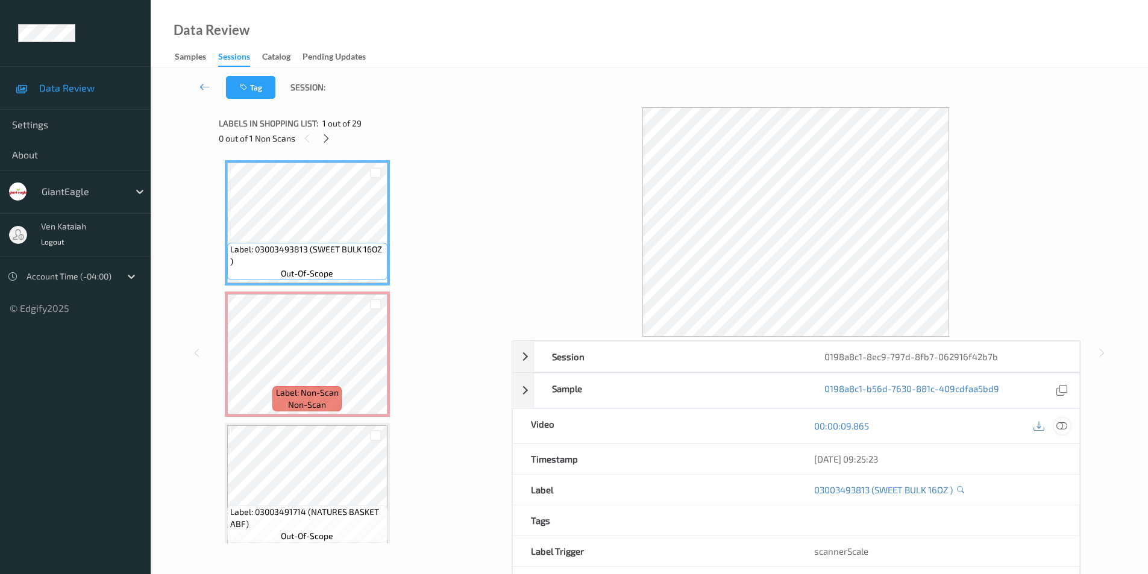
click at [1065, 426] on icon at bounding box center [1061, 425] width 11 height 11
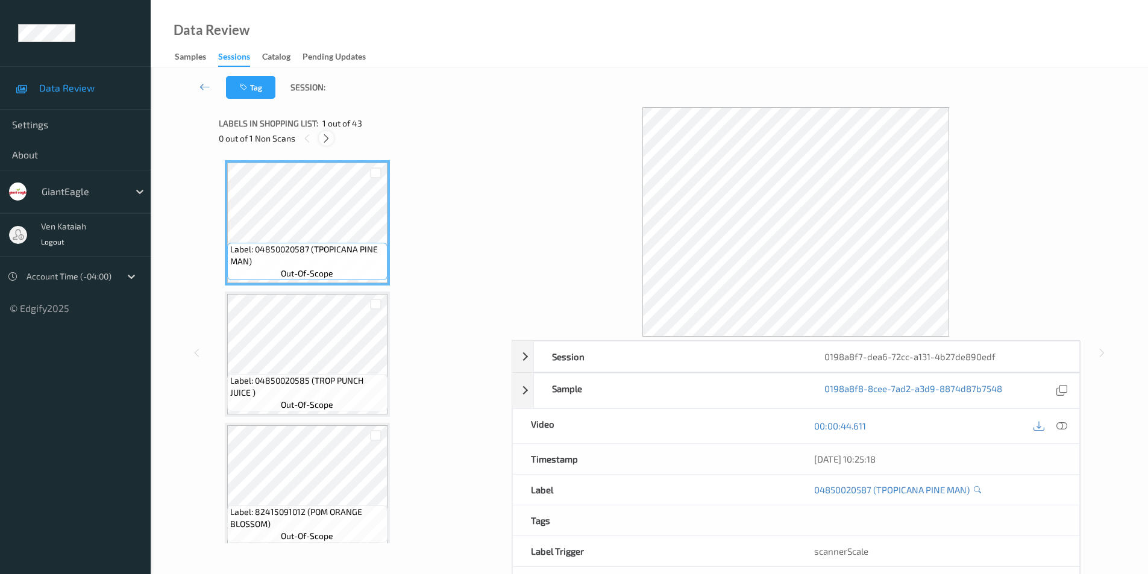
click at [324, 140] on icon at bounding box center [326, 138] width 10 height 11
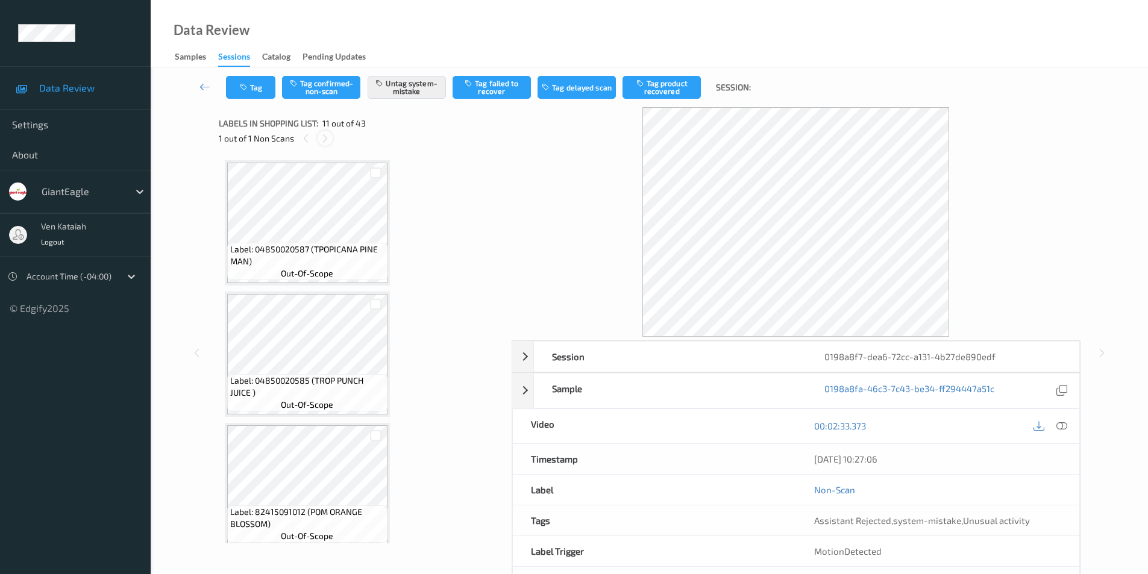
scroll to position [1188, 0]
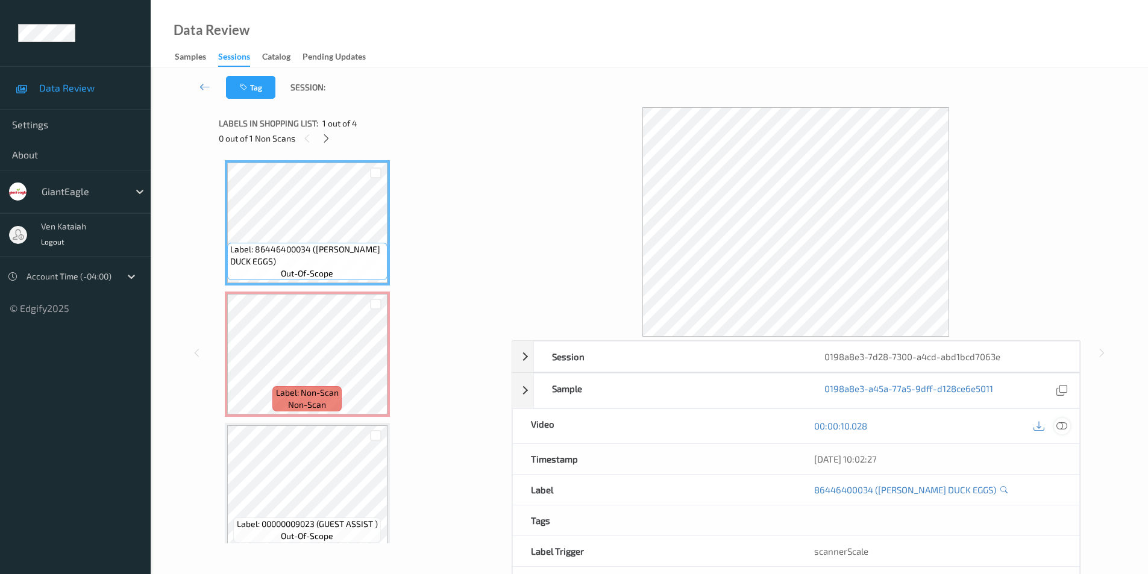
click at [1063, 425] on icon at bounding box center [1061, 425] width 11 height 11
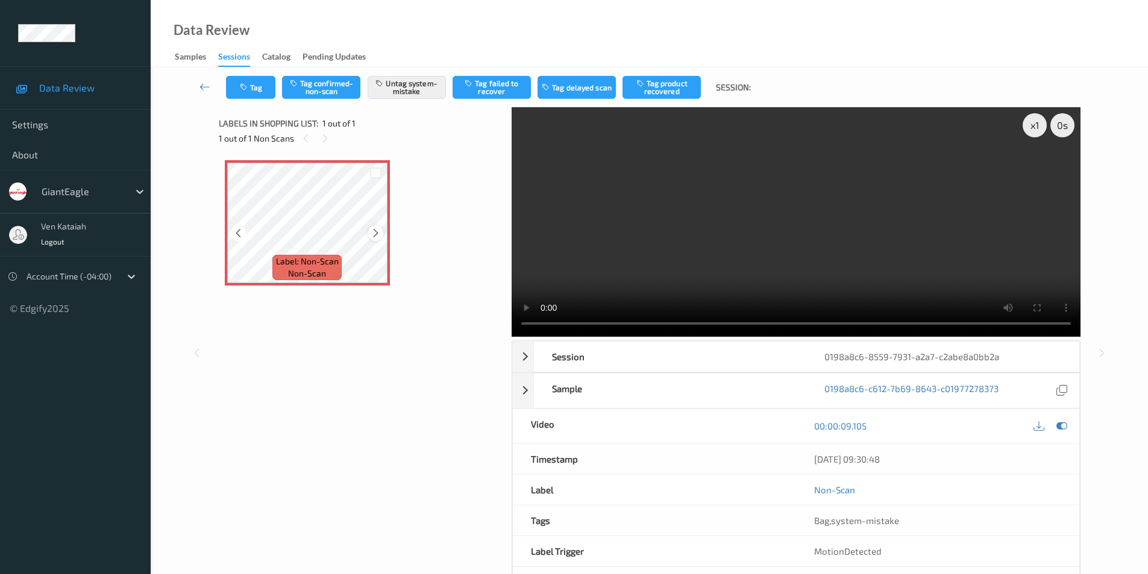
click at [377, 233] on icon at bounding box center [375, 233] width 10 height 11
click at [373, 231] on icon at bounding box center [375, 233] width 10 height 11
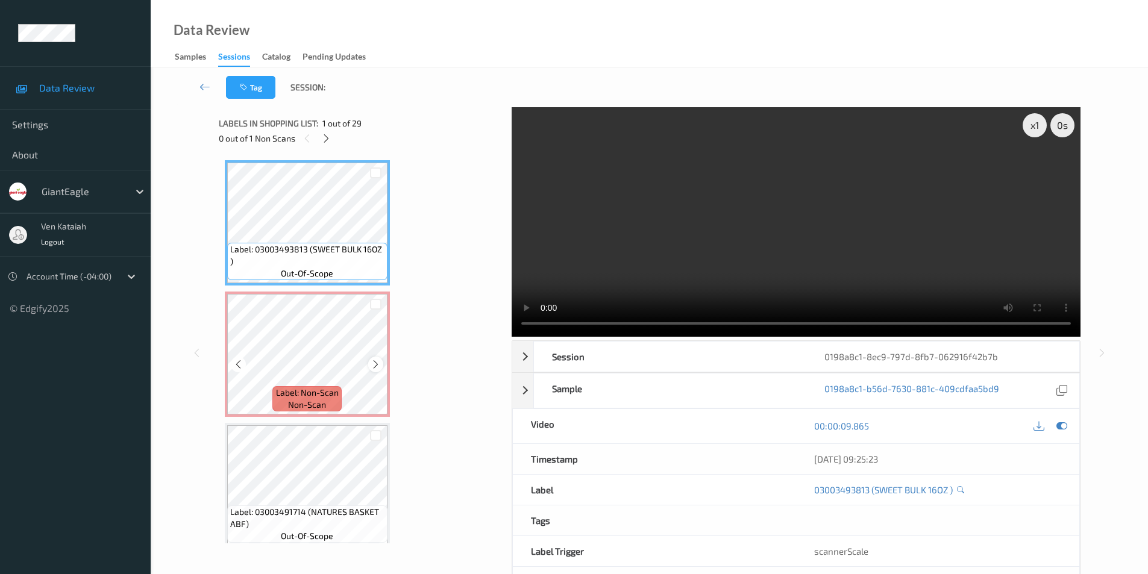
click at [381, 367] on div at bounding box center [375, 364] width 15 height 15
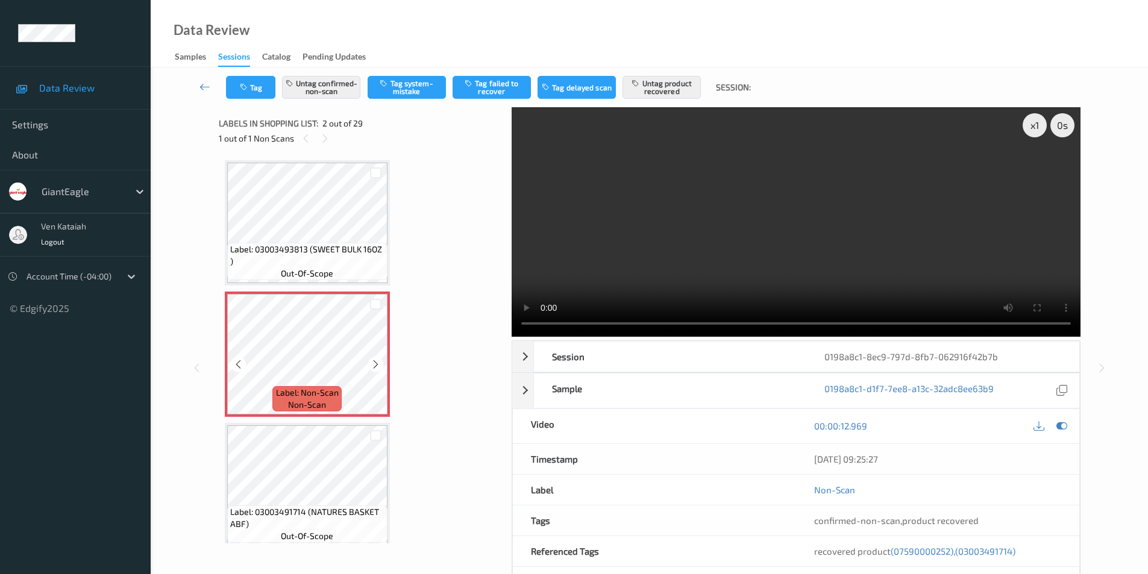
click at [381, 367] on div at bounding box center [375, 364] width 15 height 15
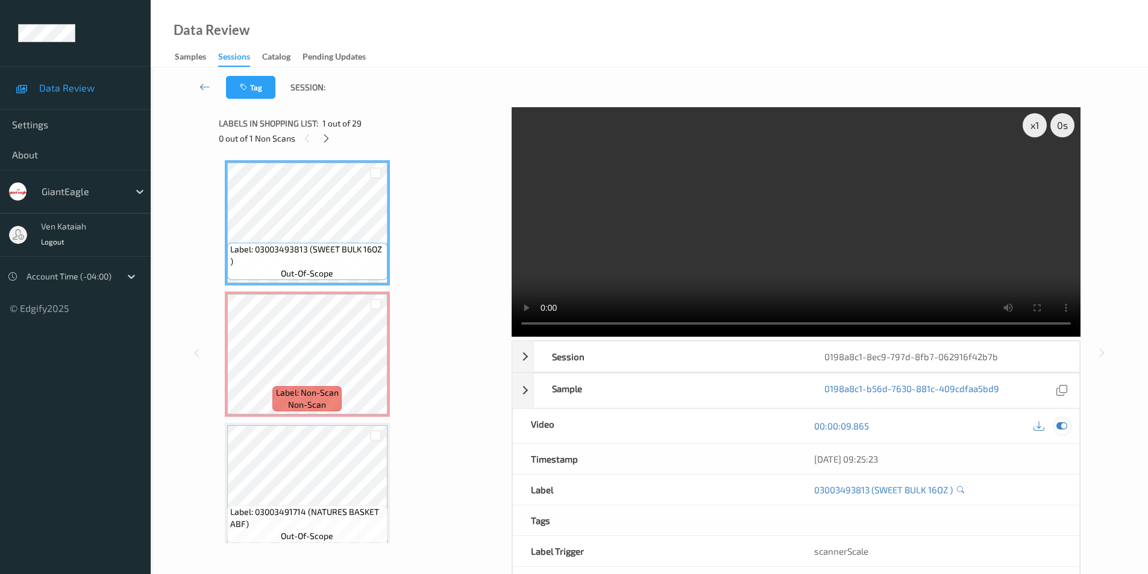
click at [1057, 429] on icon at bounding box center [1061, 425] width 11 height 11
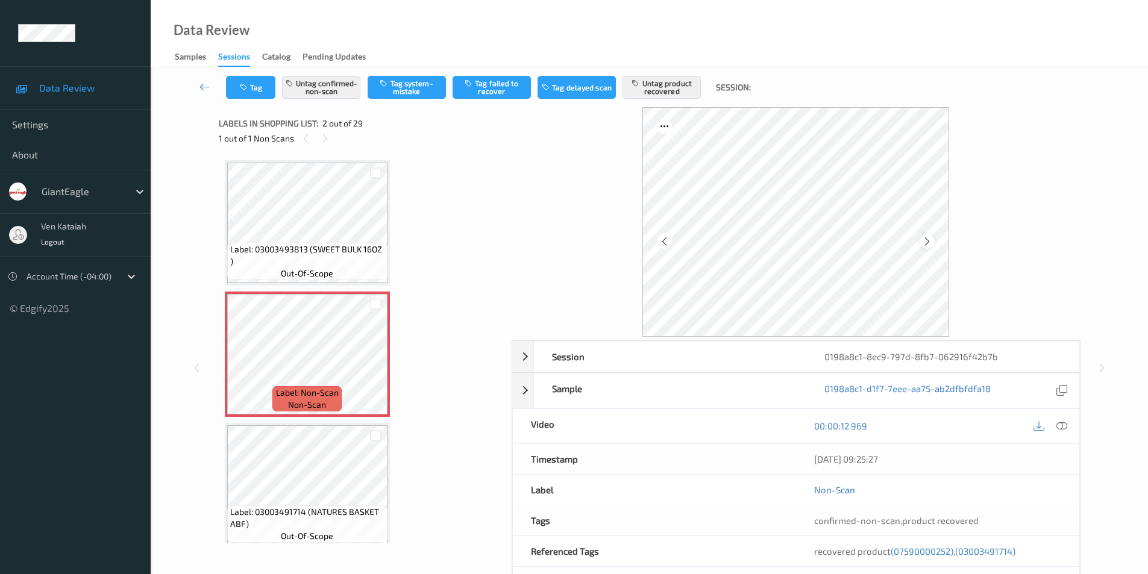
click at [927, 244] on icon at bounding box center [927, 241] width 10 height 11
click at [924, 241] on icon at bounding box center [927, 241] width 10 height 11
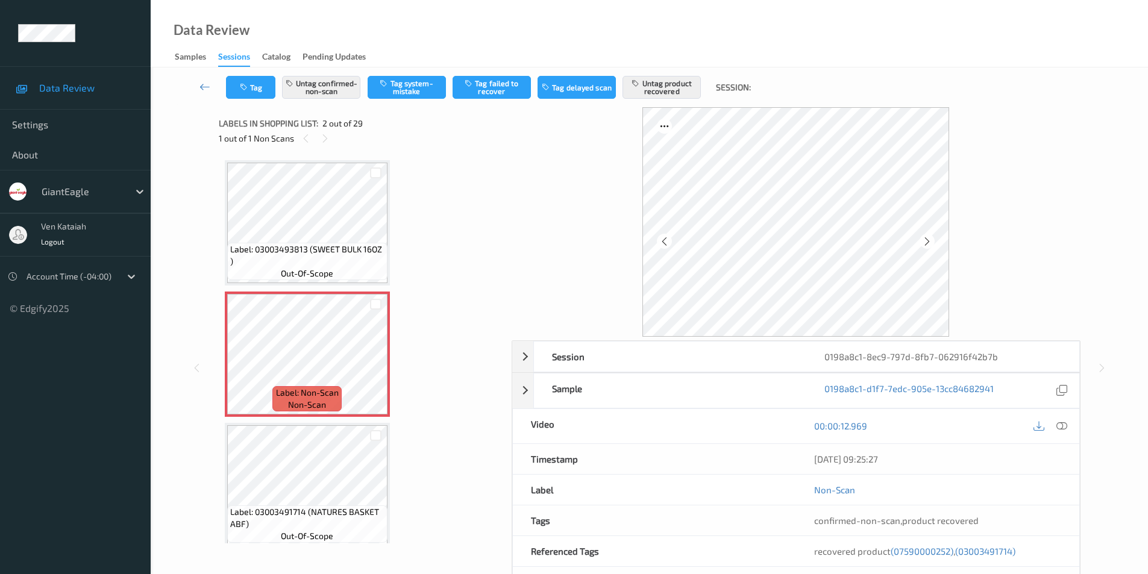
click at [924, 241] on icon at bounding box center [927, 241] width 10 height 11
click at [925, 245] on icon at bounding box center [927, 241] width 10 height 11
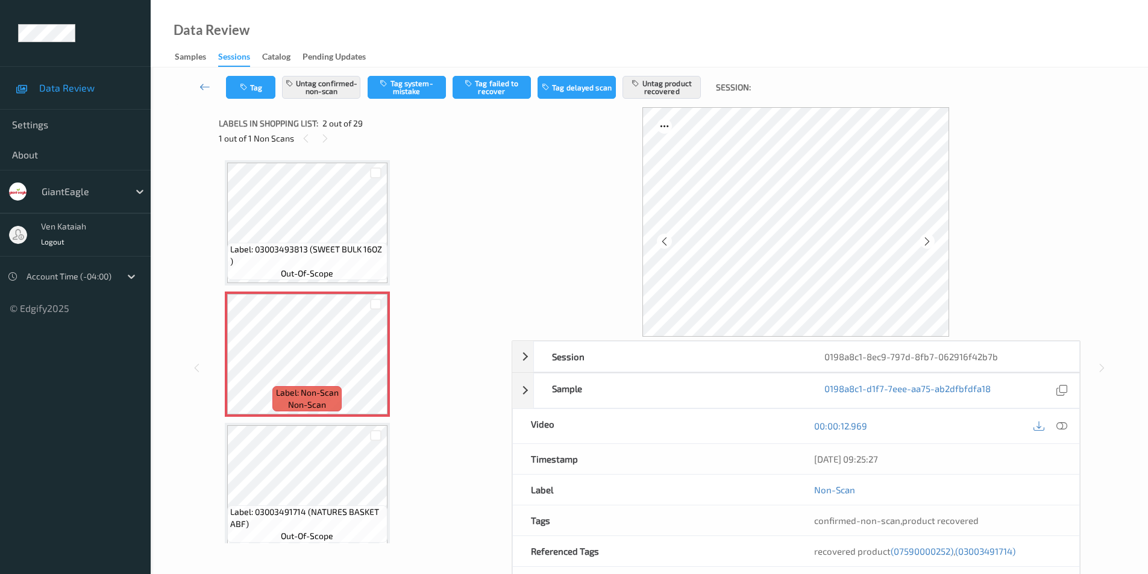
click at [925, 245] on icon at bounding box center [927, 241] width 10 height 11
click at [1063, 423] on icon at bounding box center [1061, 425] width 11 height 11
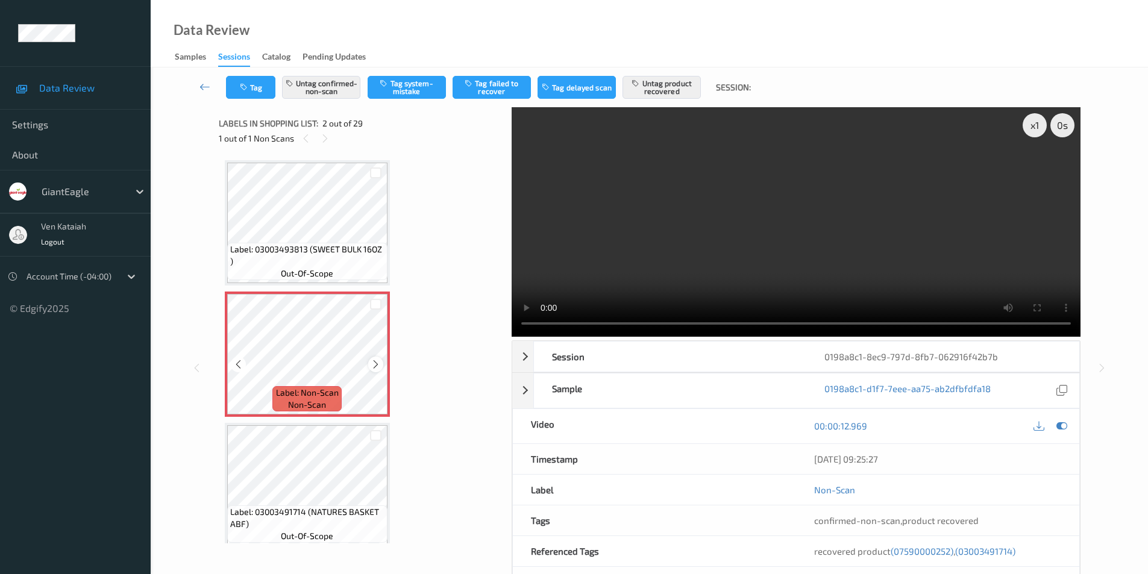
click at [372, 366] on icon at bounding box center [375, 364] width 10 height 11
click at [338, 85] on button "Untag confirmed-non-scan" at bounding box center [321, 87] width 78 height 23
click at [663, 81] on button "Untag product recovered" at bounding box center [661, 87] width 78 height 23
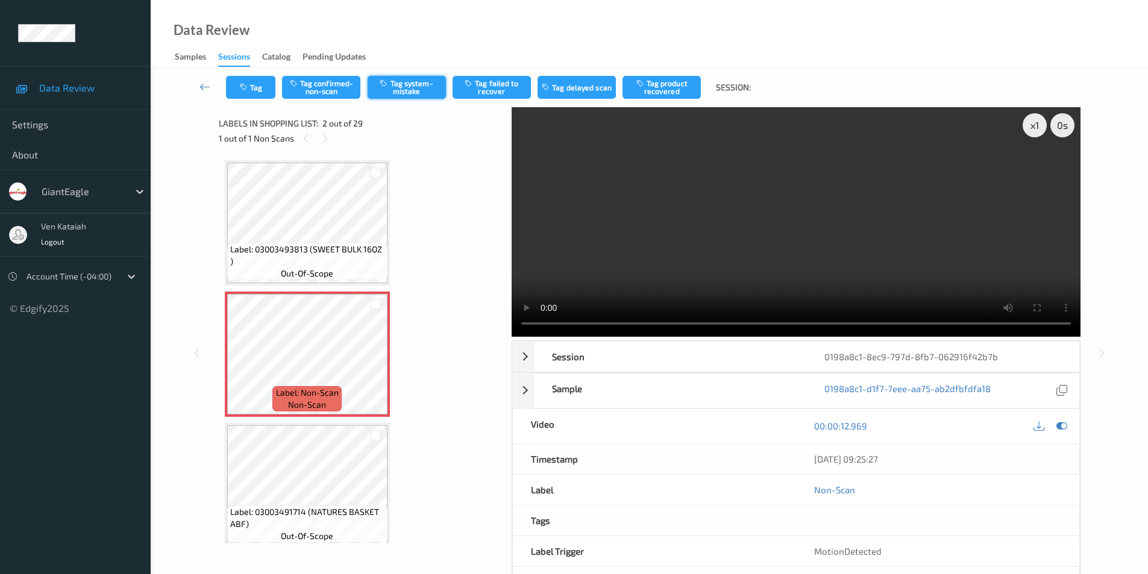
click at [402, 86] on button "Tag system-mistake" at bounding box center [406, 87] width 78 height 23
click at [251, 95] on button "Tag" at bounding box center [250, 87] width 49 height 23
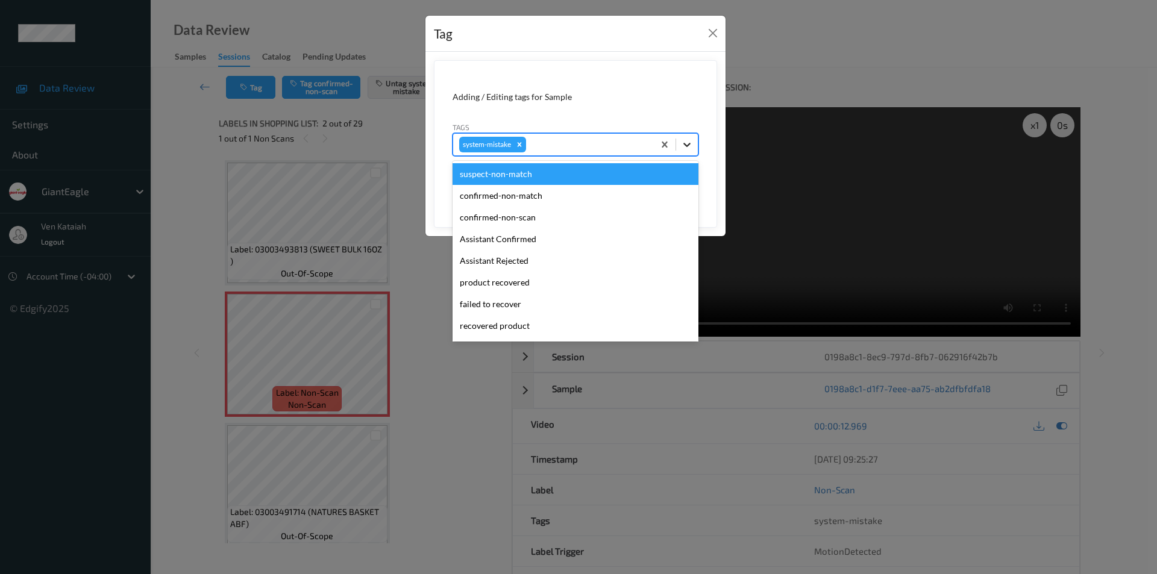
click at [688, 148] on icon at bounding box center [687, 145] width 12 height 12
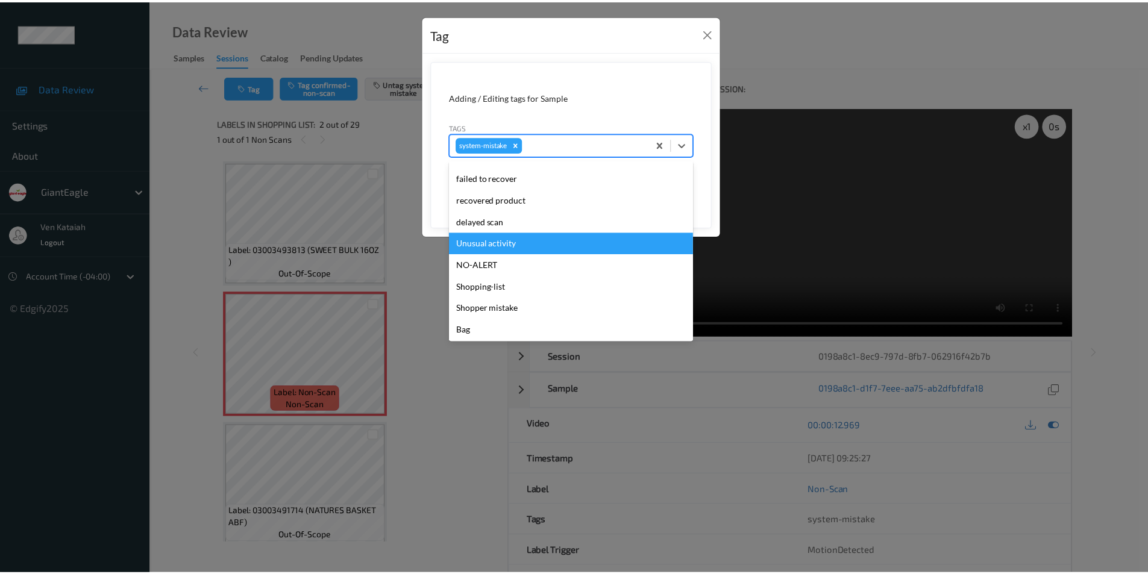
scroll to position [128, 0]
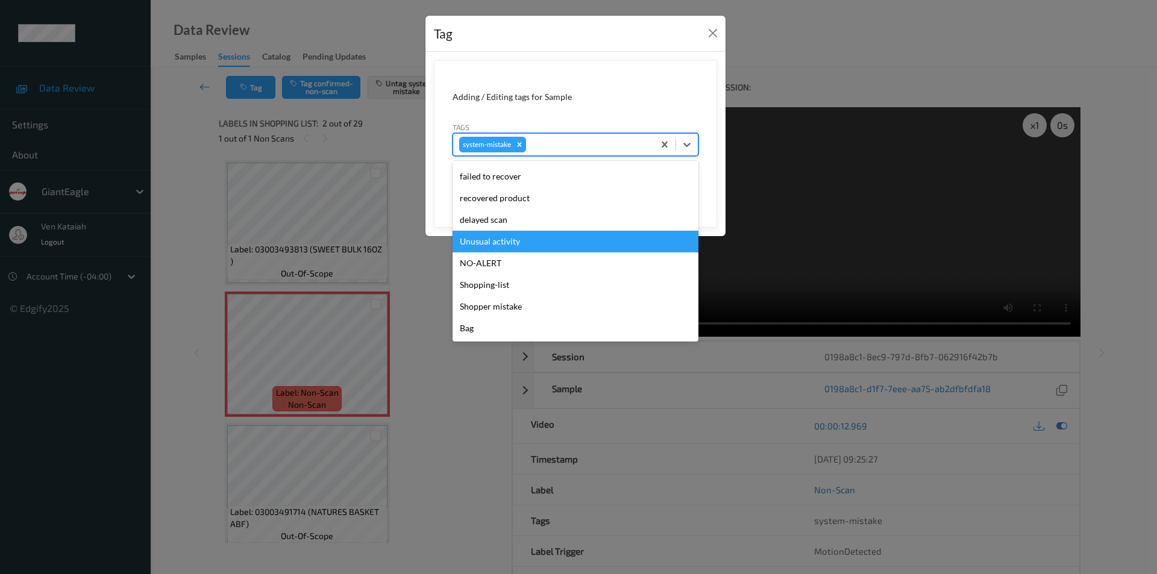
drag, startPoint x: 516, startPoint y: 245, endPoint x: 548, endPoint y: 234, distance: 34.1
click at [515, 244] on div "Unusual activity" at bounding box center [575, 242] width 246 height 22
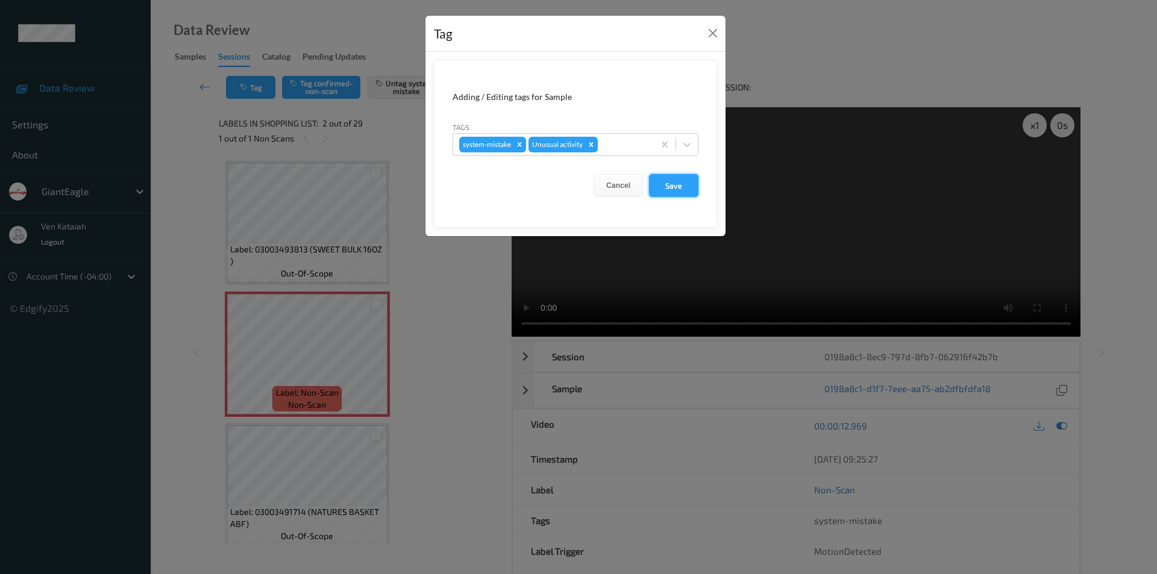
click at [676, 188] on button "Save" at bounding box center [673, 185] width 49 height 23
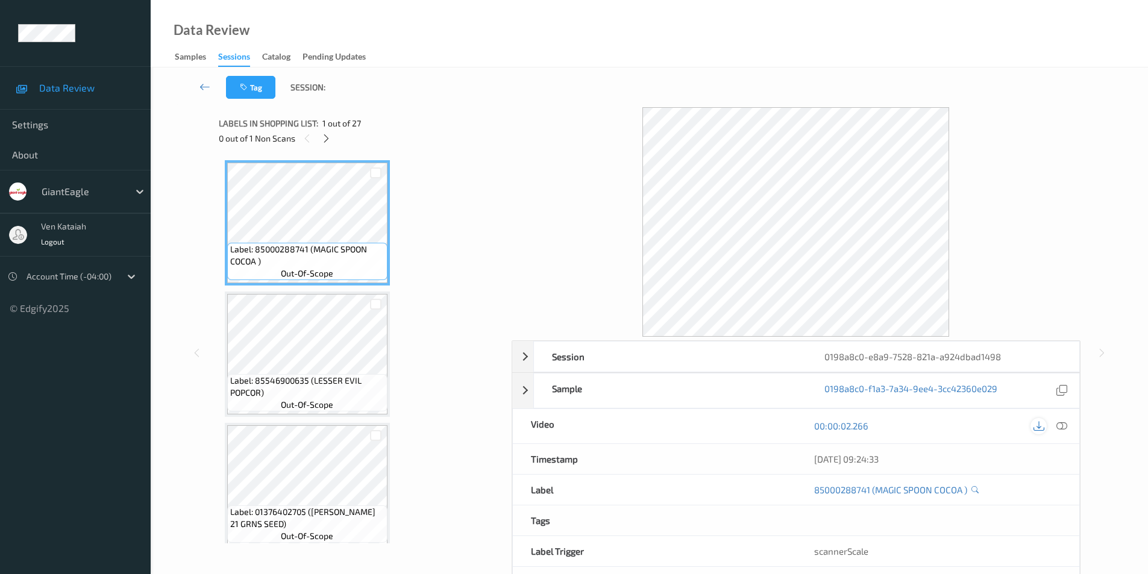
click at [1039, 427] on icon at bounding box center [1038, 425] width 11 height 11
click at [1065, 427] on icon at bounding box center [1061, 425] width 11 height 11
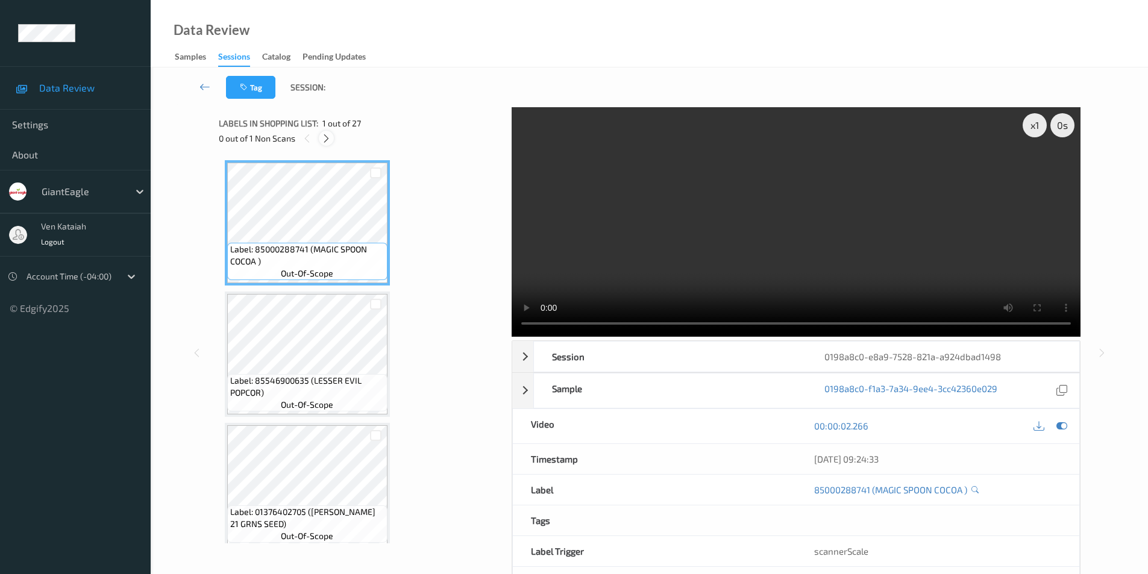
click at [330, 136] on icon at bounding box center [326, 138] width 10 height 11
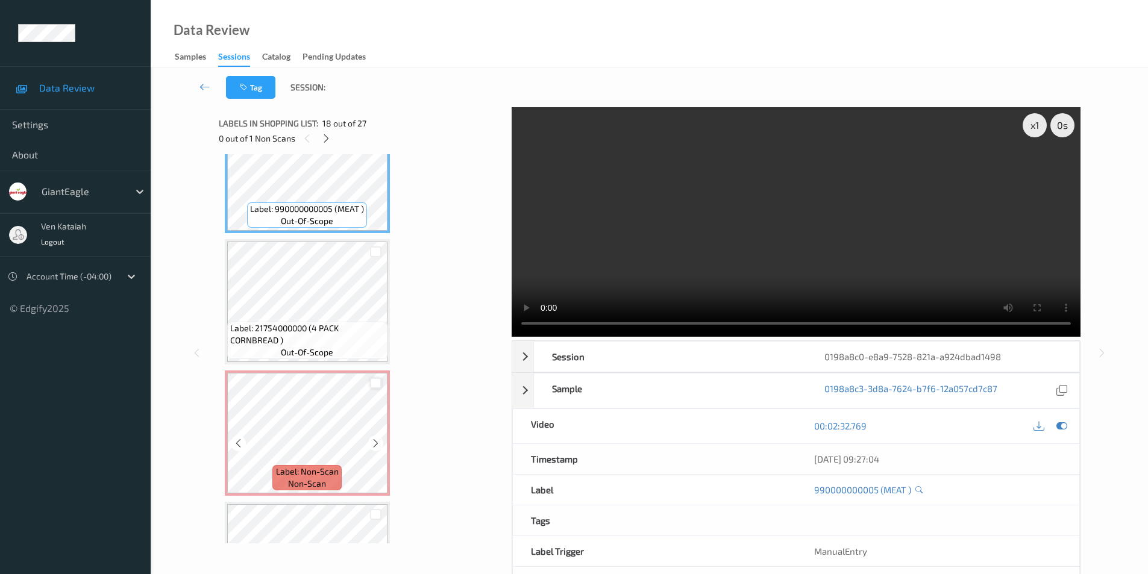
scroll to position [2310, 0]
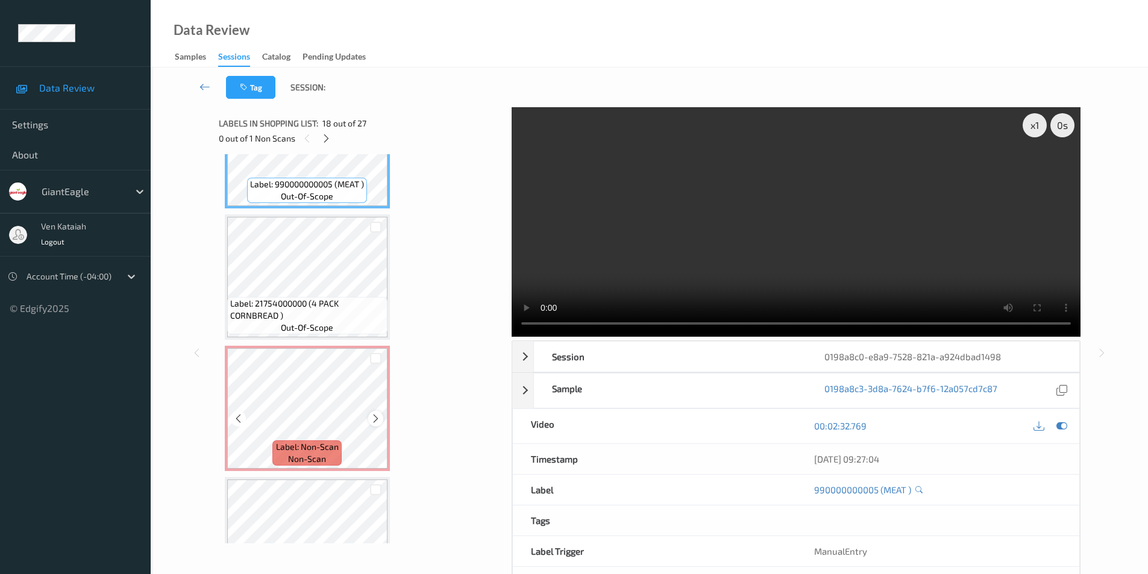
click at [372, 416] on icon at bounding box center [375, 418] width 10 height 11
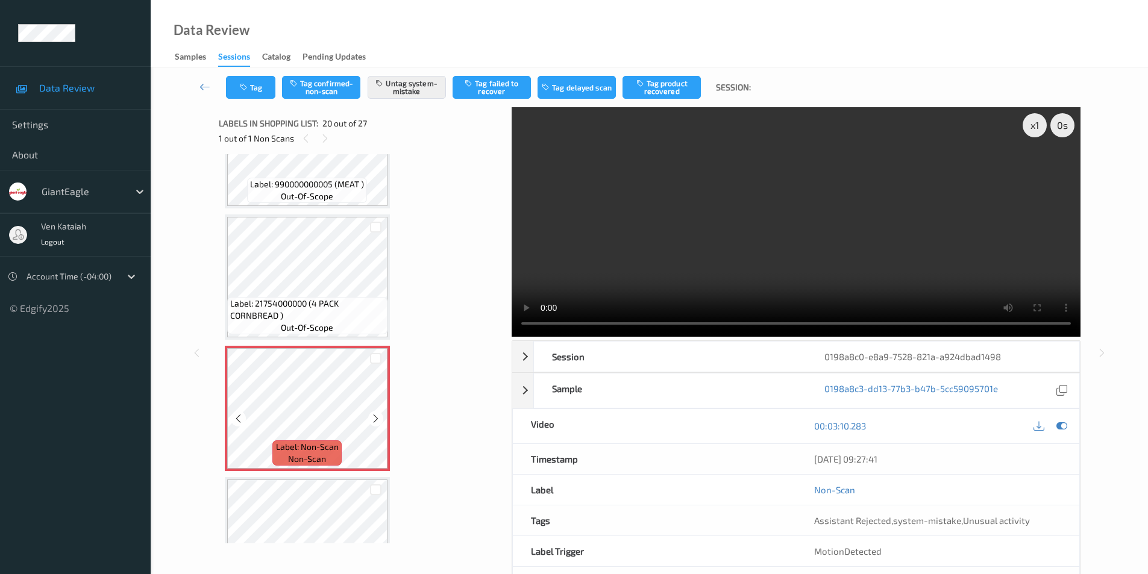
click at [372, 416] on icon at bounding box center [375, 418] width 10 height 11
click at [1063, 422] on icon at bounding box center [1061, 425] width 11 height 11
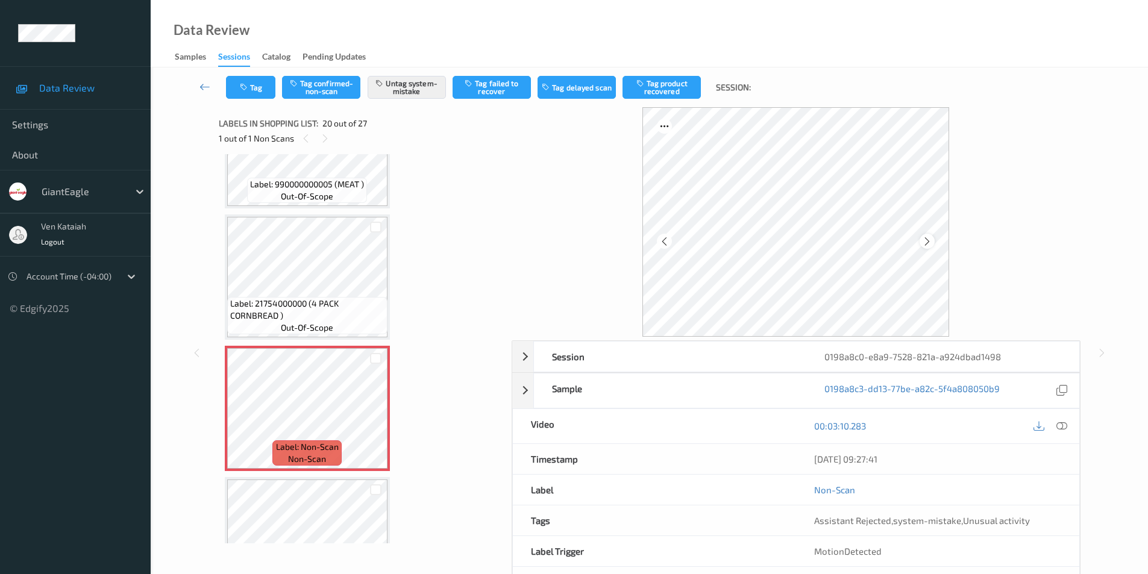
click at [924, 239] on icon at bounding box center [927, 241] width 10 height 11
click at [1064, 424] on icon at bounding box center [1061, 425] width 11 height 11
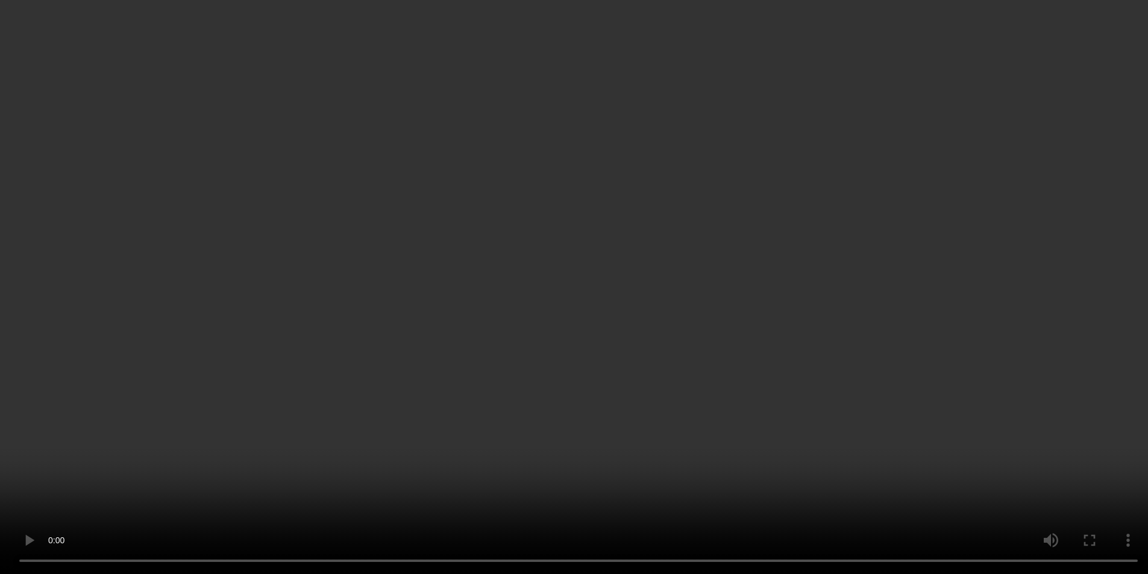
scroll to position [2370, 0]
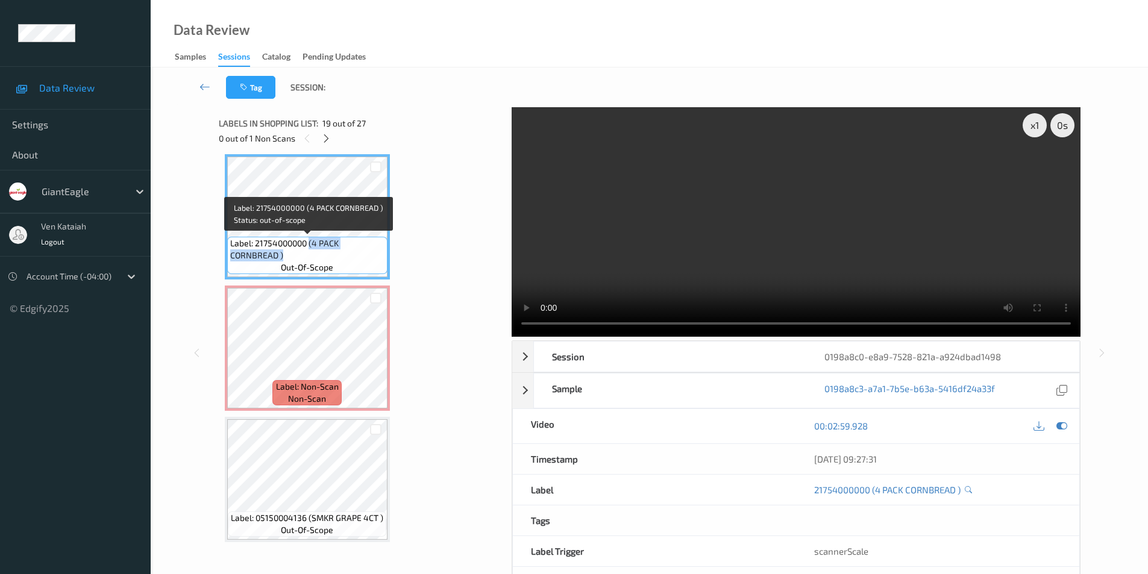
drag, startPoint x: 310, startPoint y: 243, endPoint x: 310, endPoint y: 253, distance: 10.3
click at [310, 253] on span "Label: 21754000000 (4 PACK CORNBREAD )" at bounding box center [307, 249] width 154 height 24
copy span "(4 PACK CORNBREAD )"
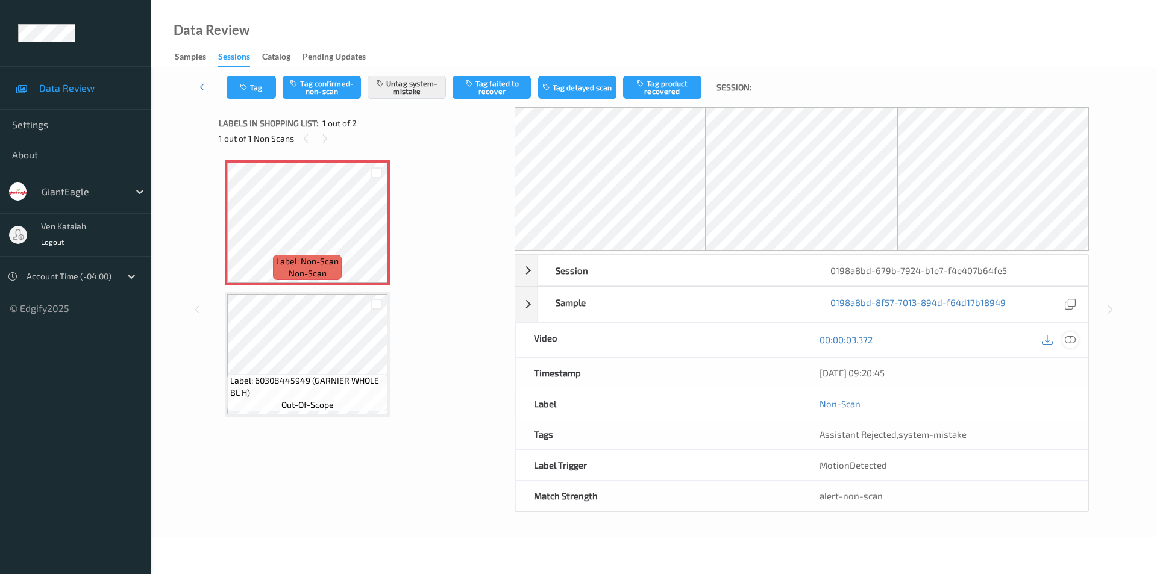
click at [1070, 338] on icon at bounding box center [1069, 339] width 11 height 11
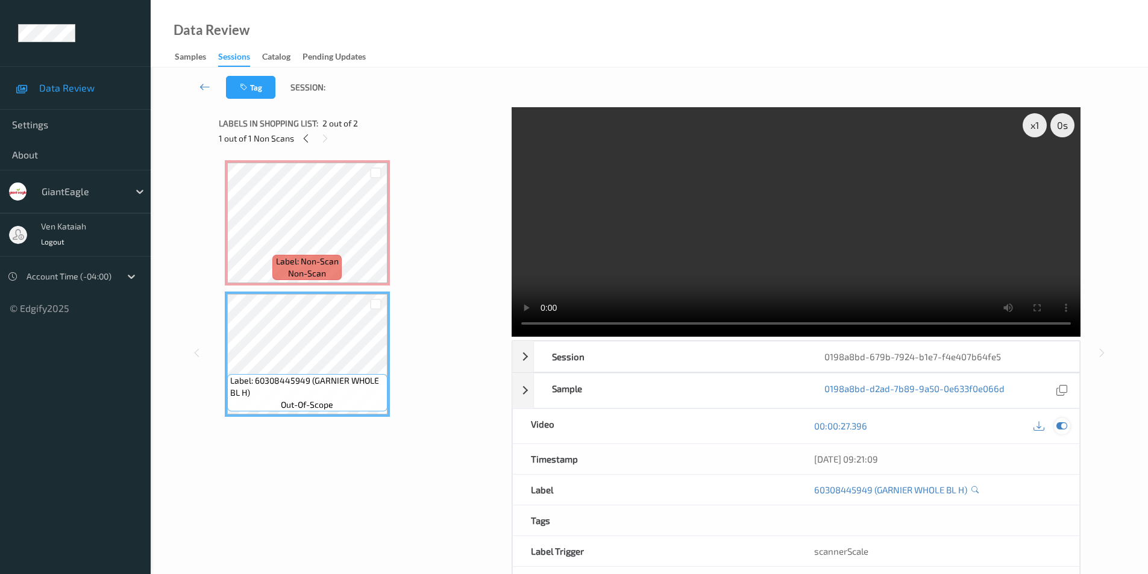
click at [1058, 425] on icon at bounding box center [1061, 425] width 11 height 11
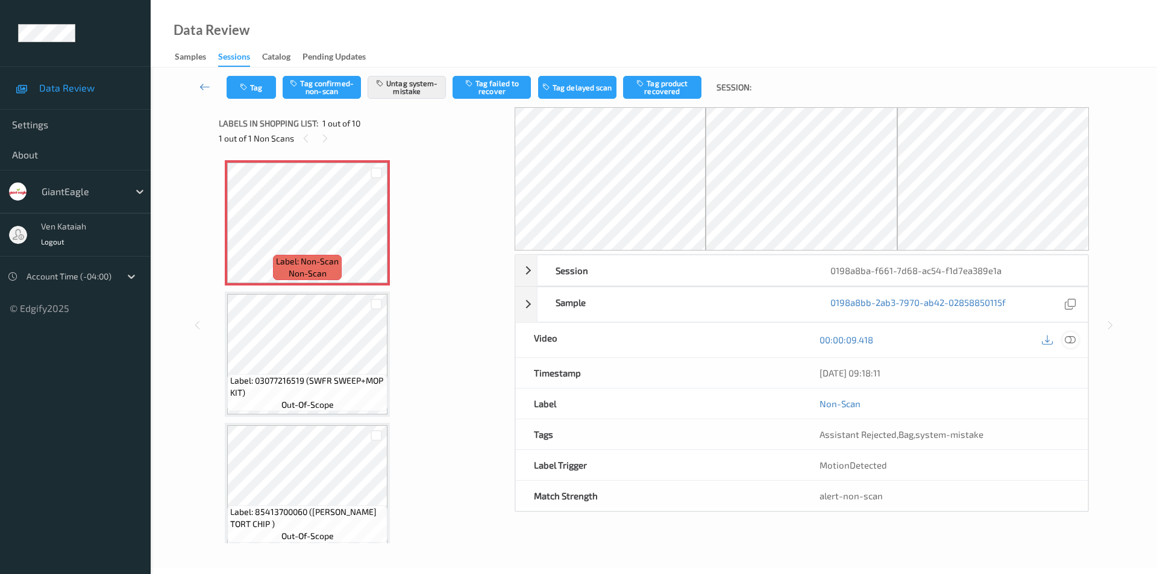
click at [1067, 342] on icon at bounding box center [1069, 339] width 11 height 11
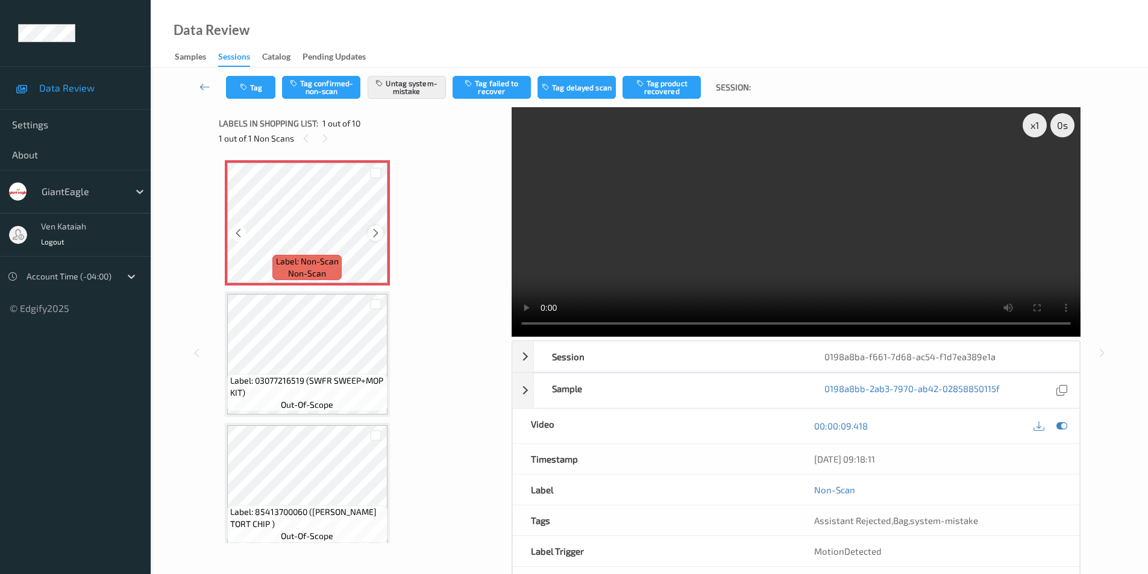
click at [374, 226] on div at bounding box center [375, 232] width 15 height 15
click at [374, 230] on icon at bounding box center [375, 233] width 10 height 11
click at [250, 84] on button "Tag" at bounding box center [250, 87] width 49 height 23
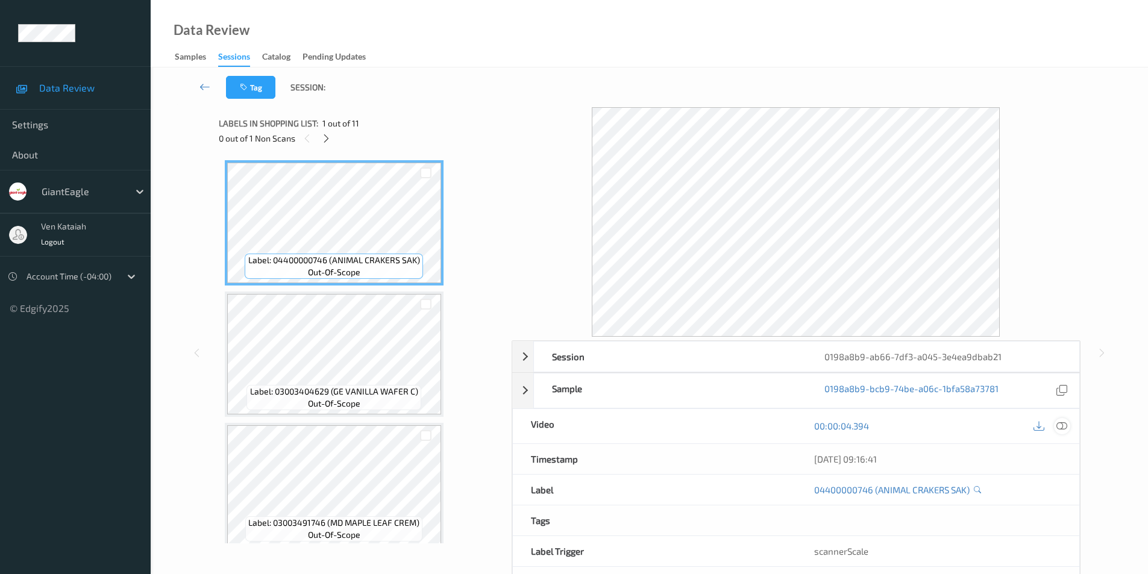
click at [1061, 423] on icon at bounding box center [1061, 425] width 11 height 11
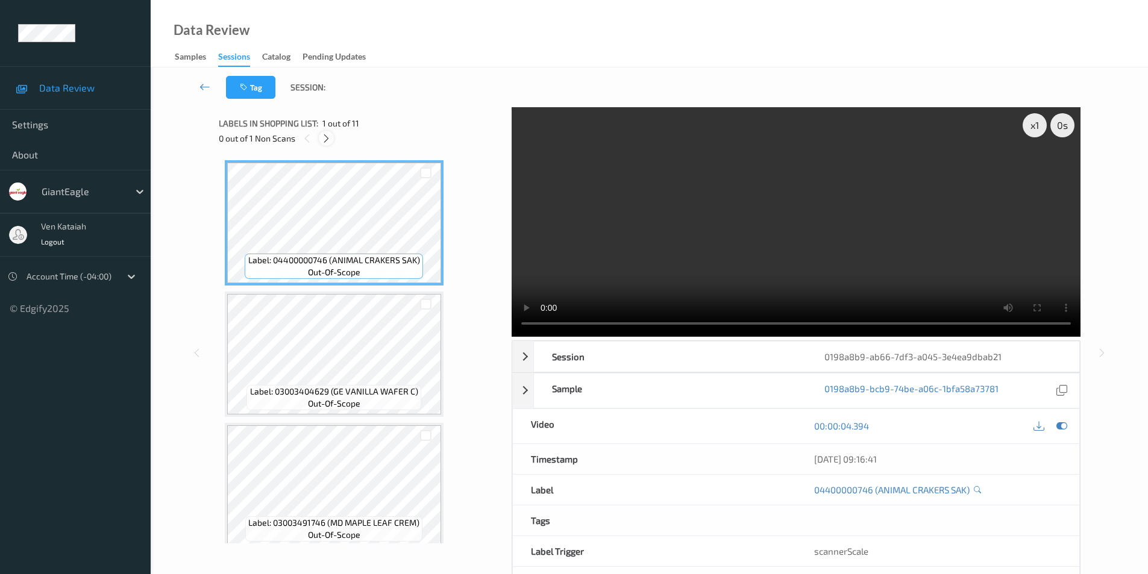
click at [328, 139] on icon at bounding box center [326, 138] width 10 height 11
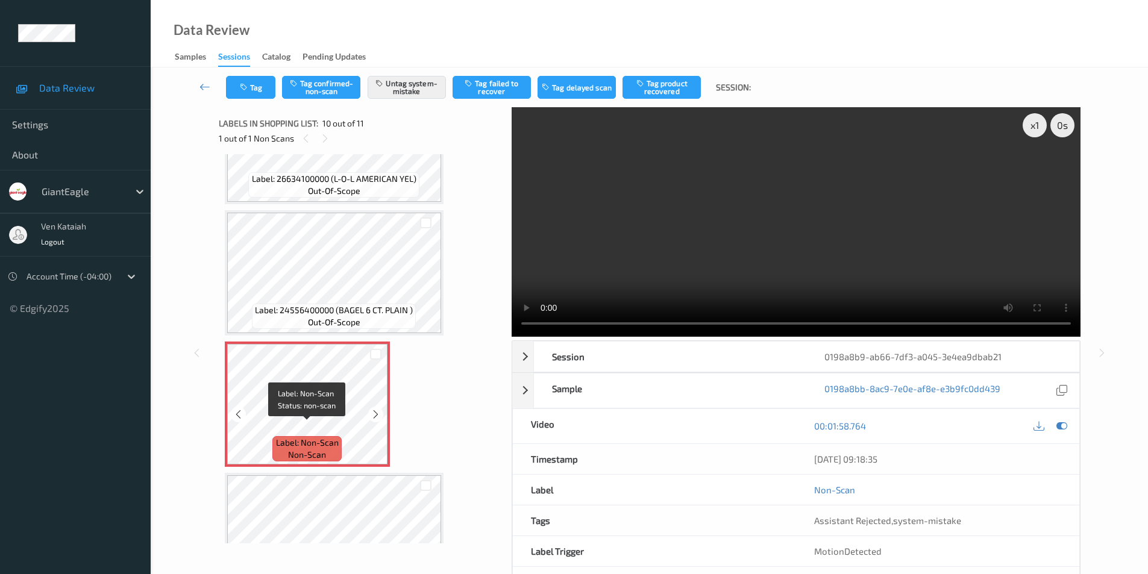
scroll to position [936, 0]
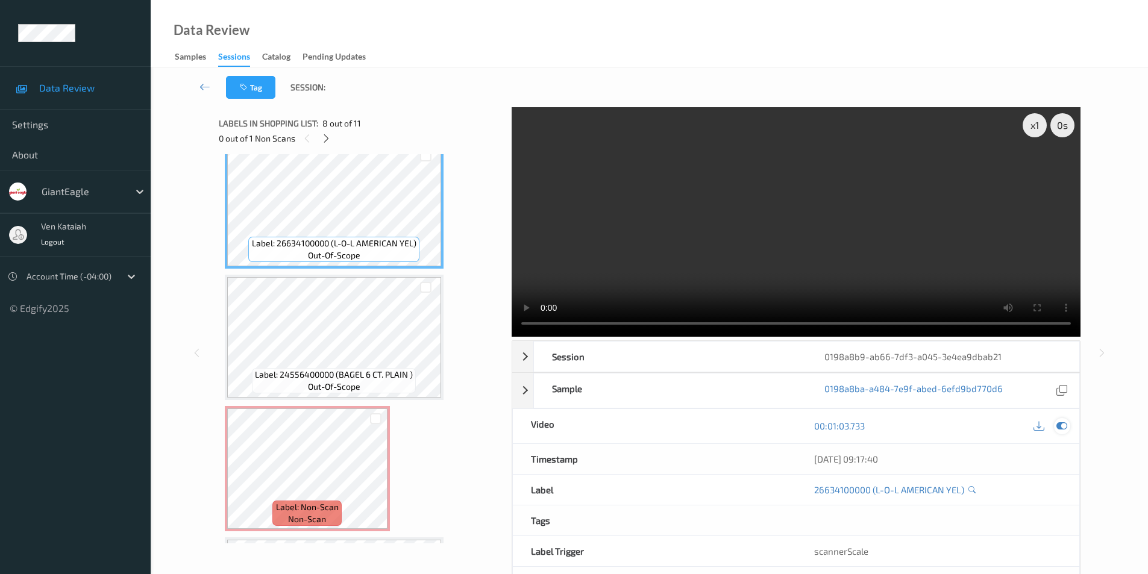
click at [1058, 420] on div at bounding box center [1062, 426] width 16 height 16
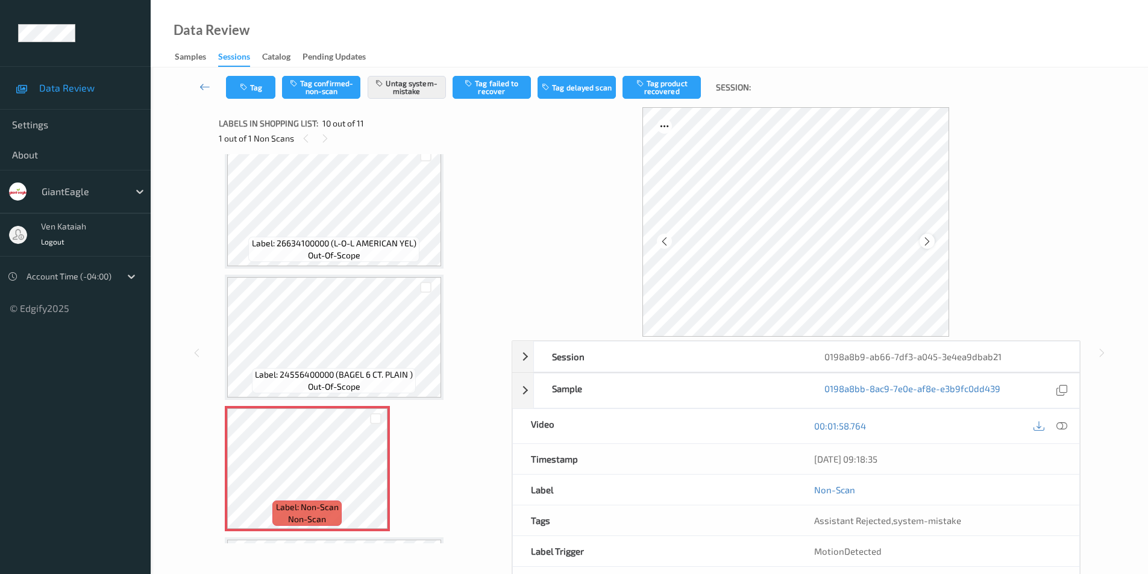
click at [928, 240] on icon at bounding box center [927, 241] width 10 height 11
click at [1058, 422] on icon at bounding box center [1061, 425] width 11 height 11
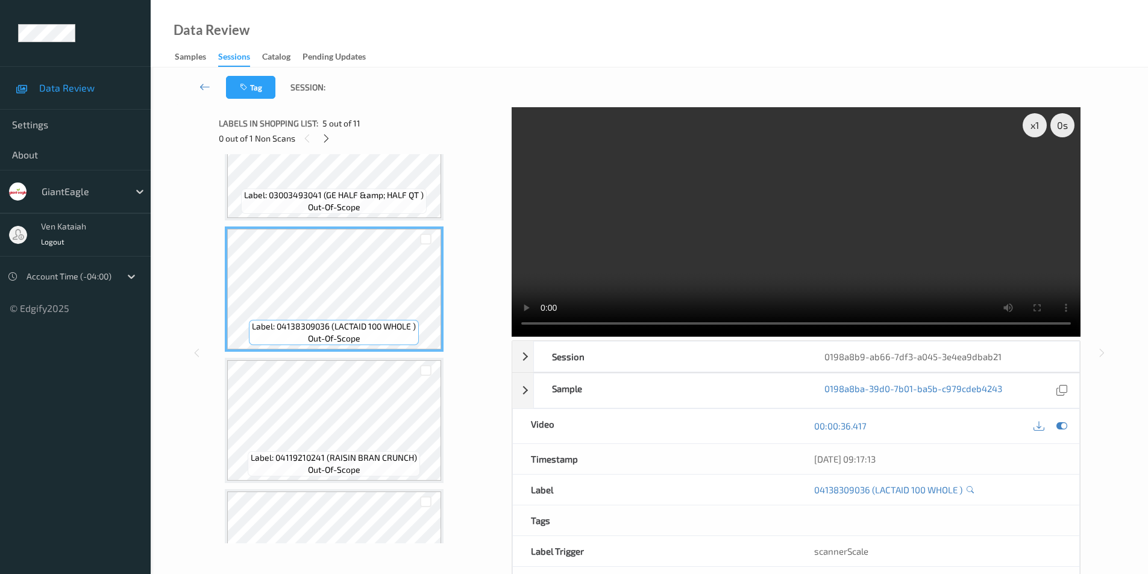
scroll to position [519, 0]
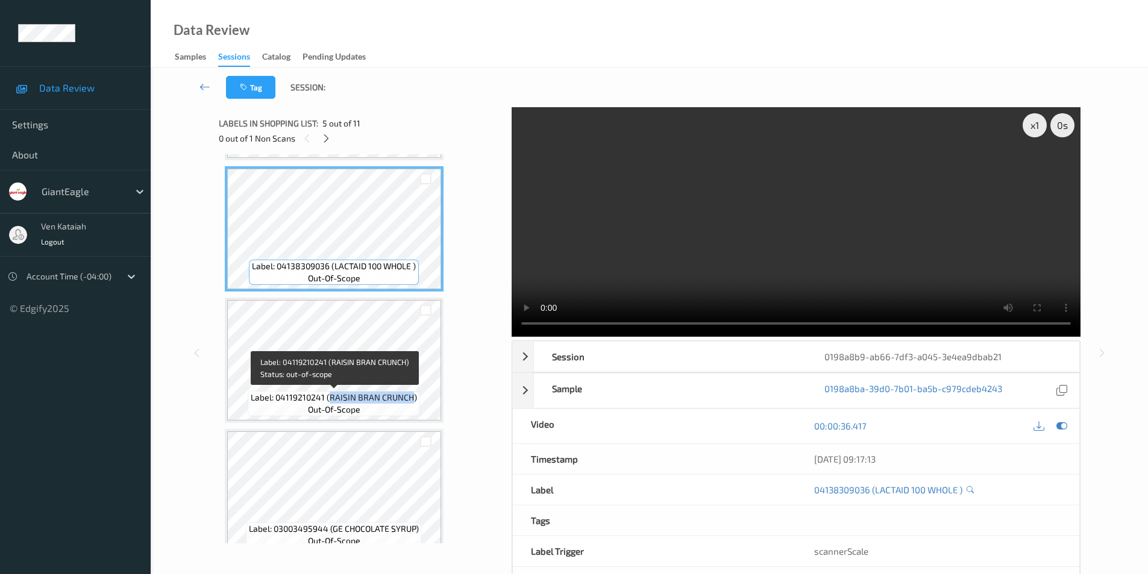
drag, startPoint x: 331, startPoint y: 398, endPoint x: 412, endPoint y: 397, distance: 81.3
click at [412, 397] on span "Label: 04119210241 (RAISIN BRAN CRUNCH)" at bounding box center [334, 398] width 166 height 12
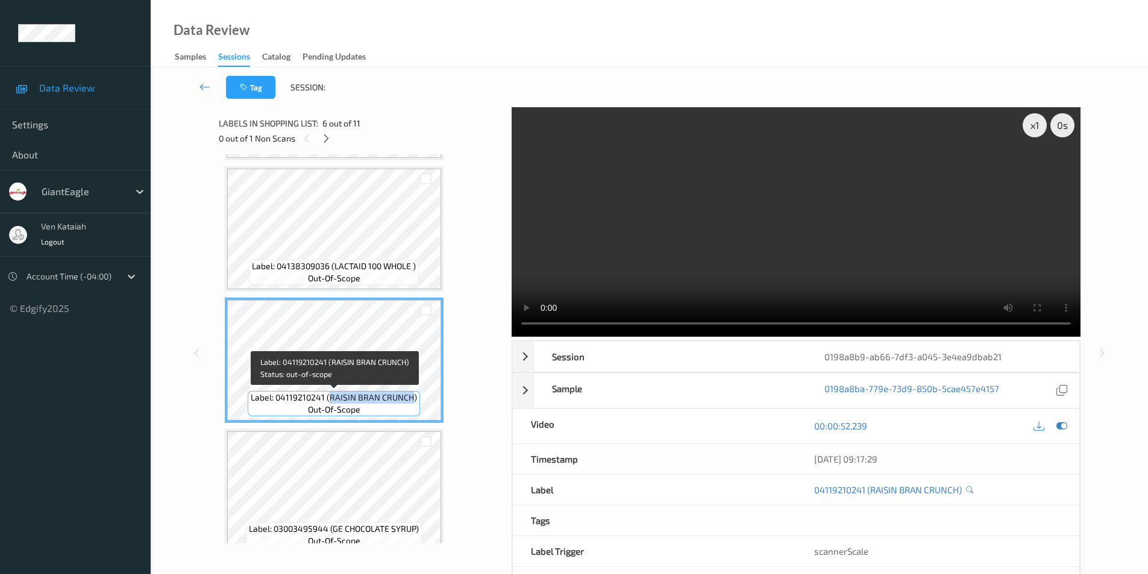
copy span "RAISIN BRAN CRUNCH"
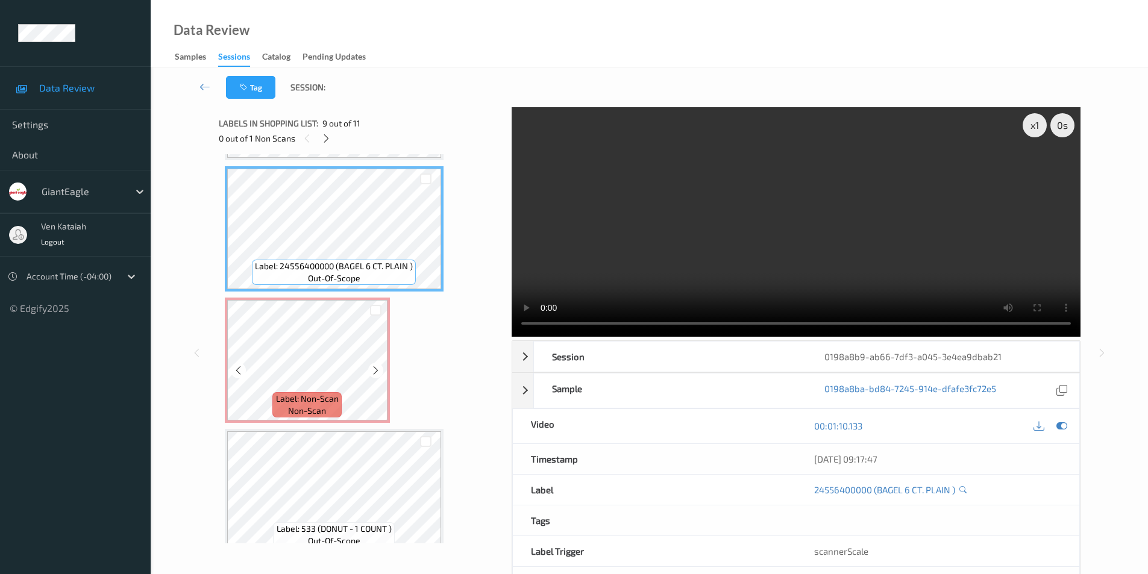
scroll to position [1045, 0]
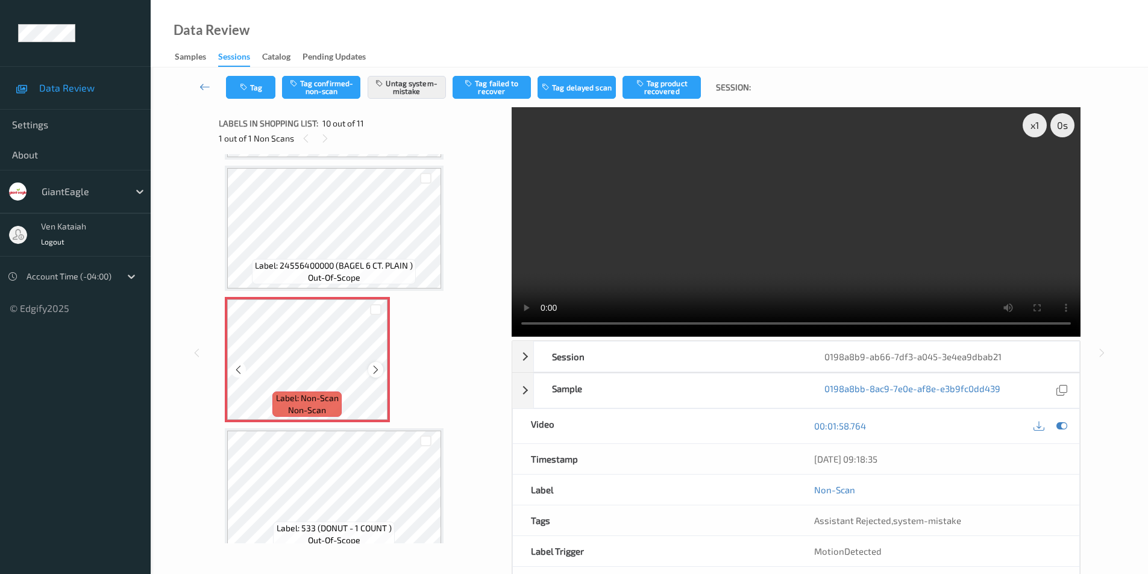
click at [370, 369] on icon at bounding box center [375, 369] width 10 height 11
click at [371, 368] on icon at bounding box center [375, 369] width 10 height 11
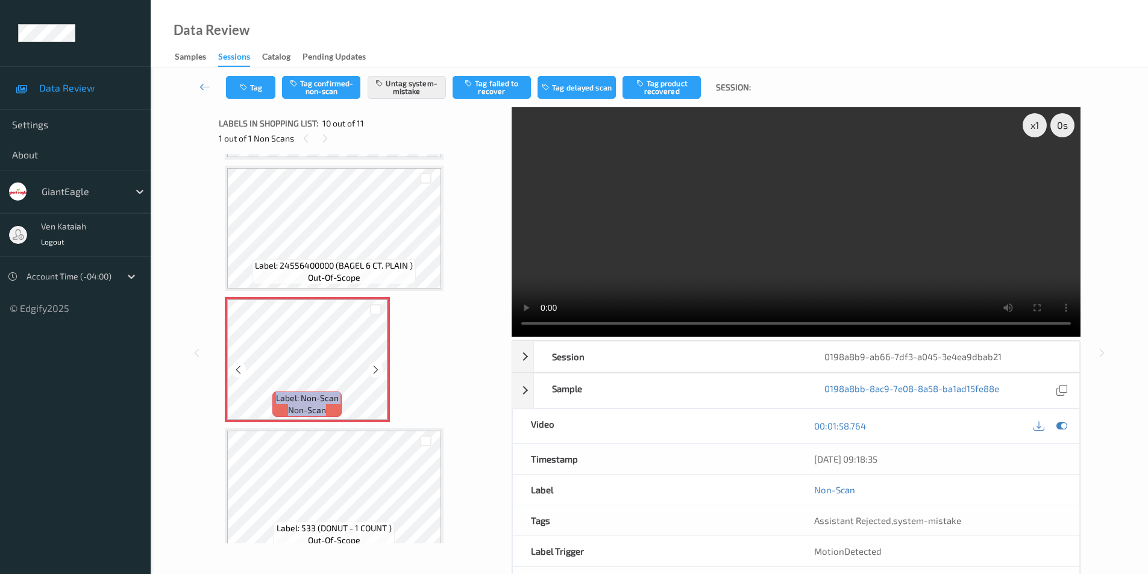
click at [371, 368] on icon at bounding box center [375, 369] width 10 height 11
click at [371, 367] on icon at bounding box center [375, 369] width 10 height 11
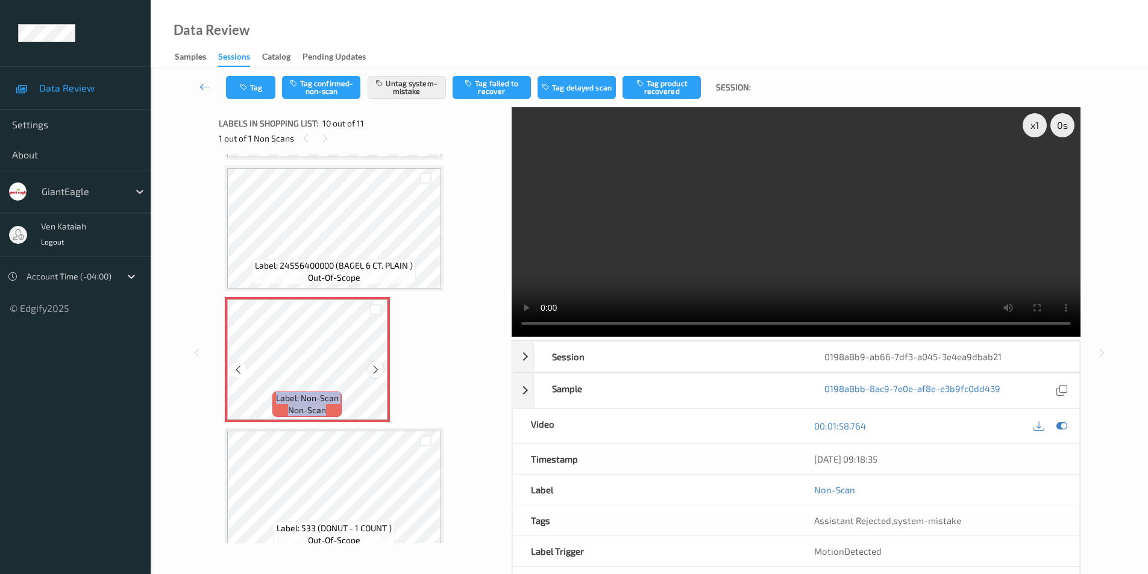
click at [375, 367] on icon at bounding box center [375, 369] width 10 height 11
click at [1066, 428] on icon at bounding box center [1061, 425] width 11 height 11
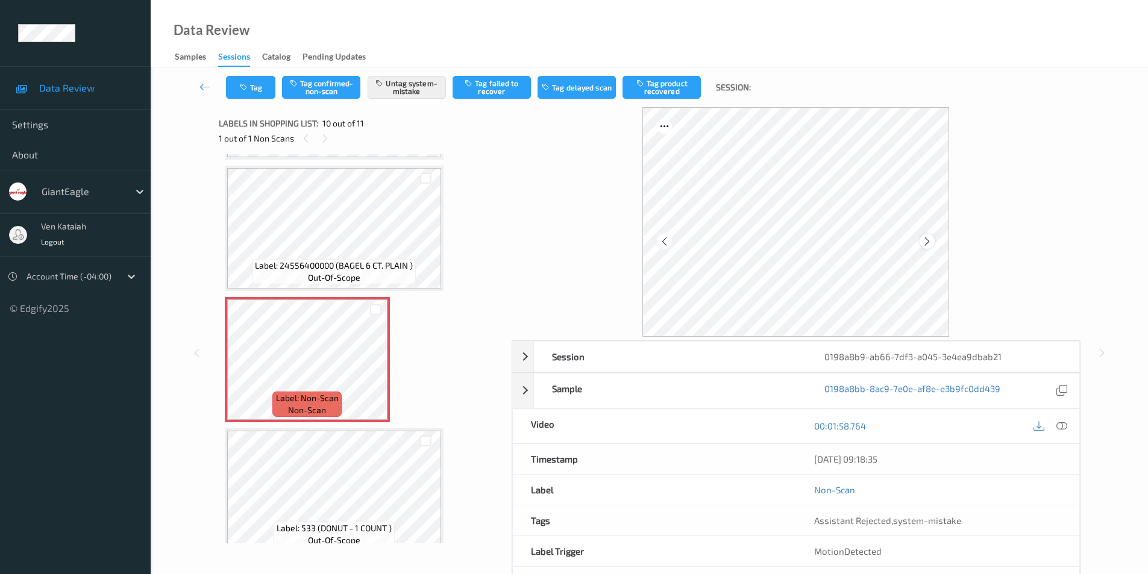
click at [925, 238] on icon at bounding box center [927, 241] width 10 height 11
click at [926, 237] on icon at bounding box center [927, 241] width 10 height 11
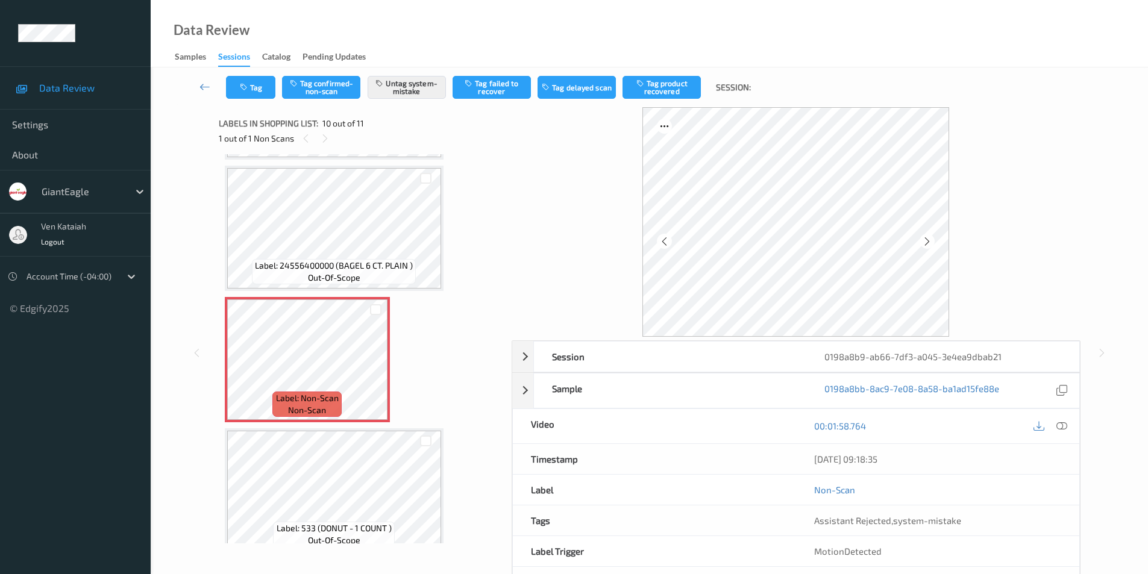
click at [926, 237] on icon at bounding box center [927, 241] width 10 height 11
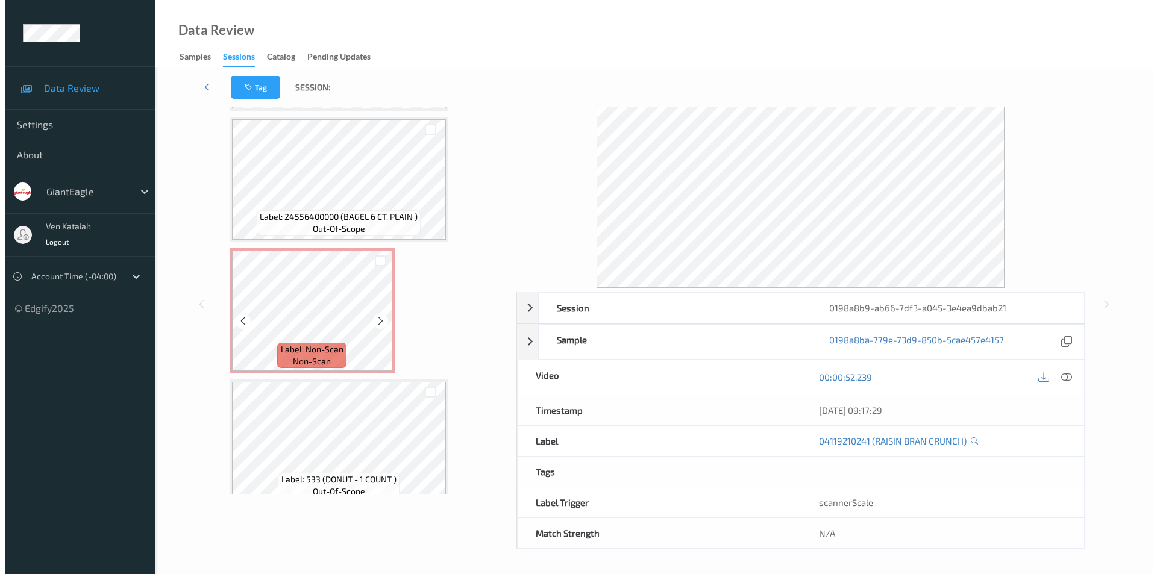
scroll to position [1061, 0]
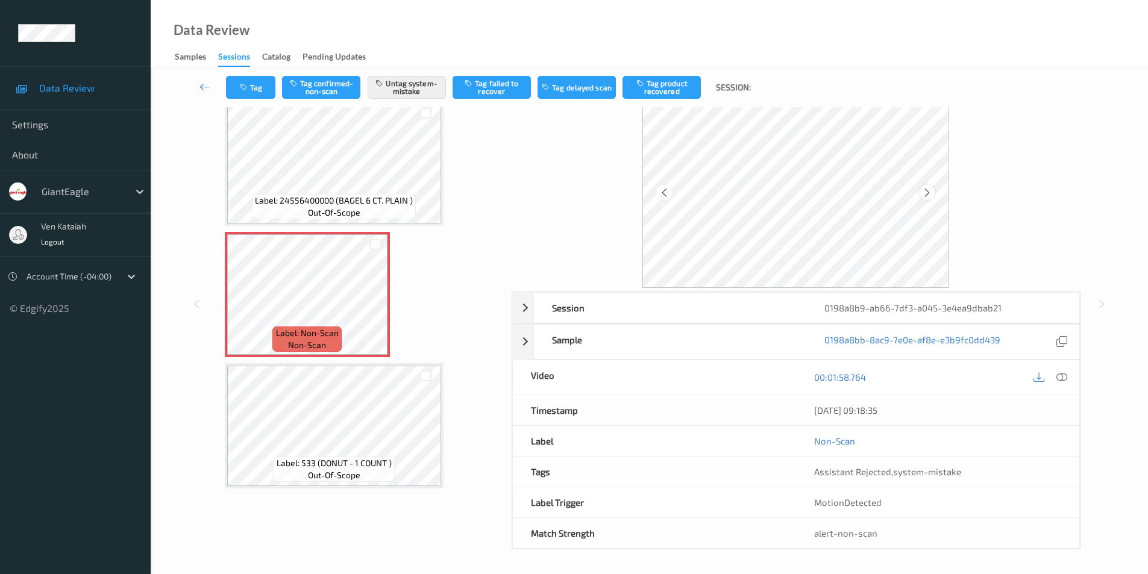
click at [931, 194] on icon at bounding box center [927, 192] width 10 height 11
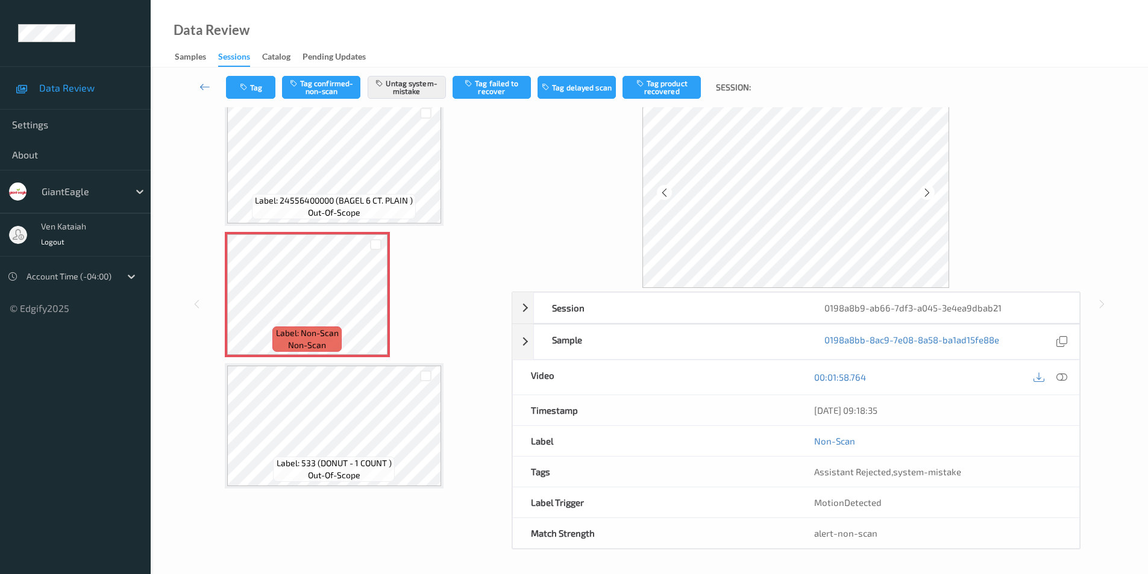
click at [931, 194] on icon at bounding box center [927, 192] width 10 height 11
click at [254, 92] on button "Tag" at bounding box center [250, 87] width 49 height 23
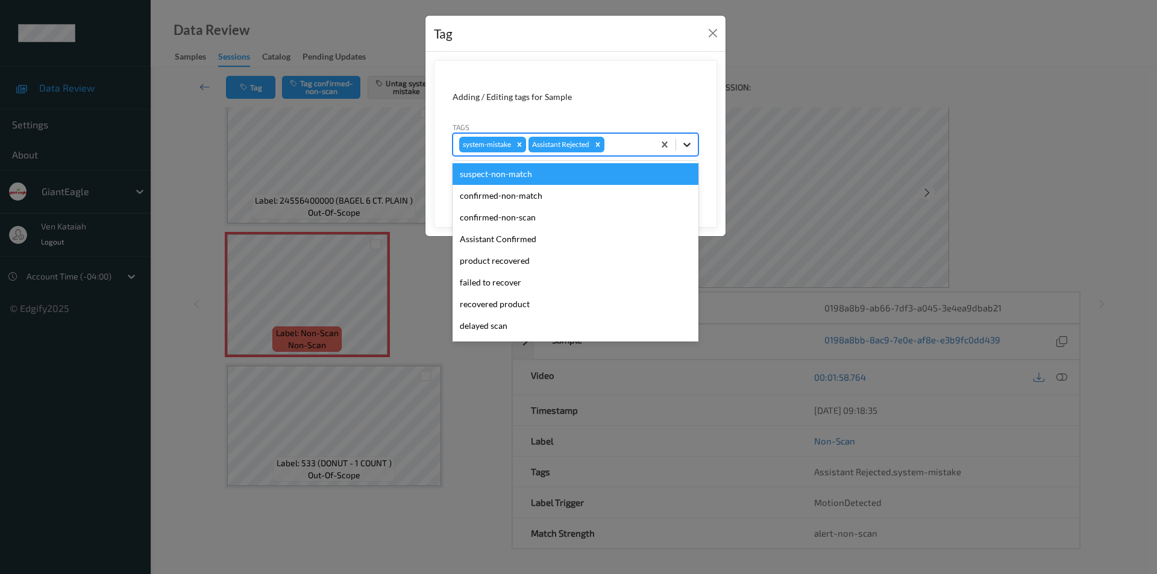
click at [687, 141] on icon at bounding box center [687, 145] width 12 height 12
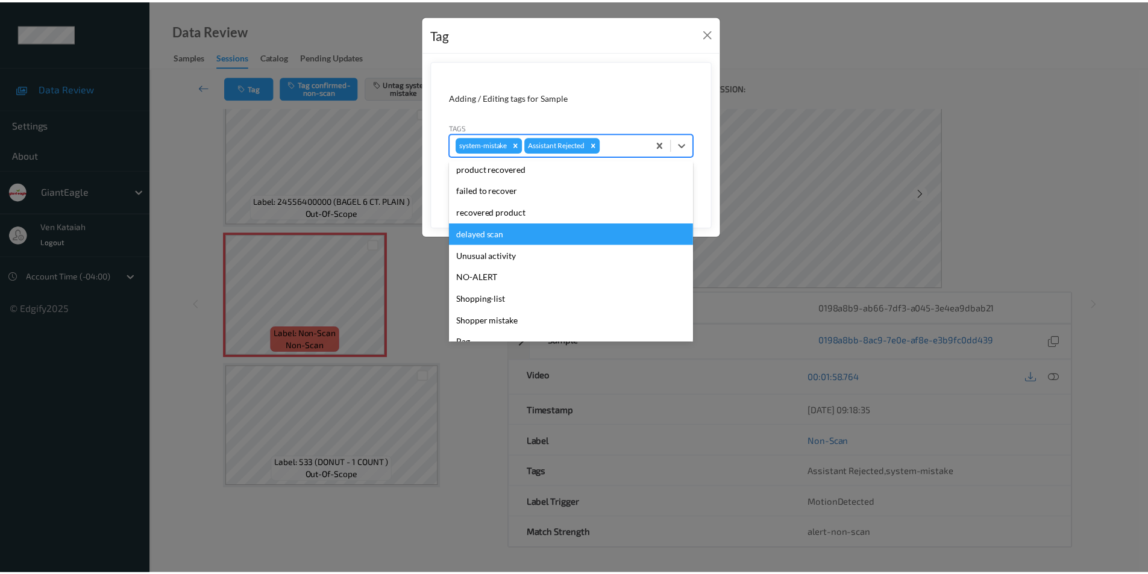
scroll to position [106, 0]
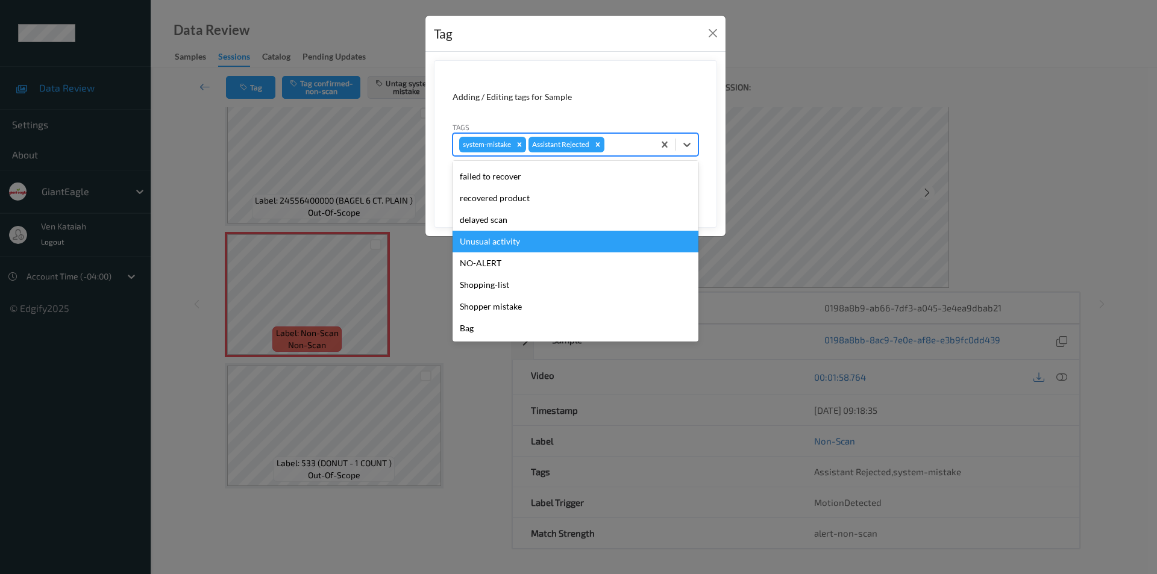
click at [520, 242] on div "Unusual activity" at bounding box center [575, 242] width 246 height 22
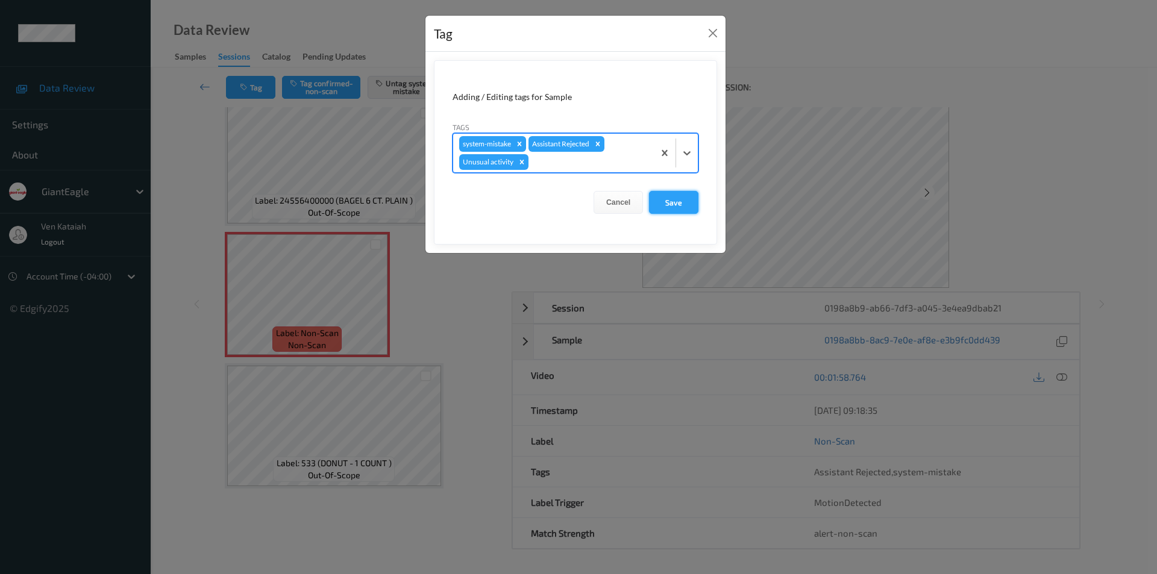
click at [675, 197] on button "Save" at bounding box center [673, 202] width 49 height 23
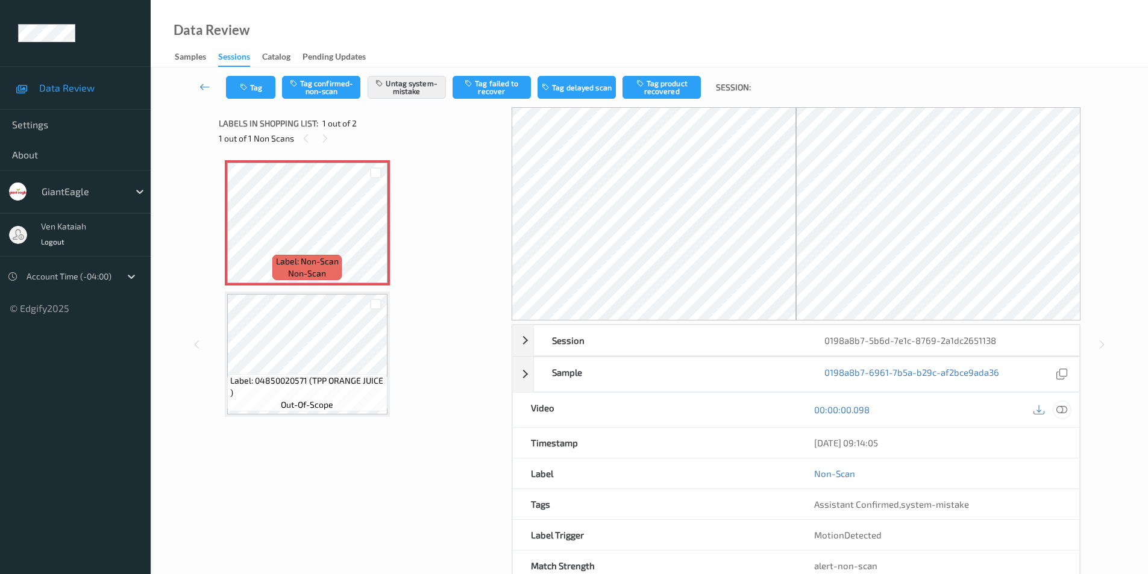
click at [1059, 414] on icon at bounding box center [1061, 409] width 11 height 11
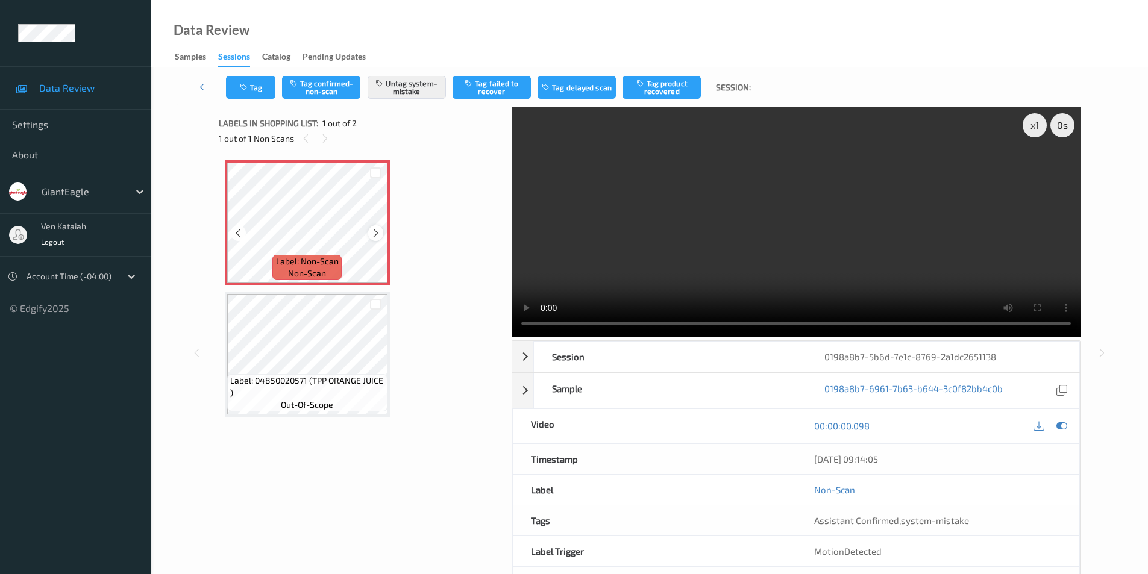
click at [375, 231] on icon at bounding box center [375, 233] width 10 height 11
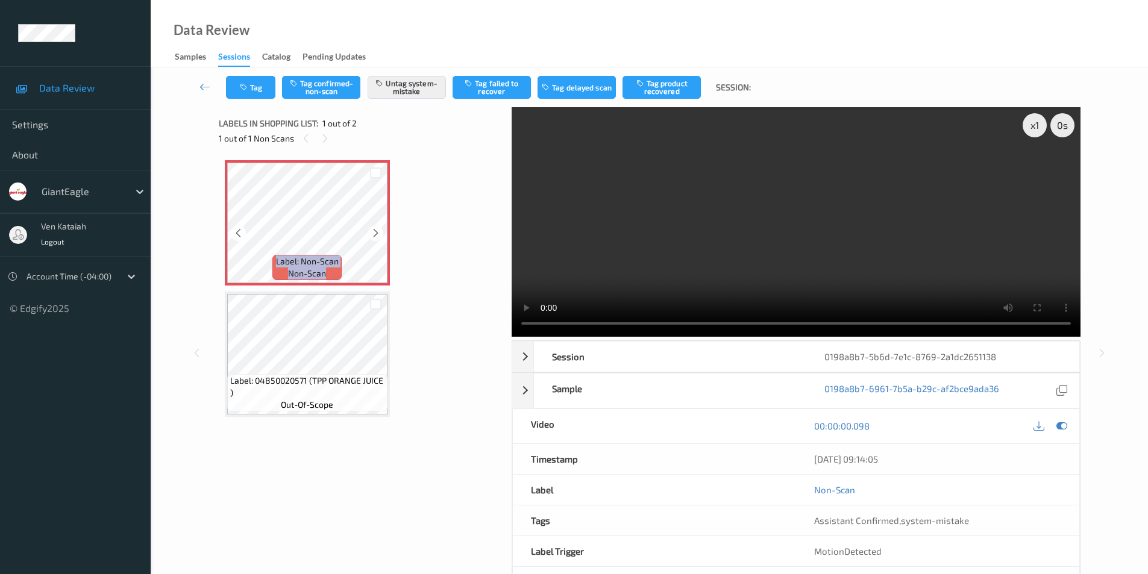
click at [375, 231] on icon at bounding box center [375, 233] width 10 height 11
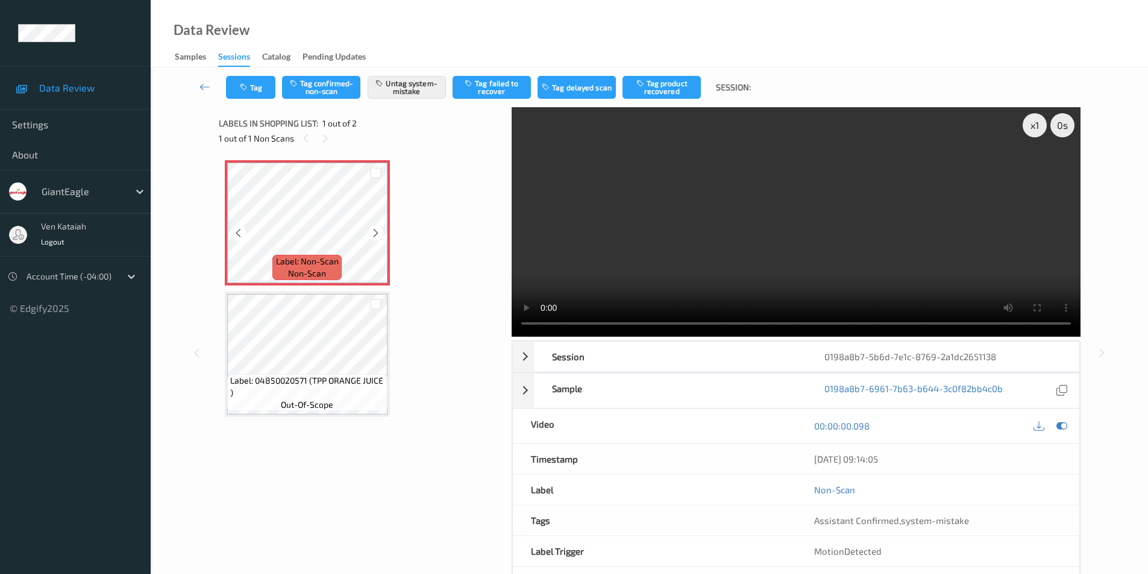
click at [375, 231] on icon at bounding box center [375, 233] width 10 height 11
click at [375, 235] on icon at bounding box center [375, 233] width 10 height 11
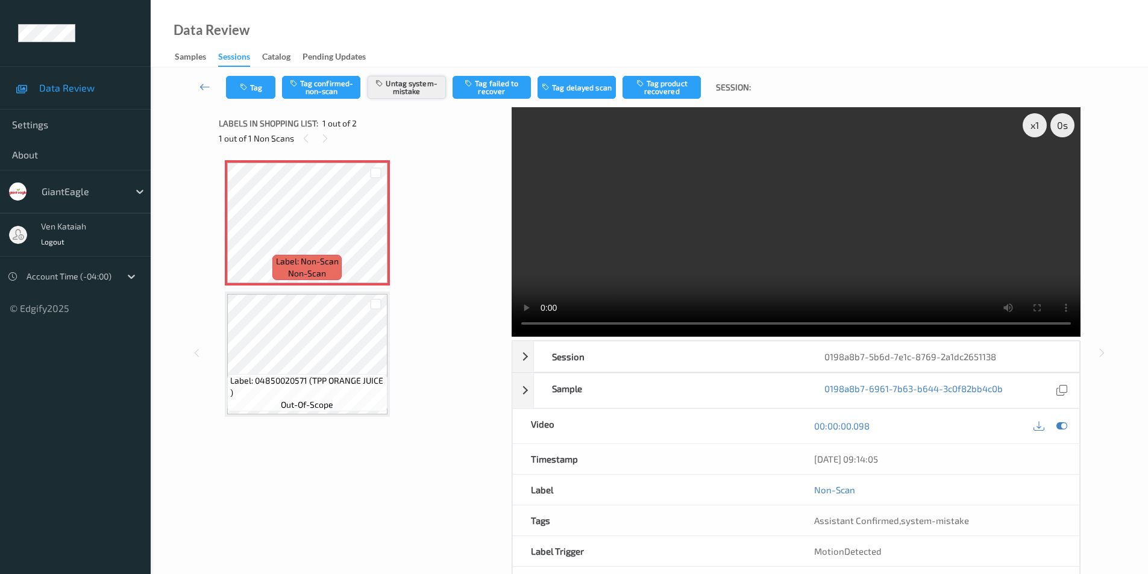
click at [422, 88] on button "Untag system-mistake" at bounding box center [406, 87] width 78 height 23
click at [338, 85] on button "Tag confirmed-non-scan" at bounding box center [321, 87] width 78 height 23
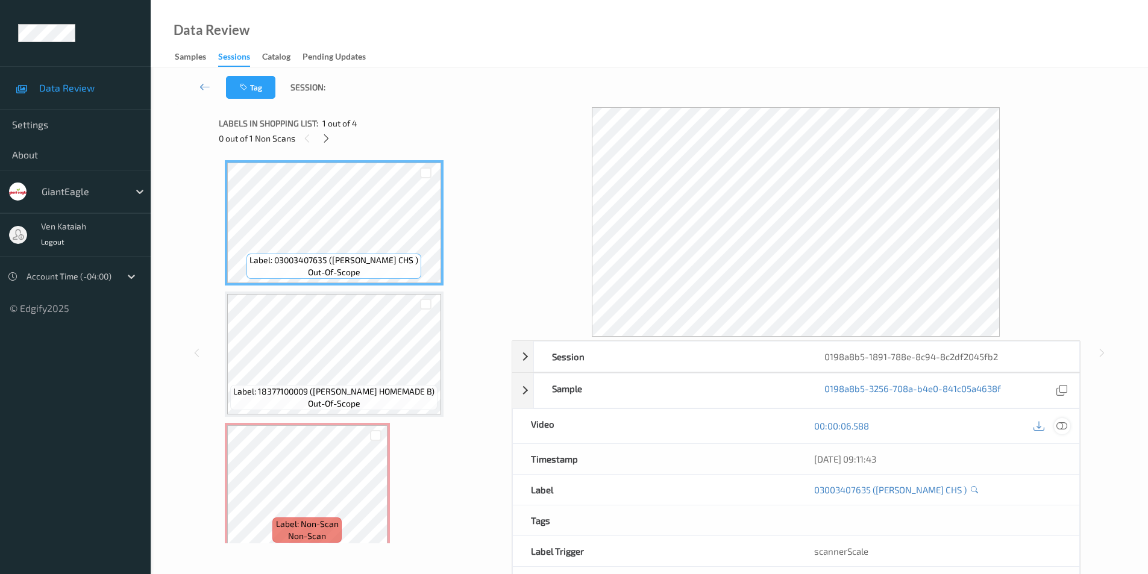
click at [1063, 425] on icon at bounding box center [1061, 425] width 11 height 11
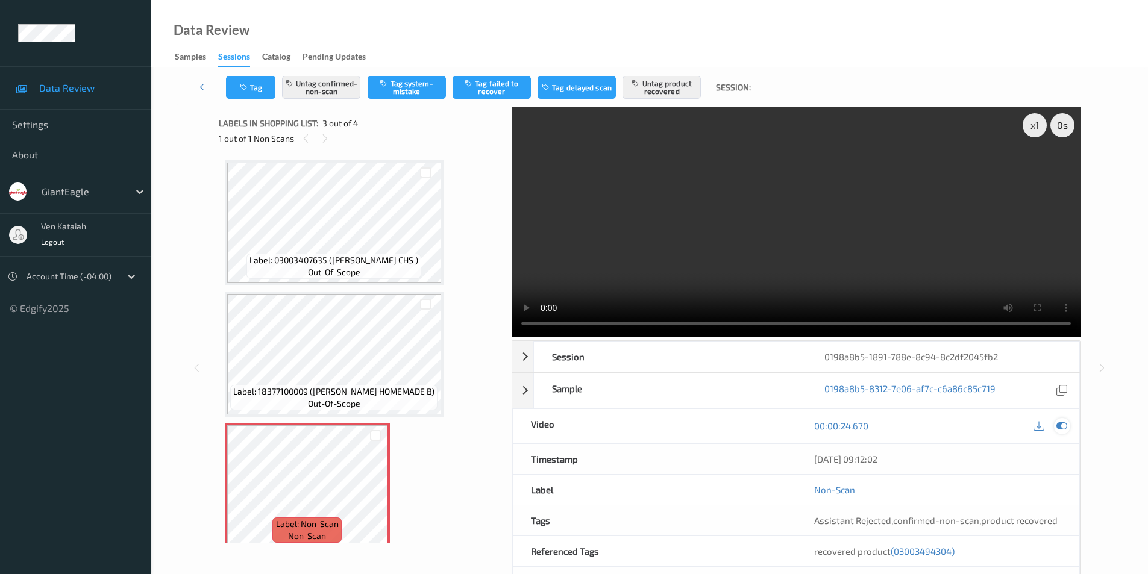
click at [1061, 426] on icon at bounding box center [1061, 425] width 11 height 11
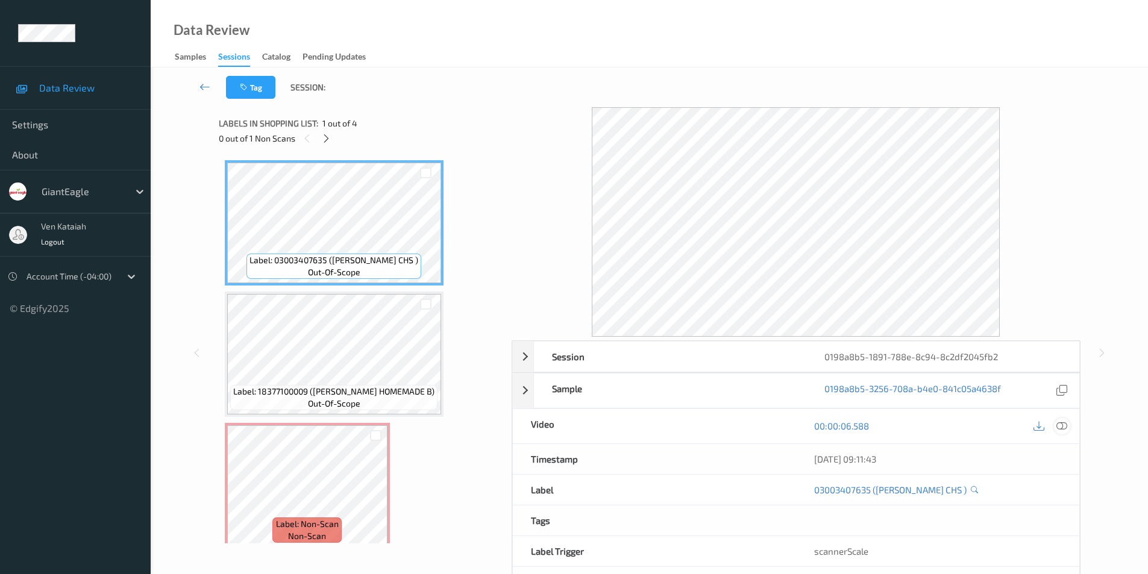
click at [1064, 424] on icon at bounding box center [1061, 425] width 11 height 11
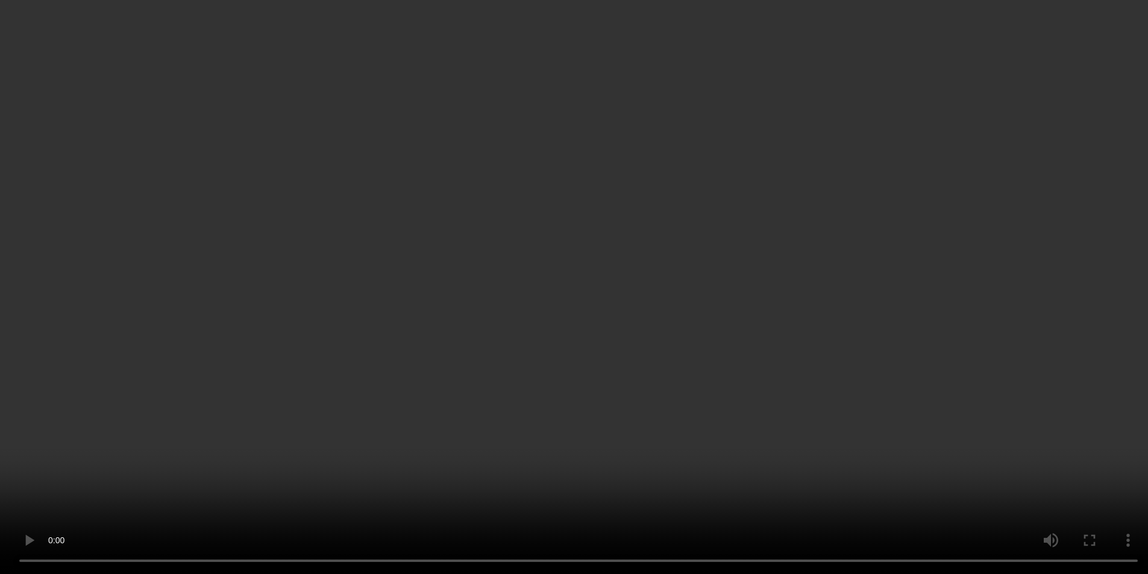
scroll to position [142, 0]
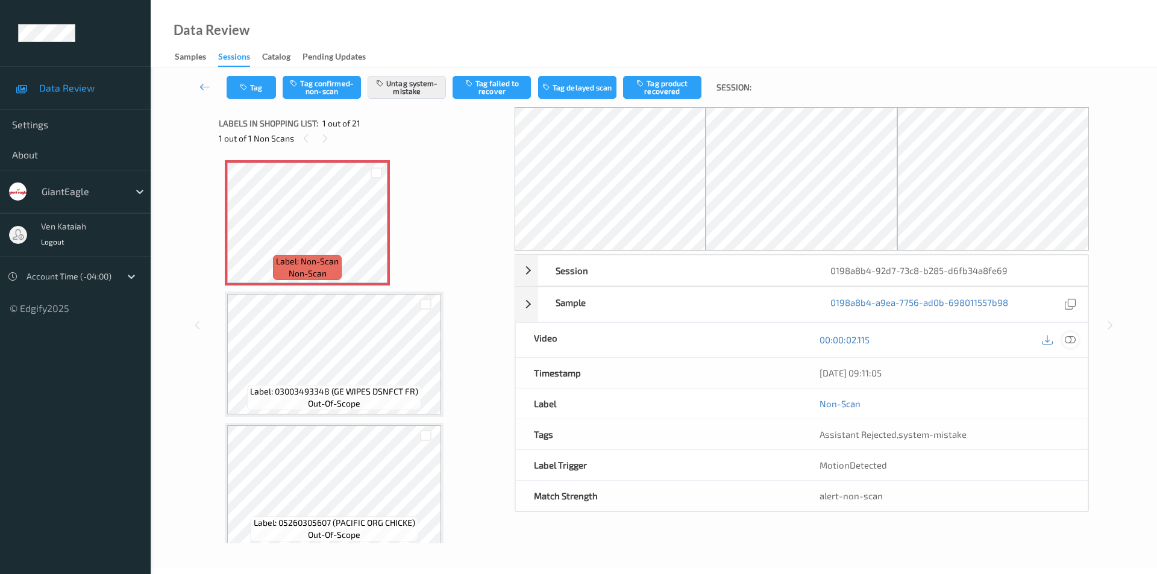
click at [1070, 342] on icon at bounding box center [1069, 339] width 11 height 11
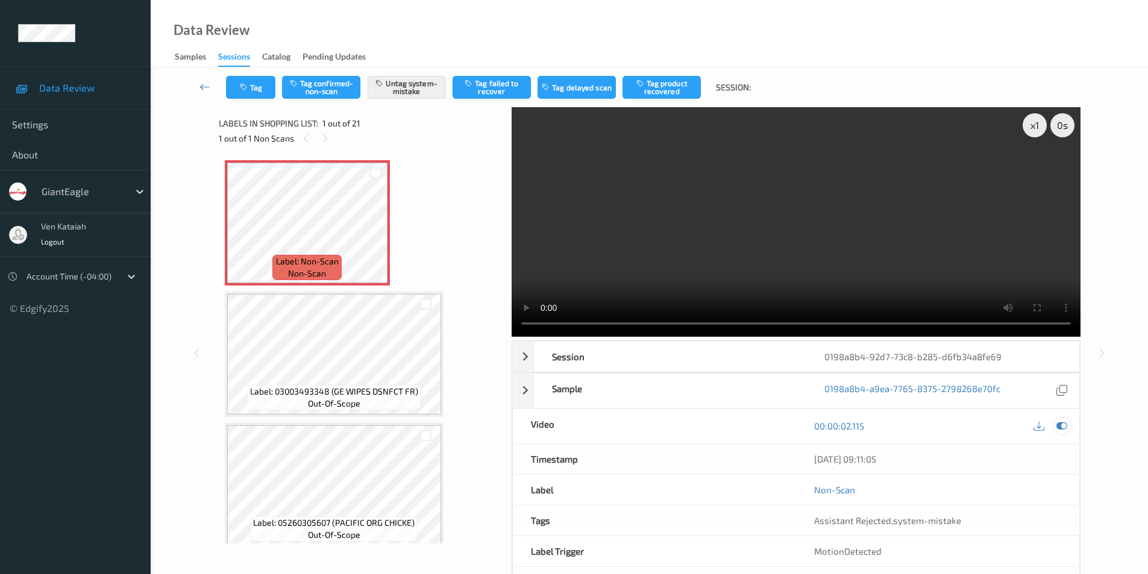
click at [1055, 425] on div at bounding box center [1062, 426] width 16 height 16
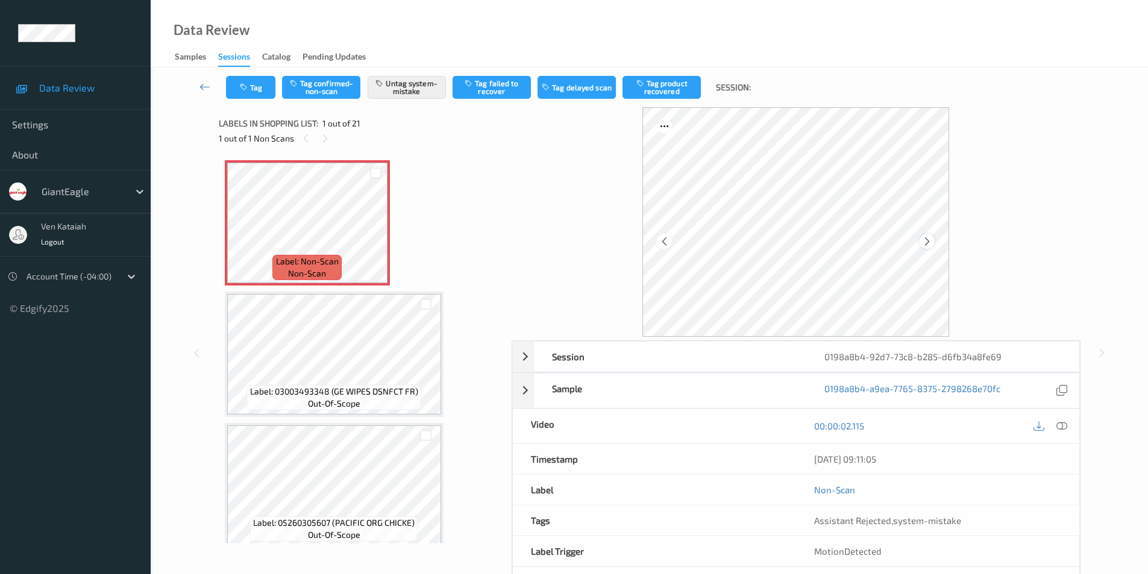
click at [933, 241] on div at bounding box center [926, 241] width 15 height 15
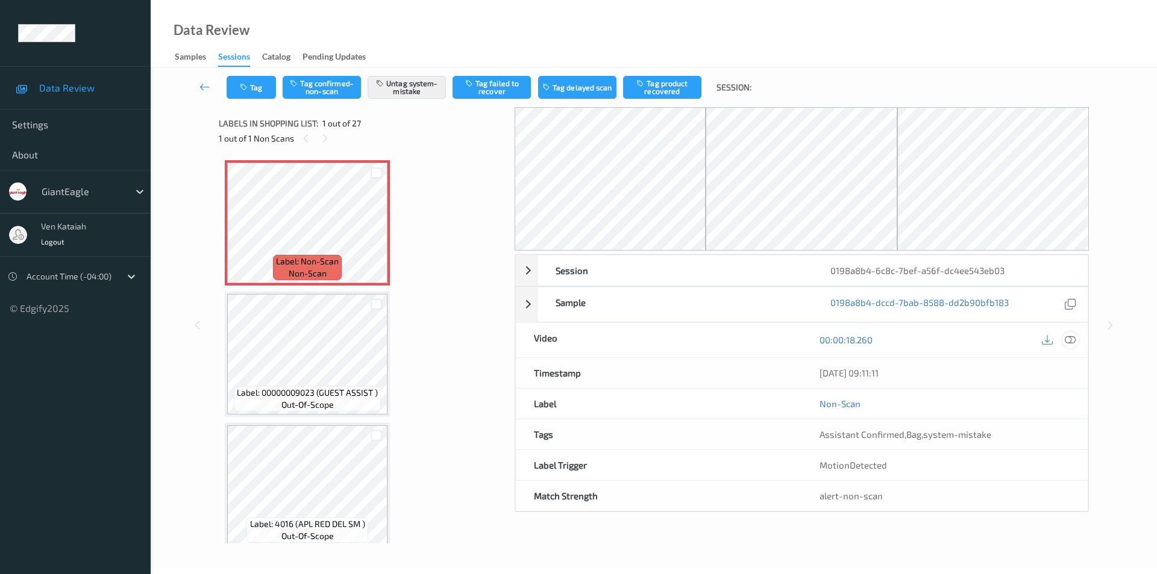
click at [1075, 341] on icon at bounding box center [1069, 339] width 11 height 11
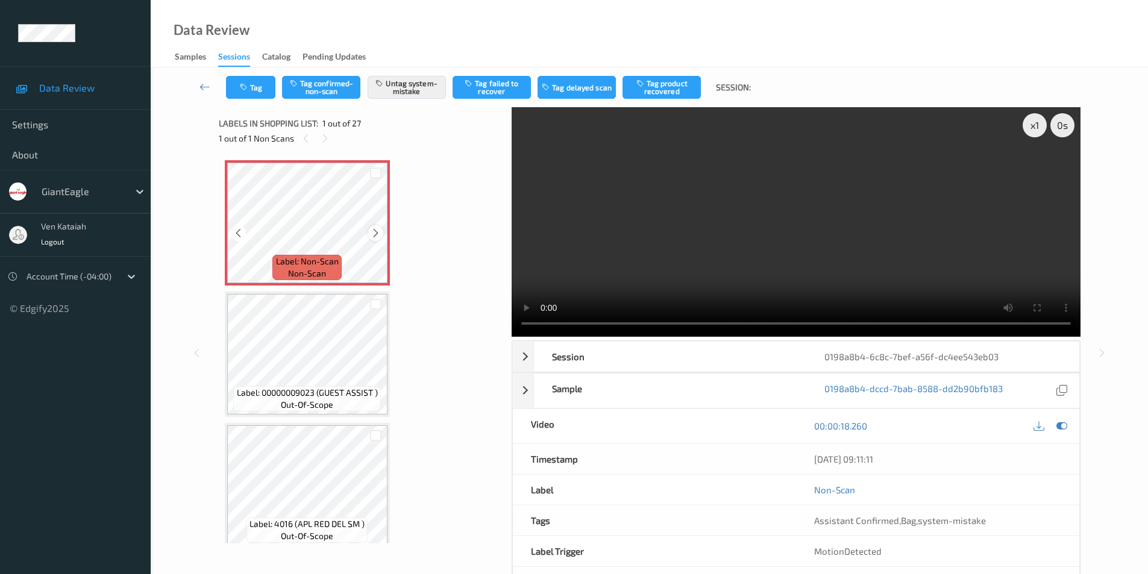
click at [374, 234] on icon at bounding box center [375, 233] width 10 height 11
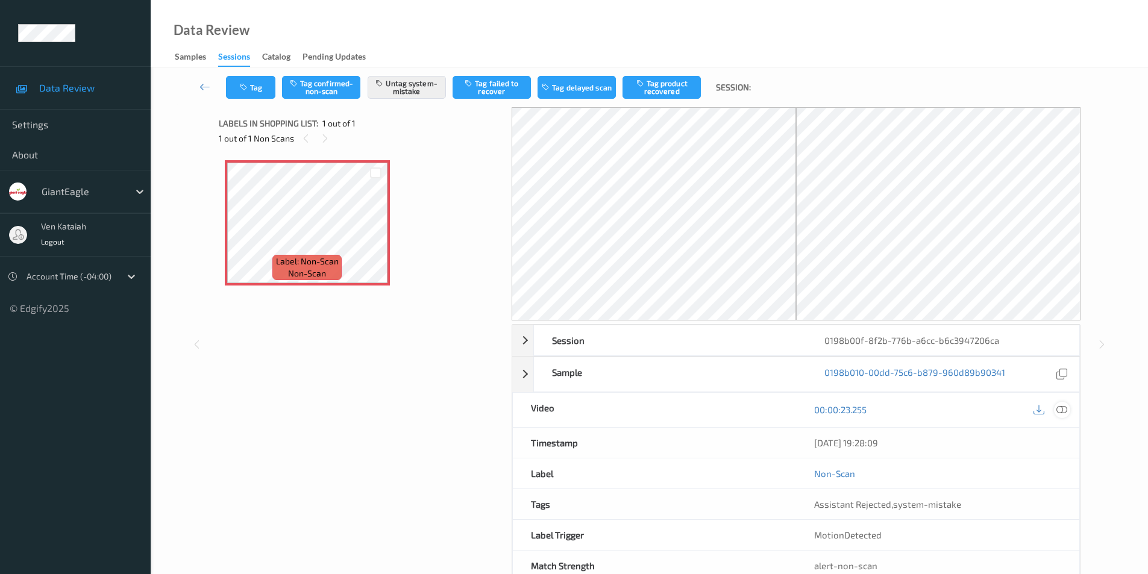
click at [1062, 411] on icon at bounding box center [1061, 409] width 11 height 11
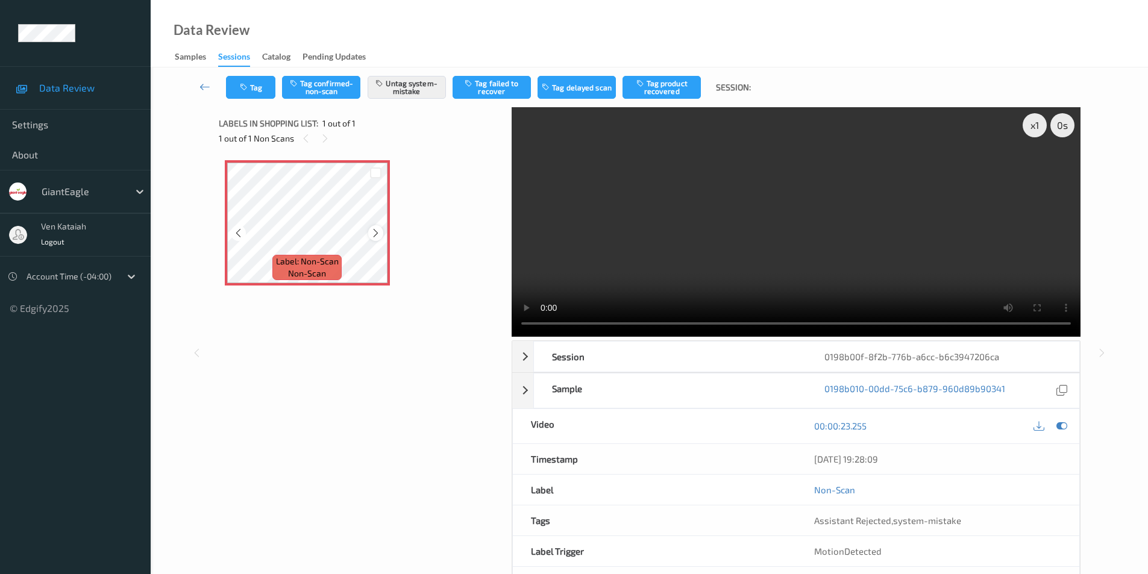
click at [376, 236] on icon at bounding box center [375, 233] width 10 height 11
click at [1061, 424] on icon at bounding box center [1061, 425] width 11 height 11
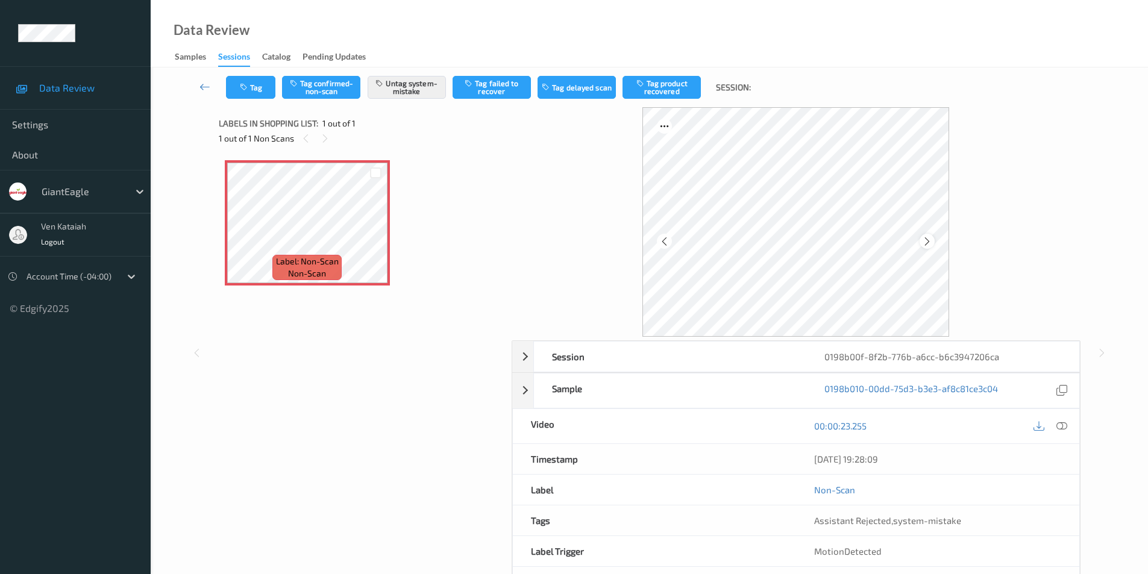
click at [927, 242] on icon at bounding box center [927, 241] width 10 height 11
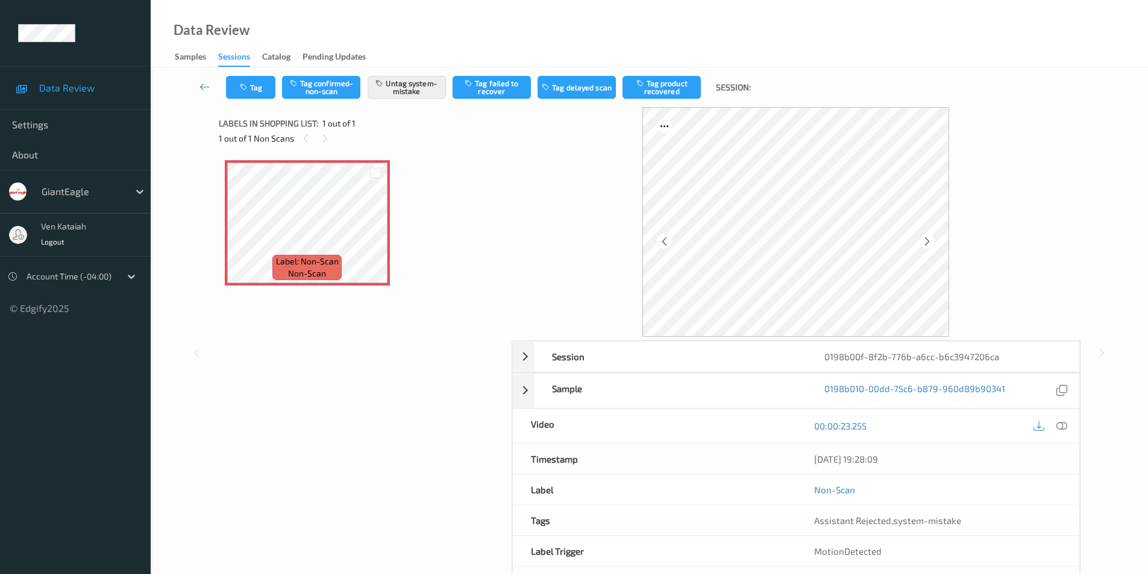
click at [927, 242] on icon at bounding box center [927, 241] width 10 height 11
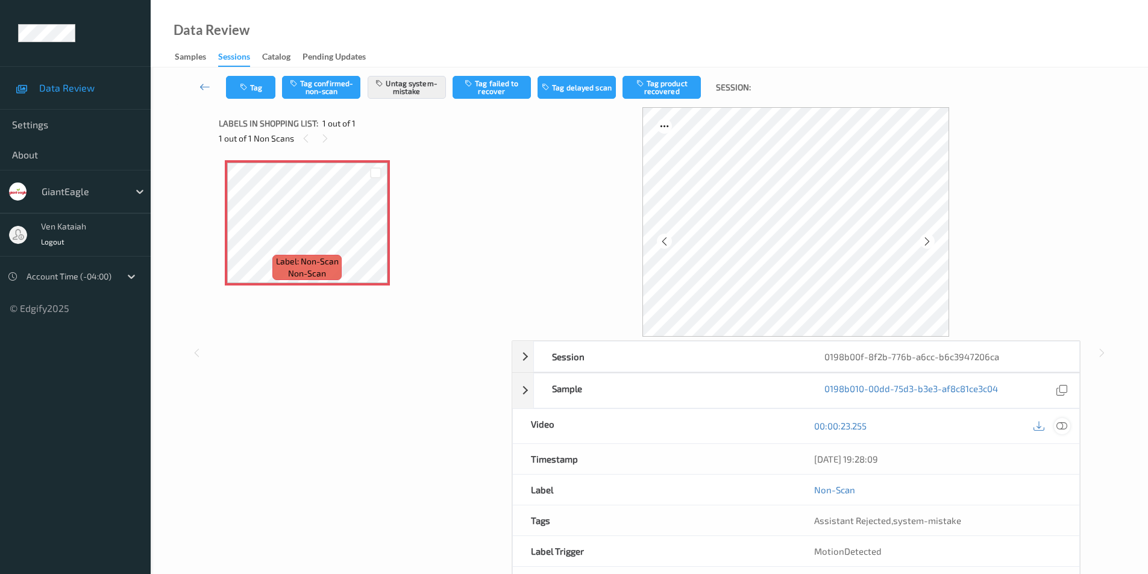
click at [1064, 425] on icon at bounding box center [1061, 425] width 11 height 11
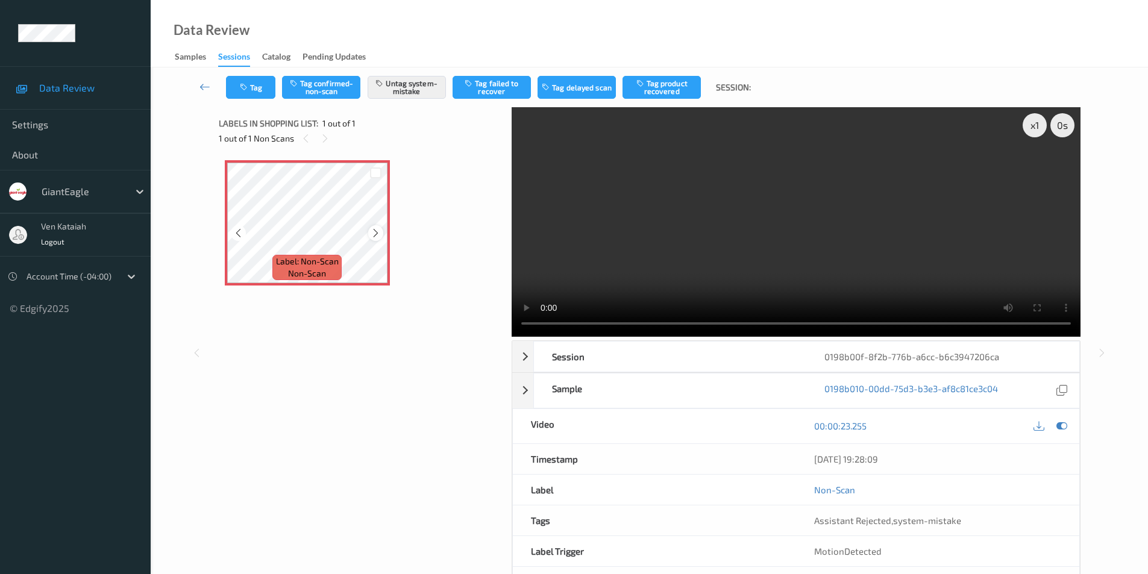
click at [377, 230] on icon at bounding box center [375, 233] width 10 height 11
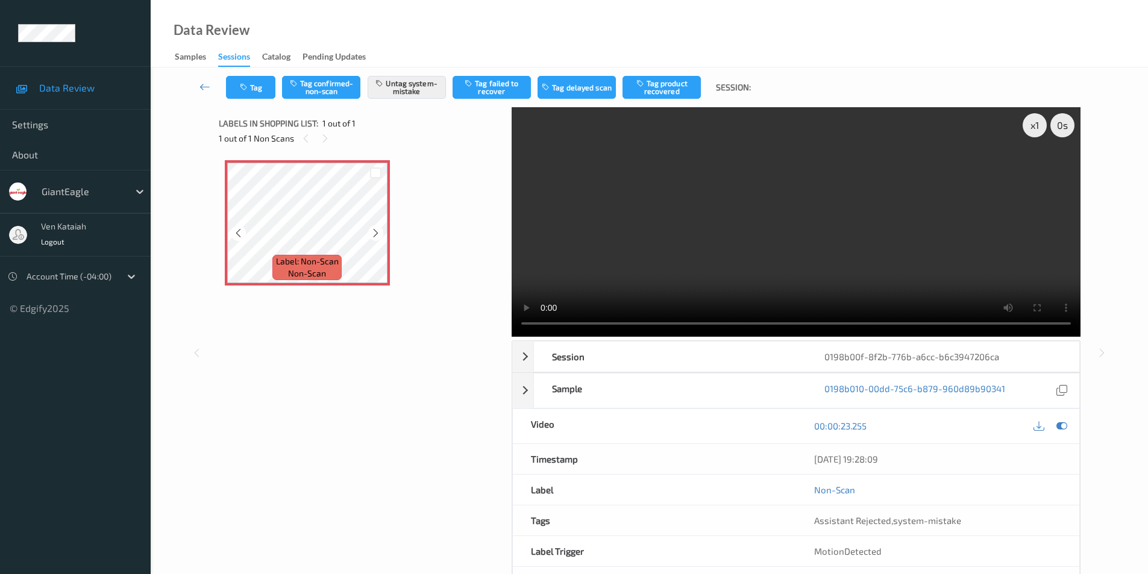
click at [377, 230] on icon at bounding box center [375, 233] width 10 height 11
click at [1060, 422] on icon at bounding box center [1061, 425] width 11 height 11
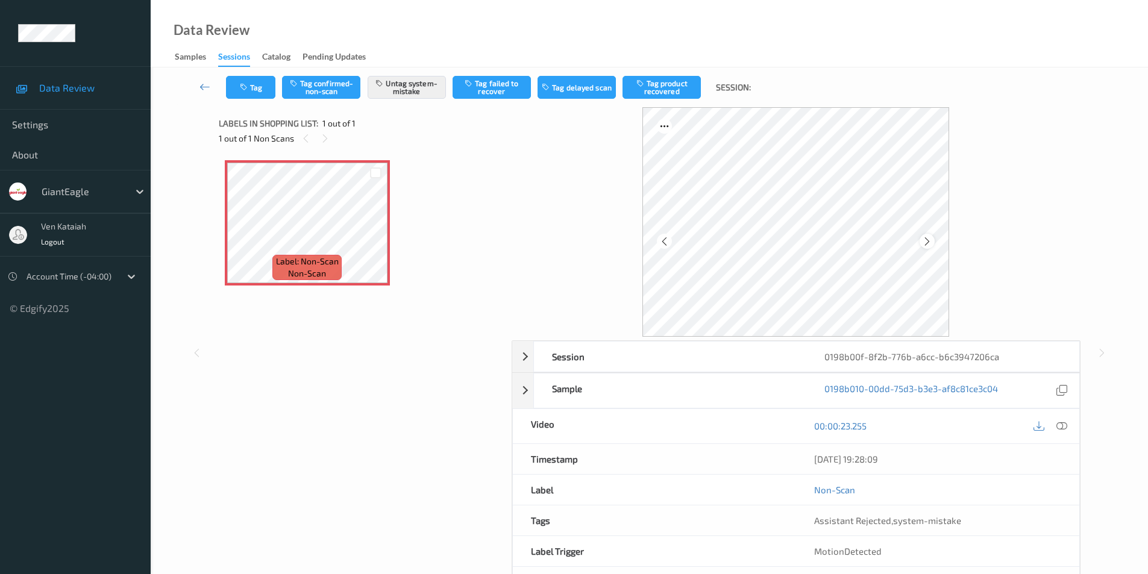
click at [925, 243] on icon at bounding box center [927, 241] width 10 height 11
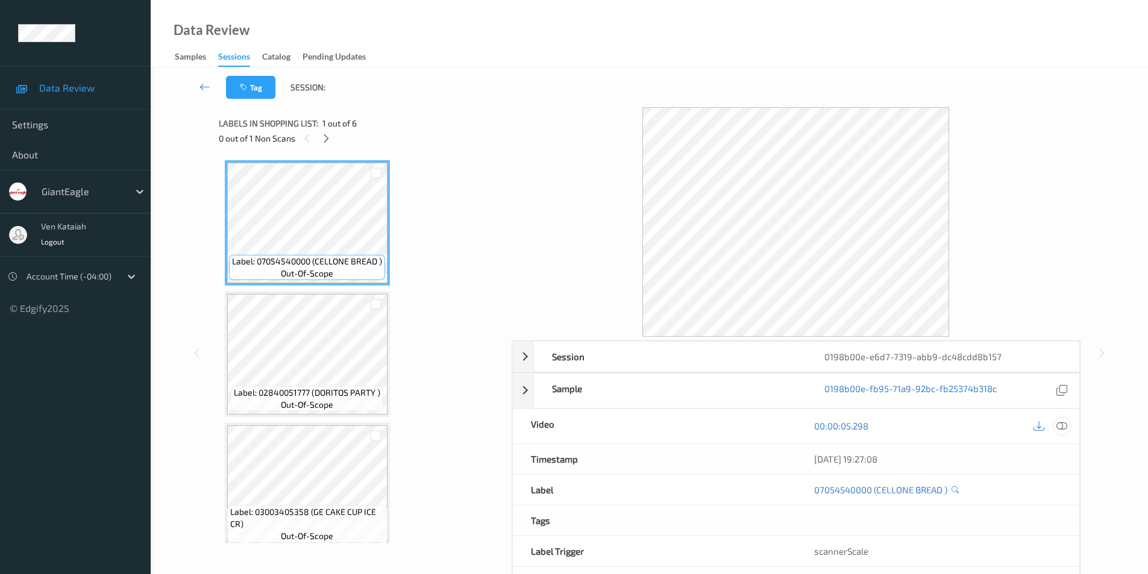
click at [1061, 428] on icon at bounding box center [1061, 425] width 11 height 11
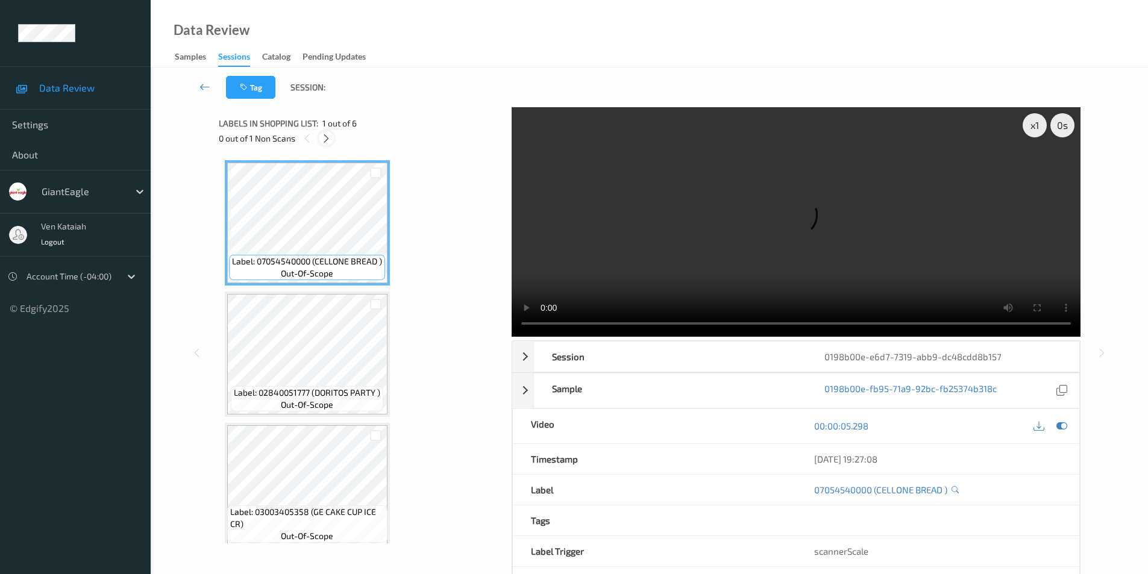
click at [325, 140] on icon at bounding box center [326, 138] width 10 height 11
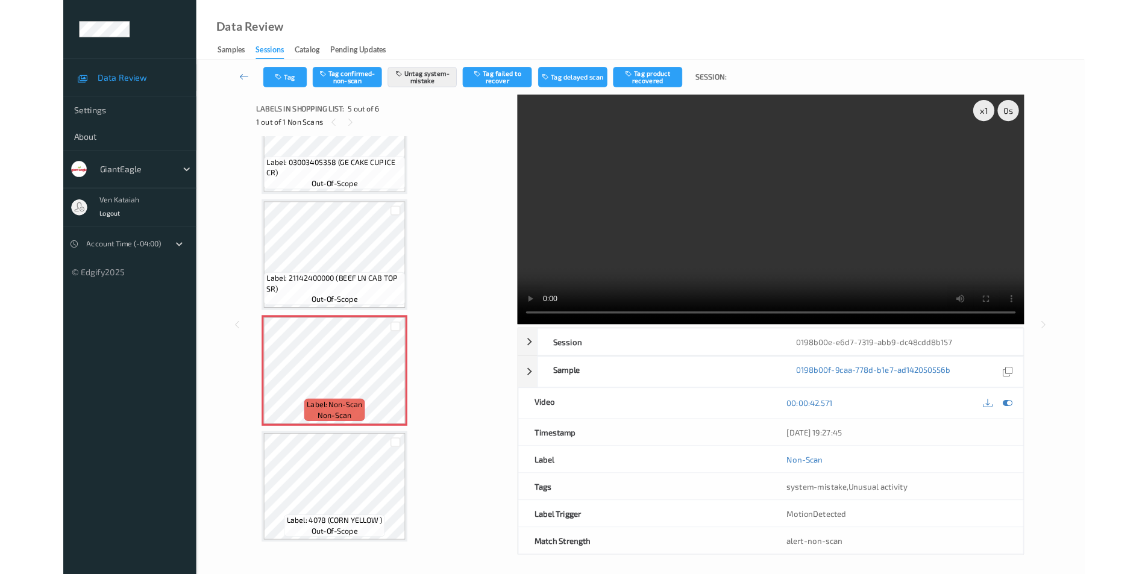
scroll to position [328, 0]
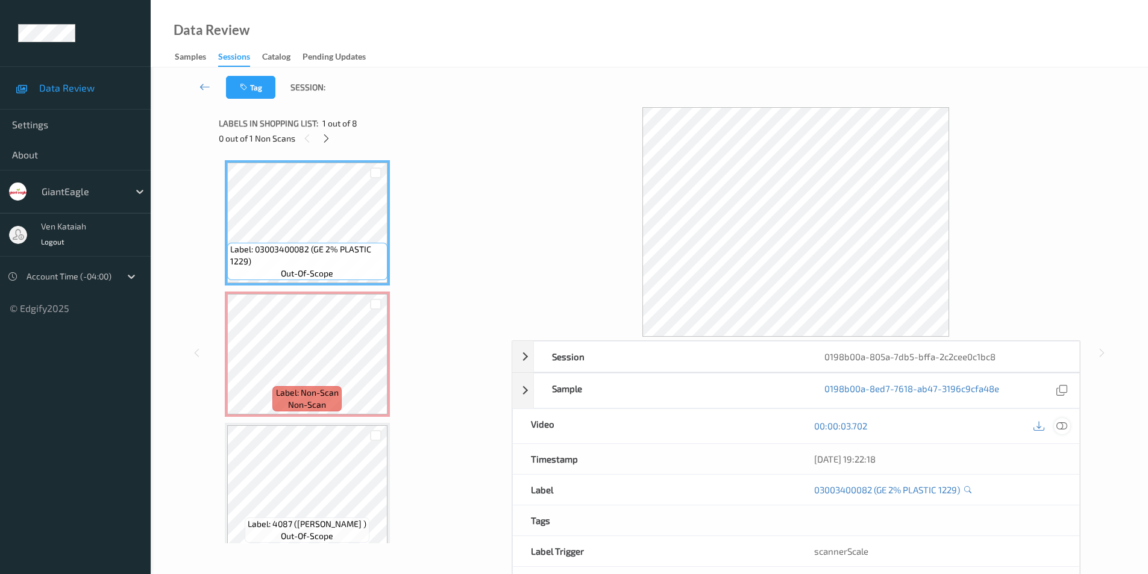
click at [1060, 425] on icon at bounding box center [1061, 425] width 11 height 11
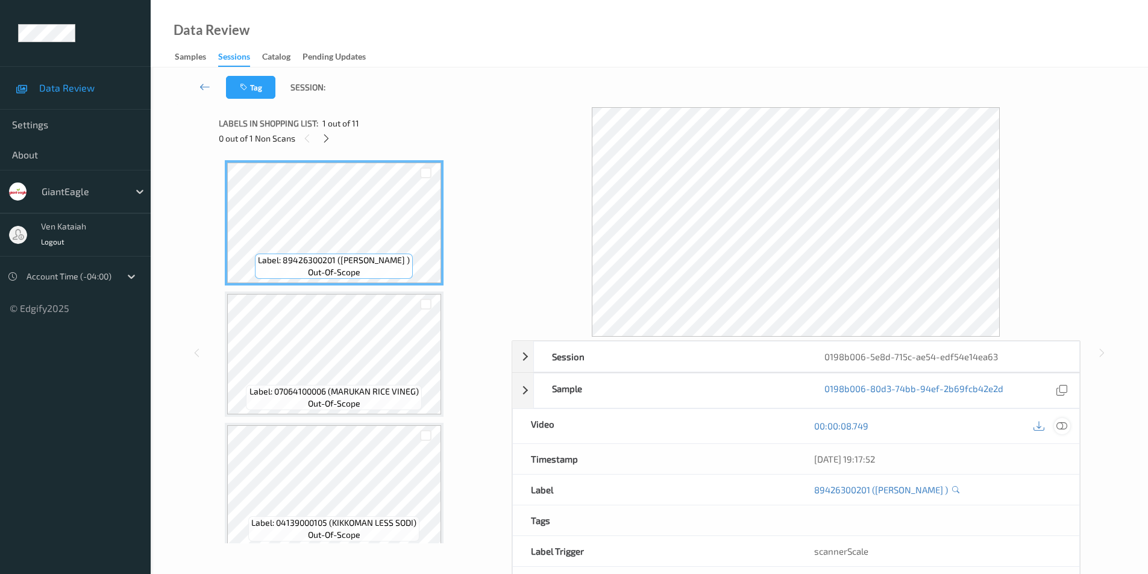
click at [1058, 425] on icon at bounding box center [1061, 425] width 11 height 11
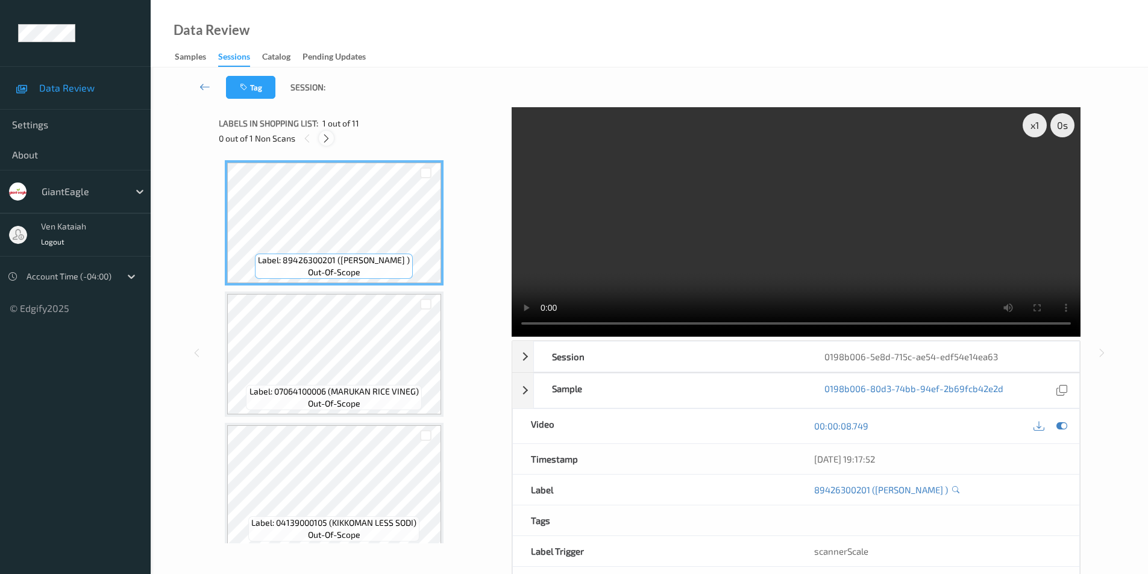
click at [325, 141] on icon at bounding box center [326, 138] width 10 height 11
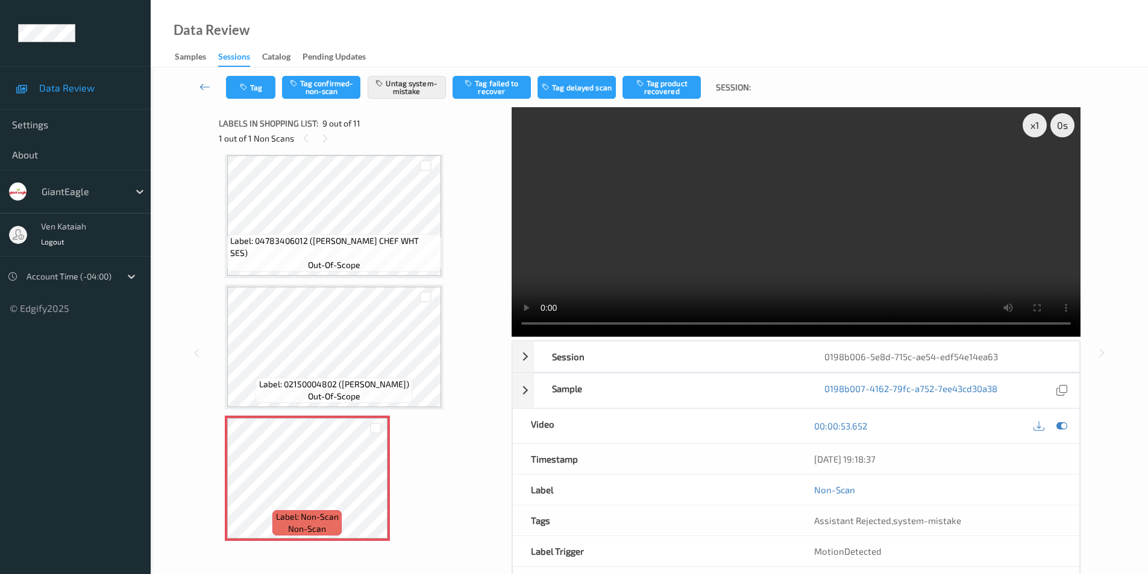
scroll to position [745, 0]
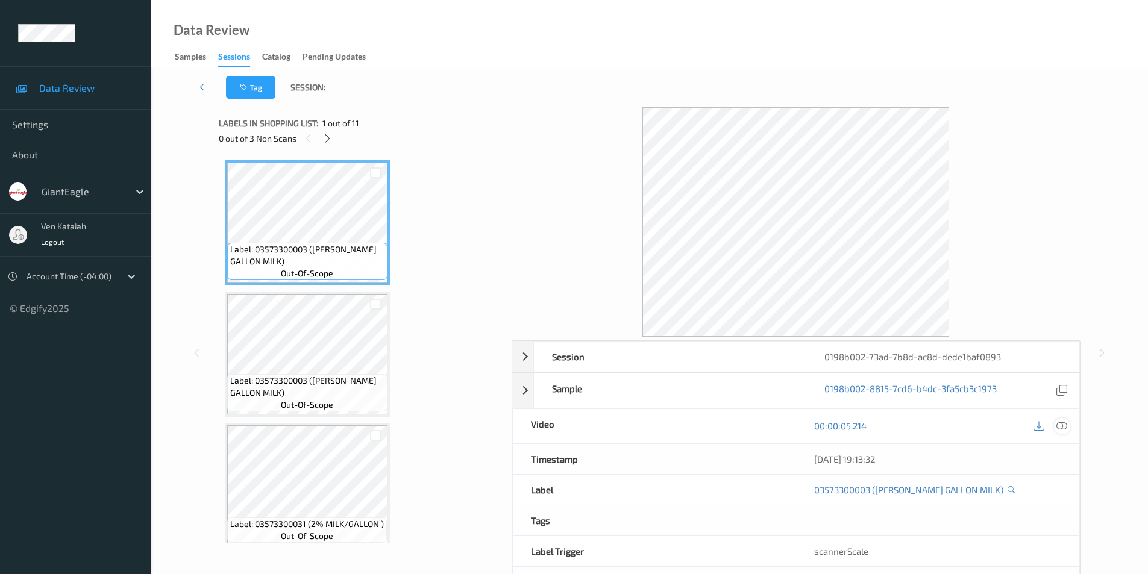
click at [1061, 426] on icon at bounding box center [1061, 425] width 11 height 11
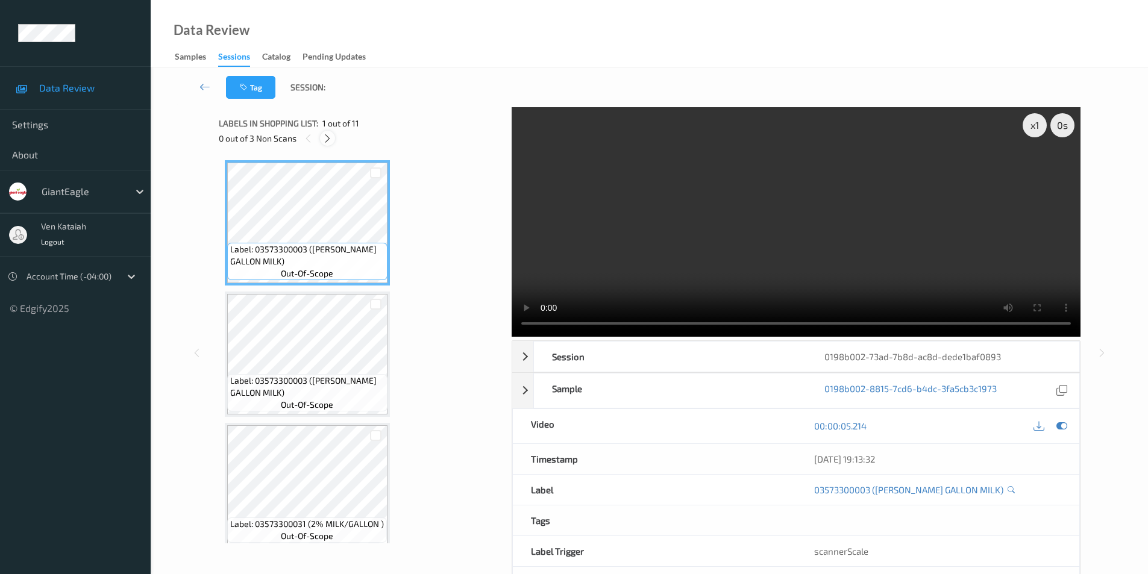
click at [331, 137] on icon at bounding box center [327, 138] width 10 height 11
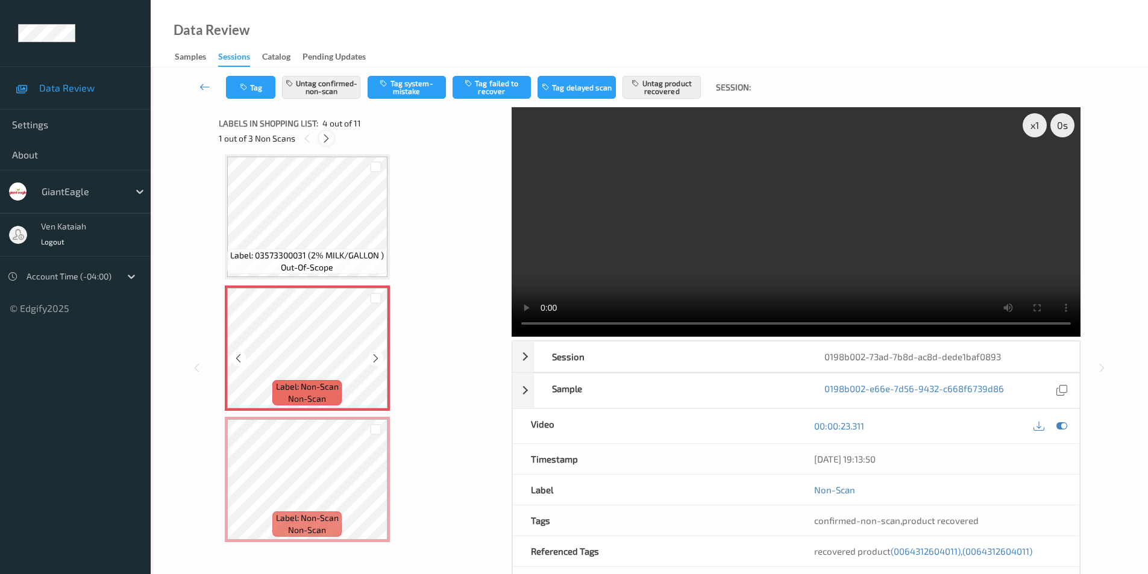
scroll to position [148, 0]
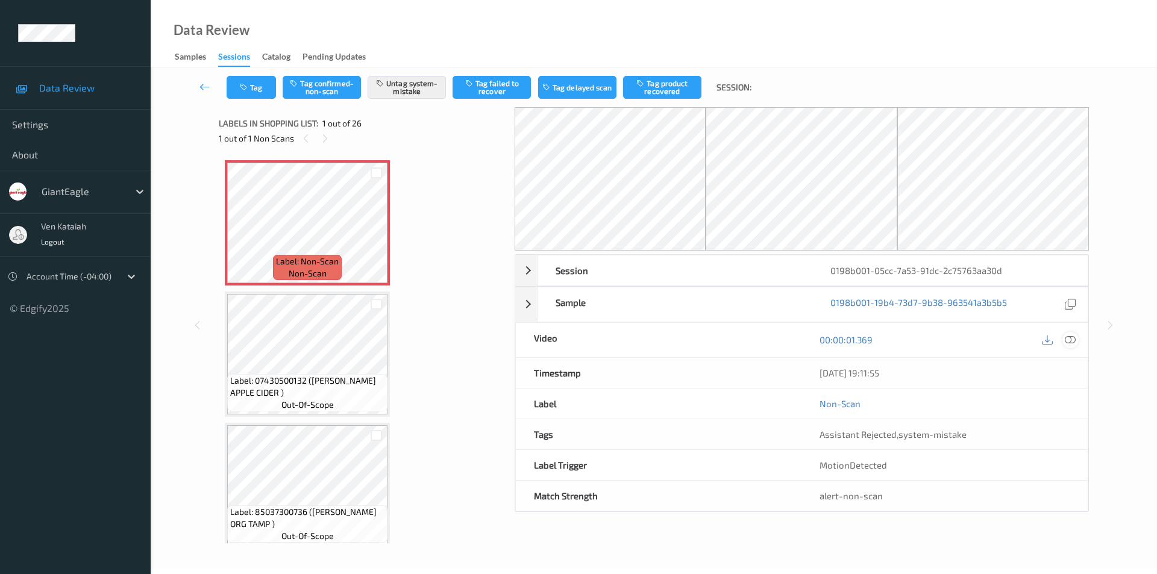
click at [1069, 337] on icon at bounding box center [1069, 339] width 11 height 11
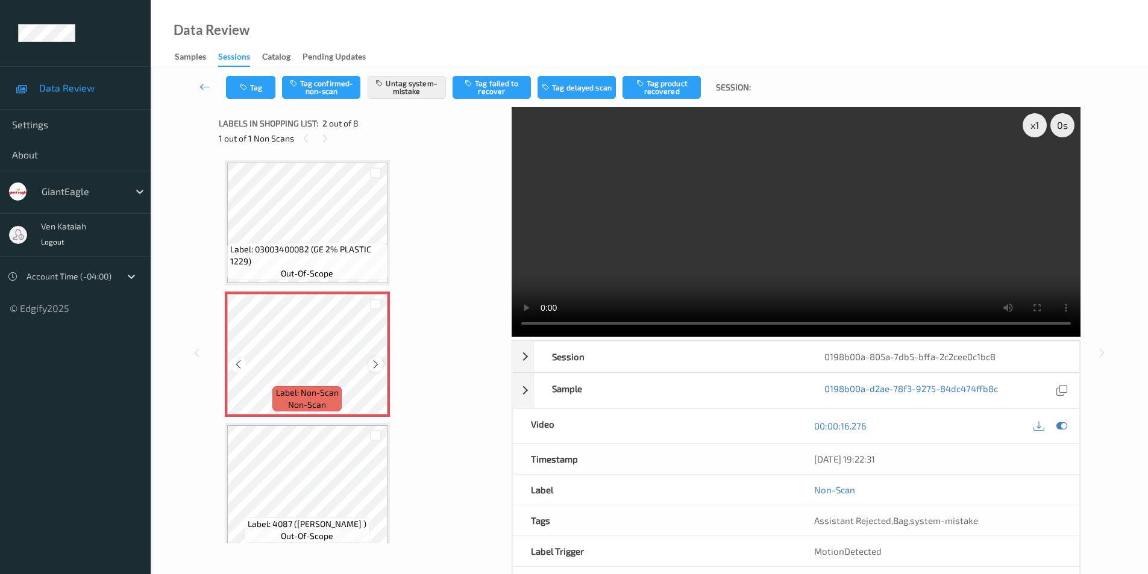
click at [375, 367] on icon at bounding box center [375, 364] width 10 height 11
click at [1060, 427] on icon at bounding box center [1061, 425] width 11 height 11
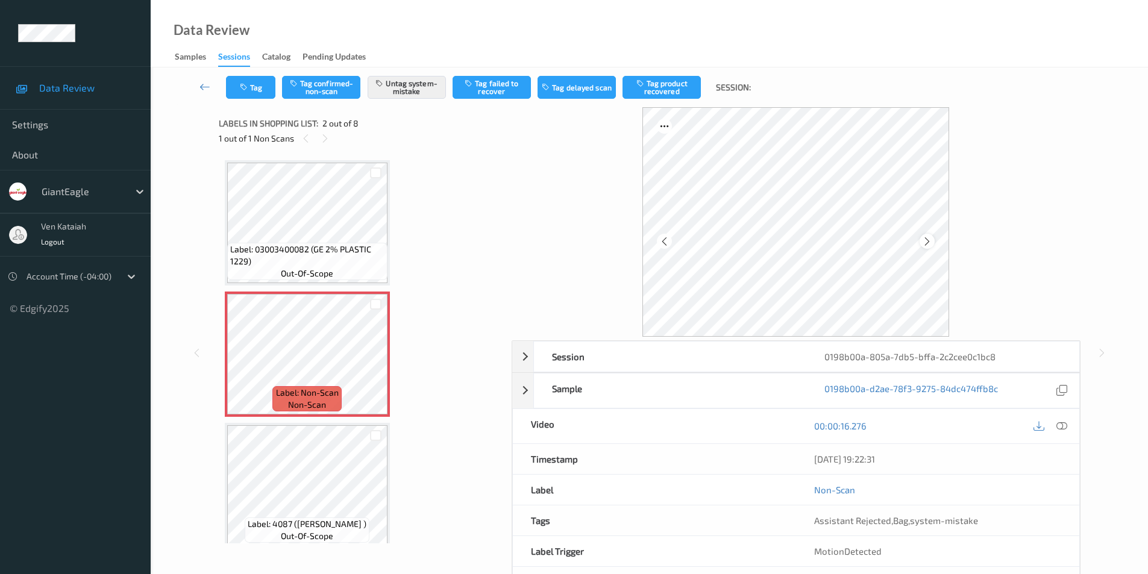
click at [928, 240] on icon at bounding box center [927, 241] width 10 height 11
click at [929, 239] on icon at bounding box center [927, 241] width 10 height 11
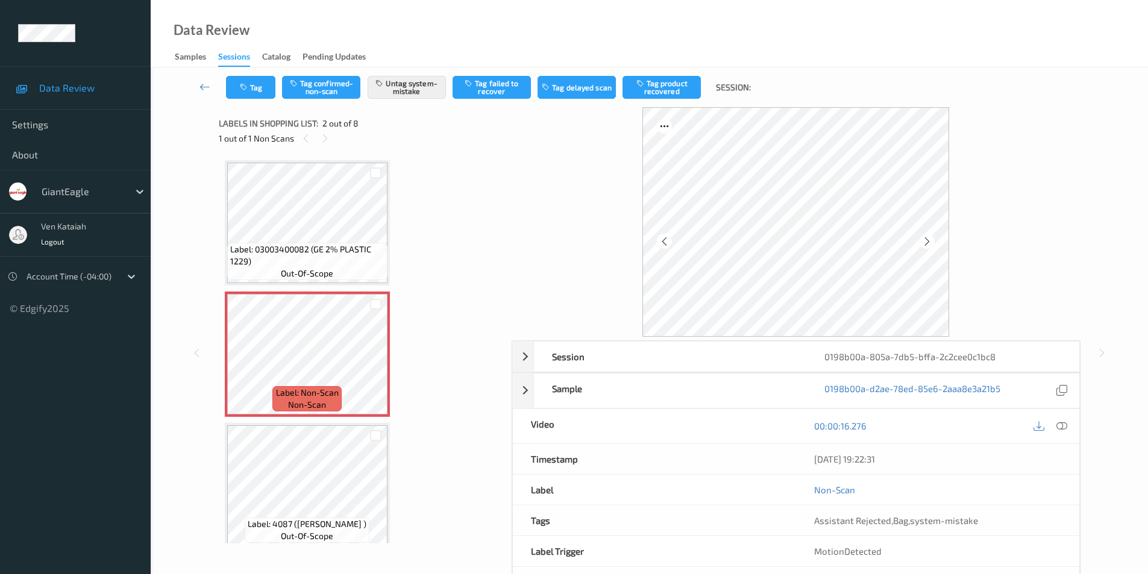
click at [929, 239] on icon at bounding box center [927, 241] width 10 height 11
click at [930, 236] on icon at bounding box center [927, 241] width 10 height 11
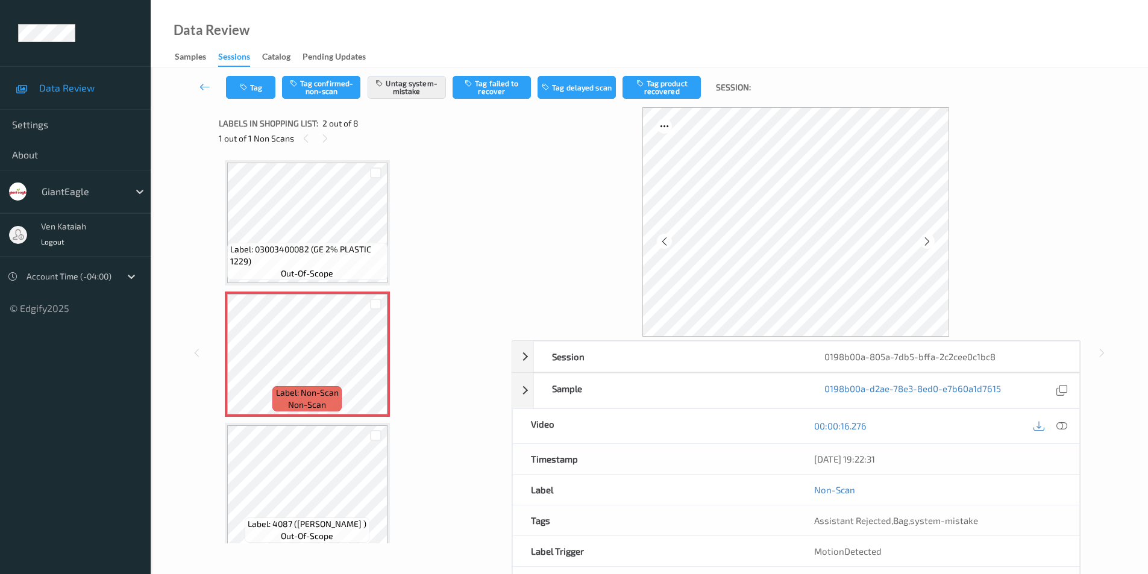
click at [930, 236] on icon at bounding box center [927, 241] width 10 height 11
click at [930, 235] on div at bounding box center [926, 241] width 15 height 15
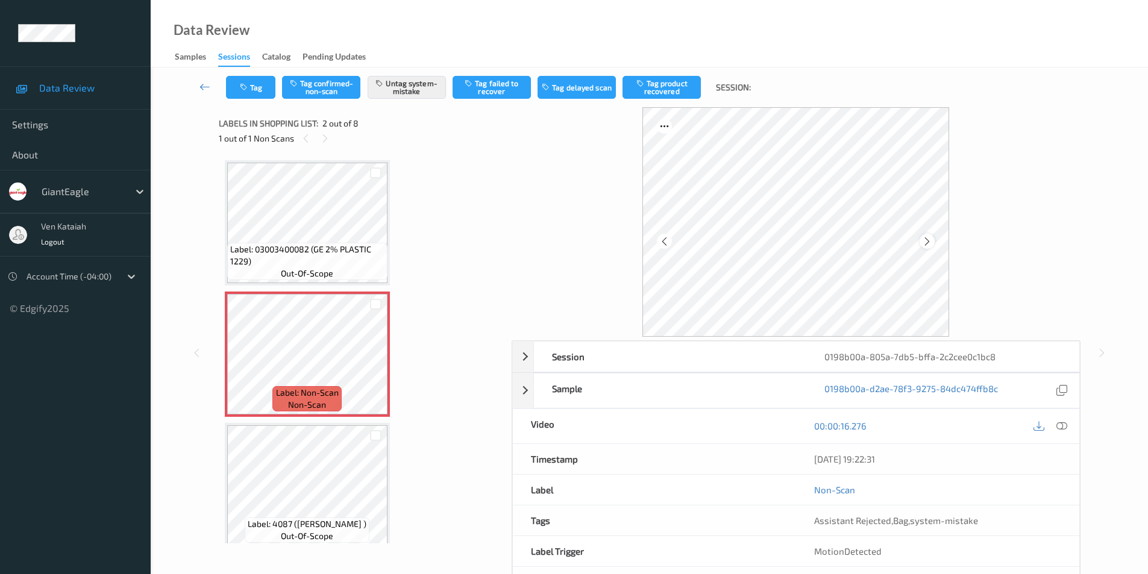
click at [925, 242] on icon at bounding box center [927, 241] width 10 height 11
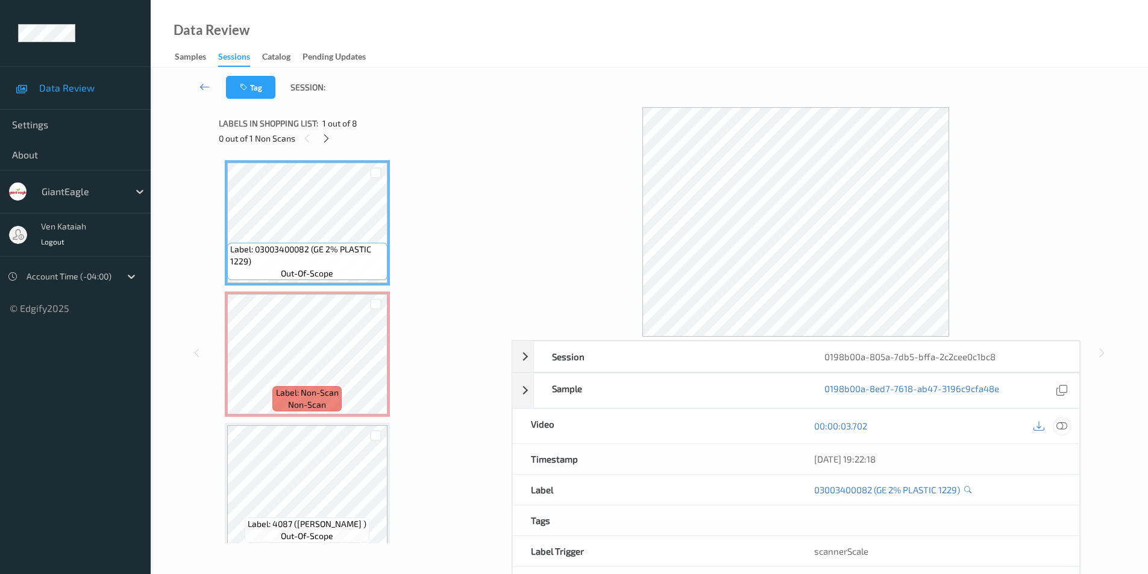
drag, startPoint x: 1066, startPoint y: 426, endPoint x: 970, endPoint y: 412, distance: 97.4
click at [1065, 426] on icon at bounding box center [1061, 425] width 11 height 11
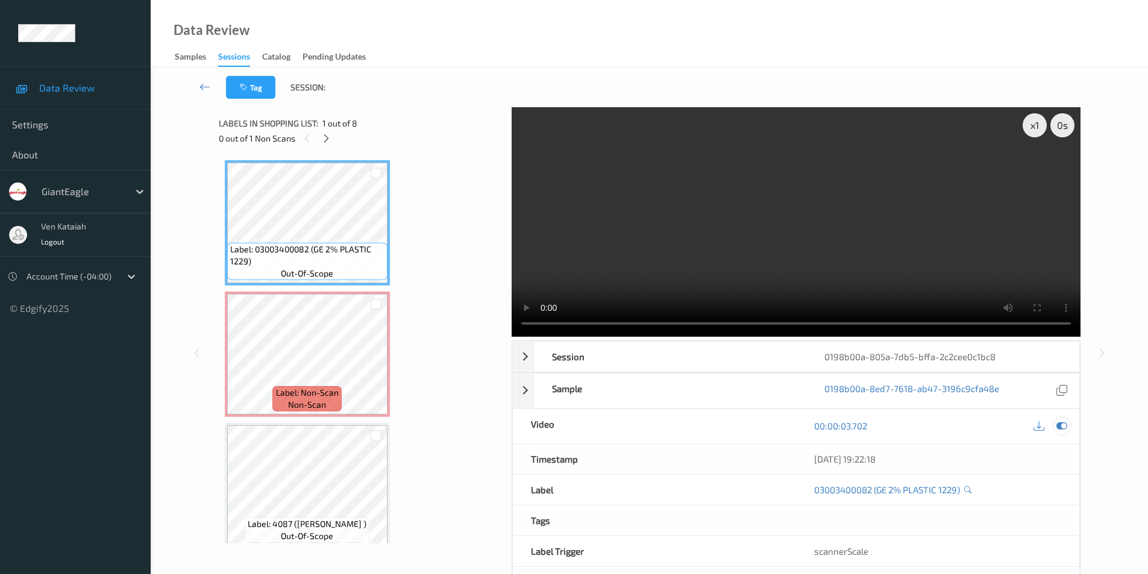
click at [1054, 427] on div at bounding box center [1062, 426] width 16 height 16
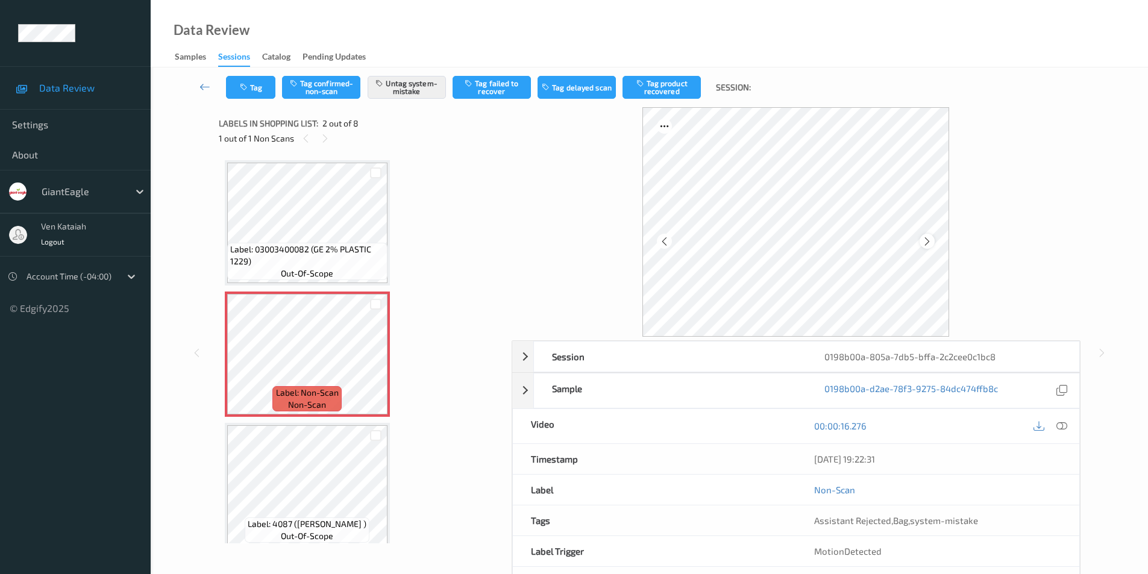
click at [926, 239] on icon at bounding box center [927, 241] width 10 height 11
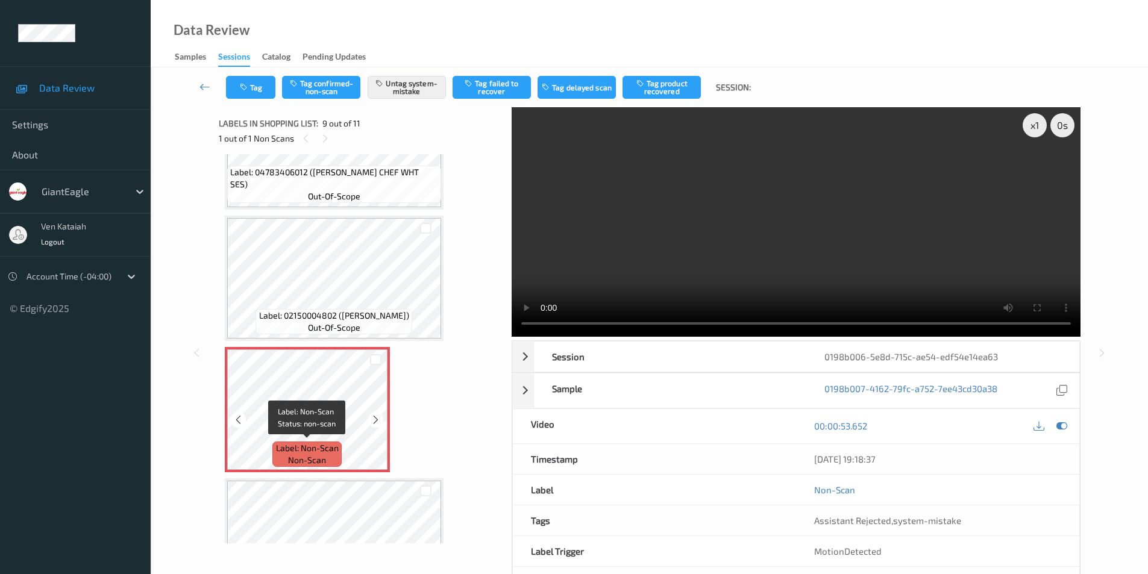
scroll to position [865, 0]
click at [376, 418] on icon at bounding box center [375, 418] width 10 height 11
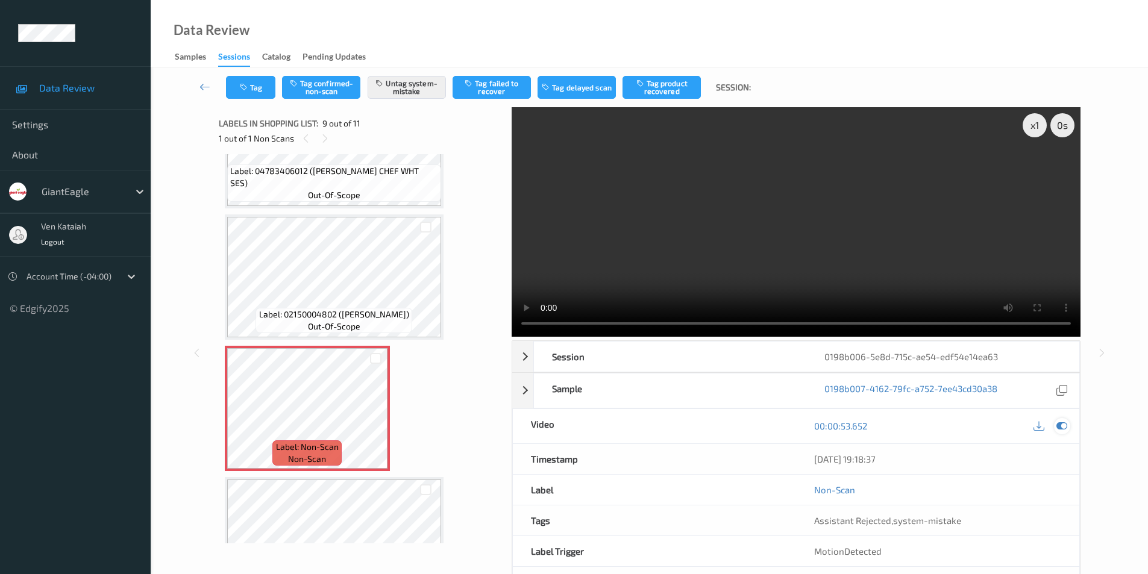
click at [1058, 422] on icon at bounding box center [1061, 425] width 11 height 11
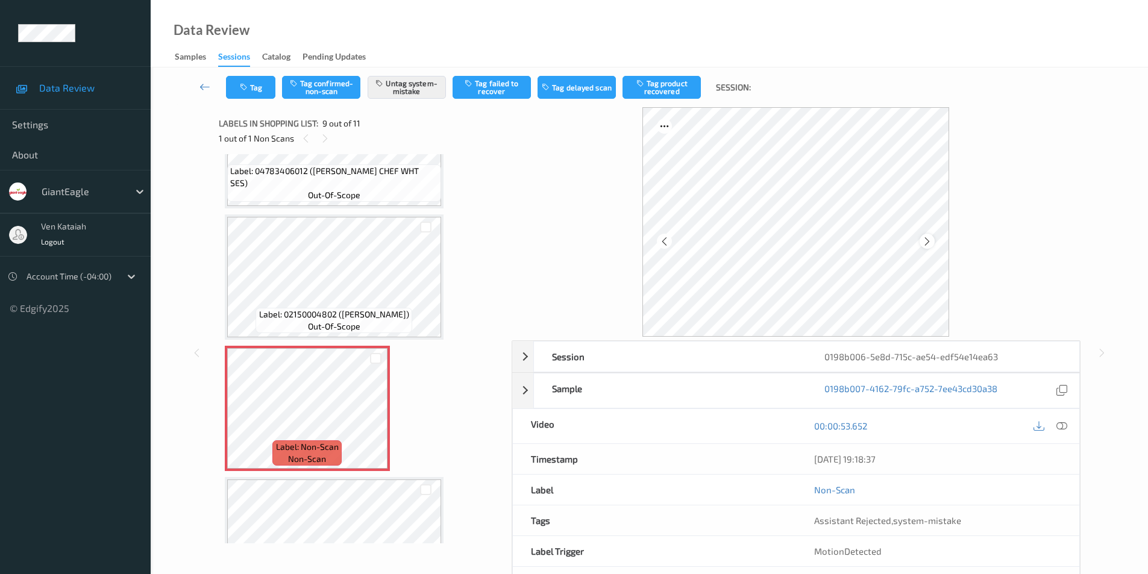
click at [926, 244] on icon at bounding box center [927, 241] width 10 height 11
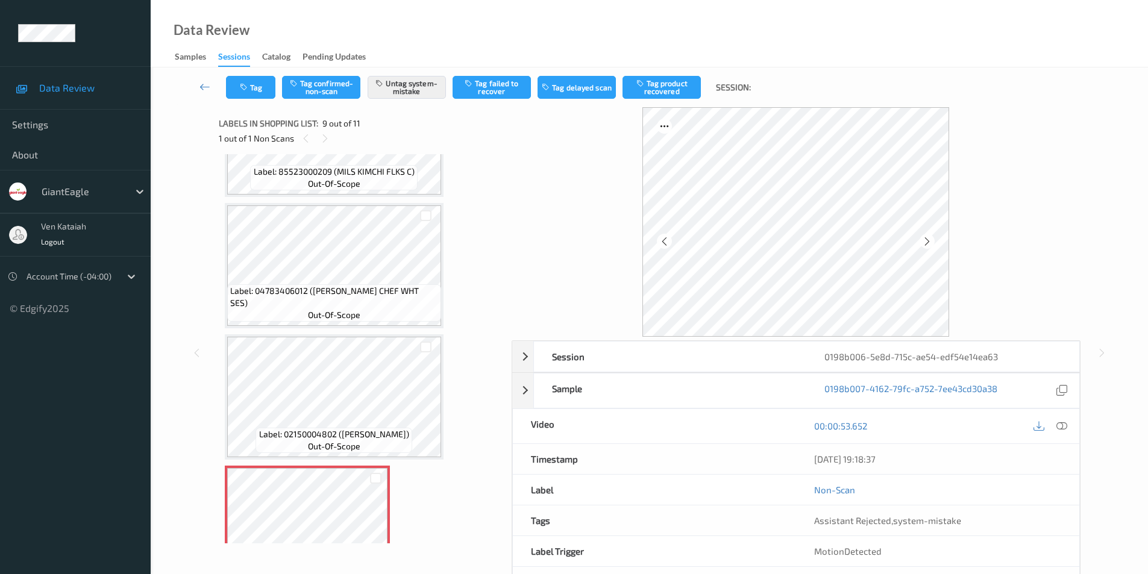
scroll to position [745, 0]
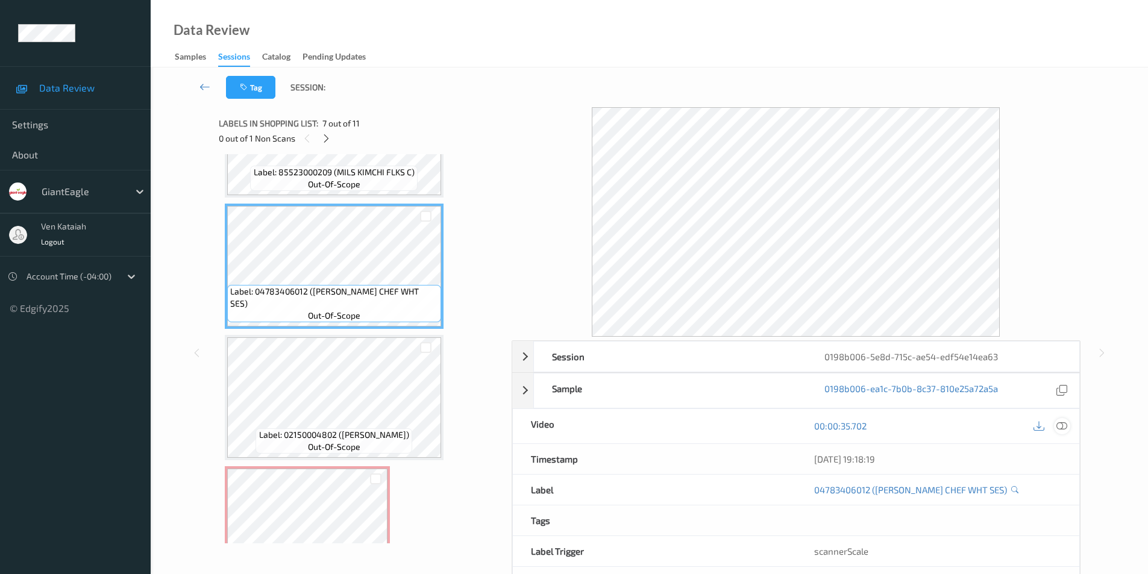
click at [1064, 425] on icon at bounding box center [1061, 425] width 11 height 11
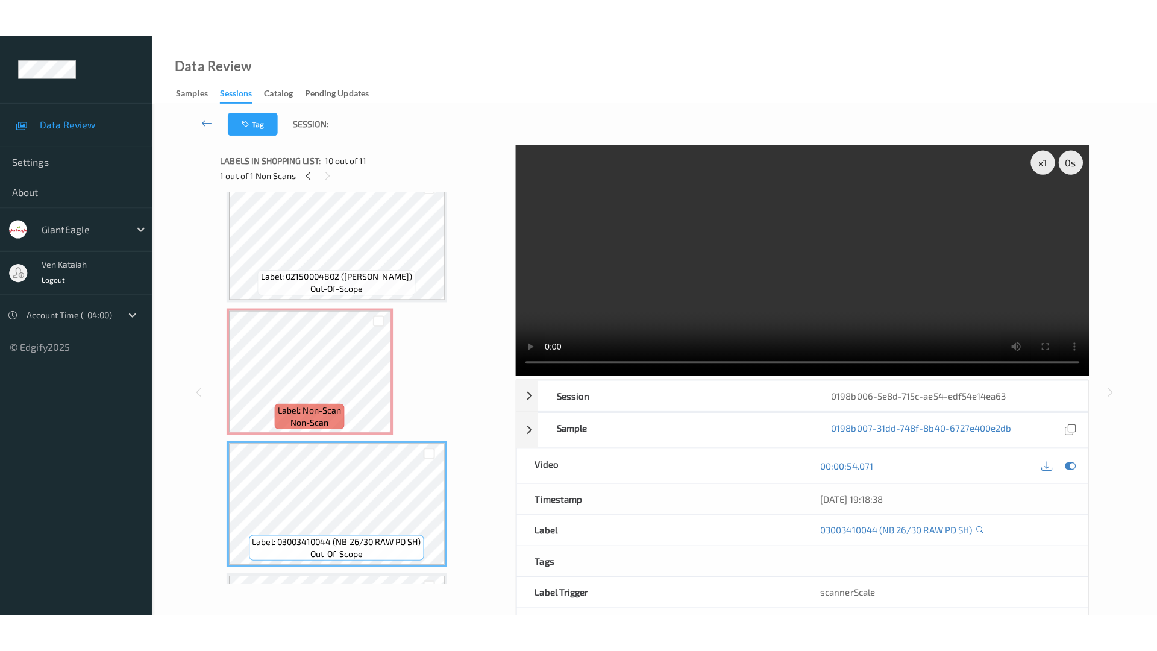
scroll to position [1061, 0]
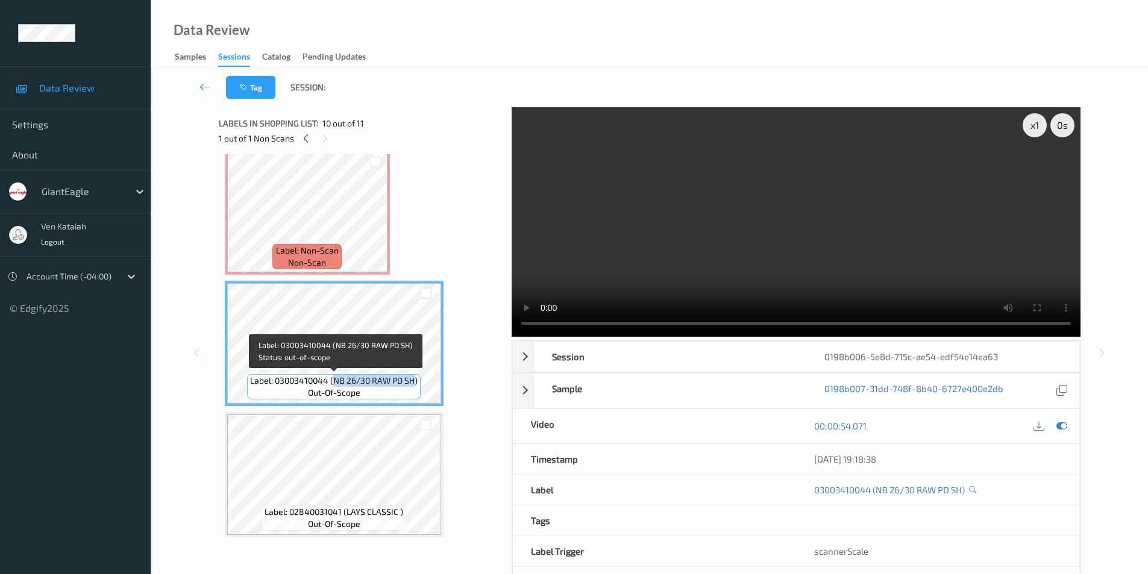
drag, startPoint x: 332, startPoint y: 380, endPoint x: 414, endPoint y: 384, distance: 82.6
click at [414, 384] on span "Label: 03003410044 (NB 26/30 RAW PD SH)" at bounding box center [333, 381] width 167 height 12
copy span "NB 26/30 RAW PD SH"
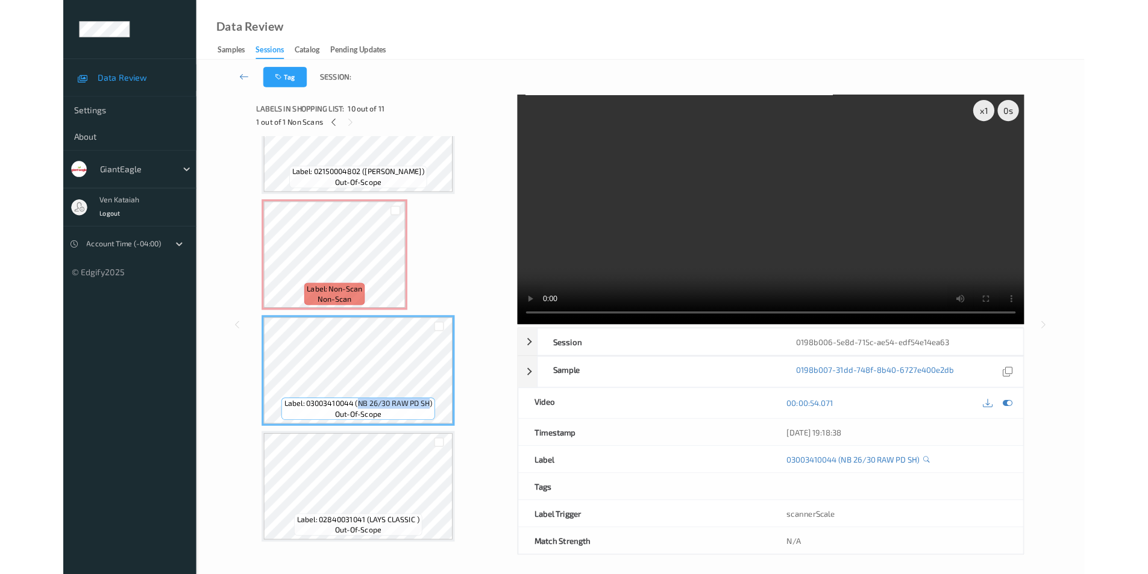
scroll to position [985, 0]
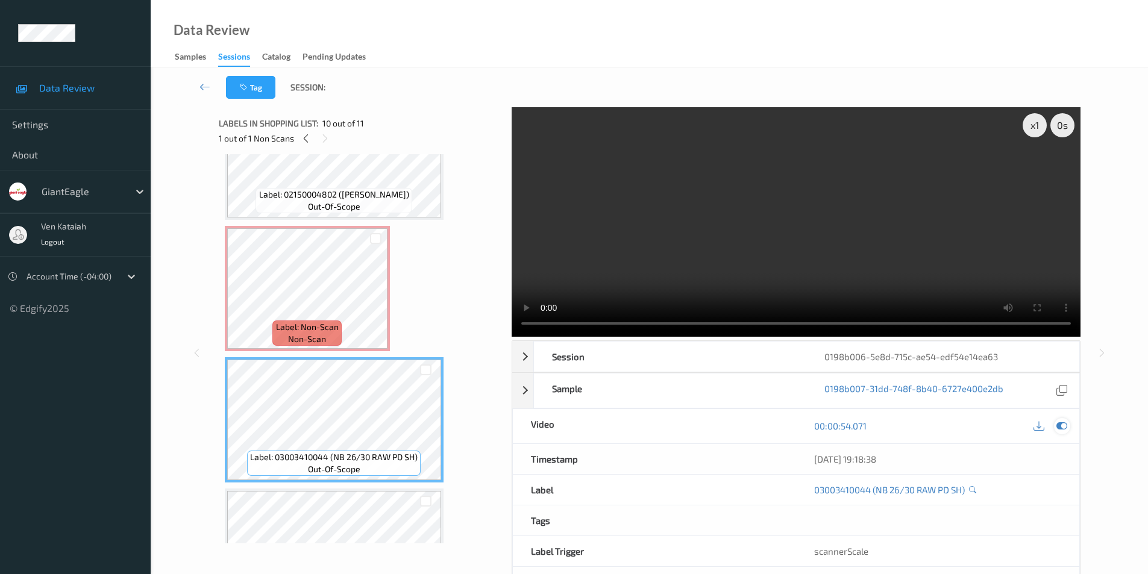
click at [1061, 426] on icon at bounding box center [1061, 425] width 11 height 11
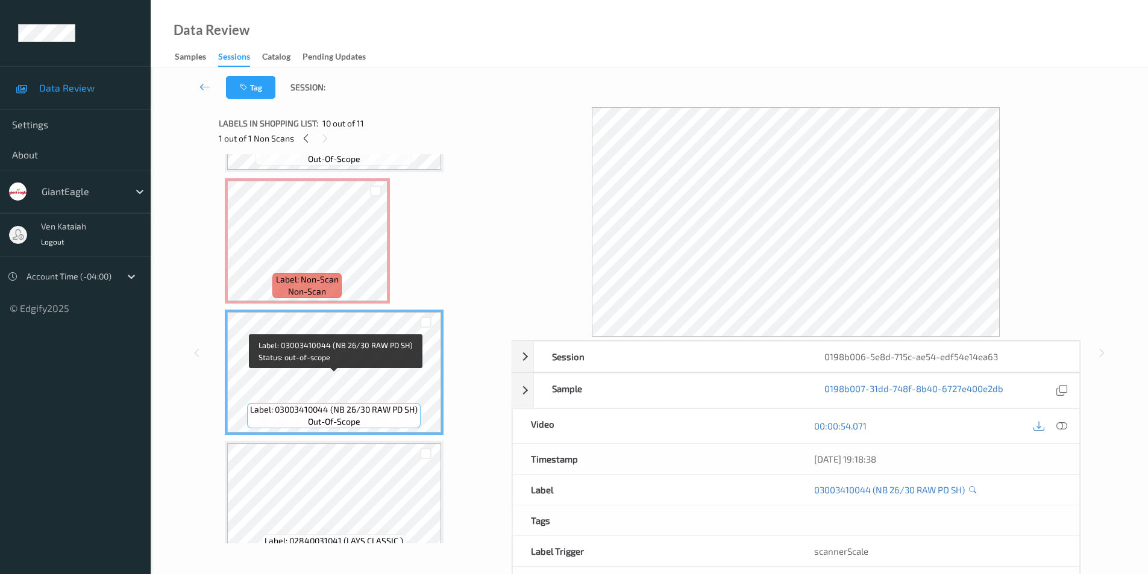
scroll to position [1001, 0]
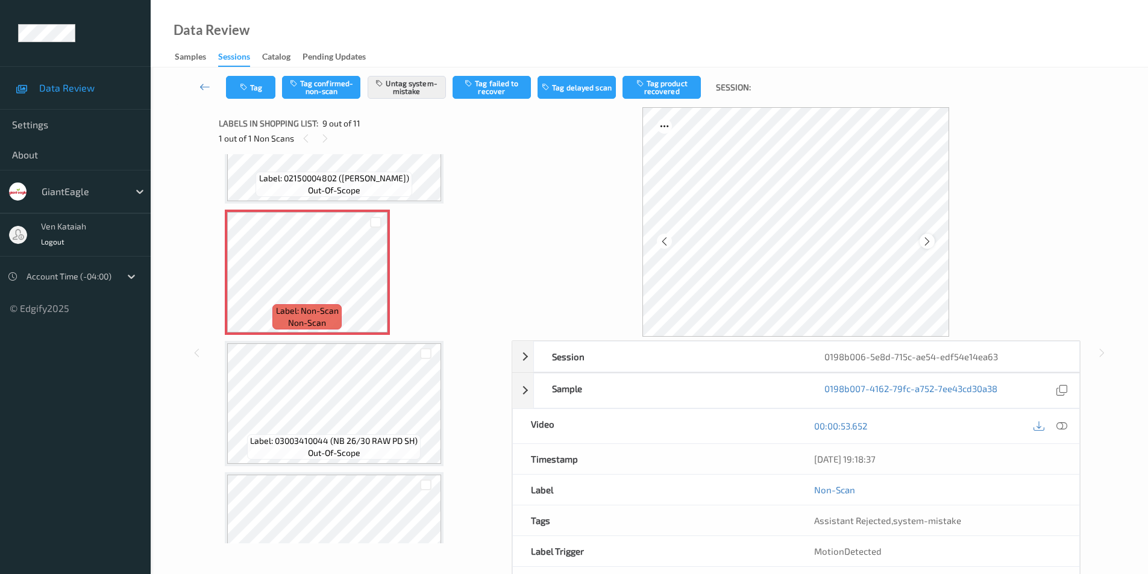
click at [930, 242] on icon at bounding box center [927, 241] width 10 height 11
click at [930, 241] on icon at bounding box center [927, 241] width 10 height 11
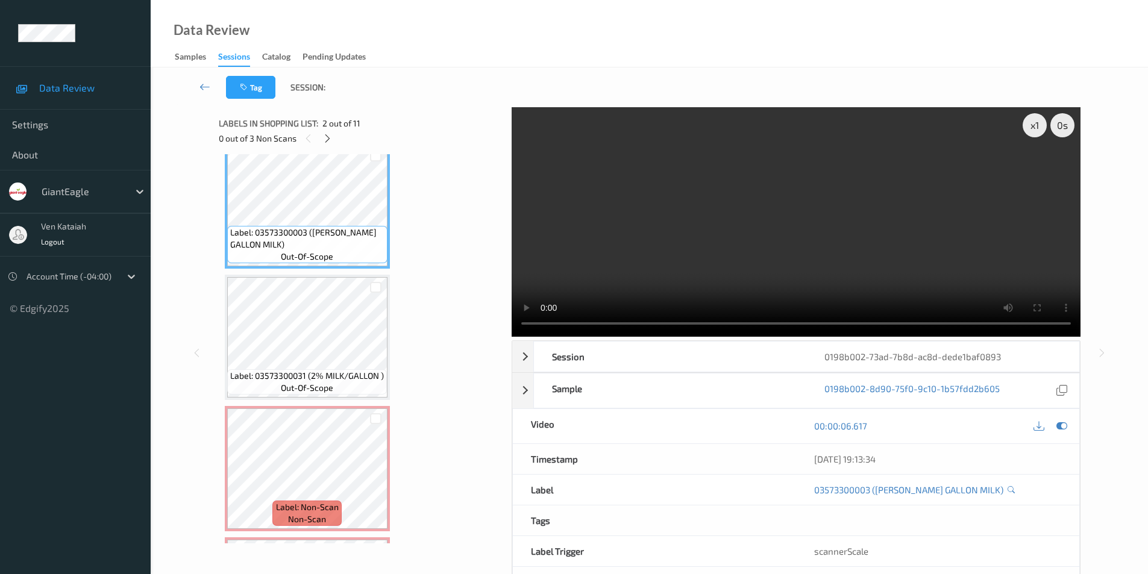
scroll to position [208, 0]
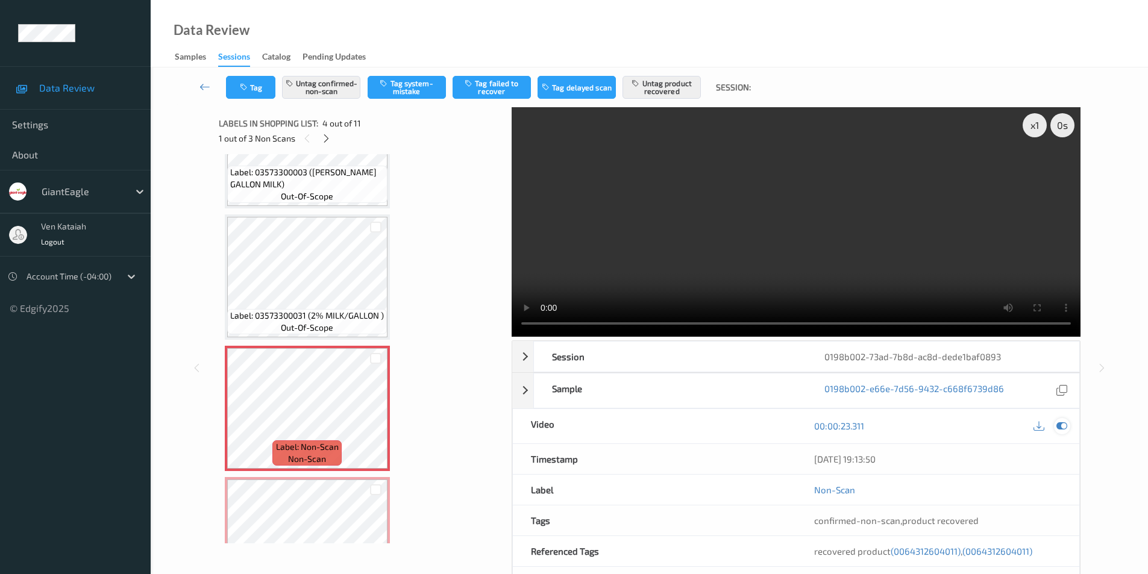
click at [1063, 429] on icon at bounding box center [1061, 425] width 11 height 11
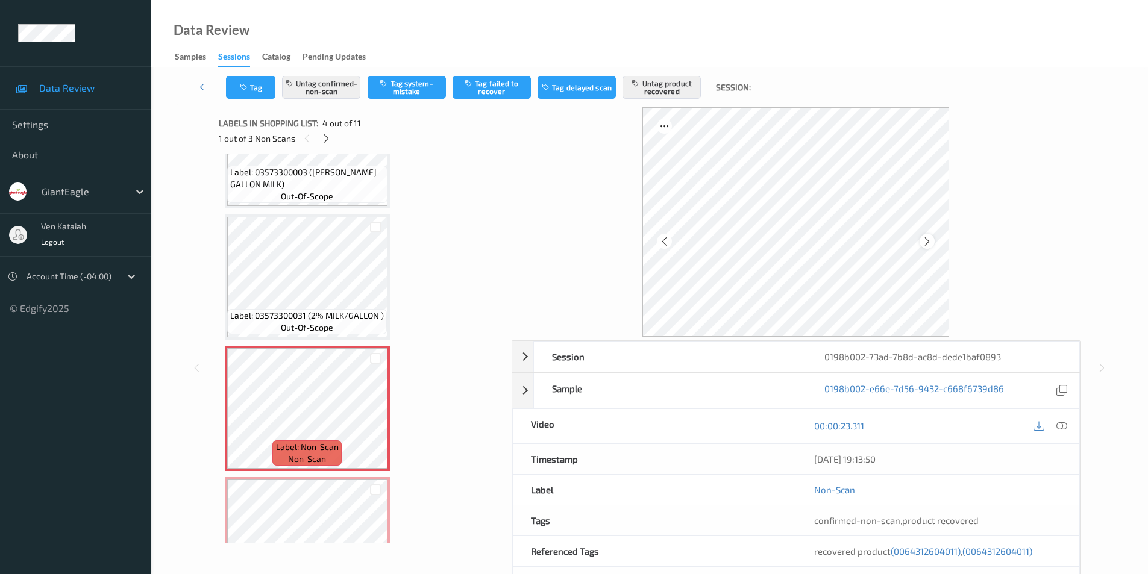
click at [931, 240] on icon at bounding box center [927, 241] width 10 height 11
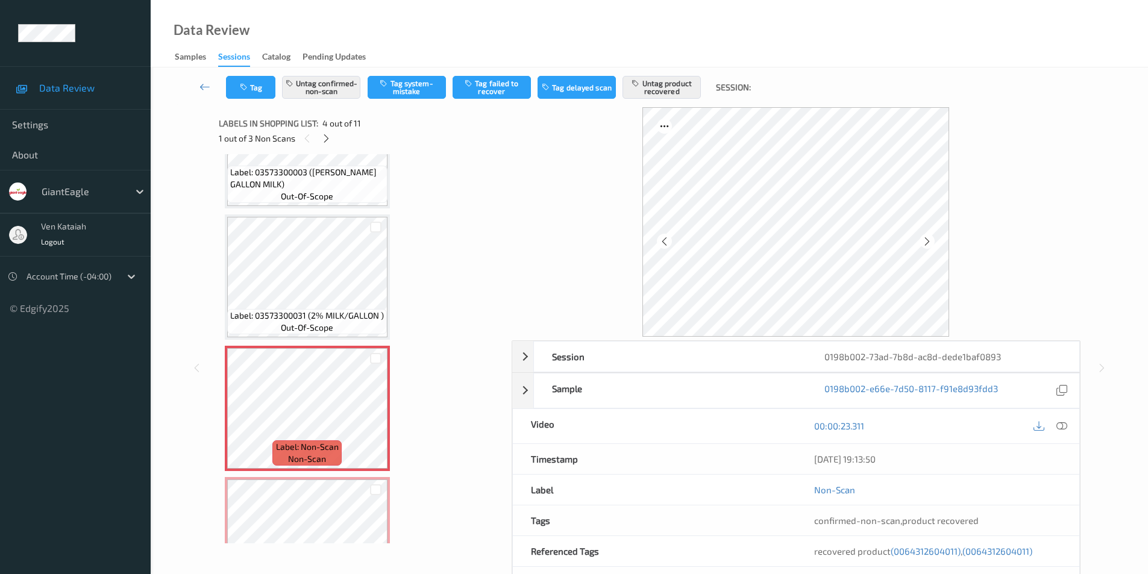
click at [931, 240] on icon at bounding box center [927, 241] width 10 height 11
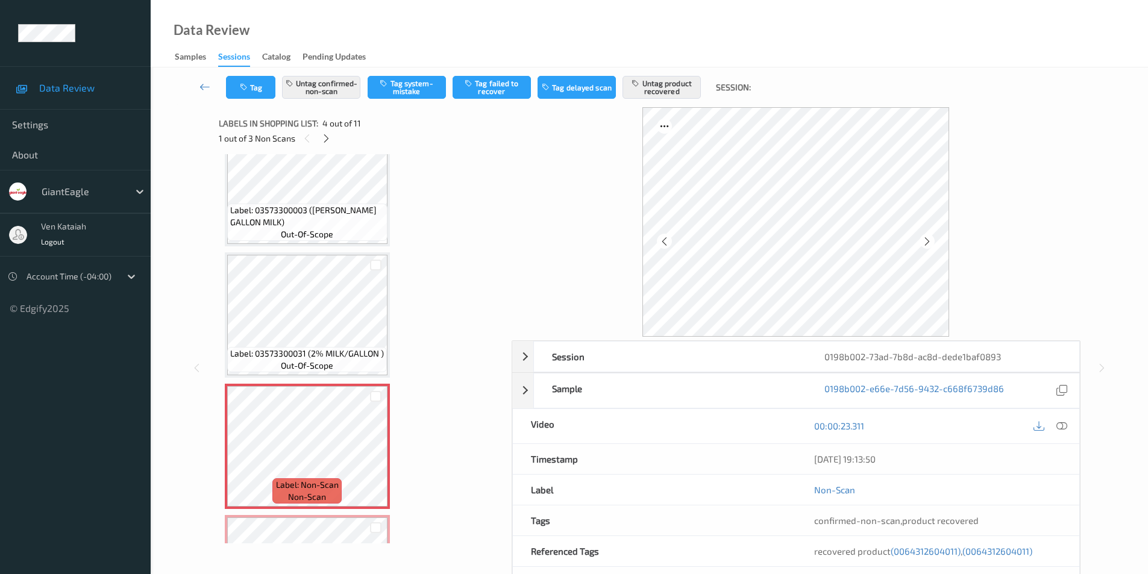
scroll to position [148, 0]
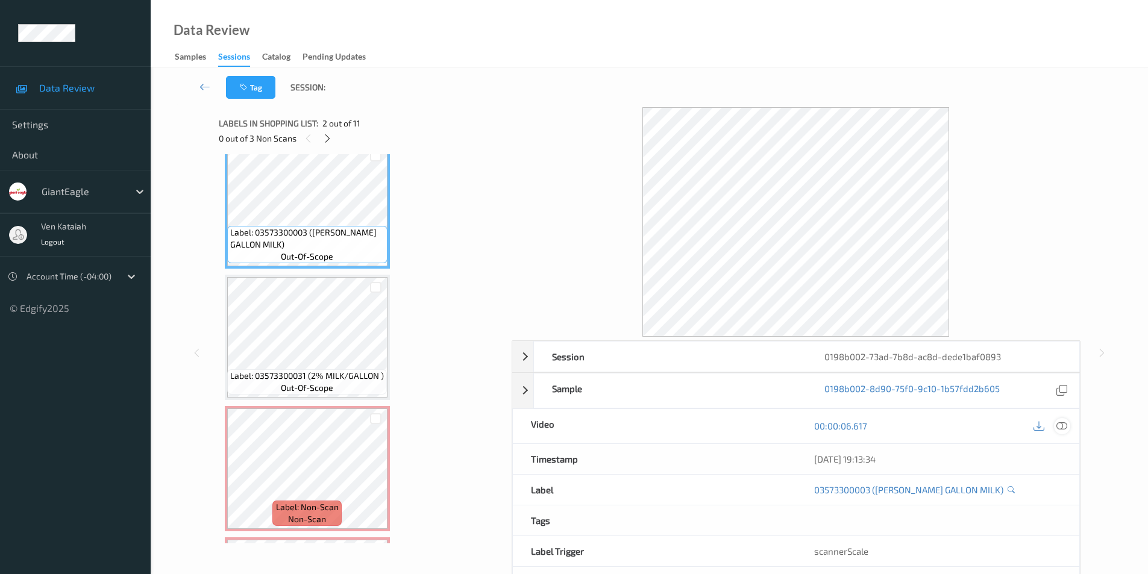
click at [1061, 422] on icon at bounding box center [1061, 425] width 11 height 11
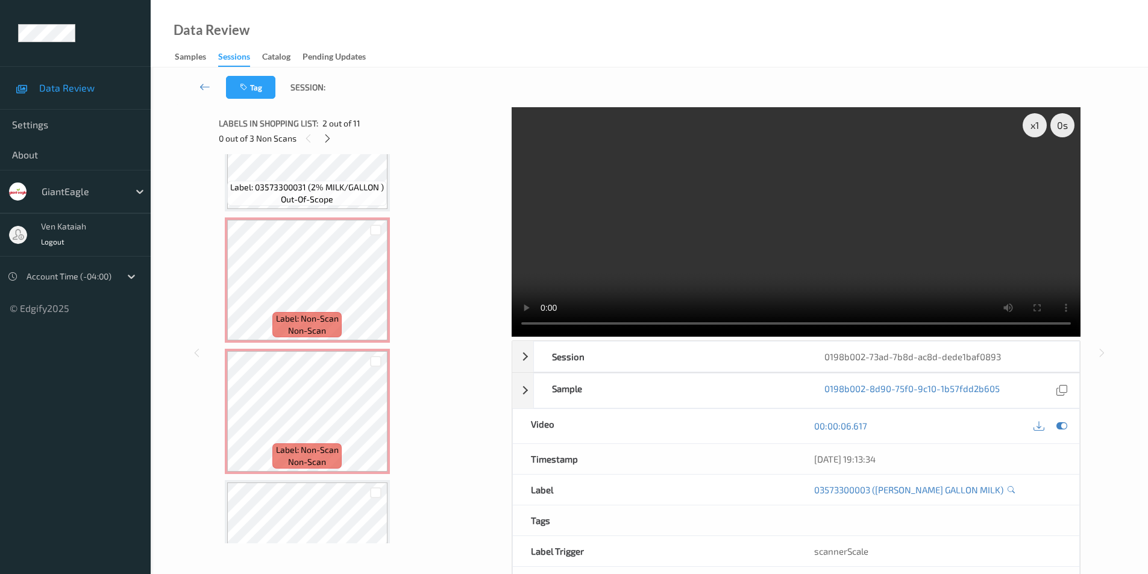
scroll to position [389, 0]
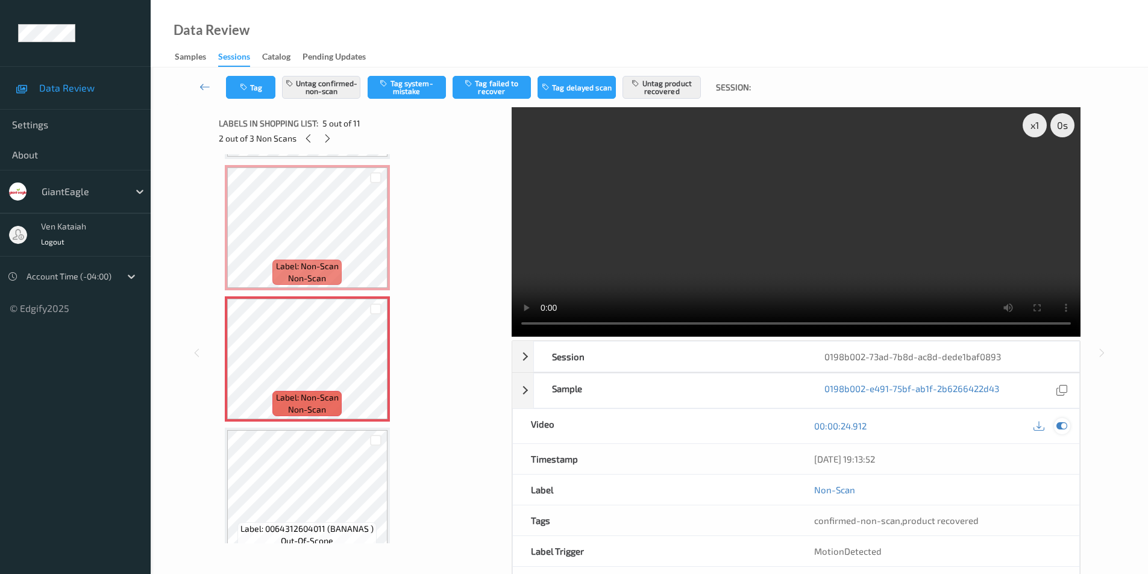
click at [1059, 423] on icon at bounding box center [1061, 425] width 11 height 11
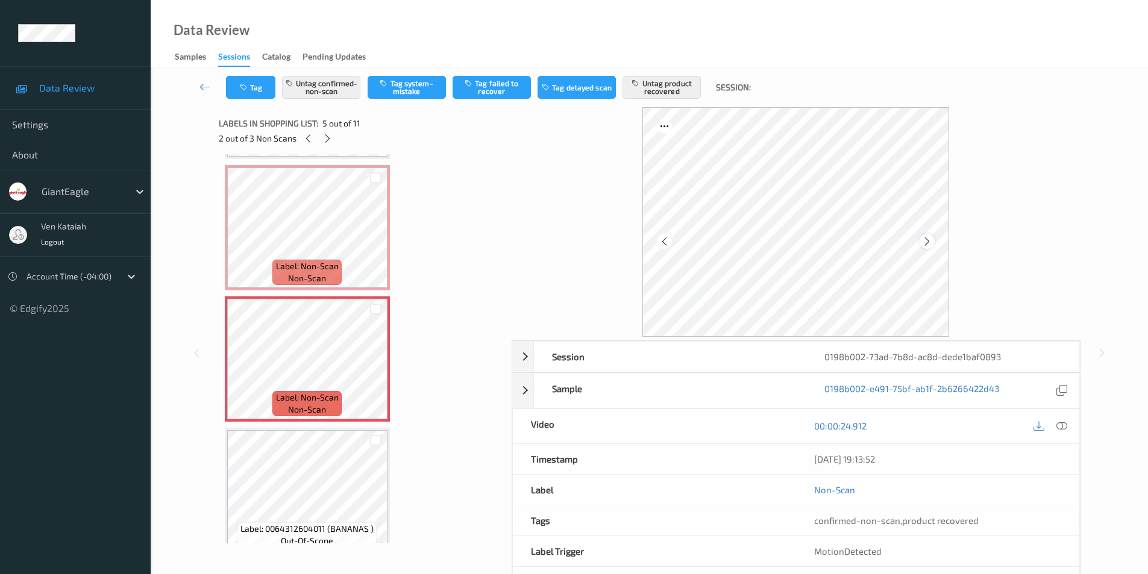
click at [927, 242] on icon at bounding box center [927, 241] width 10 height 11
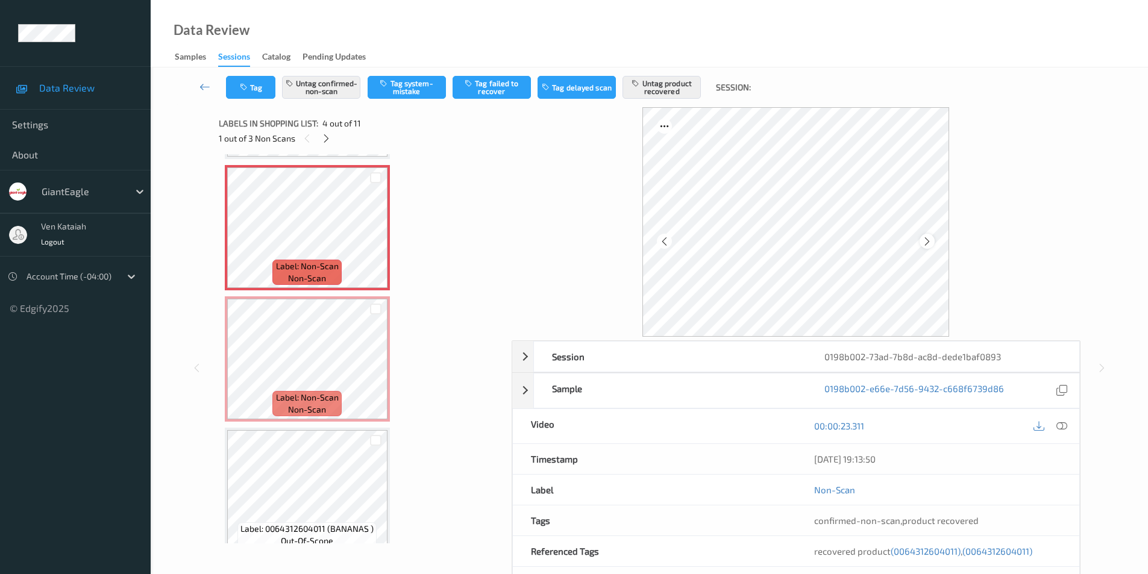
click at [930, 244] on icon at bounding box center [927, 241] width 10 height 11
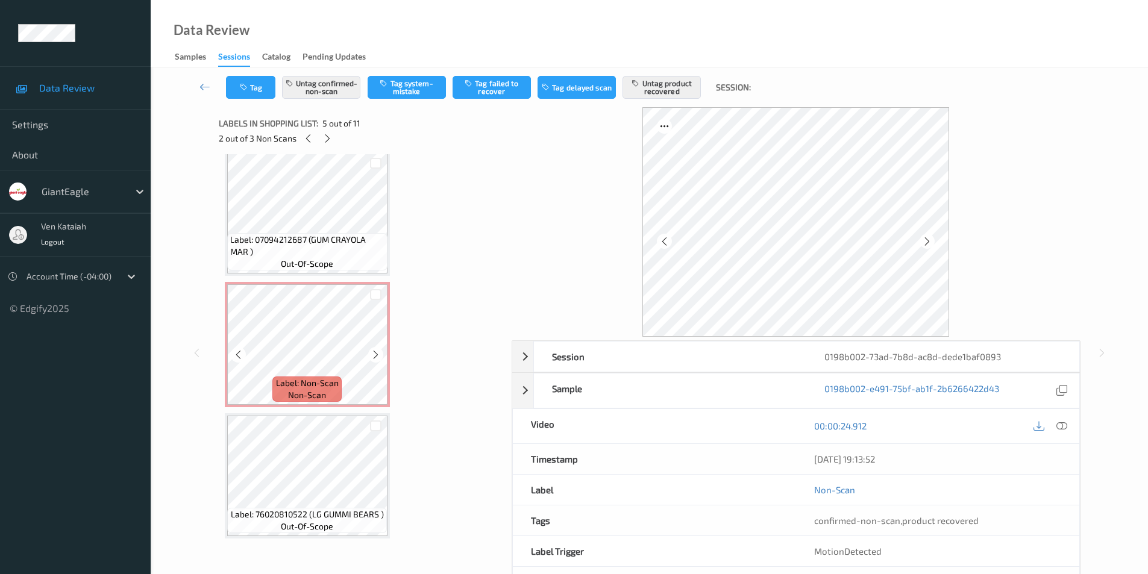
scroll to position [1061, 0]
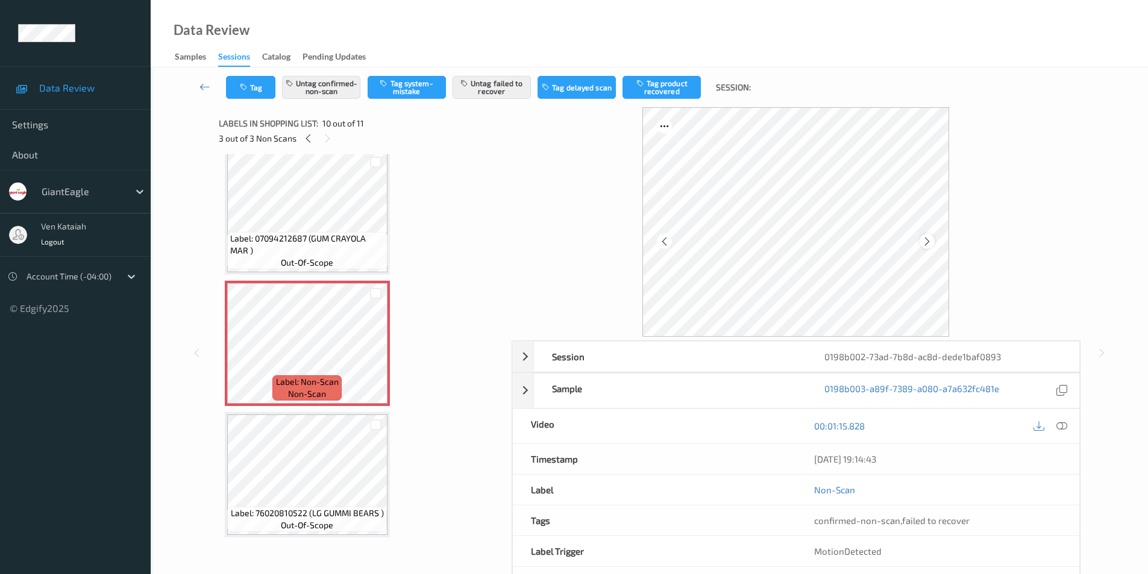
click at [927, 243] on icon at bounding box center [927, 241] width 10 height 11
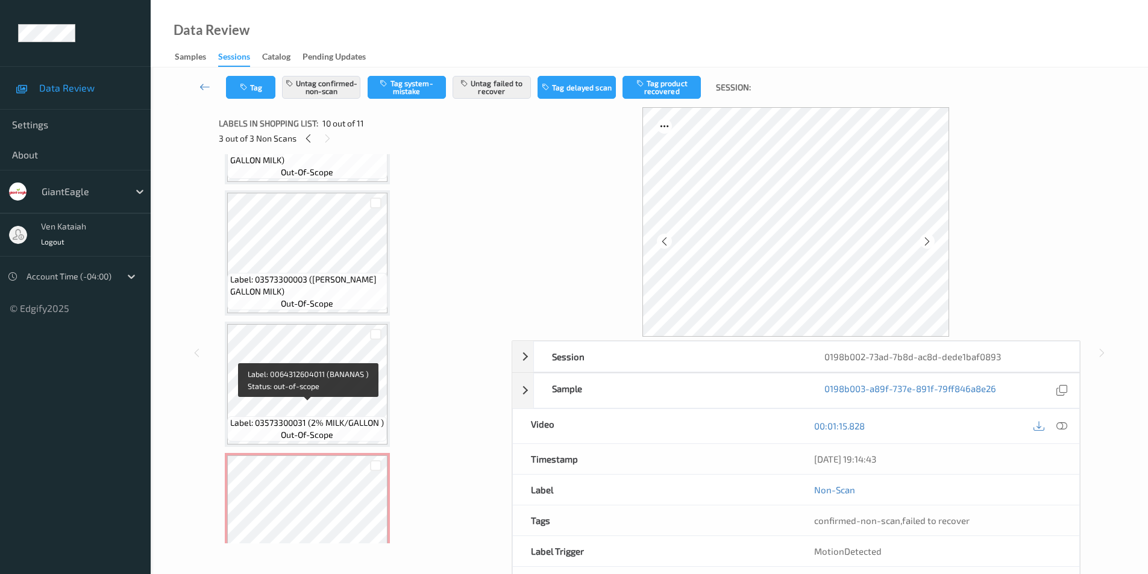
scroll to position [98, 0]
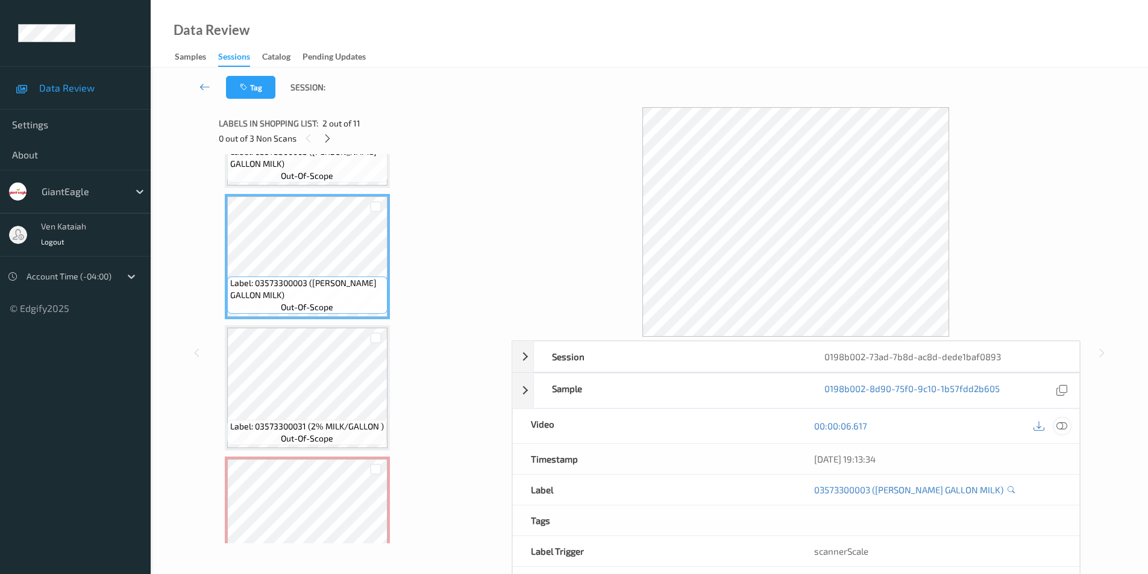
click at [1066, 425] on icon at bounding box center [1061, 425] width 11 height 11
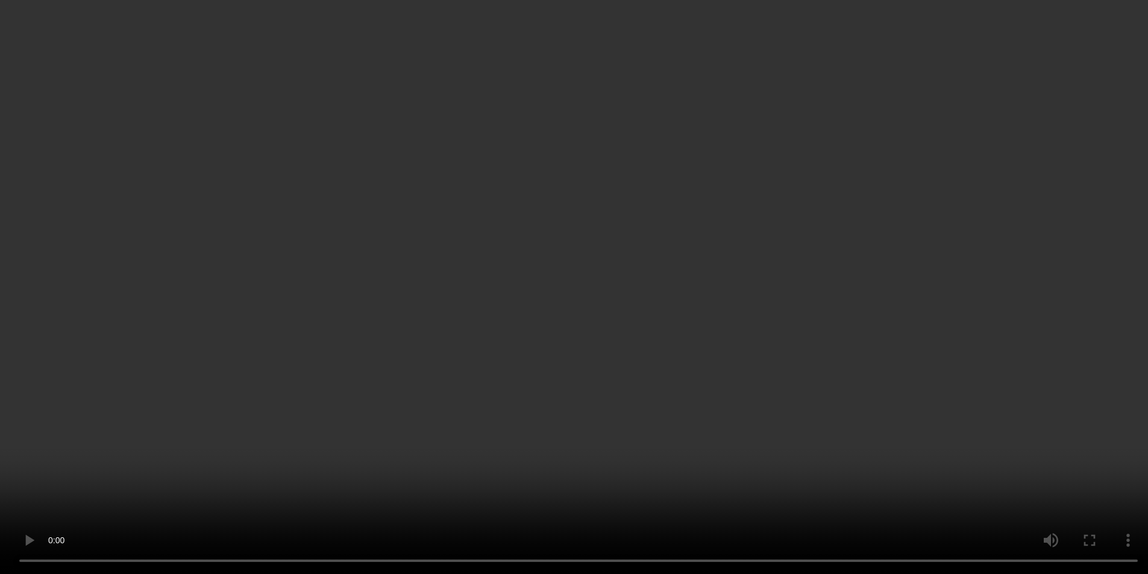
scroll to position [339, 0]
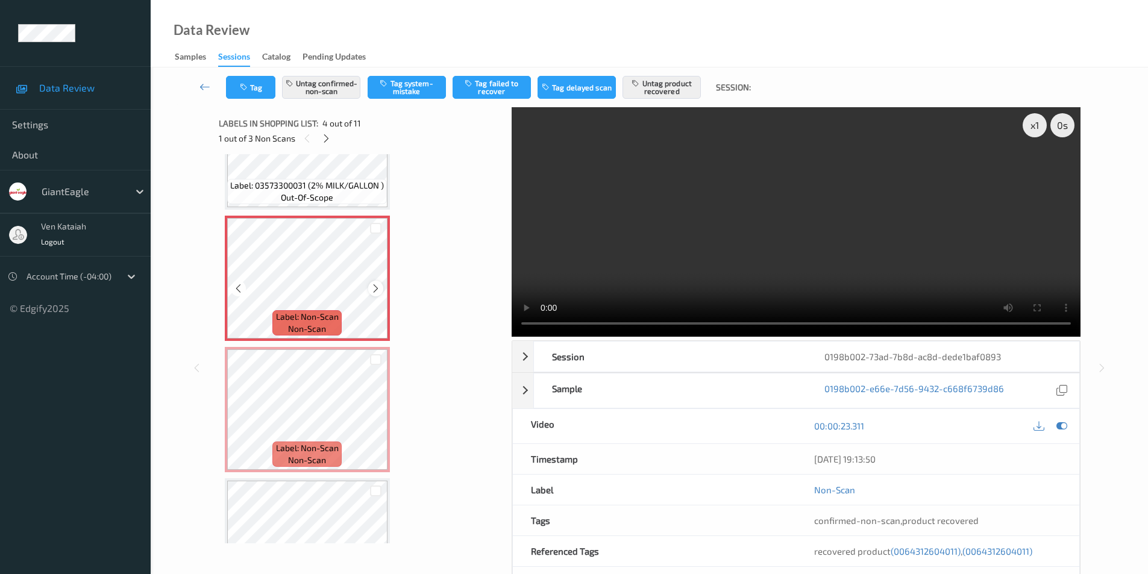
click at [375, 286] on icon at bounding box center [375, 288] width 10 height 11
click at [374, 291] on icon at bounding box center [375, 288] width 10 height 11
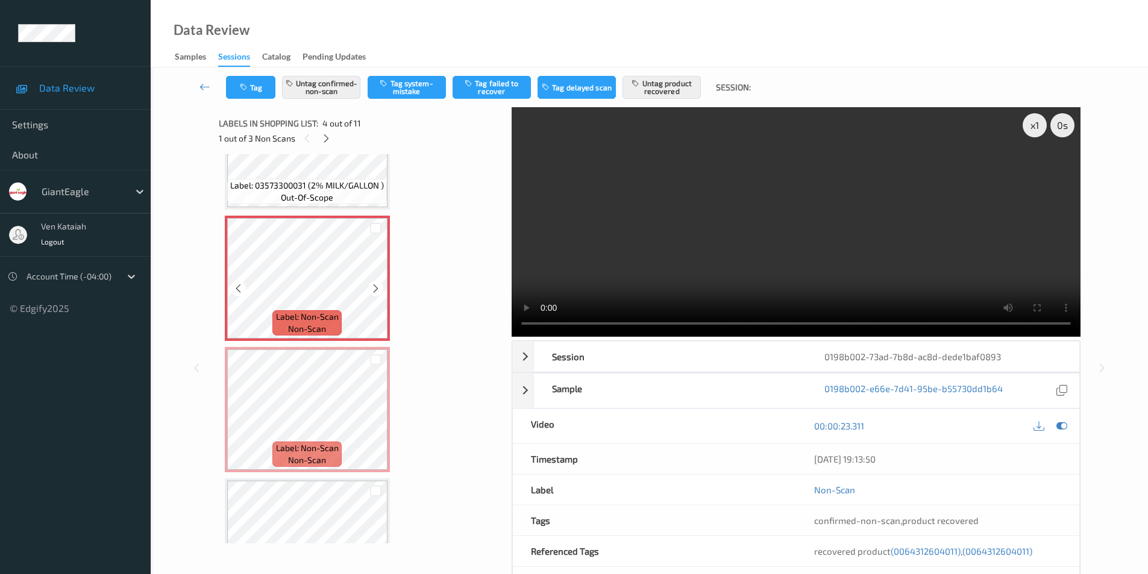
click at [374, 291] on icon at bounding box center [375, 288] width 10 height 11
click at [372, 287] on icon at bounding box center [375, 288] width 10 height 11
click at [375, 286] on icon at bounding box center [375, 288] width 10 height 11
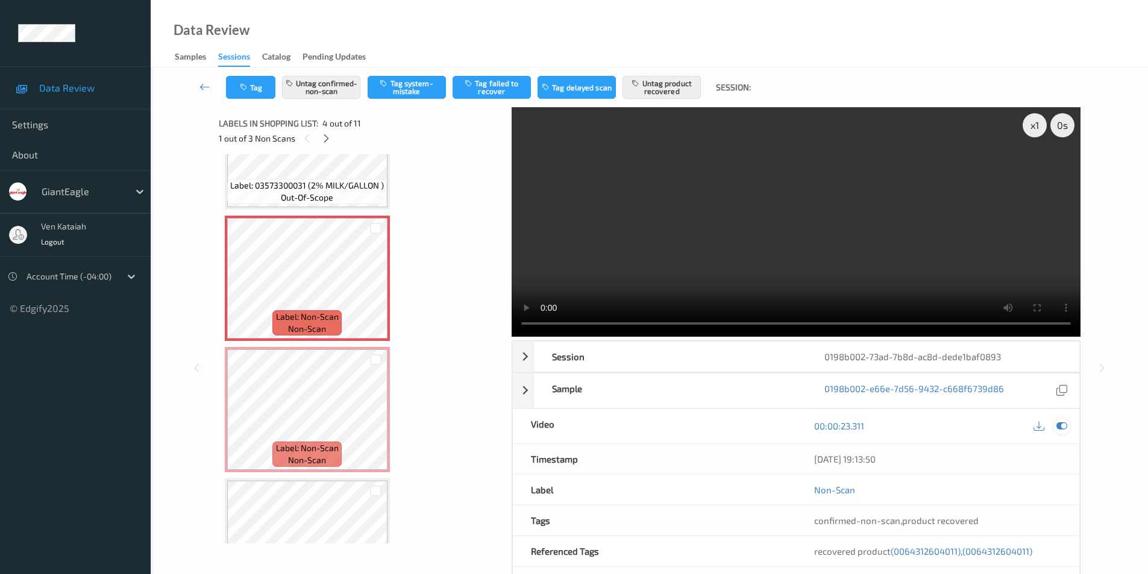
click at [1060, 426] on icon at bounding box center [1061, 425] width 11 height 11
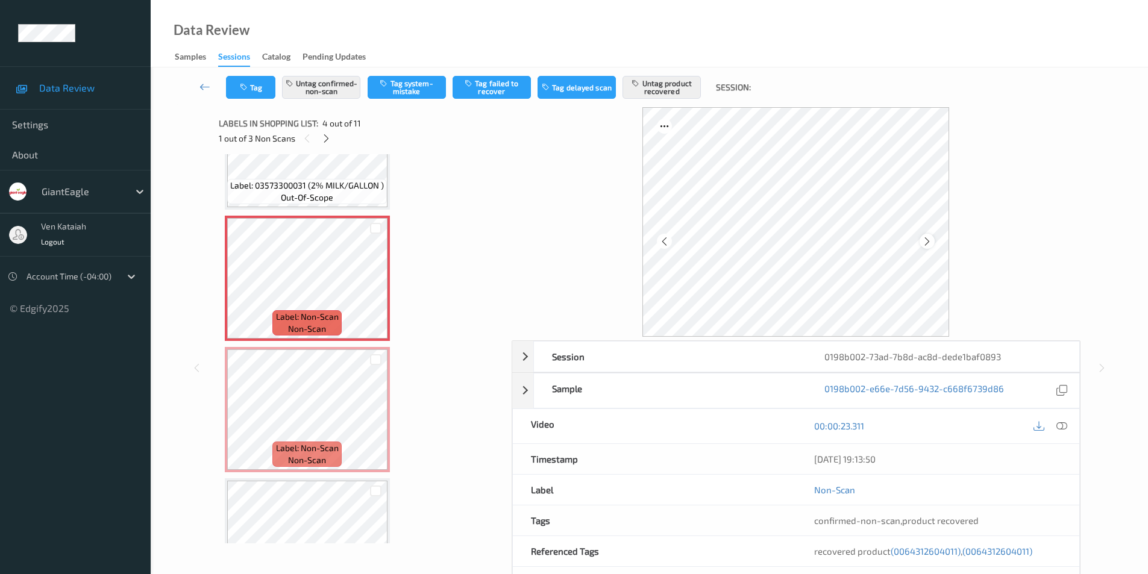
click at [926, 246] on icon at bounding box center [927, 241] width 10 height 11
click at [1060, 424] on icon at bounding box center [1061, 425] width 11 height 11
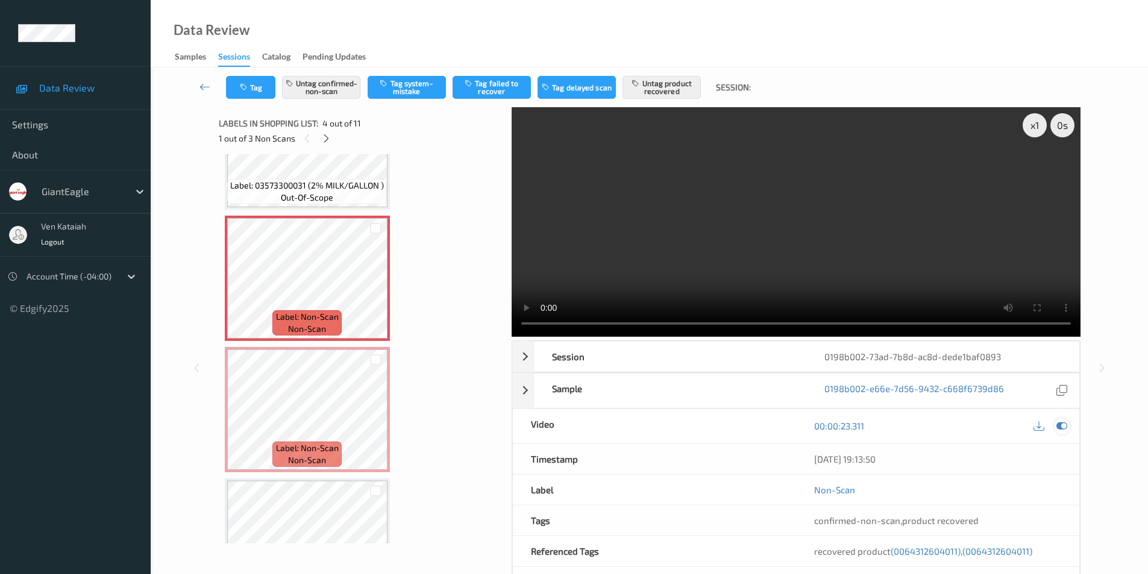
click at [1059, 422] on icon at bounding box center [1061, 425] width 11 height 11
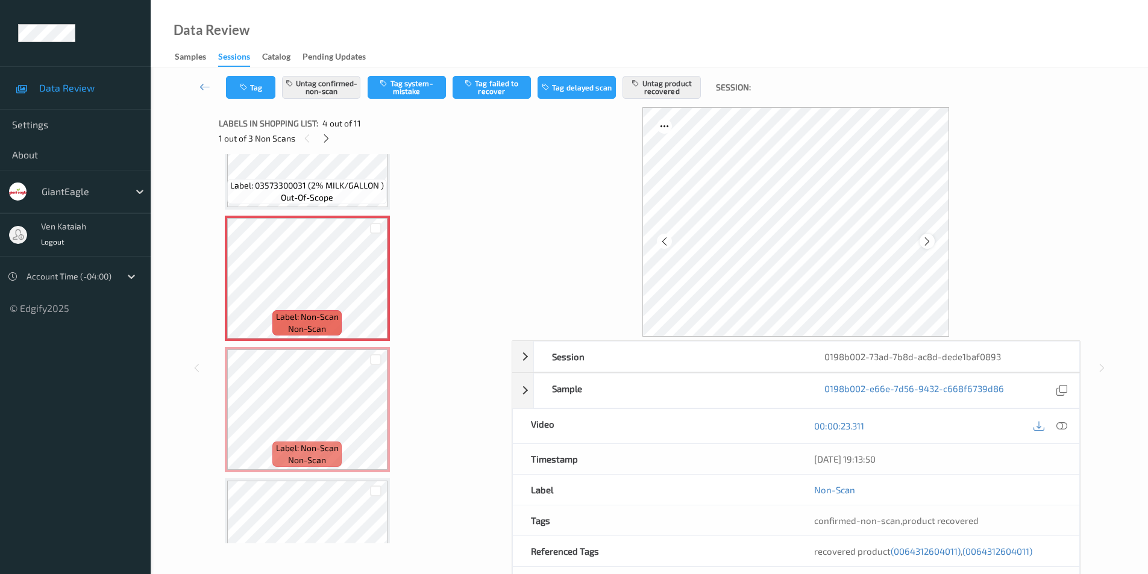
click at [931, 240] on icon at bounding box center [927, 241] width 10 height 11
click at [925, 244] on icon at bounding box center [927, 241] width 10 height 11
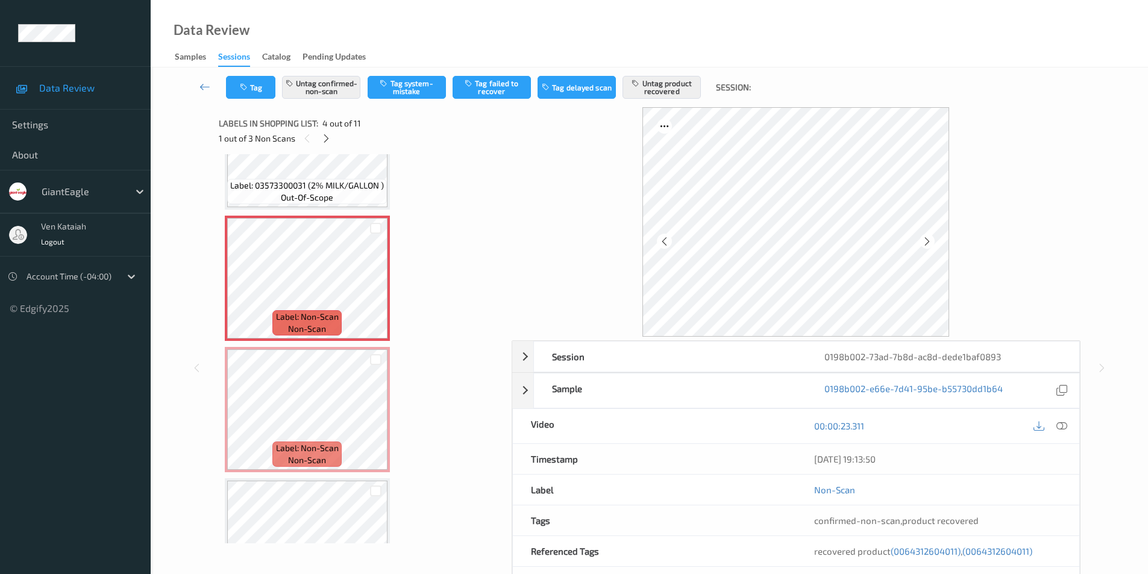
click at [925, 244] on icon at bounding box center [927, 241] width 10 height 11
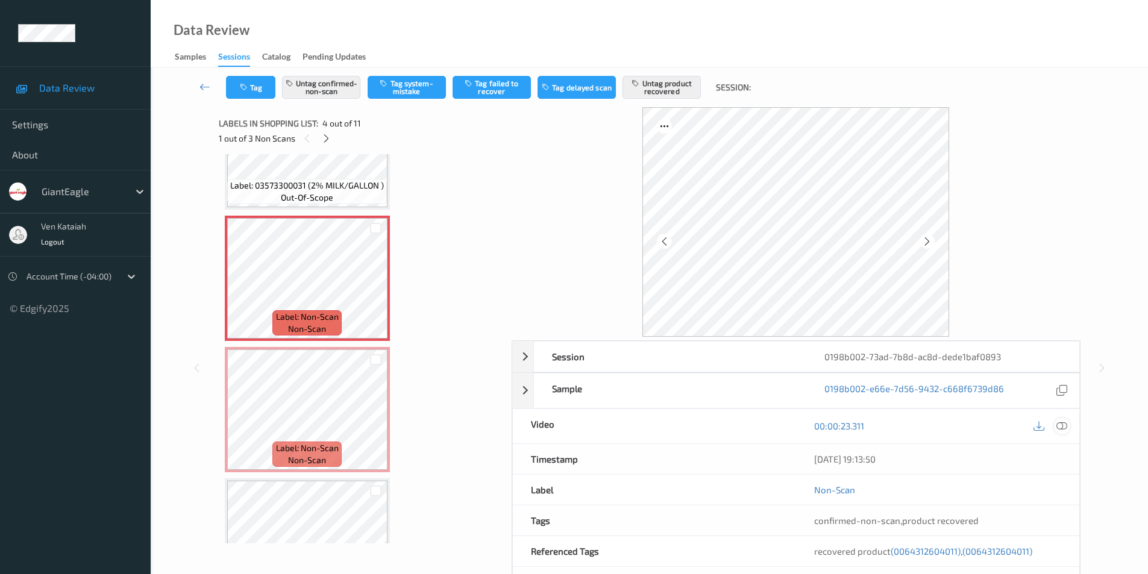
click at [1058, 423] on icon at bounding box center [1061, 425] width 11 height 11
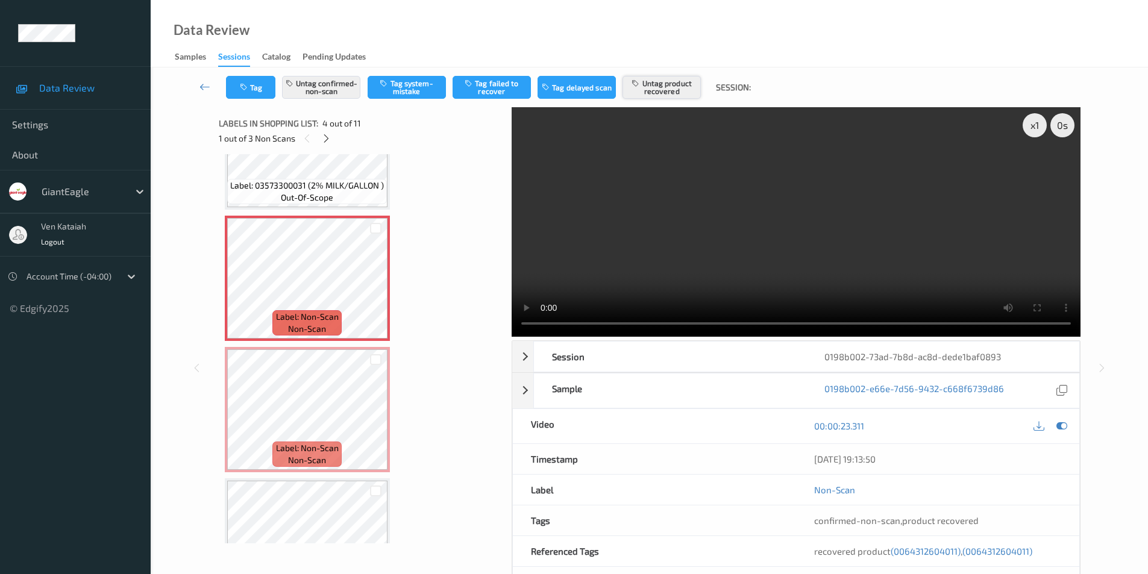
click at [661, 86] on button "Untag product recovered" at bounding box center [661, 87] width 78 height 23
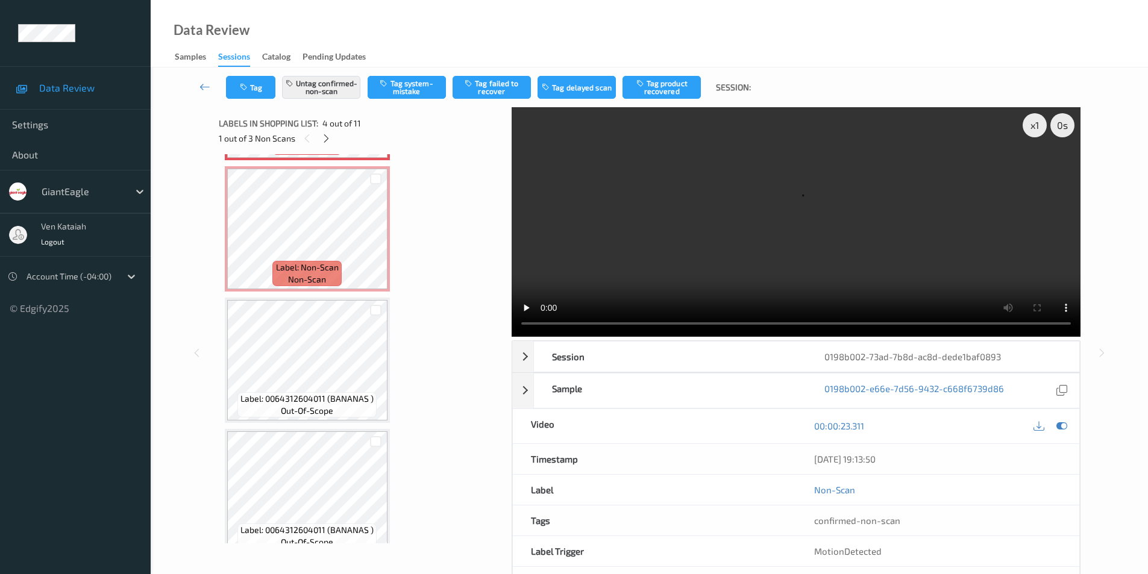
scroll to position [580, 0]
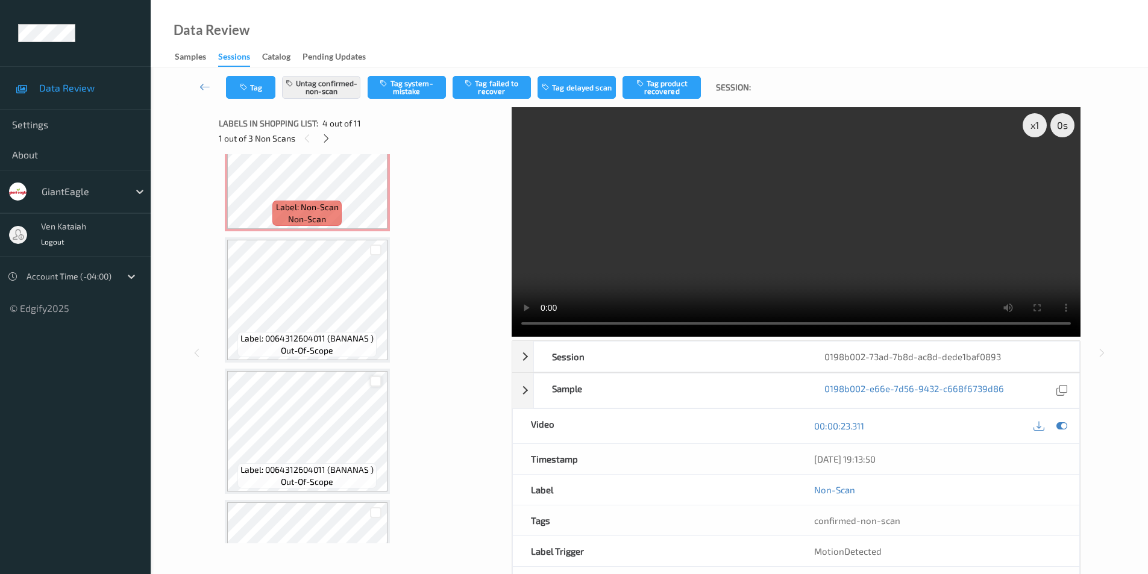
click at [374, 386] on div at bounding box center [375, 381] width 11 height 11
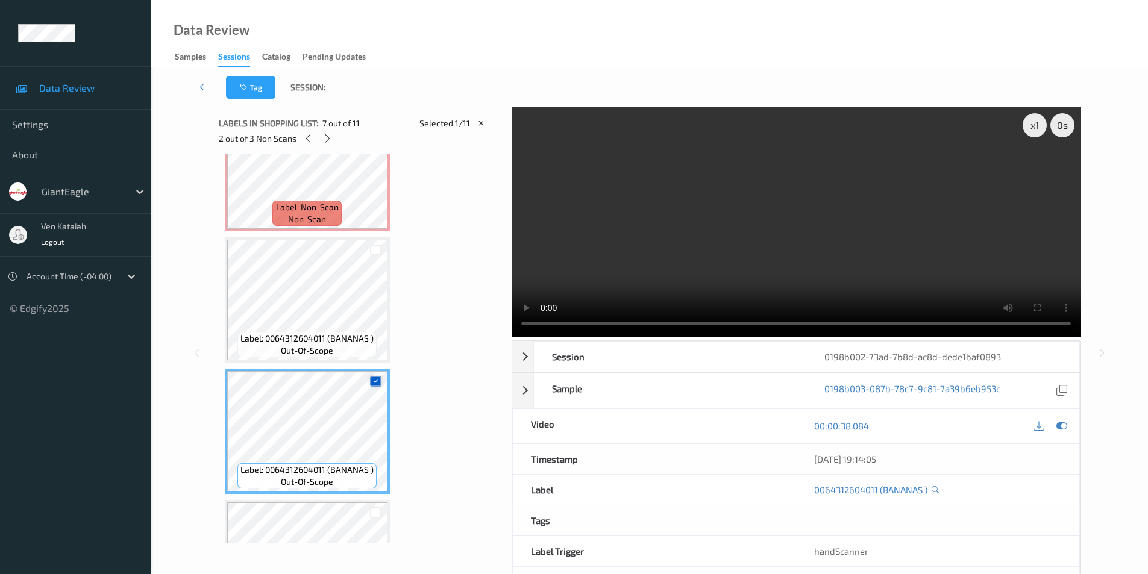
click at [374, 378] on icon at bounding box center [376, 381] width 8 height 8
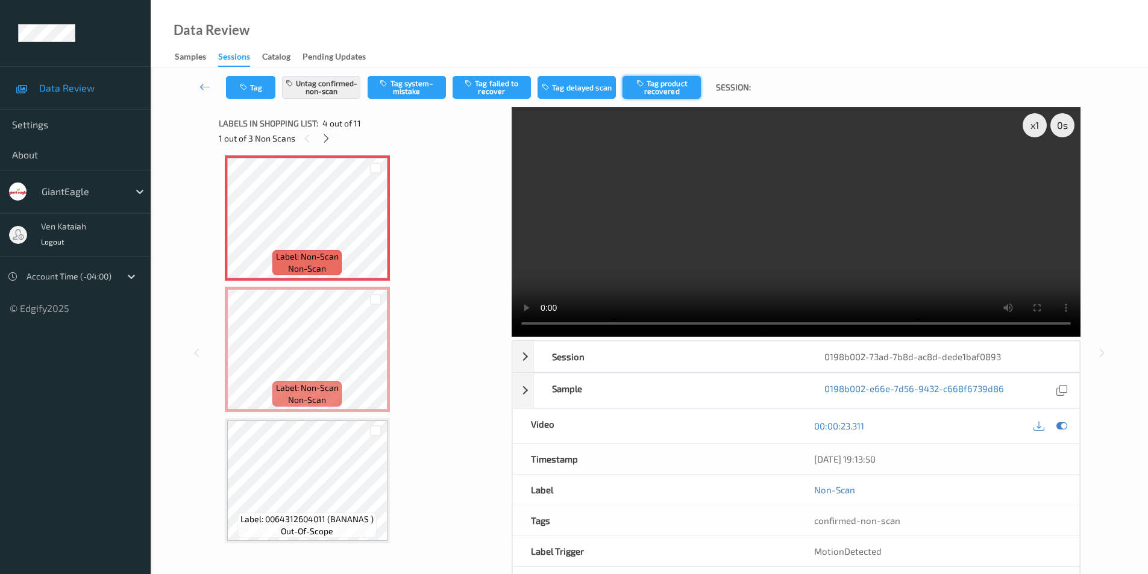
click at [643, 87] on icon "button" at bounding box center [641, 83] width 10 height 8
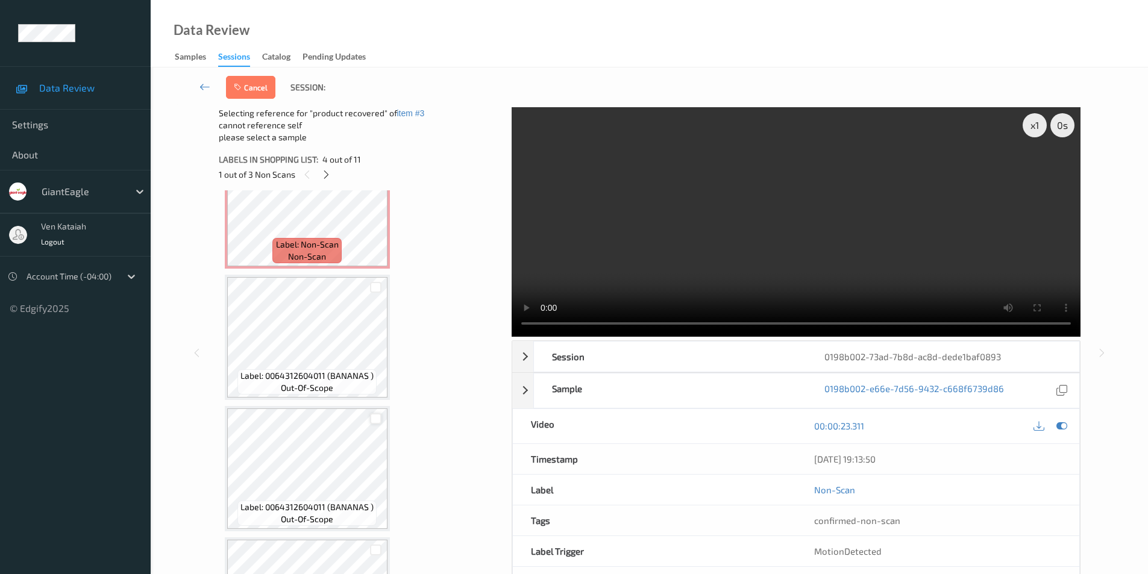
scroll to position [580, 0]
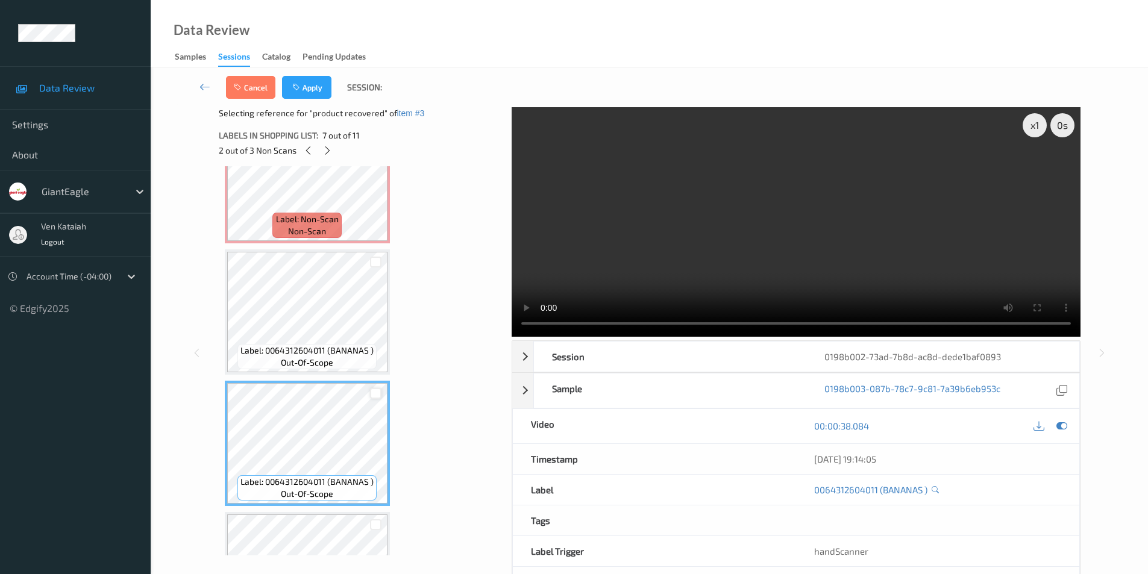
click at [375, 395] on div at bounding box center [375, 393] width 11 height 11
click at [305, 89] on button "Apply" at bounding box center [306, 87] width 49 height 23
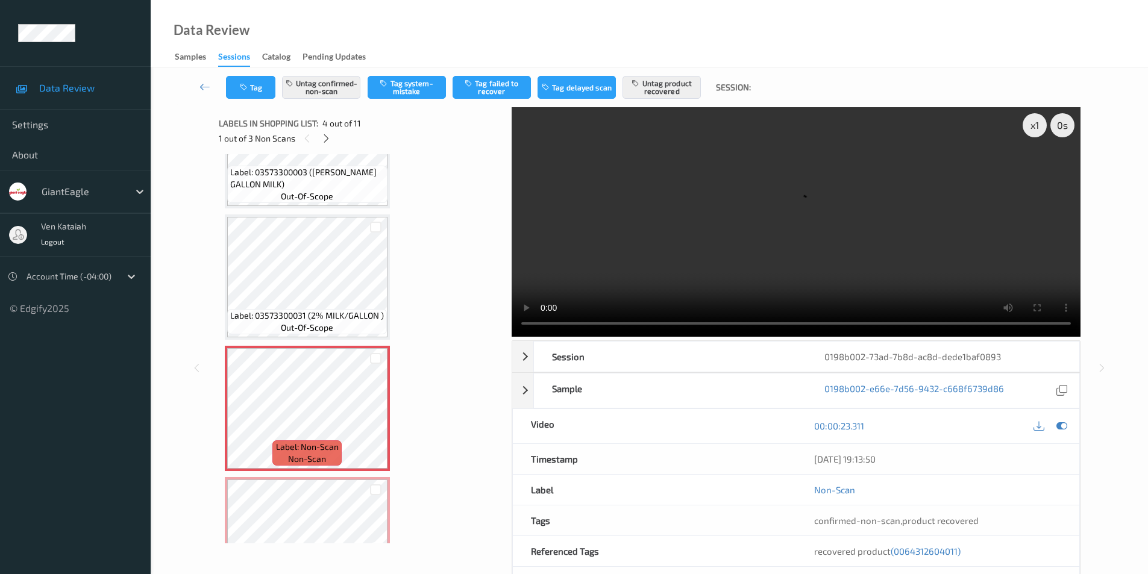
scroll to position [148, 0]
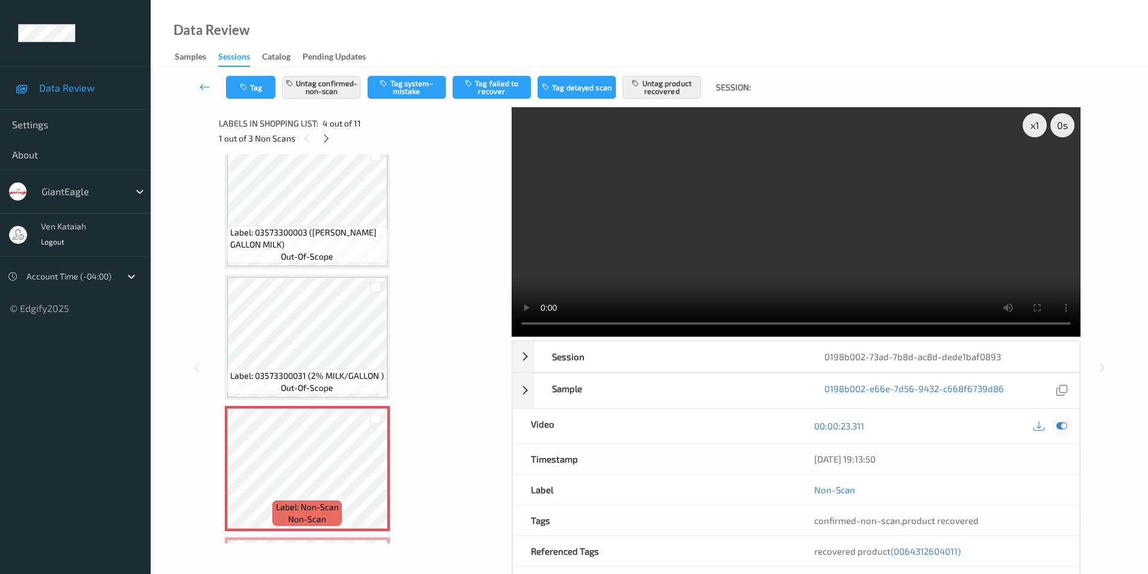
click at [1060, 423] on icon at bounding box center [1061, 425] width 11 height 11
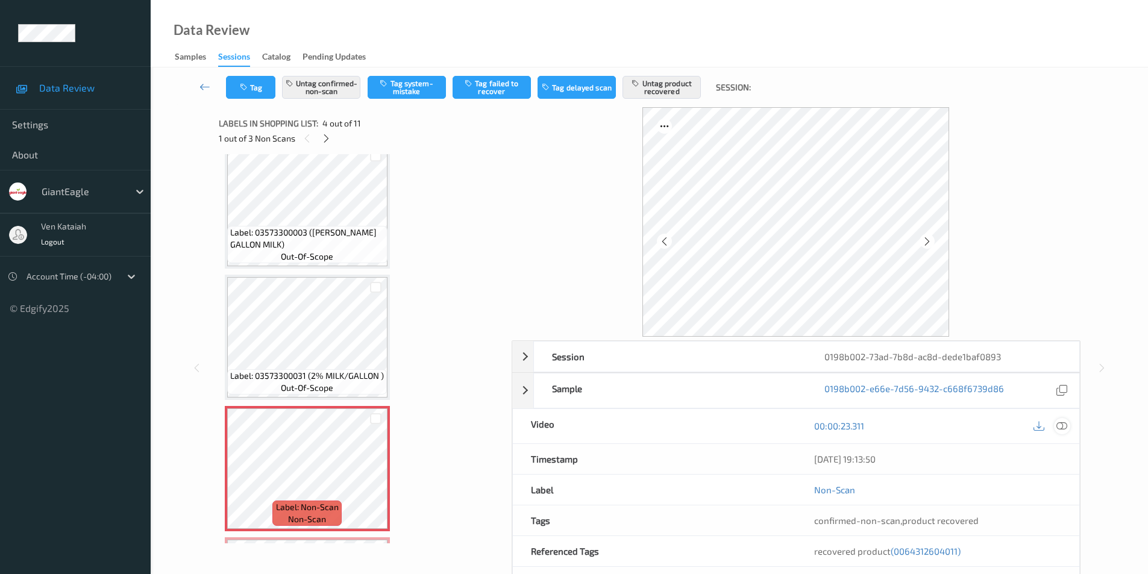
click at [1062, 428] on icon at bounding box center [1061, 425] width 11 height 11
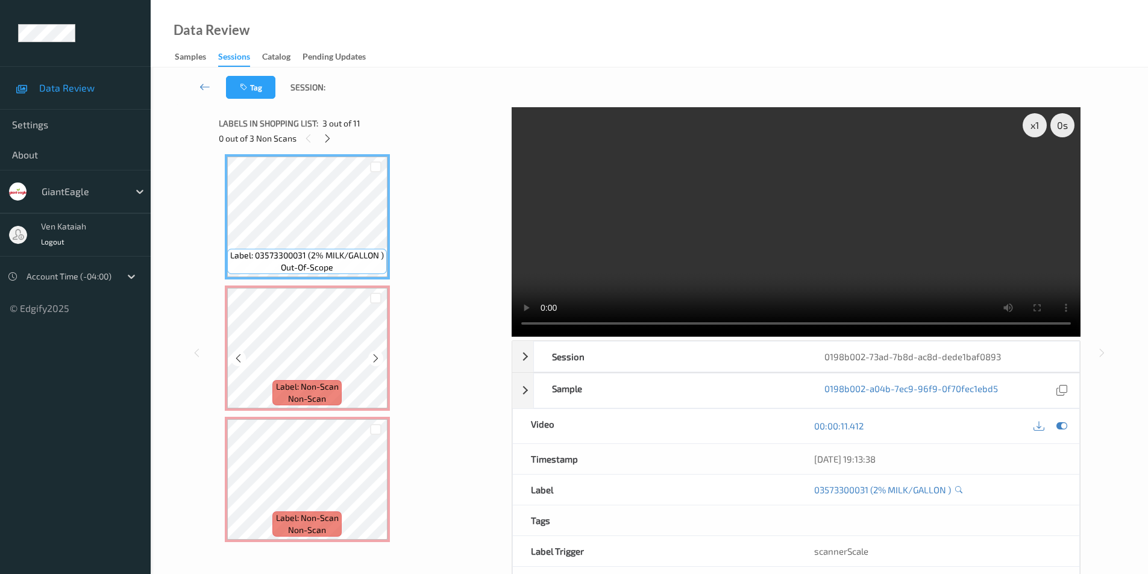
scroll to position [329, 0]
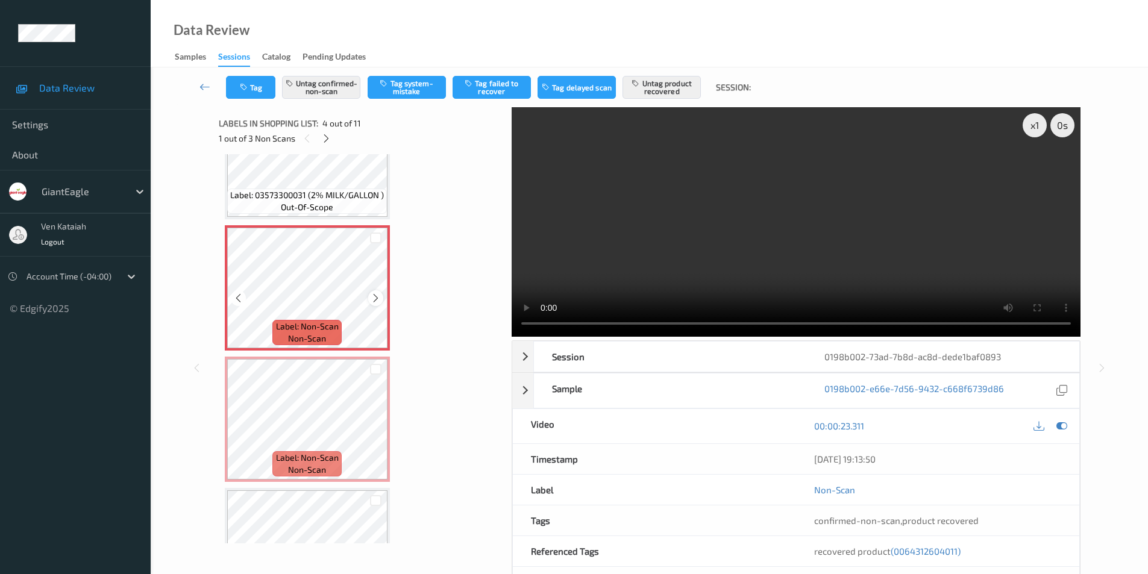
click at [373, 296] on icon at bounding box center [375, 298] width 10 height 11
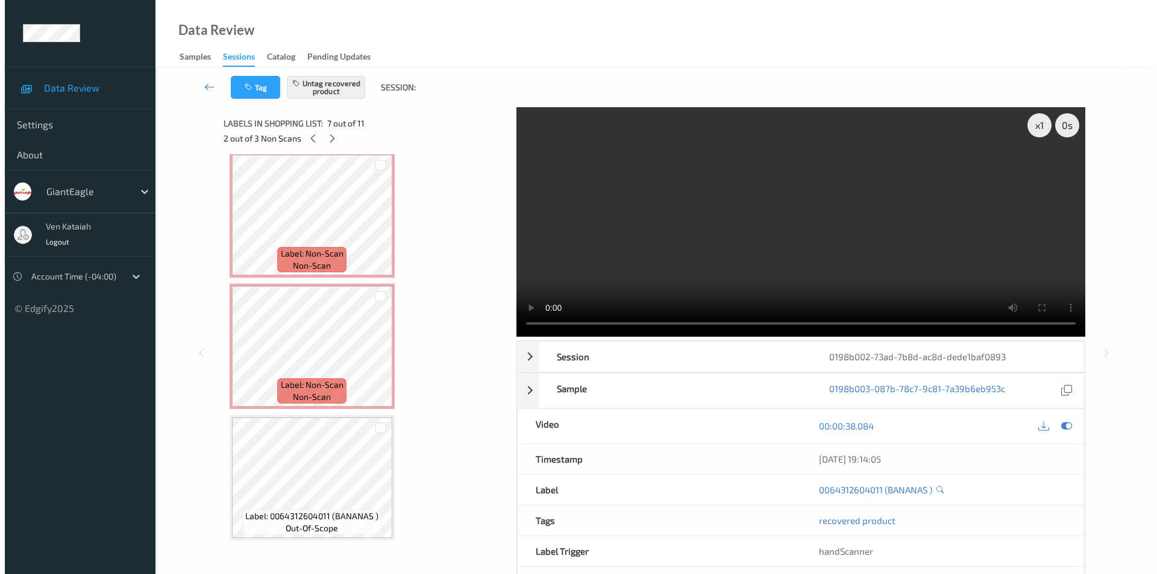
scroll to position [389, 0]
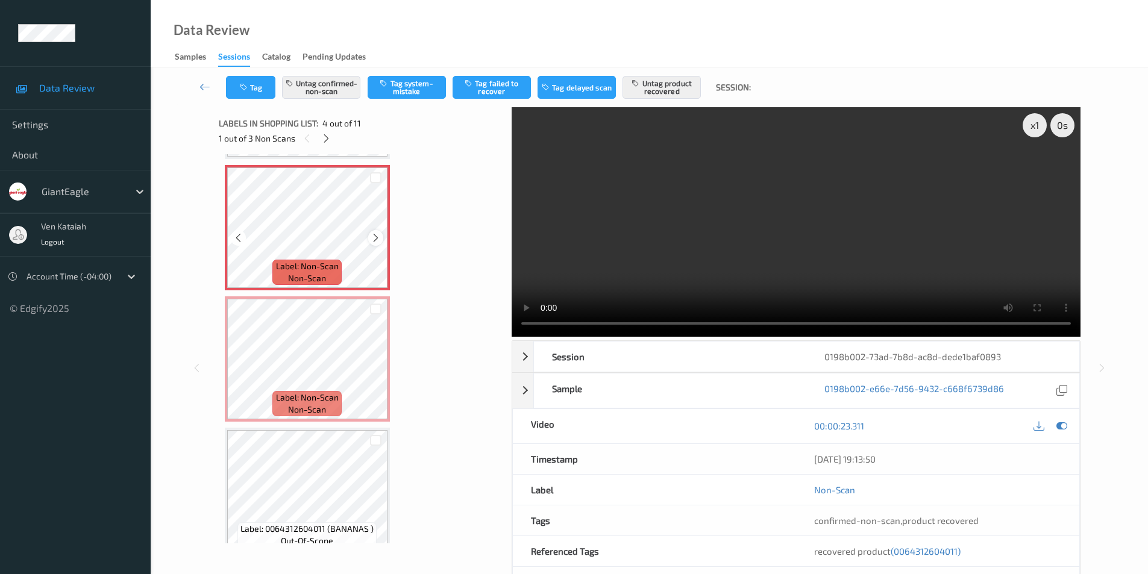
click at [375, 239] on icon at bounding box center [375, 238] width 10 height 11
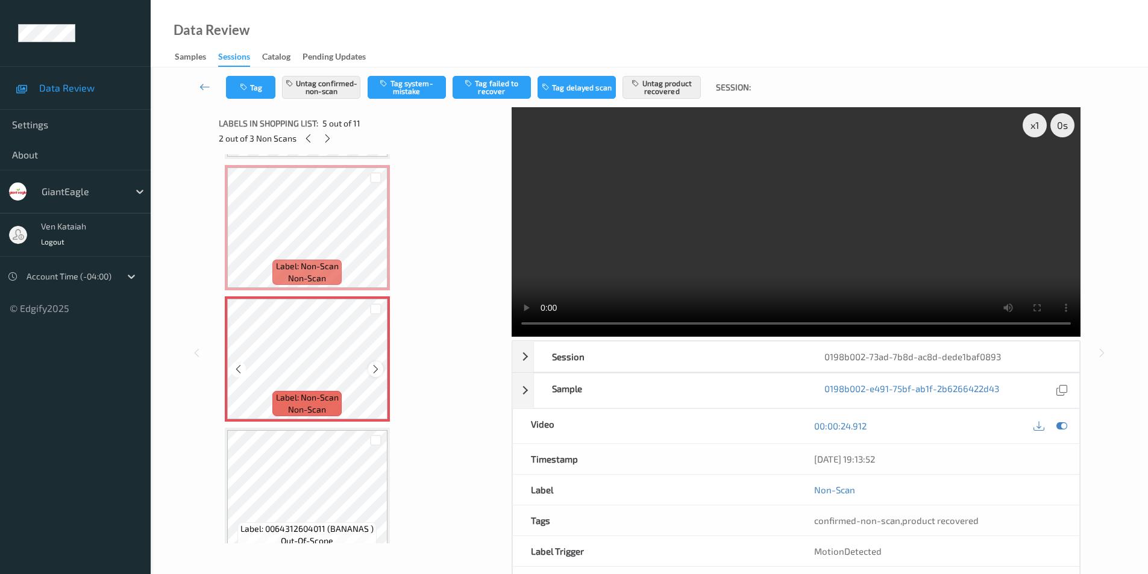
click at [378, 370] on icon at bounding box center [375, 369] width 10 height 11
click at [332, 84] on button "Untag confirmed-non-scan" at bounding box center [321, 87] width 78 height 23
click at [657, 93] on button "Untag product recovered" at bounding box center [661, 87] width 78 height 23
click at [404, 87] on button "Tag system-mistake" at bounding box center [406, 87] width 78 height 23
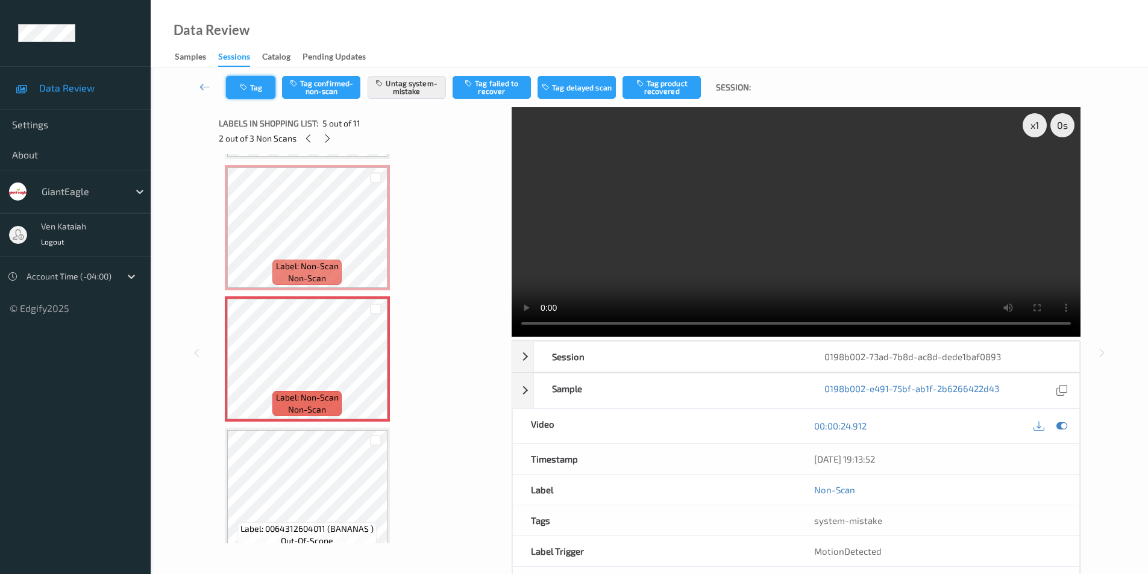
click at [255, 83] on button "Tag" at bounding box center [250, 87] width 49 height 23
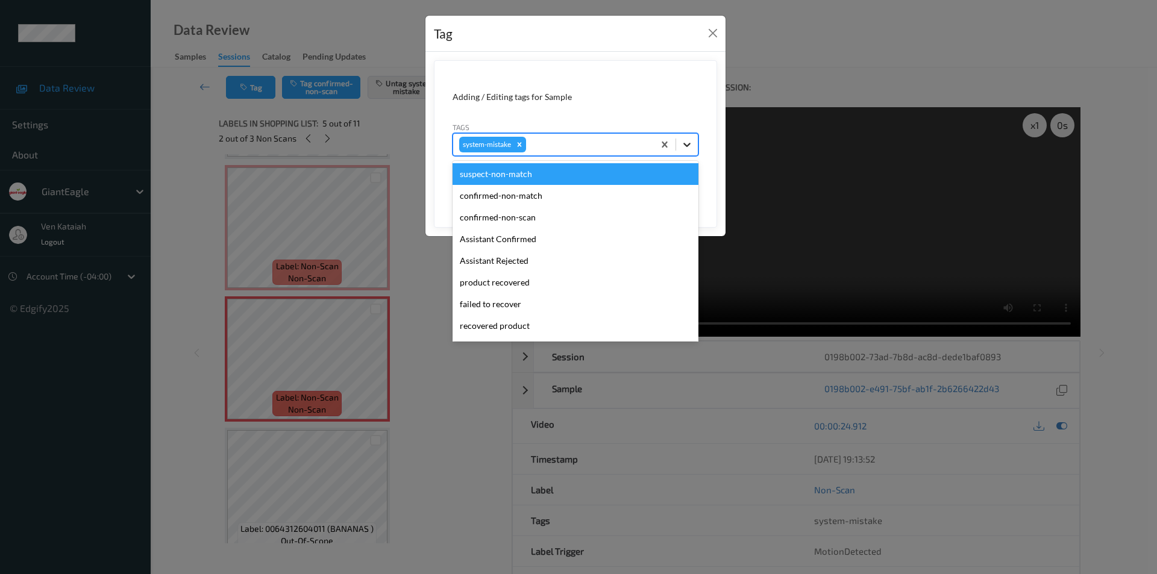
click at [685, 145] on icon at bounding box center [686, 145] width 7 height 4
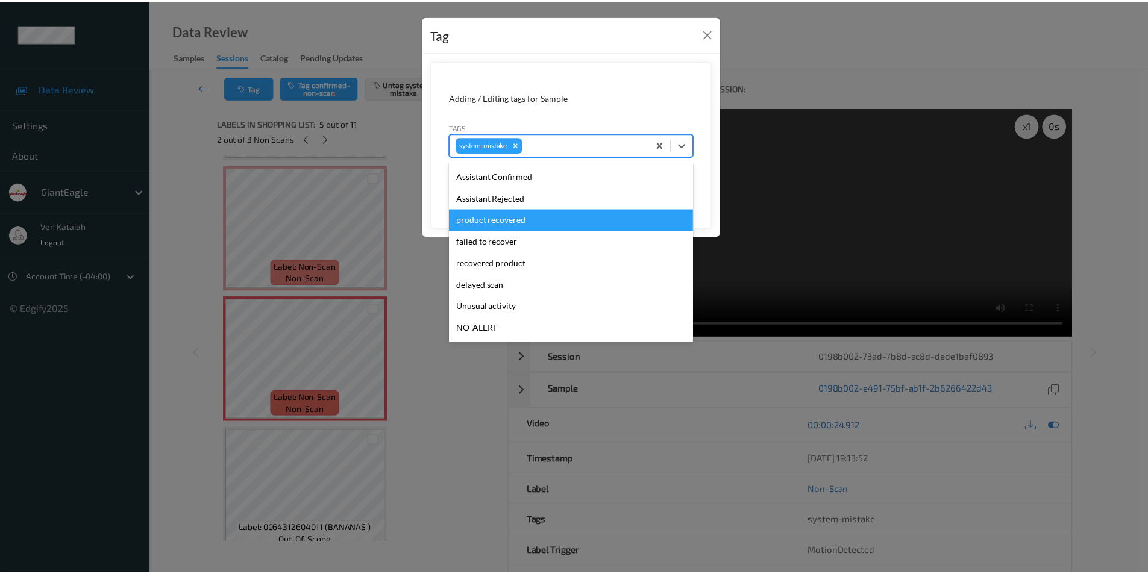
scroll to position [128, 0]
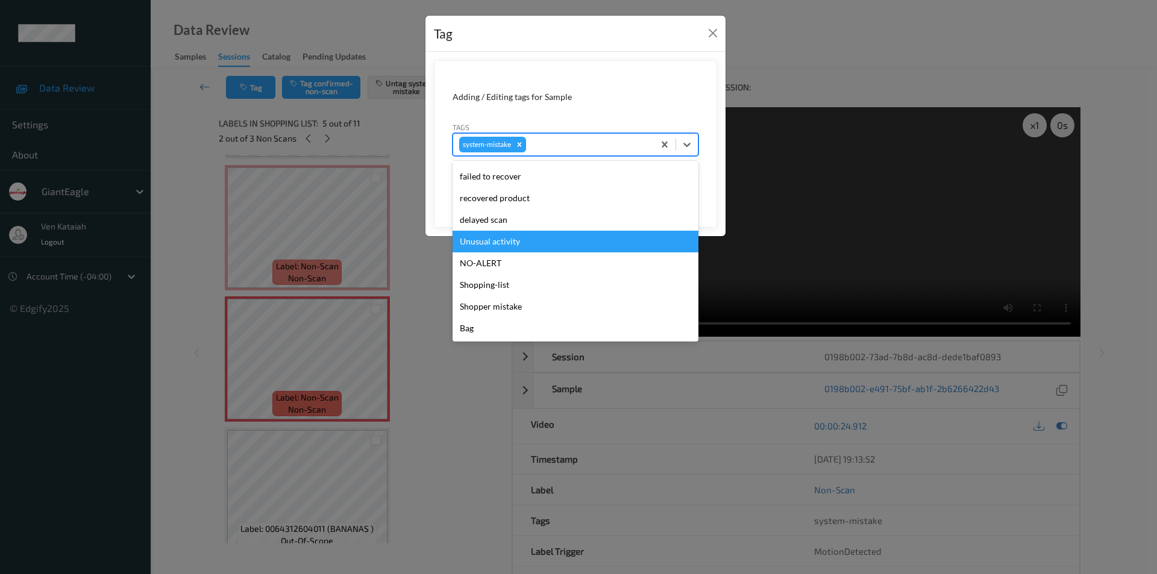
click at [502, 240] on div "Unusual activity" at bounding box center [575, 242] width 246 height 22
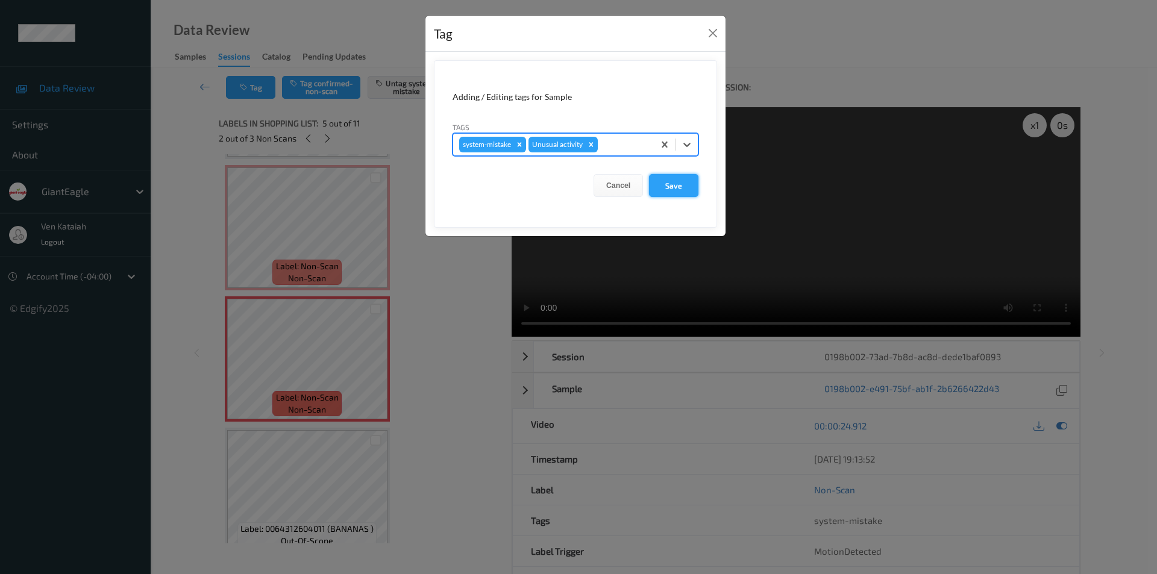
click at [680, 186] on button "Save" at bounding box center [673, 185] width 49 height 23
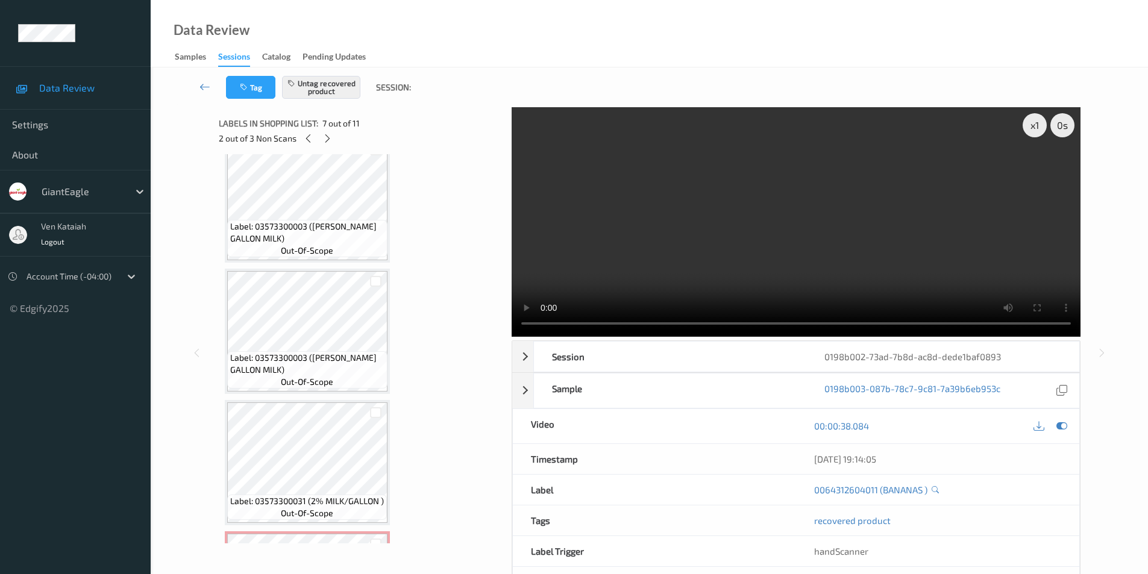
scroll to position [0, 0]
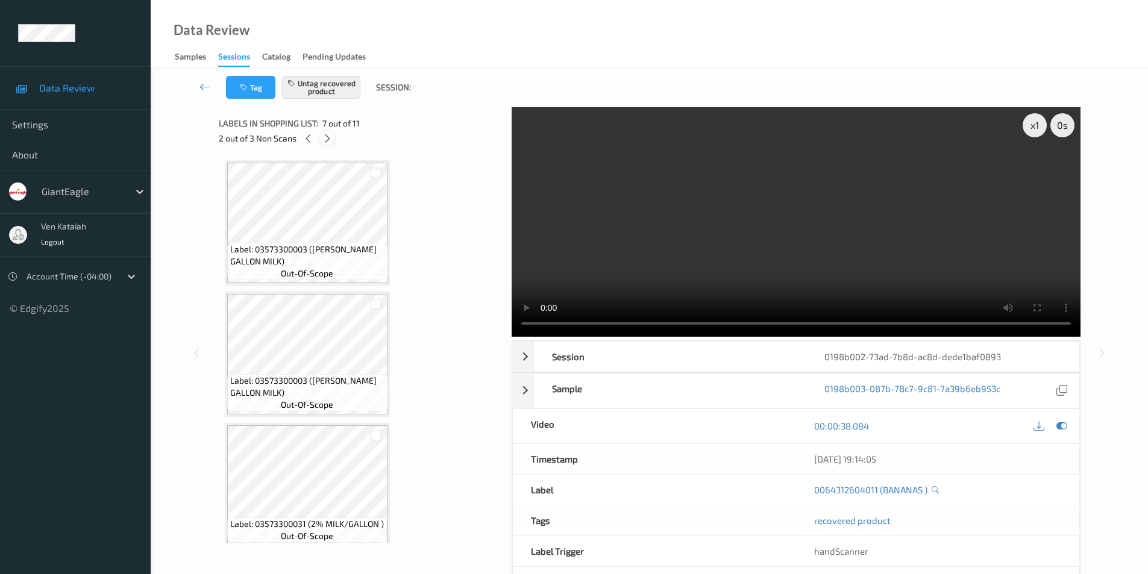
click at [328, 137] on icon at bounding box center [327, 138] width 10 height 11
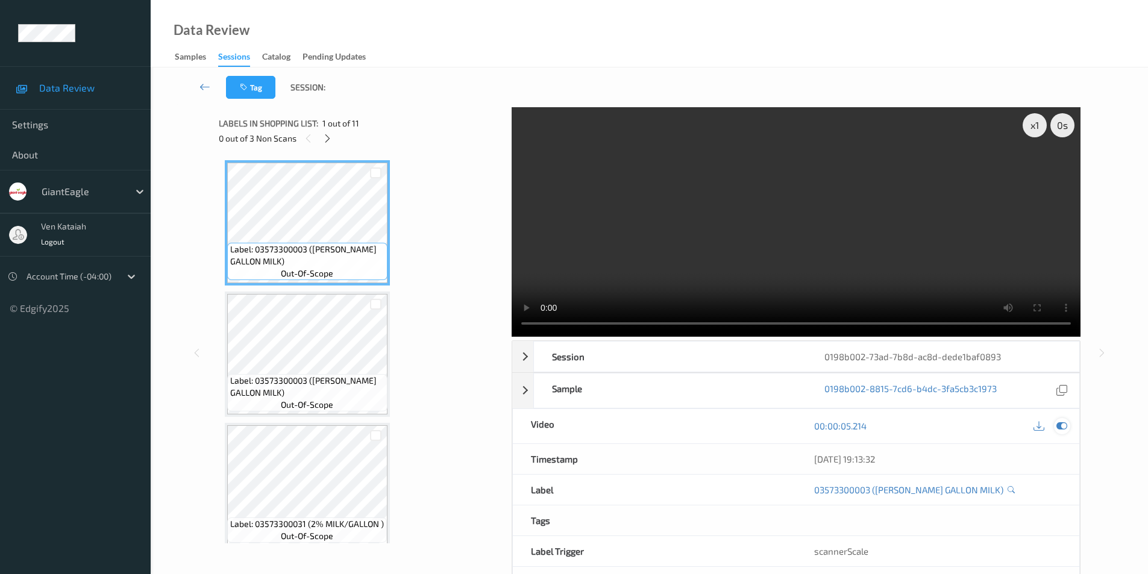
click at [1058, 427] on icon at bounding box center [1061, 425] width 11 height 11
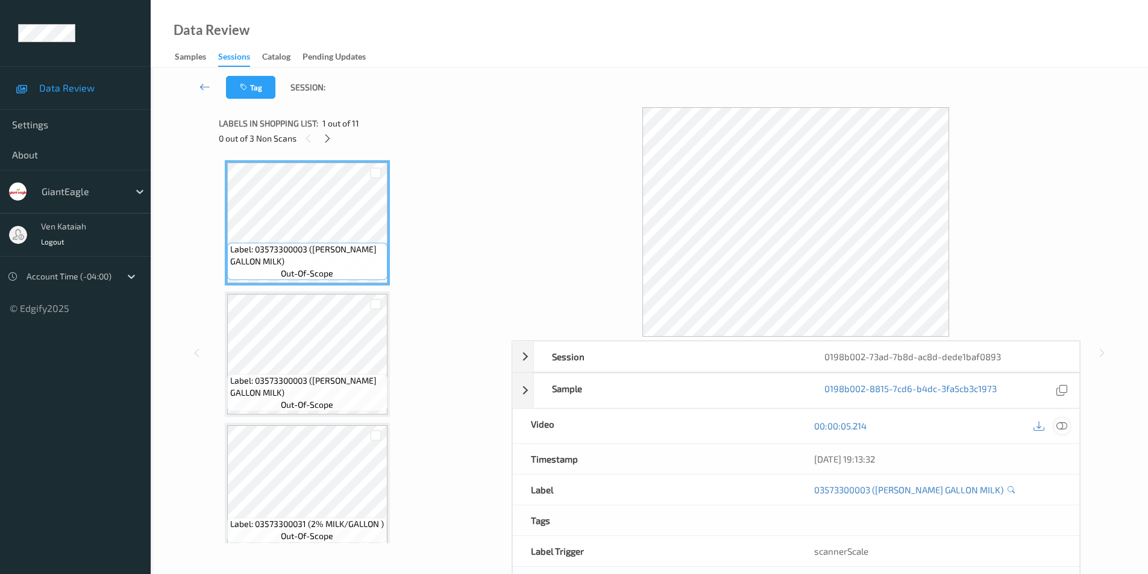
click at [1063, 428] on icon at bounding box center [1061, 425] width 11 height 11
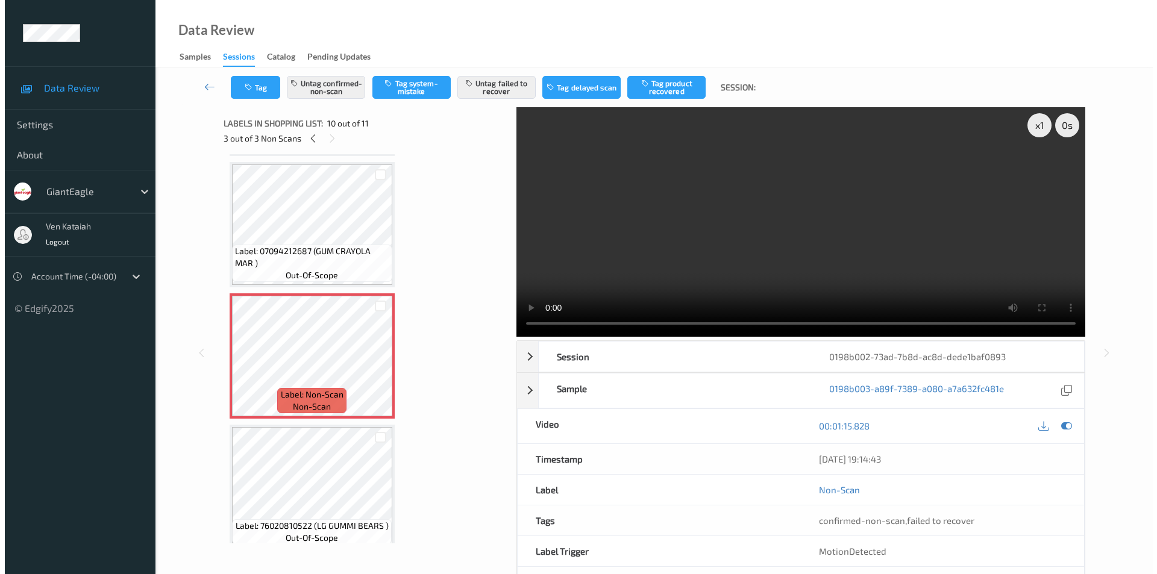
scroll to position [1061, 0]
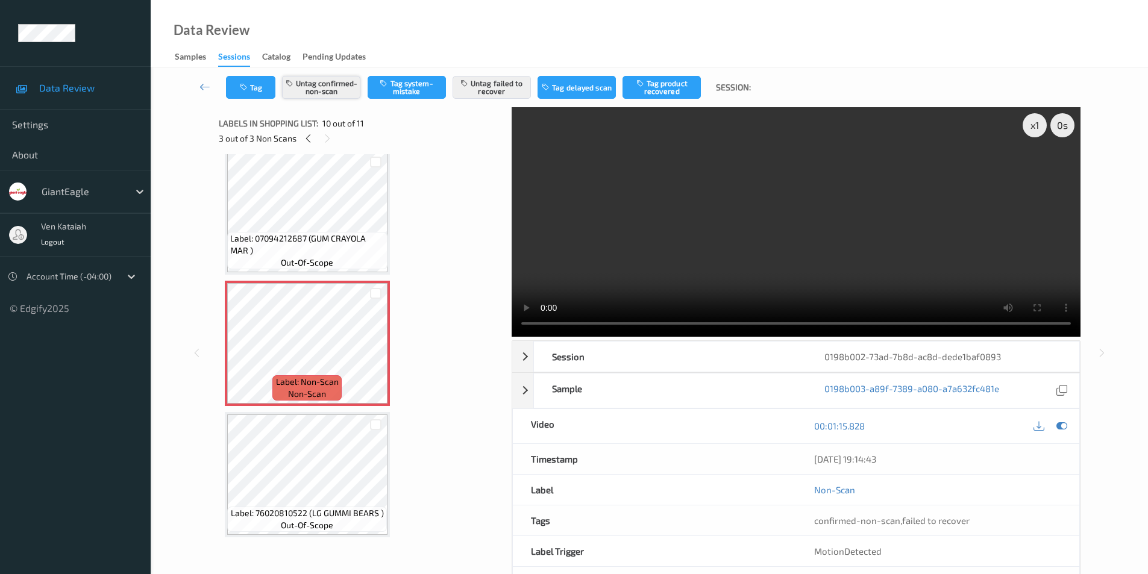
click at [329, 89] on button "Untag confirmed-non-scan" at bounding box center [321, 87] width 78 height 23
click at [492, 86] on button "Untag failed to recover" at bounding box center [491, 87] width 78 height 23
click at [401, 89] on button "Tag system-mistake" at bounding box center [406, 87] width 78 height 23
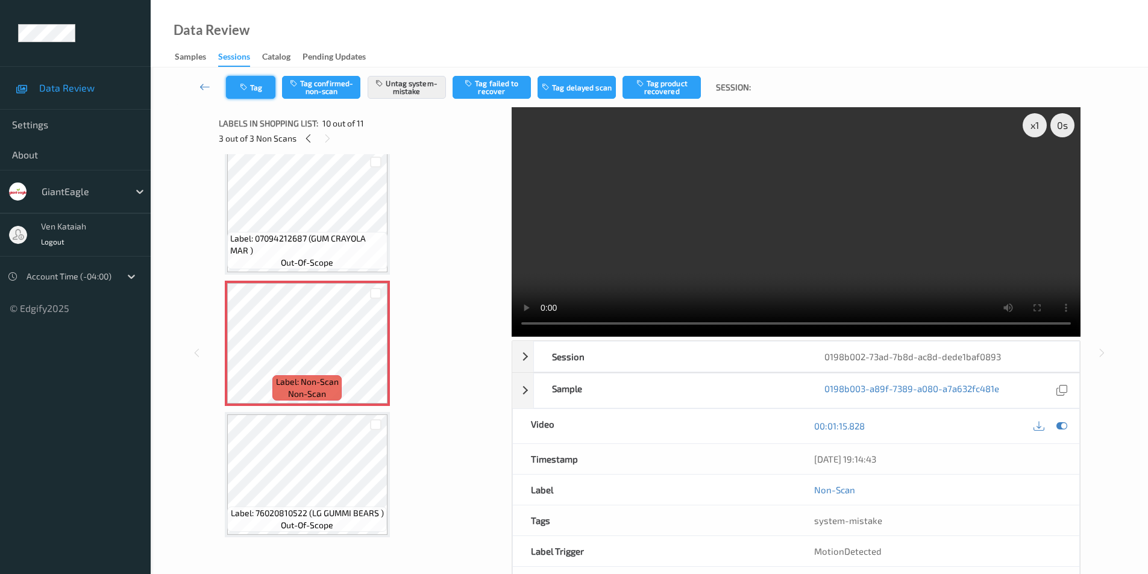
click at [247, 90] on icon "button" at bounding box center [245, 87] width 10 height 8
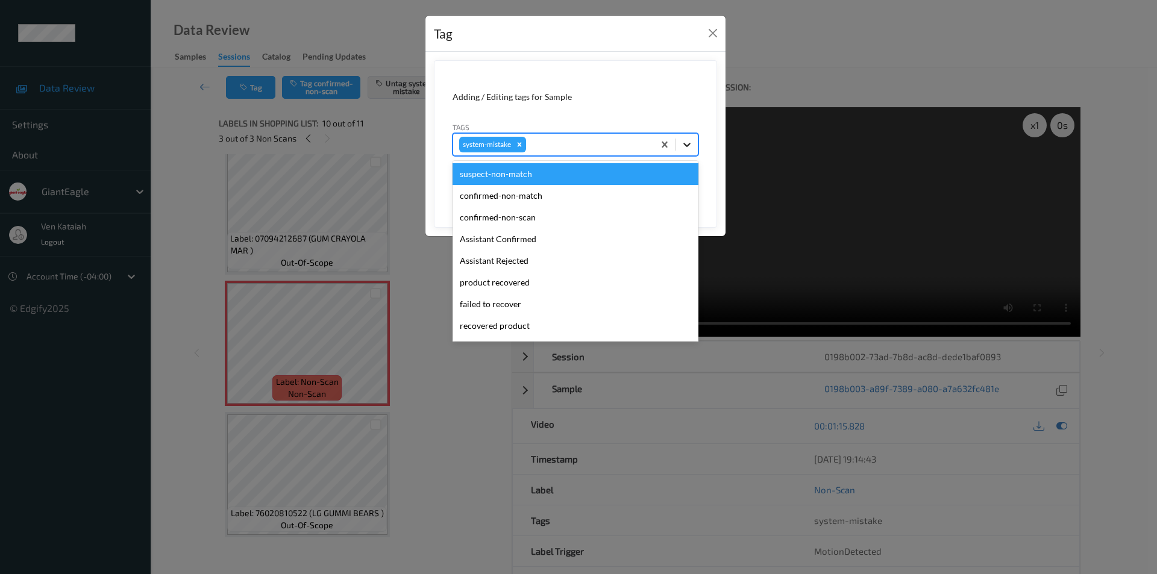
click at [684, 146] on icon at bounding box center [687, 145] width 12 height 12
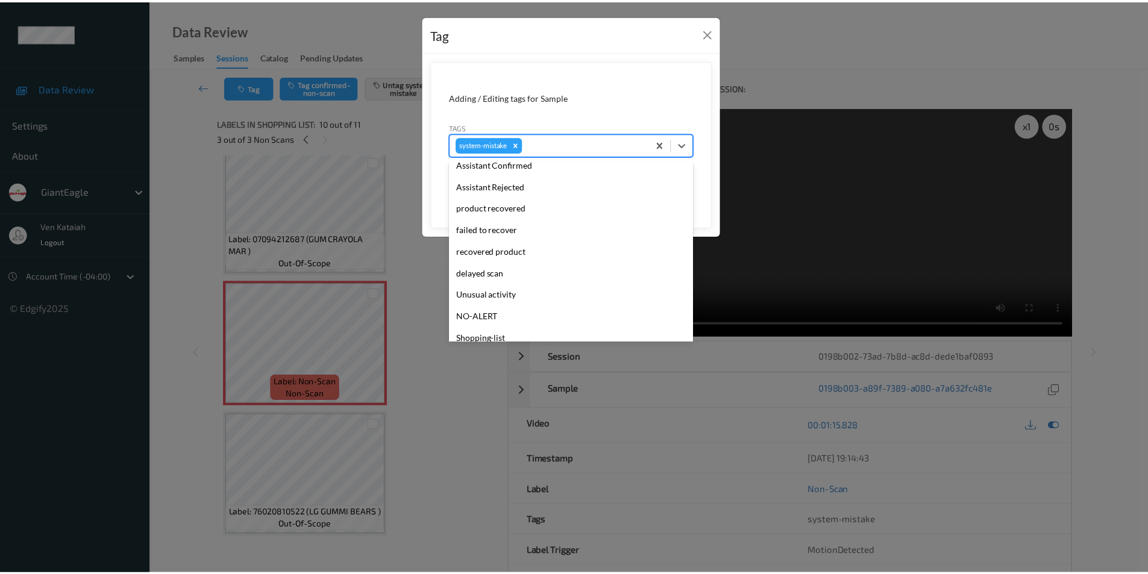
scroll to position [128, 0]
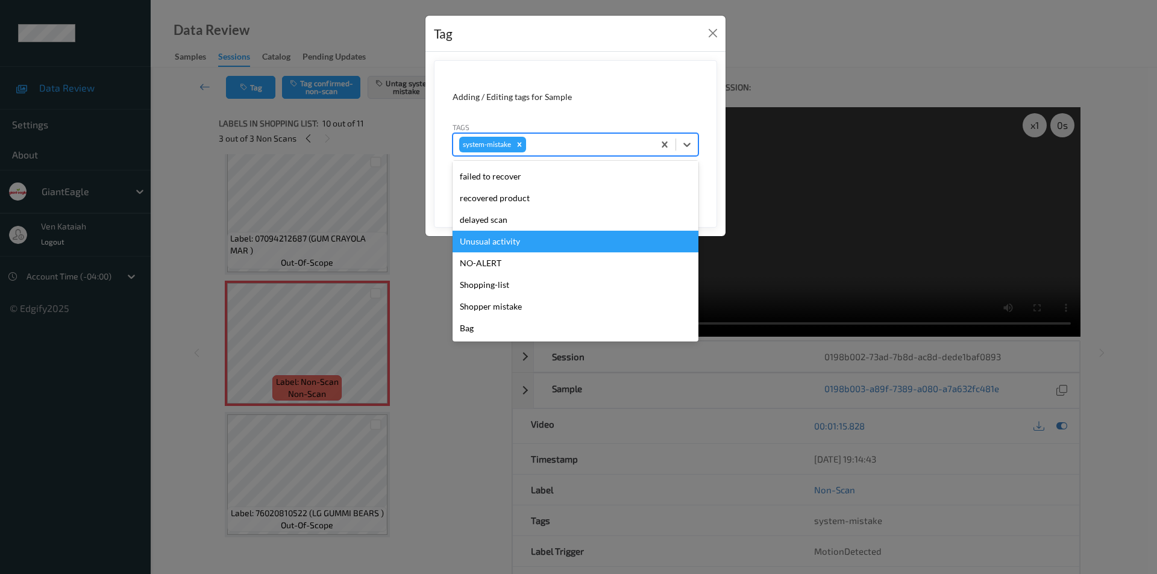
click at [505, 243] on div "Unusual activity" at bounding box center [575, 242] width 246 height 22
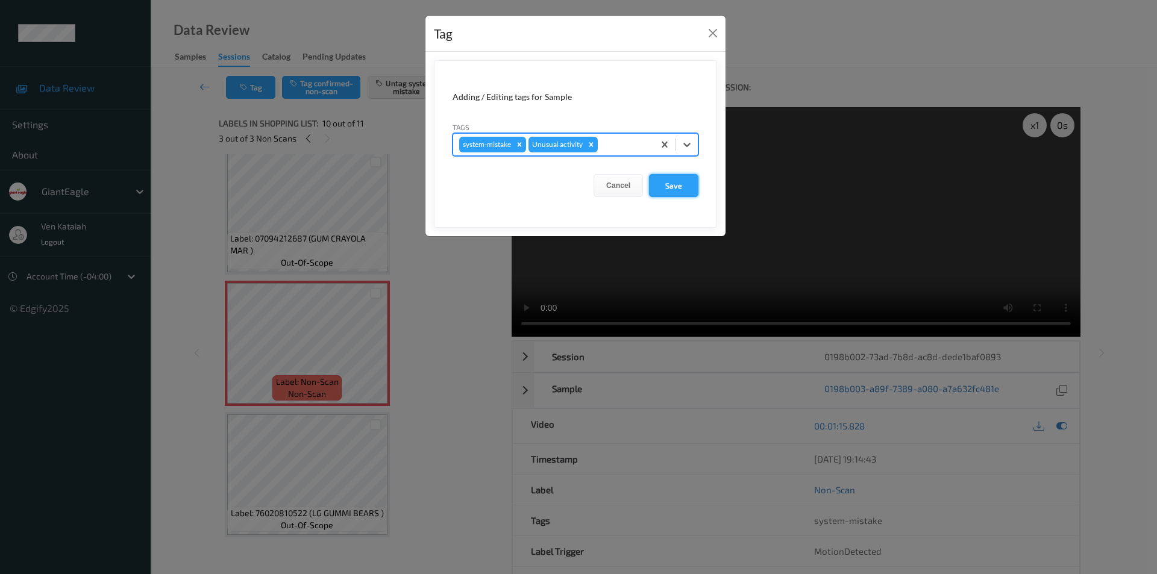
click at [672, 187] on button "Save" at bounding box center [673, 185] width 49 height 23
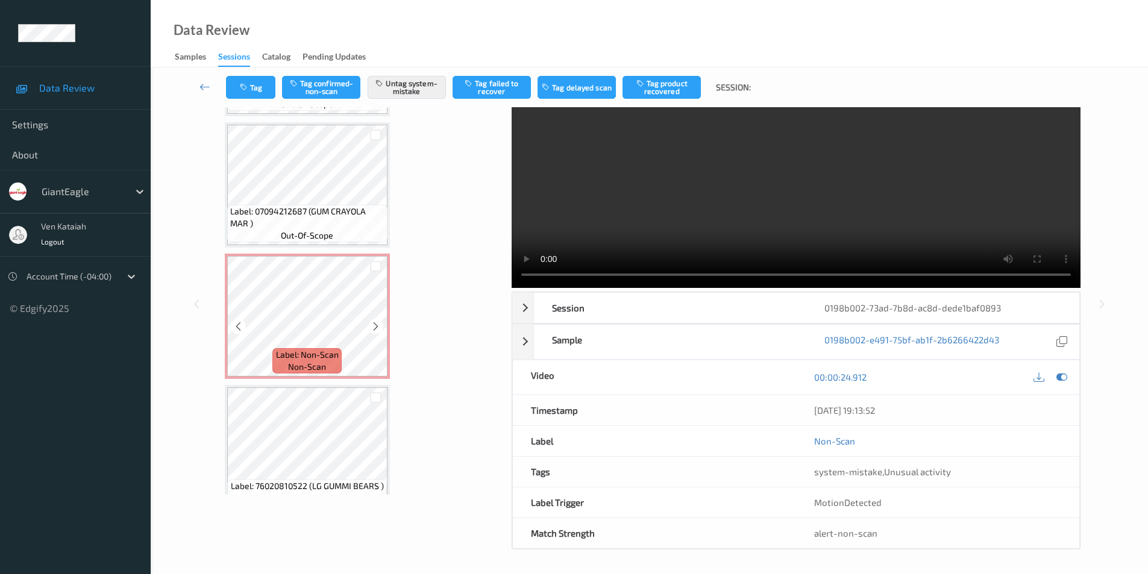
scroll to position [1061, 0]
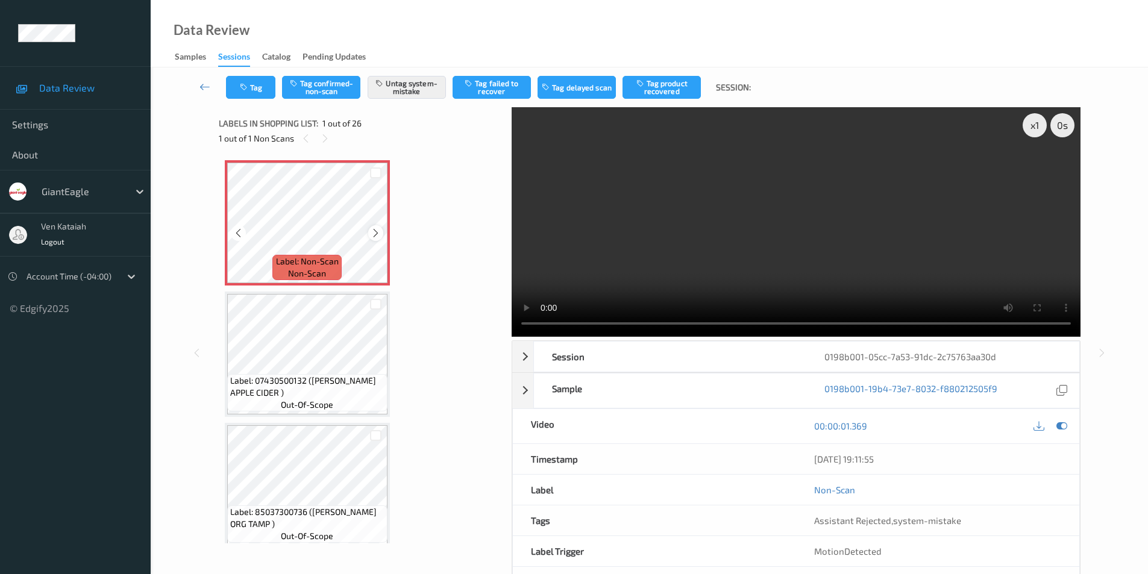
click at [372, 234] on icon at bounding box center [375, 233] width 10 height 11
click at [375, 233] on icon at bounding box center [375, 233] width 10 height 11
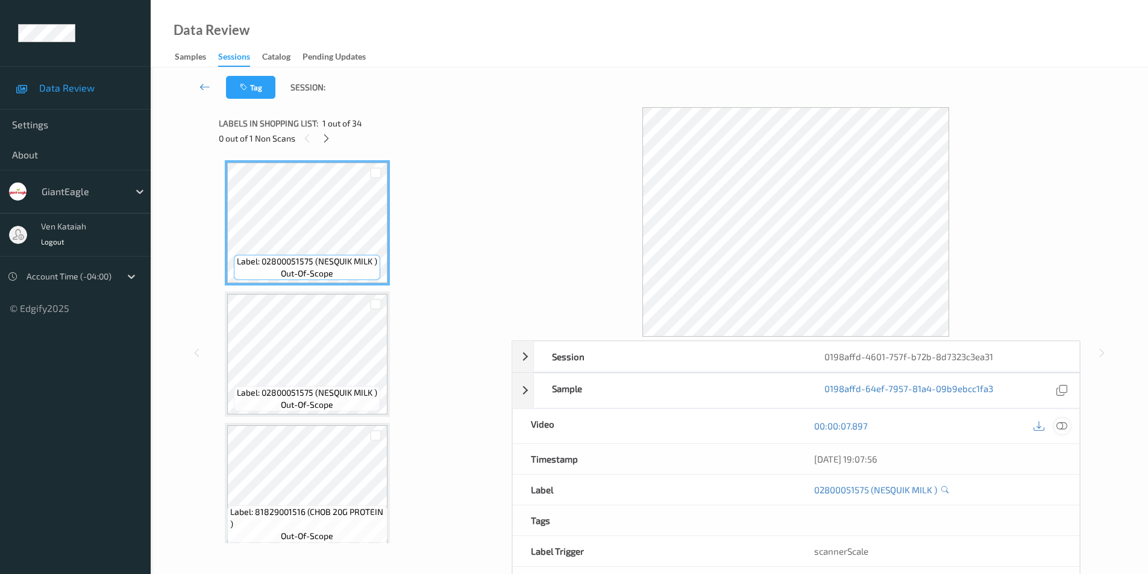
click at [1061, 425] on icon at bounding box center [1061, 425] width 11 height 11
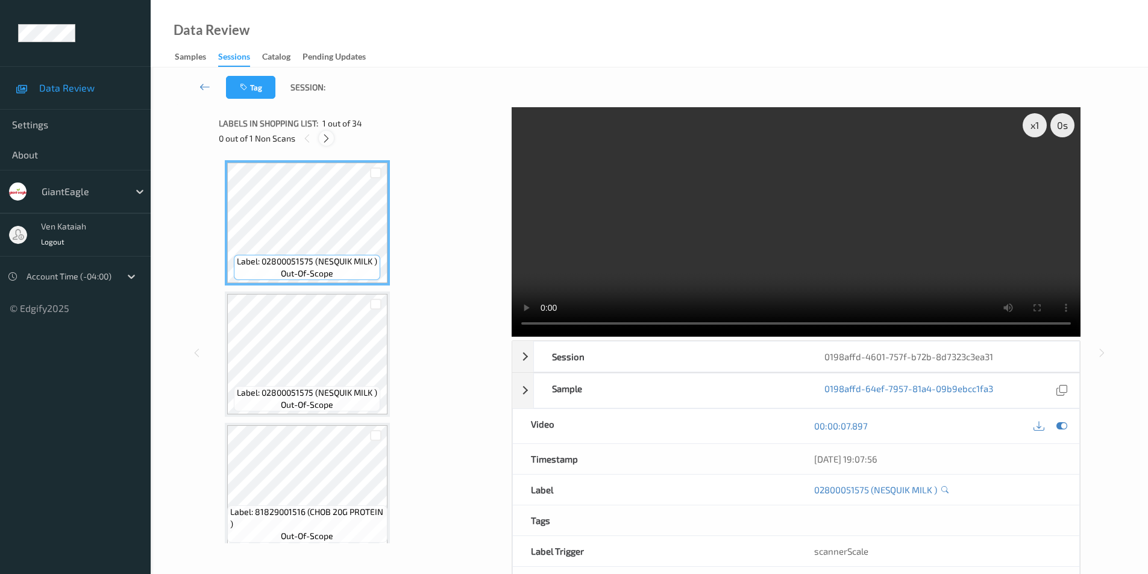
click at [326, 140] on icon at bounding box center [326, 138] width 10 height 11
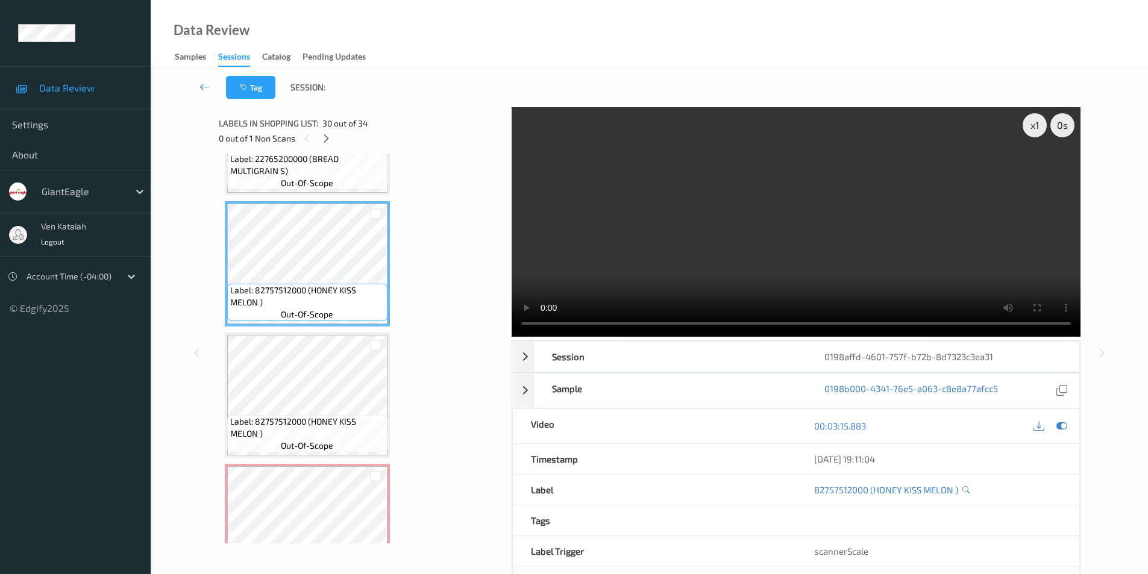
scroll to position [3705, 0]
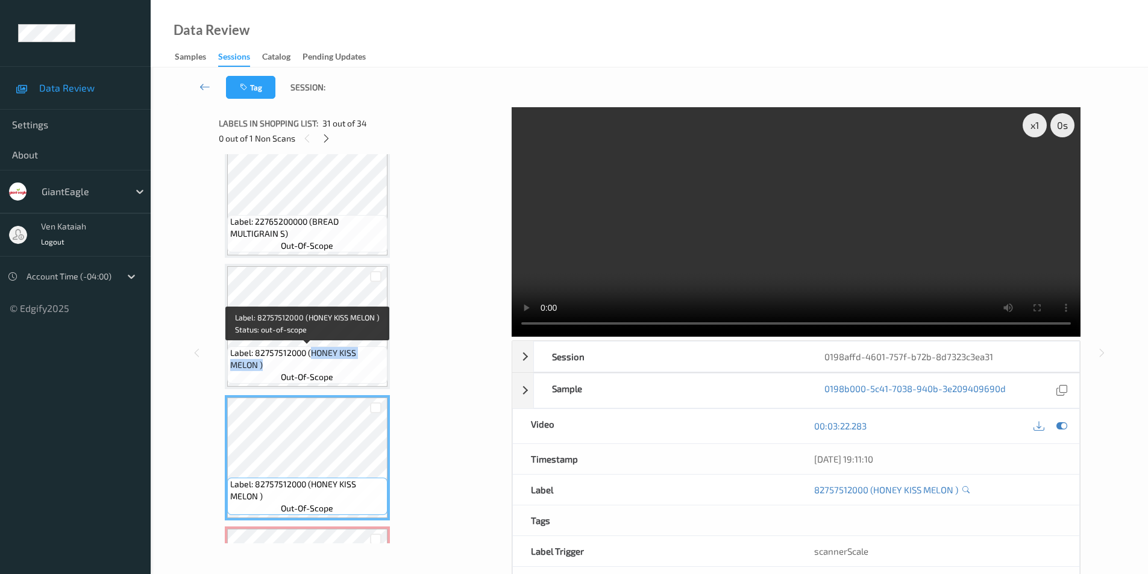
drag, startPoint x: 309, startPoint y: 352, endPoint x: 305, endPoint y: 364, distance: 13.3
click at [305, 364] on span "Label: 82757512000 (HONEY KISS MELON )" at bounding box center [307, 359] width 154 height 24
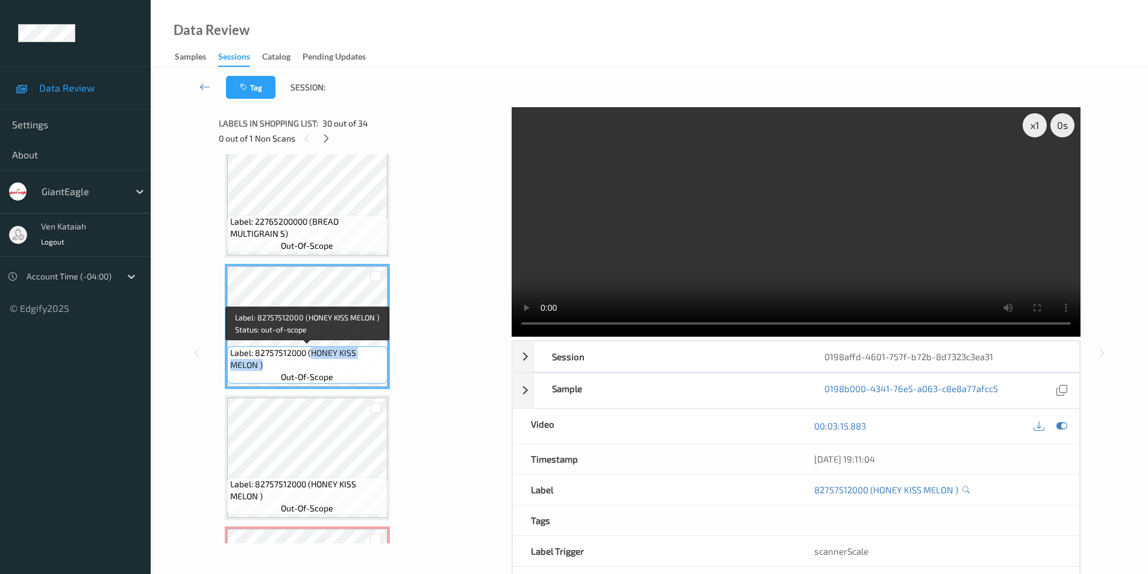
copy span "HONEY KISS MELON )"
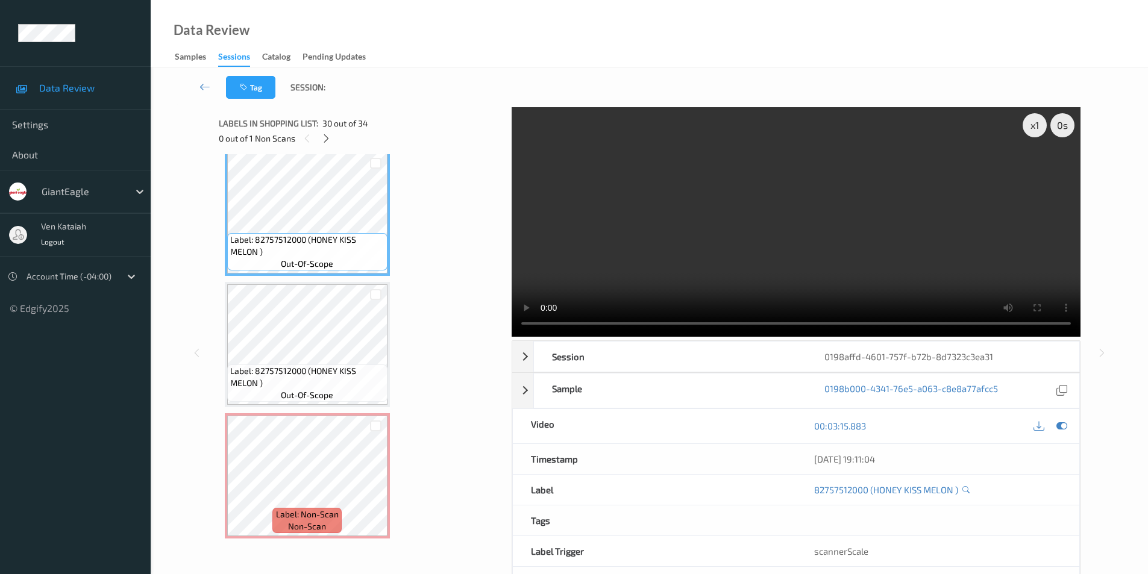
scroll to position [3825, 0]
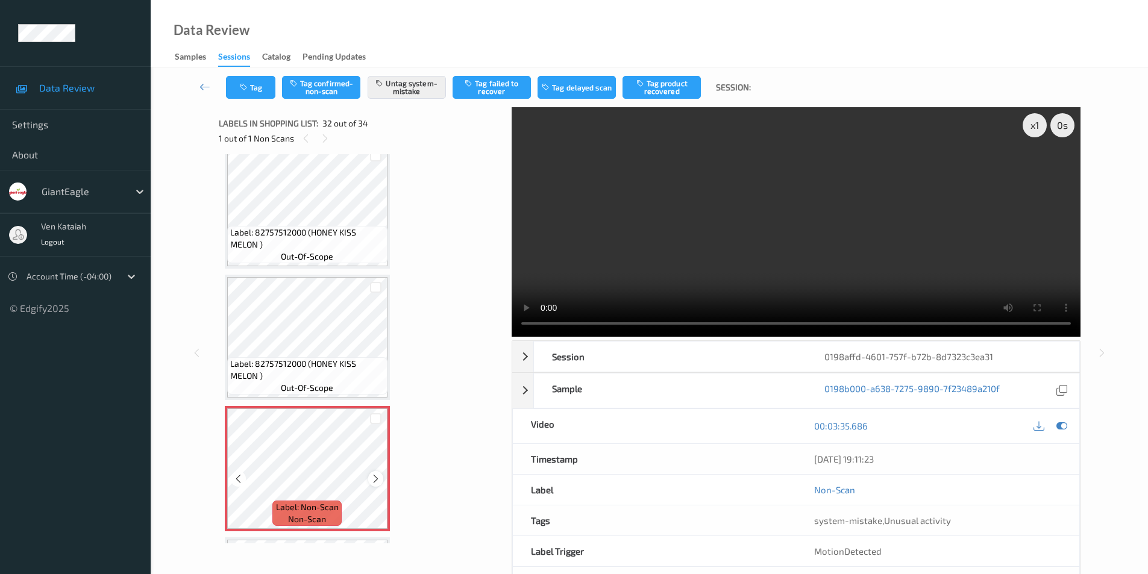
click at [377, 478] on icon at bounding box center [375, 479] width 10 height 11
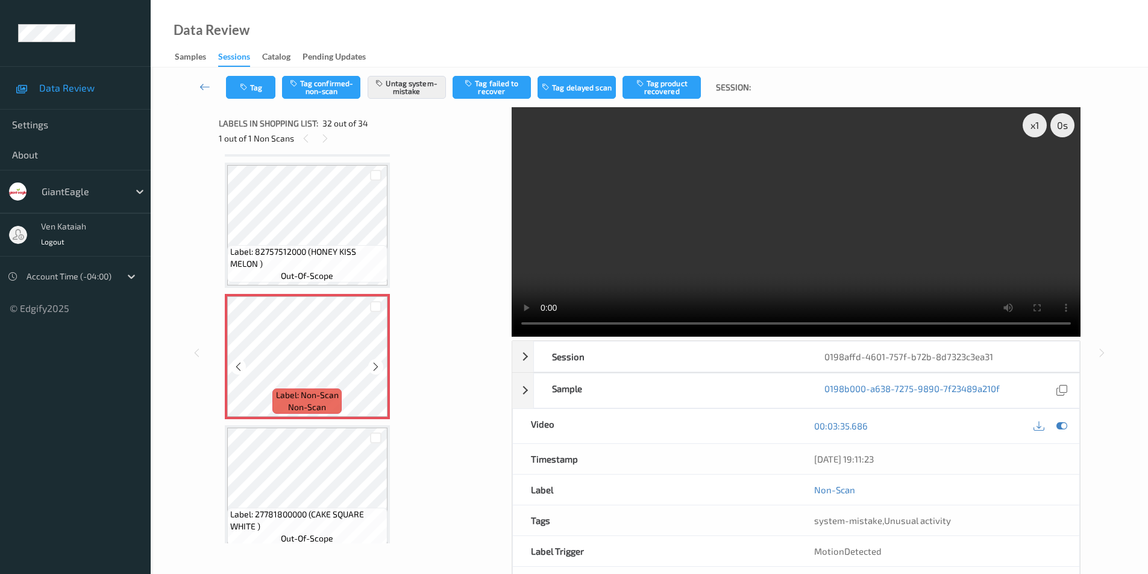
scroll to position [3946, 0]
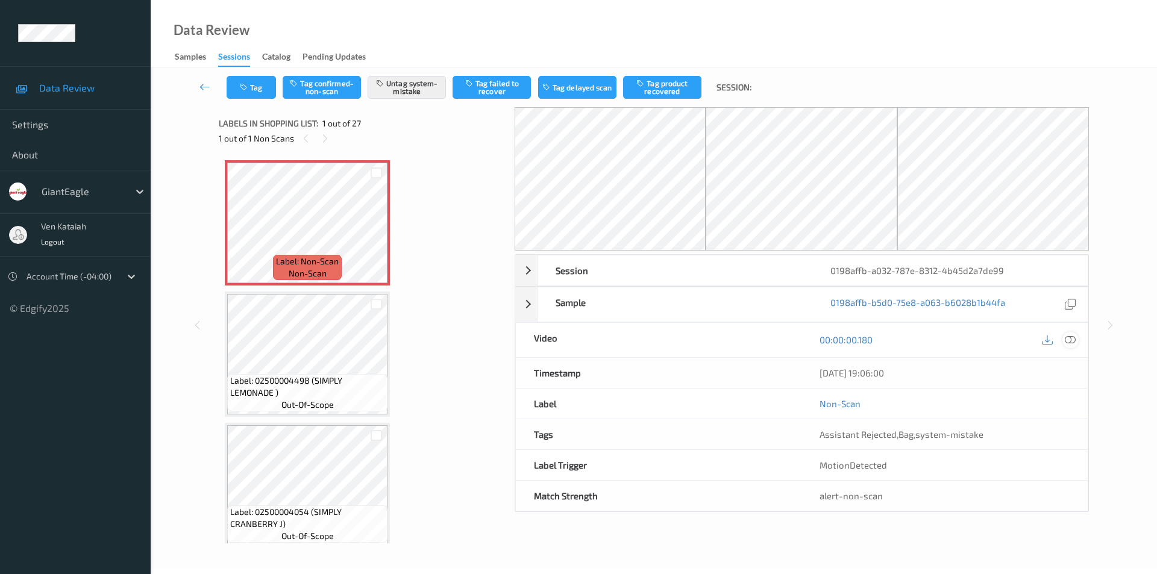
click at [1070, 341] on icon at bounding box center [1069, 339] width 11 height 11
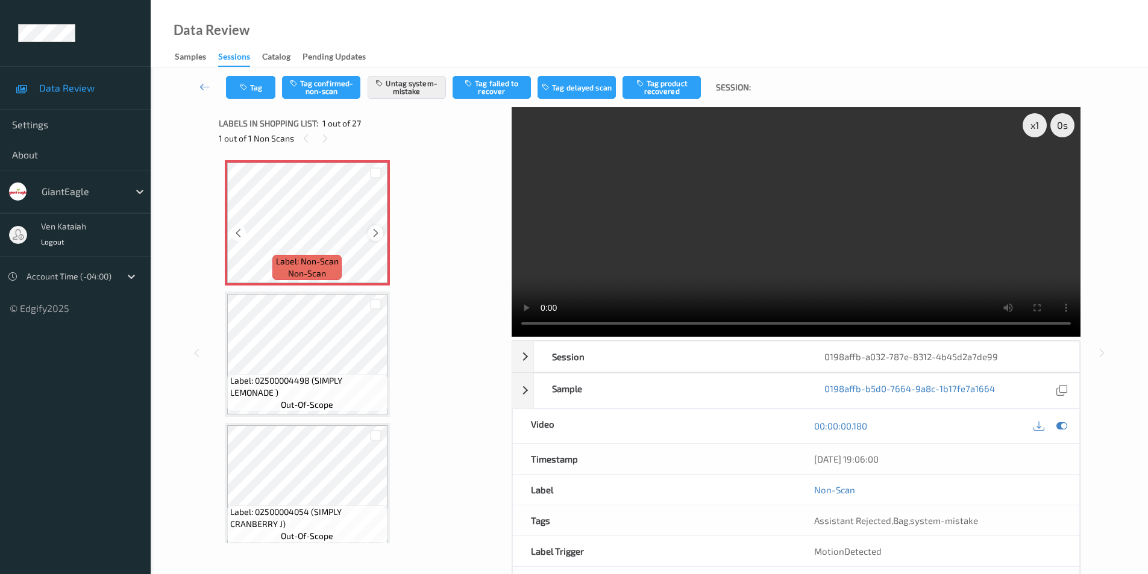
click at [374, 230] on icon at bounding box center [375, 233] width 10 height 11
click at [1064, 427] on icon at bounding box center [1061, 425] width 11 height 11
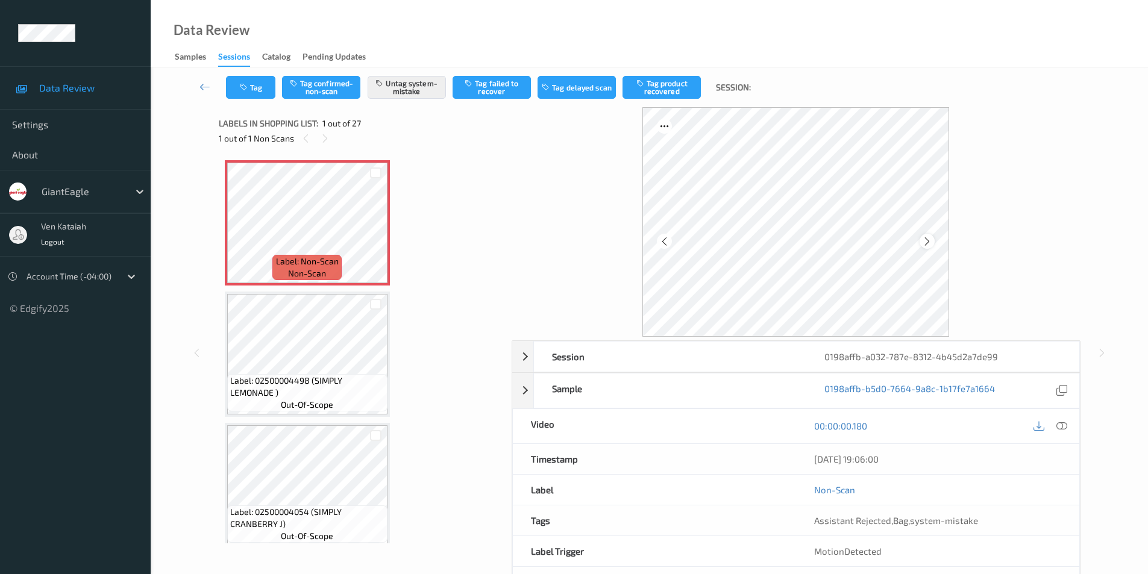
click at [930, 242] on icon at bounding box center [927, 241] width 10 height 11
click at [1063, 424] on icon at bounding box center [1061, 425] width 11 height 11
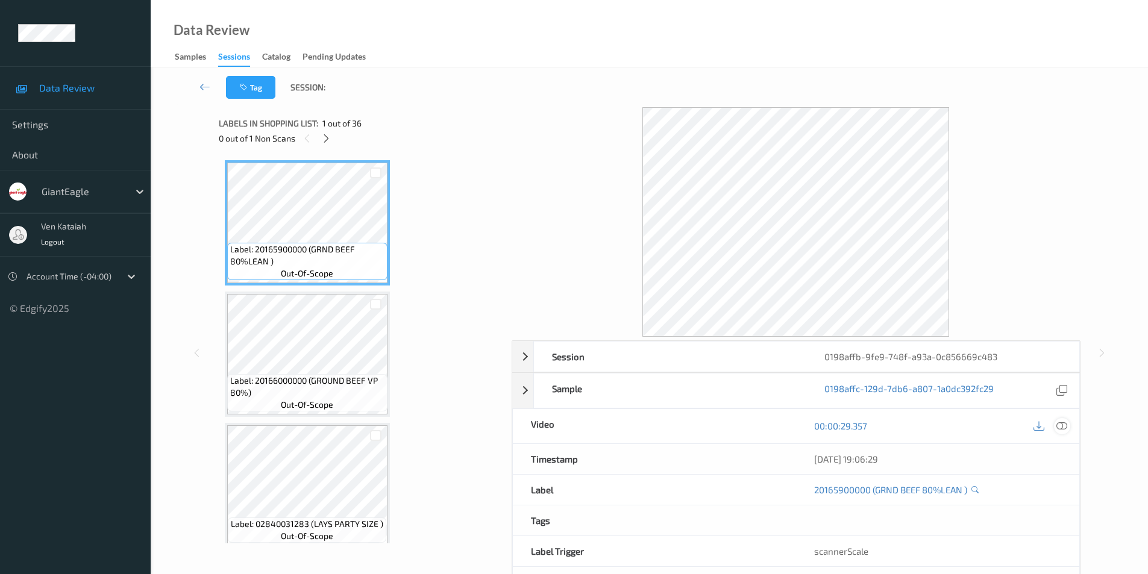
click at [1064, 431] on icon at bounding box center [1061, 425] width 11 height 11
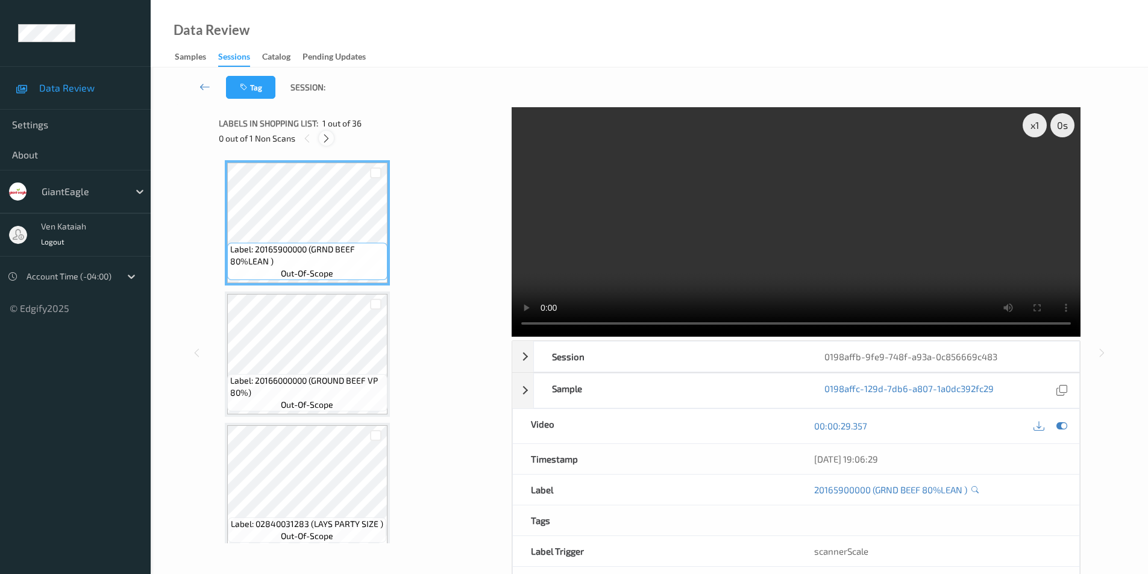
click at [325, 138] on icon at bounding box center [326, 138] width 10 height 11
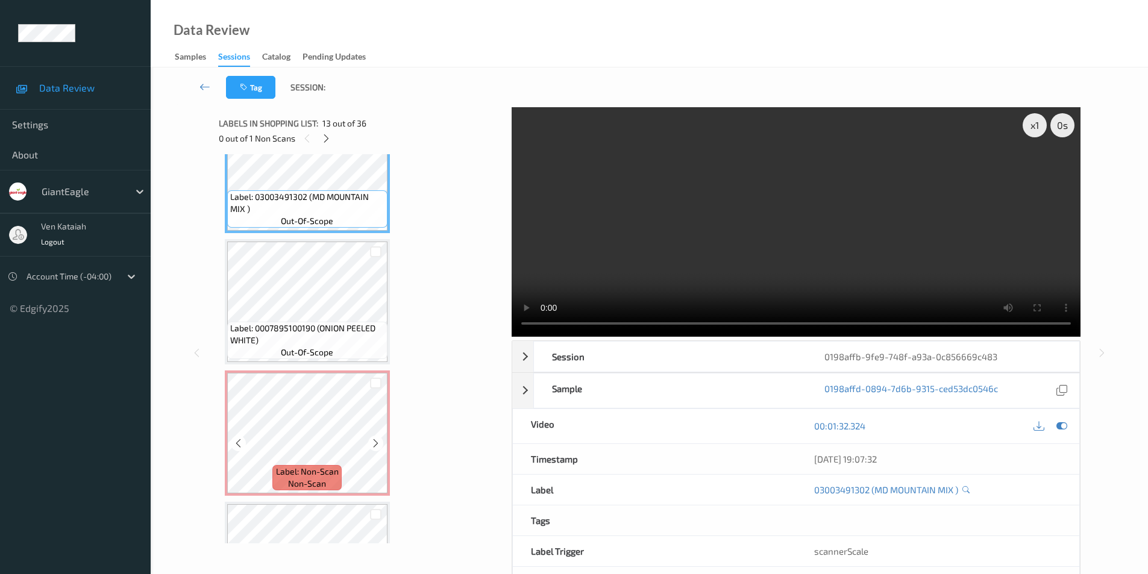
scroll to position [1653, 0]
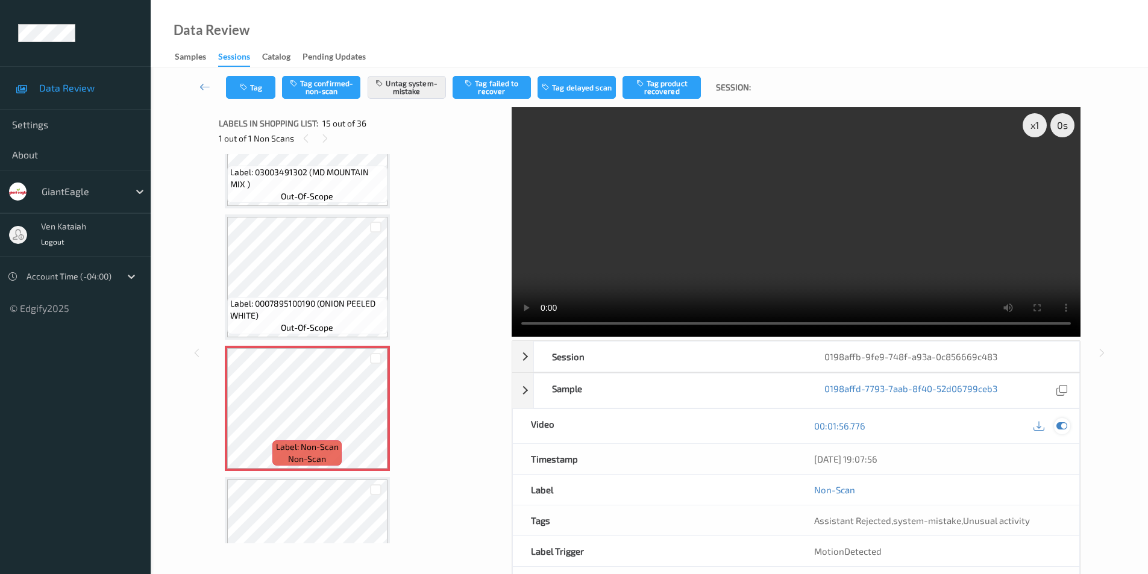
click at [1059, 430] on icon at bounding box center [1061, 425] width 11 height 11
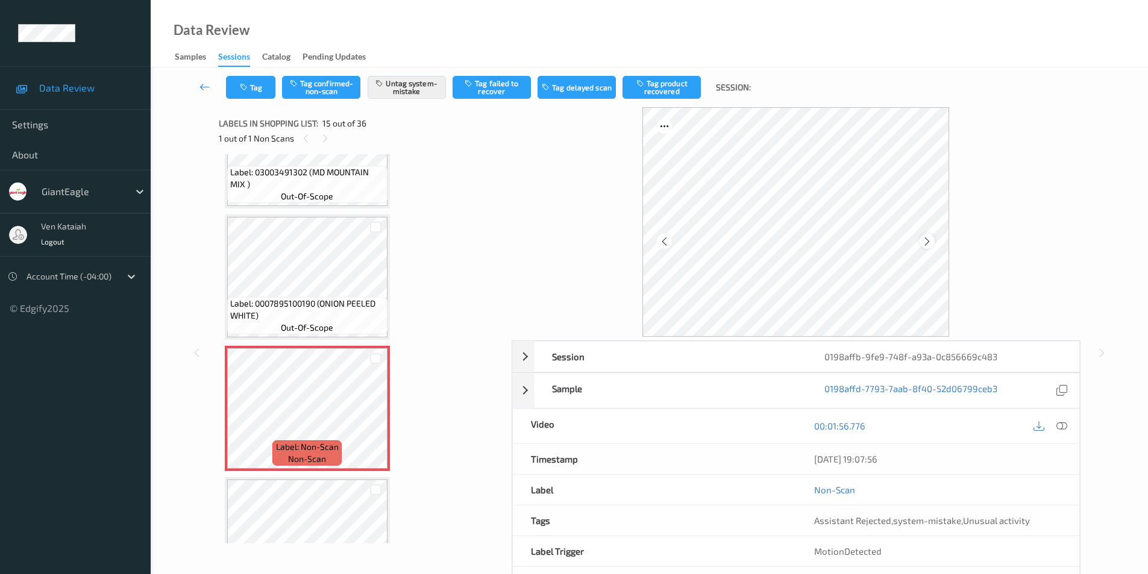
click at [927, 243] on icon at bounding box center [927, 241] width 10 height 11
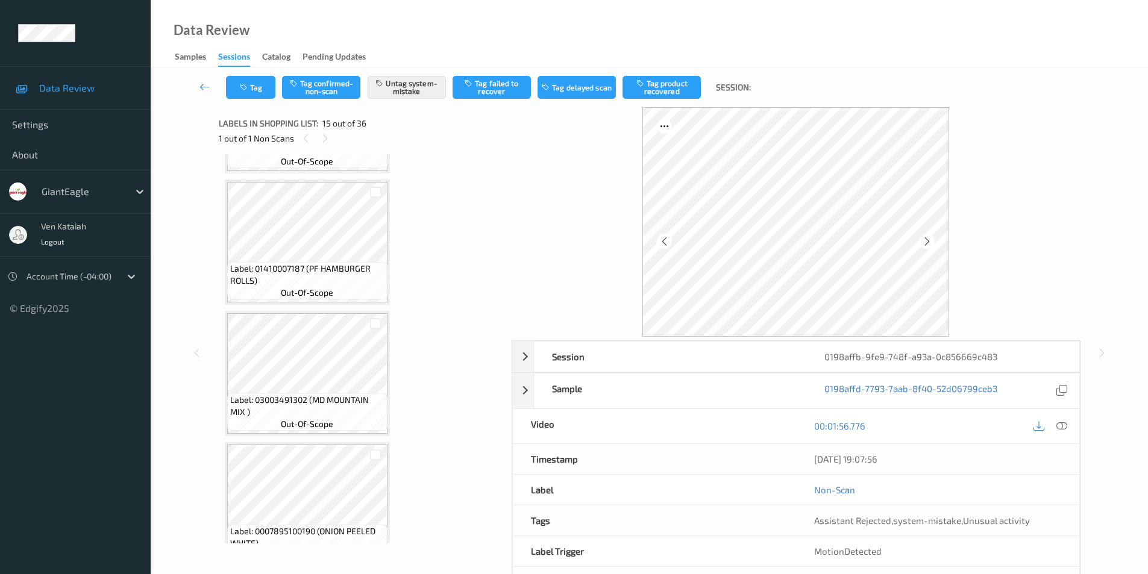
scroll to position [1412, 0]
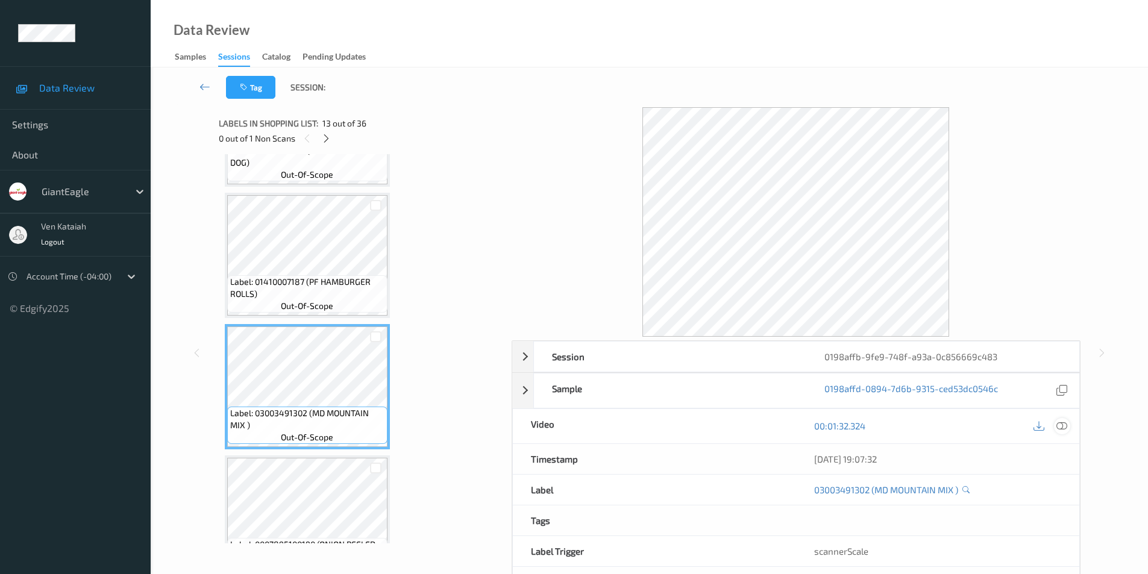
click at [1062, 425] on icon at bounding box center [1061, 425] width 11 height 11
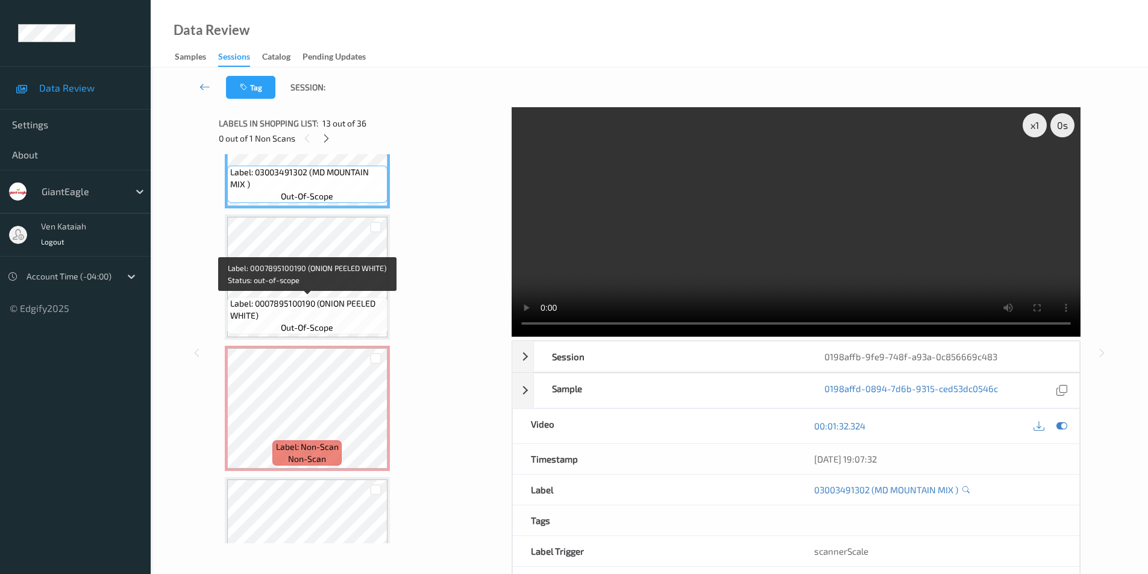
scroll to position [1593, 0]
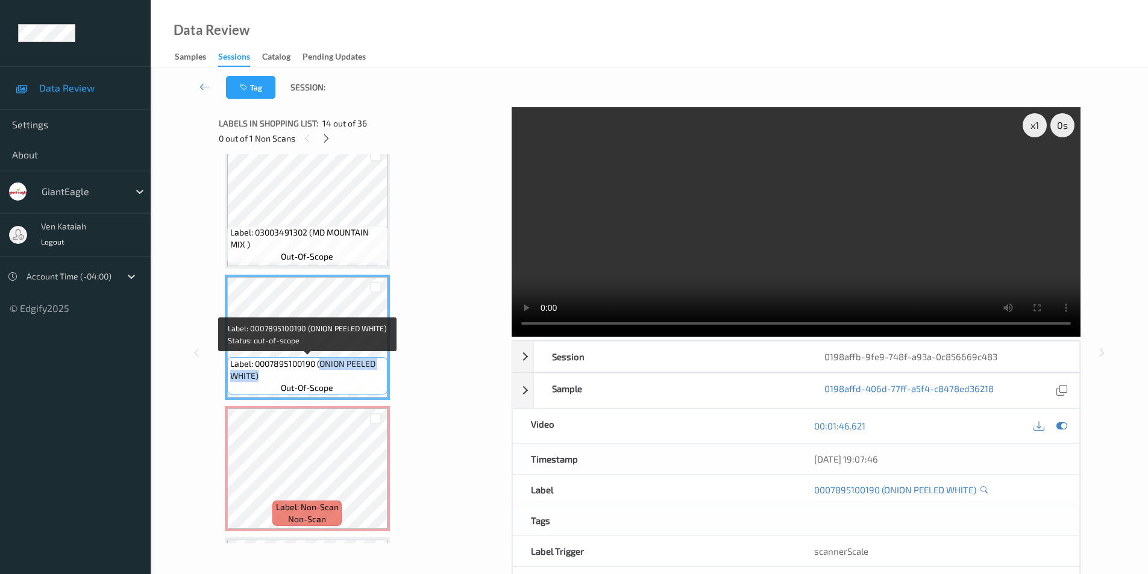
drag, startPoint x: 320, startPoint y: 365, endPoint x: 318, endPoint y: 373, distance: 8.2
click at [318, 373] on span "Label: 0007895100190 (ONION PEELED WHITE)" at bounding box center [307, 370] width 154 height 24
copy span "ONION PEELED WHITE)"
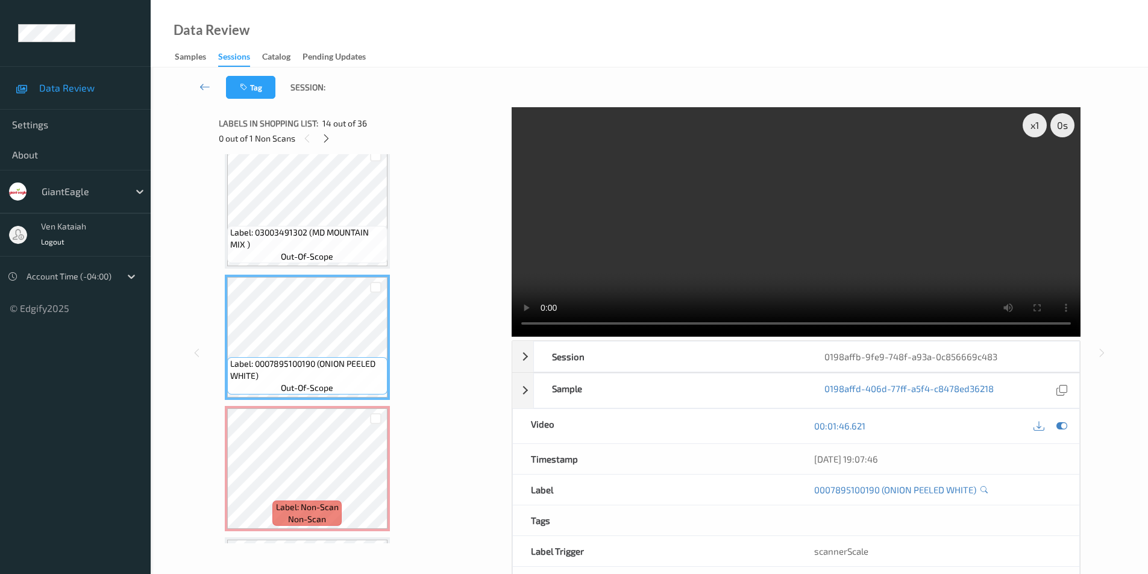
click at [1062, 425] on icon at bounding box center [1061, 425] width 11 height 11
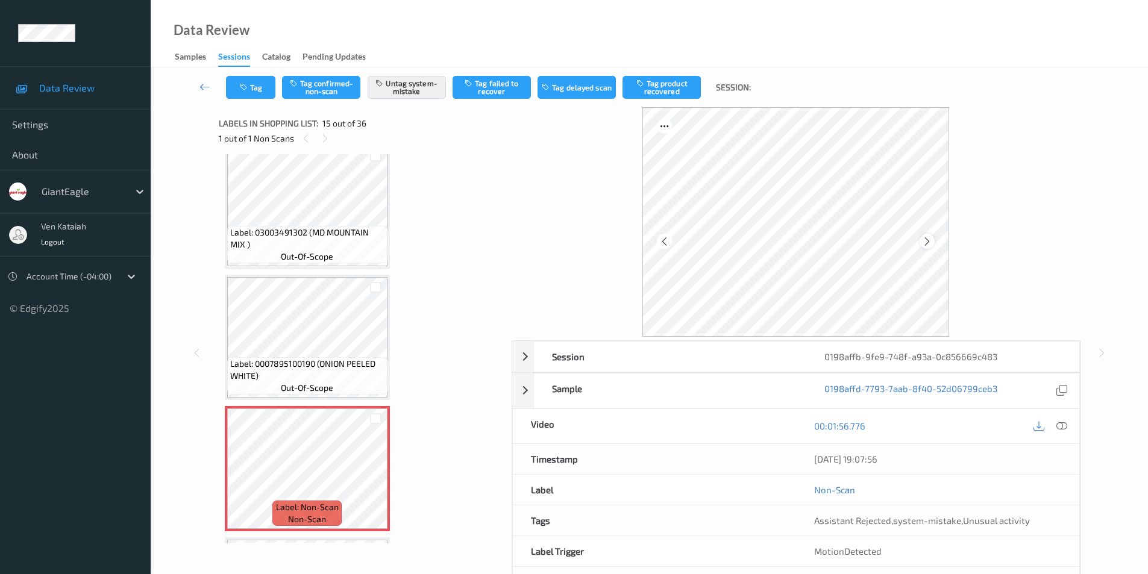
click at [923, 243] on icon at bounding box center [927, 241] width 10 height 11
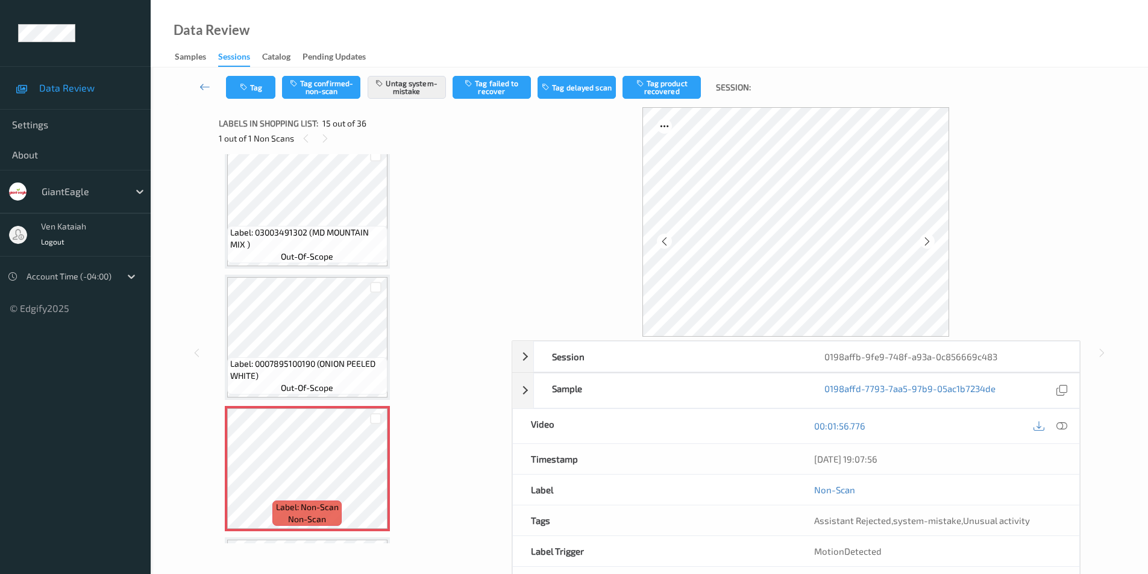
click at [923, 243] on icon at bounding box center [927, 241] width 10 height 11
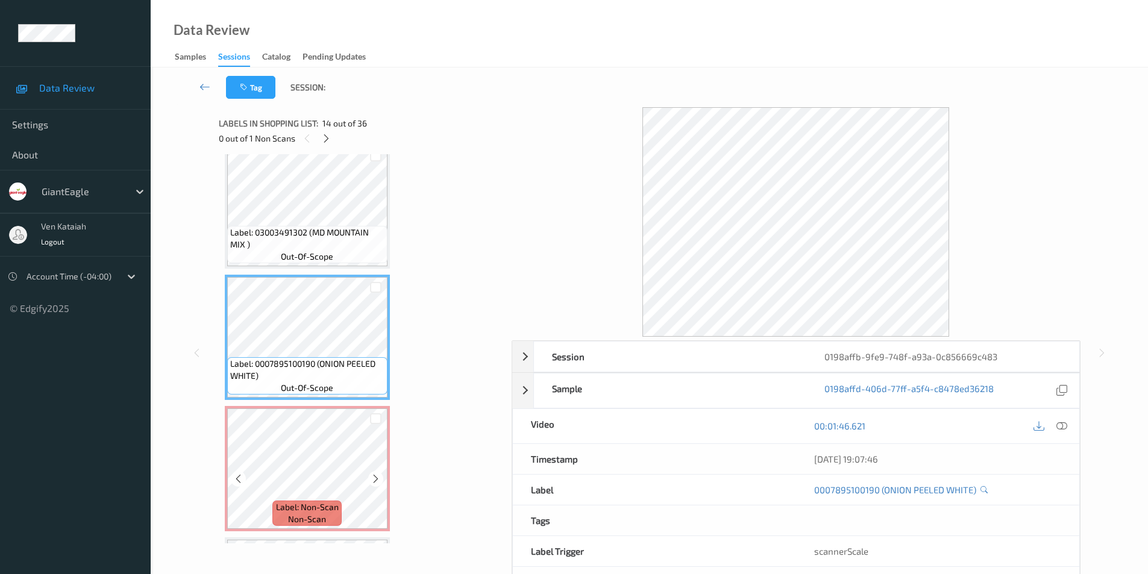
scroll to position [1653, 0]
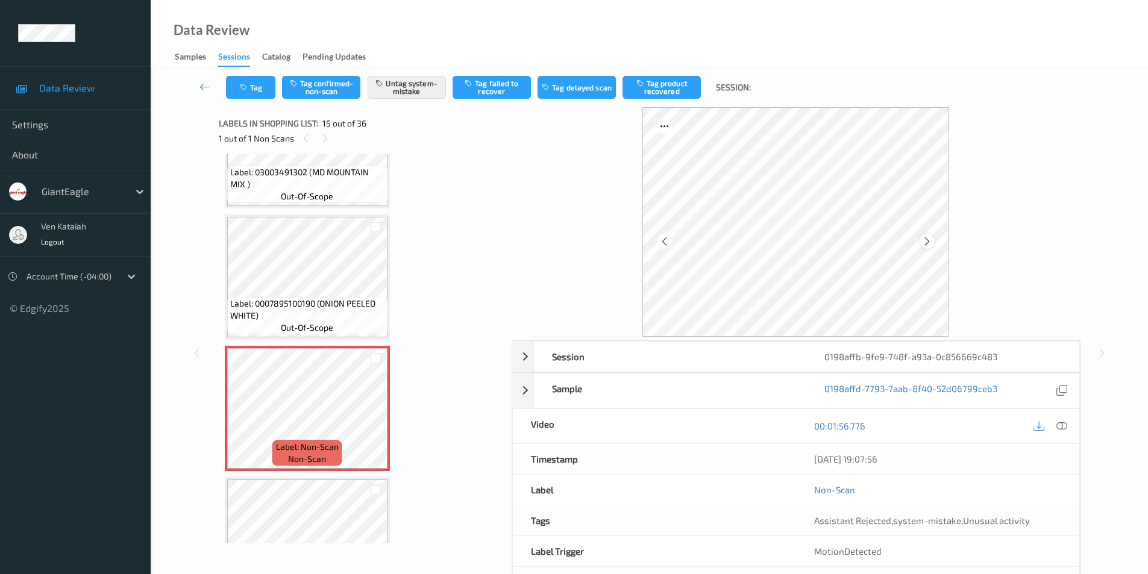
click at [929, 243] on icon at bounding box center [927, 241] width 10 height 11
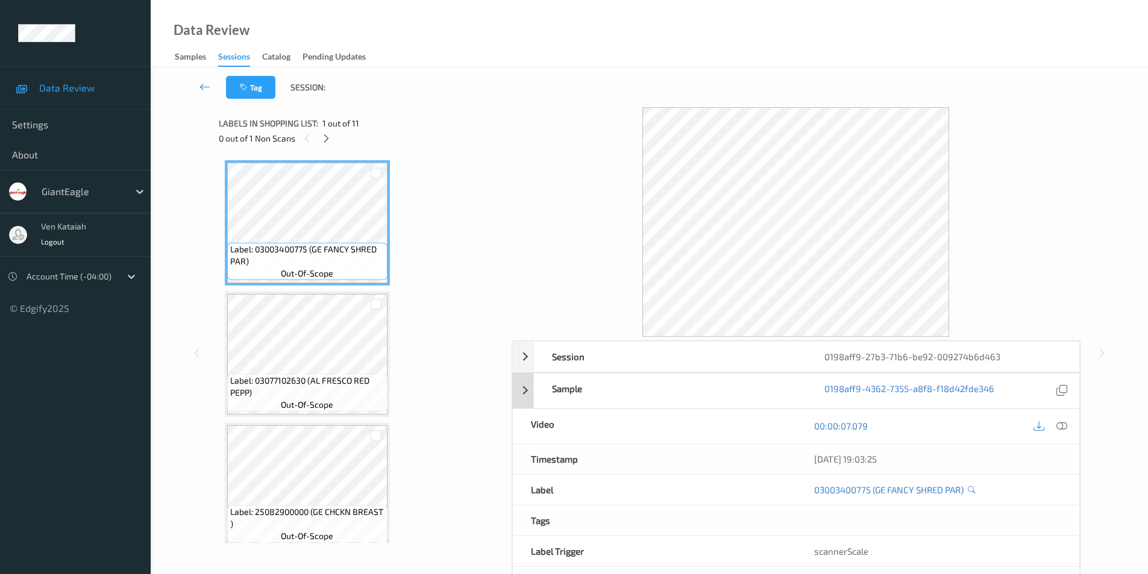
drag, startPoint x: 1061, startPoint y: 424, endPoint x: 907, endPoint y: 373, distance: 163.1
click at [1061, 425] on icon at bounding box center [1061, 425] width 11 height 11
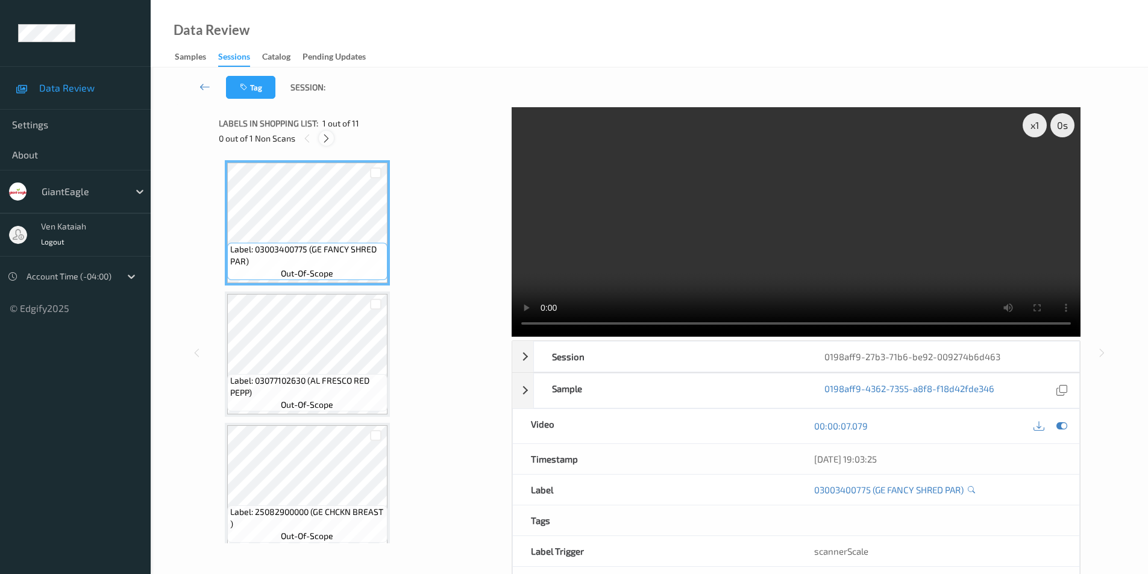
click at [327, 135] on icon at bounding box center [326, 138] width 10 height 11
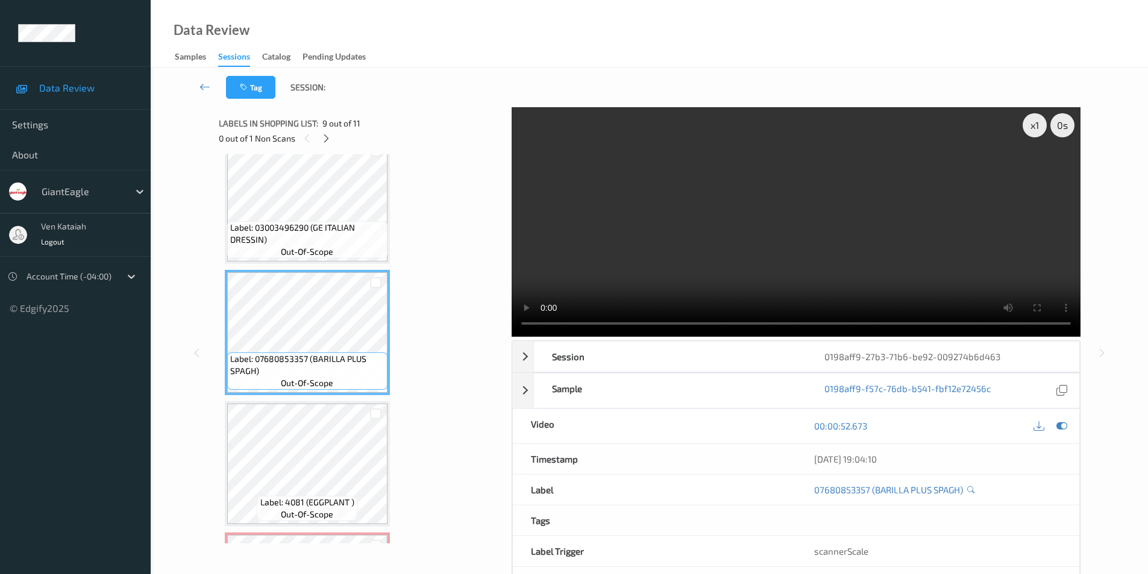
scroll to position [1061, 0]
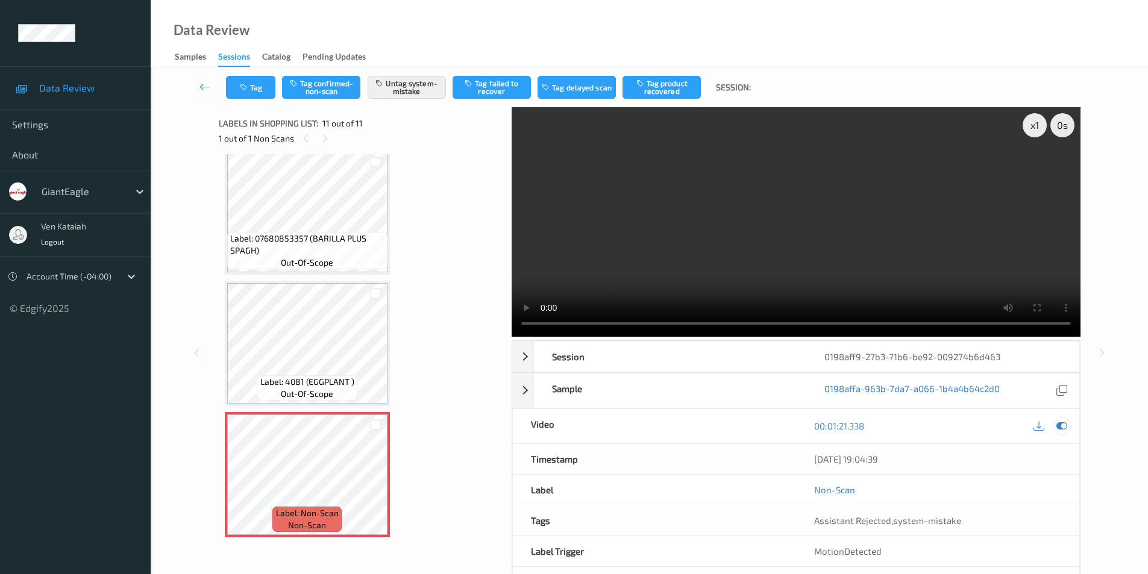
click at [1065, 424] on icon at bounding box center [1061, 425] width 11 height 11
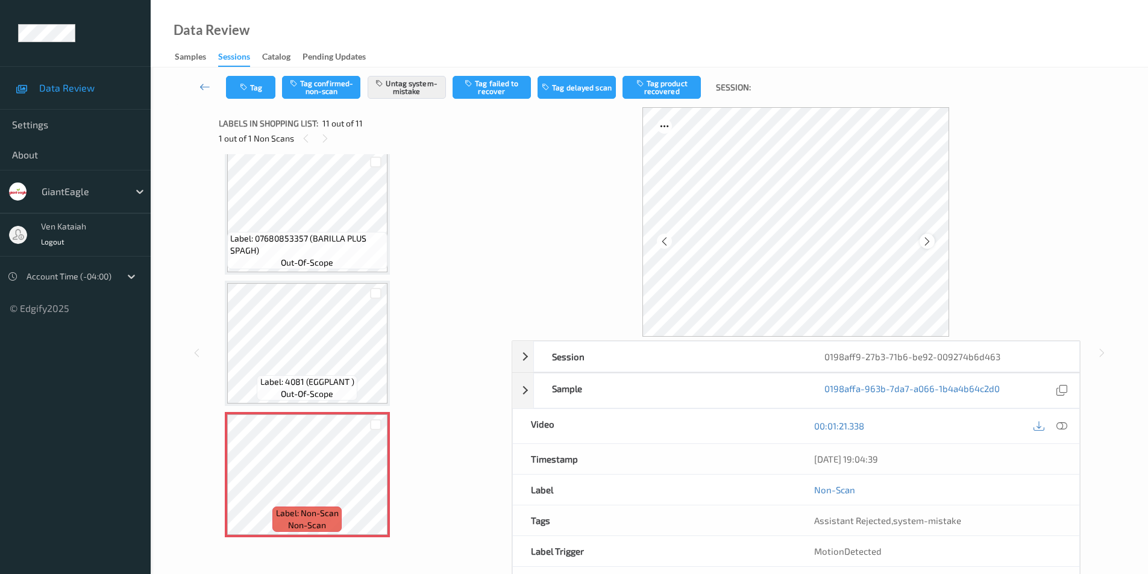
click at [927, 239] on icon at bounding box center [927, 241] width 10 height 11
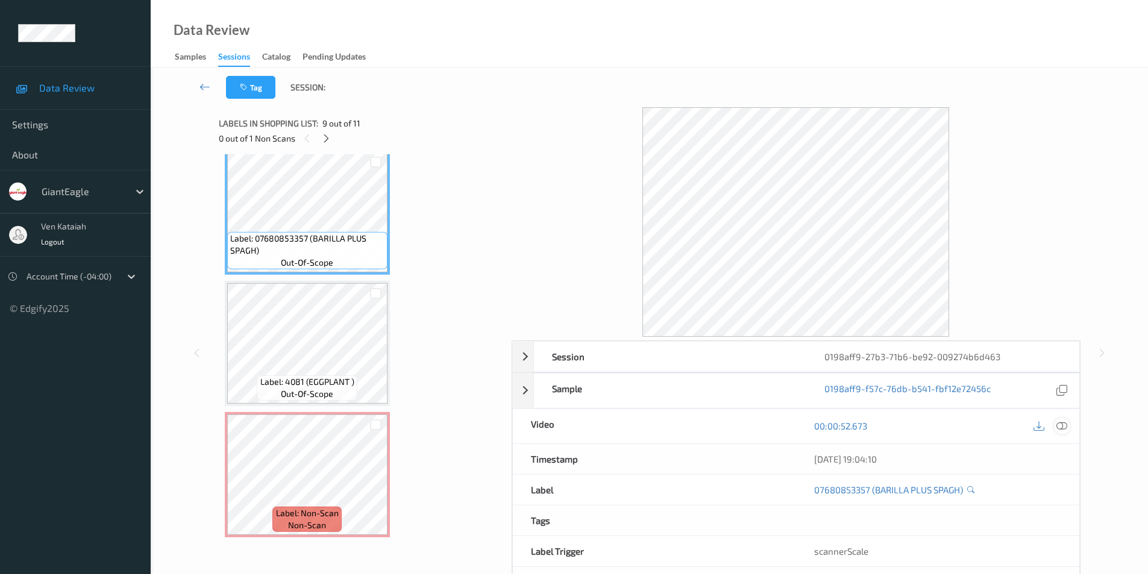
click at [1064, 421] on icon at bounding box center [1061, 425] width 11 height 11
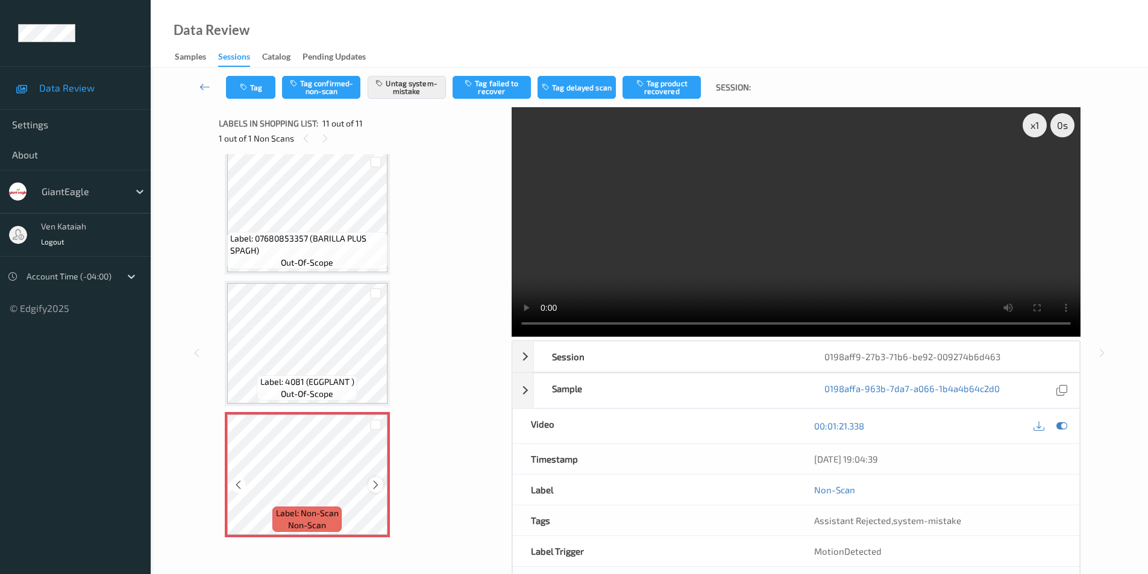
click at [377, 484] on icon at bounding box center [375, 485] width 10 height 11
click at [376, 479] on div at bounding box center [375, 484] width 15 height 15
click at [378, 484] on icon at bounding box center [375, 485] width 10 height 11
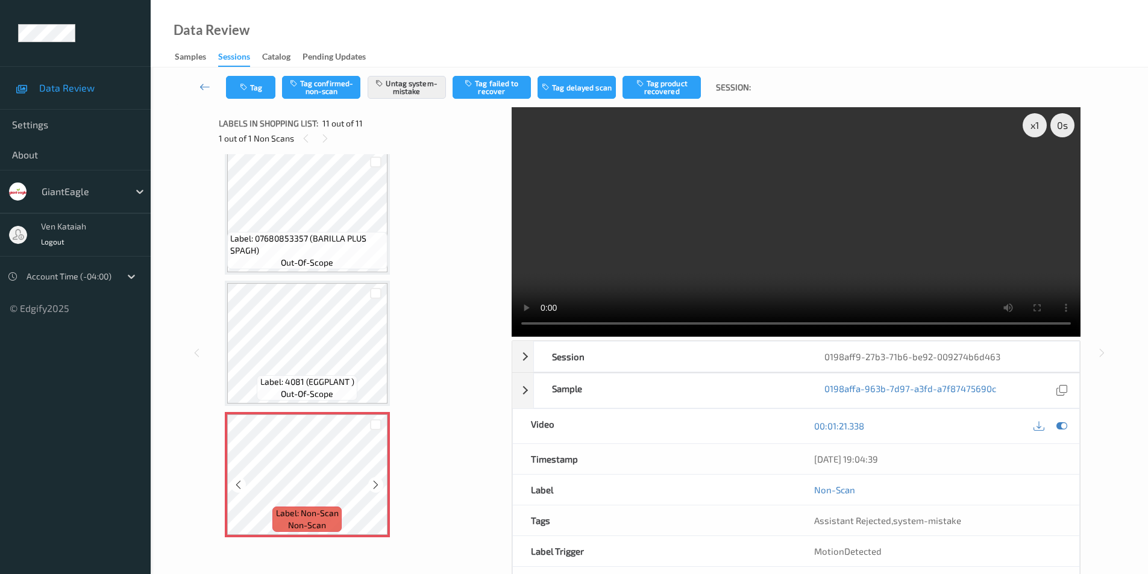
click at [378, 484] on icon at bounding box center [375, 485] width 10 height 11
click at [377, 484] on icon at bounding box center [375, 485] width 10 height 11
click at [378, 483] on icon at bounding box center [375, 485] width 10 height 11
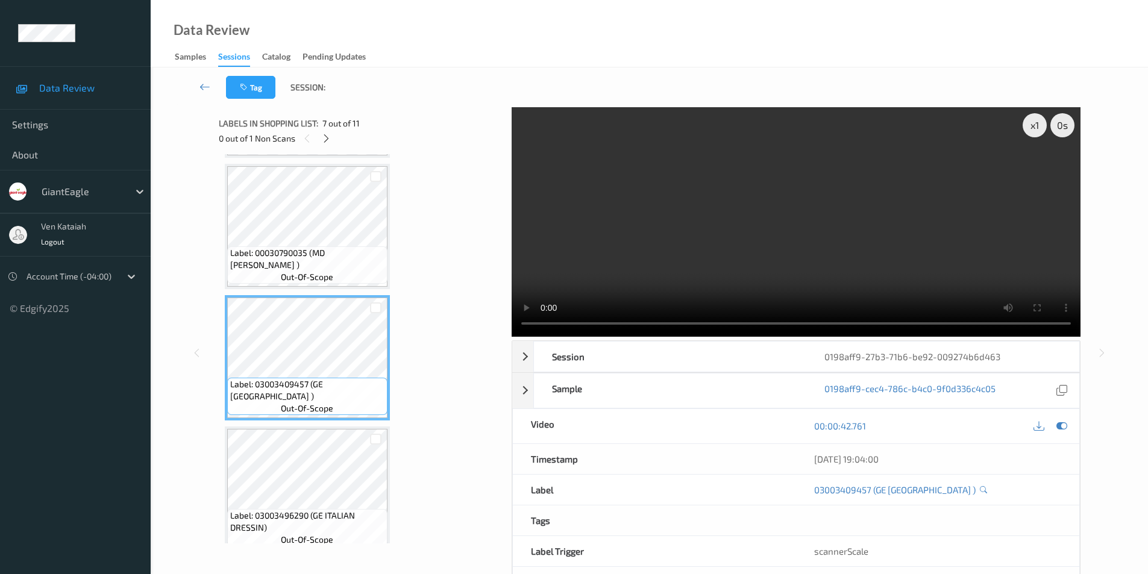
scroll to position [580, 0]
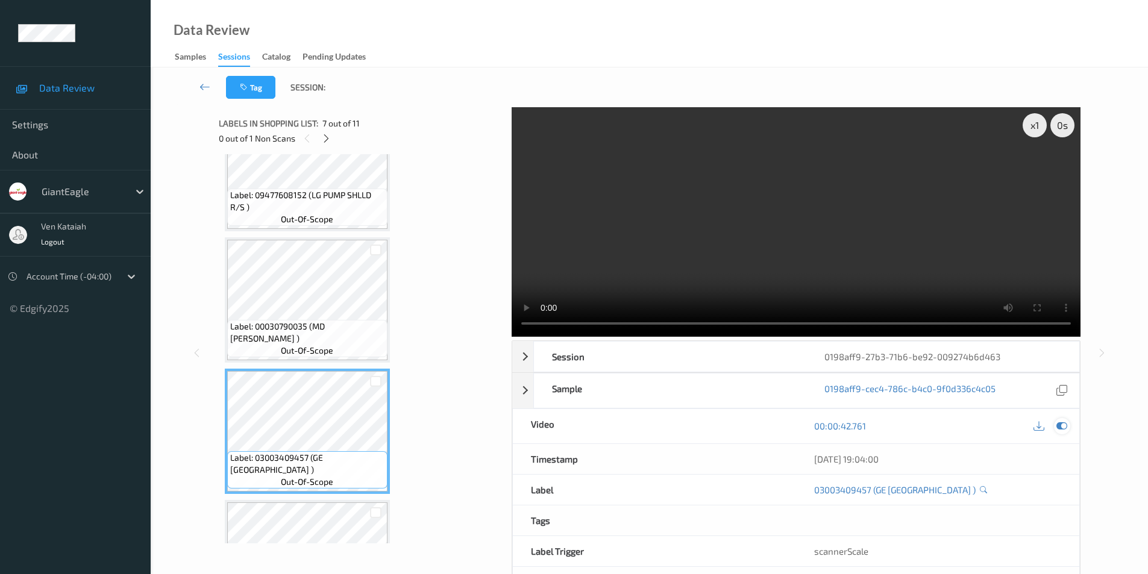
click at [1059, 424] on icon at bounding box center [1061, 425] width 11 height 11
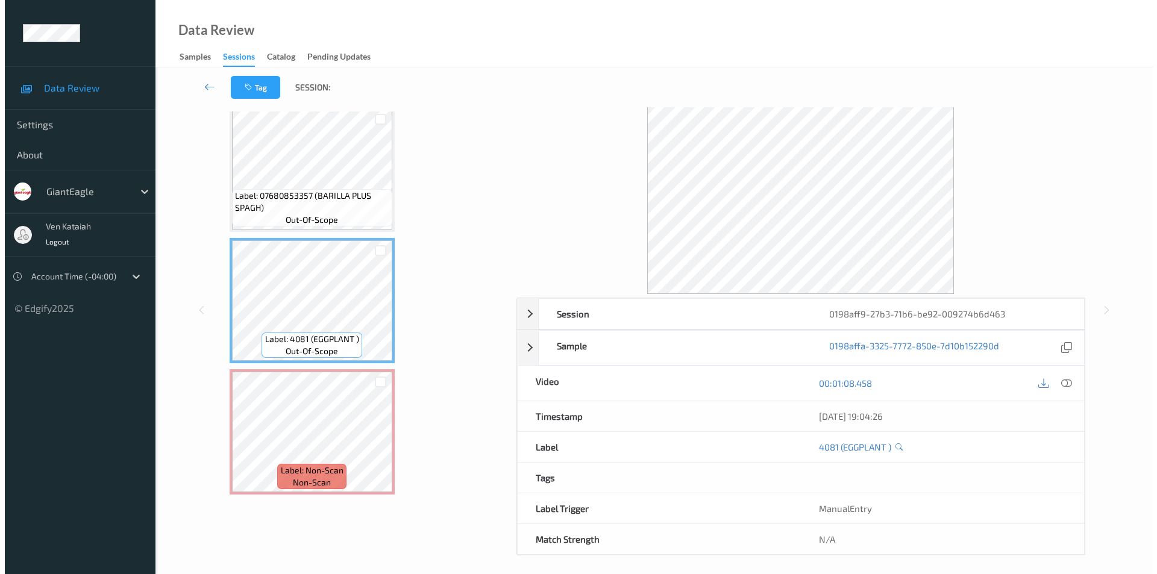
scroll to position [49, 0]
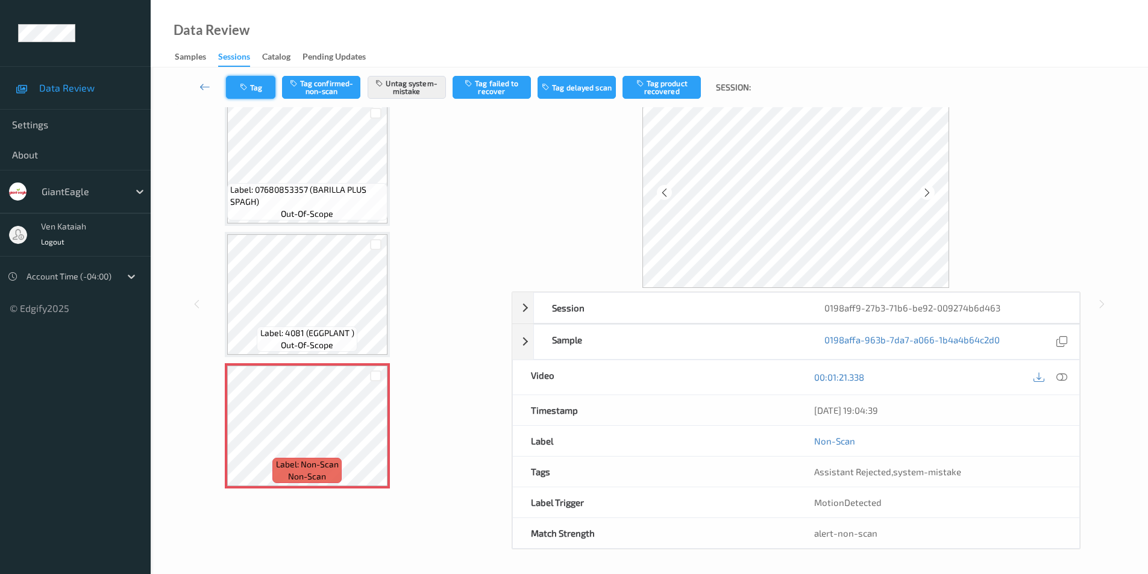
click at [252, 85] on button "Tag" at bounding box center [250, 87] width 49 height 23
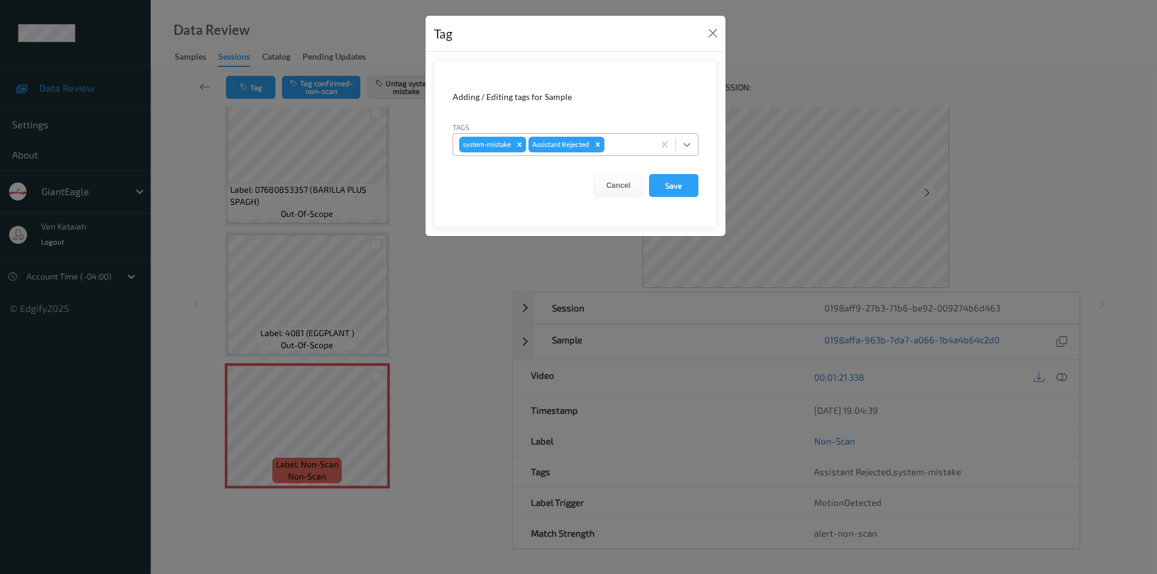
click at [690, 142] on icon at bounding box center [687, 145] width 12 height 12
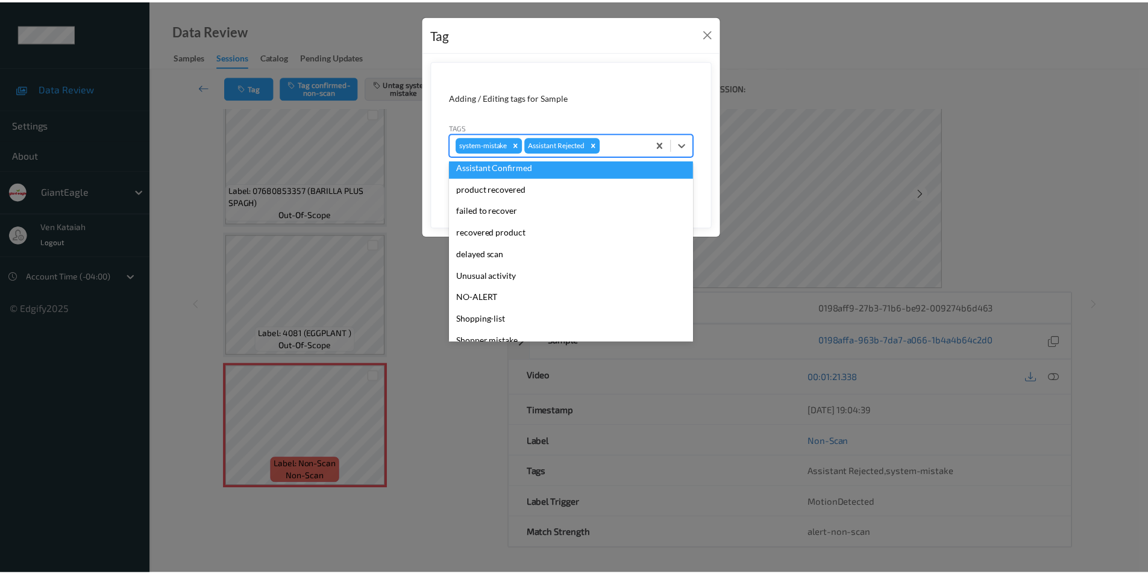
scroll to position [106, 0]
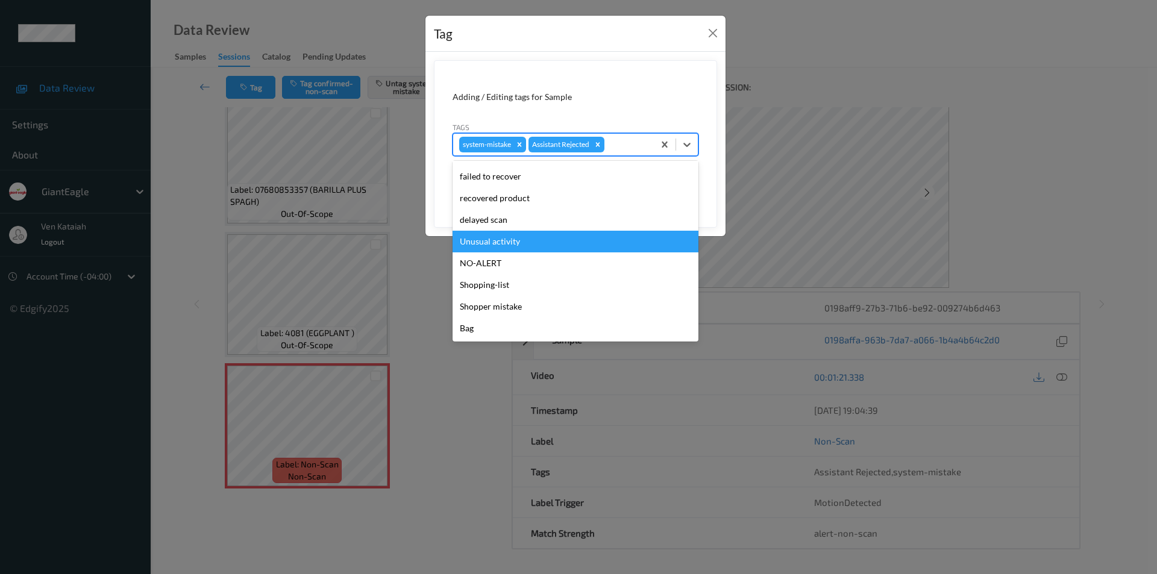
click at [488, 242] on div "Unusual activity" at bounding box center [575, 242] width 246 height 22
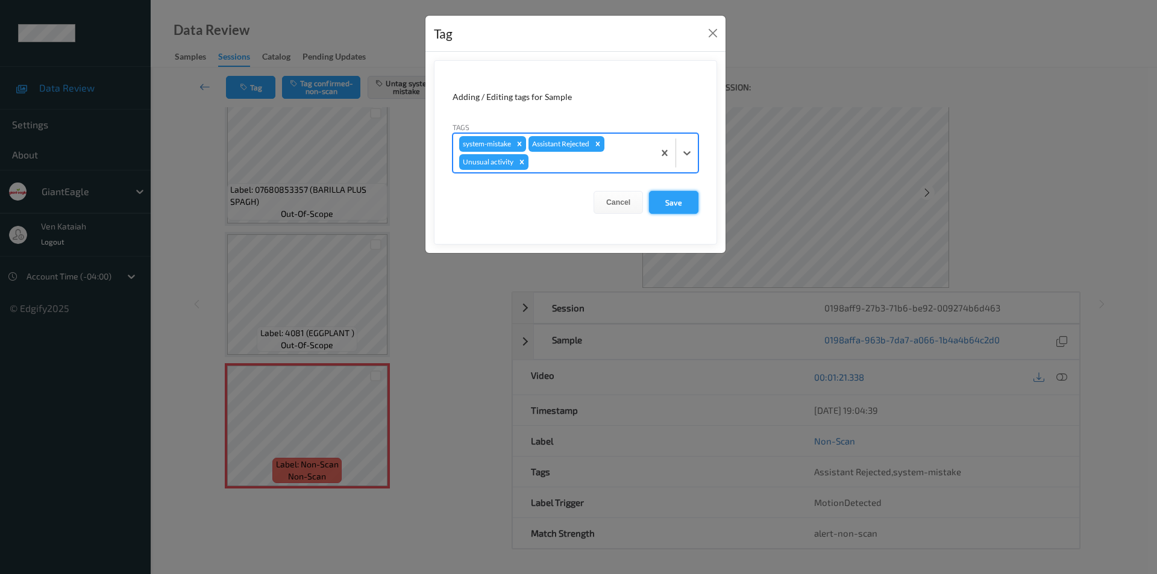
click at [676, 204] on button "Save" at bounding box center [673, 202] width 49 height 23
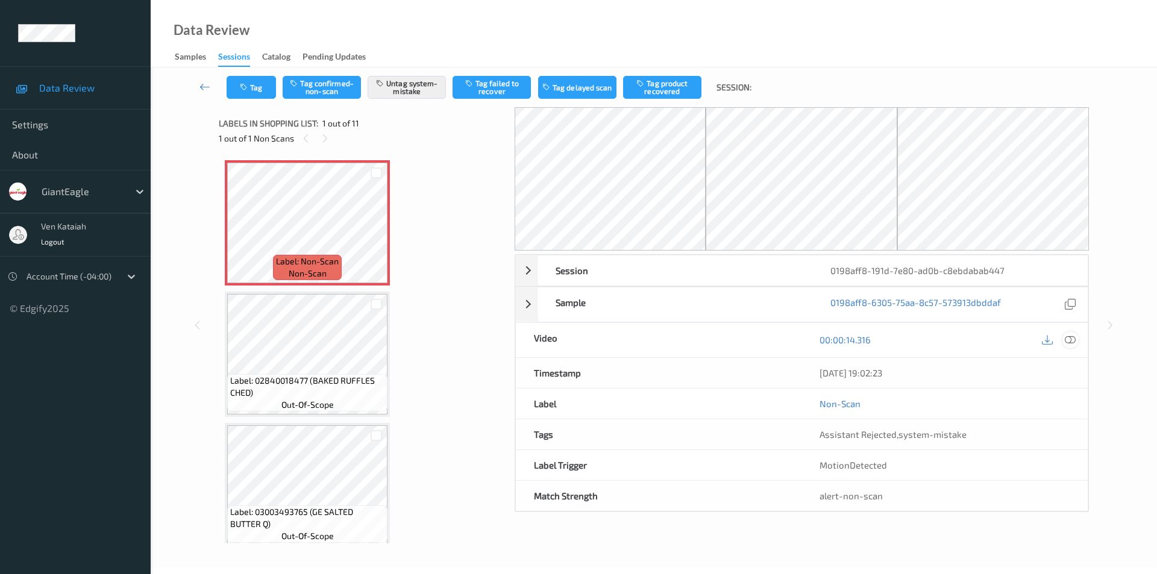
click at [1075, 339] on icon at bounding box center [1069, 339] width 11 height 11
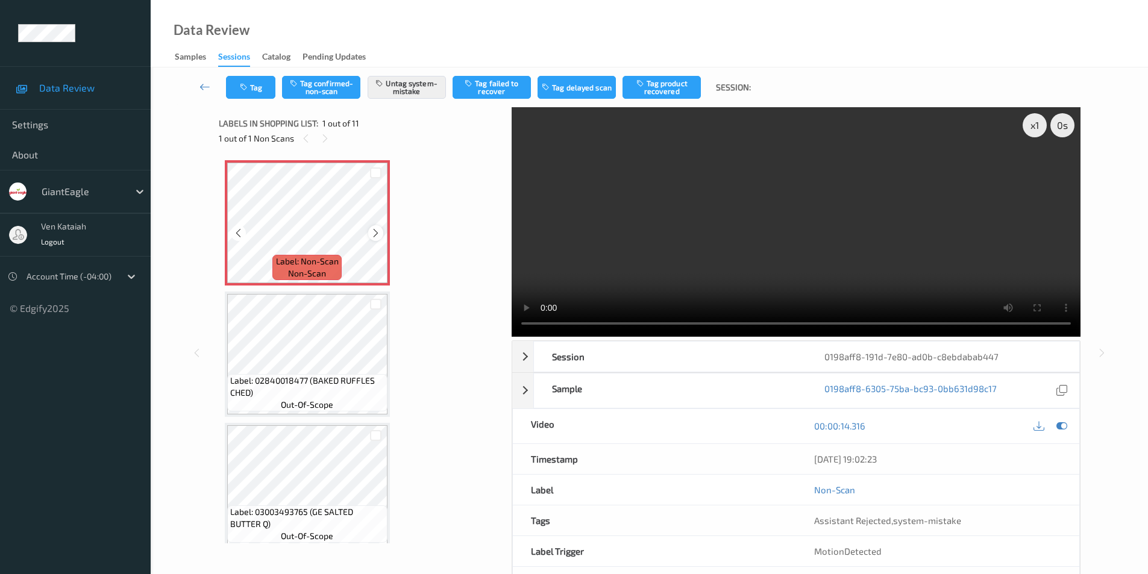
click at [383, 233] on div at bounding box center [375, 232] width 15 height 15
click at [1058, 422] on icon at bounding box center [1061, 425] width 11 height 11
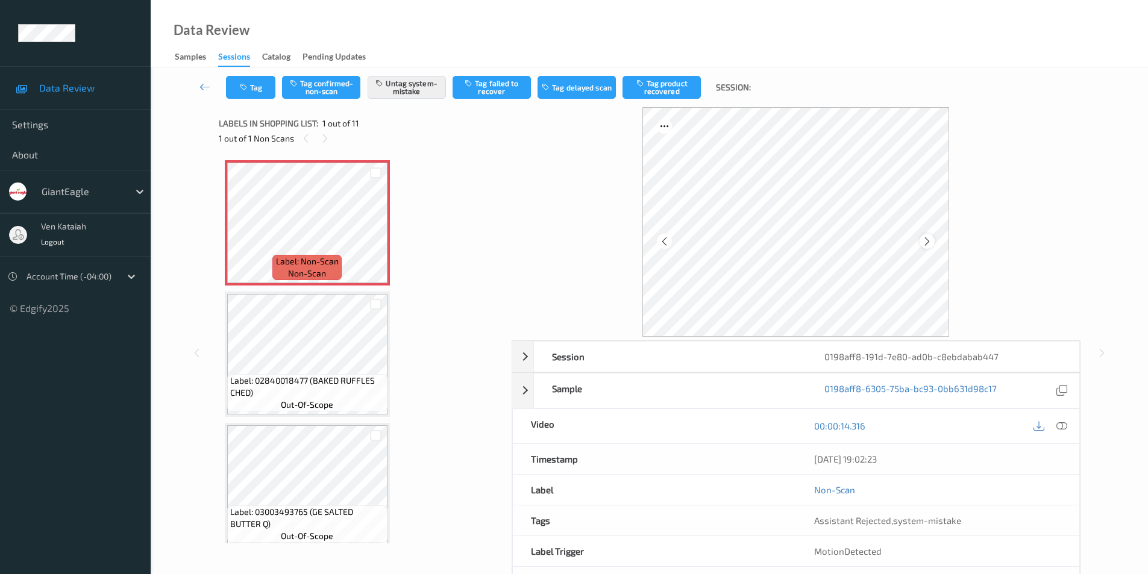
click at [928, 241] on icon at bounding box center [927, 241] width 10 height 11
click at [1061, 425] on icon at bounding box center [1061, 425] width 11 height 11
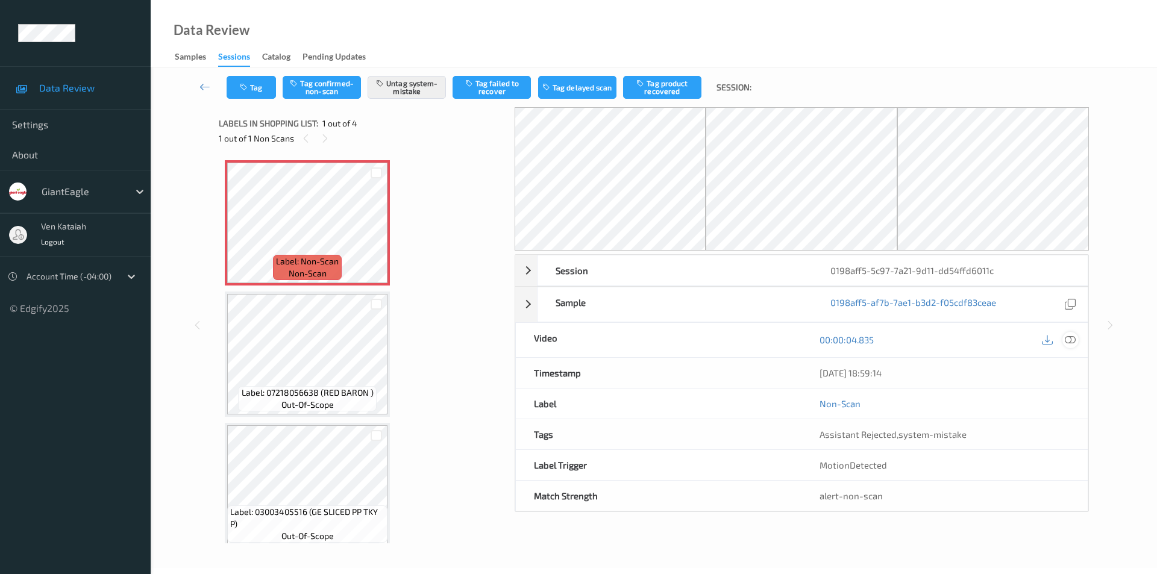
click at [1068, 339] on icon at bounding box center [1069, 339] width 11 height 11
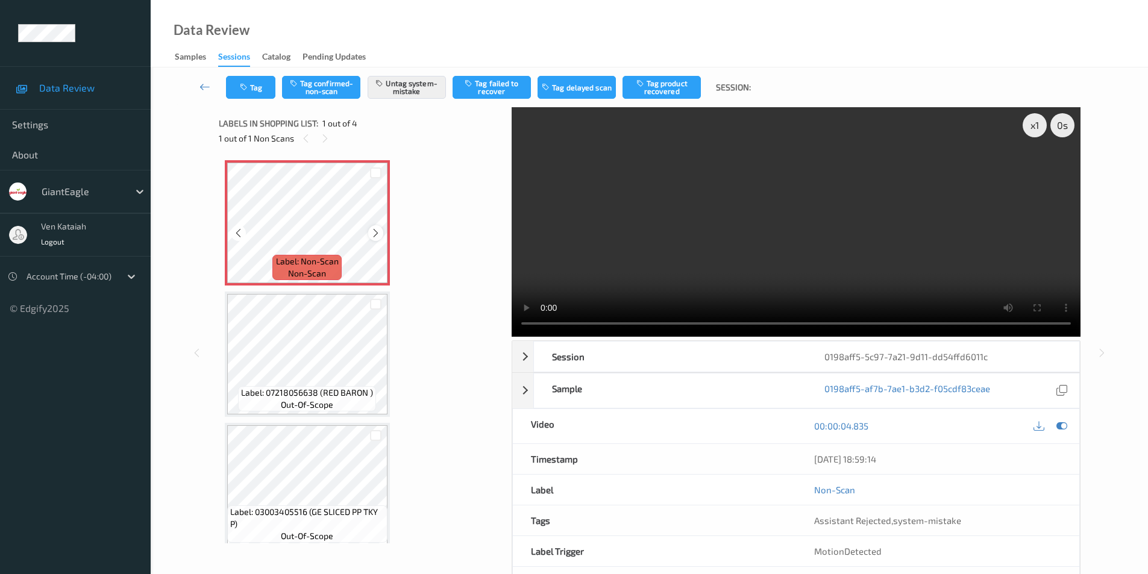
click at [374, 234] on icon at bounding box center [375, 233] width 10 height 11
drag, startPoint x: 1055, startPoint y: 422, endPoint x: 780, endPoint y: 352, distance: 284.6
click at [1055, 422] on div at bounding box center [1062, 426] width 16 height 16
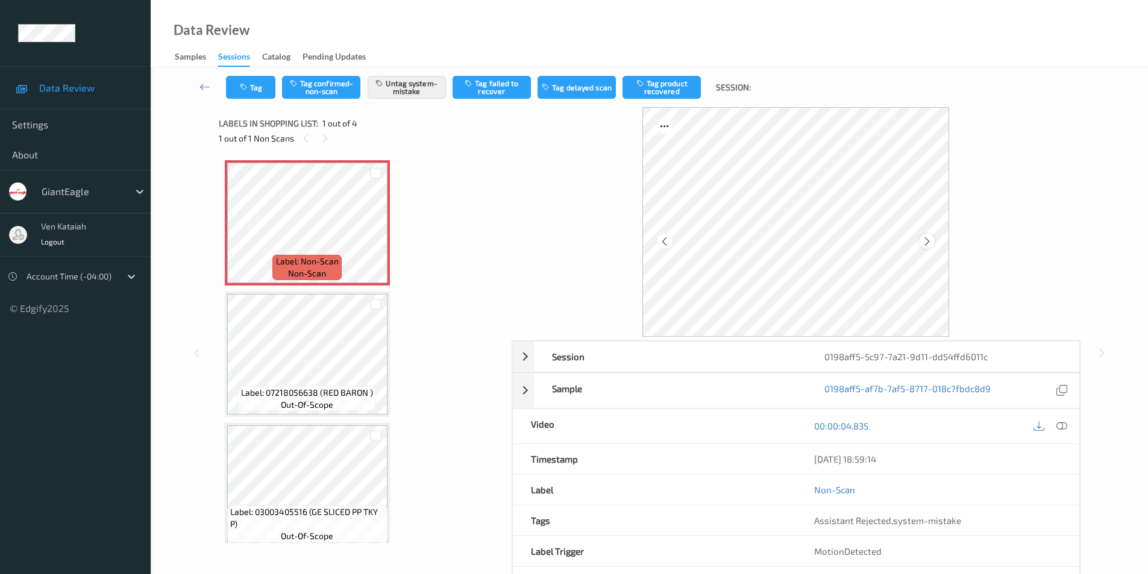
click at [924, 242] on icon at bounding box center [927, 241] width 10 height 11
click at [925, 241] on icon at bounding box center [927, 241] width 10 height 11
click at [922, 240] on icon at bounding box center [927, 241] width 10 height 11
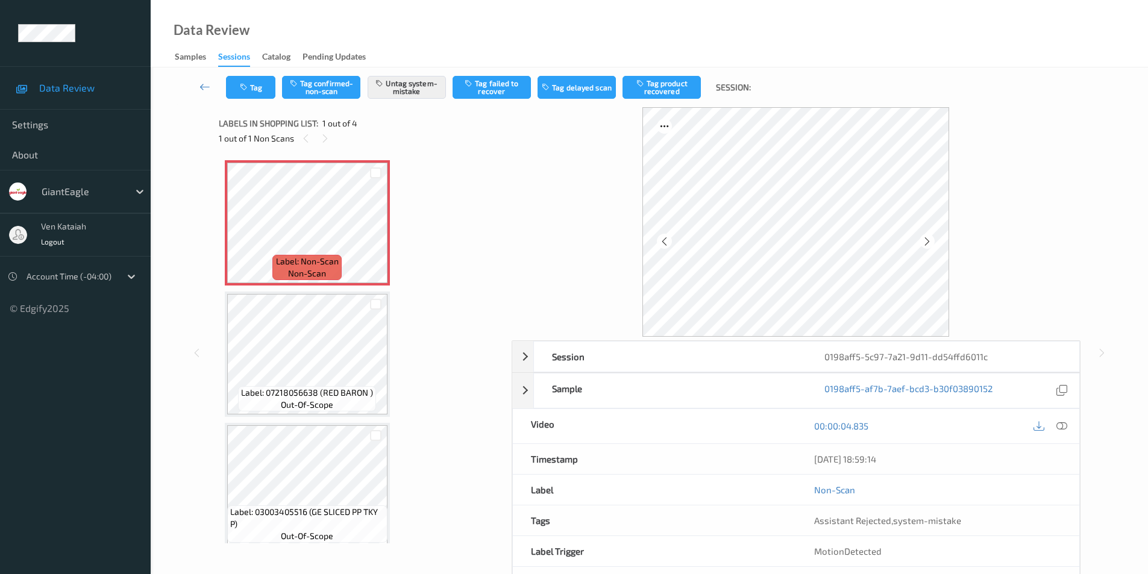
click at [922, 240] on icon at bounding box center [927, 241] width 10 height 11
click at [1061, 424] on icon at bounding box center [1061, 425] width 11 height 11
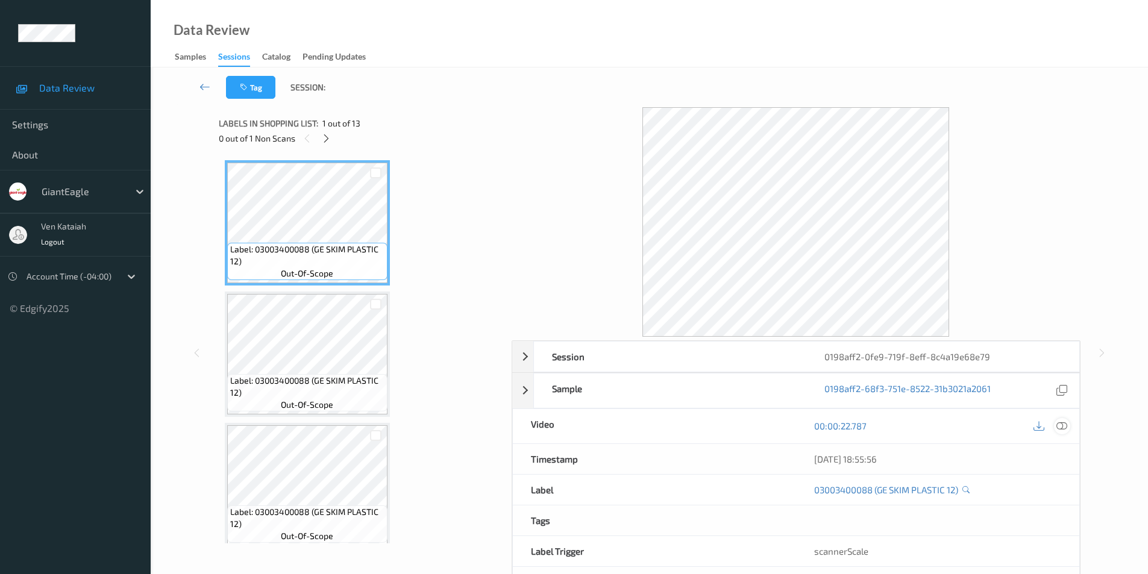
click at [1060, 424] on icon at bounding box center [1061, 425] width 11 height 11
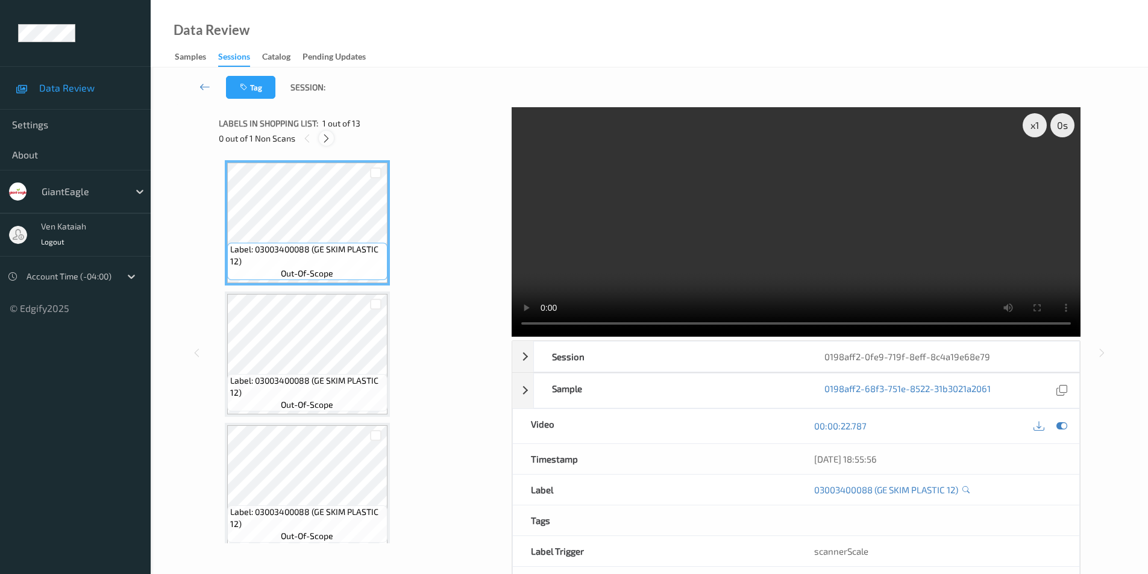
click at [322, 139] on icon at bounding box center [326, 138] width 10 height 11
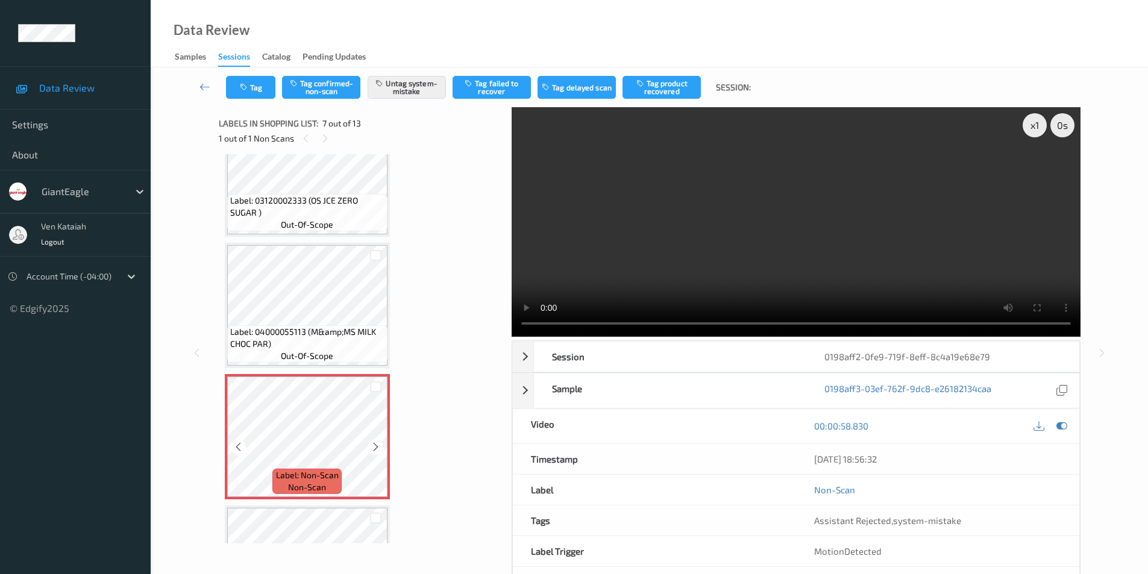
scroll to position [542, 0]
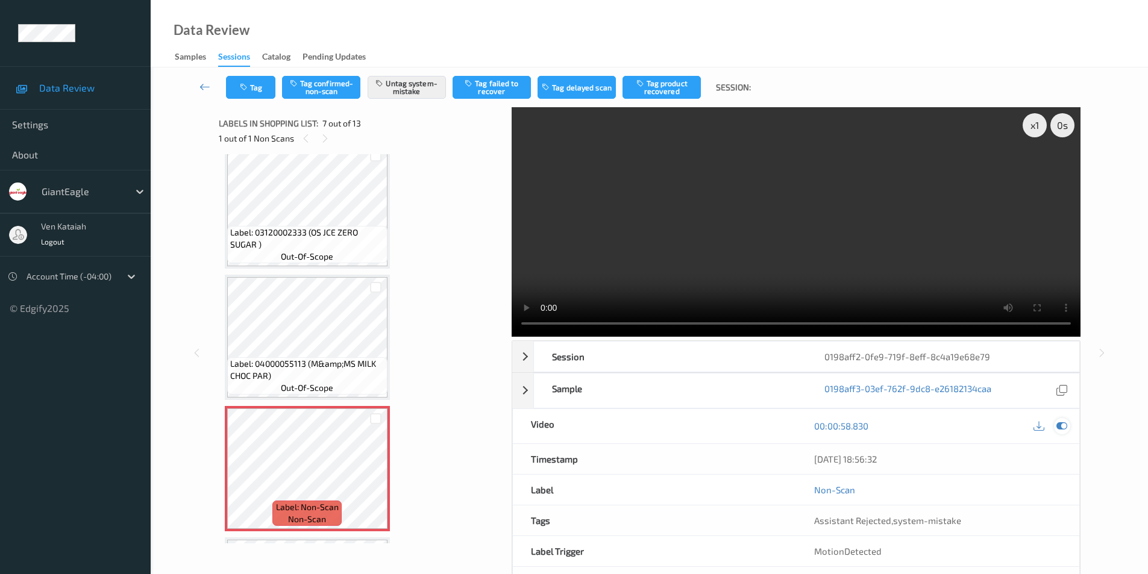
click at [1062, 420] on icon at bounding box center [1061, 425] width 11 height 11
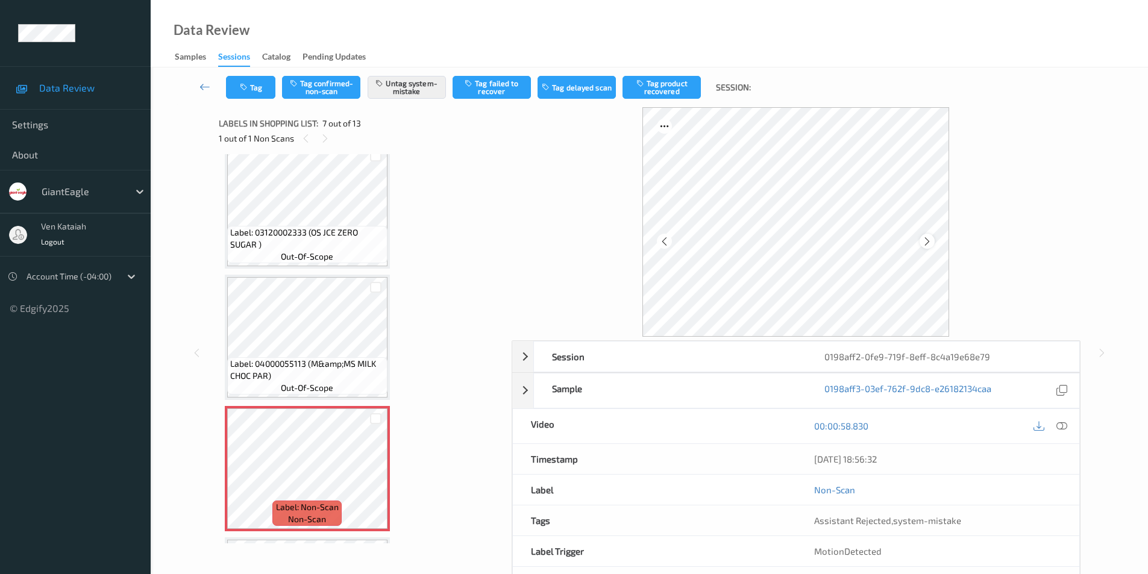
click at [927, 244] on icon at bounding box center [927, 241] width 10 height 11
click at [925, 244] on icon at bounding box center [927, 241] width 10 height 11
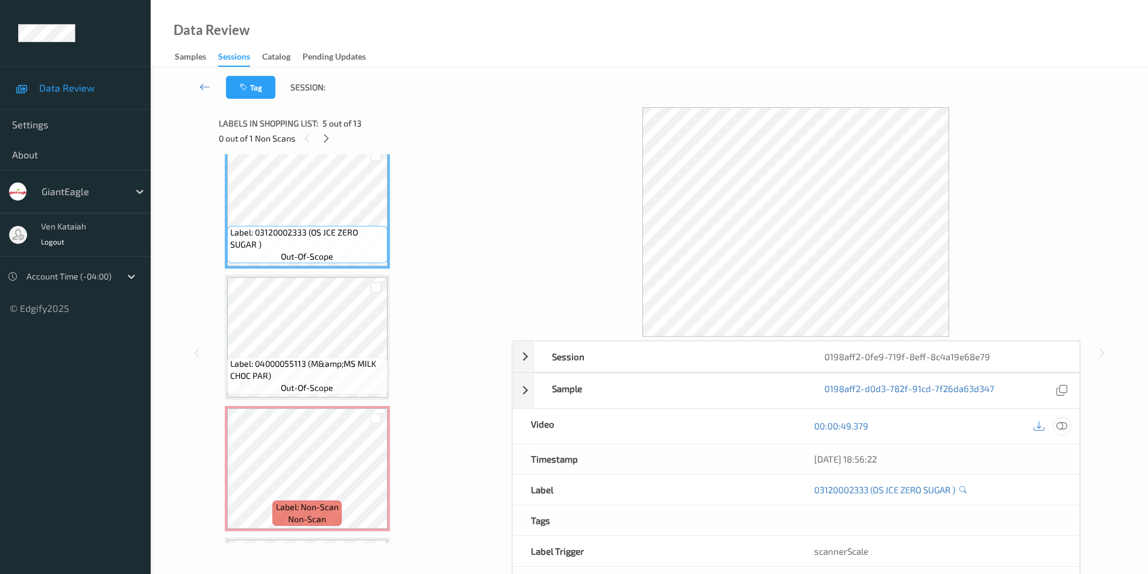
click at [1063, 422] on icon at bounding box center [1061, 425] width 11 height 11
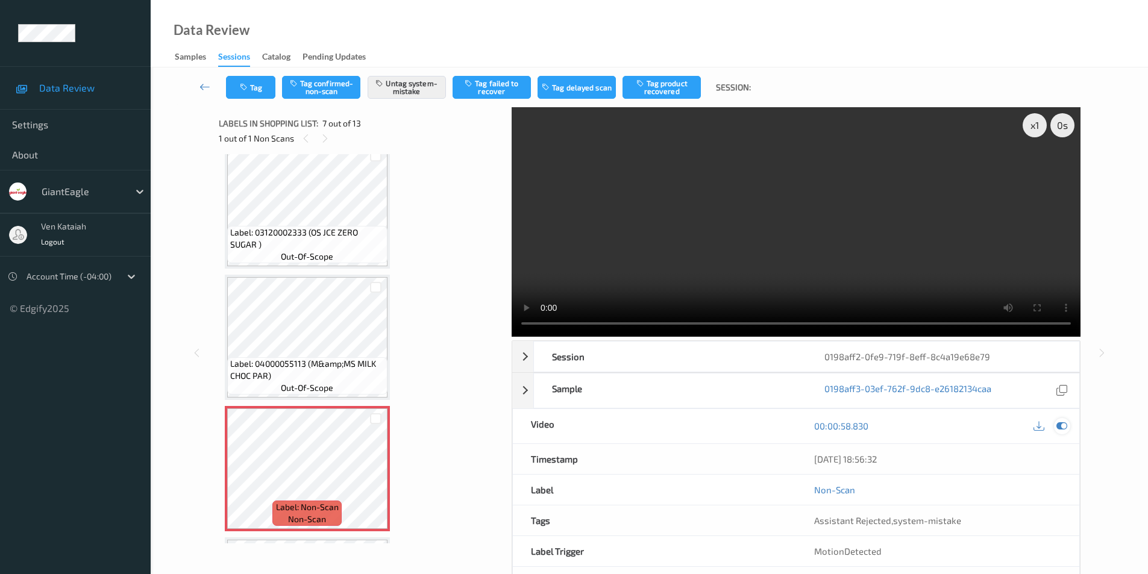
click at [1060, 425] on icon at bounding box center [1061, 425] width 11 height 11
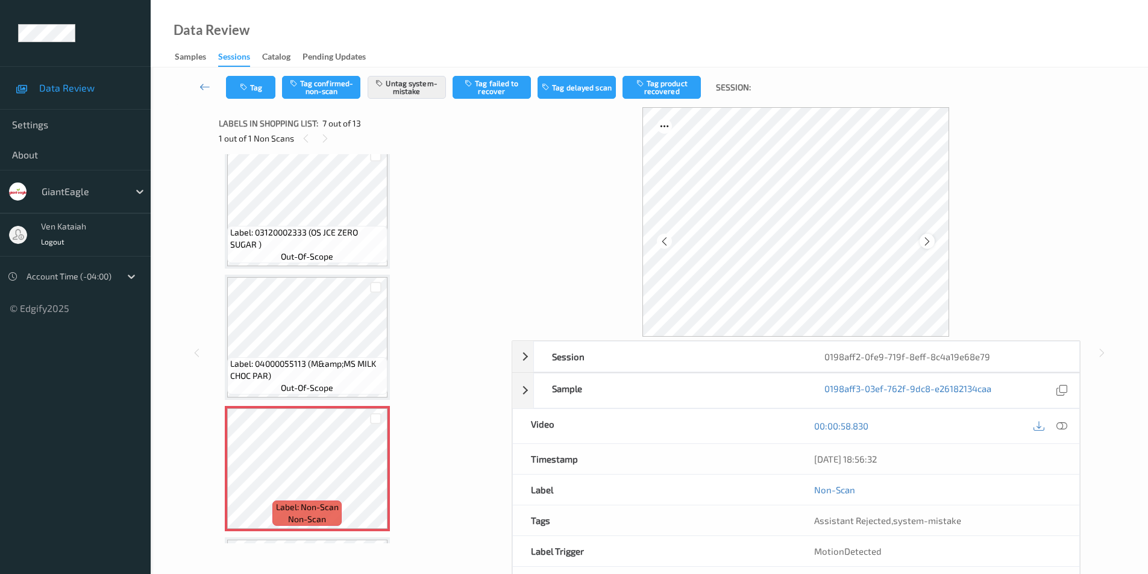
click at [931, 242] on icon at bounding box center [927, 241] width 10 height 11
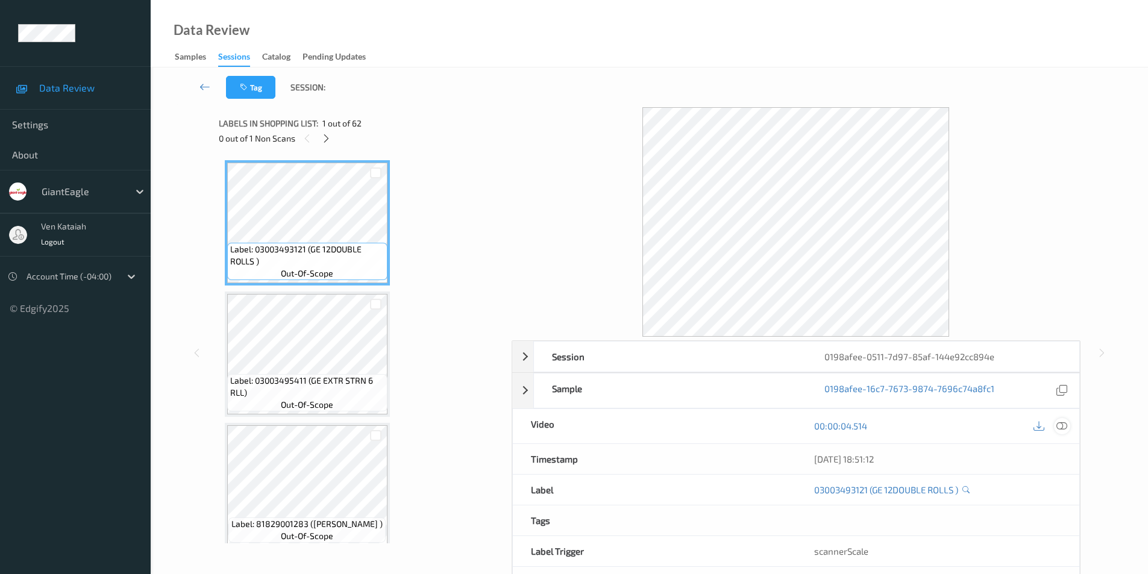
click at [1059, 424] on icon at bounding box center [1061, 425] width 11 height 11
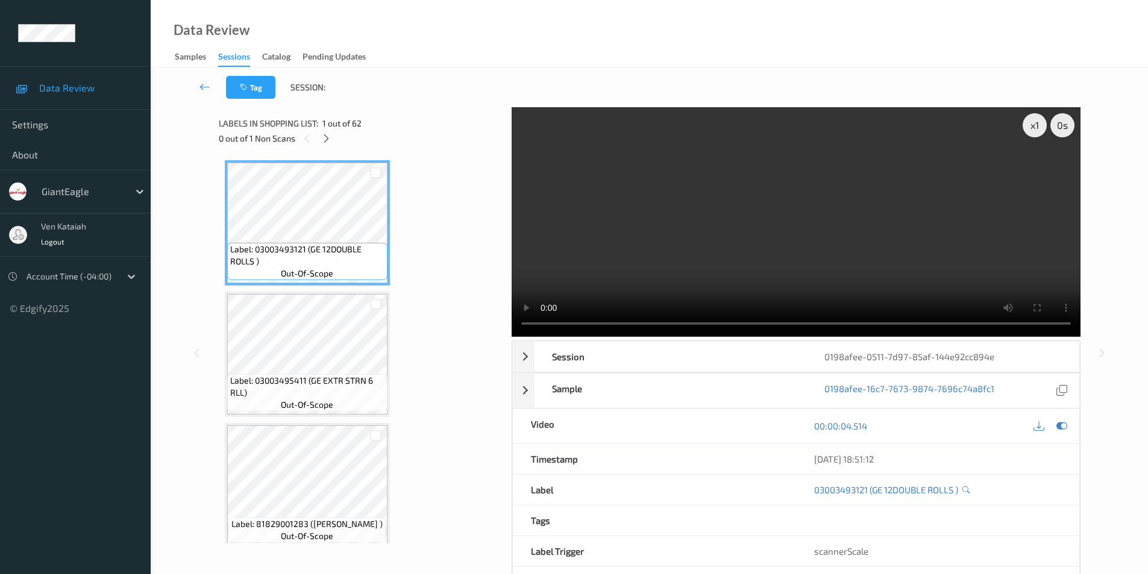
click at [336, 142] on div "0 out of 1 Non Scans" at bounding box center [361, 138] width 284 height 15
click at [330, 142] on icon at bounding box center [326, 138] width 10 height 11
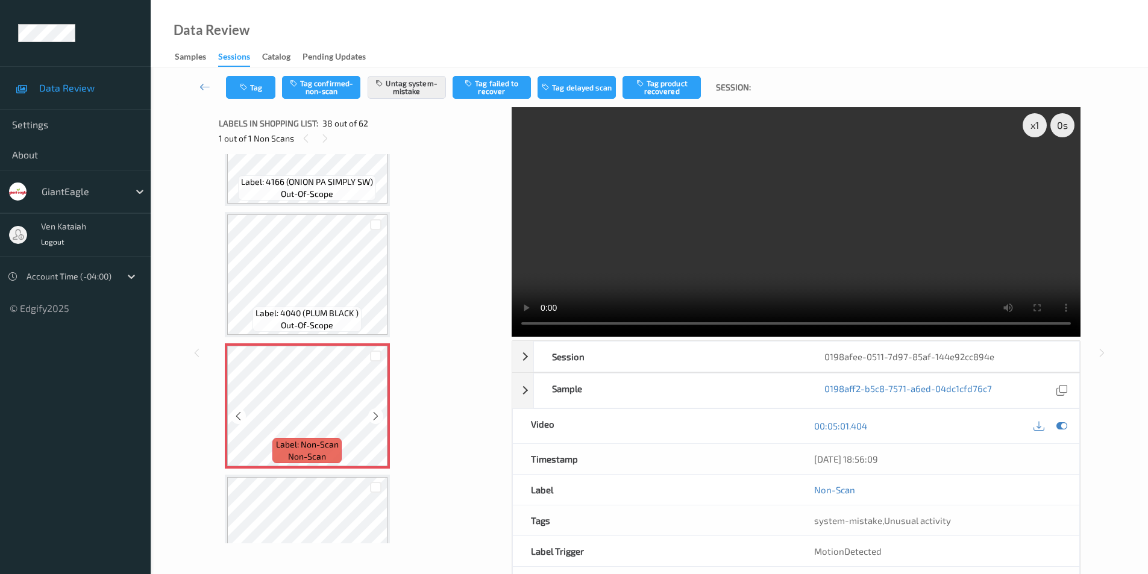
scroll to position [4613, 0]
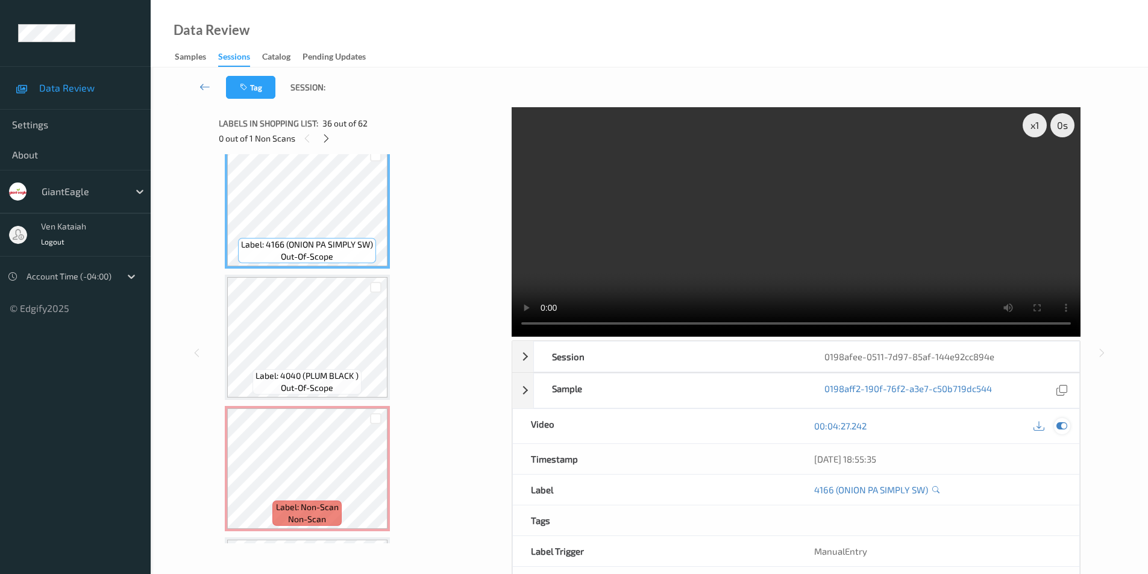
click at [1060, 425] on icon at bounding box center [1061, 425] width 11 height 11
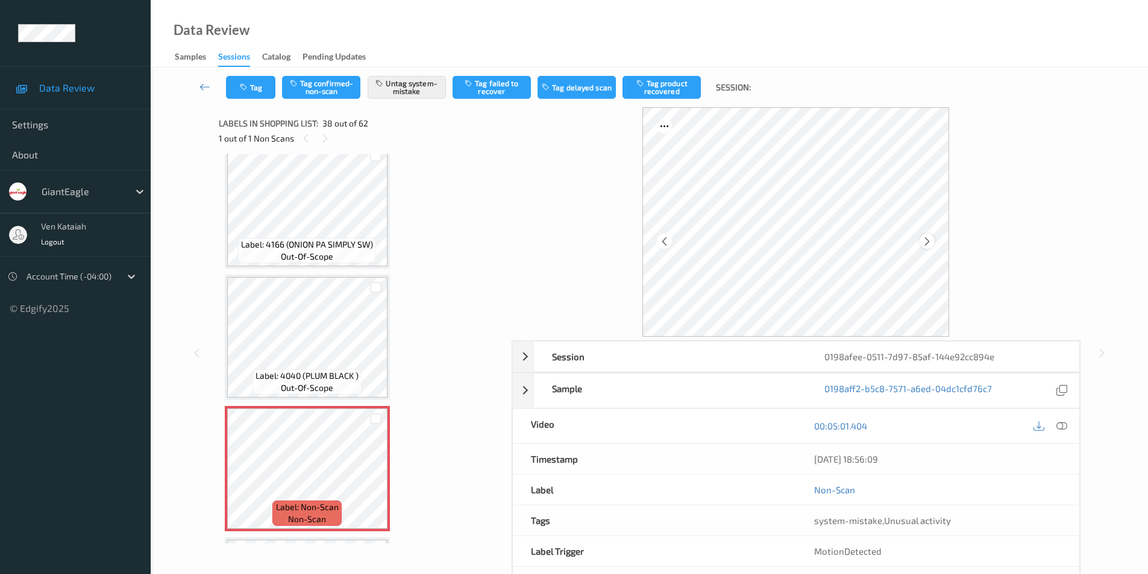
click at [928, 237] on icon at bounding box center [927, 241] width 10 height 11
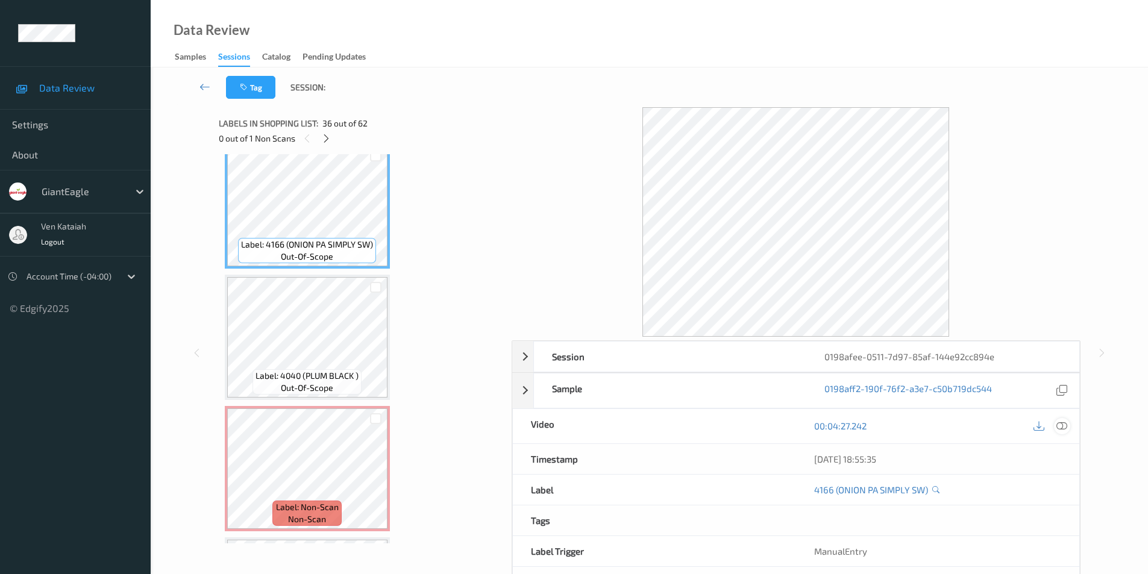
click at [1061, 424] on icon at bounding box center [1061, 425] width 11 height 11
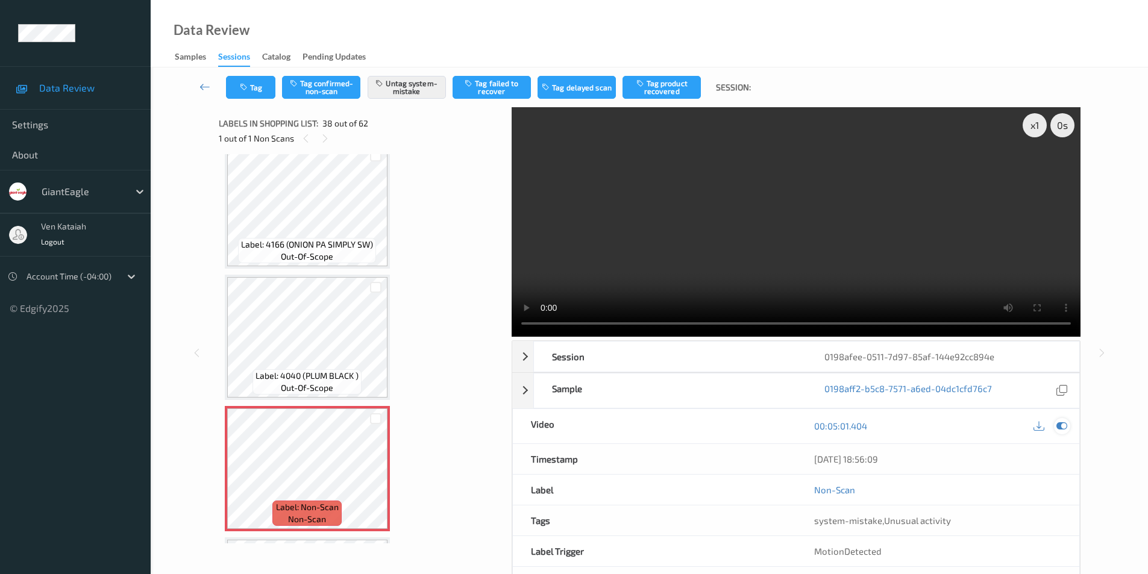
click at [1060, 425] on icon at bounding box center [1061, 425] width 11 height 11
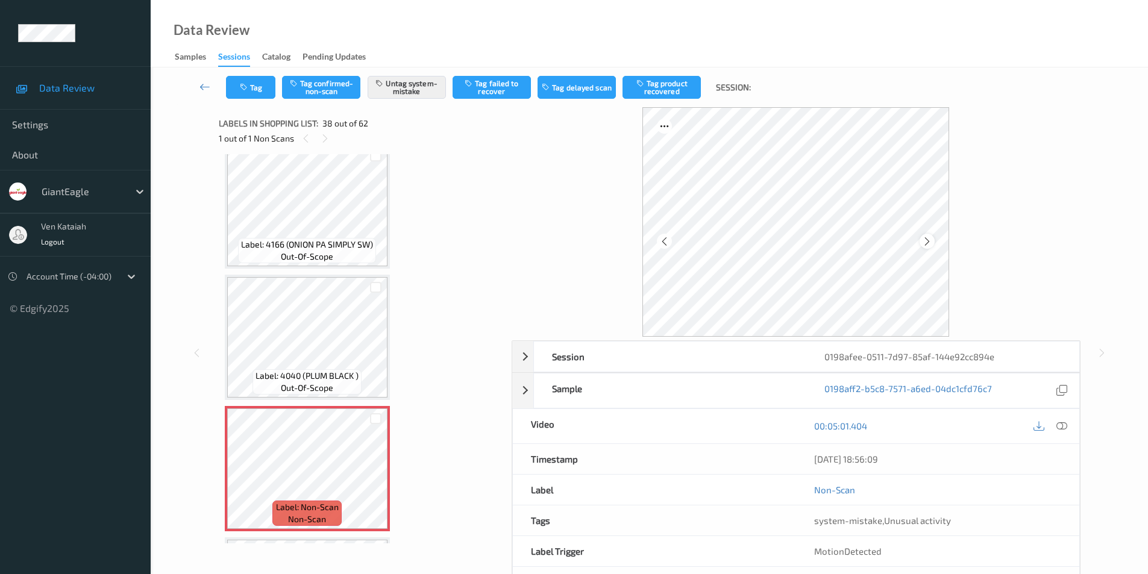
click at [926, 241] on icon at bounding box center [927, 241] width 10 height 11
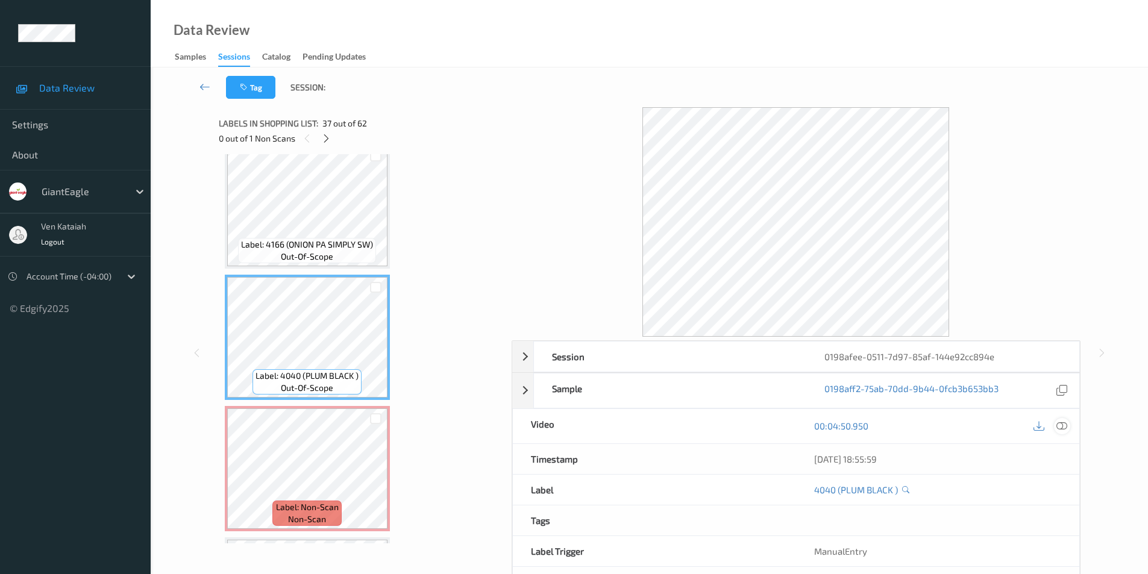
click at [1060, 424] on icon at bounding box center [1061, 425] width 11 height 11
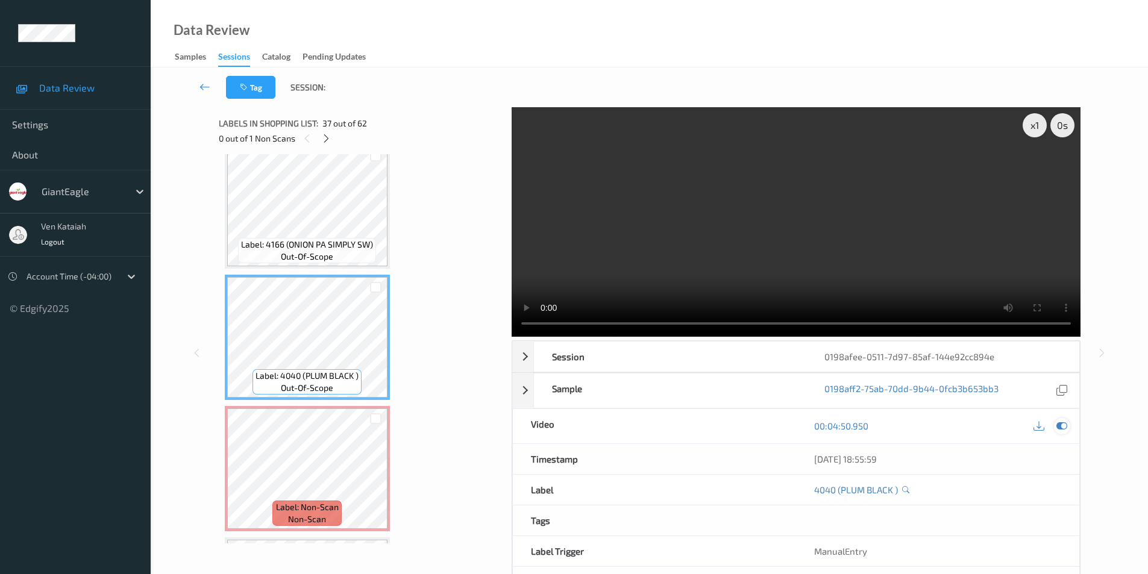
click at [1064, 428] on icon at bounding box center [1061, 425] width 11 height 11
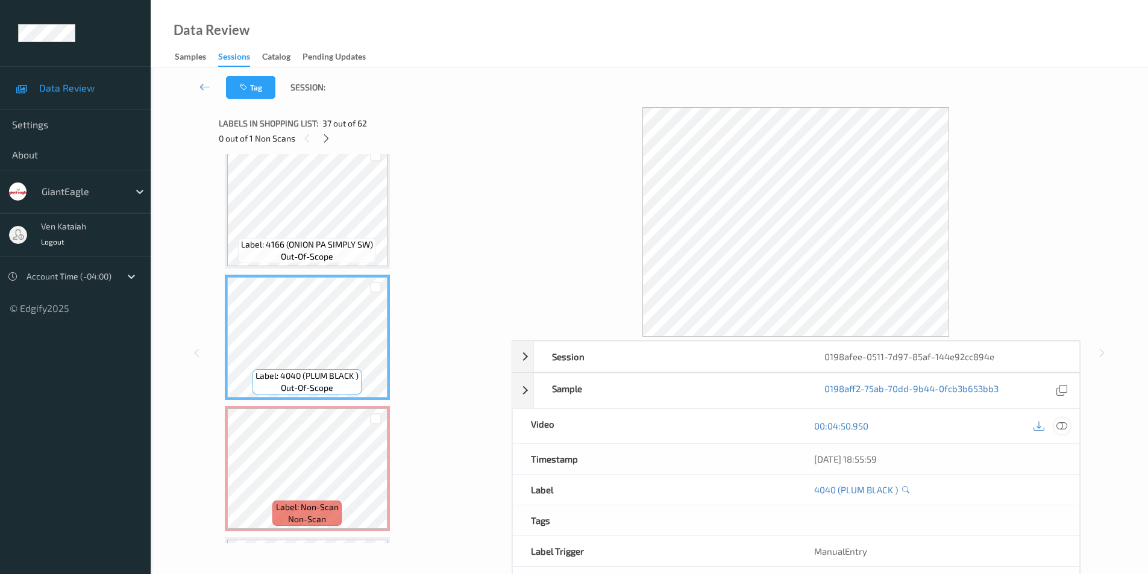
click at [1064, 425] on icon at bounding box center [1061, 425] width 11 height 11
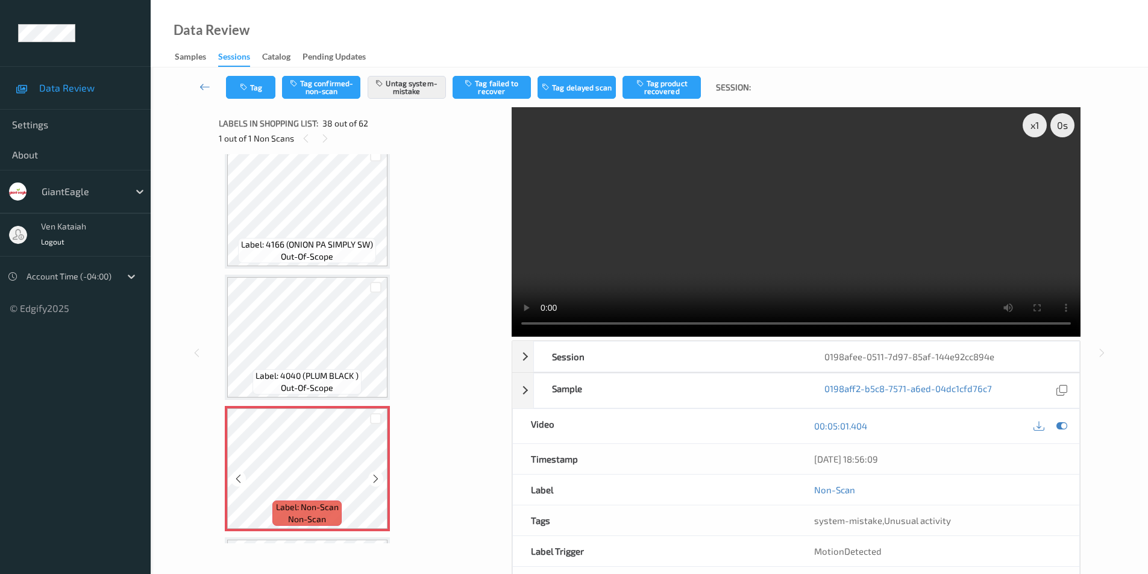
scroll to position [4674, 0]
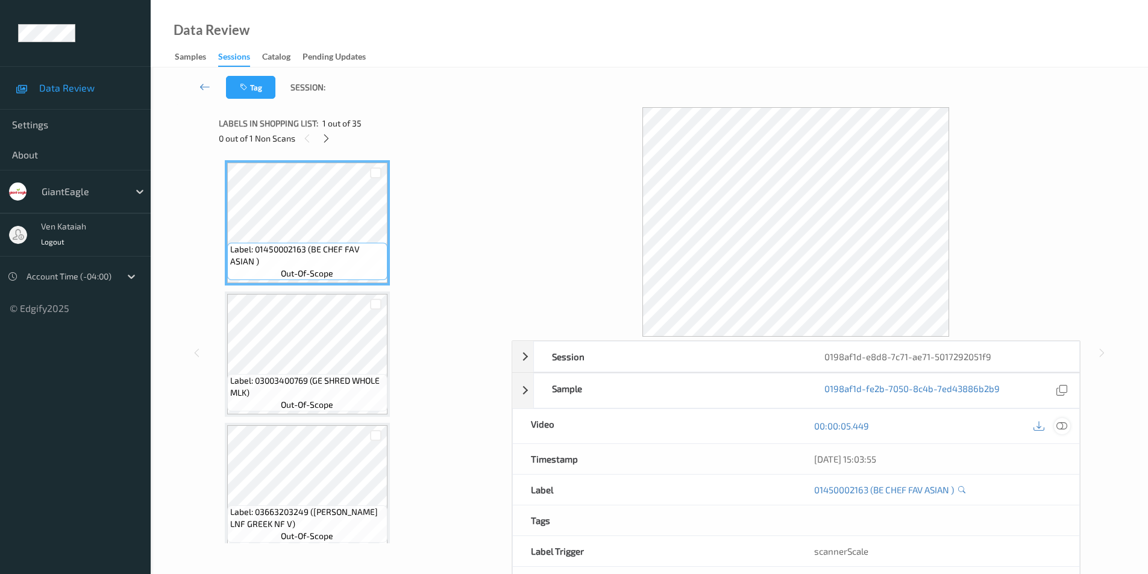
click at [1067, 427] on div at bounding box center [1062, 426] width 16 height 16
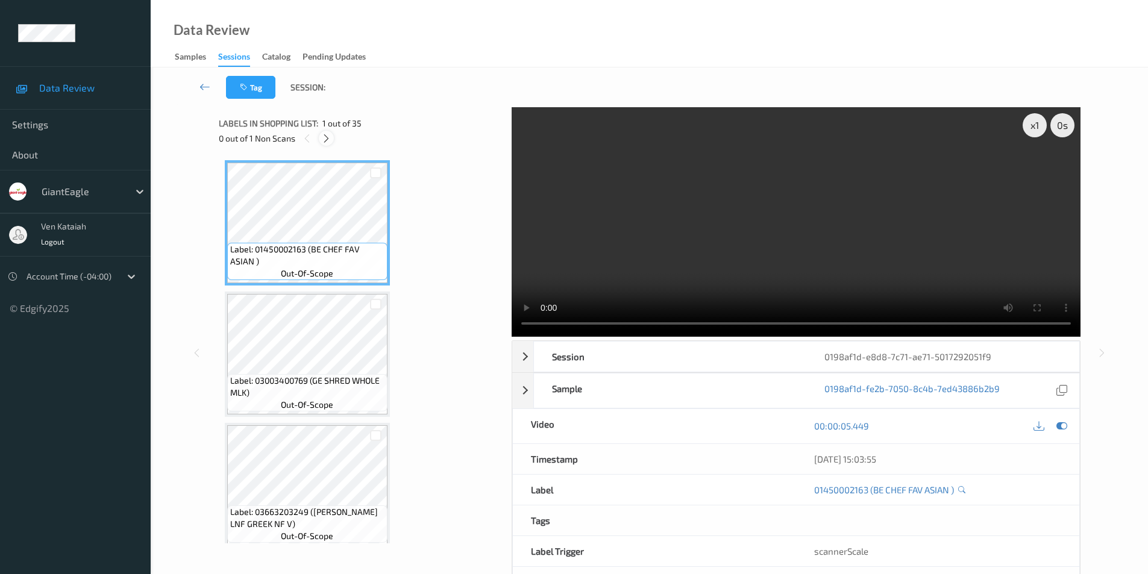
click at [327, 140] on icon at bounding box center [326, 138] width 10 height 11
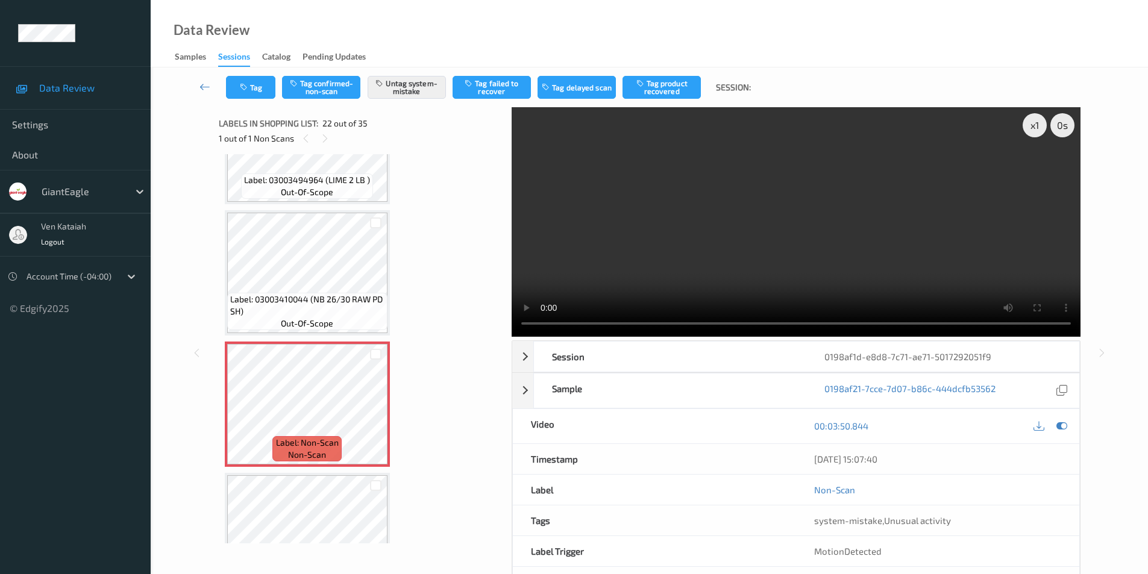
scroll to position [2512, 0]
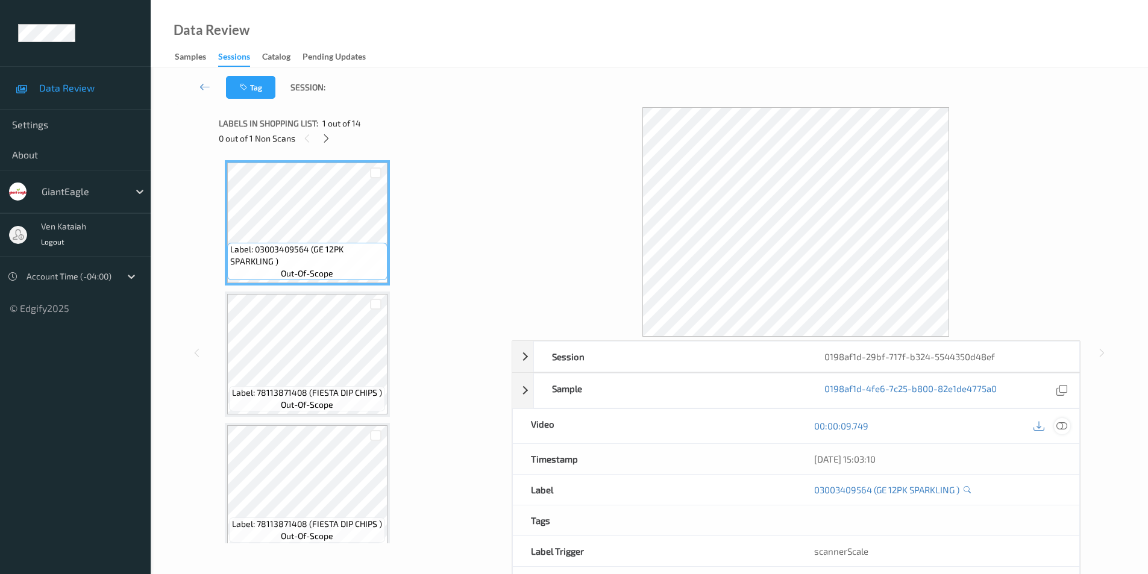
click at [1064, 425] on icon at bounding box center [1061, 425] width 11 height 11
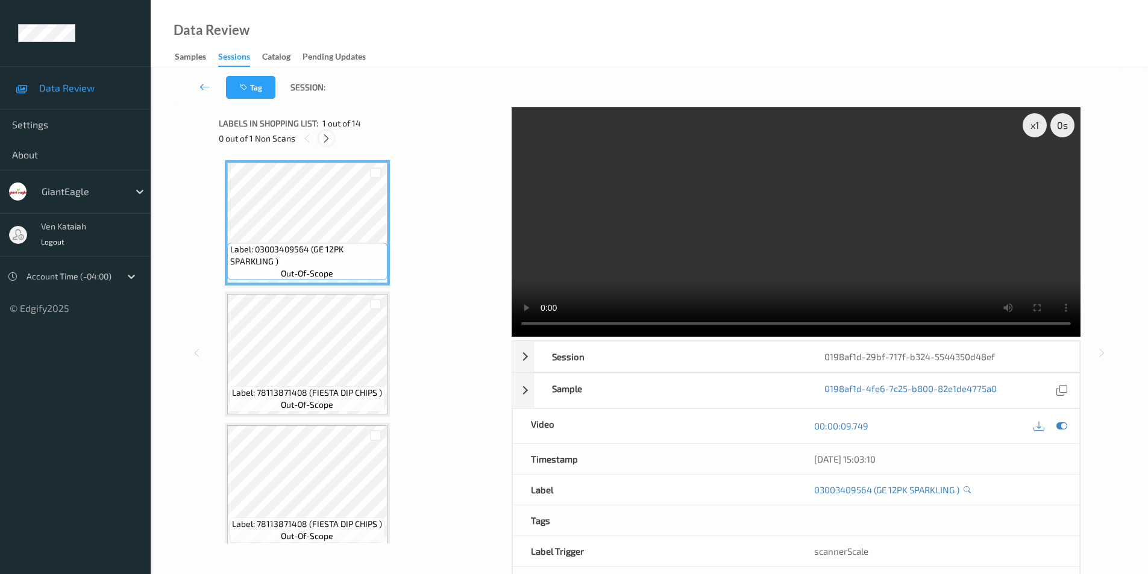
click at [325, 139] on icon at bounding box center [326, 138] width 10 height 11
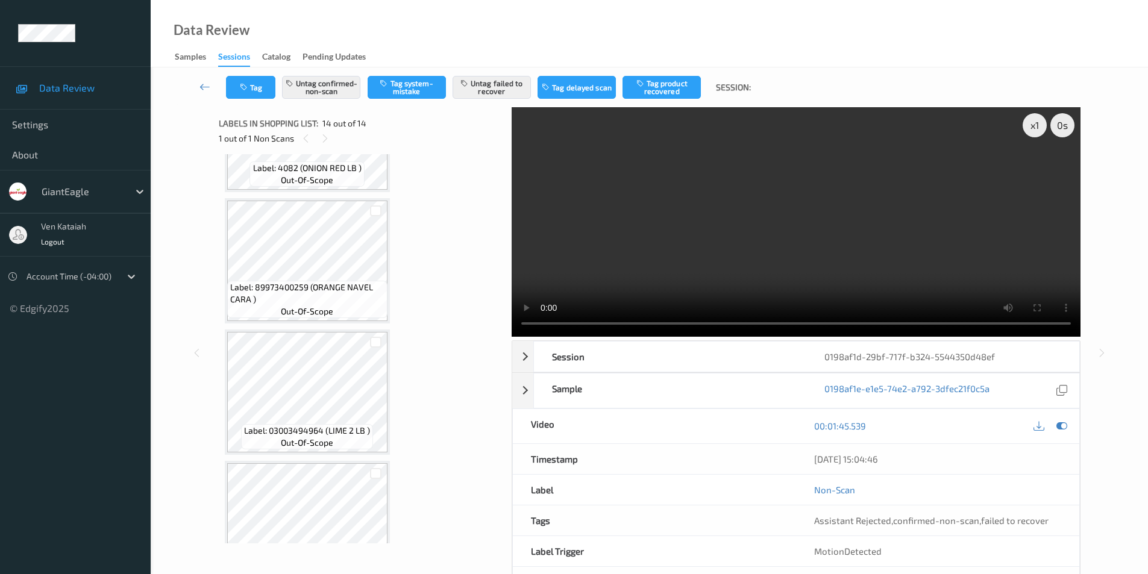
scroll to position [1275, 0]
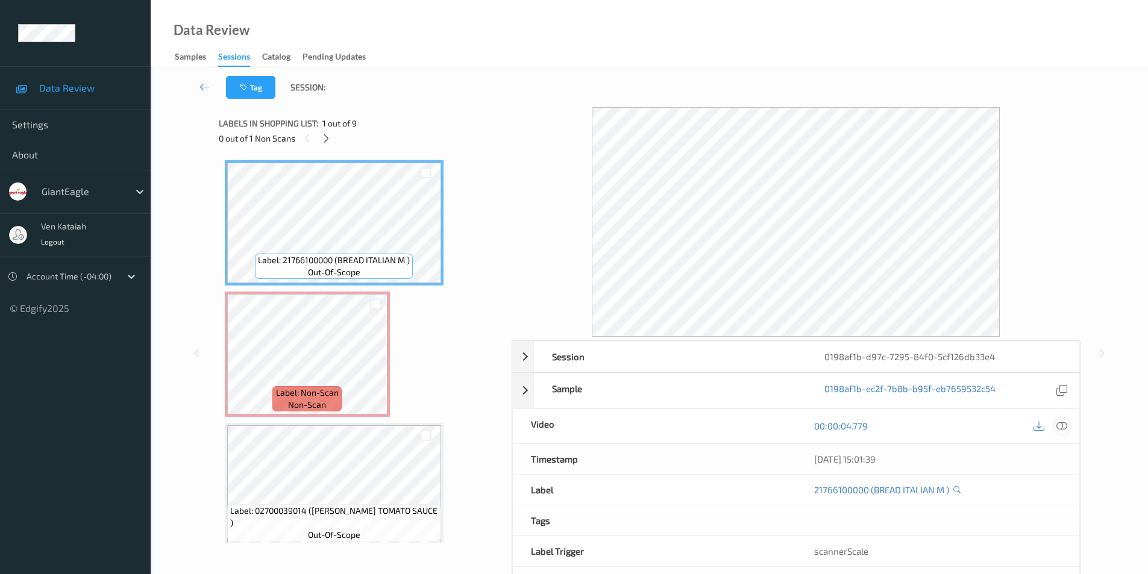
click at [1060, 424] on icon at bounding box center [1061, 425] width 11 height 11
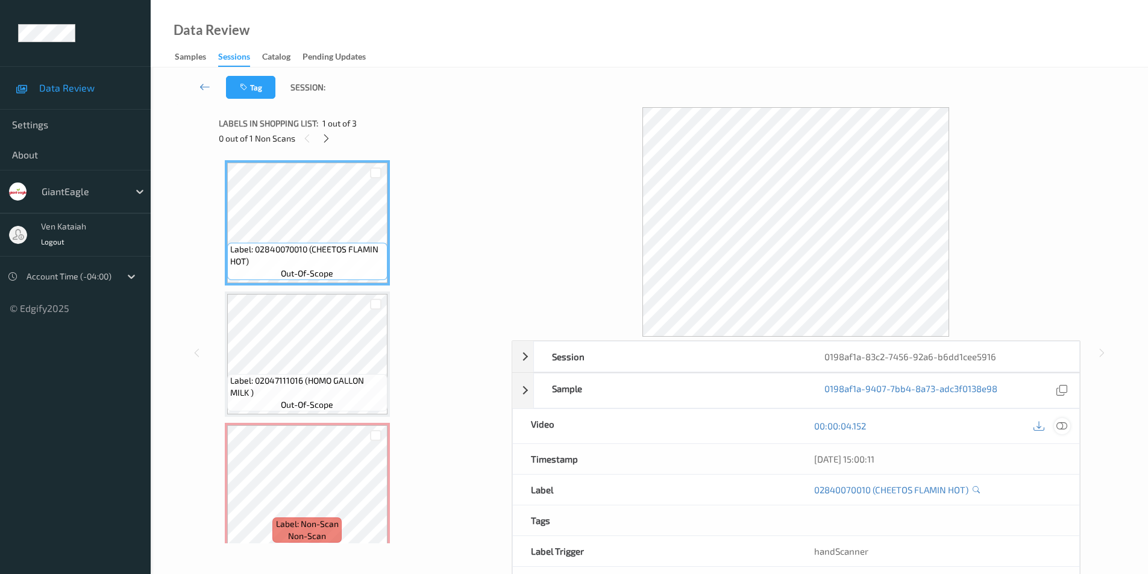
click at [1067, 427] on div at bounding box center [1062, 426] width 16 height 16
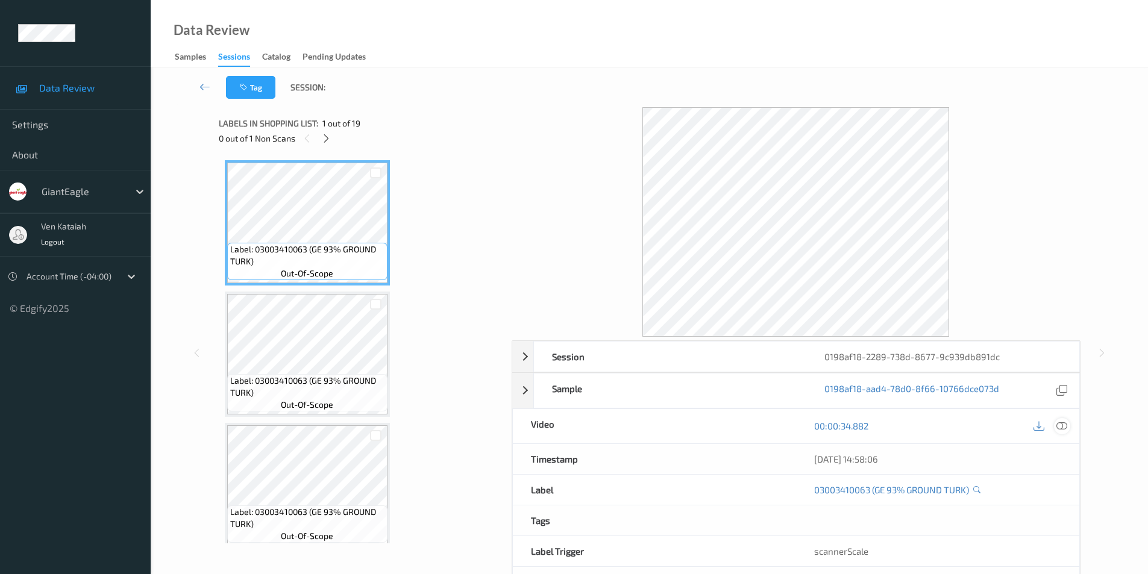
click at [1064, 423] on icon at bounding box center [1061, 425] width 11 height 11
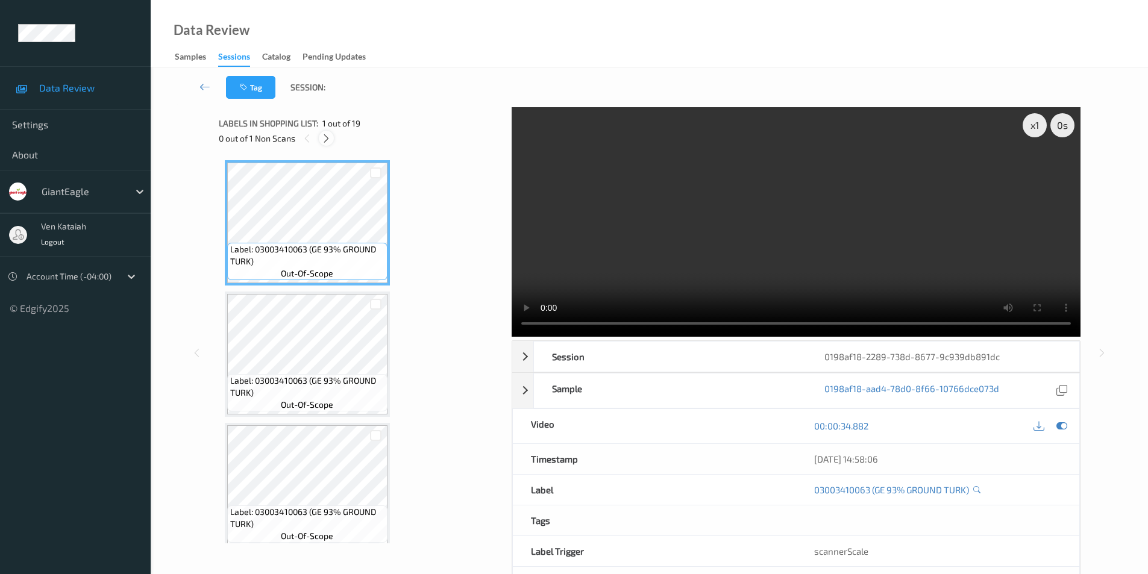
click at [325, 139] on icon at bounding box center [326, 138] width 10 height 11
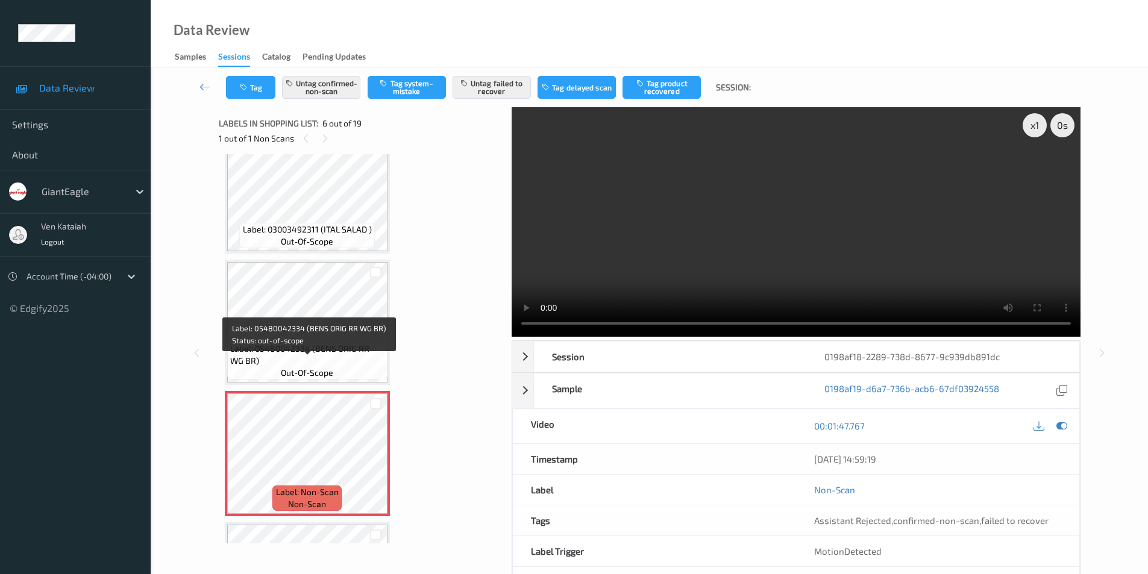
scroll to position [411, 0]
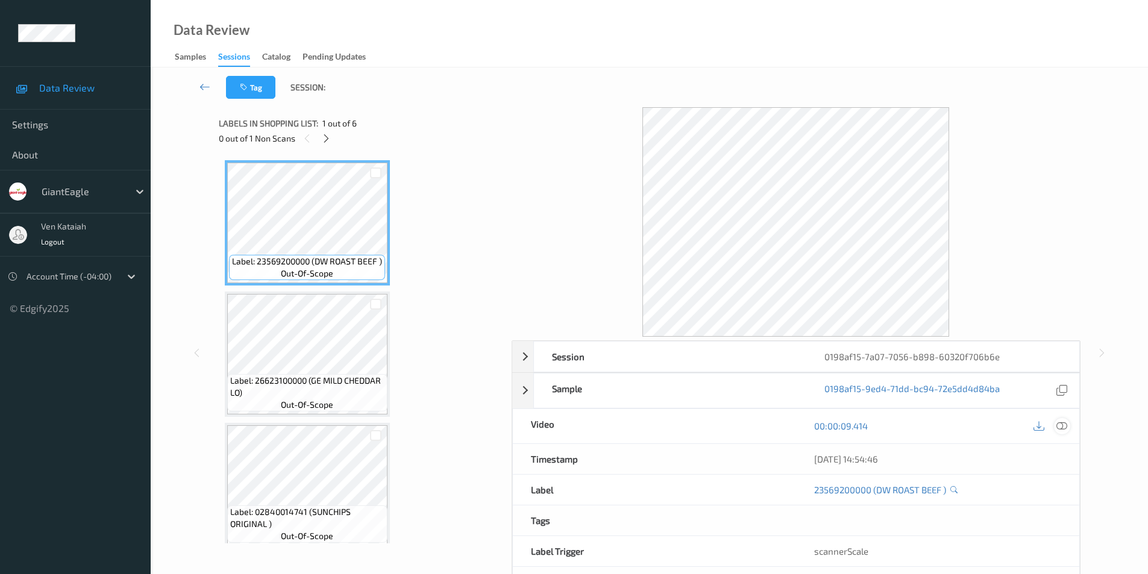
click at [1063, 420] on icon at bounding box center [1061, 425] width 11 height 11
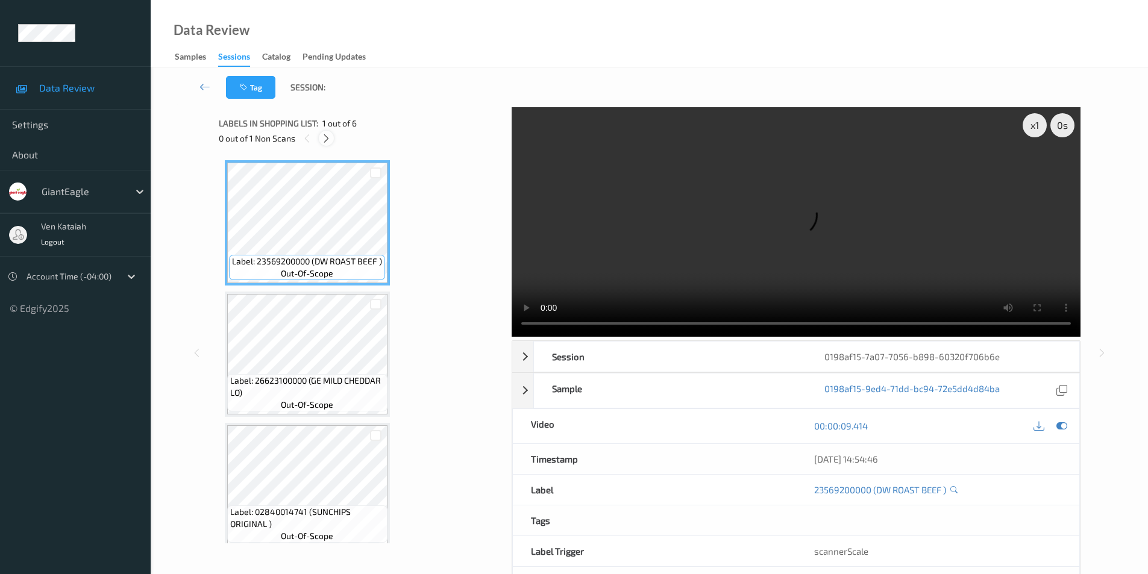
click at [325, 145] on div at bounding box center [326, 138] width 15 height 15
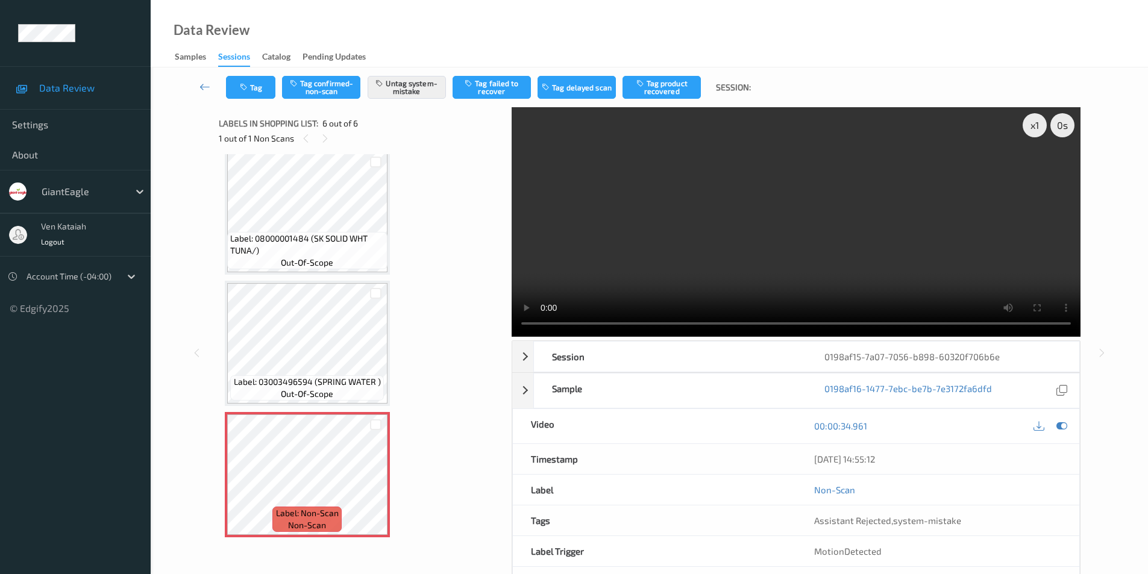
scroll to position [345, 0]
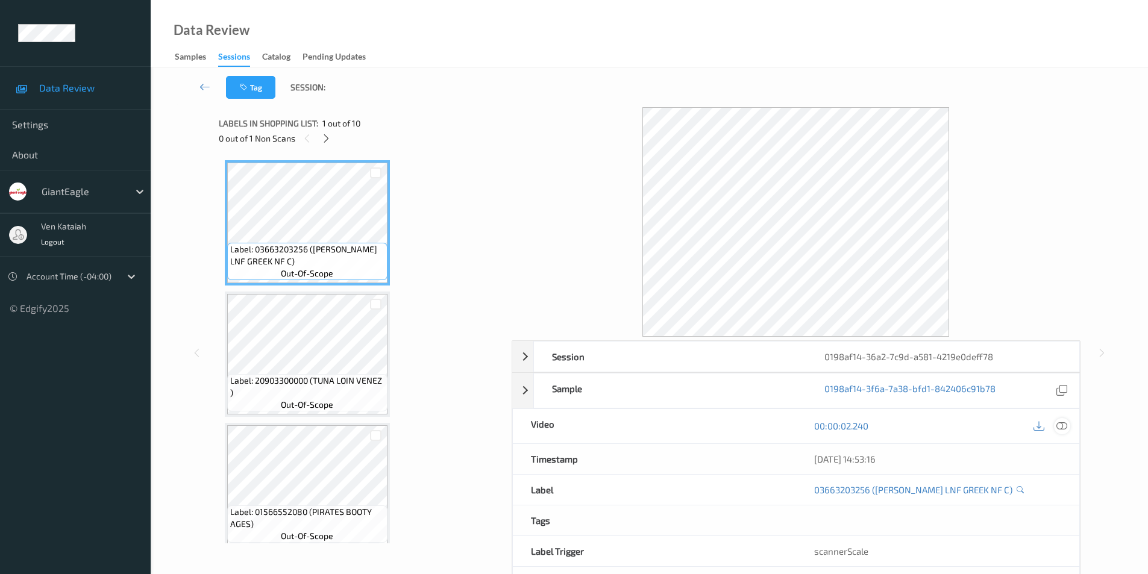
click at [1065, 426] on icon at bounding box center [1061, 425] width 11 height 11
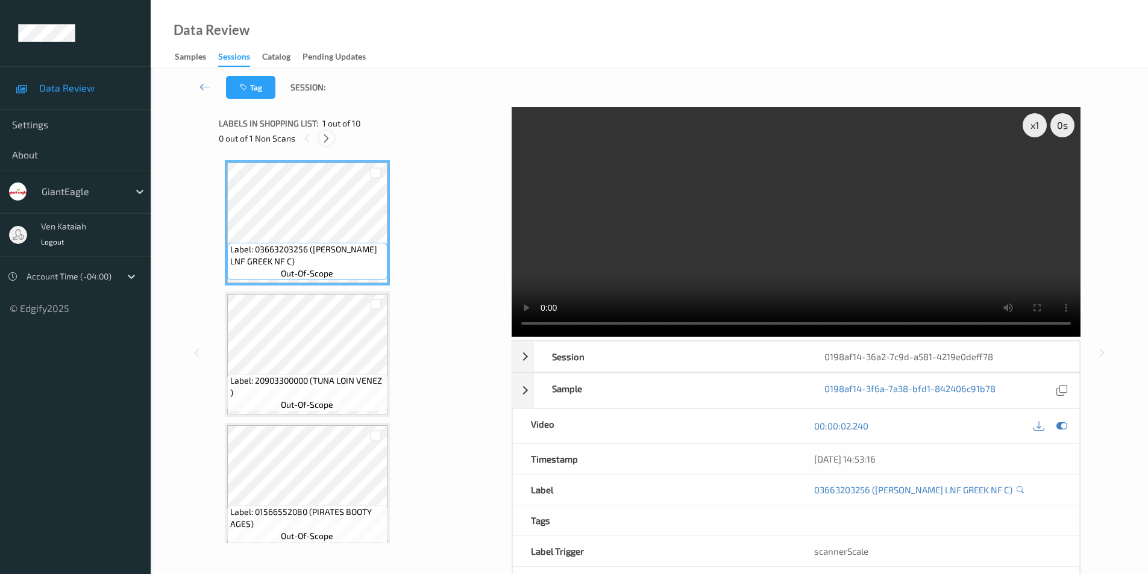
click at [325, 137] on icon at bounding box center [326, 138] width 10 height 11
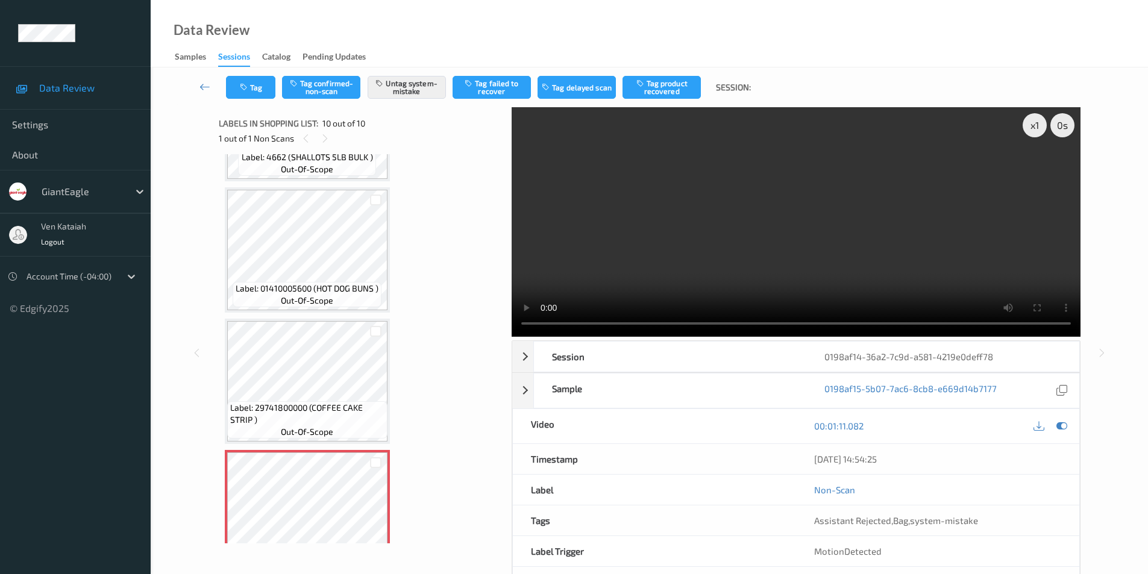
scroll to position [870, 0]
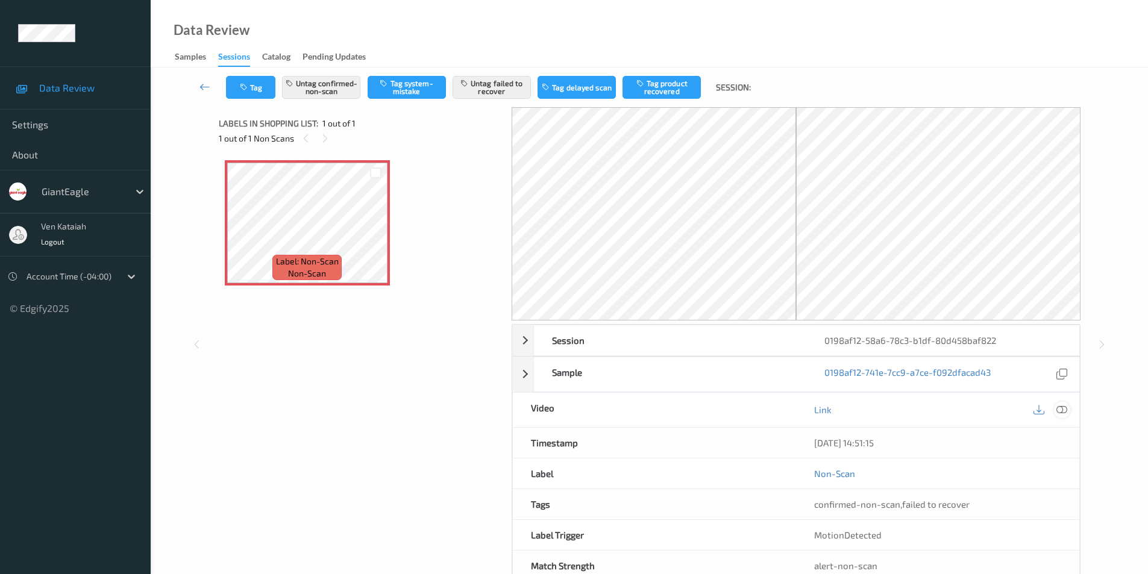
click at [1058, 410] on icon at bounding box center [1061, 409] width 11 height 11
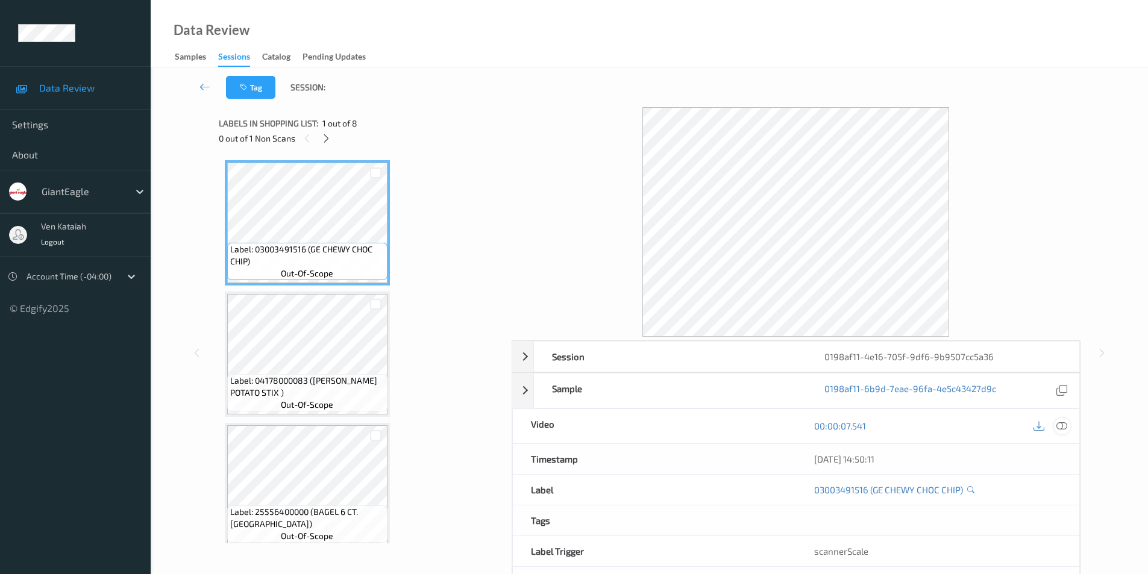
click at [1062, 427] on icon at bounding box center [1061, 425] width 11 height 11
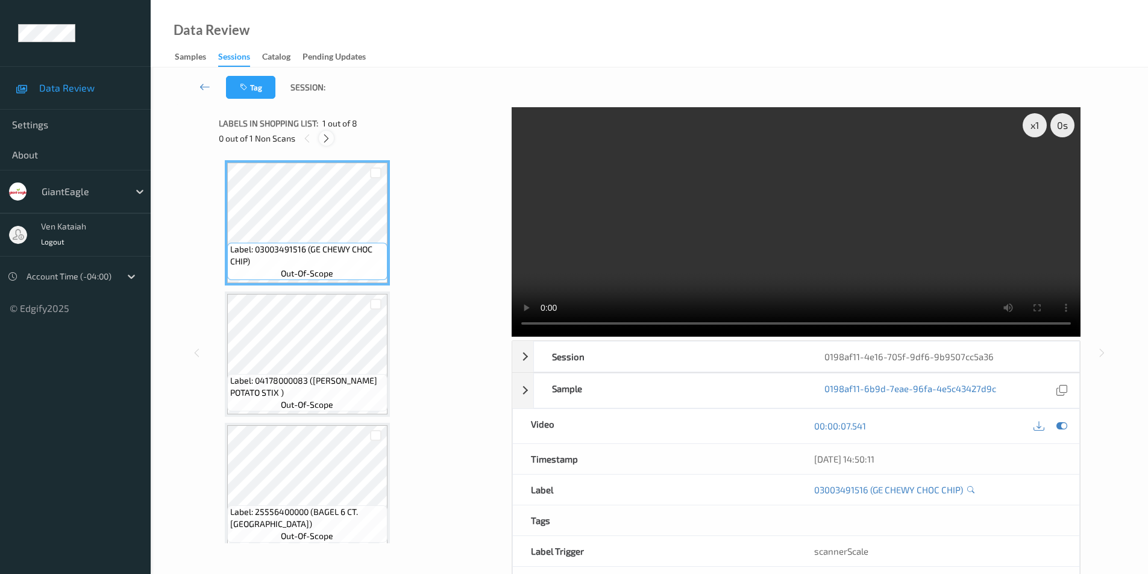
click at [323, 141] on icon at bounding box center [326, 138] width 10 height 11
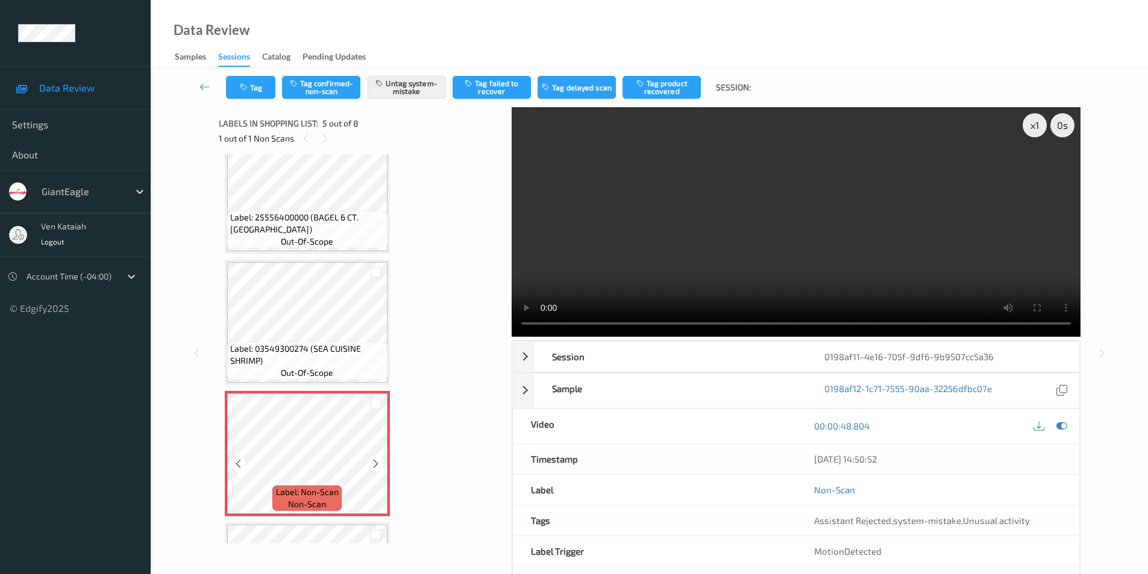
scroll to position [280, 0]
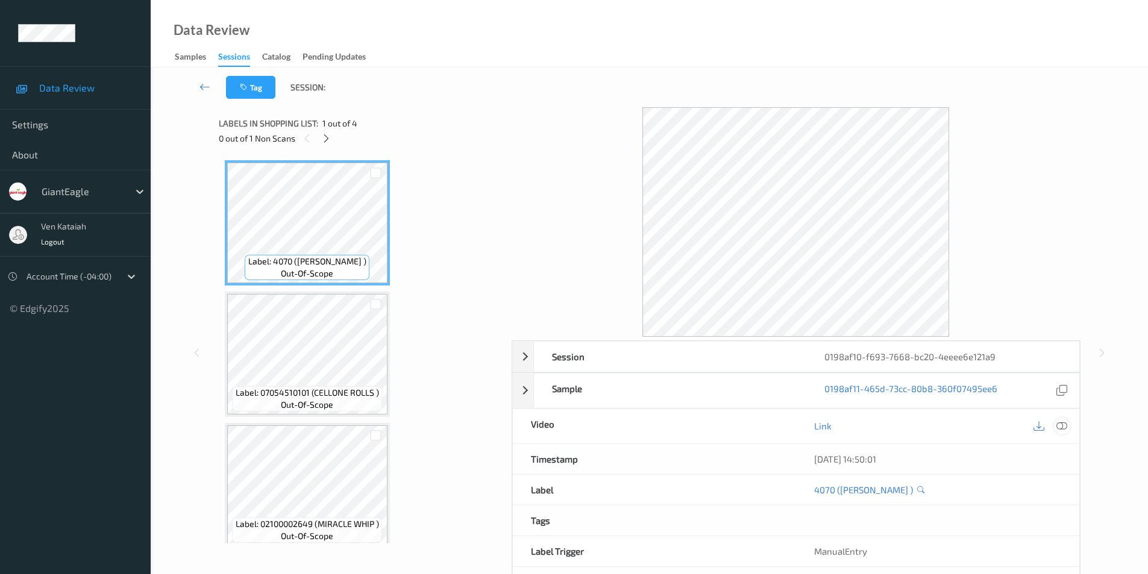
click at [1064, 427] on icon at bounding box center [1061, 425] width 11 height 11
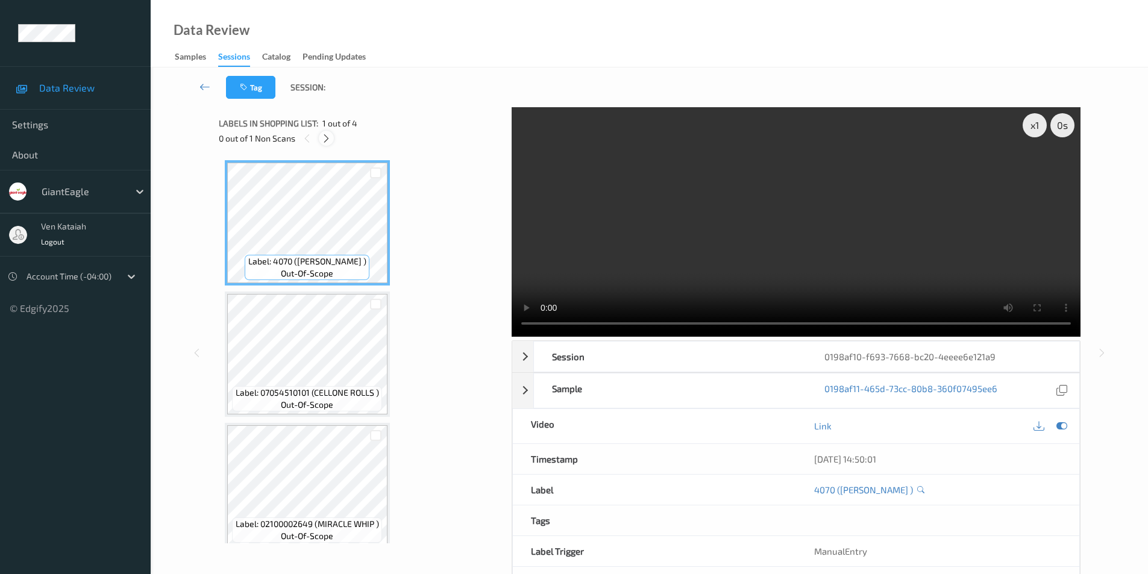
click at [322, 141] on icon at bounding box center [326, 138] width 10 height 11
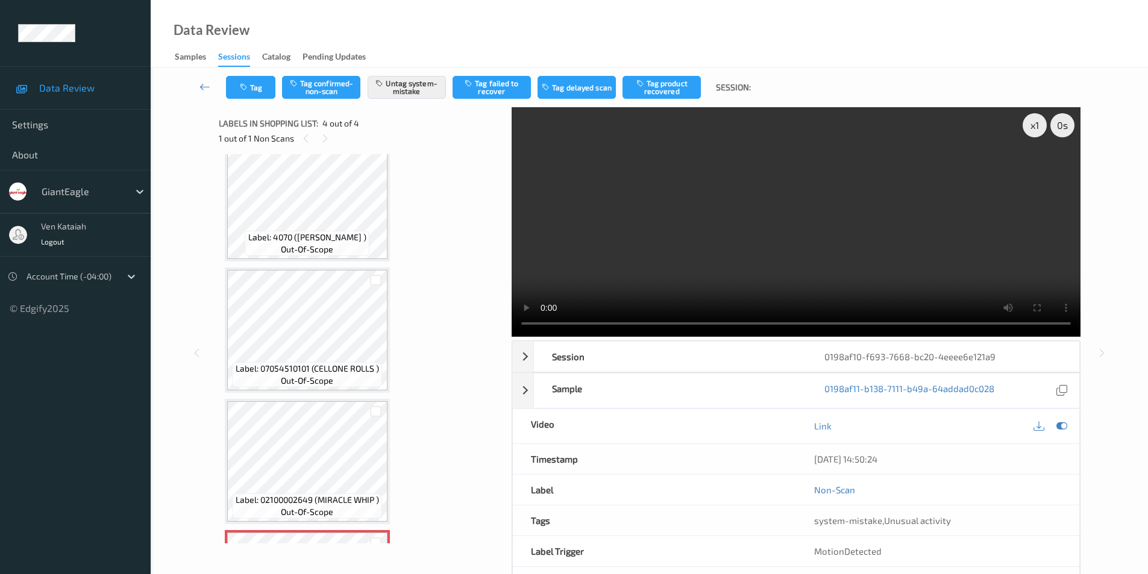
scroll to position [22, 0]
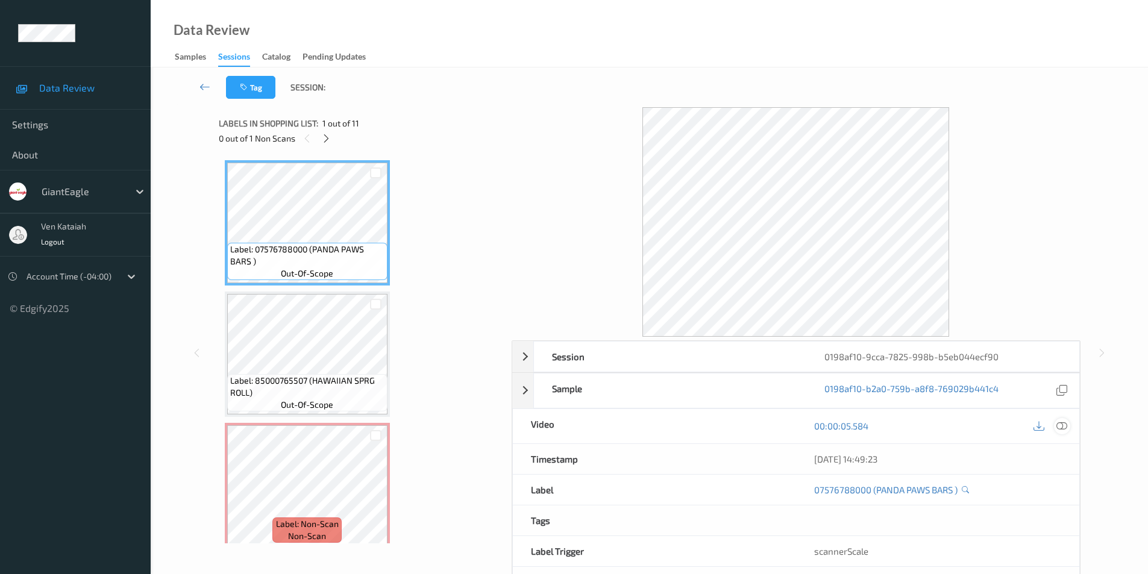
click at [1062, 430] on icon at bounding box center [1061, 425] width 11 height 11
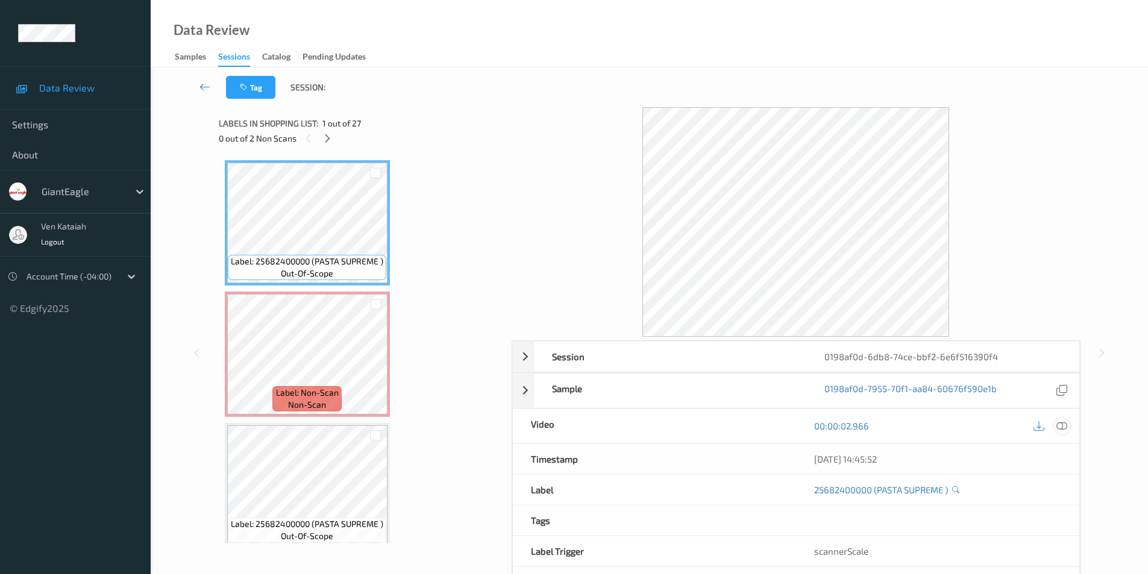
click at [1062, 426] on icon at bounding box center [1061, 425] width 11 height 11
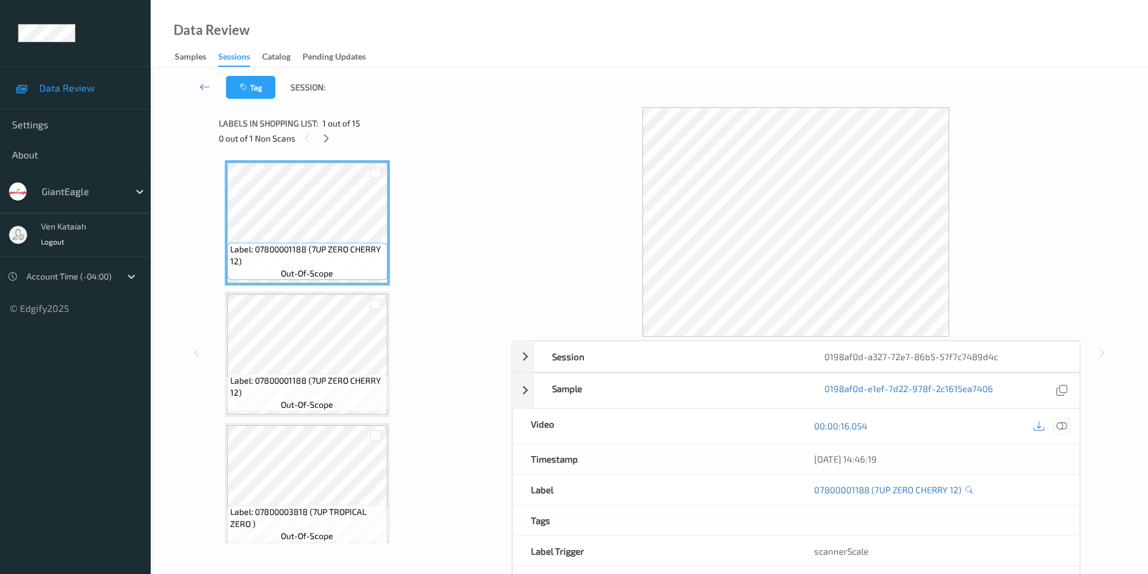
click at [1061, 424] on icon at bounding box center [1061, 425] width 11 height 11
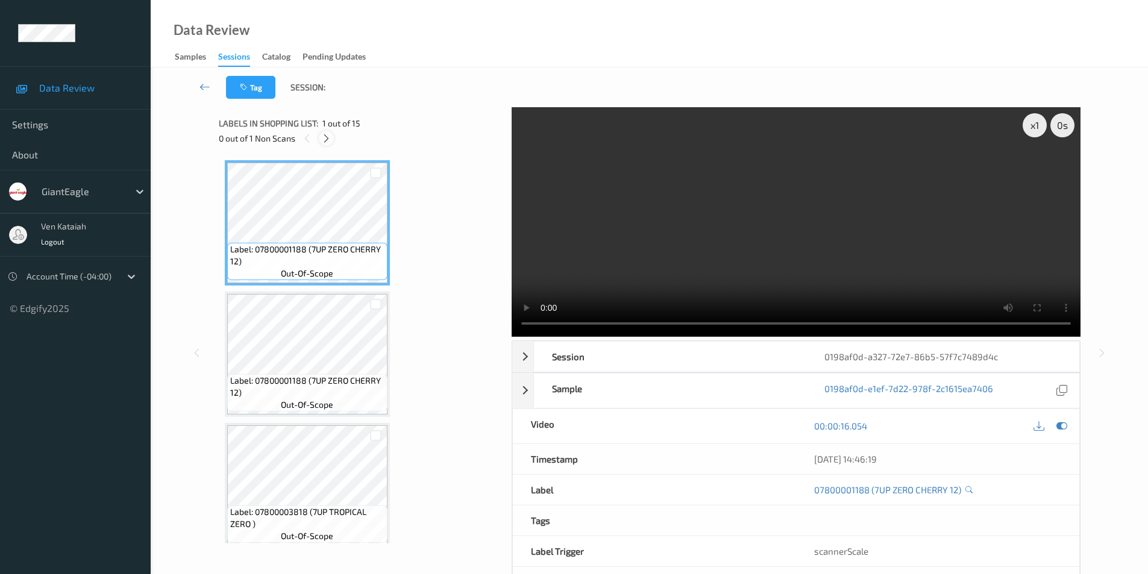
click at [324, 139] on icon at bounding box center [326, 138] width 10 height 11
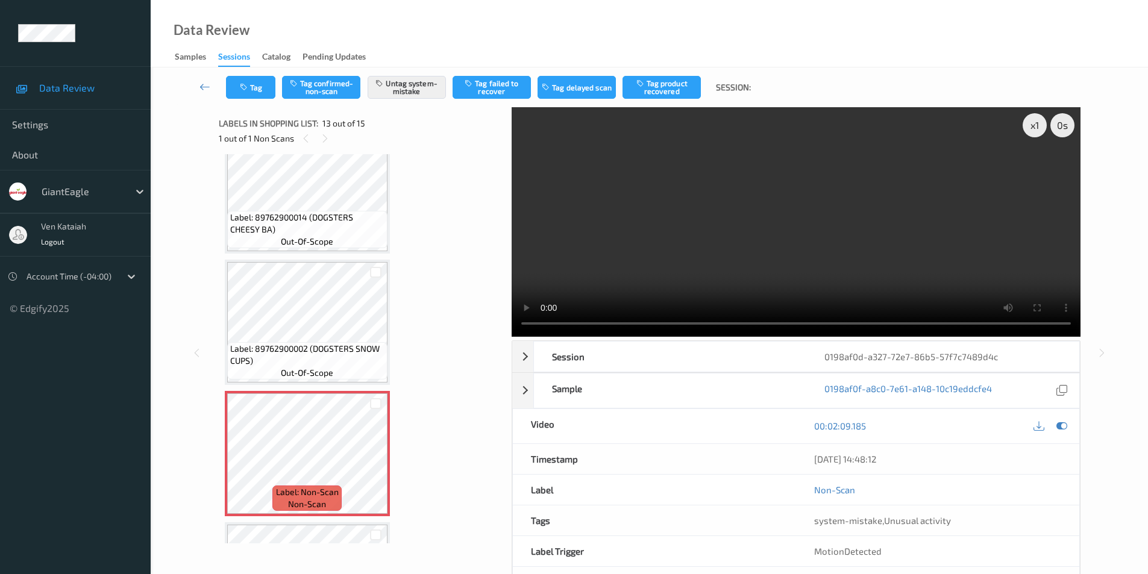
scroll to position [1330, 0]
